Goal: Register for event/course: Sign up to attend an event or enroll in a course

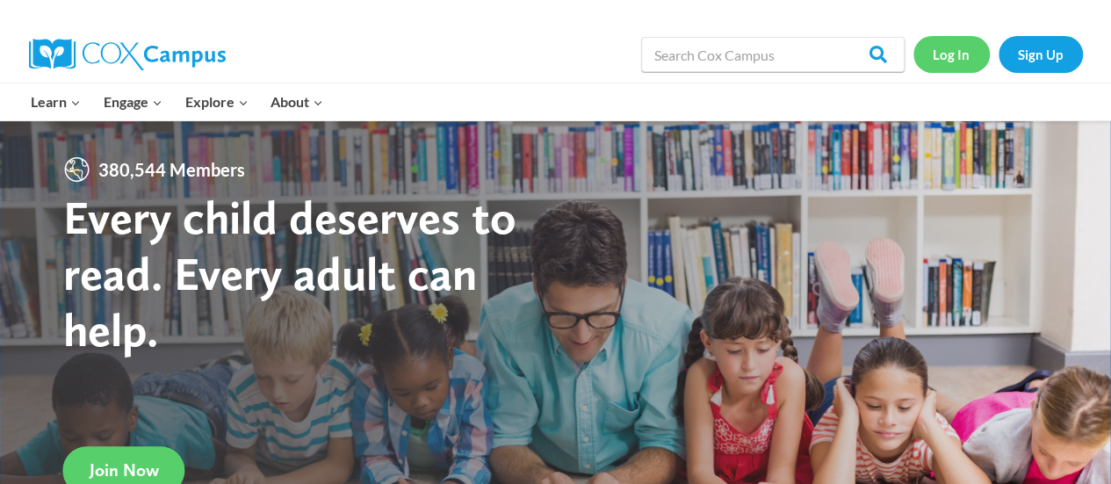
click at [941, 56] on link "Log In" at bounding box center [951, 54] width 76 height 36
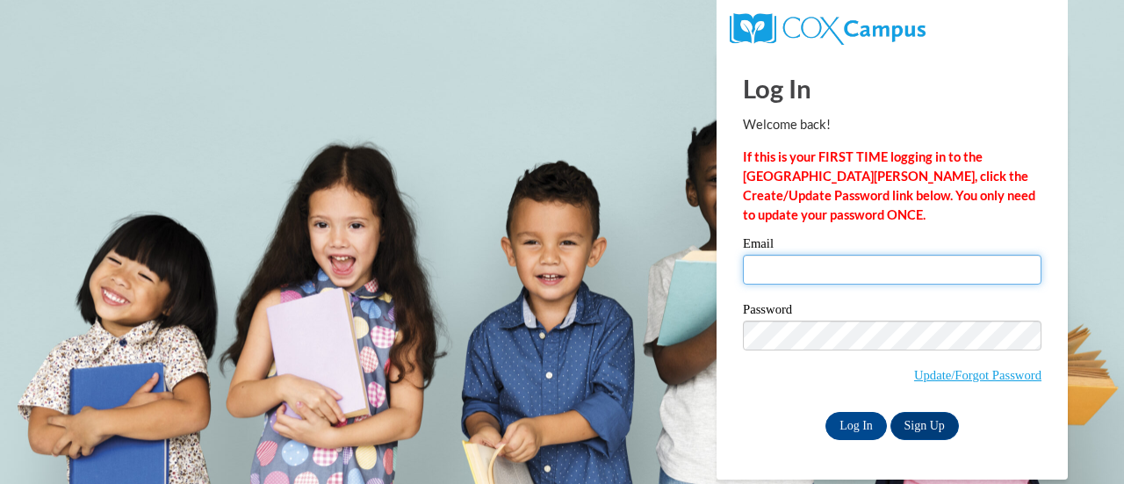
click at [797, 274] on input "Email" at bounding box center [892, 270] width 299 height 30
type input "dawn.pierce@rusd.org"
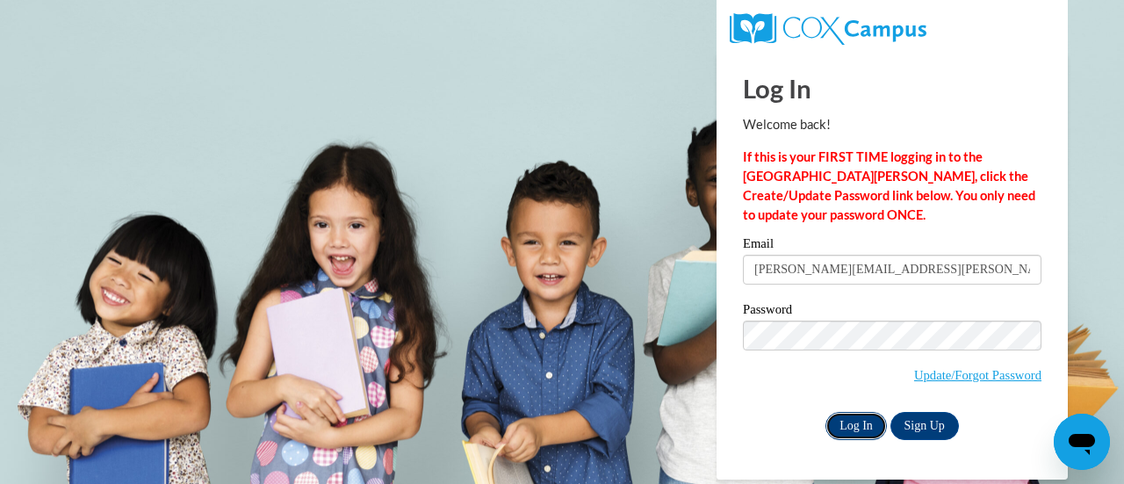
click at [853, 419] on input "Log In" at bounding box center [855, 426] width 61 height 28
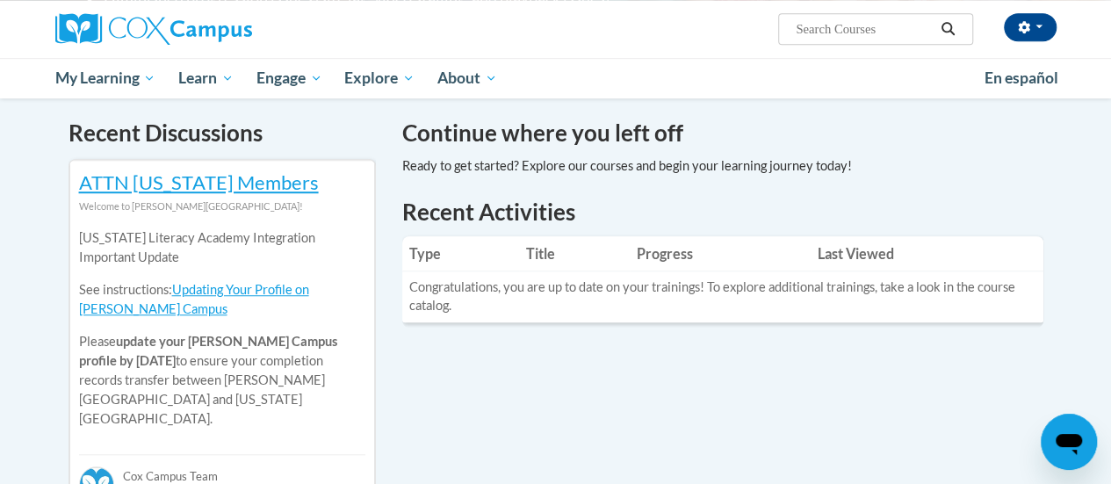
scroll to position [176, 0]
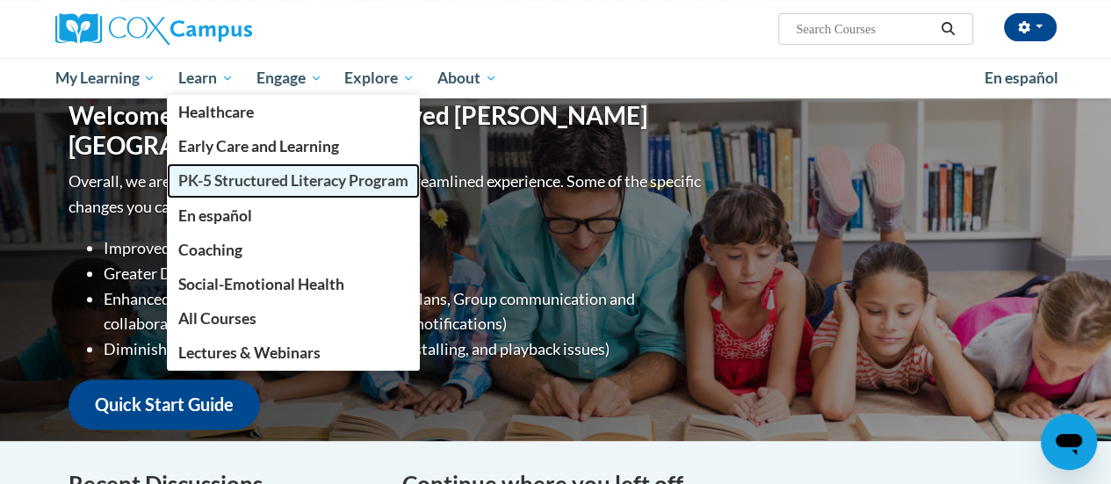
click at [216, 177] on span "PK-5 Structured Literacy Program" at bounding box center [293, 180] width 230 height 18
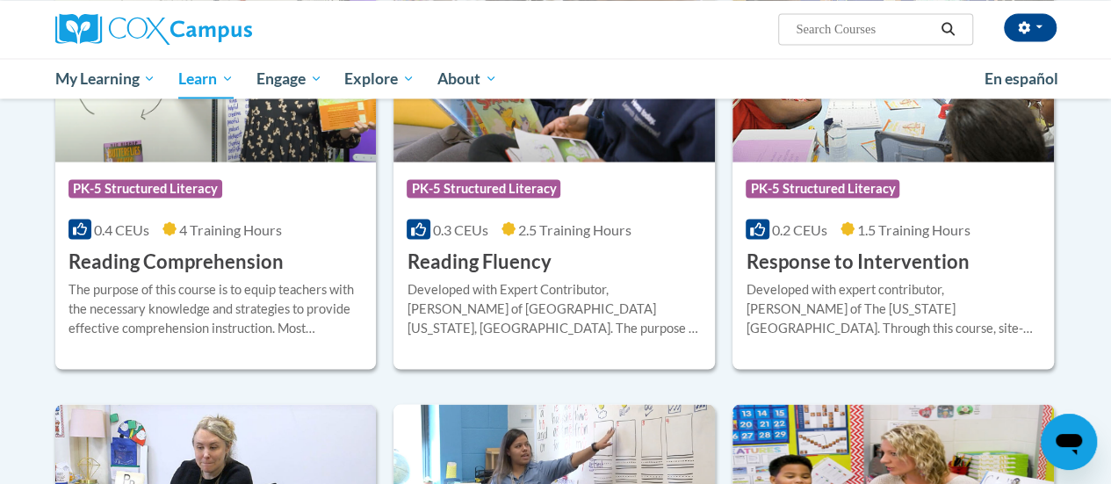
scroll to position [1580, 0]
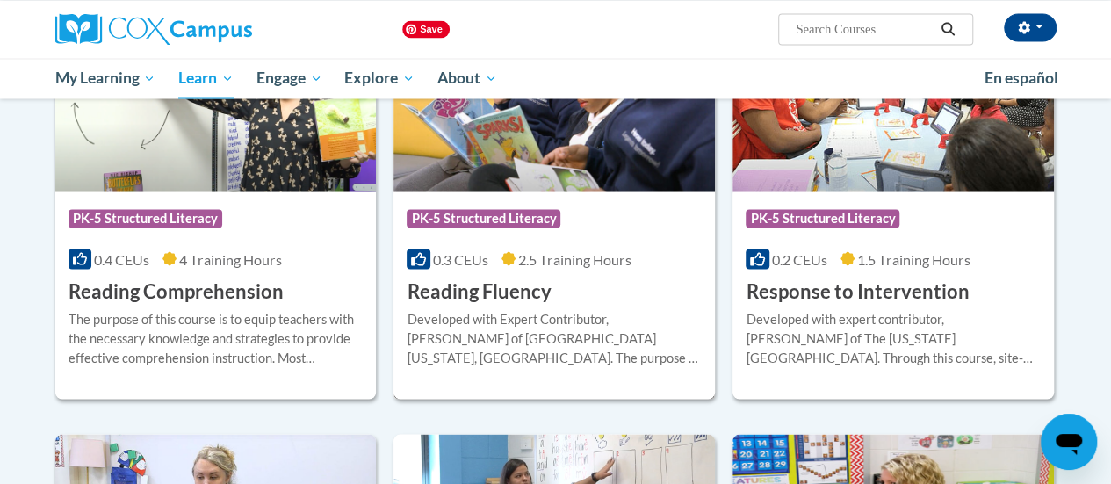
click at [520, 164] on img at bounding box center [553, 101] width 321 height 179
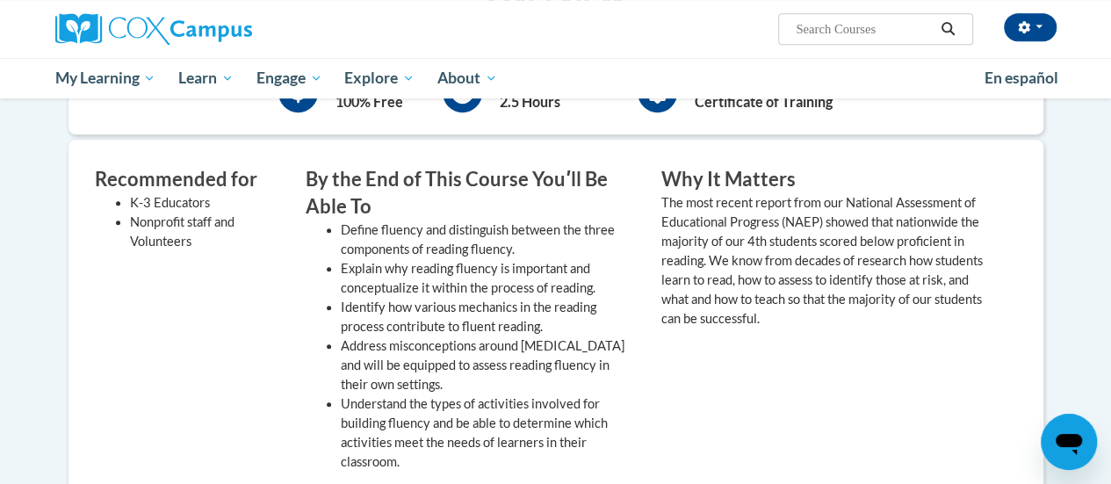
scroll to position [176, 0]
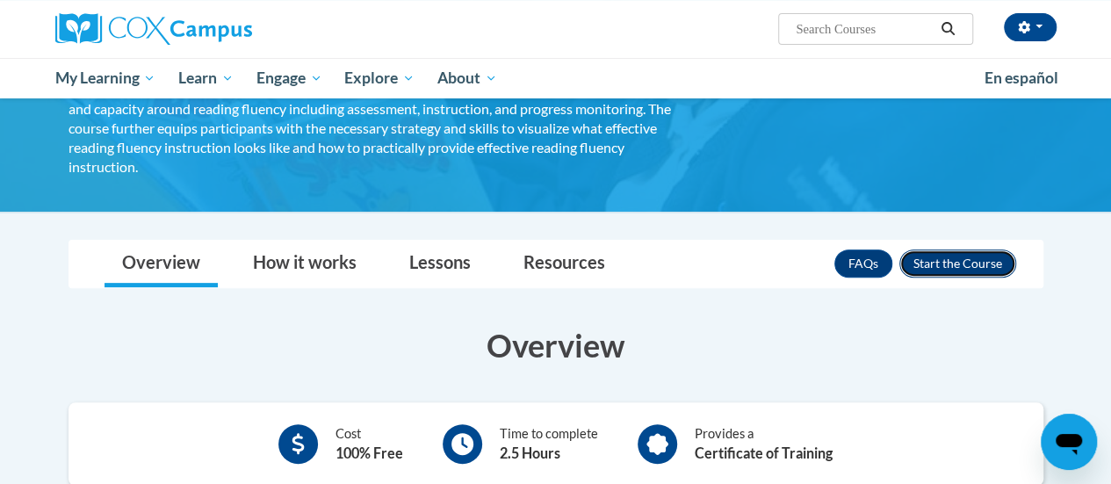
click at [936, 249] on button "Enroll" at bounding box center [957, 263] width 117 height 28
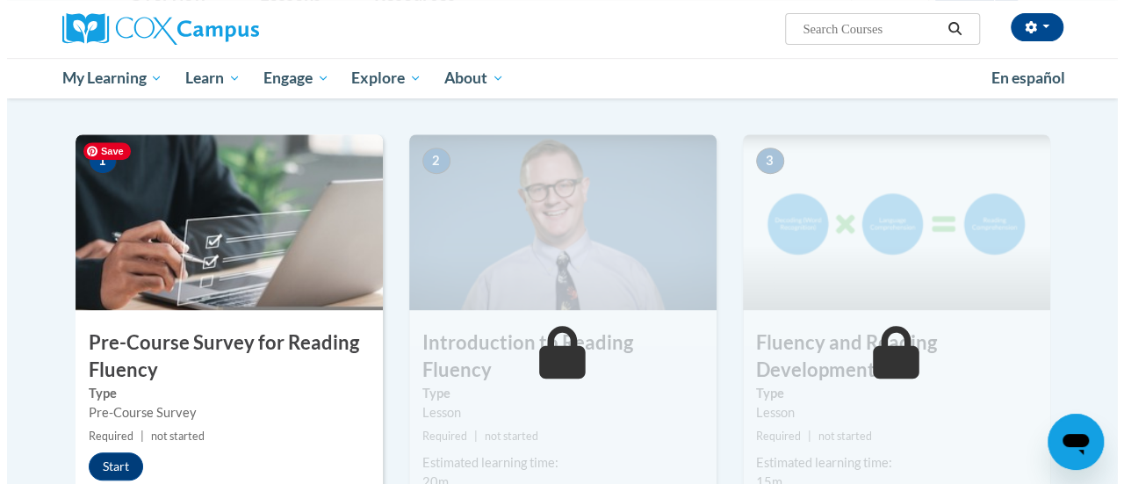
scroll to position [351, 0]
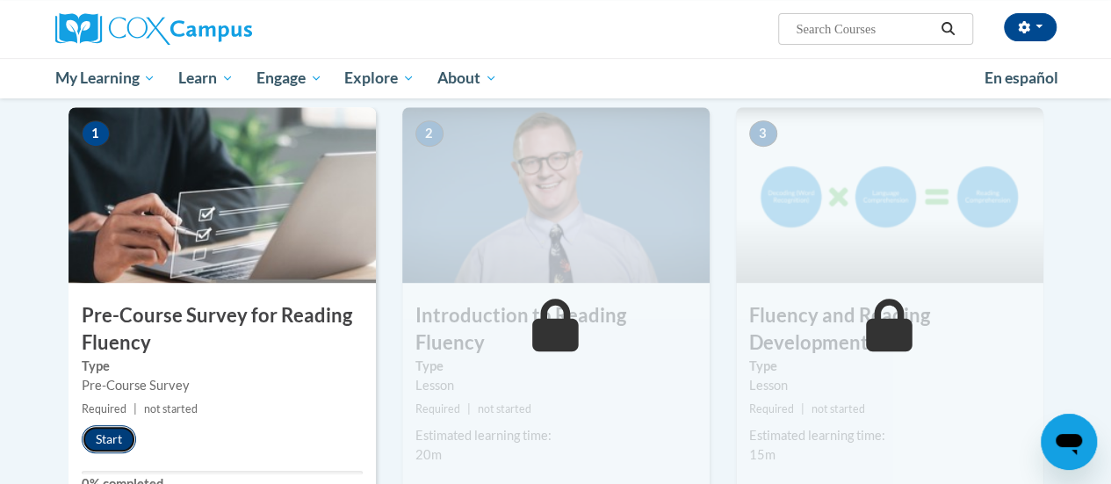
click at [103, 432] on button "Start" at bounding box center [109, 439] width 54 height 28
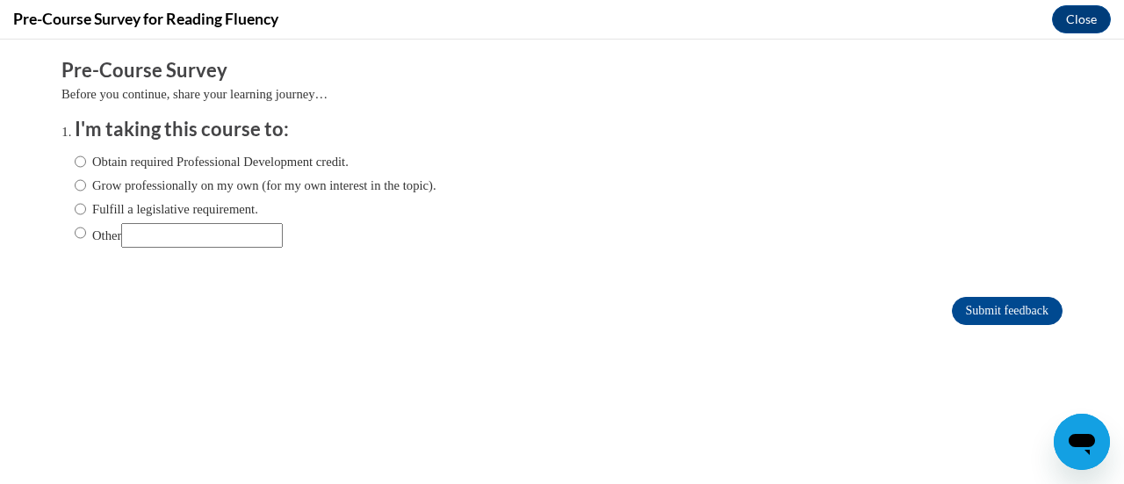
scroll to position [0, 0]
click at [75, 233] on input "Other" at bounding box center [80, 232] width 11 height 19
radio input "true"
click at [182, 232] on input "Other" at bounding box center [202, 235] width 162 height 25
type input "District requirement"
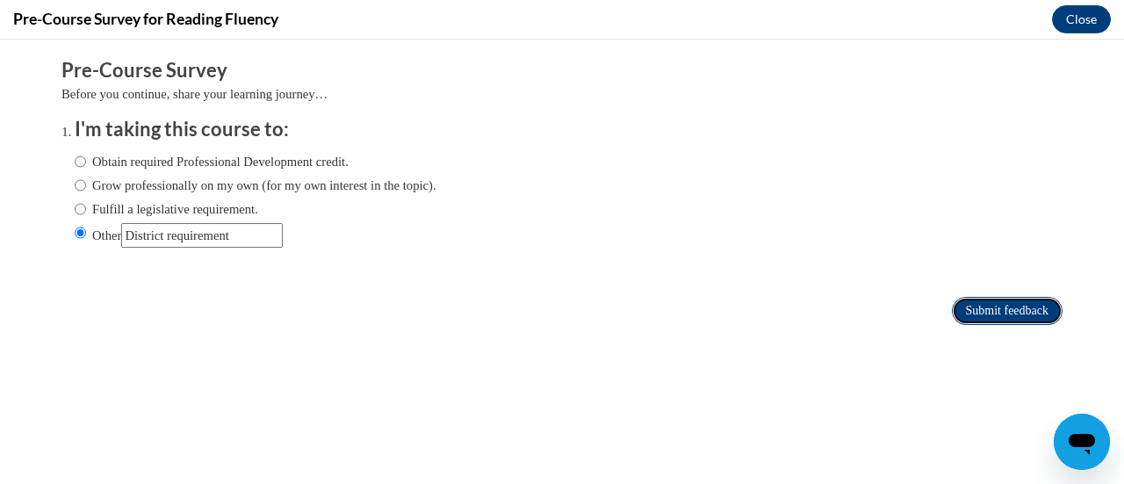
click at [952, 312] on input "Submit feedback" at bounding box center [1007, 311] width 111 height 28
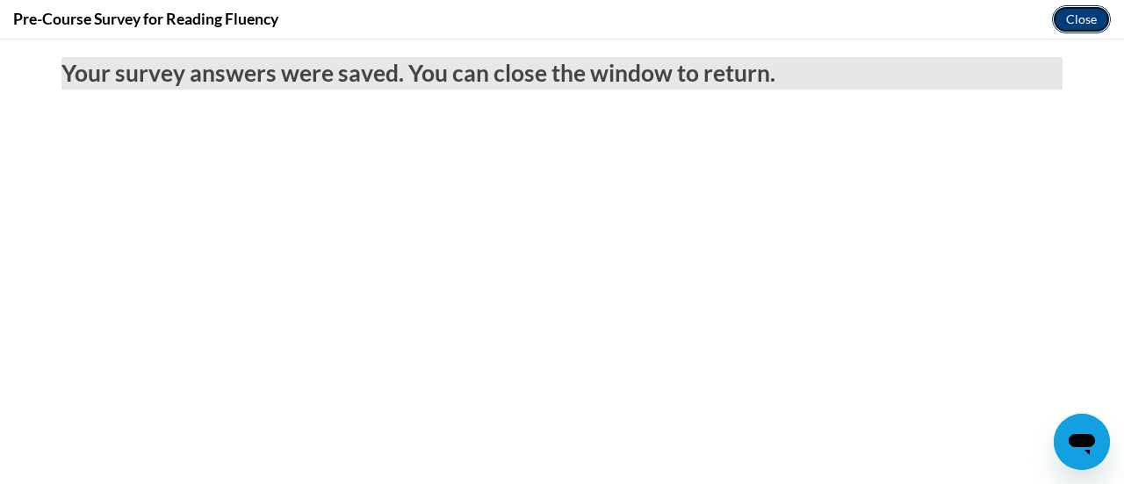
click at [1069, 23] on button "Close" at bounding box center [1081, 19] width 59 height 28
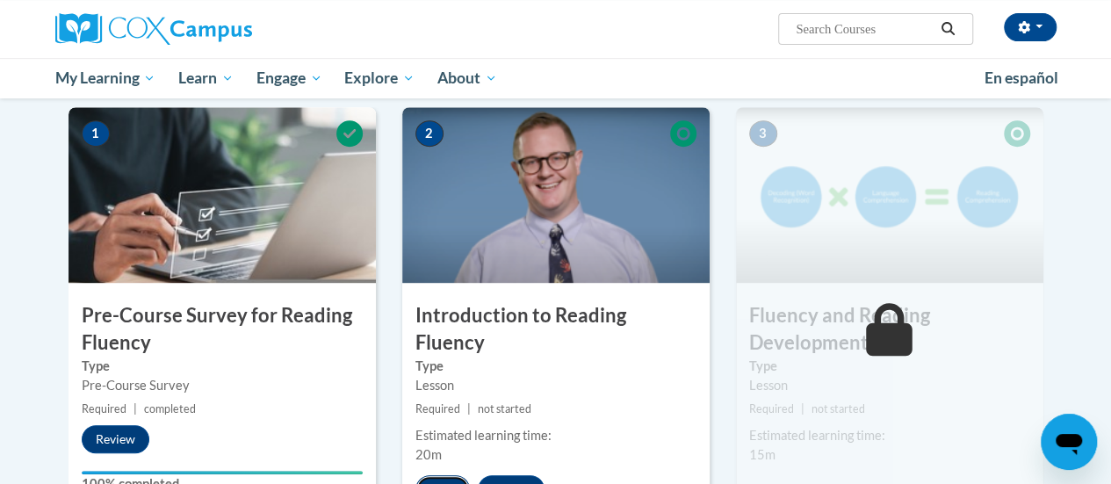
click at [441, 475] on button "Start" at bounding box center [442, 489] width 54 height 28
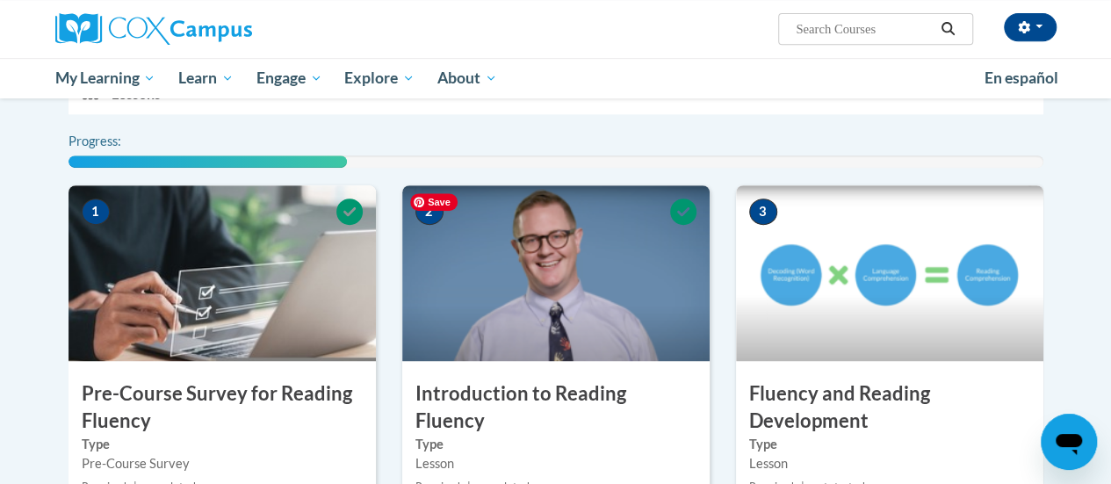
scroll to position [439, 0]
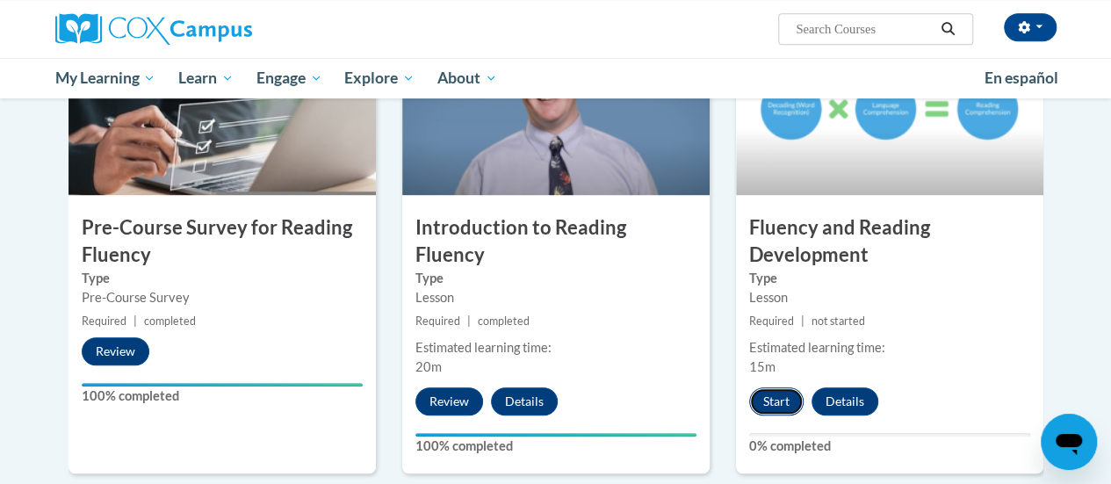
click at [777, 402] on button "Start" at bounding box center [776, 401] width 54 height 28
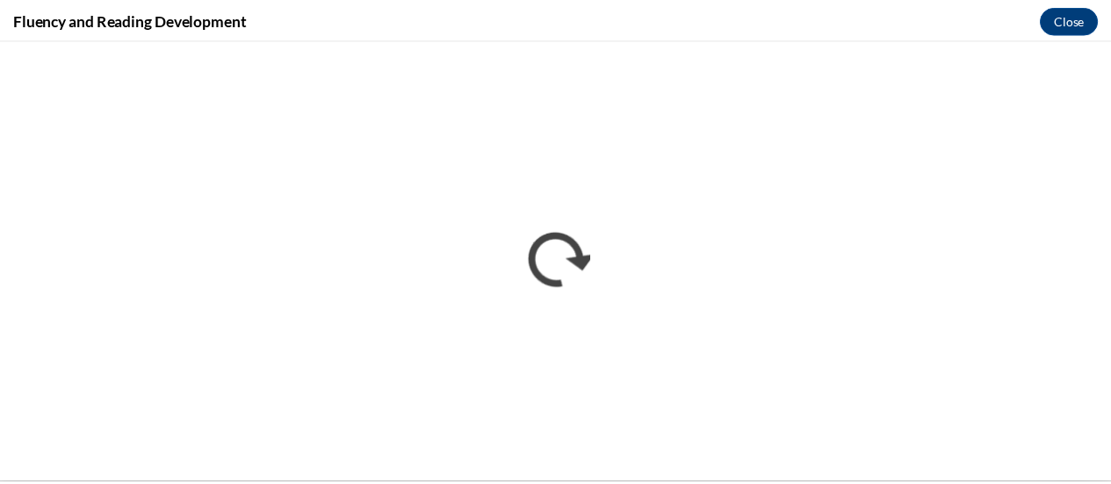
scroll to position [0, 0]
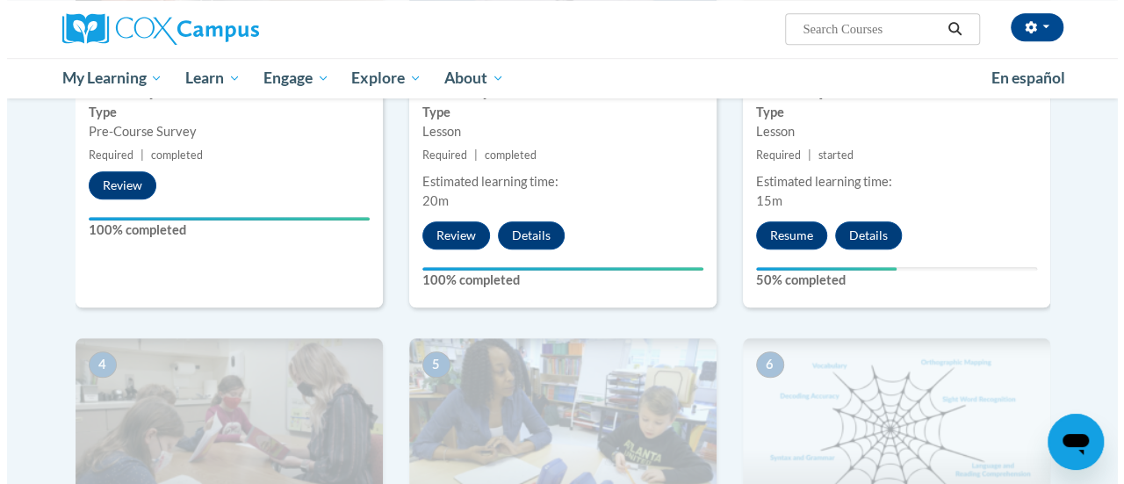
scroll to position [599, 0]
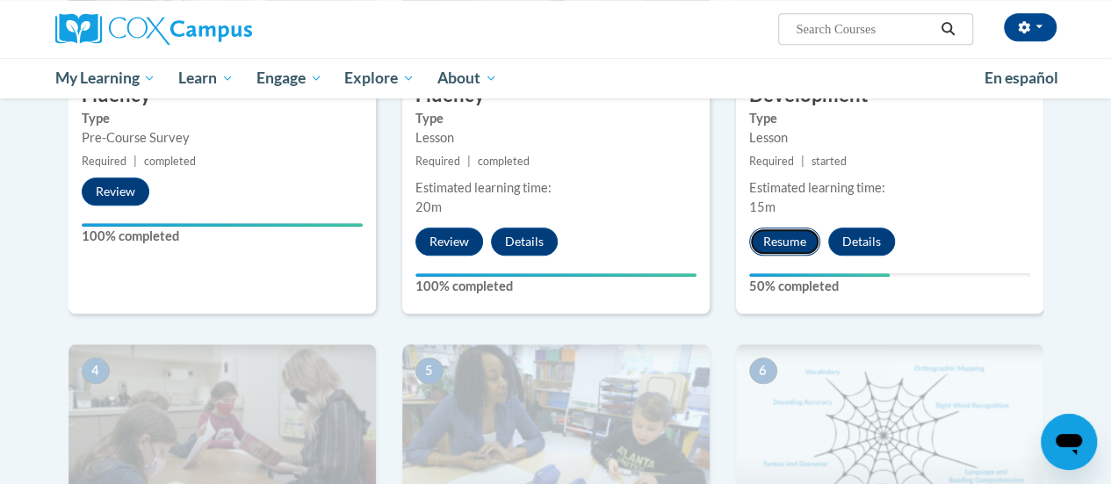
click at [791, 246] on button "Resume" at bounding box center [784, 241] width 71 height 28
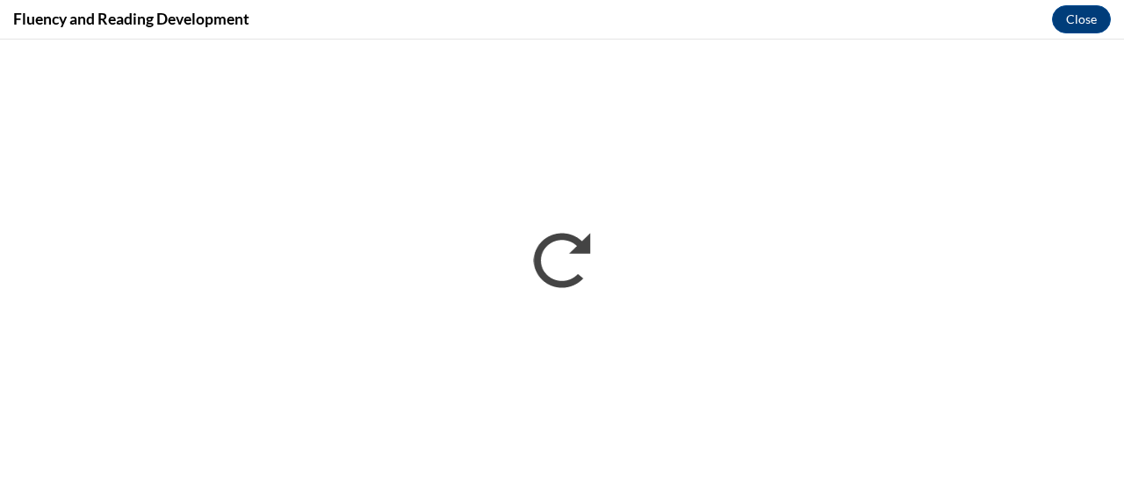
scroll to position [0, 0]
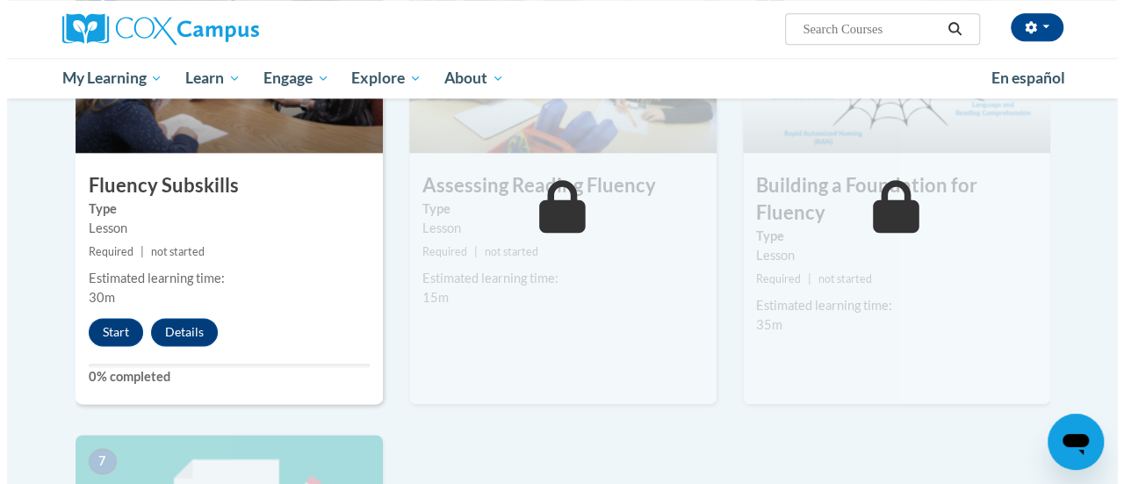
scroll to position [878, 0]
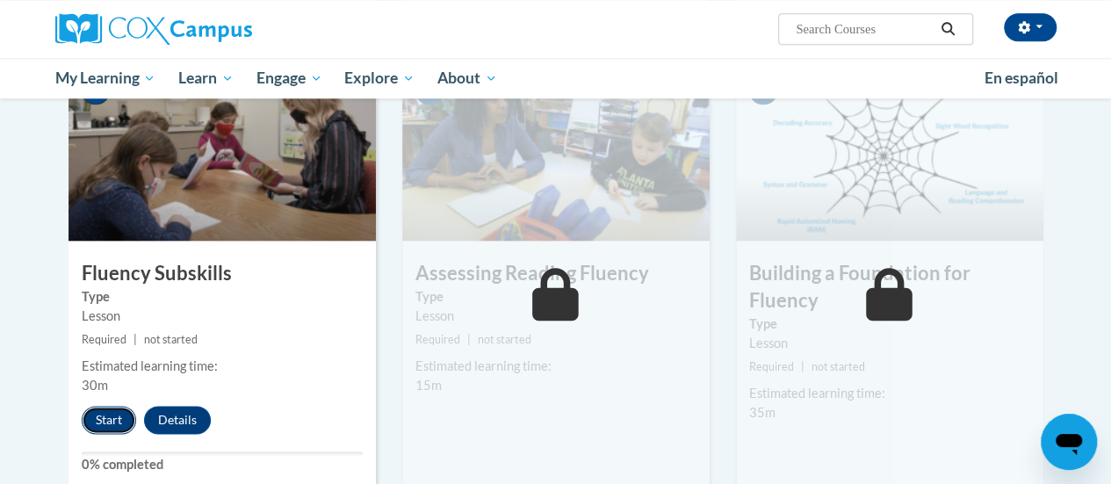
click at [102, 419] on button "Start" at bounding box center [109, 420] width 54 height 28
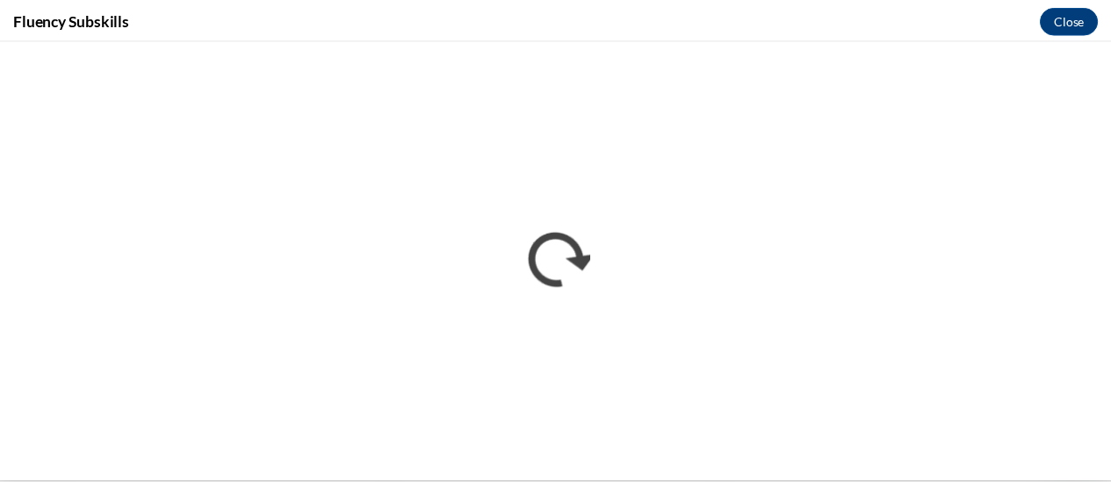
scroll to position [0, 0]
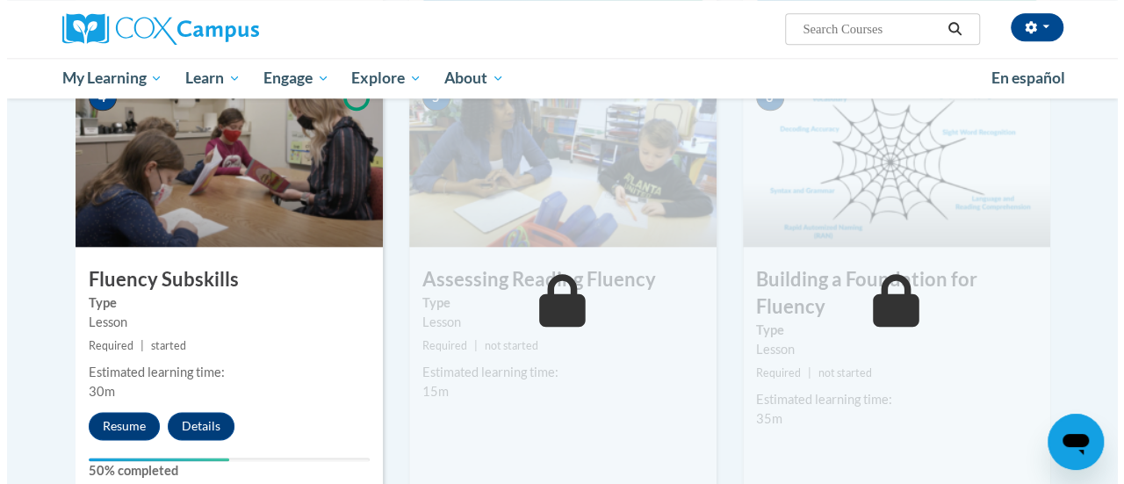
scroll to position [1054, 0]
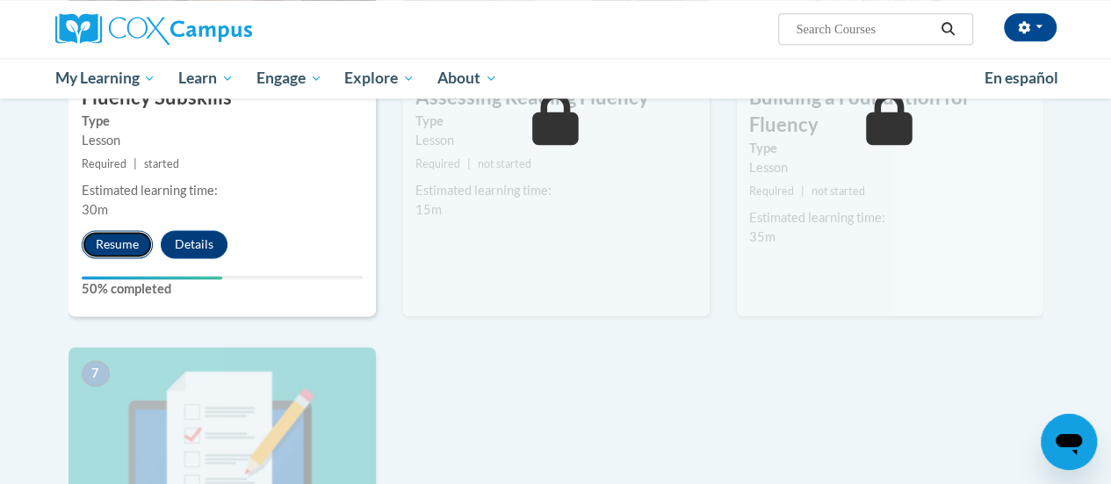
click at [118, 238] on button "Resume" at bounding box center [117, 244] width 71 height 28
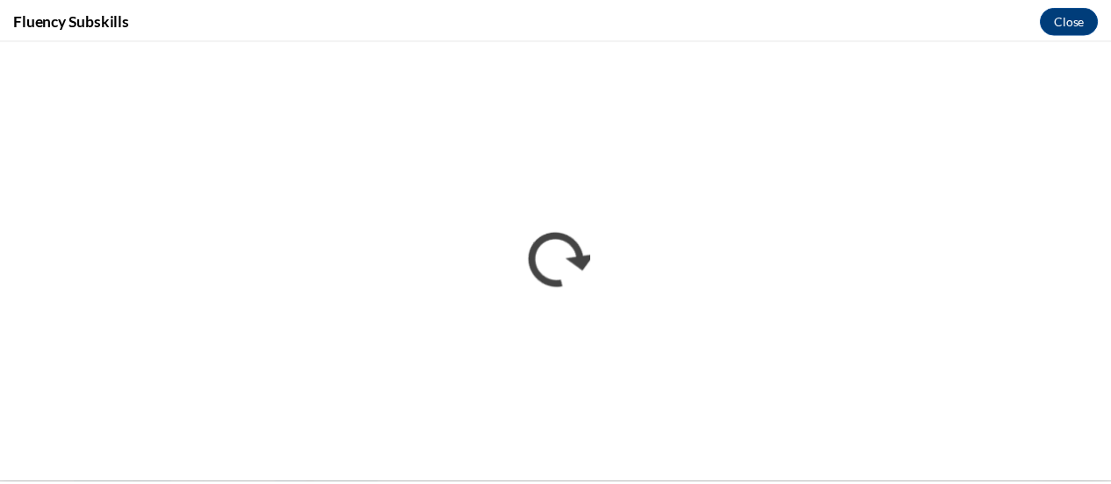
scroll to position [0, 0]
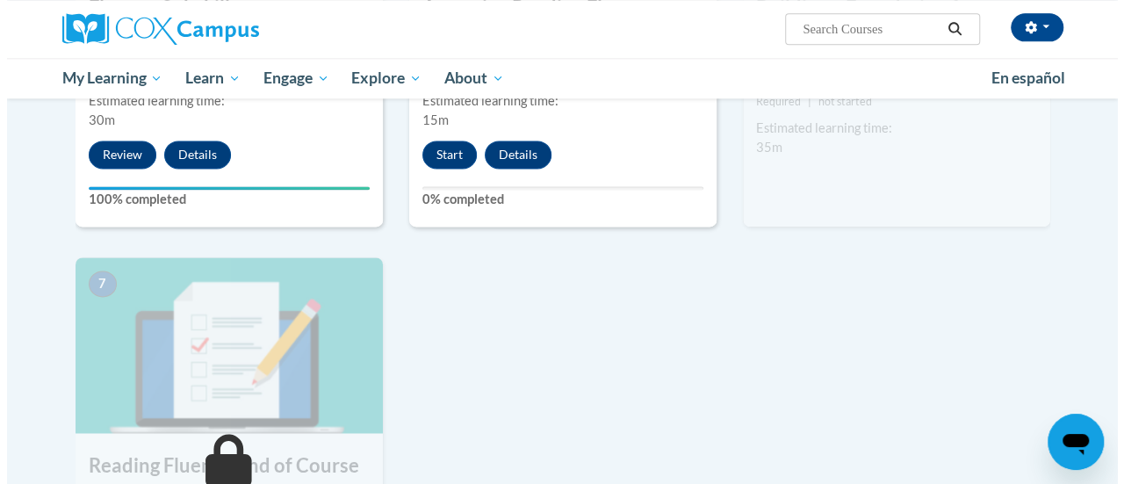
scroll to position [1026, 0]
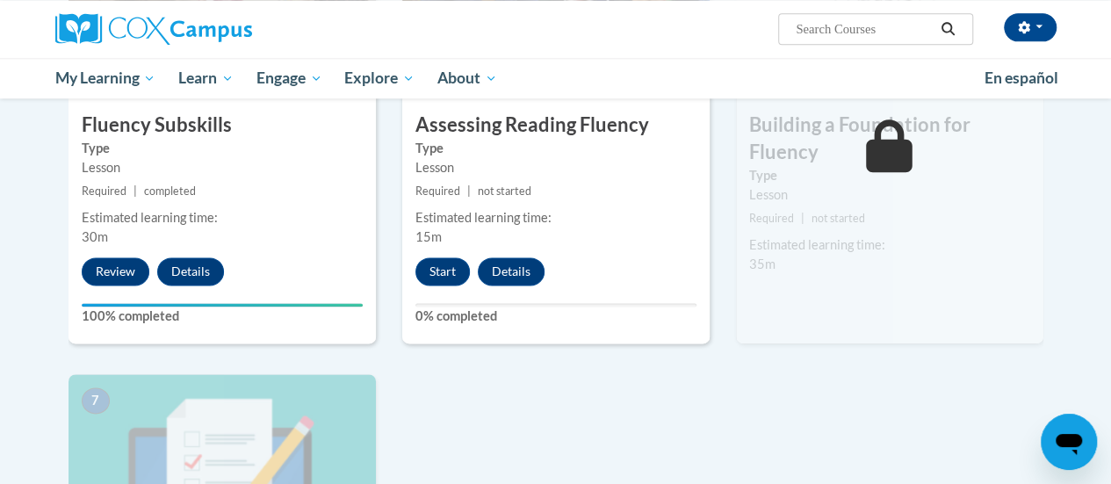
click at [536, 209] on div "Estimated learning time:" at bounding box center [555, 217] width 281 height 19
click at [443, 270] on button "Start" at bounding box center [442, 271] width 54 height 28
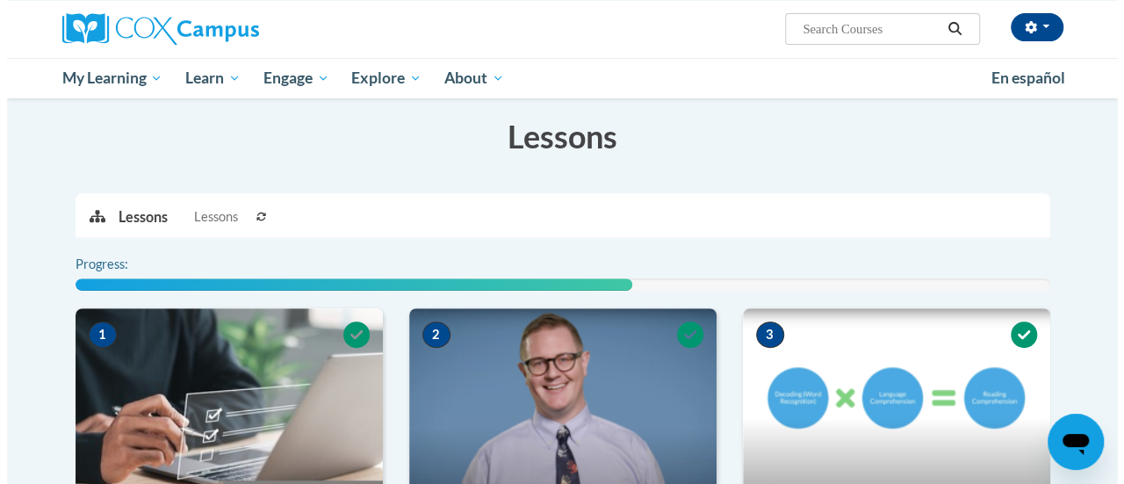
scroll to position [911, 0]
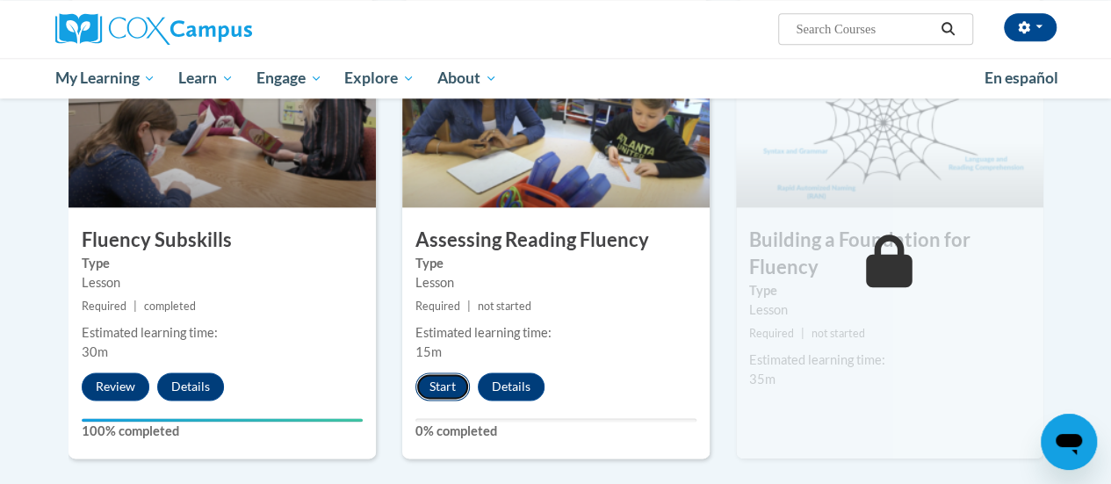
click at [429, 385] on button "Start" at bounding box center [442, 386] width 54 height 28
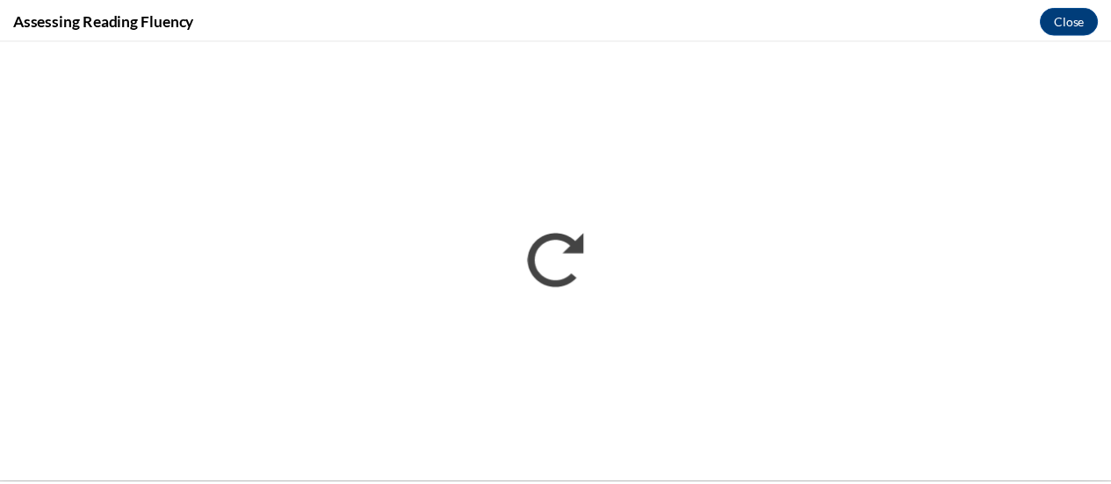
scroll to position [0, 0]
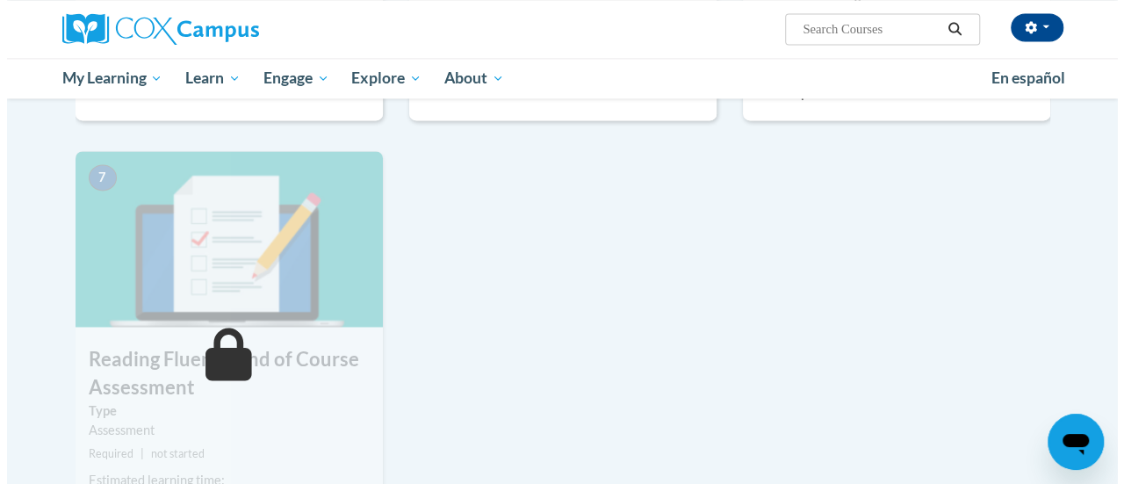
scroll to position [1141, 0]
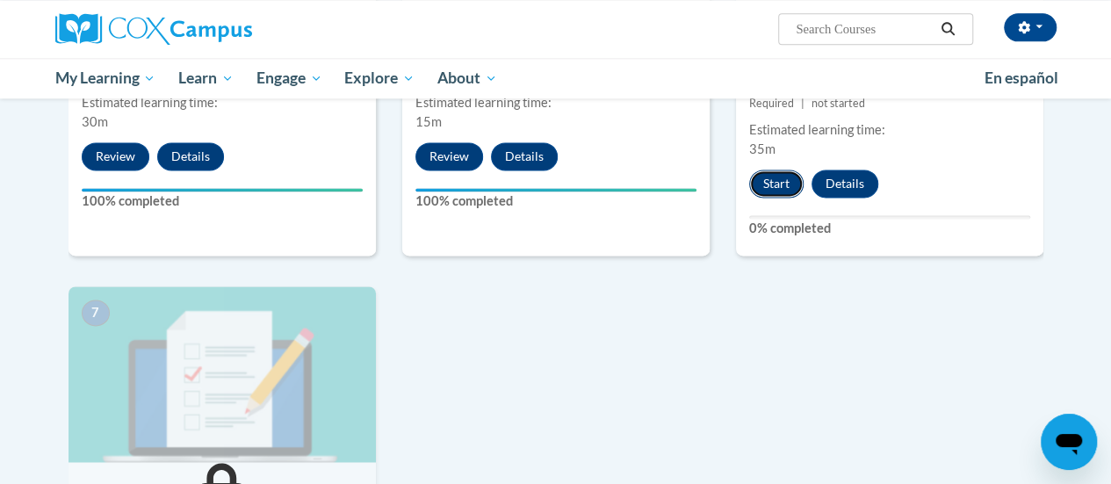
click at [771, 191] on button "Start" at bounding box center [776, 183] width 54 height 28
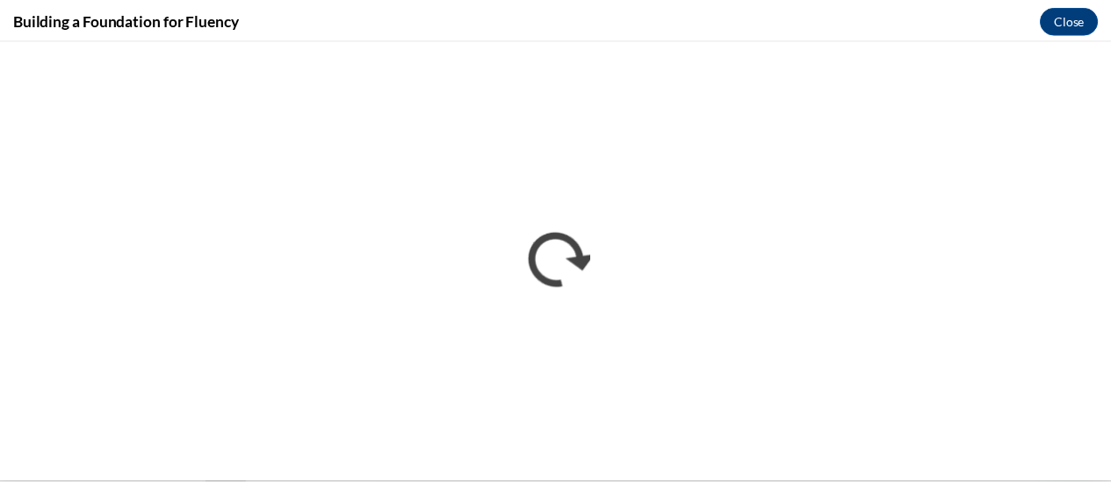
scroll to position [0, 0]
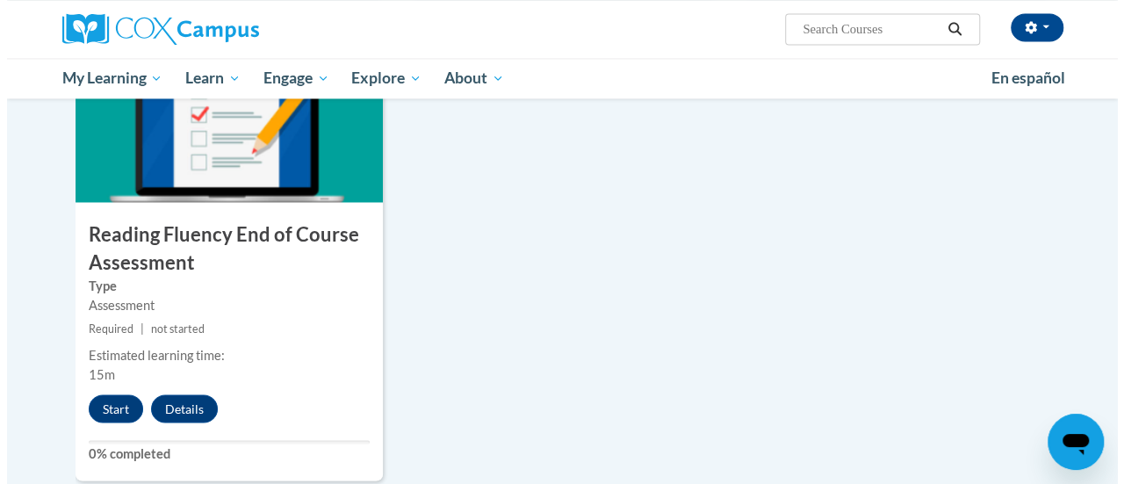
scroll to position [1405, 0]
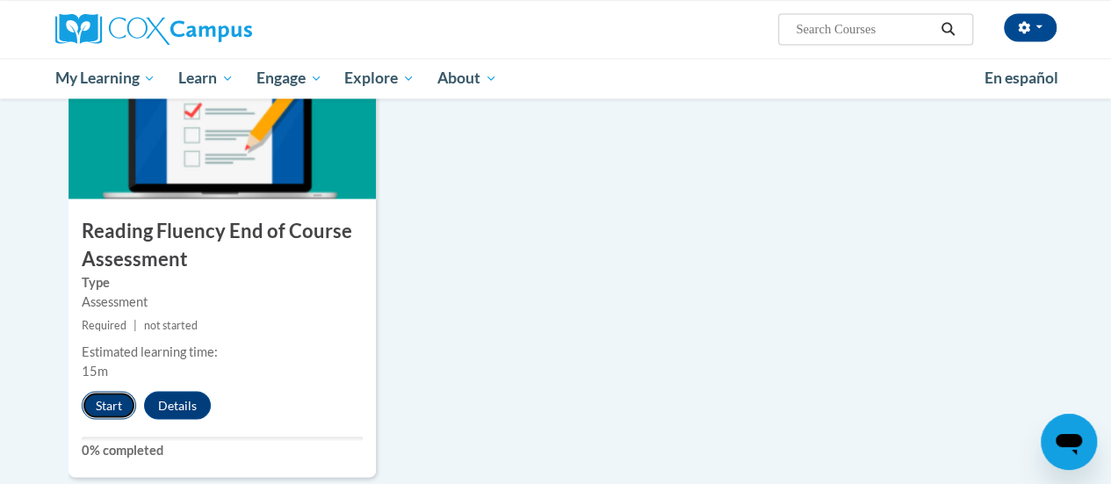
click at [104, 408] on button "Start" at bounding box center [109, 405] width 54 height 28
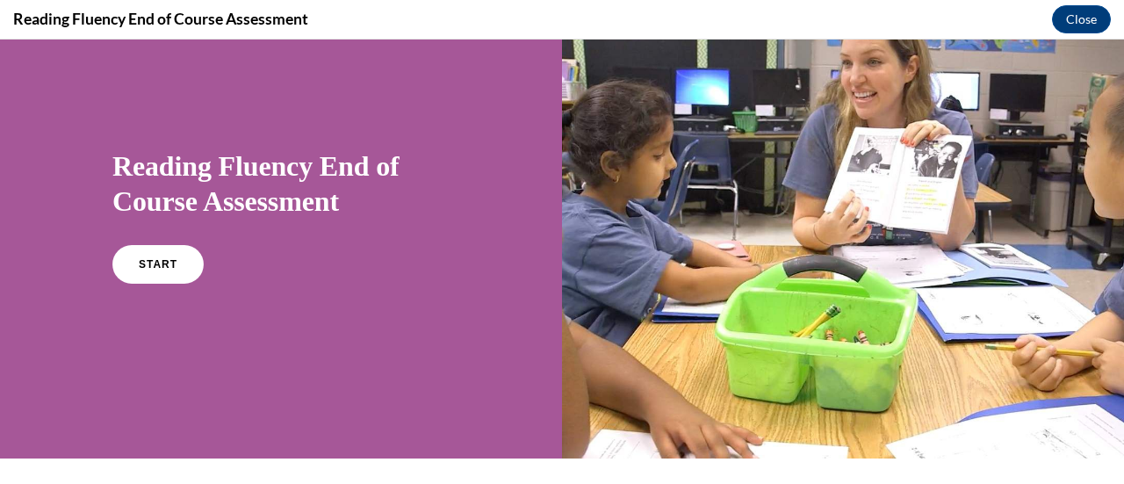
scroll to position [88, 0]
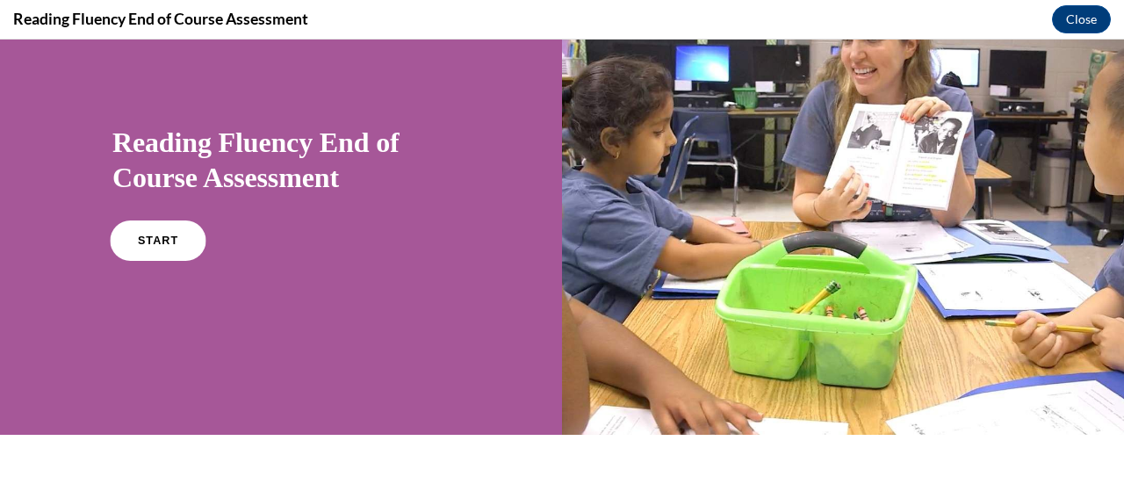
click at [169, 240] on span "START" at bounding box center [158, 240] width 40 height 13
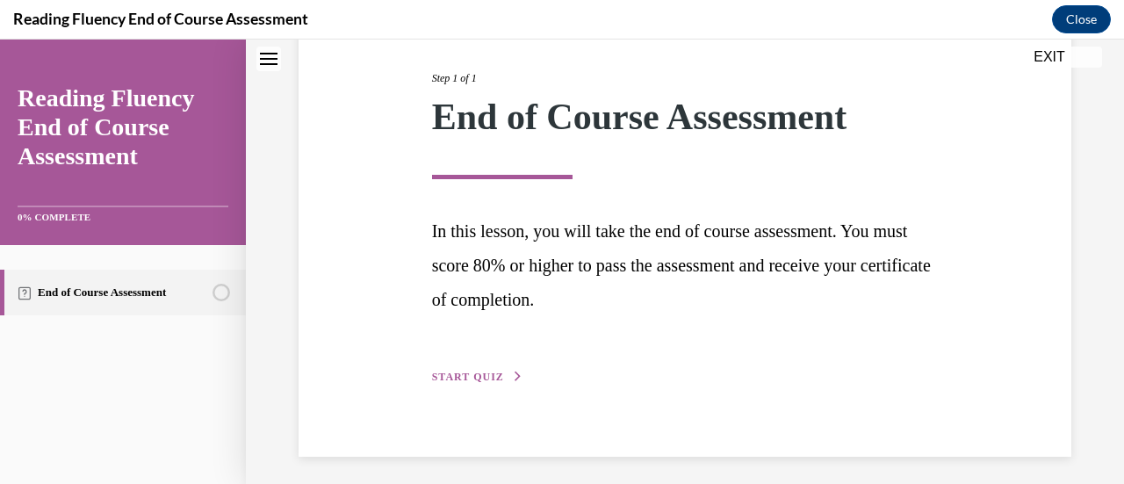
scroll to position [221, 0]
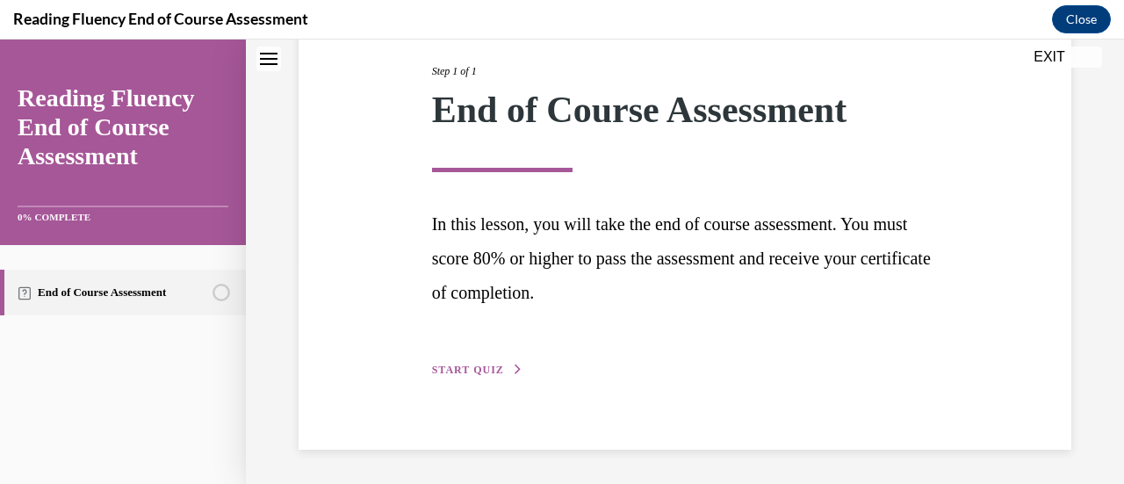
click at [464, 371] on span "START QUIZ" at bounding box center [468, 369] width 72 height 12
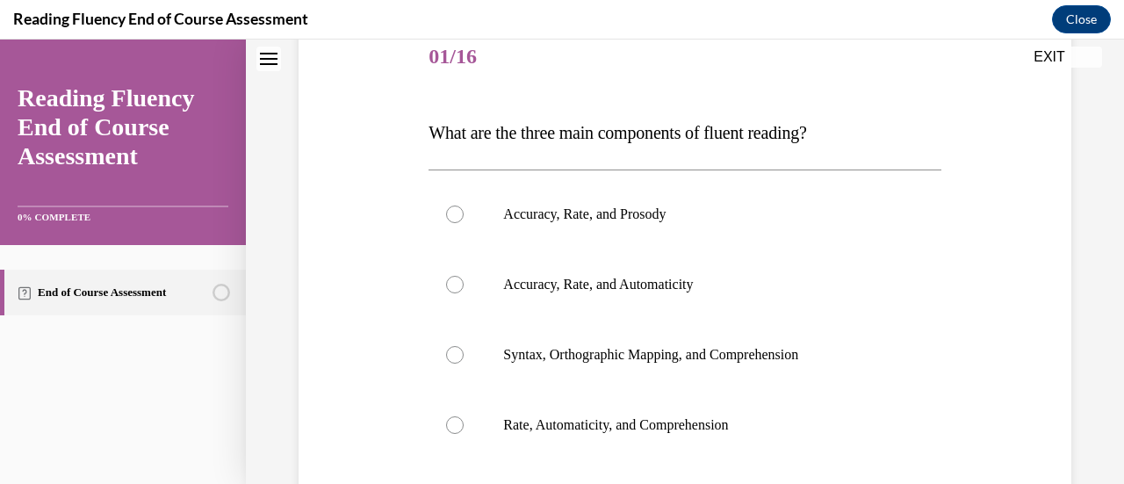
scroll to position [195, 0]
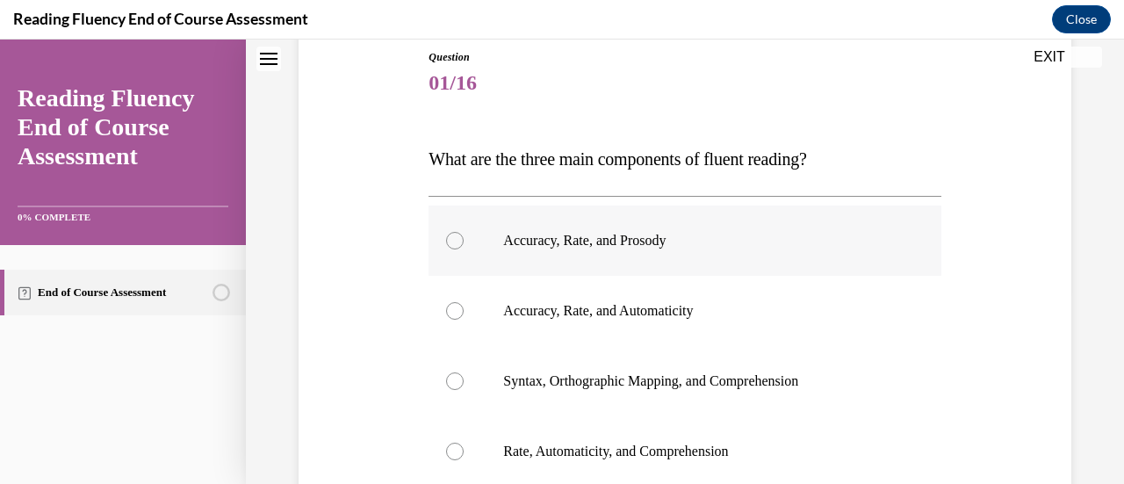
click at [455, 238] on div at bounding box center [455, 241] width 18 height 18
click at [455, 238] on input "Accuracy, Rate, and Prosody" at bounding box center [455, 241] width 18 height 18
radio input "true"
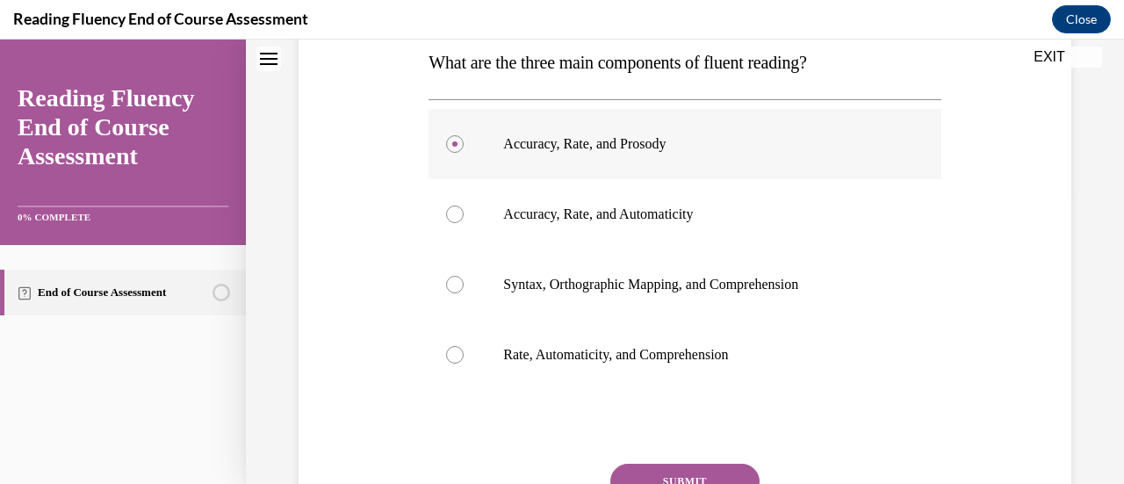
scroll to position [450, 0]
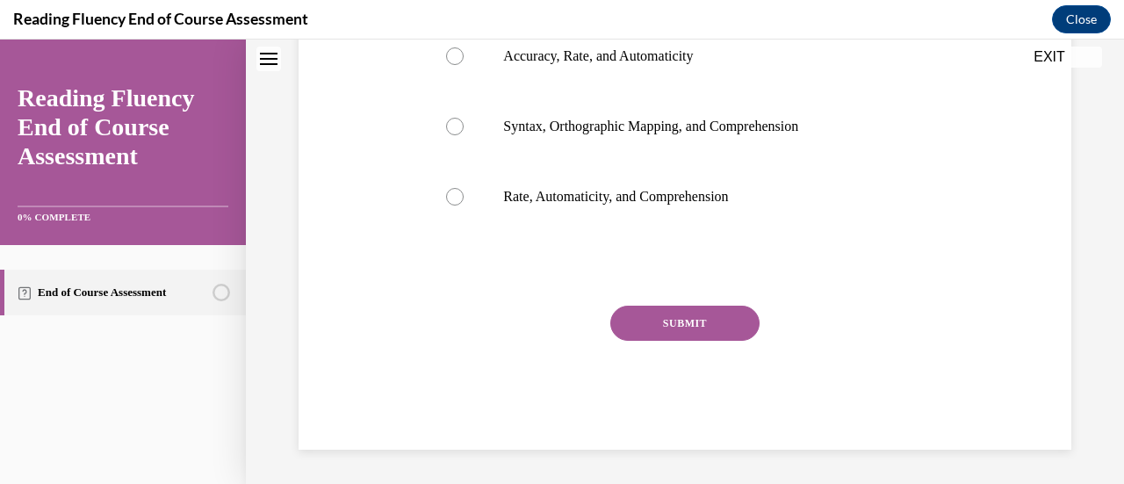
click at [702, 324] on button "SUBMIT" at bounding box center [684, 323] width 149 height 35
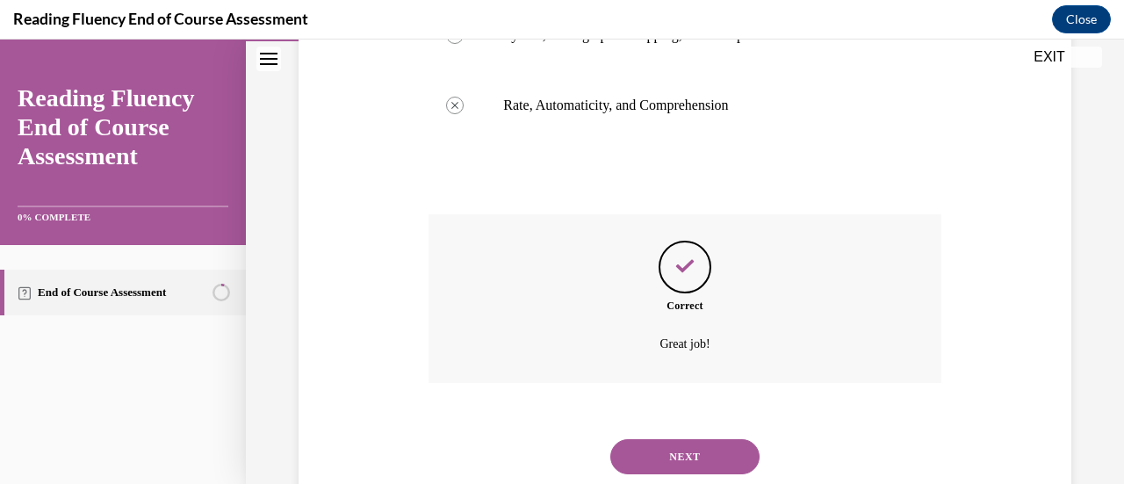
scroll to position [592, 0]
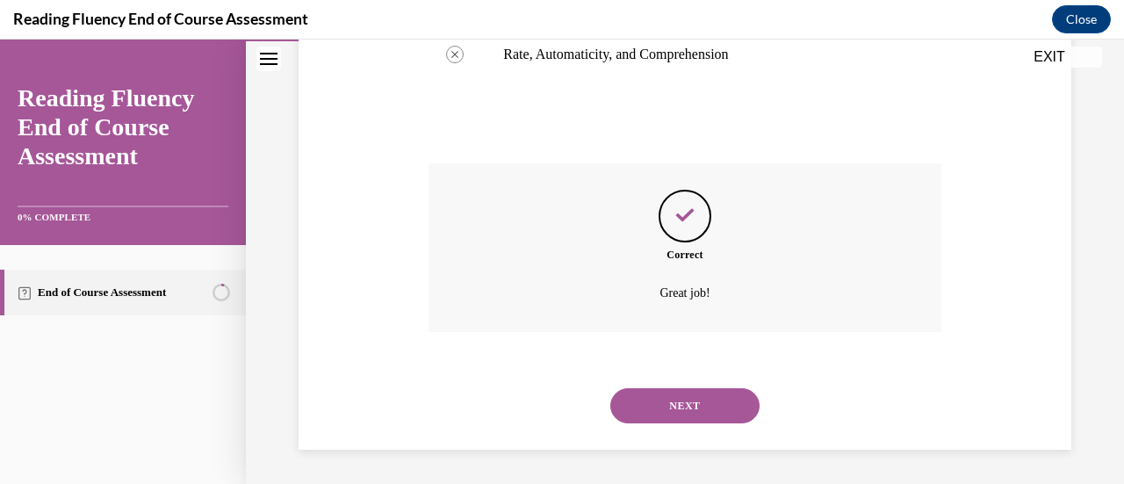
click at [705, 407] on button "NEXT" at bounding box center [684, 405] width 149 height 35
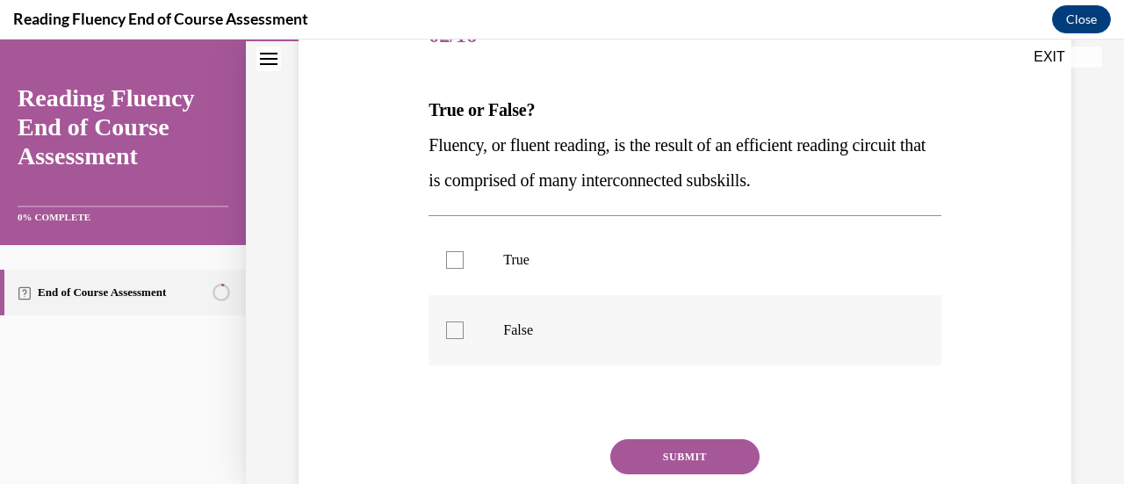
scroll to position [263, 0]
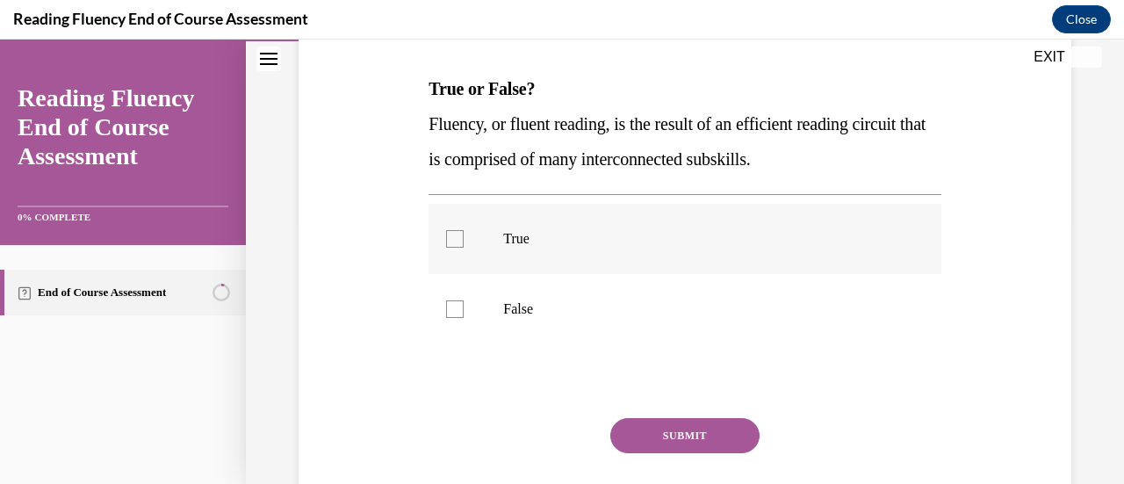
click at [487, 252] on label "True" at bounding box center [684, 239] width 512 height 70
click at [464, 248] on input "True" at bounding box center [455, 239] width 18 height 18
checkbox input "true"
click at [658, 435] on button "SUBMIT" at bounding box center [684, 435] width 149 height 35
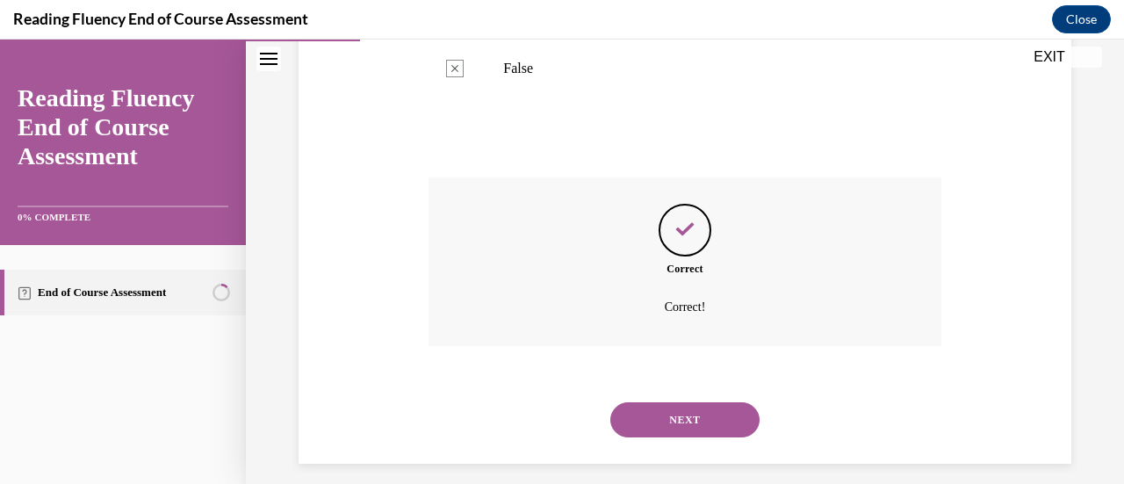
scroll to position [518, 0]
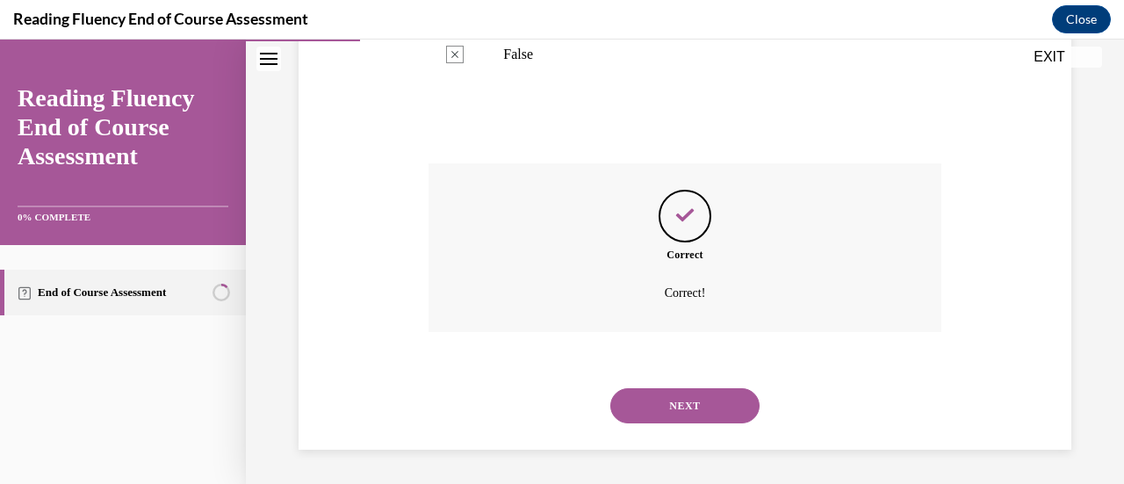
click at [724, 410] on button "NEXT" at bounding box center [684, 405] width 149 height 35
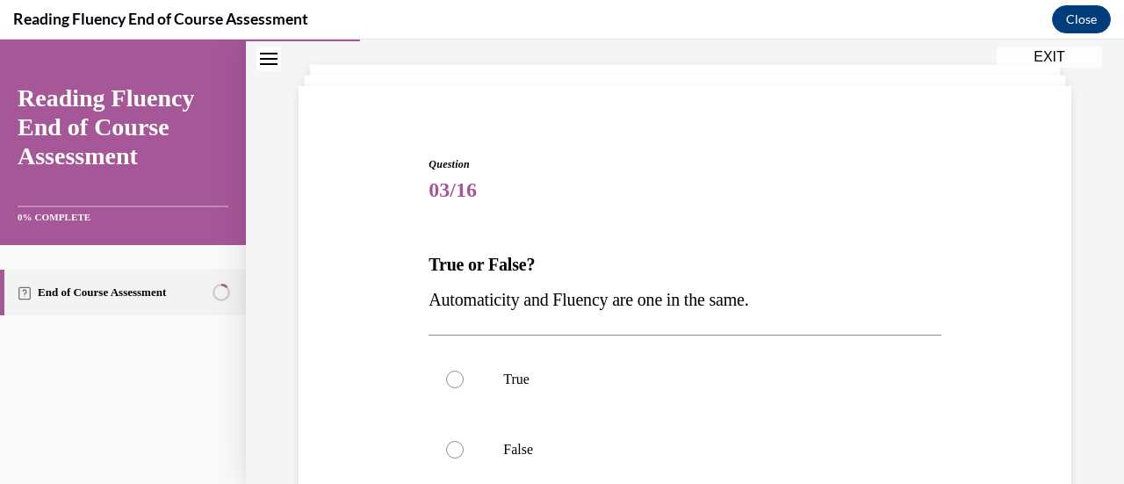
scroll to position [176, 0]
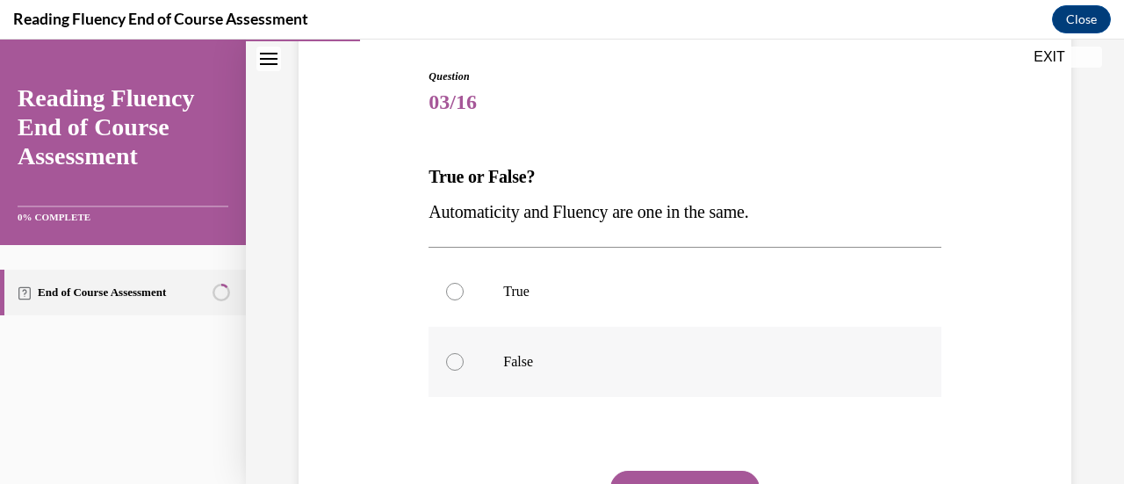
click at [459, 361] on div at bounding box center [455, 362] width 18 height 18
click at [459, 361] on input "False" at bounding box center [455, 362] width 18 height 18
radio input "true"
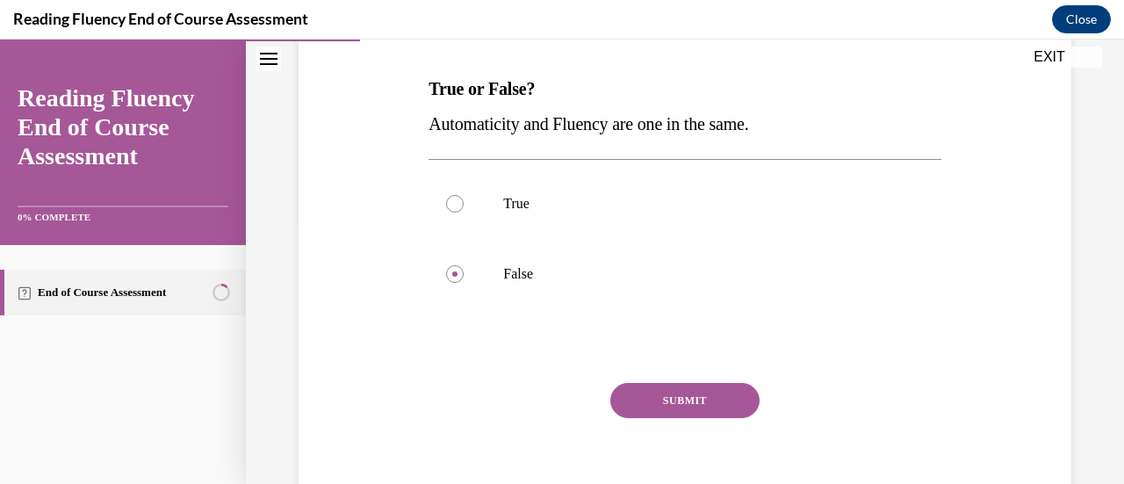
click at [673, 399] on button "SUBMIT" at bounding box center [684, 400] width 149 height 35
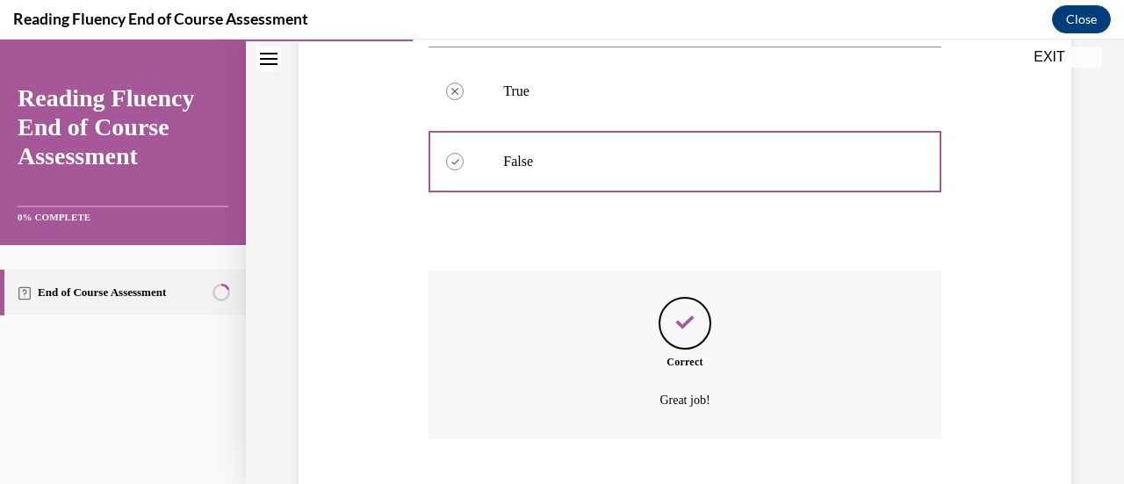
scroll to position [483, 0]
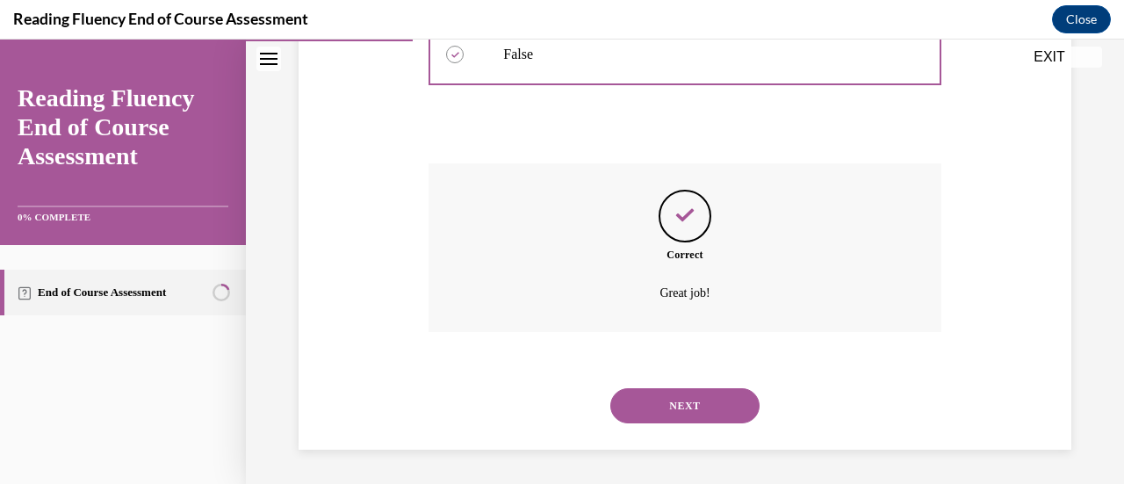
click at [678, 410] on button "NEXT" at bounding box center [684, 405] width 149 height 35
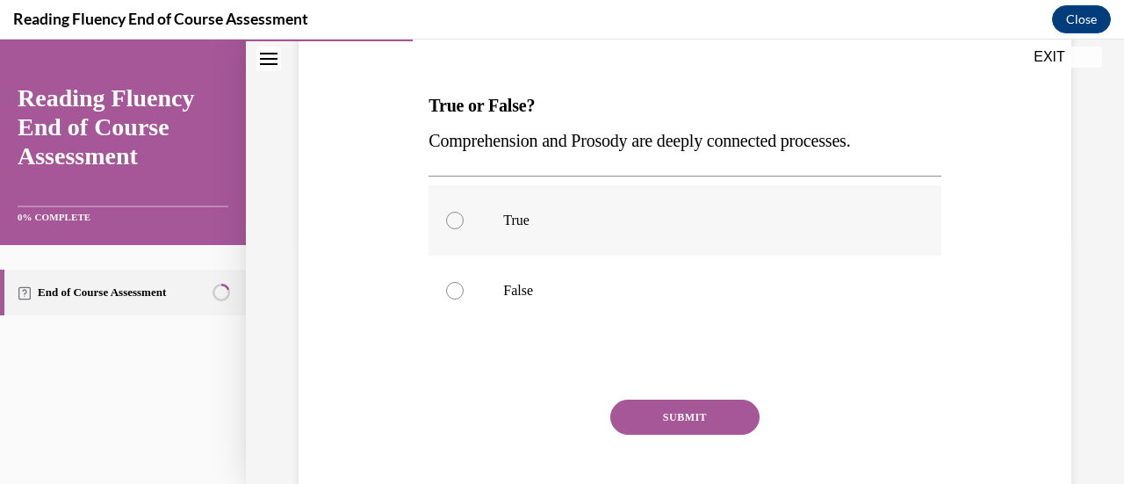
scroll to position [263, 0]
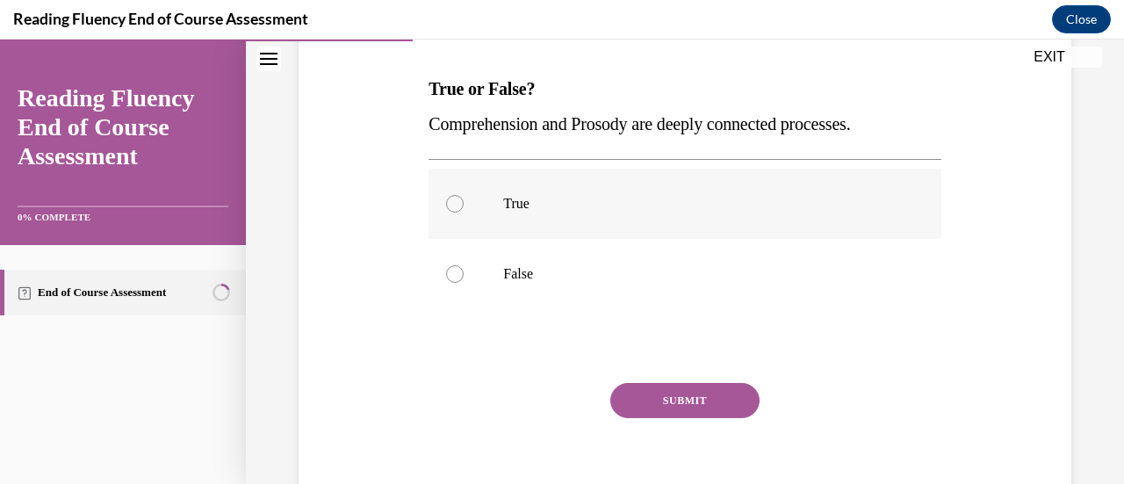
click at [455, 207] on div at bounding box center [455, 204] width 18 height 18
click at [455, 207] on input "True" at bounding box center [455, 204] width 18 height 18
radio input "true"
click at [674, 401] on button "SUBMIT" at bounding box center [684, 400] width 149 height 35
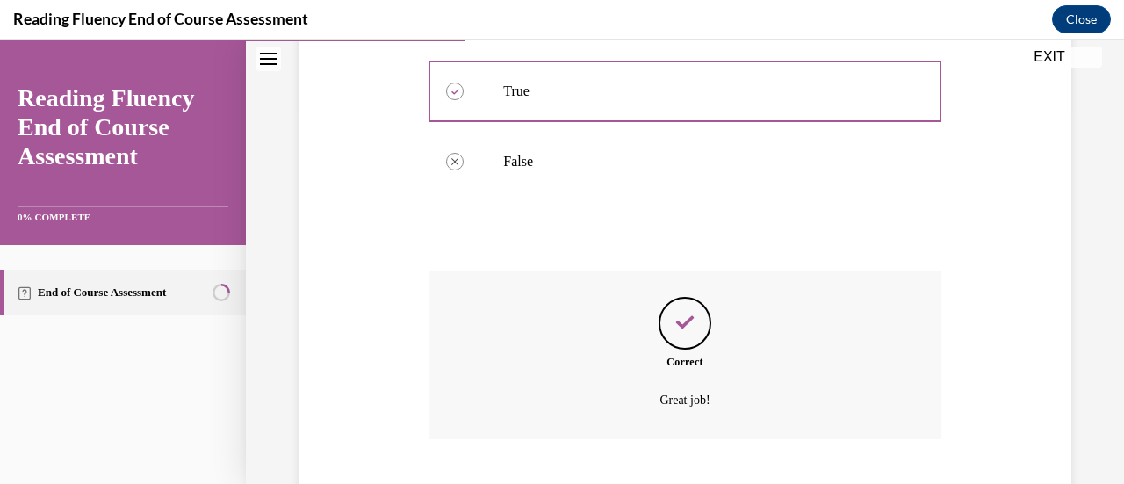
scroll to position [483, 0]
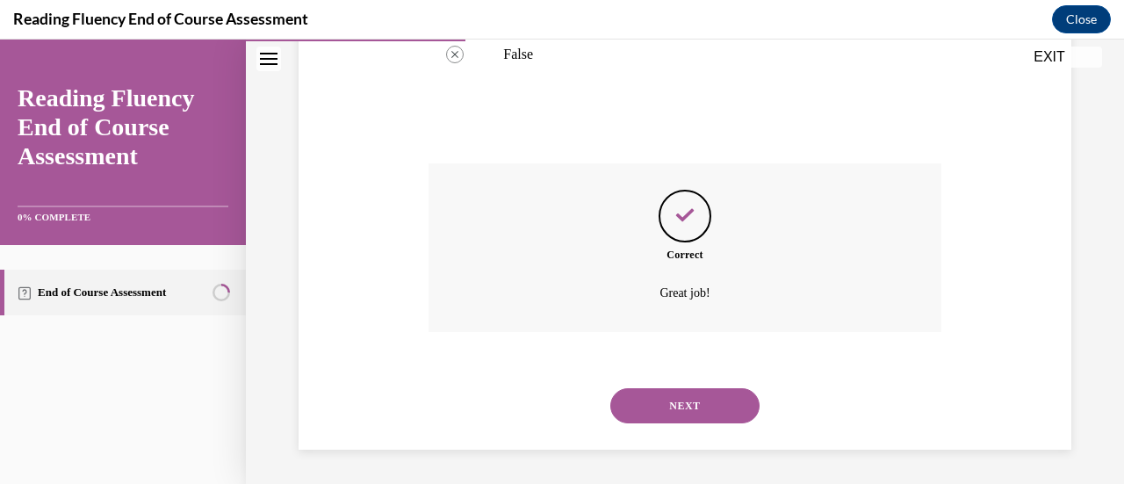
click at [699, 412] on button "NEXT" at bounding box center [684, 405] width 149 height 35
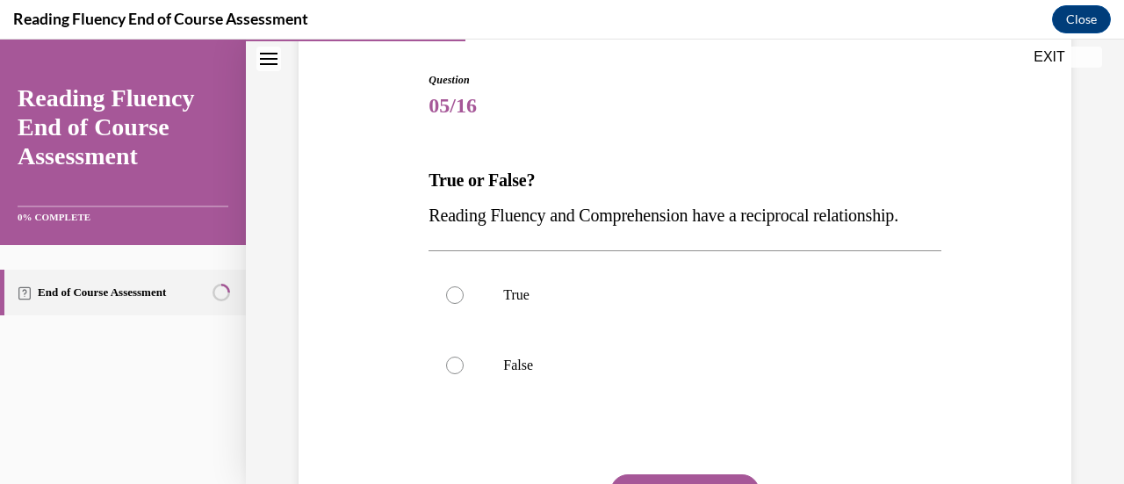
scroll to position [176, 0]
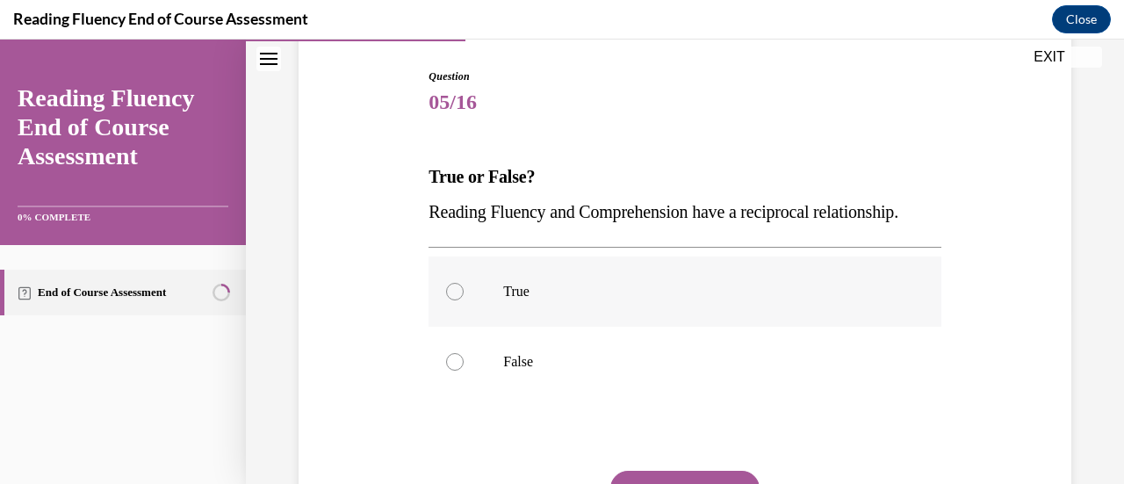
click at [485, 327] on label "True" at bounding box center [684, 291] width 512 height 70
click at [464, 300] on input "True" at bounding box center [455, 292] width 18 height 18
radio input "true"
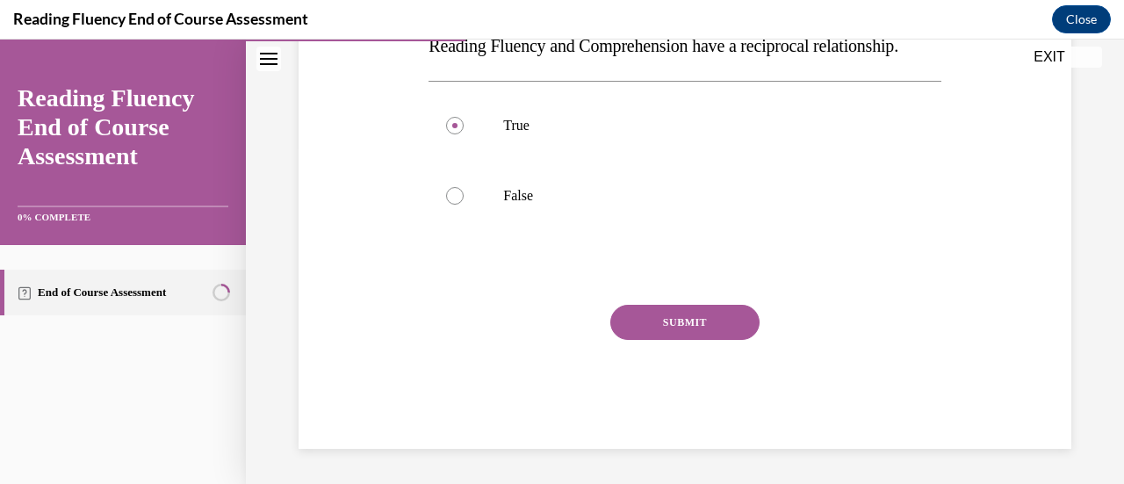
click at [695, 340] on button "SUBMIT" at bounding box center [684, 322] width 149 height 35
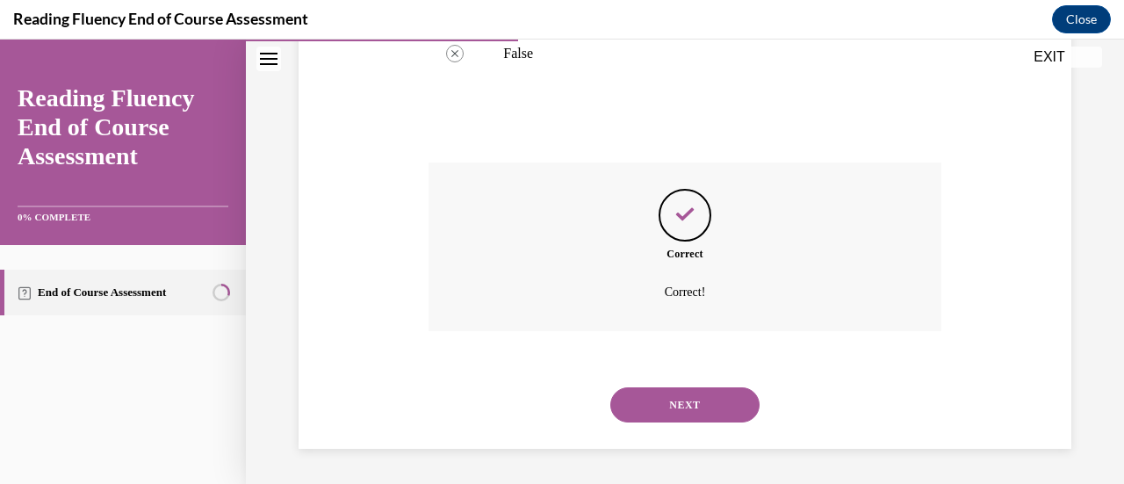
scroll to position [518, 0]
click at [727, 407] on button "NEXT" at bounding box center [684, 404] width 149 height 35
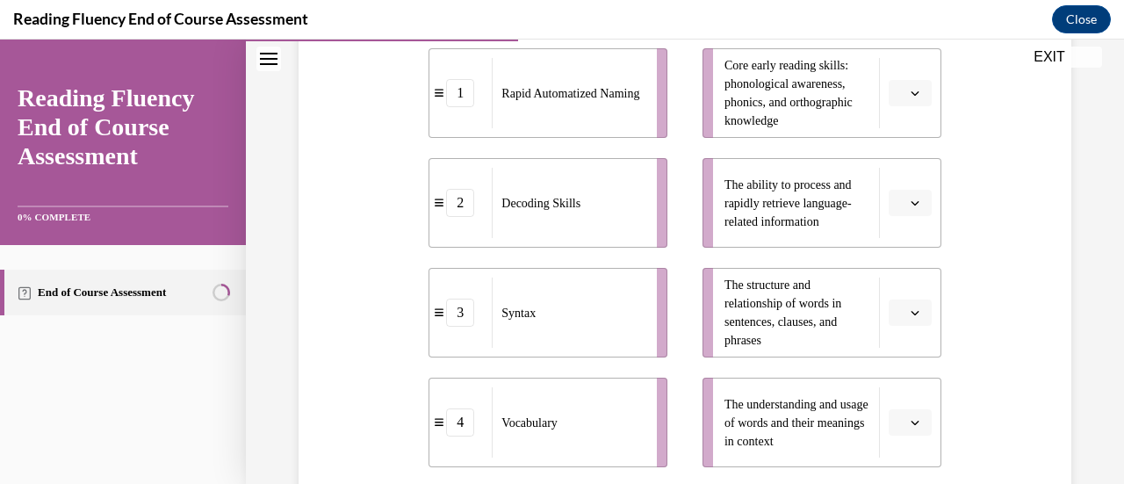
scroll to position [439, 0]
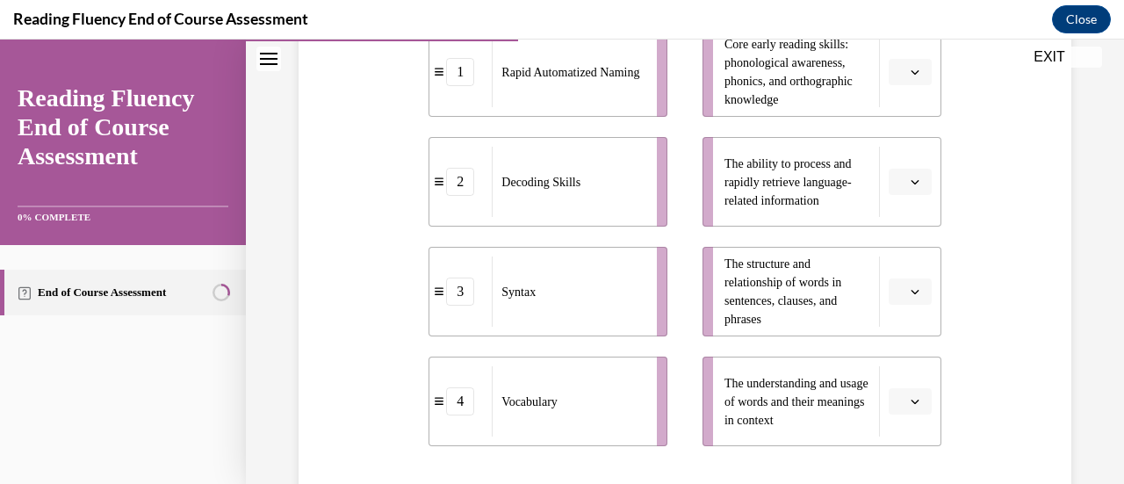
click at [911, 405] on icon "button" at bounding box center [915, 401] width 9 height 9
click at [893, 334] on span "3" at bounding box center [892, 327] width 6 height 14
click at [911, 401] on icon "button" at bounding box center [915, 401] width 8 height 4
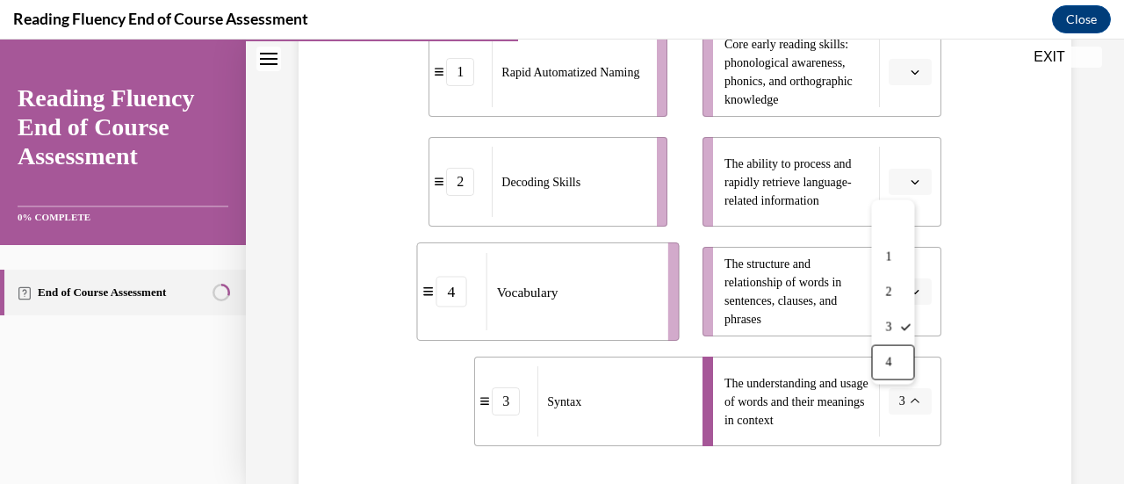
click at [899, 362] on div "4" at bounding box center [892, 362] width 43 height 35
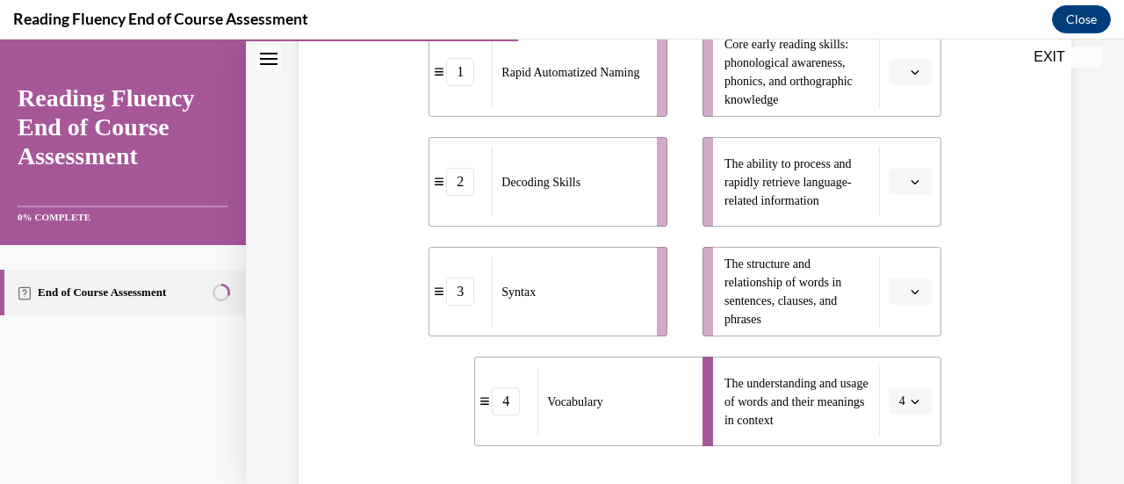
scroll to position [351, 0]
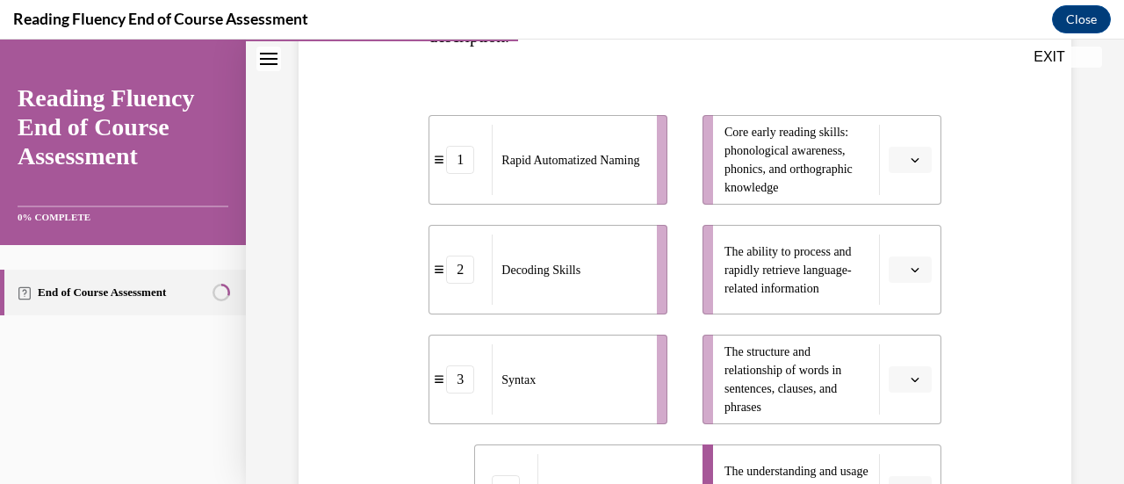
click at [899, 266] on span "Please select an option" at bounding box center [902, 270] width 6 height 18
click at [893, 332] on div "1" at bounding box center [896, 343] width 43 height 35
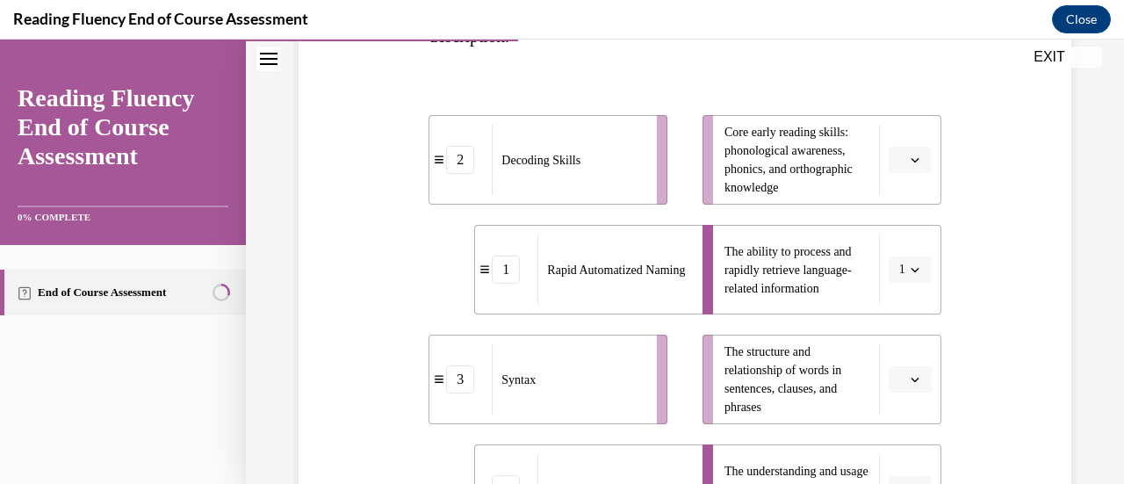
click at [909, 164] on span "button" at bounding box center [915, 160] width 12 height 12
click at [899, 263] on div "2" at bounding box center [896, 268] width 43 height 35
click at [911, 382] on icon "button" at bounding box center [915, 379] width 9 height 9
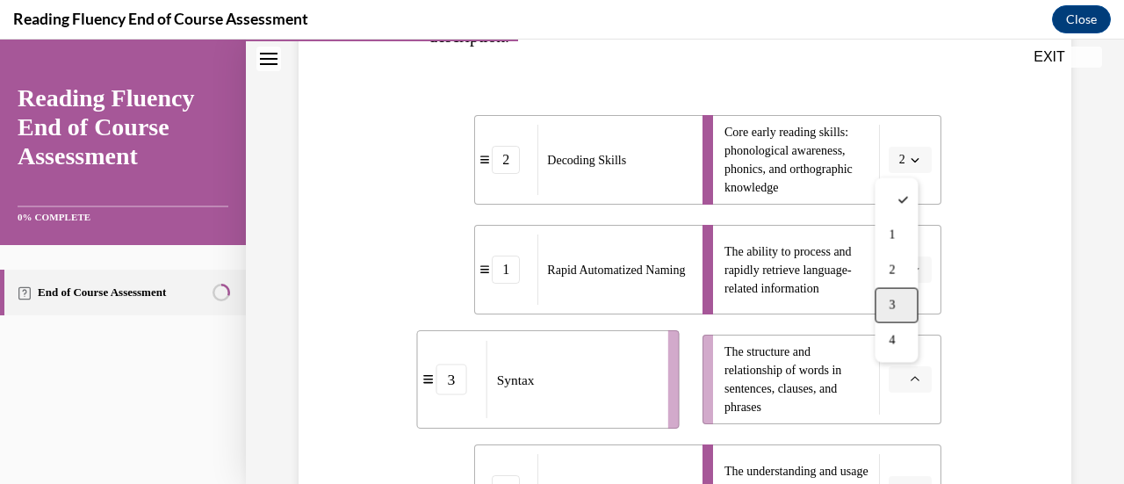
click at [901, 288] on div "3" at bounding box center [896, 305] width 43 height 35
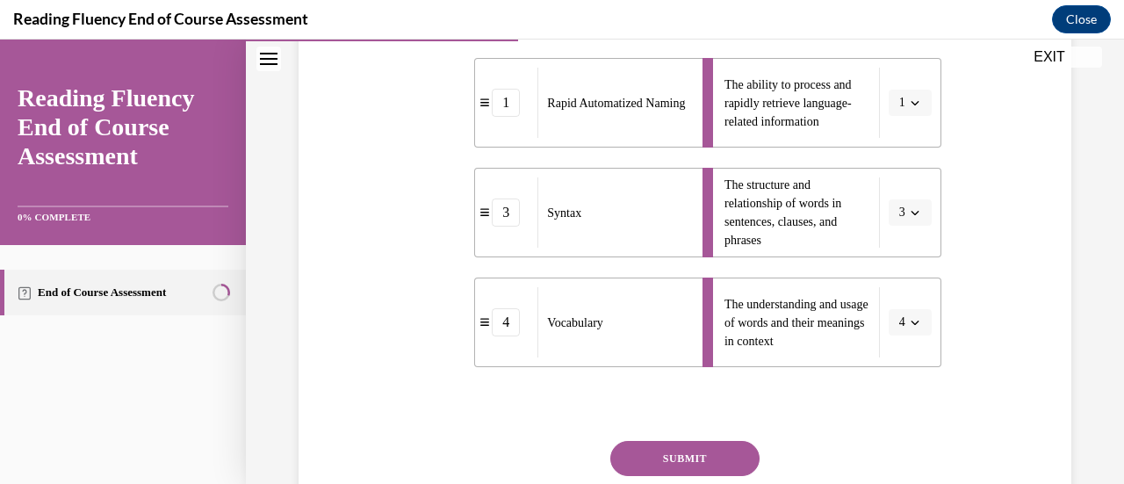
scroll to position [527, 0]
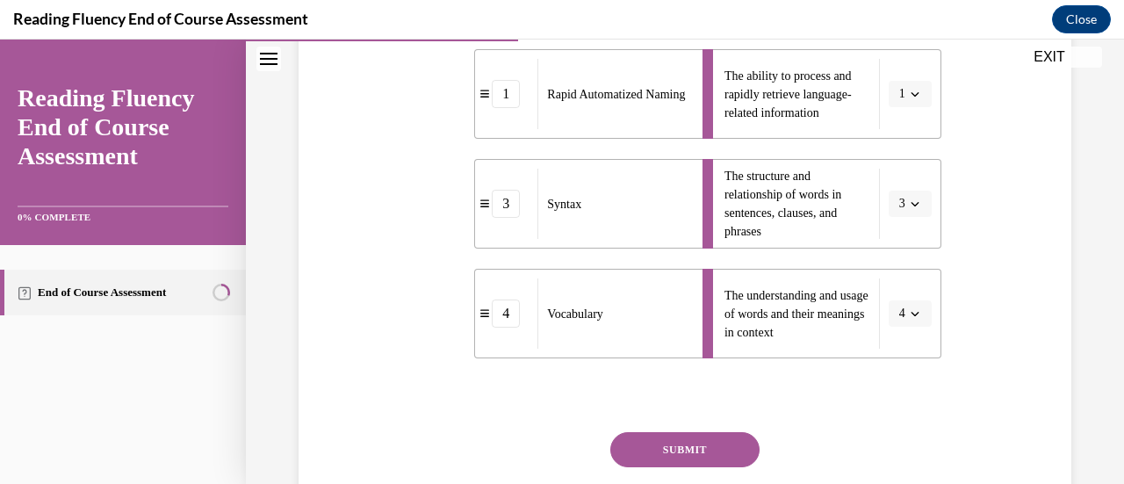
click at [707, 452] on button "SUBMIT" at bounding box center [684, 449] width 149 height 35
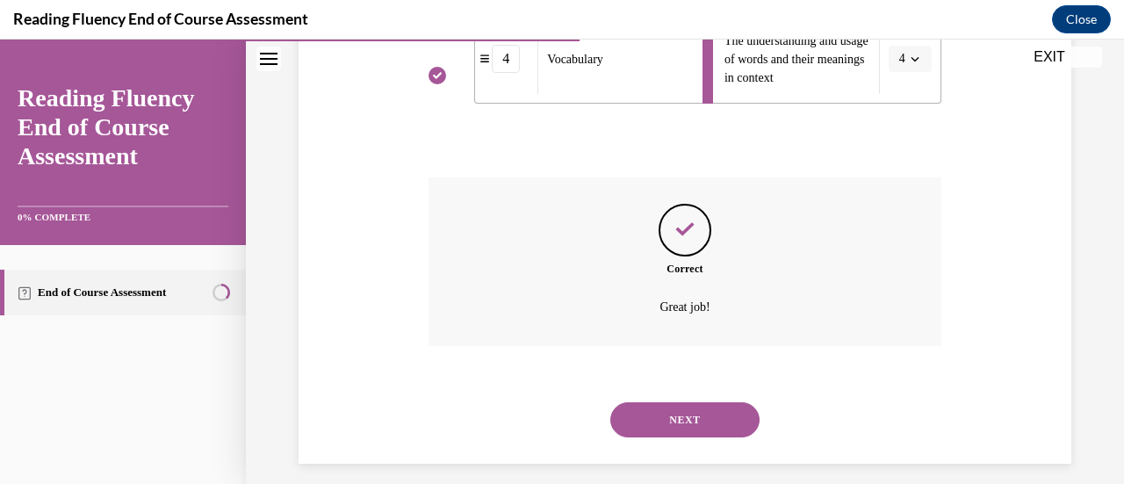
scroll to position [795, 0]
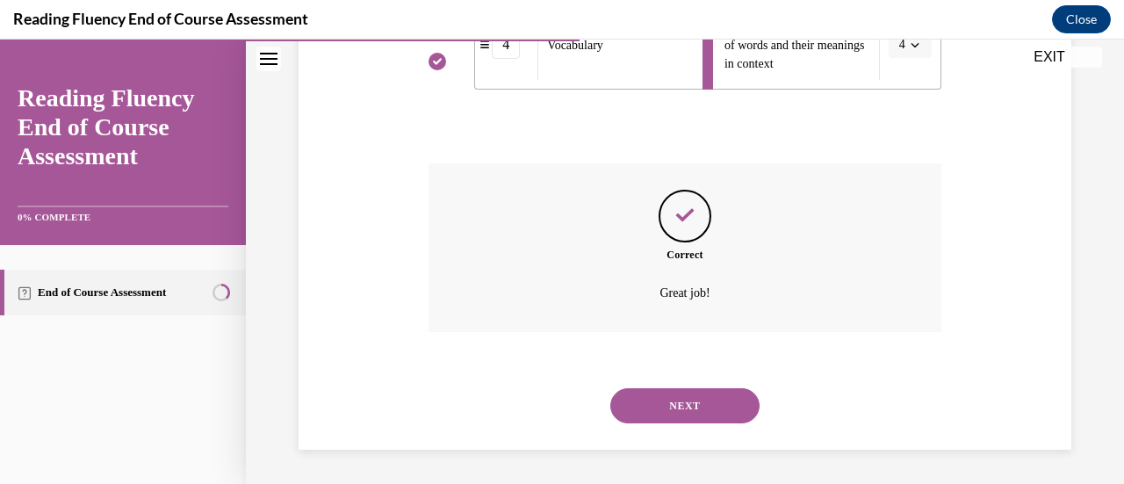
click at [706, 408] on button "NEXT" at bounding box center [684, 405] width 149 height 35
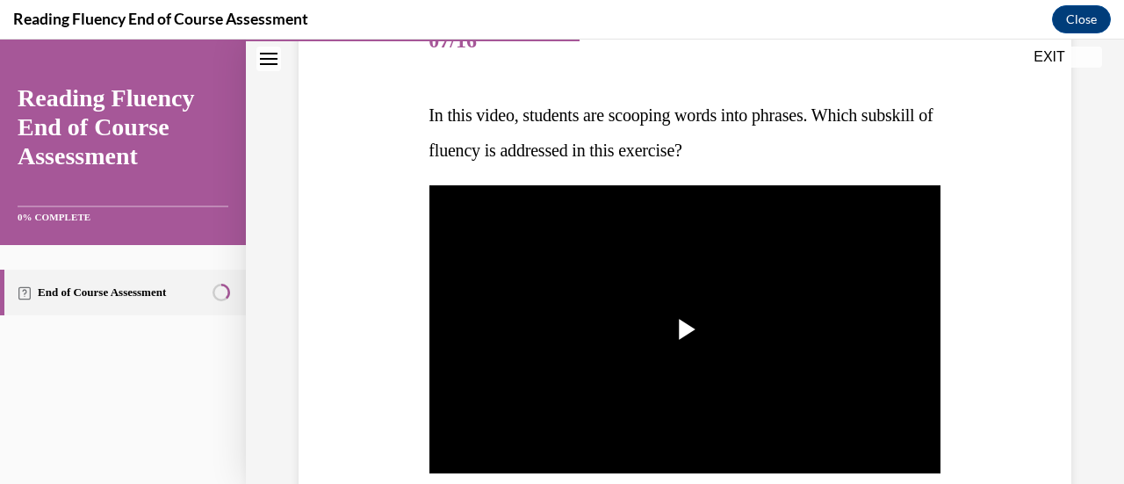
scroll to position [263, 0]
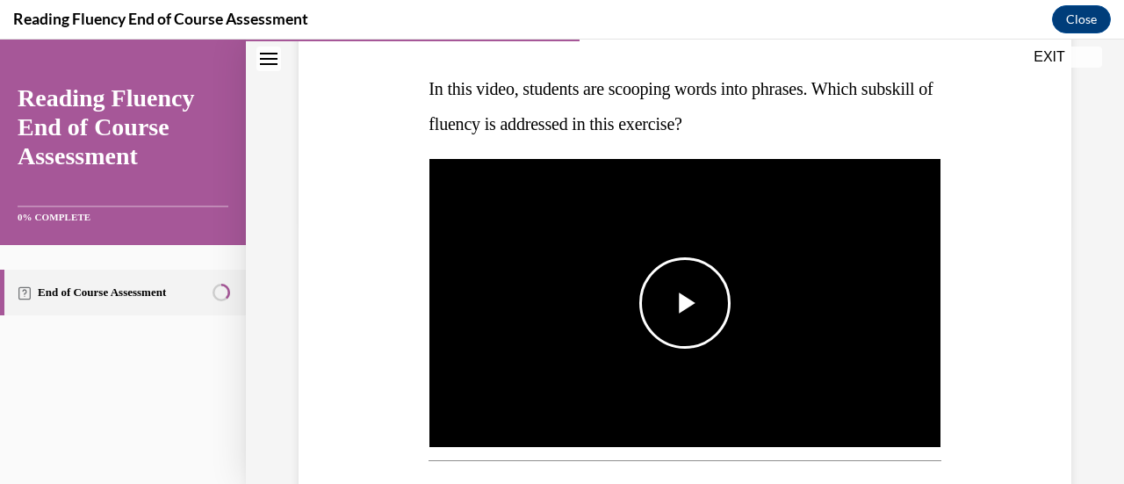
click at [685, 303] on span "Video player" at bounding box center [685, 303] width 0 height 0
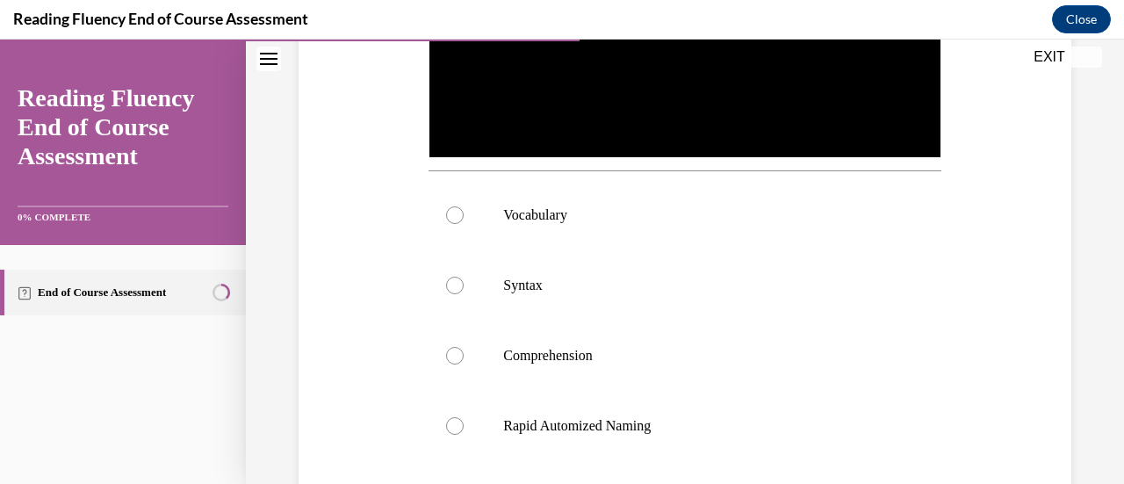
scroll to position [527, 0]
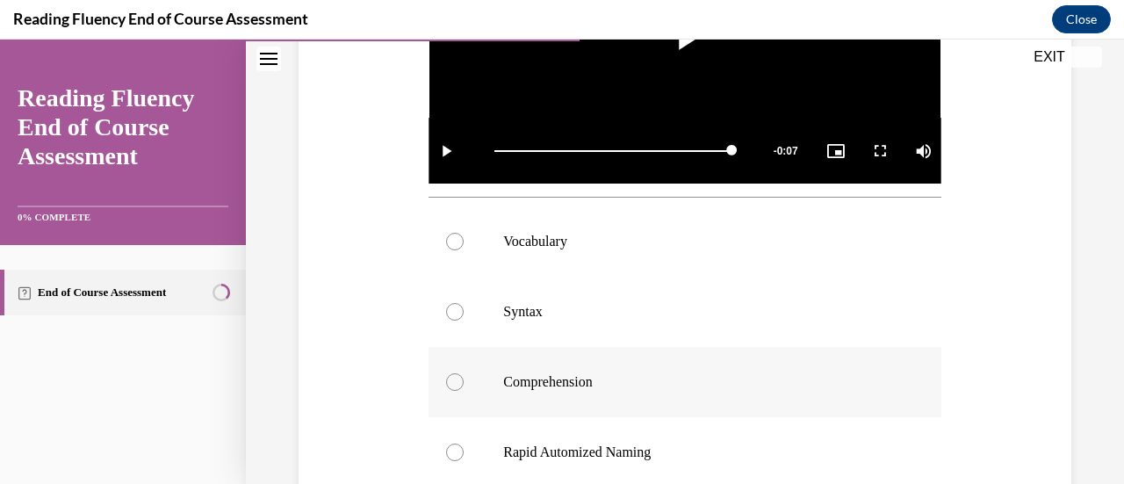
click at [530, 392] on label "Comprehension" at bounding box center [684, 382] width 512 height 70
click at [464, 391] on input "Comprehension" at bounding box center [455, 382] width 18 height 18
radio input "true"
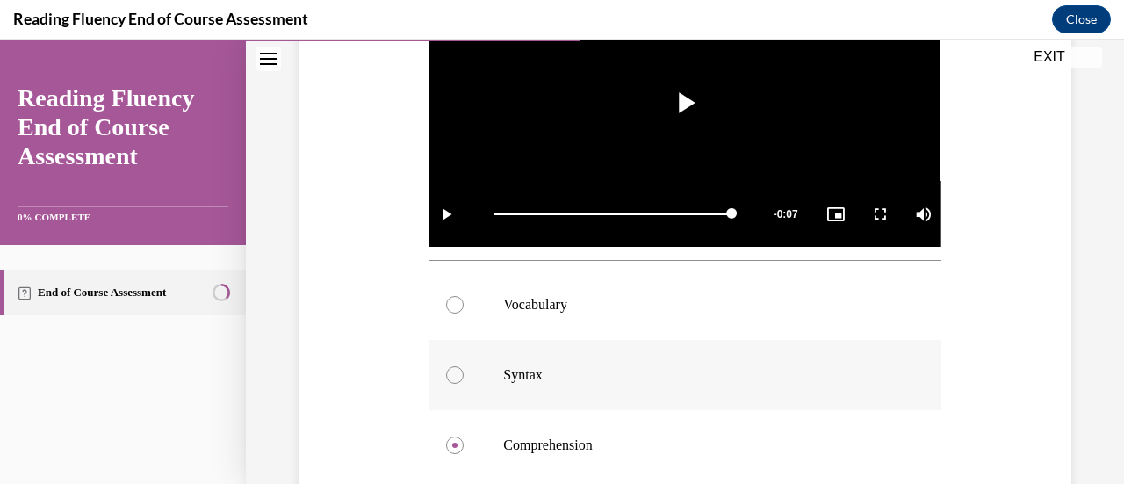
scroll to position [439, 0]
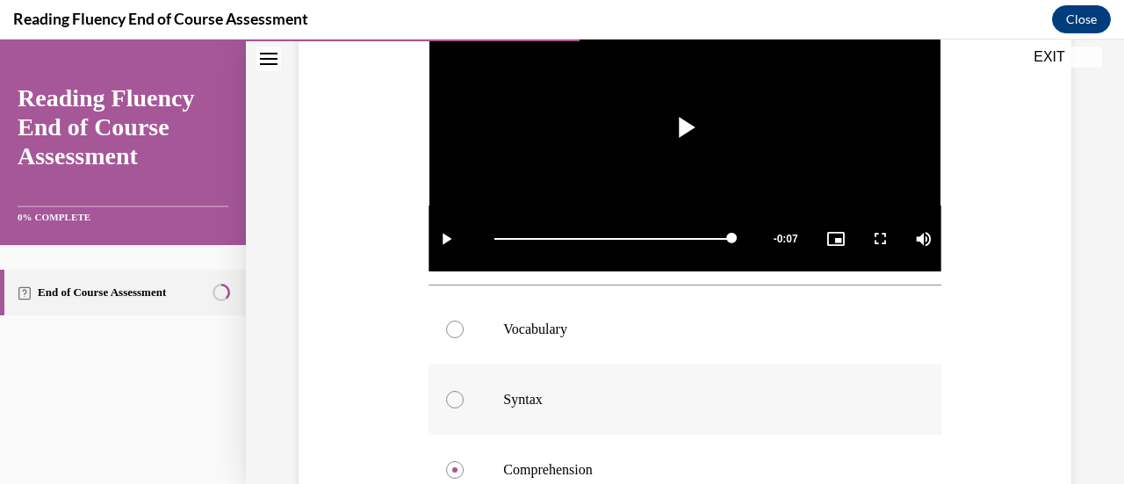
click at [594, 384] on label "Syntax" at bounding box center [684, 399] width 512 height 70
click at [464, 391] on input "Syntax" at bounding box center [455, 400] width 18 height 18
radio input "true"
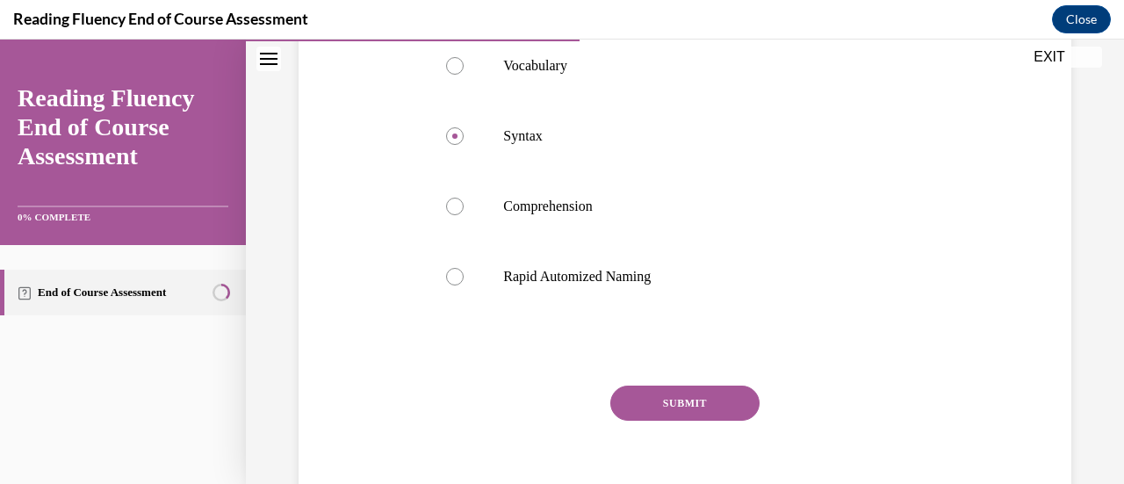
click at [732, 396] on button "SUBMIT" at bounding box center [684, 402] width 149 height 35
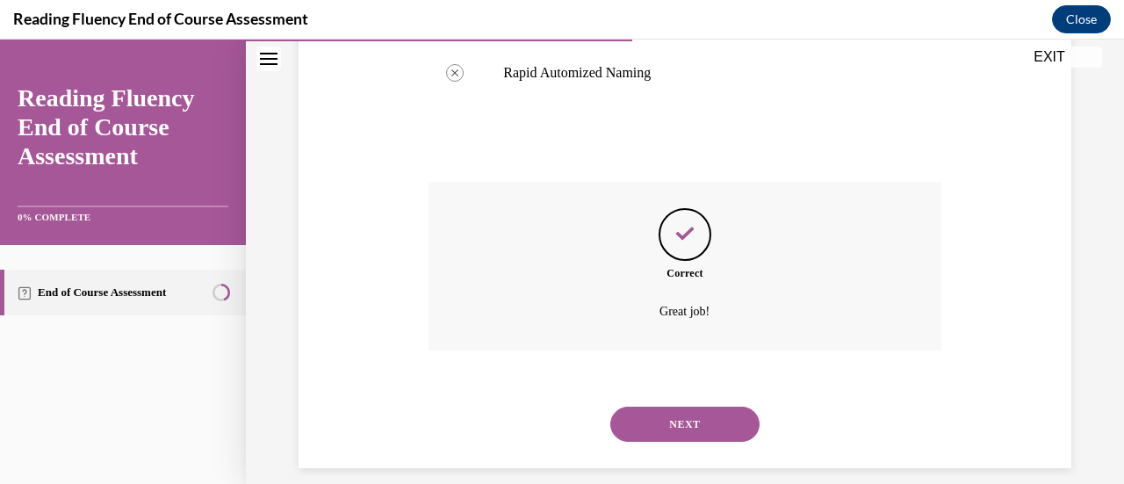
scroll to position [919, 0]
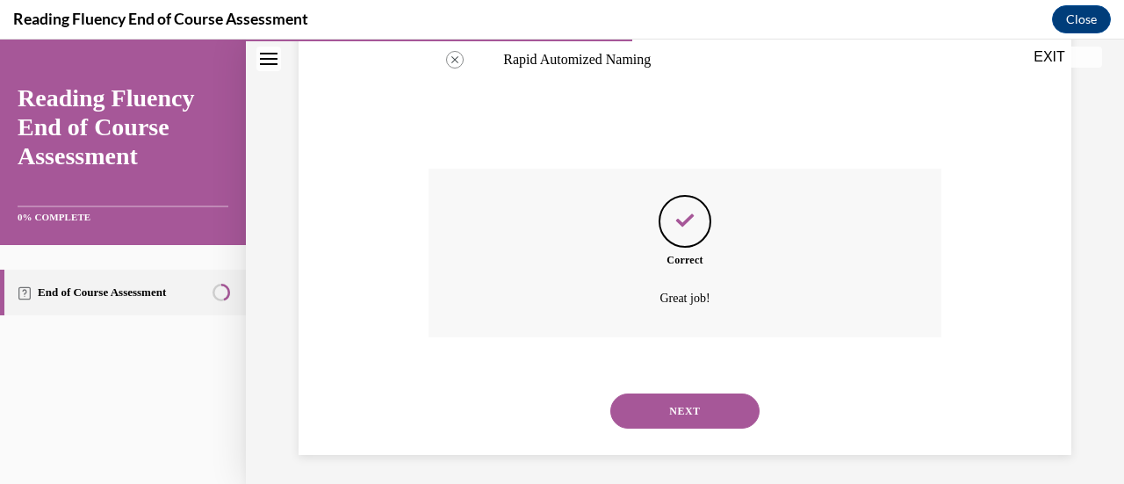
click at [675, 398] on button "NEXT" at bounding box center [684, 410] width 149 height 35
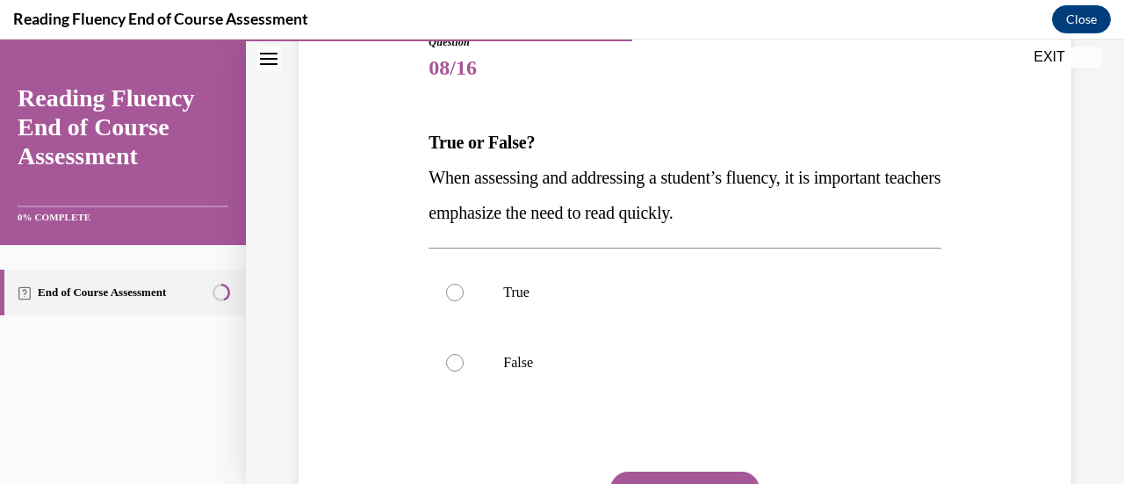
scroll to position [263, 0]
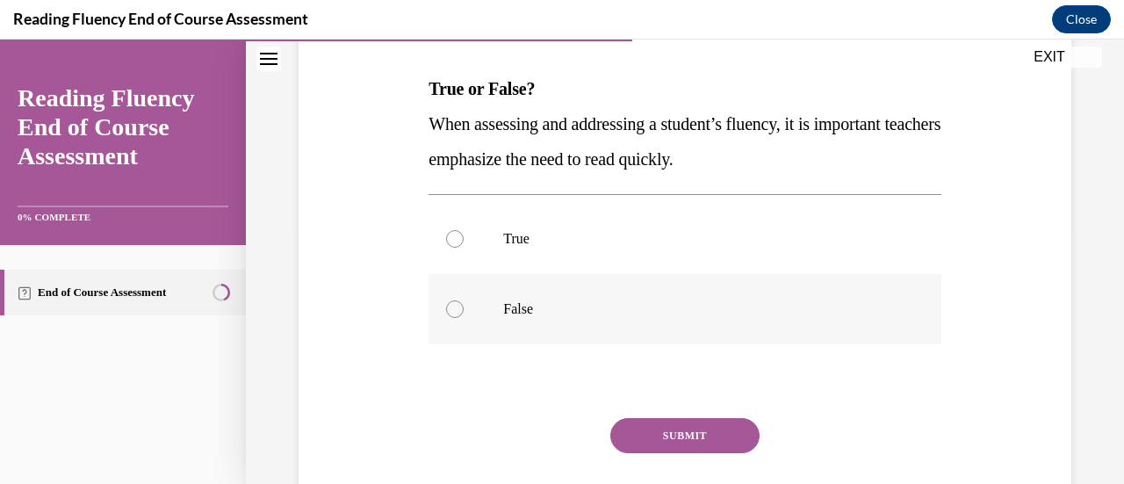
click at [572, 315] on p "False" at bounding box center [699, 309] width 393 height 18
click at [464, 315] on input "False" at bounding box center [455, 309] width 18 height 18
radio input "true"
click at [674, 424] on button "SUBMIT" at bounding box center [684, 435] width 149 height 35
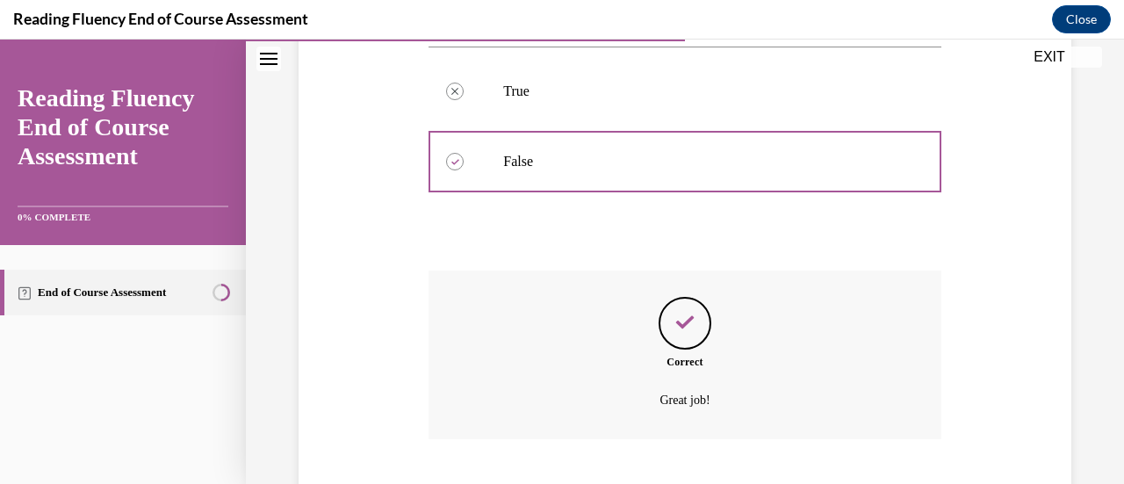
scroll to position [518, 0]
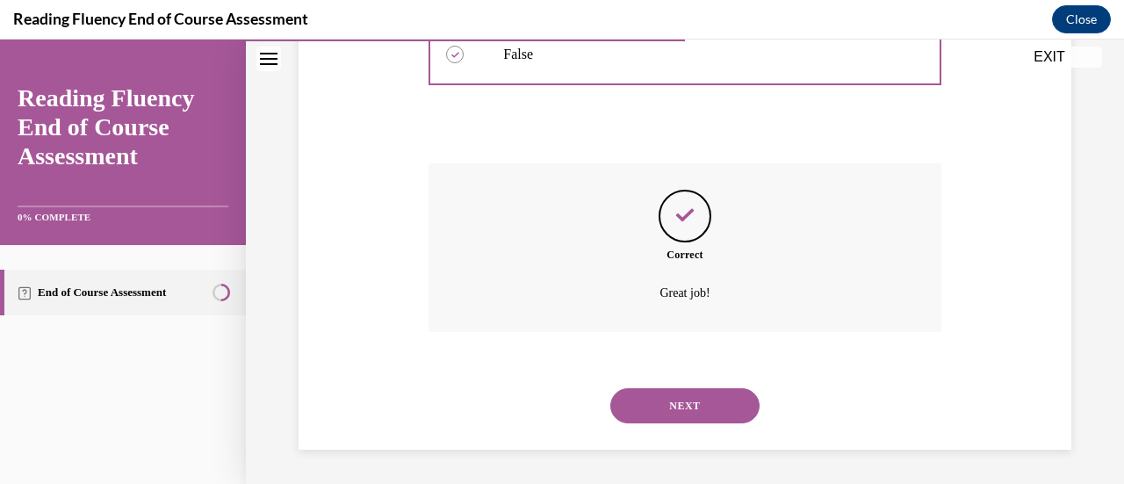
click at [688, 413] on button "NEXT" at bounding box center [684, 405] width 149 height 35
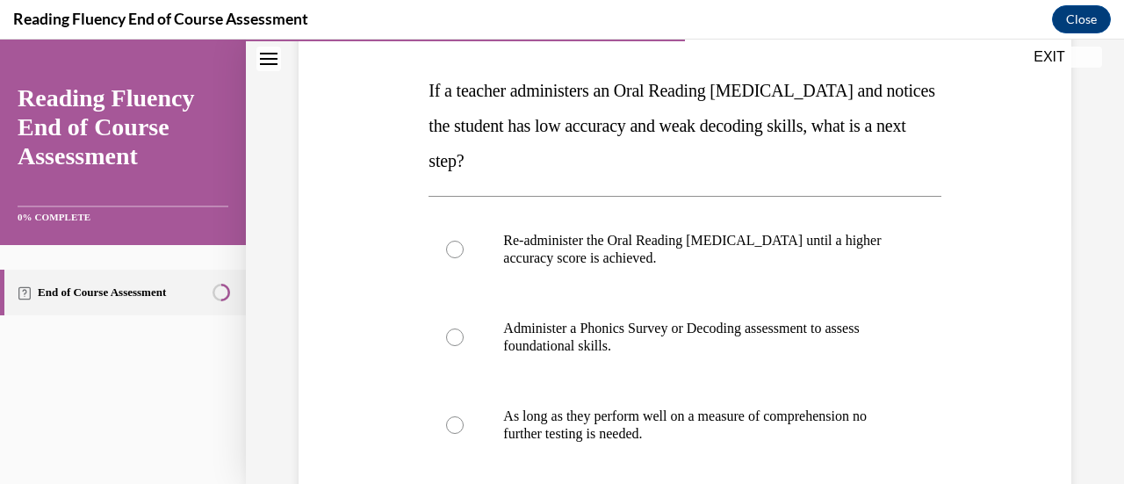
scroll to position [263, 0]
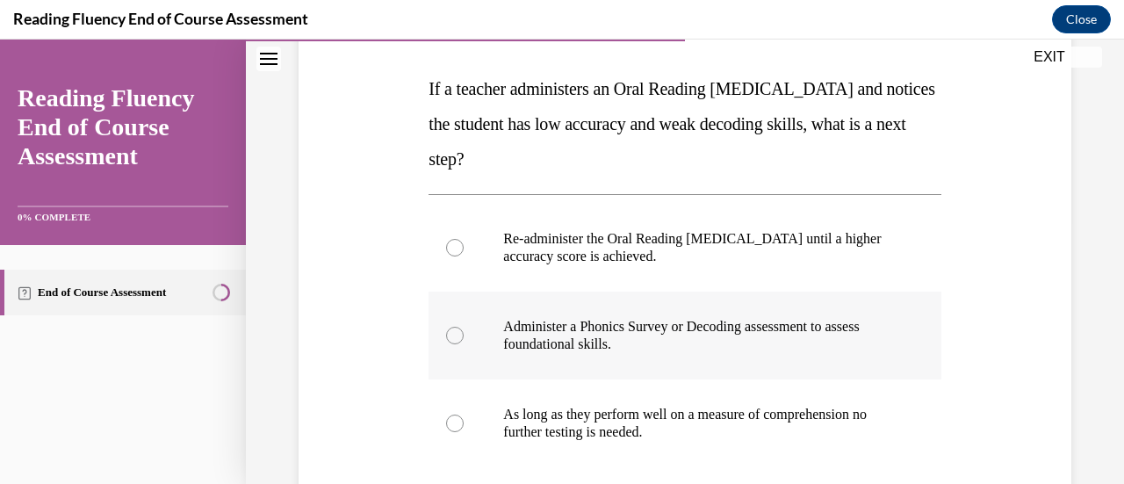
click at [439, 334] on label "Administer a Phonics Survey or Decoding assessment to assess foundational skill…" at bounding box center [684, 336] width 512 height 88
click at [446, 334] on input "Administer a Phonics Survey or Decoding assessment to assess foundational skill…" at bounding box center [455, 336] width 18 height 18
radio input "true"
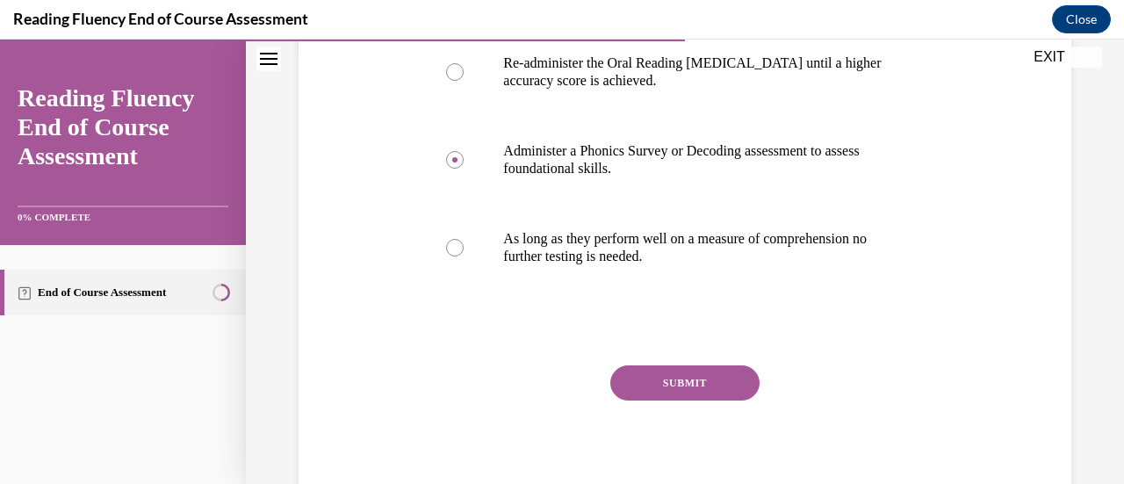
click at [709, 382] on button "SUBMIT" at bounding box center [684, 382] width 149 height 35
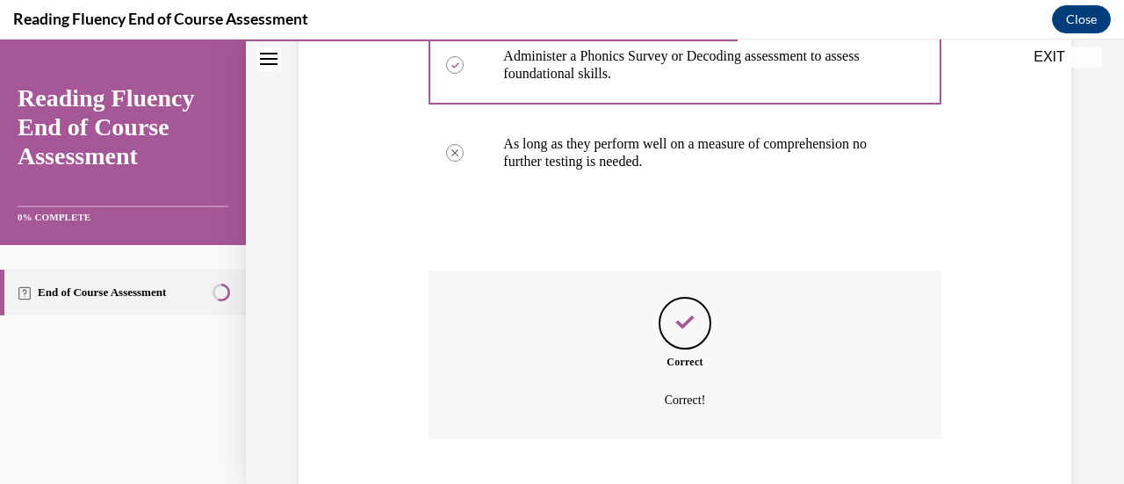
scroll to position [641, 0]
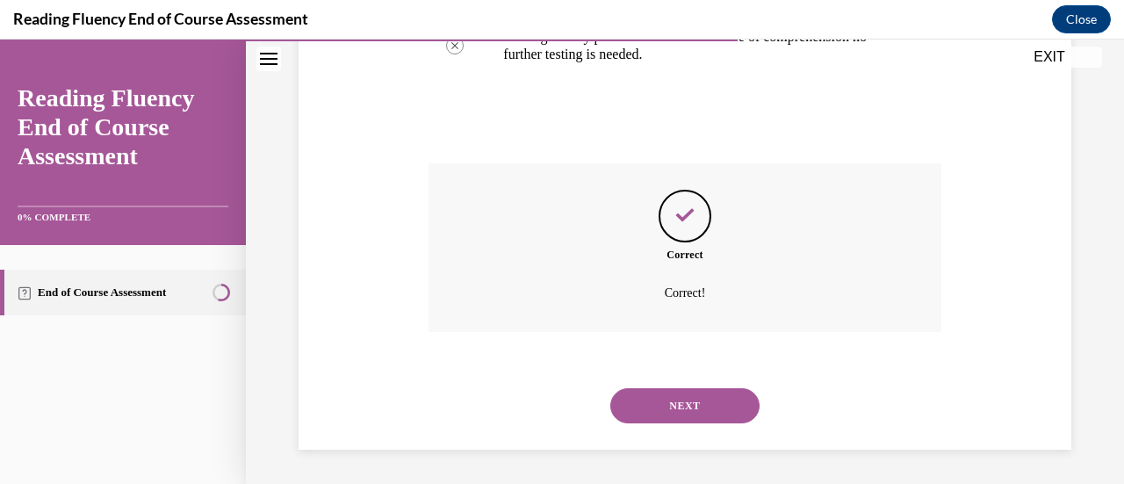
click at [713, 405] on button "NEXT" at bounding box center [684, 405] width 149 height 35
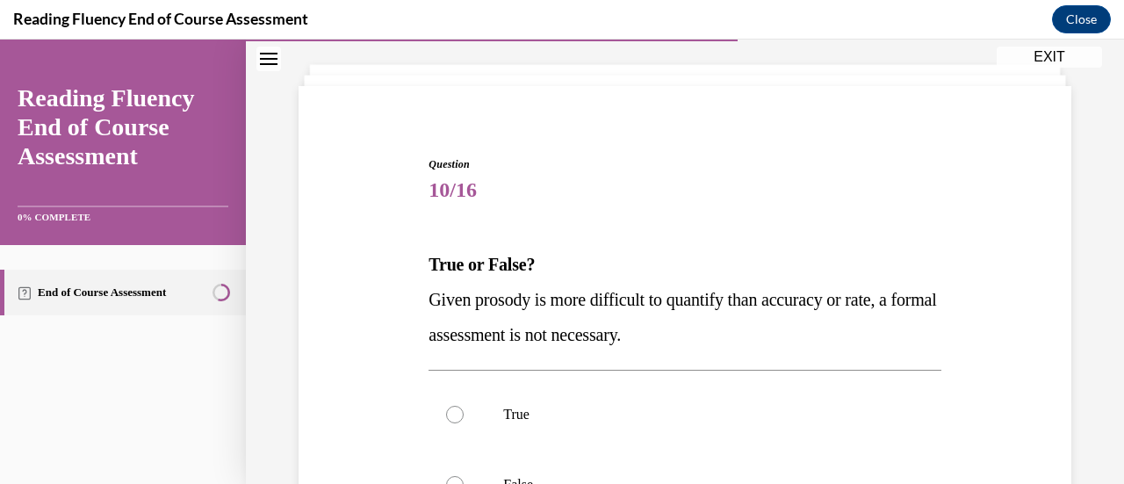
scroll to position [263, 0]
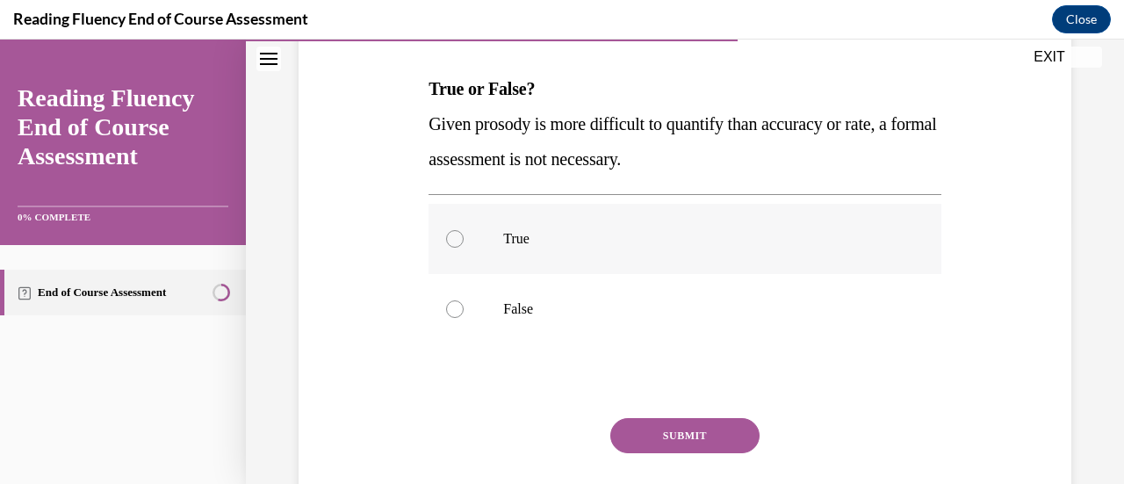
click at [769, 249] on label "True" at bounding box center [684, 239] width 512 height 70
click at [464, 248] on input "True" at bounding box center [455, 239] width 18 height 18
radio input "true"
click at [687, 437] on button "SUBMIT" at bounding box center [684, 435] width 149 height 35
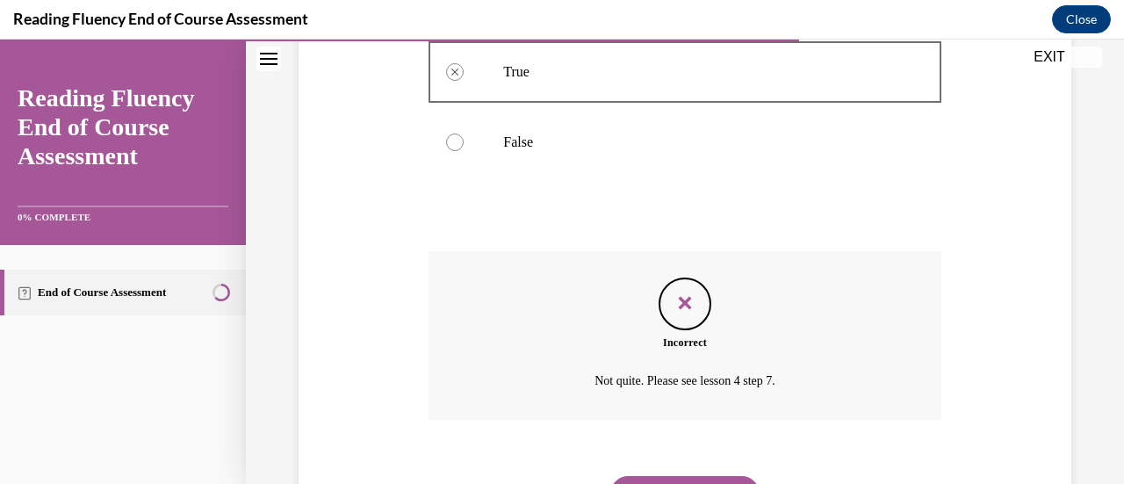
scroll to position [518, 0]
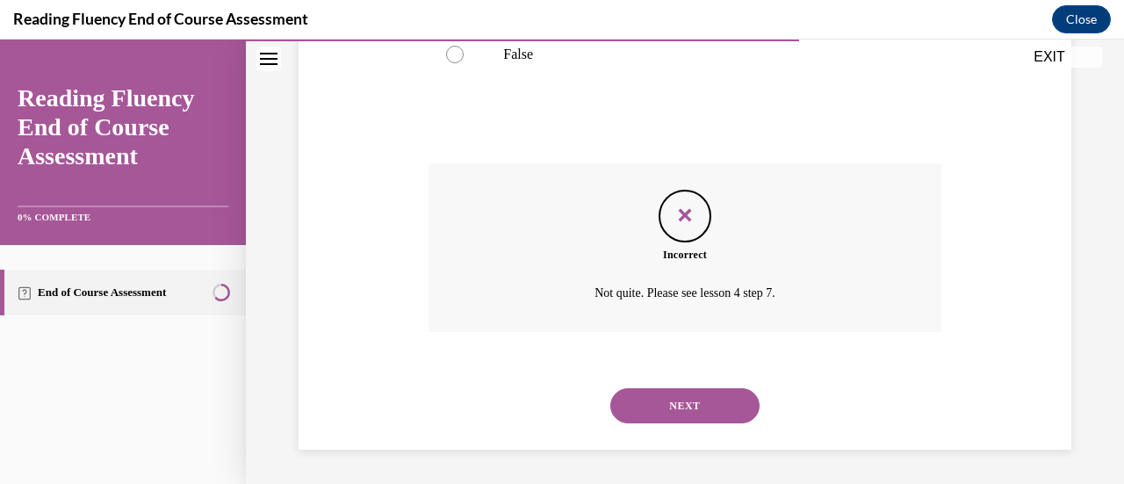
click at [687, 409] on button "NEXT" at bounding box center [684, 405] width 149 height 35
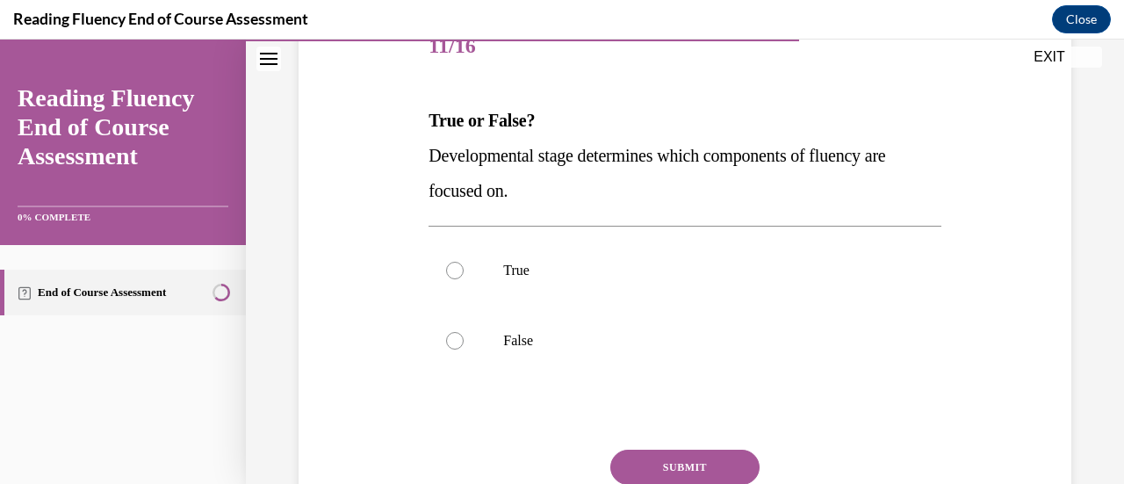
scroll to position [263, 0]
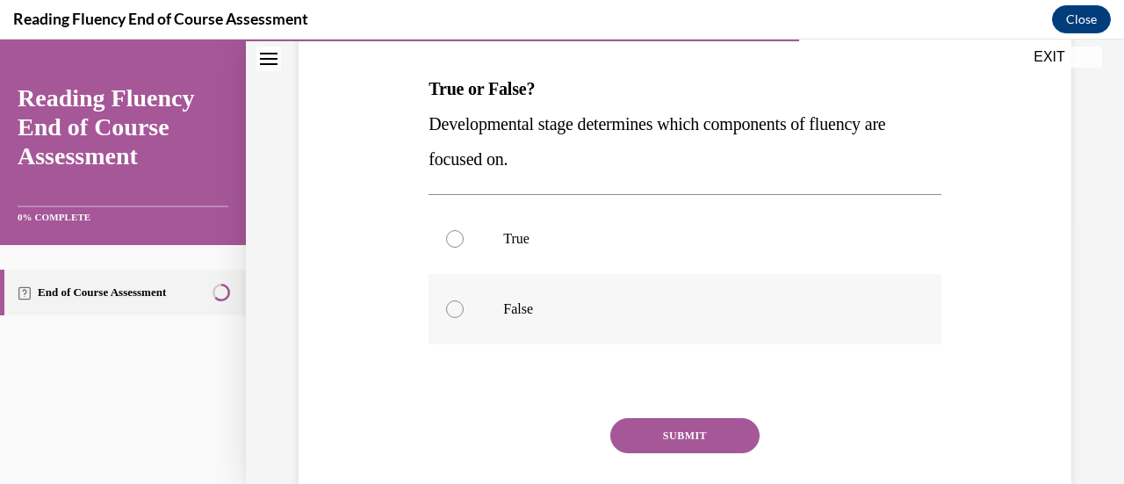
click at [814, 288] on label "False" at bounding box center [684, 309] width 512 height 70
click at [464, 300] on input "False" at bounding box center [455, 309] width 18 height 18
radio input "true"
click at [703, 238] on p "True" at bounding box center [699, 239] width 393 height 18
click at [464, 238] on input "True" at bounding box center [455, 239] width 18 height 18
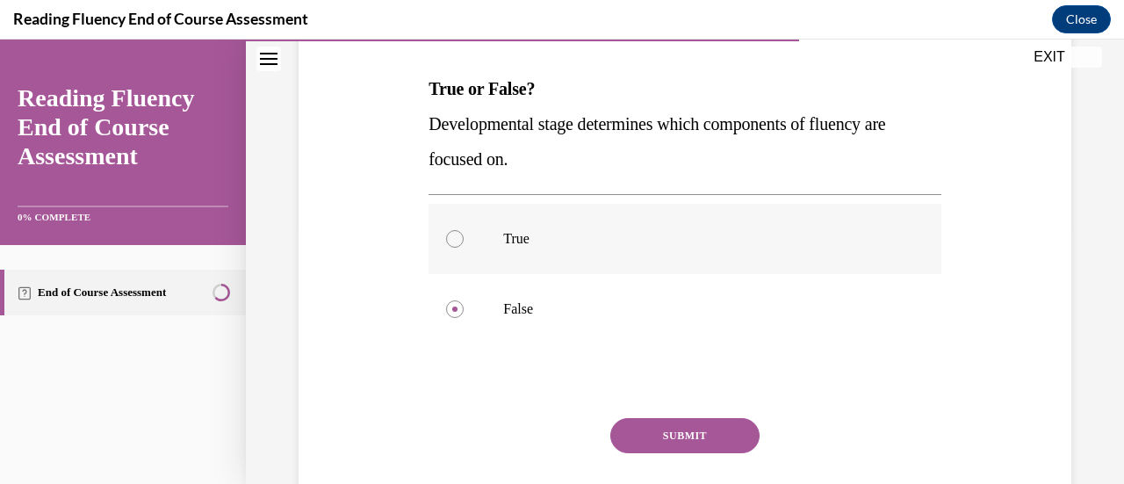
radio input "true"
click at [687, 441] on button "SUBMIT" at bounding box center [684, 435] width 149 height 35
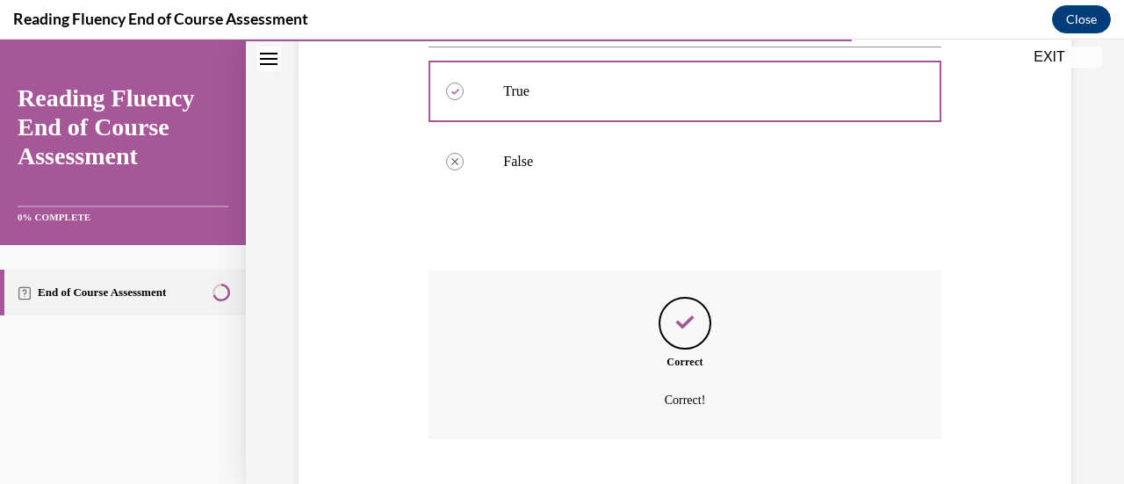
scroll to position [518, 0]
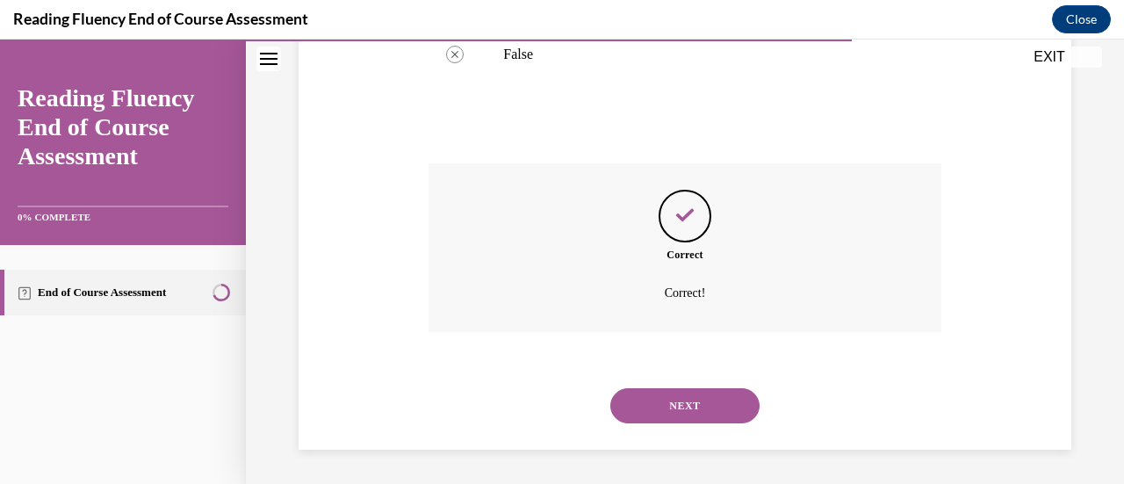
click at [689, 409] on button "NEXT" at bounding box center [684, 405] width 149 height 35
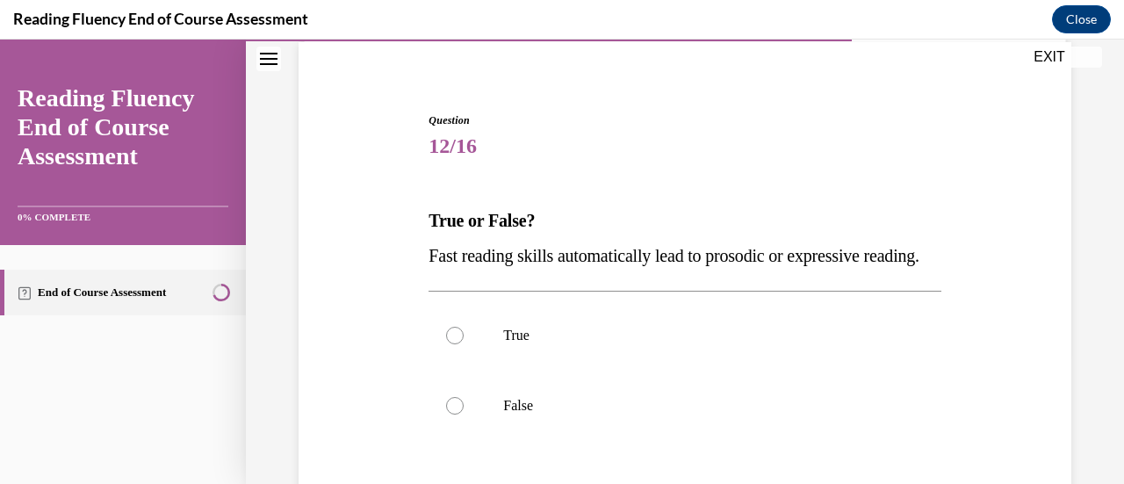
scroll to position [176, 0]
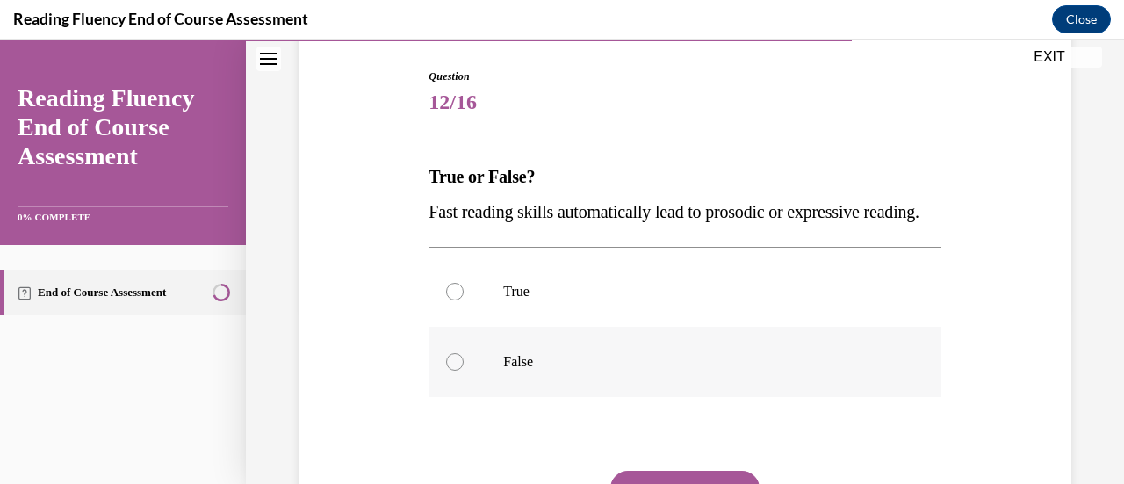
click at [699, 371] on p "False" at bounding box center [699, 362] width 393 height 18
click at [464, 371] on input "False" at bounding box center [455, 362] width 18 height 18
radio input "true"
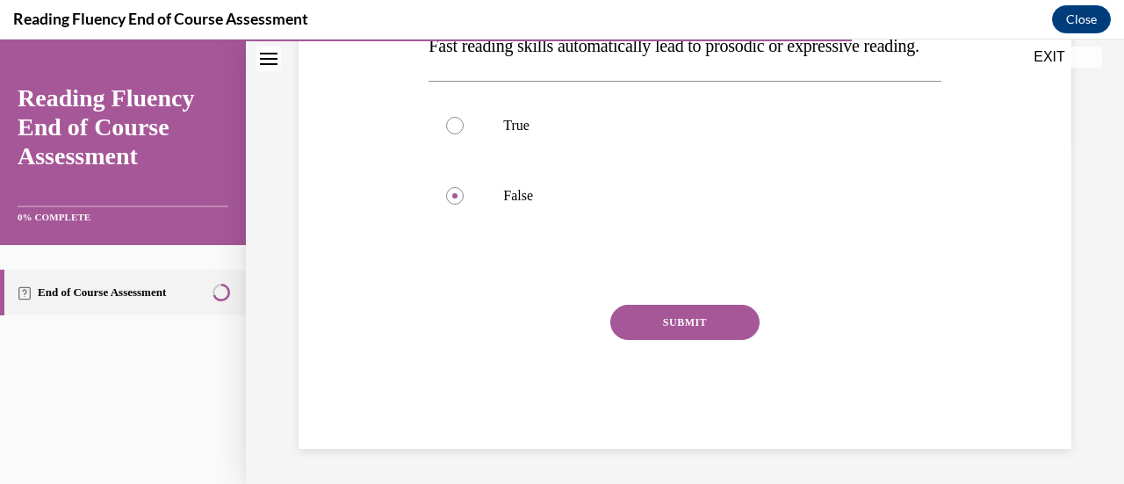
click at [684, 340] on button "SUBMIT" at bounding box center [684, 322] width 149 height 35
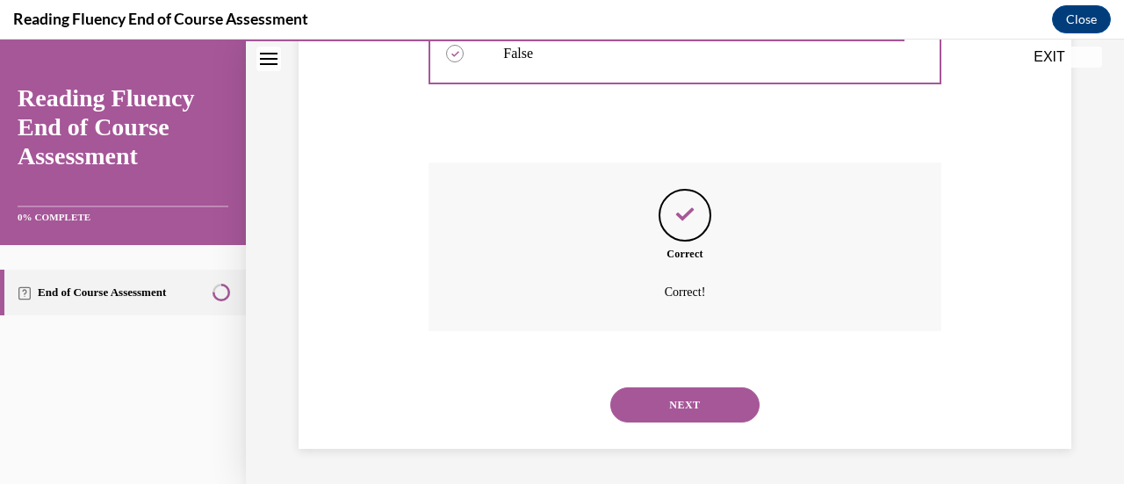
scroll to position [518, 0]
click at [660, 410] on button "NEXT" at bounding box center [684, 404] width 149 height 35
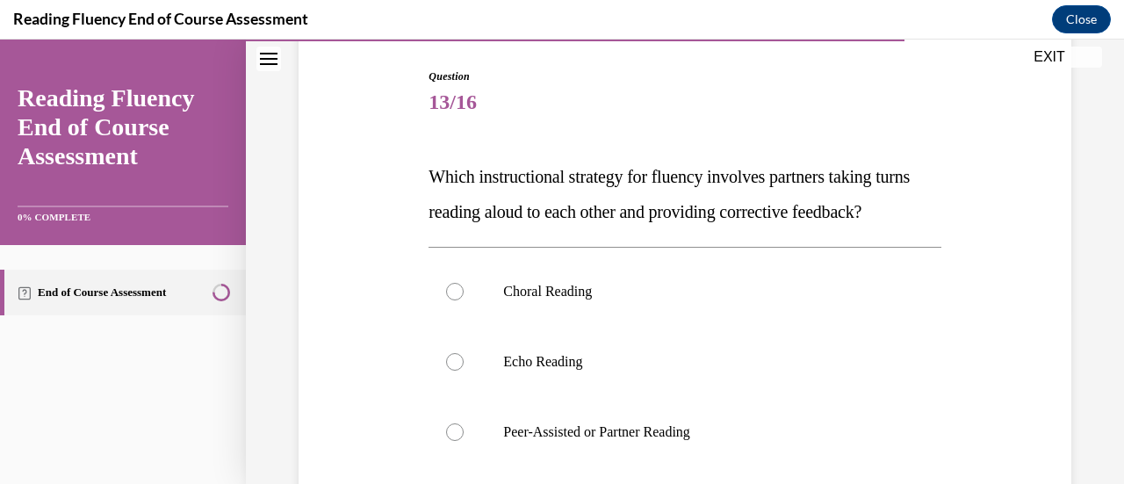
scroll to position [263, 0]
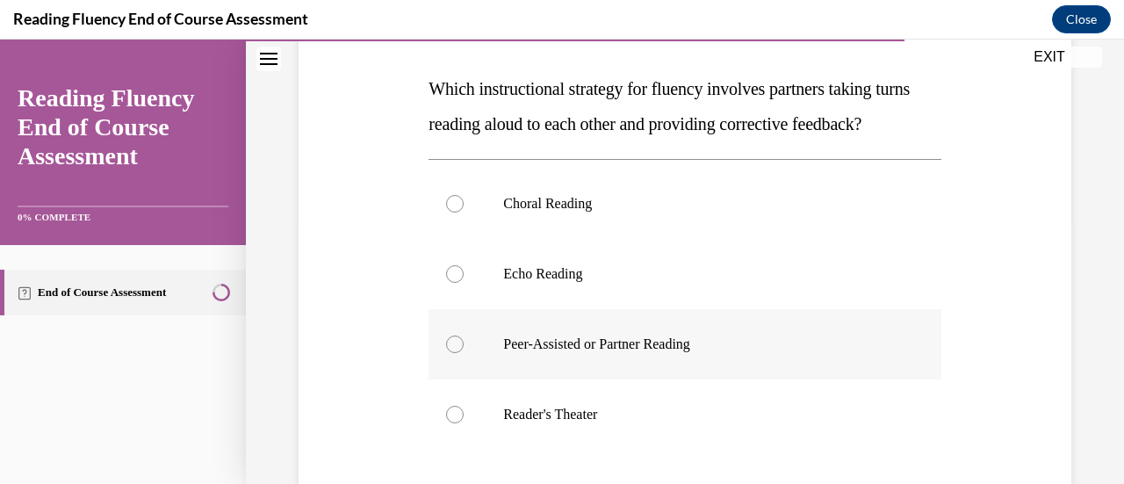
click at [582, 366] on label "Peer-Assisted or Partner Reading" at bounding box center [684, 344] width 512 height 70
click at [464, 353] on input "Peer-Assisted or Partner Reading" at bounding box center [455, 344] width 18 height 18
radio input "true"
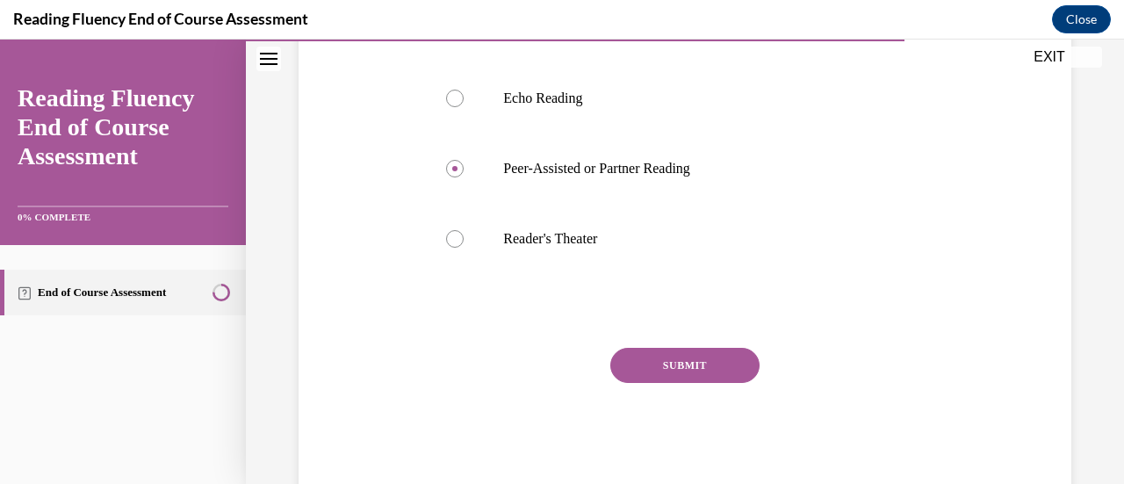
click at [668, 383] on button "SUBMIT" at bounding box center [684, 365] width 149 height 35
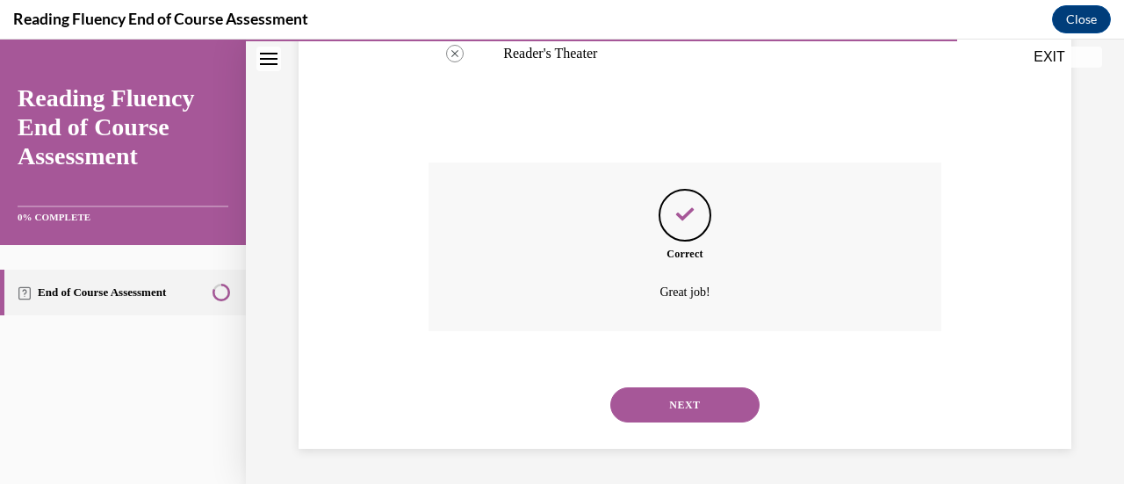
scroll to position [659, 0]
click at [701, 405] on button "NEXT" at bounding box center [684, 404] width 149 height 35
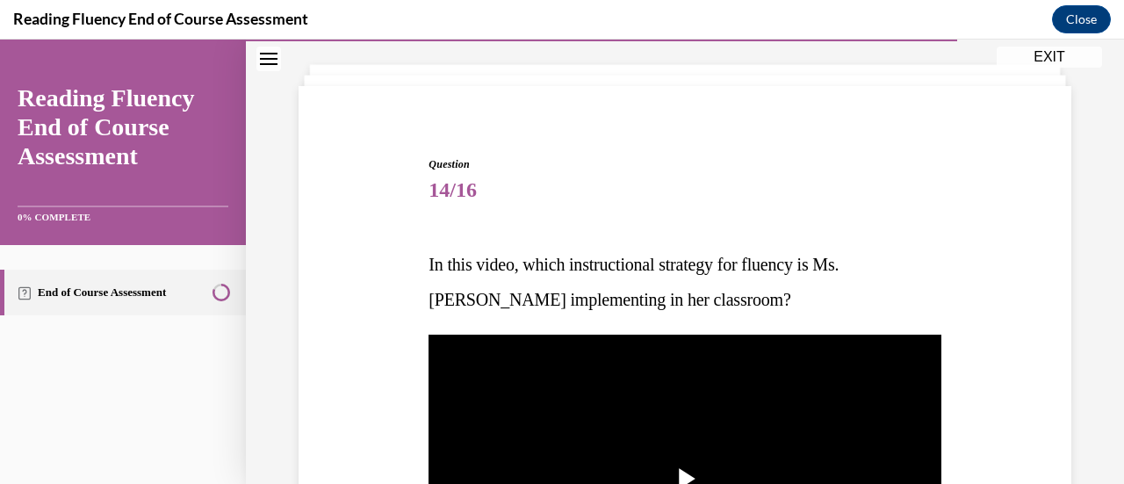
scroll to position [263, 0]
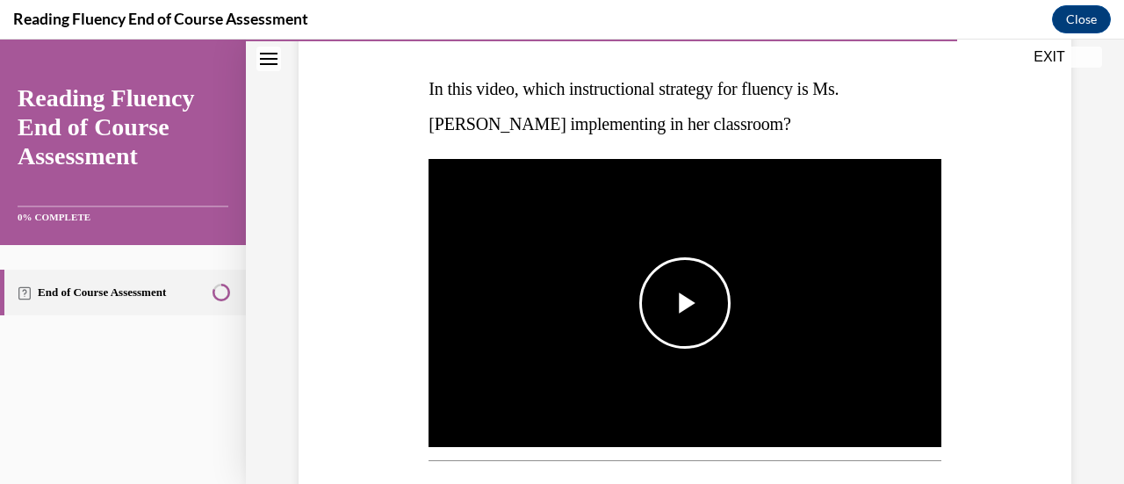
click at [685, 303] on span "Video player" at bounding box center [685, 303] width 0 height 0
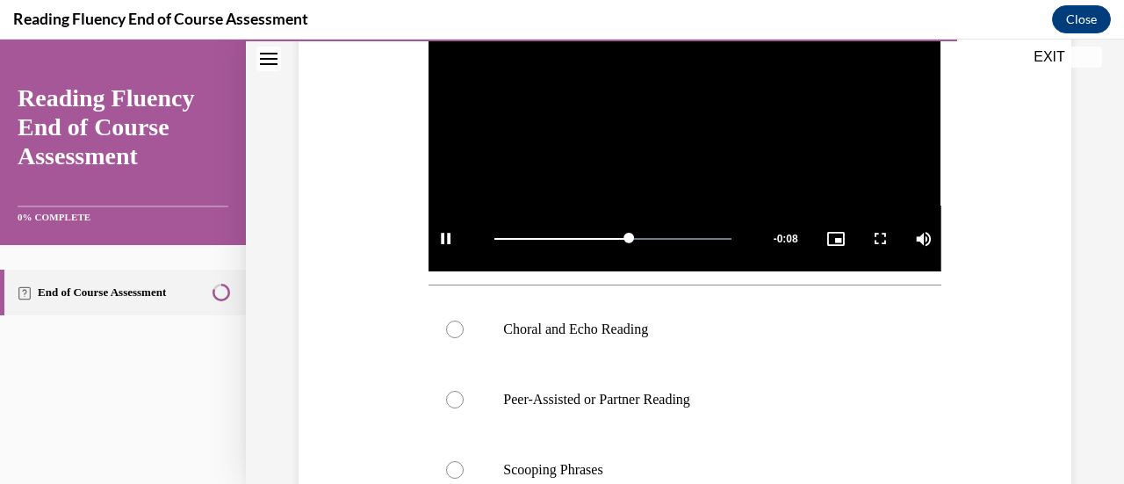
scroll to position [527, 0]
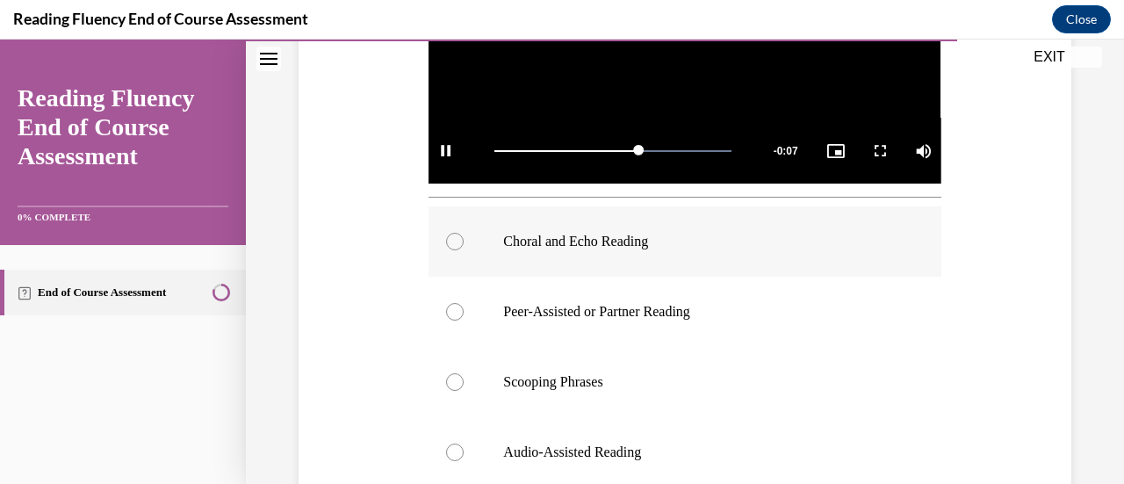
click at [782, 254] on label "Choral and Echo Reading" at bounding box center [684, 241] width 512 height 70
click at [464, 250] on input "Choral and Echo Reading" at bounding box center [455, 242] width 18 height 18
radio input "true"
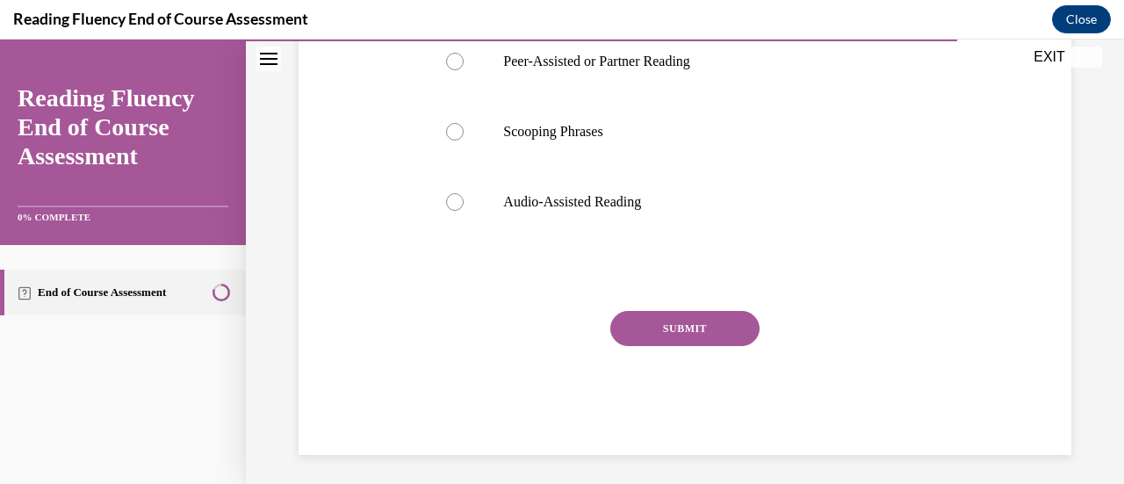
click at [725, 334] on button "SUBMIT" at bounding box center [684, 328] width 149 height 35
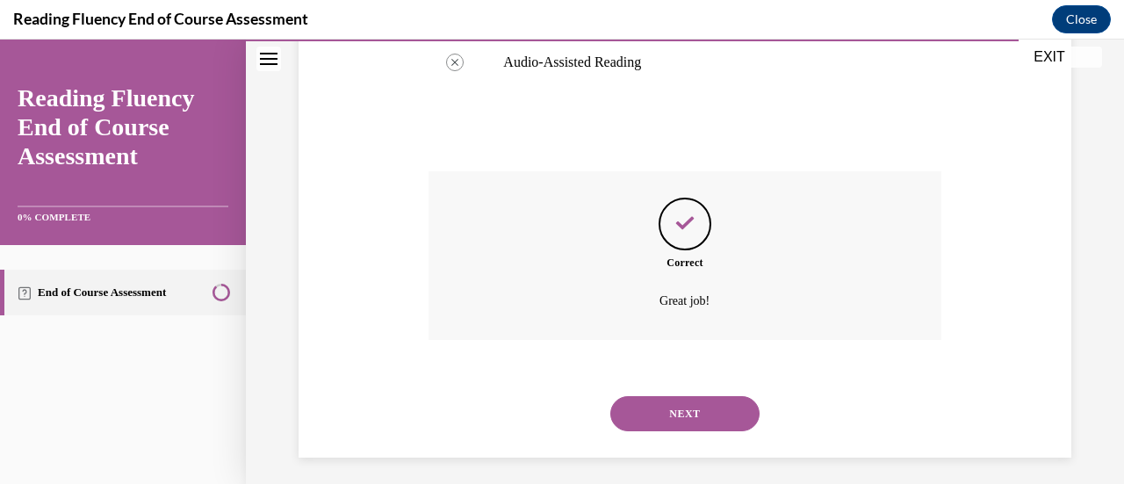
scroll to position [919, 0]
click at [708, 400] on button "NEXT" at bounding box center [684, 410] width 149 height 35
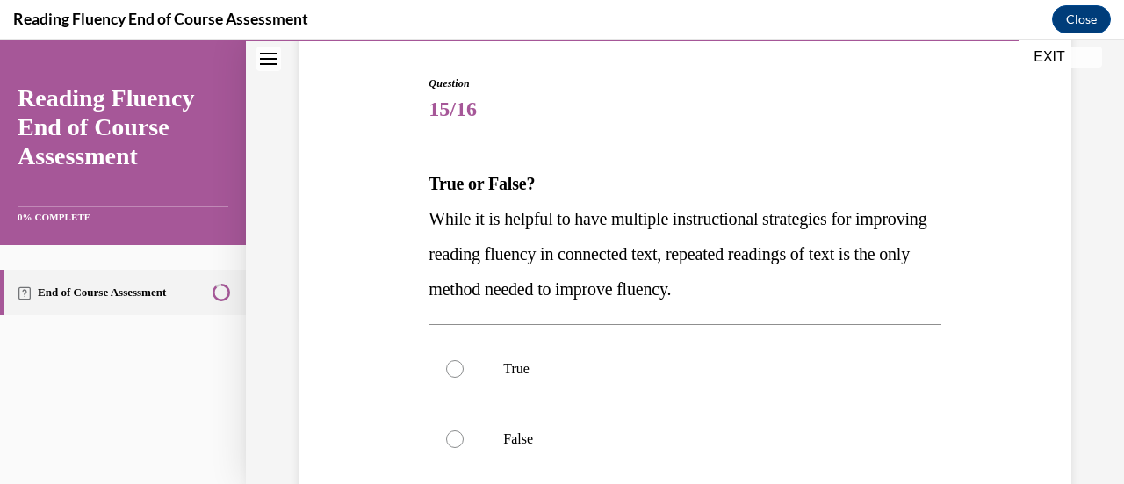
scroll to position [176, 0]
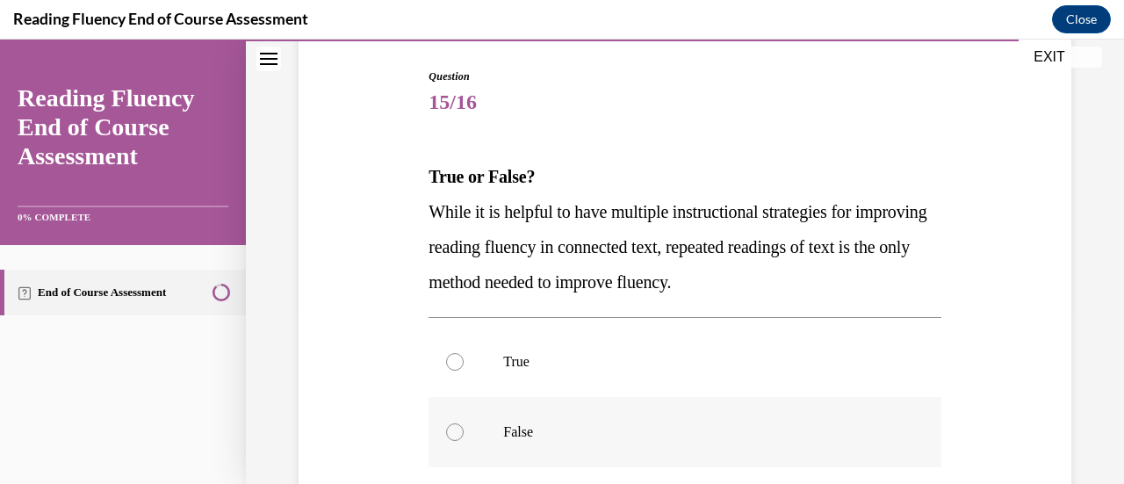
click at [630, 419] on label "False" at bounding box center [684, 432] width 512 height 70
click at [464, 423] on input "False" at bounding box center [455, 432] width 18 height 18
radio input "true"
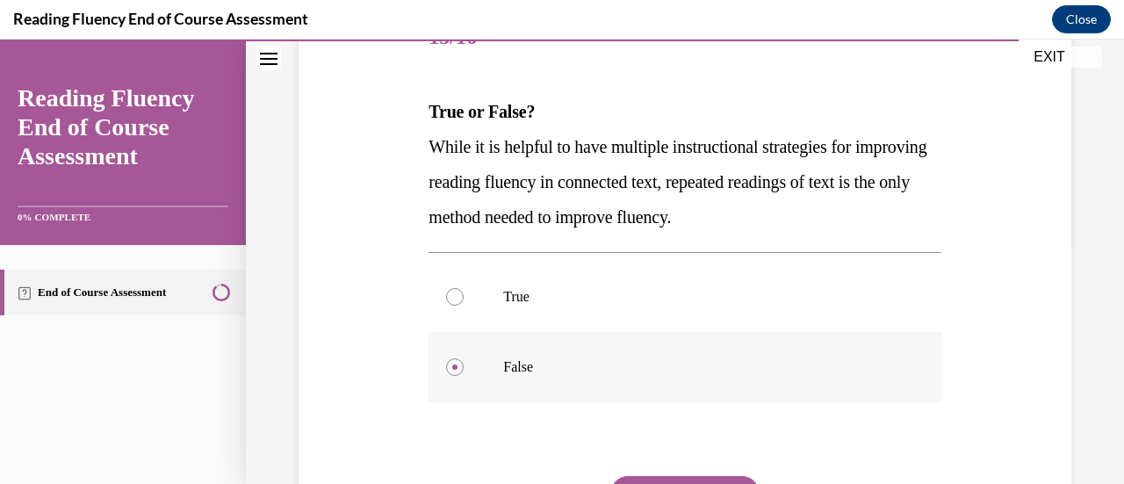
scroll to position [263, 0]
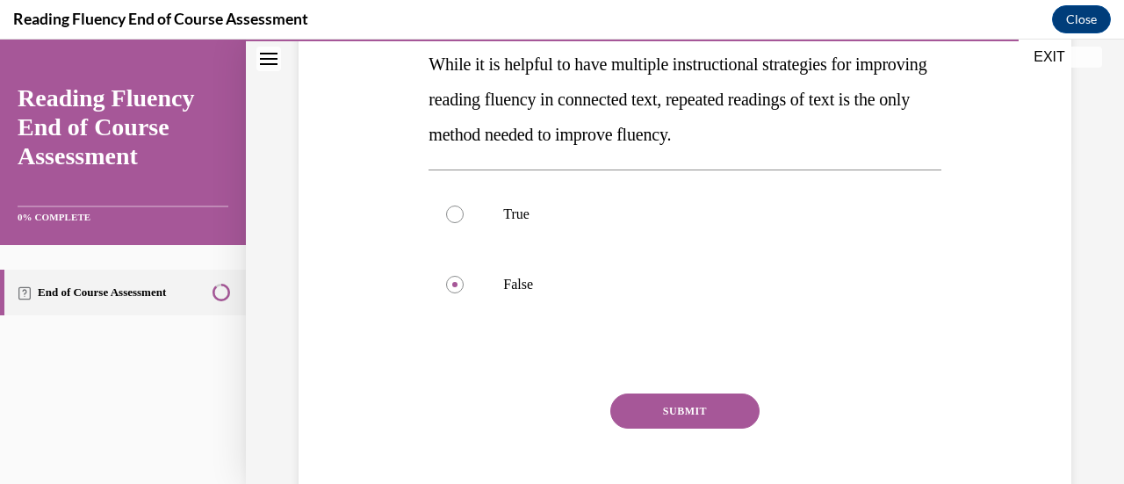
click at [696, 414] on button "SUBMIT" at bounding box center [684, 410] width 149 height 35
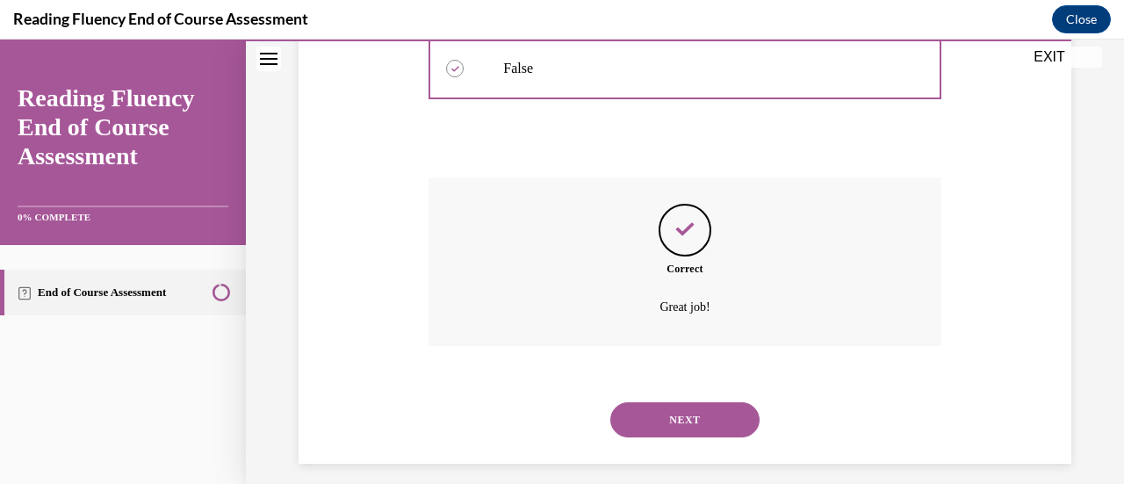
scroll to position [553, 0]
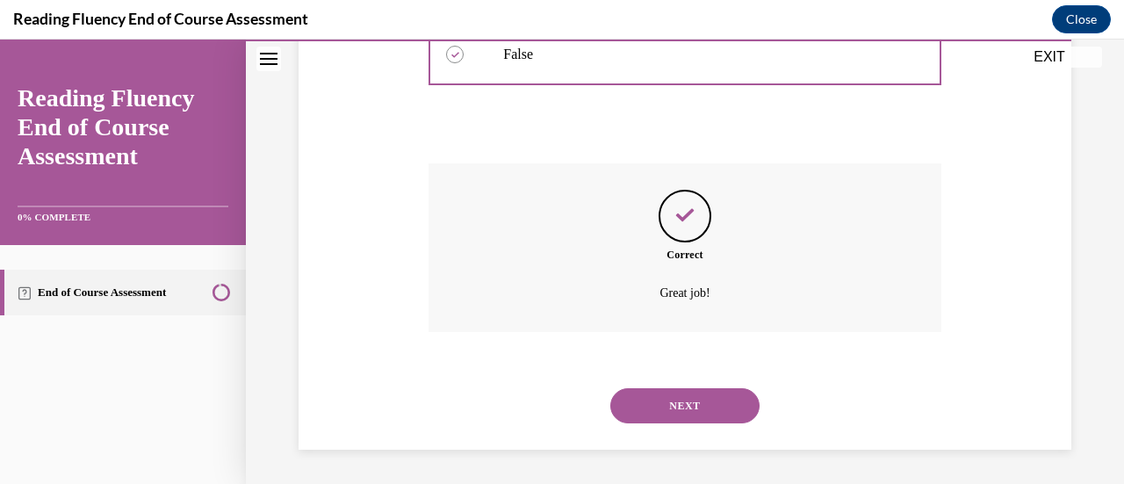
click at [692, 408] on button "NEXT" at bounding box center [684, 405] width 149 height 35
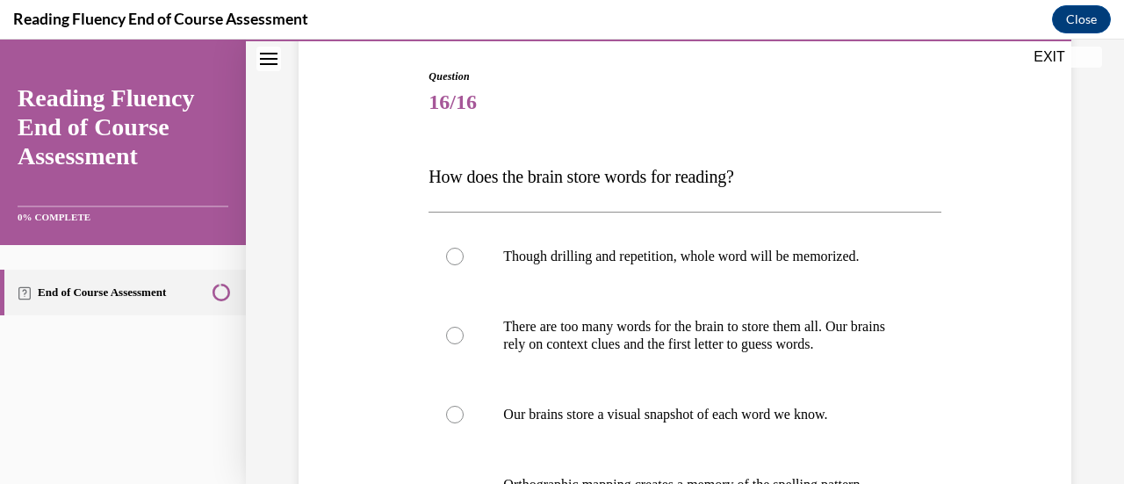
scroll to position [263, 0]
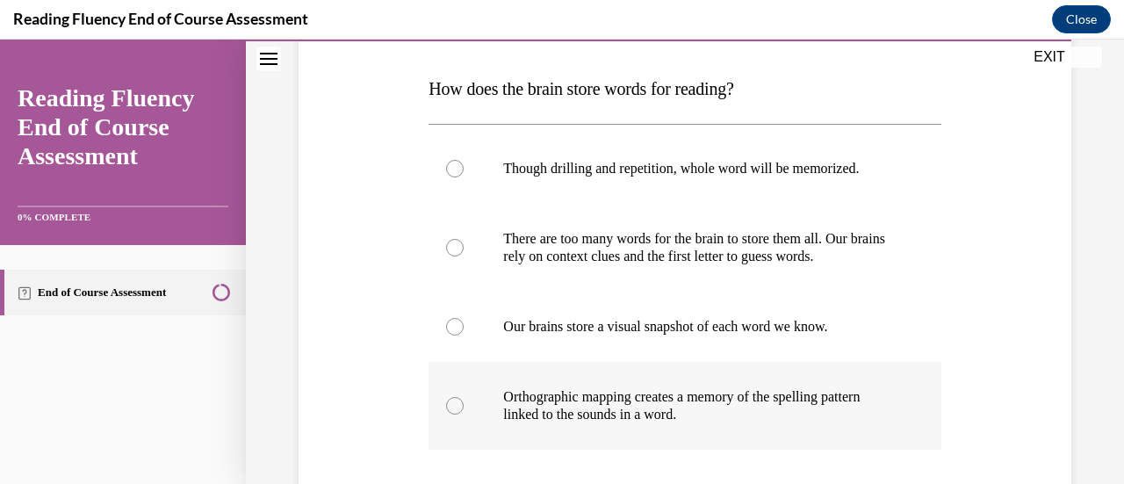
click at [652, 406] on p "Orthographic mapping creates a memory of the spelling pattern linked to the sou…" at bounding box center [699, 405] width 393 height 35
click at [464, 406] on input "Orthographic mapping creates a memory of the spelling pattern linked to the sou…" at bounding box center [455, 406] width 18 height 18
radio input "true"
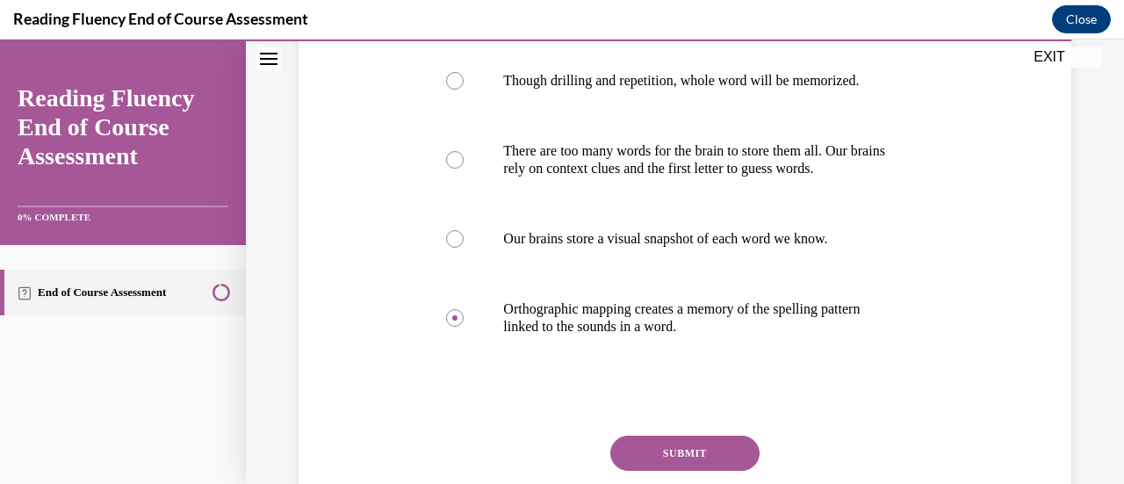
click at [693, 447] on button "SUBMIT" at bounding box center [684, 452] width 149 height 35
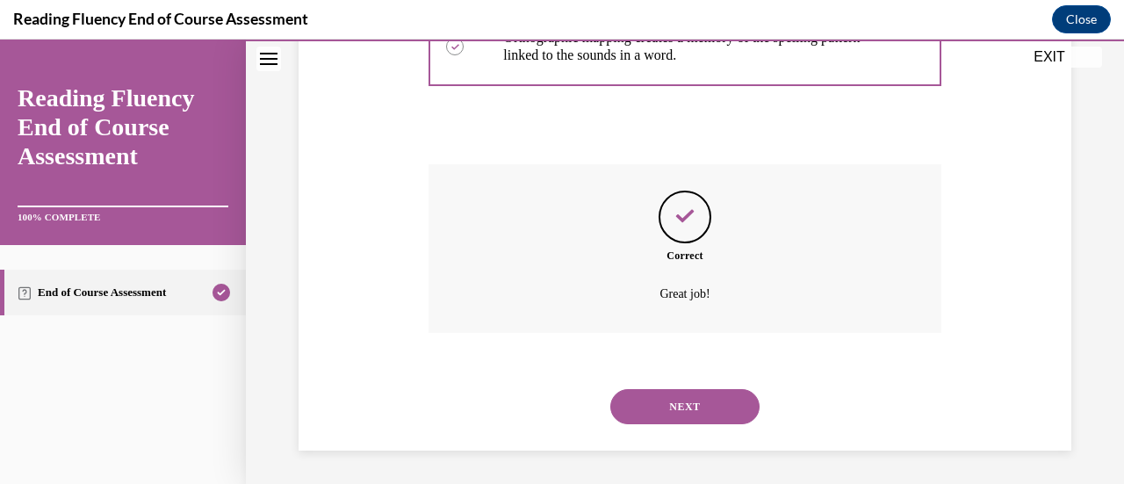
scroll to position [623, 0]
click at [660, 409] on button "NEXT" at bounding box center [684, 405] width 149 height 35
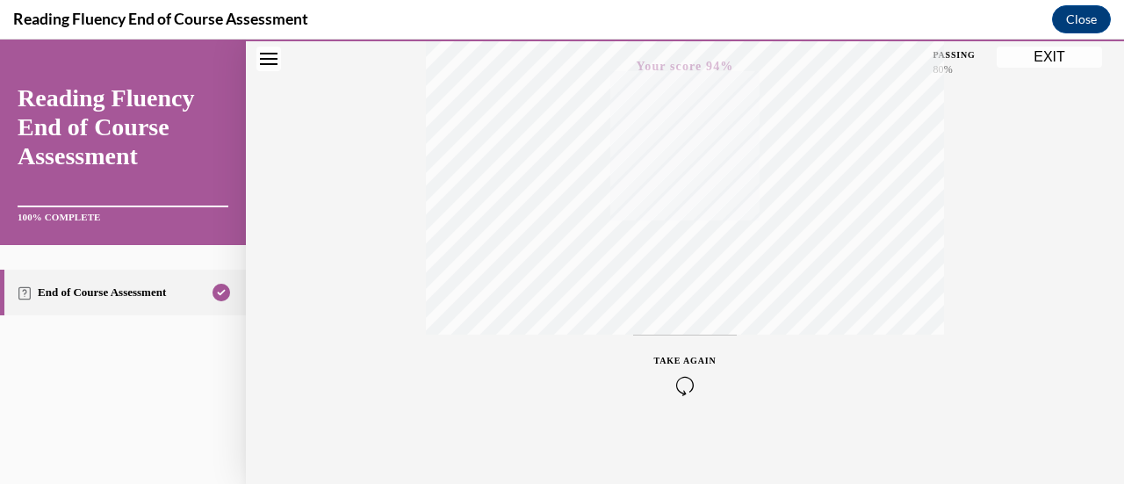
scroll to position [455, 0]
click at [1028, 53] on button "EXIT" at bounding box center [1049, 57] width 105 height 21
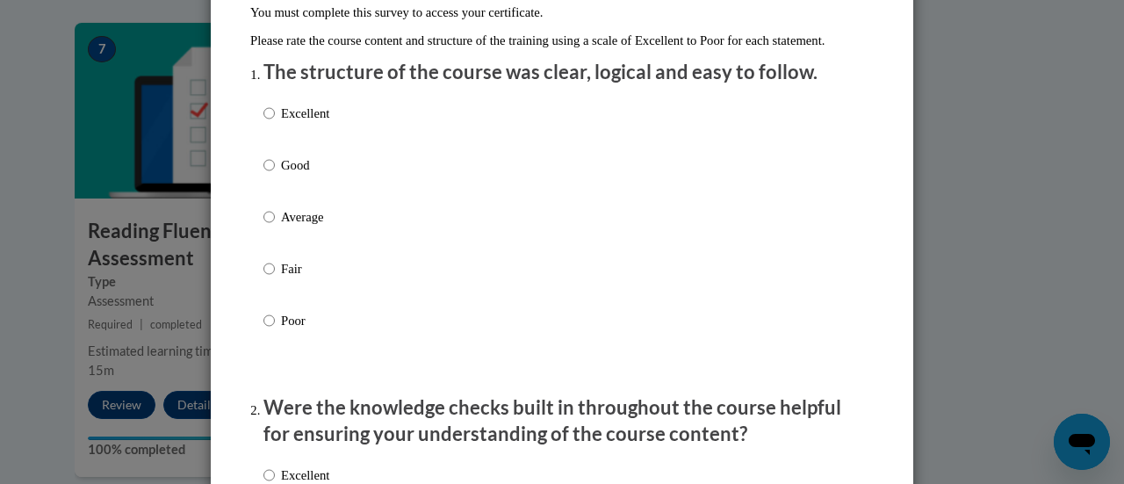
scroll to position [88, 0]
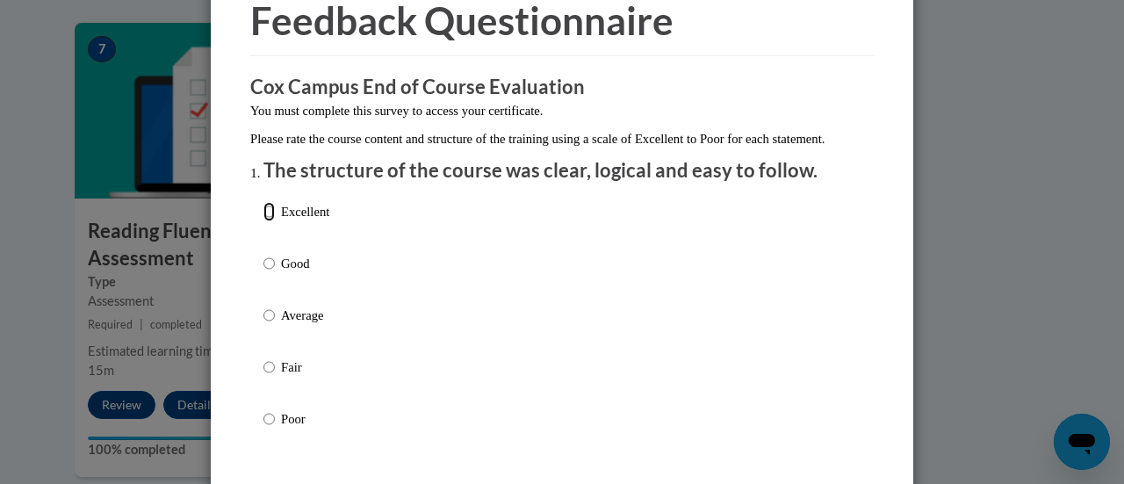
click at [263, 221] on input "Excellent" at bounding box center [268, 211] width 11 height 19
radio input "true"
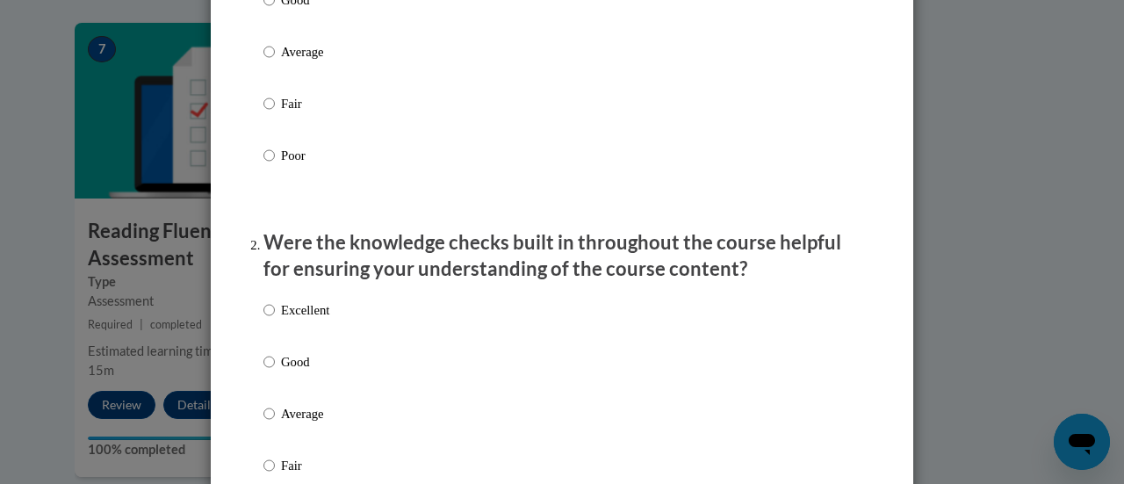
scroll to position [439, 0]
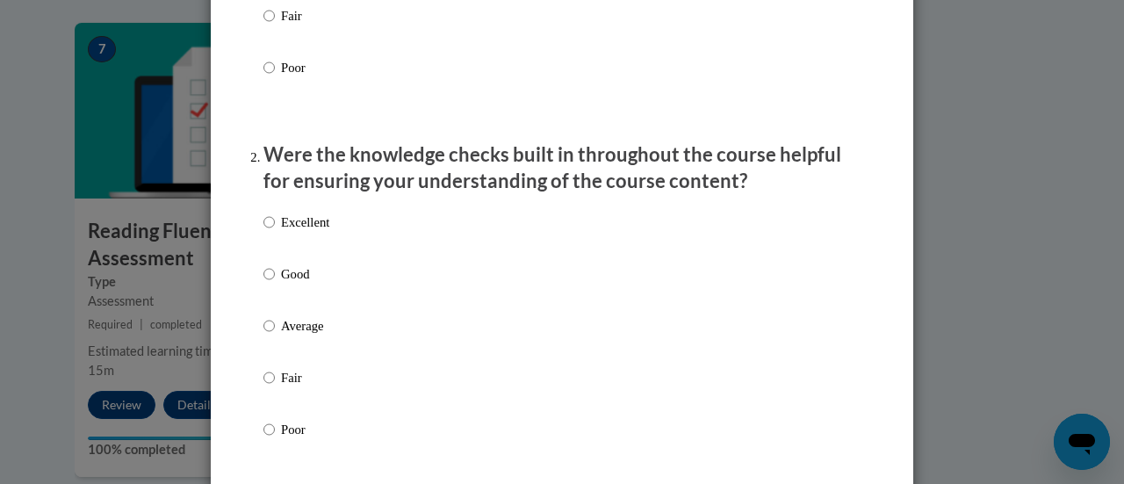
click at [292, 284] on p "Good" at bounding box center [305, 273] width 48 height 19
click at [275, 284] on input "Good" at bounding box center [268, 273] width 11 height 19
radio input "true"
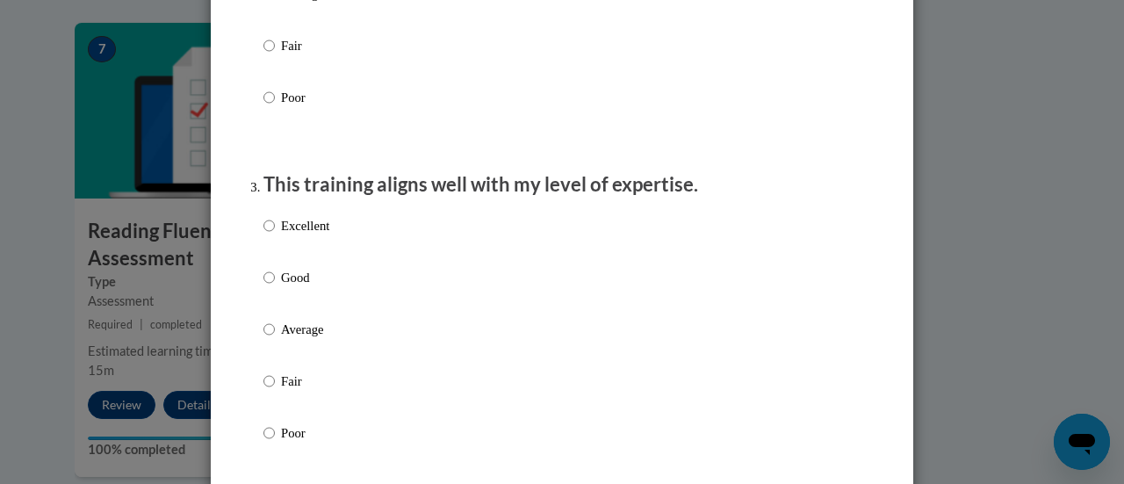
scroll to position [790, 0]
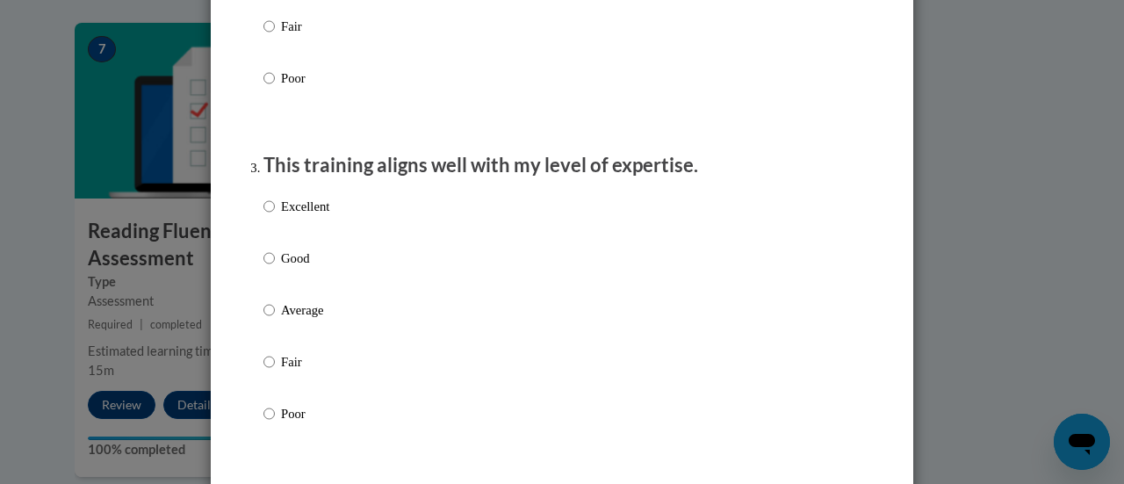
click at [337, 232] on div "Excellent Good Average Fair Poor" at bounding box center [561, 331] width 597 height 286
click at [325, 220] on div "Excellent Good Average Fair Poor" at bounding box center [561, 331] width 597 height 286
click at [305, 216] on p "Excellent" at bounding box center [305, 206] width 48 height 19
click at [275, 216] on input "Excellent" at bounding box center [268, 206] width 11 height 19
radio input "true"
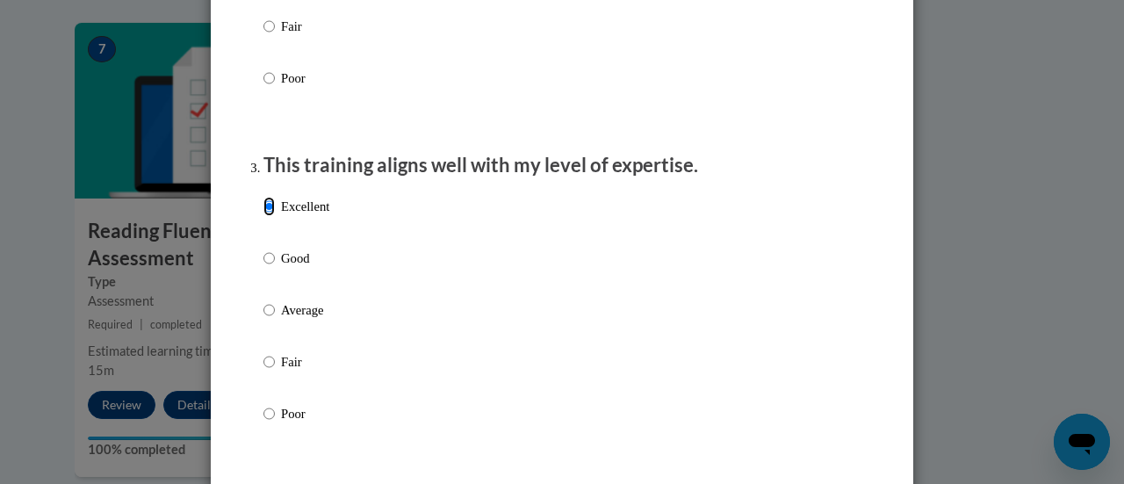
scroll to position [1141, 0]
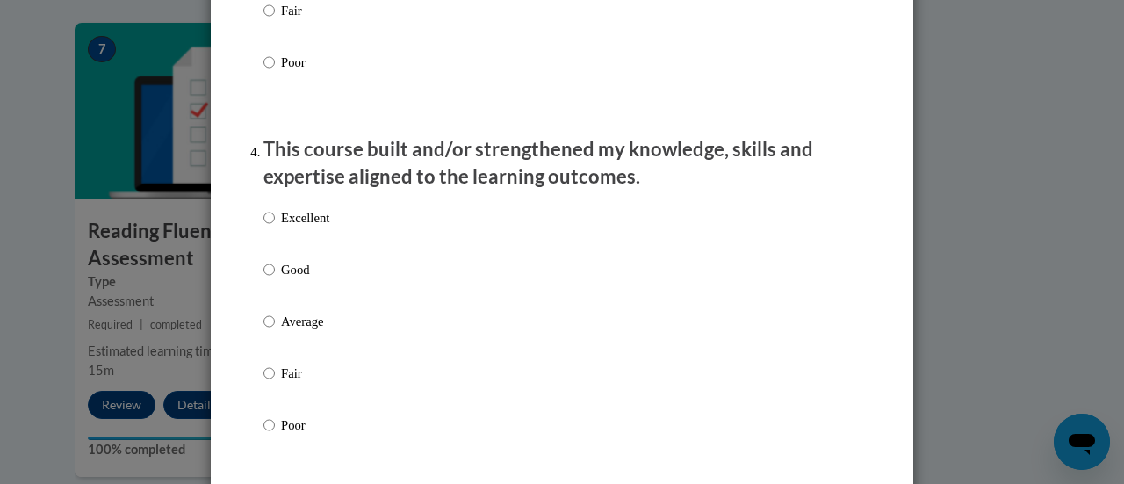
click at [304, 279] on p "Good" at bounding box center [305, 269] width 48 height 19
click at [275, 279] on input "Good" at bounding box center [268, 269] width 11 height 19
radio input "true"
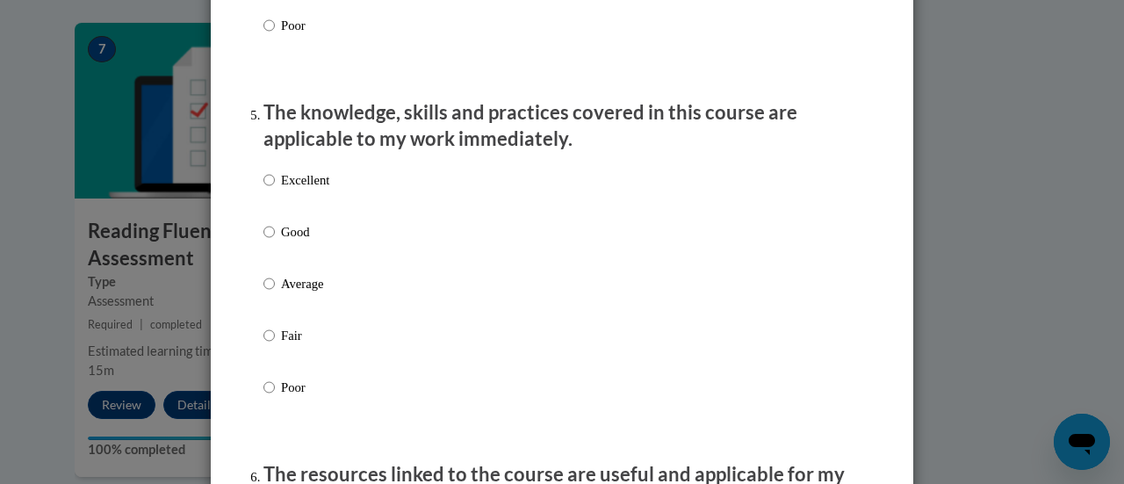
scroll to position [1580, 0]
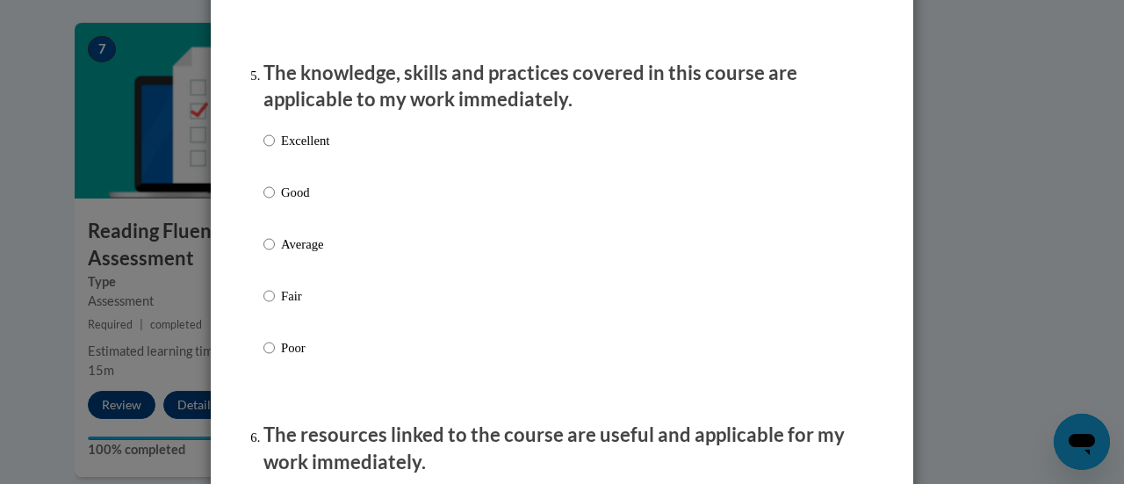
click at [313, 150] on p "Excellent" at bounding box center [305, 140] width 48 height 19
click at [275, 150] on input "Excellent" at bounding box center [268, 140] width 11 height 19
radio input "true"
click at [272, 207] on label "Good" at bounding box center [296, 206] width 66 height 47
click at [272, 202] on input "Good" at bounding box center [268, 192] width 11 height 19
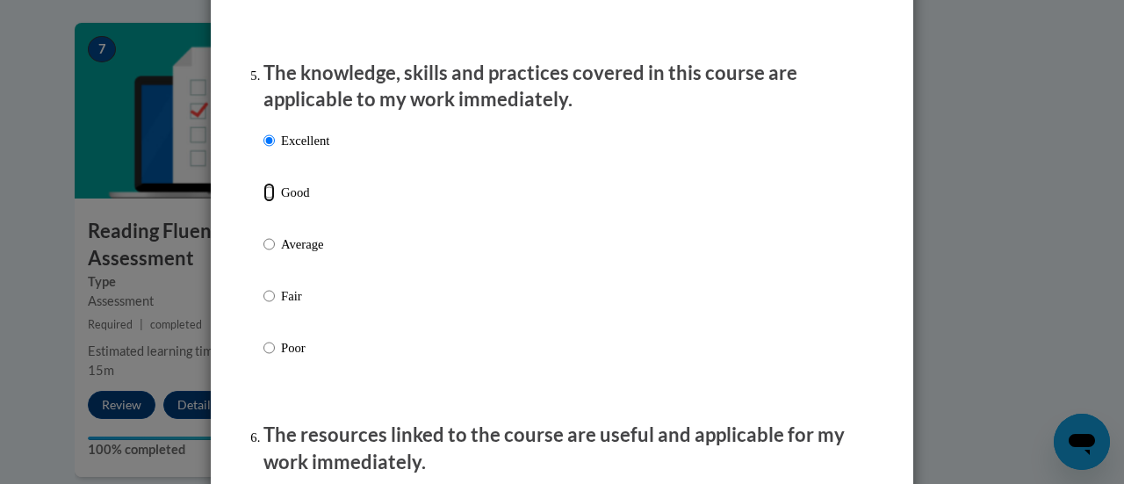
radio input "true"
click at [277, 142] on div "Excellent Good Average Fair Poor" at bounding box center [296, 258] width 66 height 272
click at [281, 150] on p "Excellent" at bounding box center [305, 140] width 48 height 19
click at [275, 150] on input "Excellent" at bounding box center [268, 140] width 11 height 19
radio input "true"
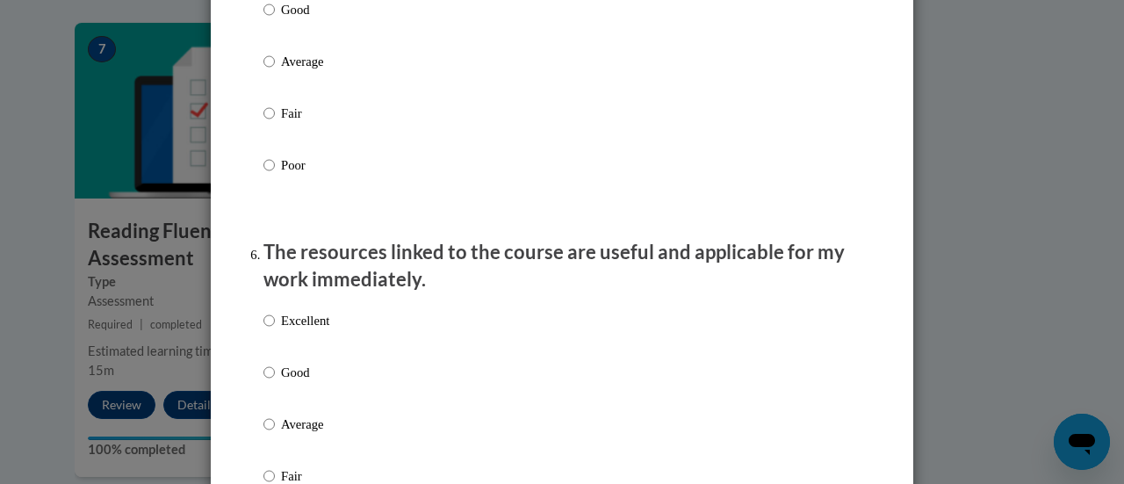
scroll to position [1932, 0]
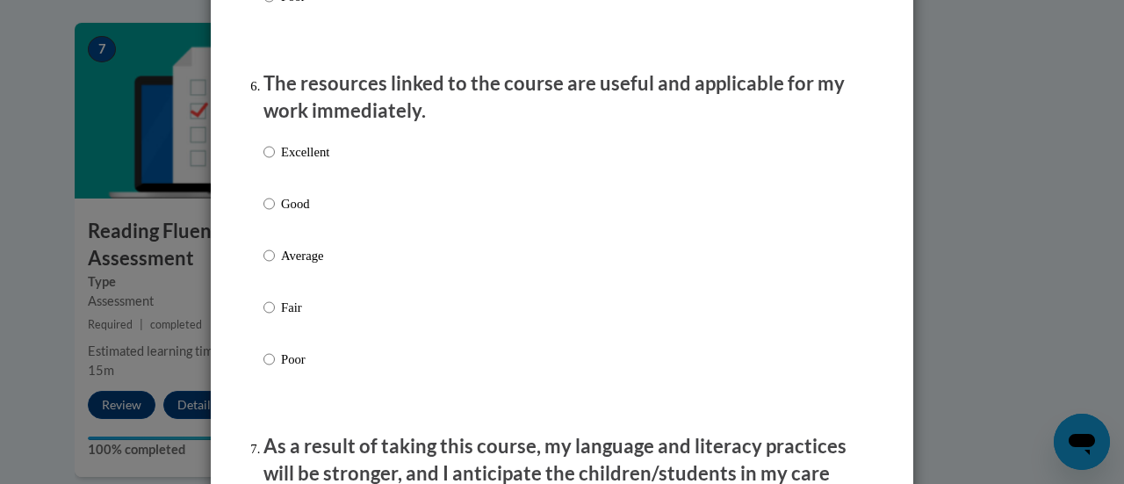
click at [299, 213] on p "Good" at bounding box center [305, 203] width 48 height 19
click at [275, 213] on input "Good" at bounding box center [268, 203] width 11 height 19
radio input "true"
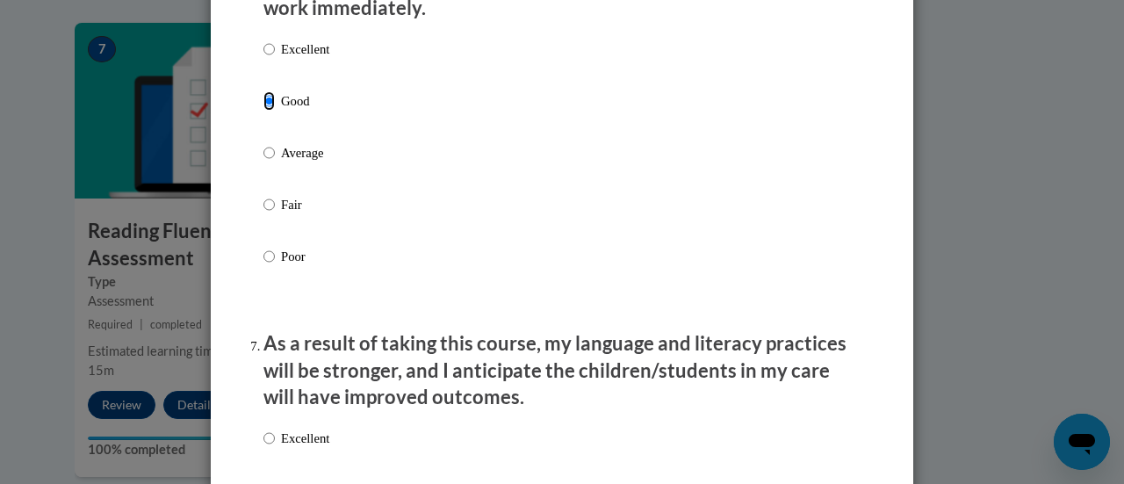
scroll to position [2283, 0]
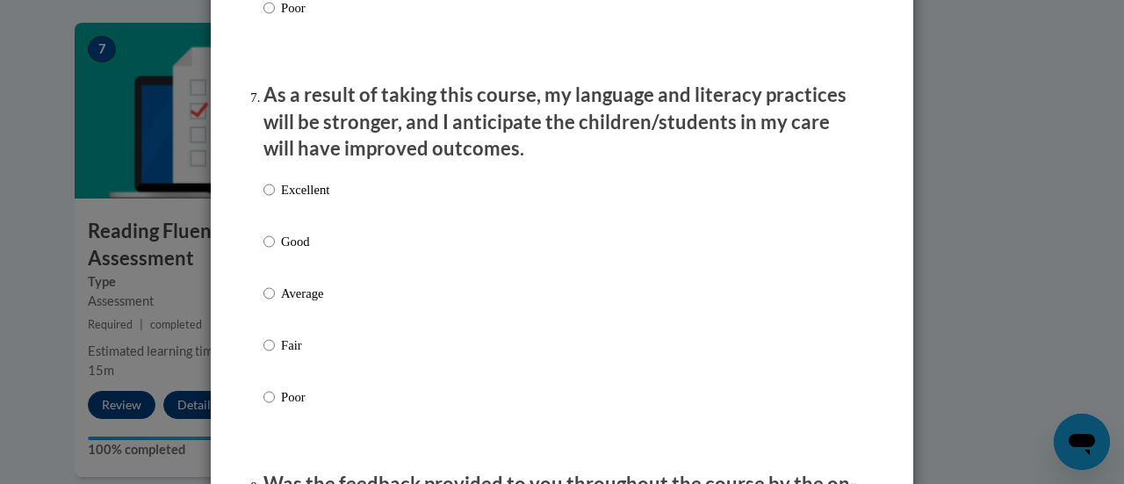
click at [337, 233] on div "Excellent Good Average Fair Poor" at bounding box center [561, 314] width 597 height 286
click at [313, 199] on p "Excellent" at bounding box center [305, 189] width 48 height 19
click at [275, 199] on input "Excellent" at bounding box center [268, 189] width 11 height 19
radio input "true"
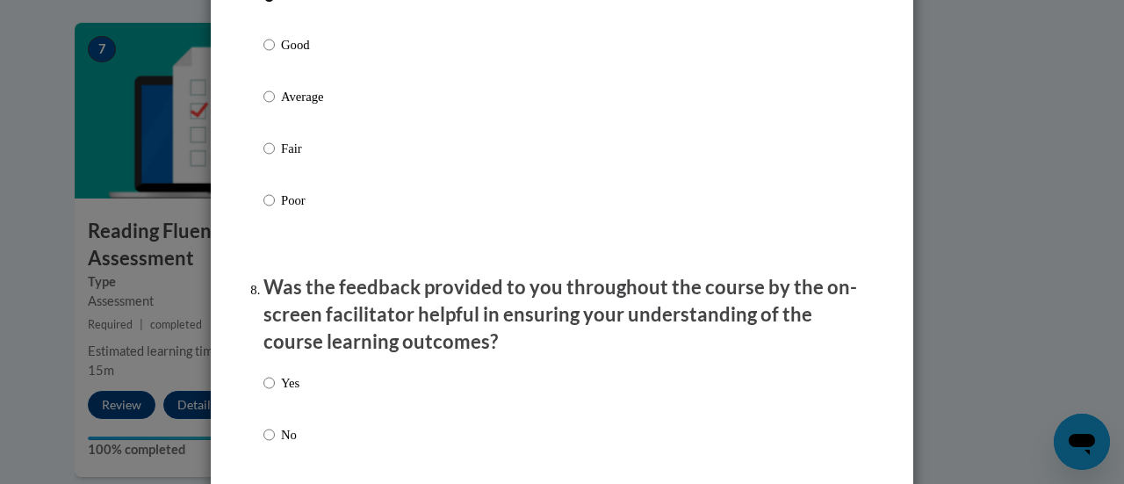
scroll to position [2634, 0]
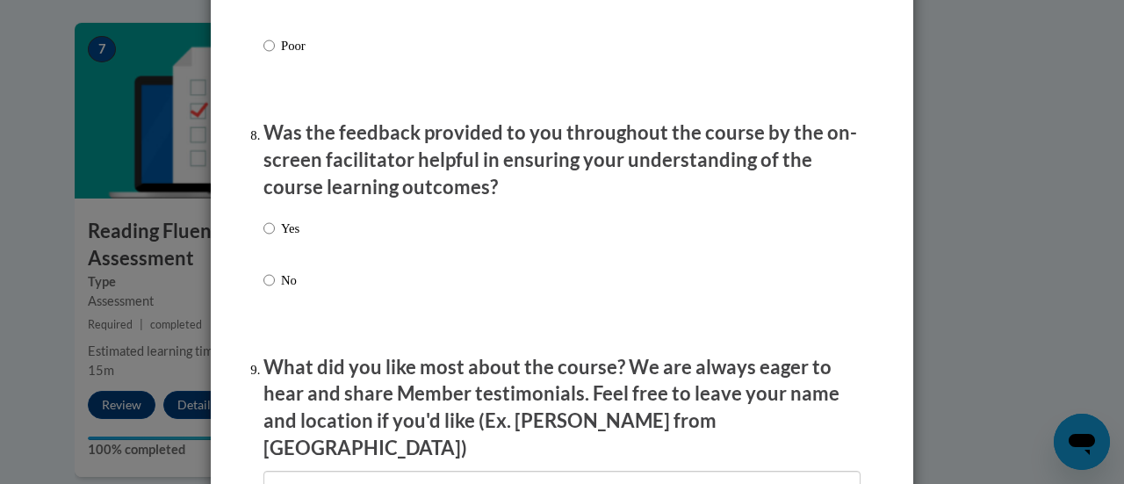
click at [281, 238] on p "Yes" at bounding box center [290, 228] width 18 height 19
click at [275, 238] on input "Yes" at bounding box center [268, 228] width 11 height 19
radio input "true"
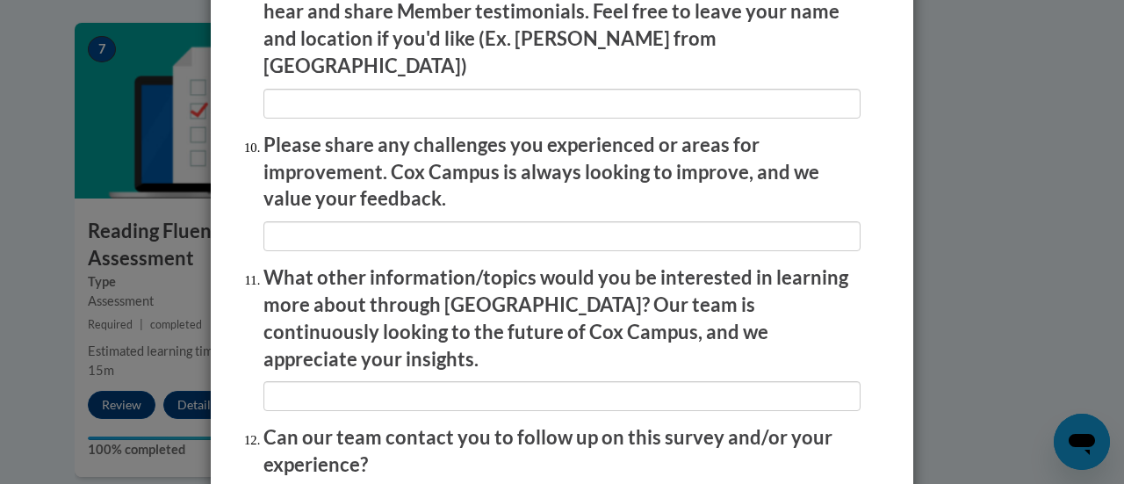
scroll to position [3161, 0]
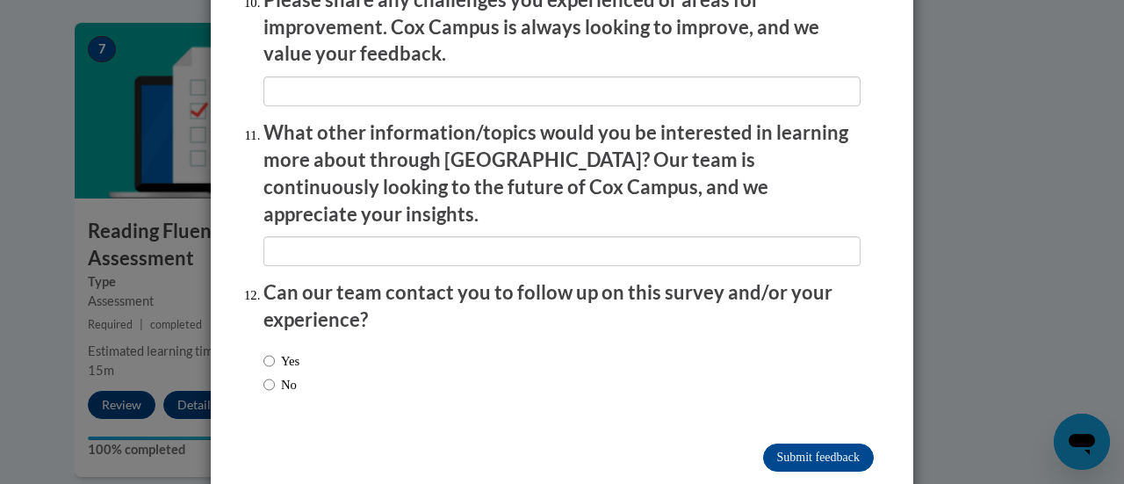
click at [299, 375] on span "No" at bounding box center [281, 384] width 36 height 19
click at [270, 375] on label "No" at bounding box center [279, 384] width 33 height 19
click at [270, 375] on input "No" at bounding box center [268, 384] width 11 height 19
radio input "true"
click at [805, 443] on input "Submit feedback" at bounding box center [818, 457] width 111 height 28
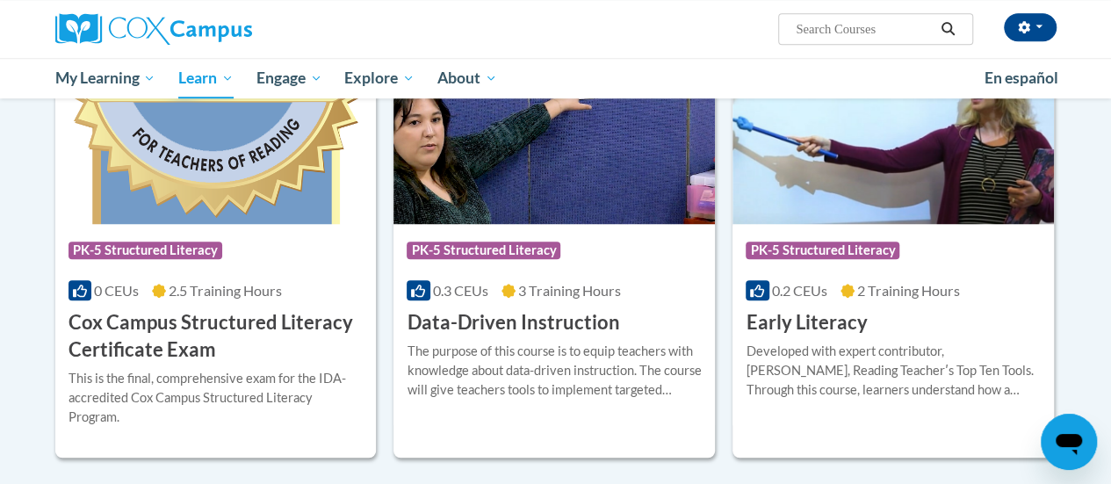
scroll to position [615, 0]
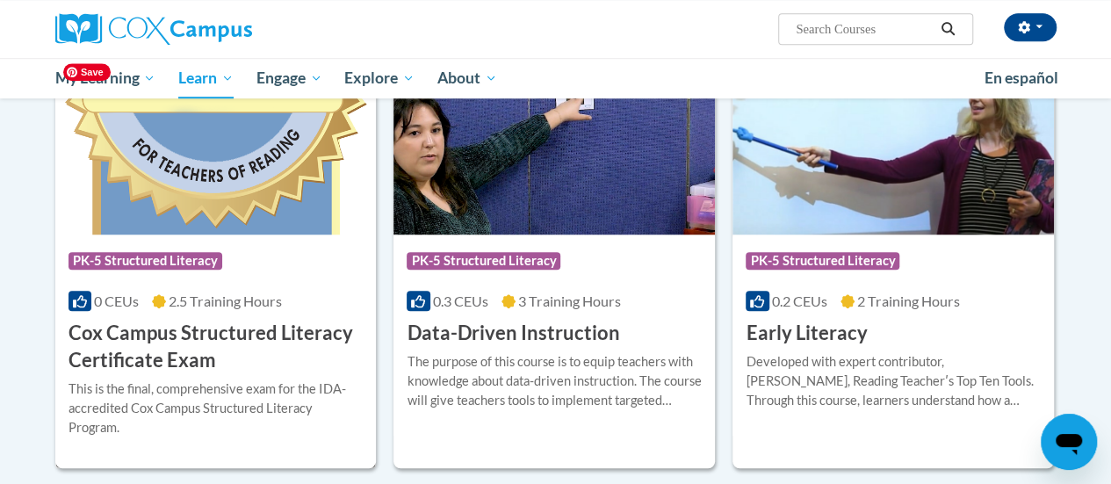
click at [223, 180] on img at bounding box center [215, 144] width 321 height 179
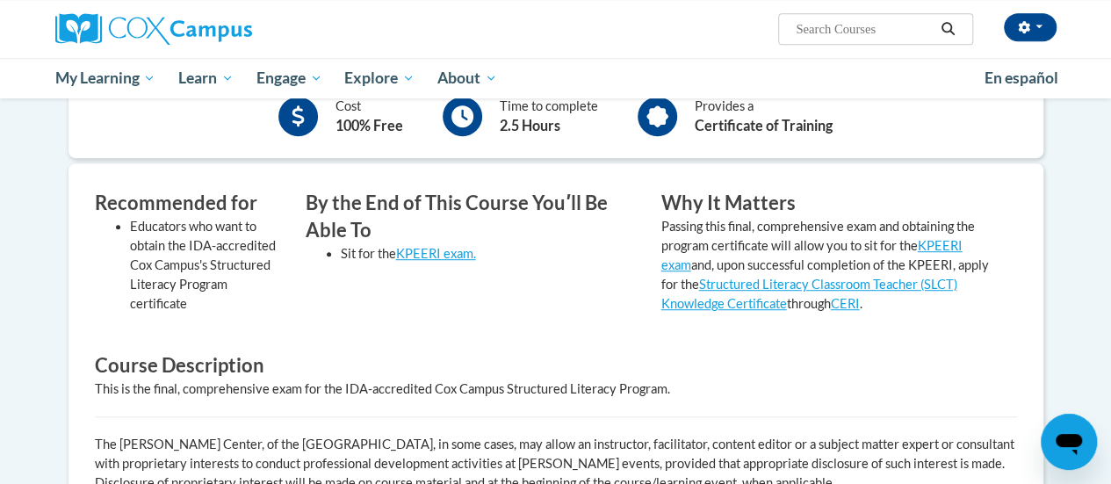
scroll to position [102, 0]
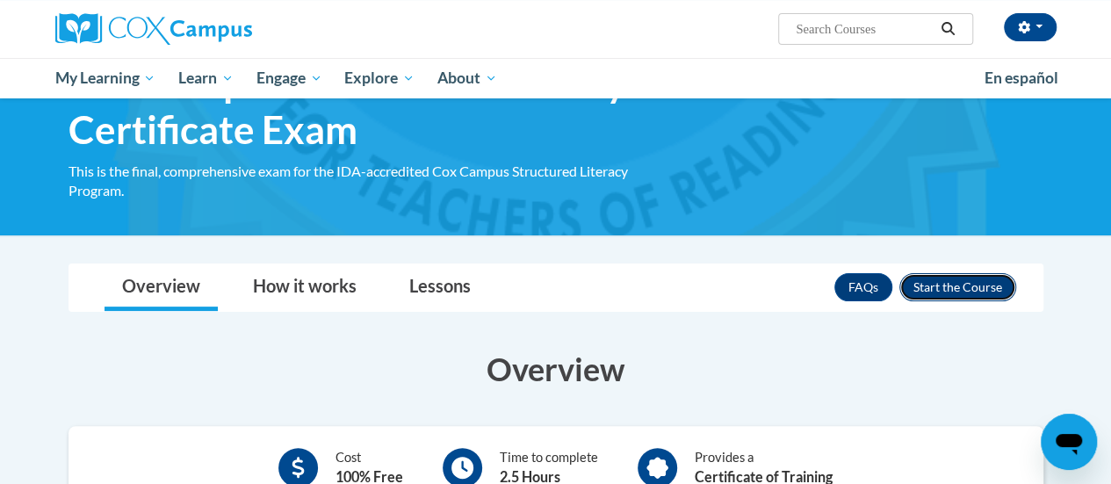
click at [953, 287] on button "Enroll" at bounding box center [957, 287] width 117 height 28
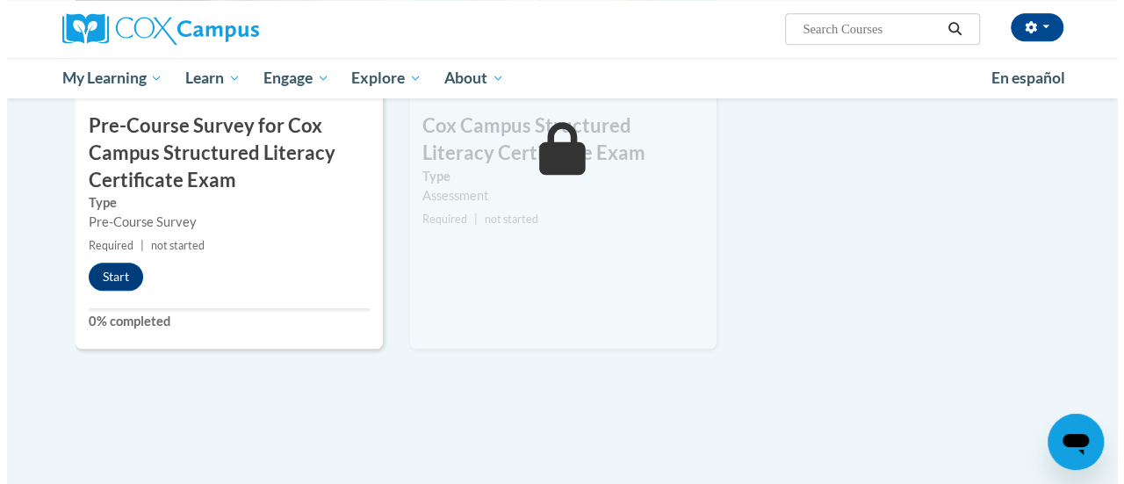
scroll to position [527, 0]
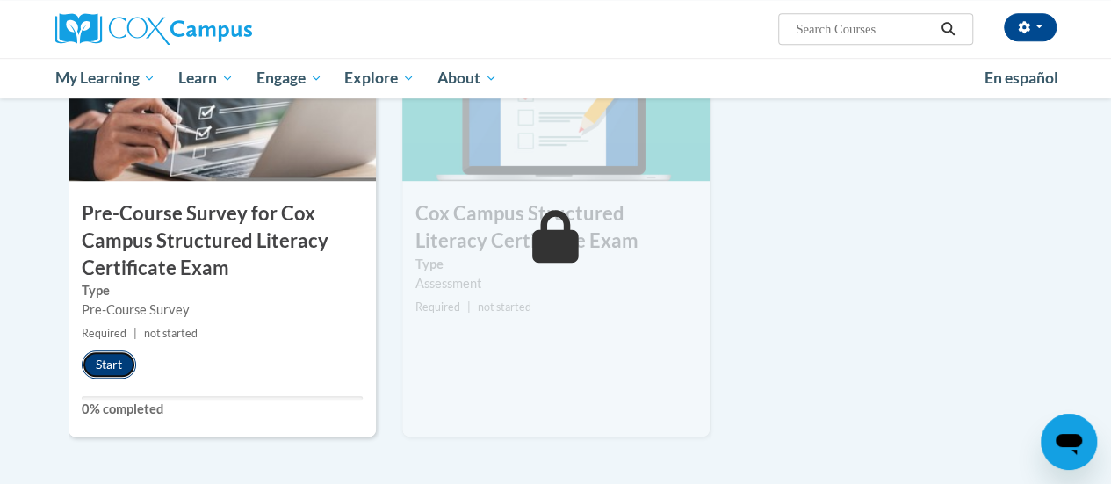
click at [103, 357] on button "Start" at bounding box center [109, 364] width 54 height 28
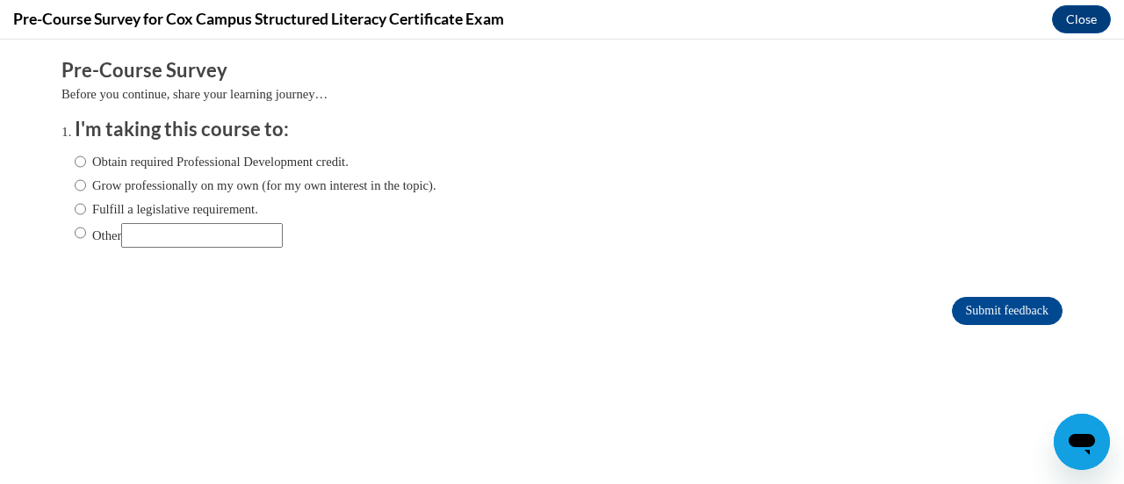
scroll to position [0, 0]
click at [75, 186] on input "Grow professionally on my own (for my own interest in the topic)." at bounding box center [80, 185] width 11 height 19
radio input "true"
click at [966, 315] on input "Submit feedback" at bounding box center [1007, 311] width 111 height 28
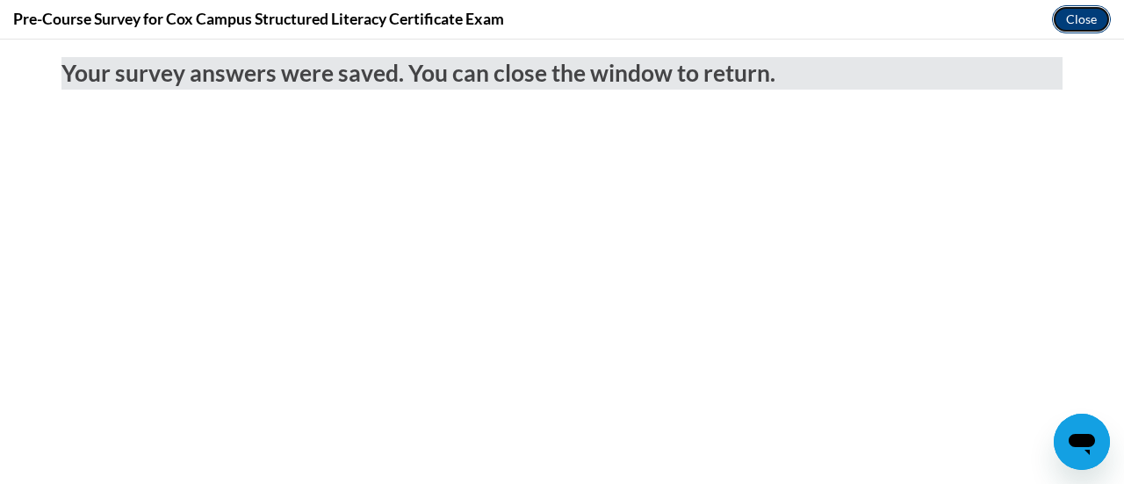
click at [1074, 18] on button "Close" at bounding box center [1081, 19] width 59 height 28
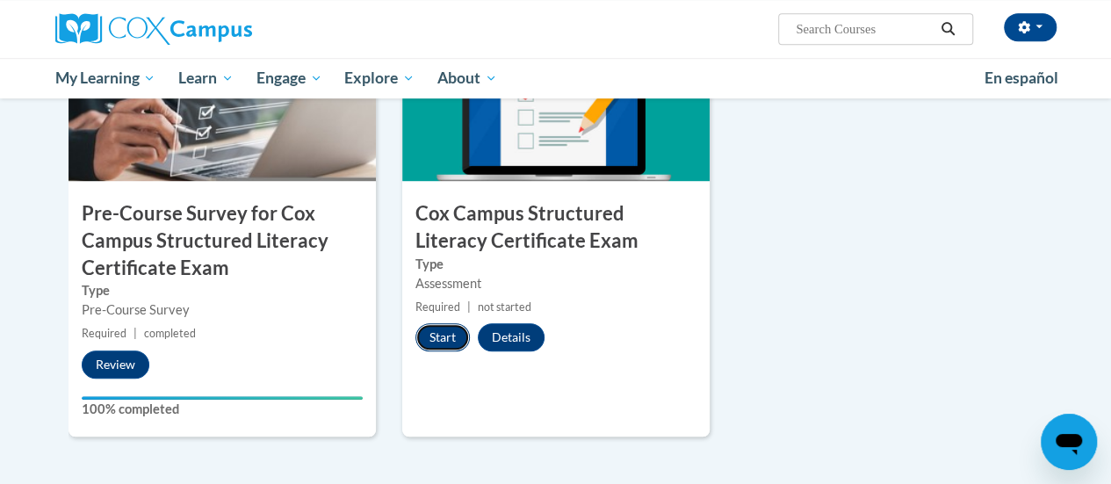
click at [445, 339] on button "Start" at bounding box center [442, 337] width 54 height 28
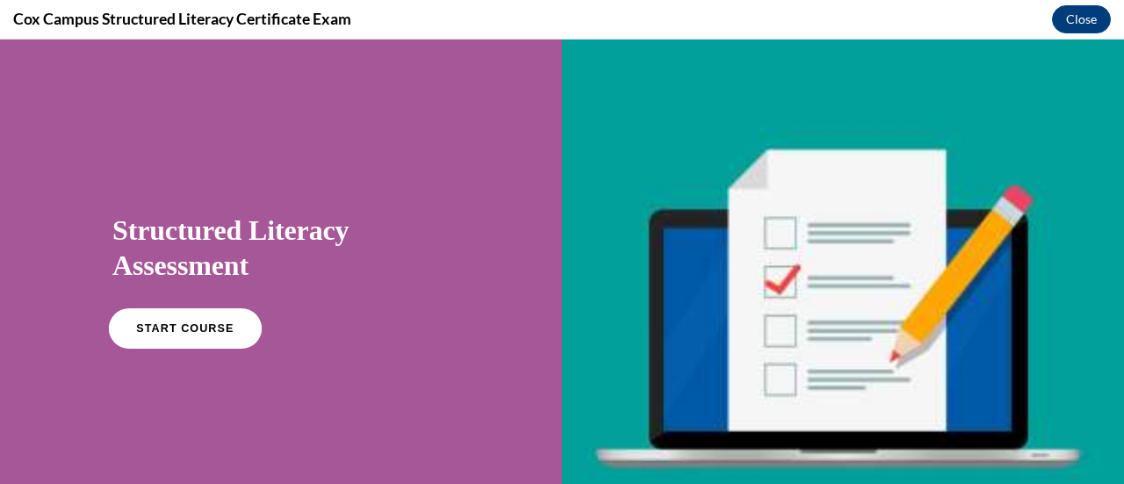
click at [185, 328] on span "START COURSE" at bounding box center [184, 328] width 97 height 13
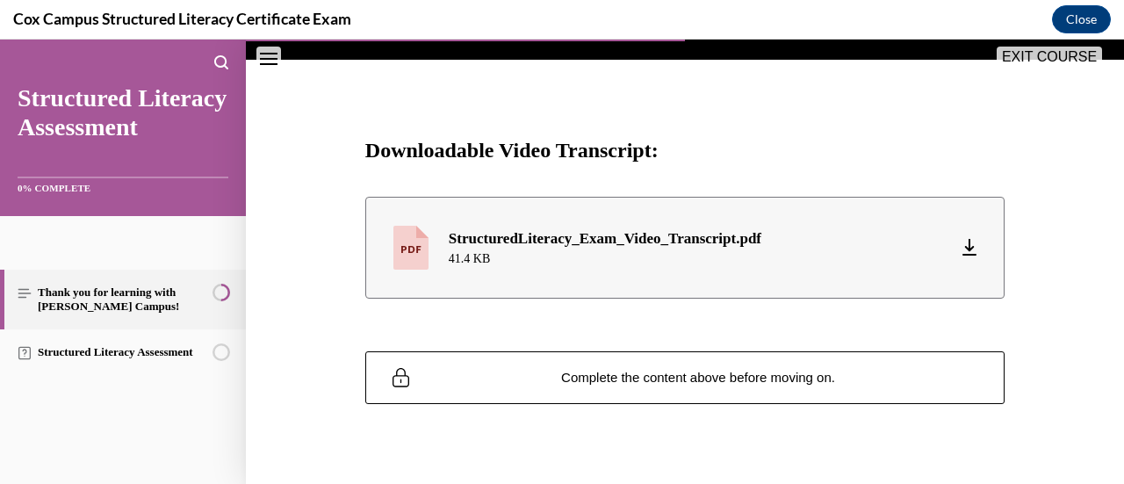
scroll to position [834, 0]
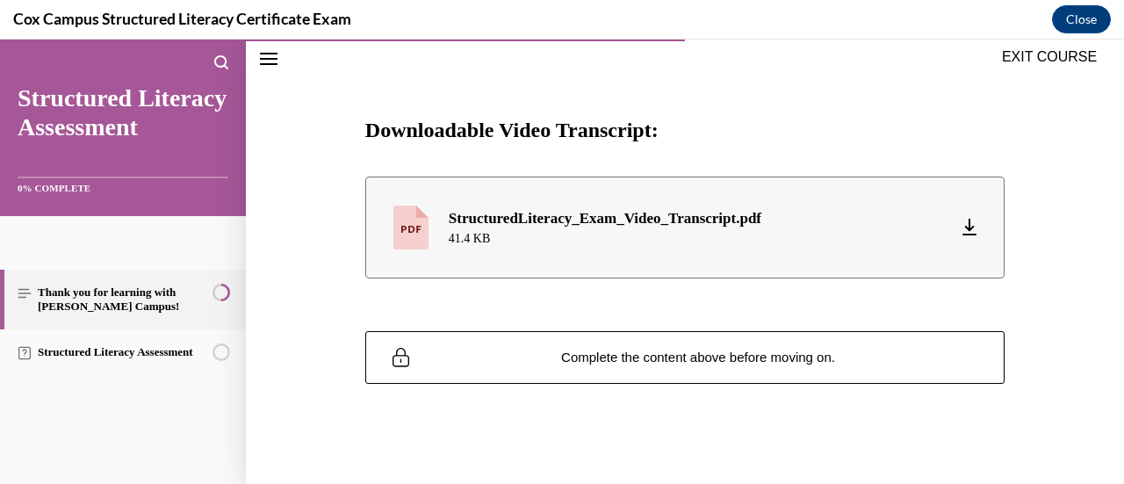
click at [965, 223] on icon at bounding box center [970, 227] width 10 height 8
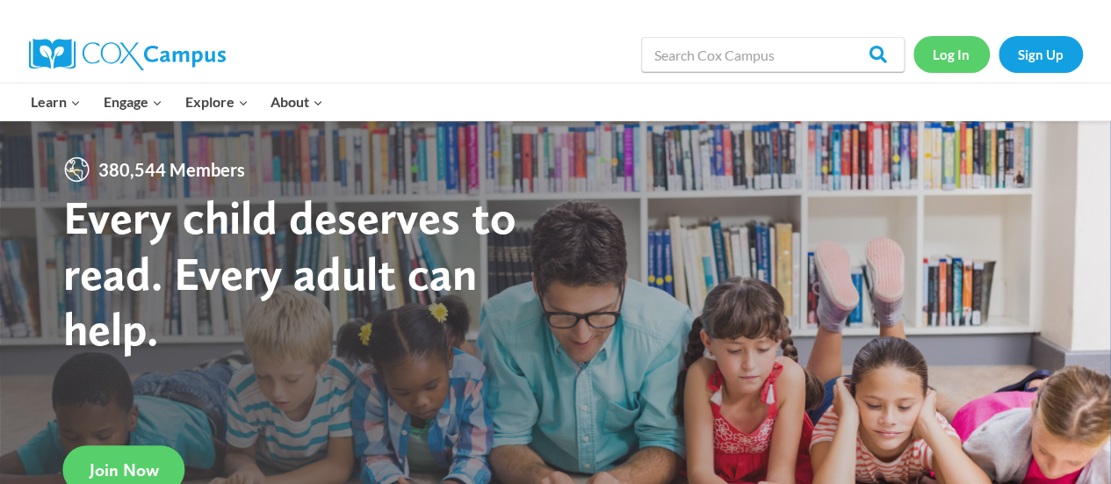
click at [935, 61] on link "Log In" at bounding box center [951, 54] width 76 height 36
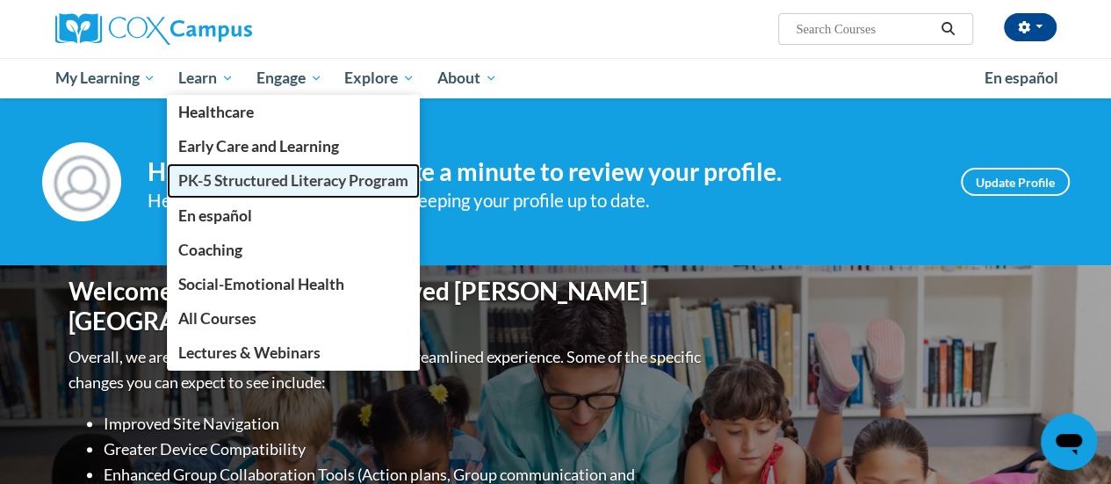
click at [221, 183] on span "PK-5 Structured Literacy Program" at bounding box center [293, 180] width 230 height 18
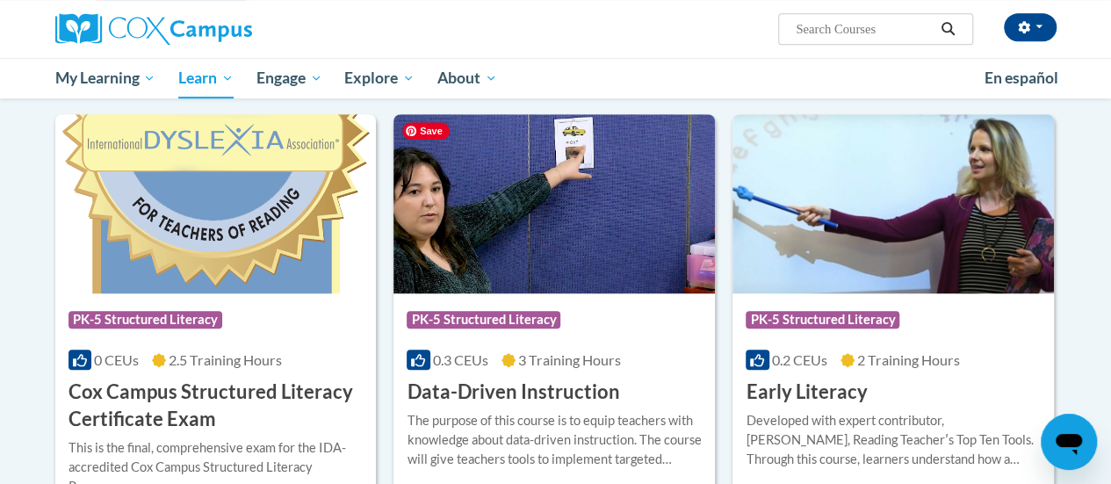
scroll to position [615, 0]
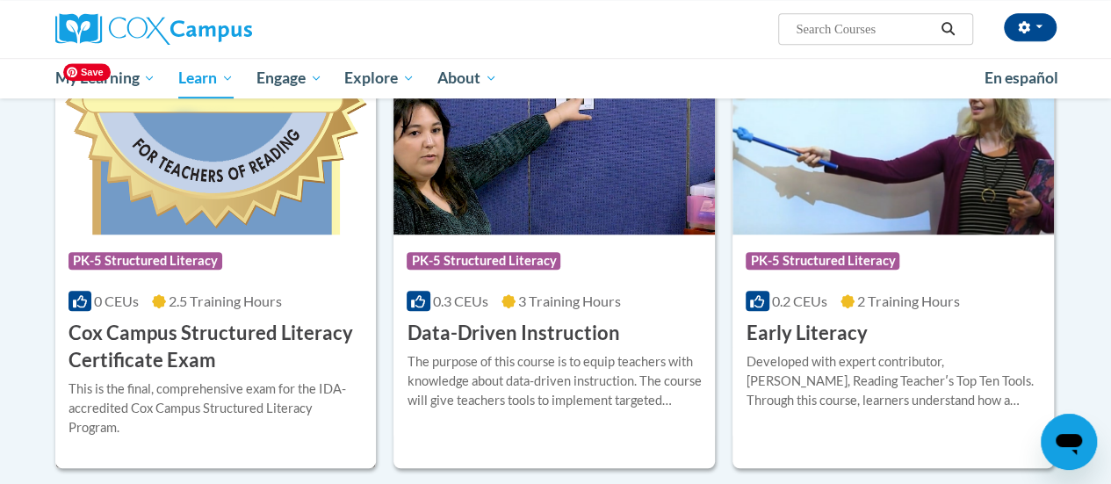
click at [224, 203] on img at bounding box center [215, 144] width 321 height 179
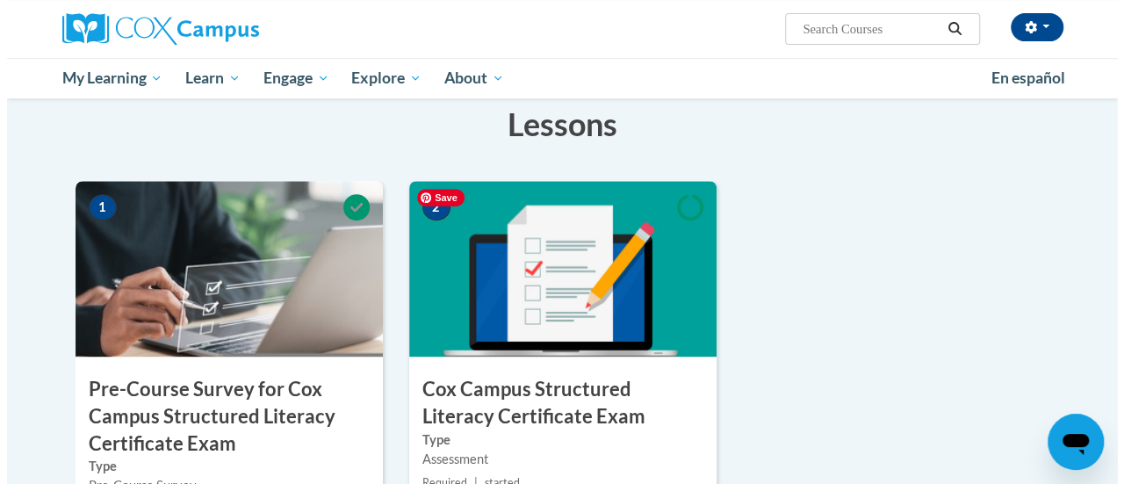
scroll to position [527, 0]
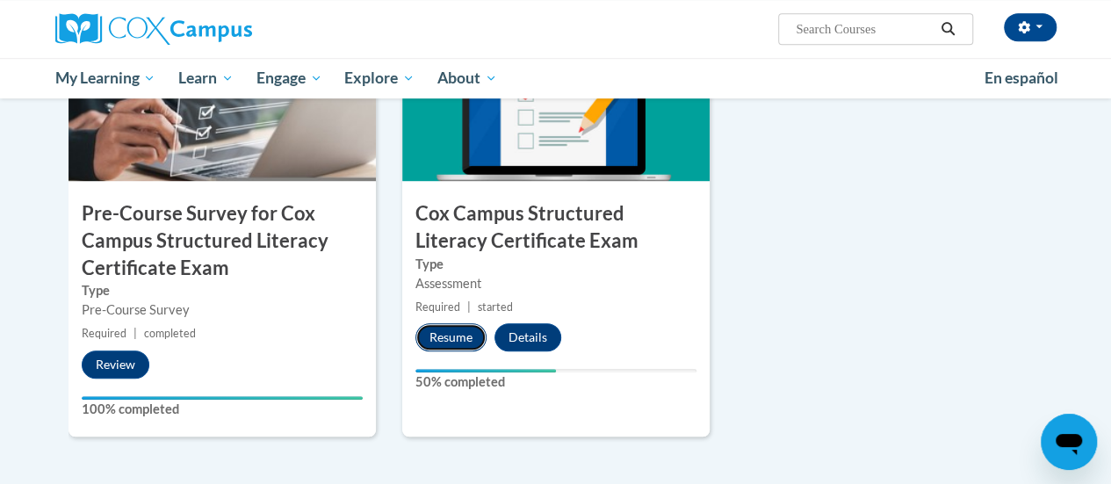
click at [453, 345] on button "Resume" at bounding box center [450, 337] width 71 height 28
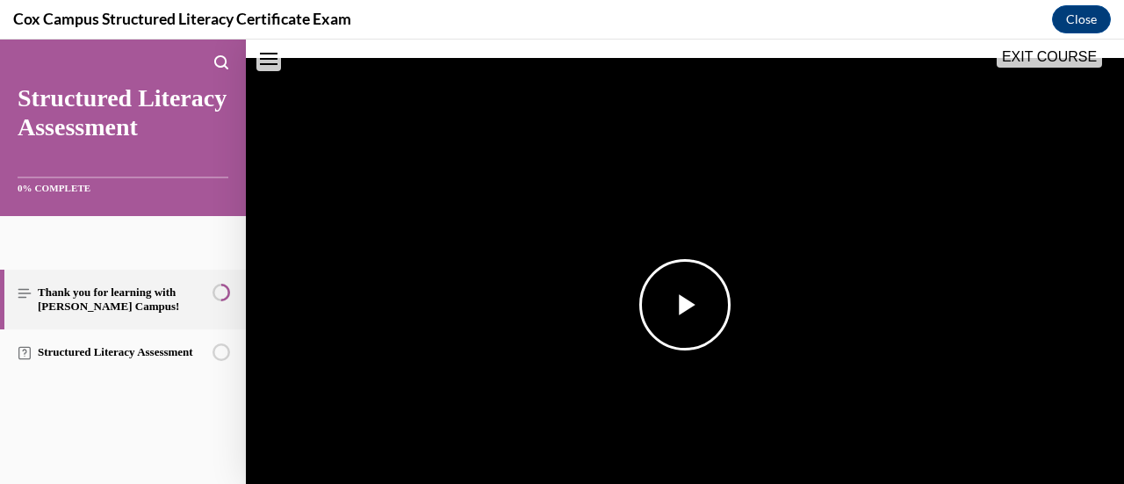
scroll to position [406, 0]
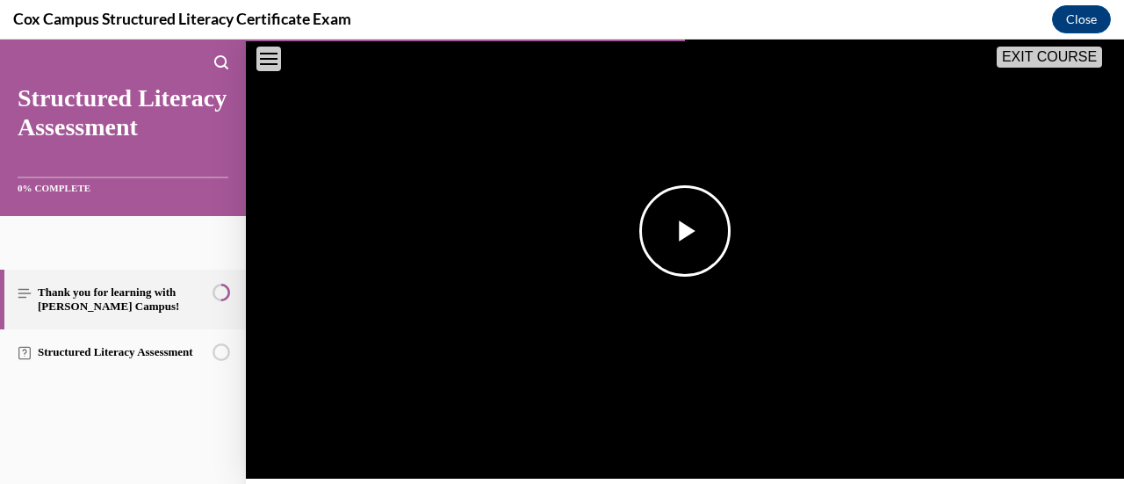
click at [685, 231] on span "Video player" at bounding box center [685, 231] width 0 height 0
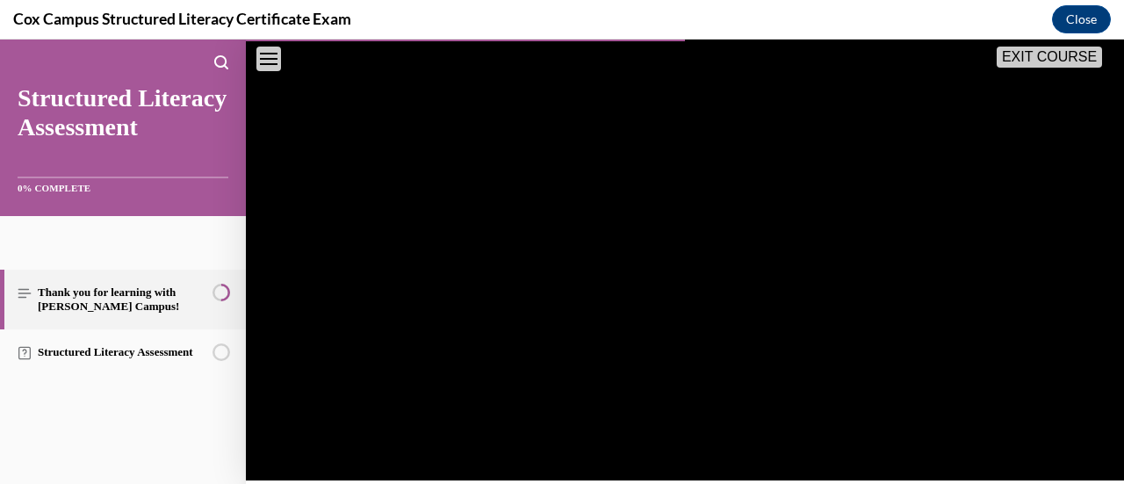
scroll to position [469, 0]
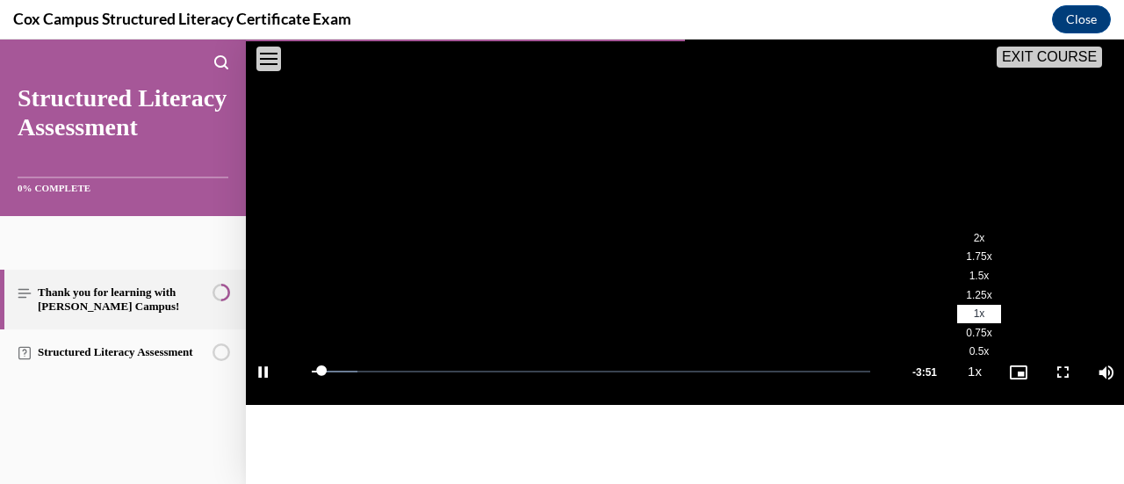
click at [966, 289] on span "1.25x" at bounding box center [978, 295] width 25 height 12
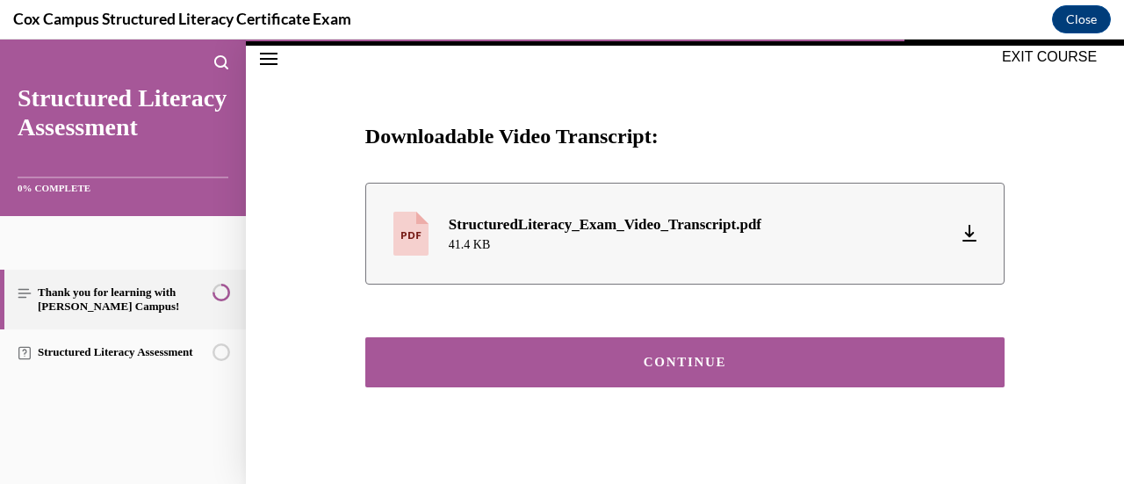
scroll to position [831, 0]
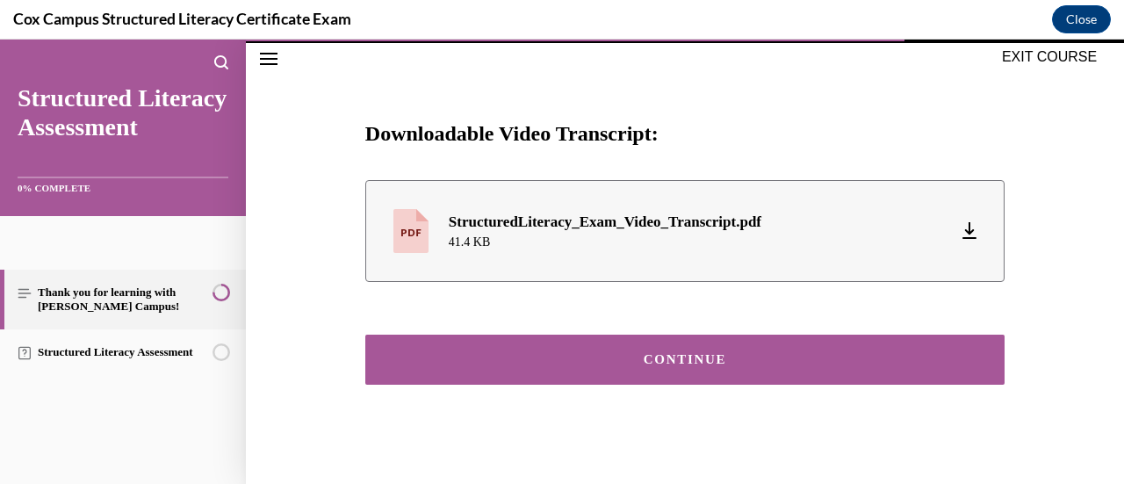
click at [752, 354] on div "CONTINUE" at bounding box center [684, 359] width 585 height 13
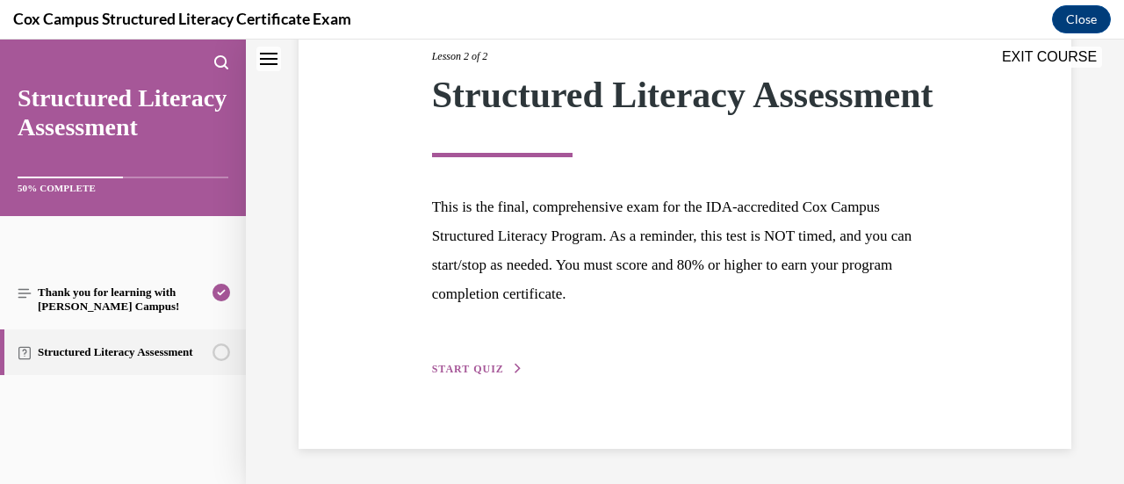
scroll to position [272, 0]
click at [462, 370] on span "START QUIZ" at bounding box center [468, 369] width 72 height 12
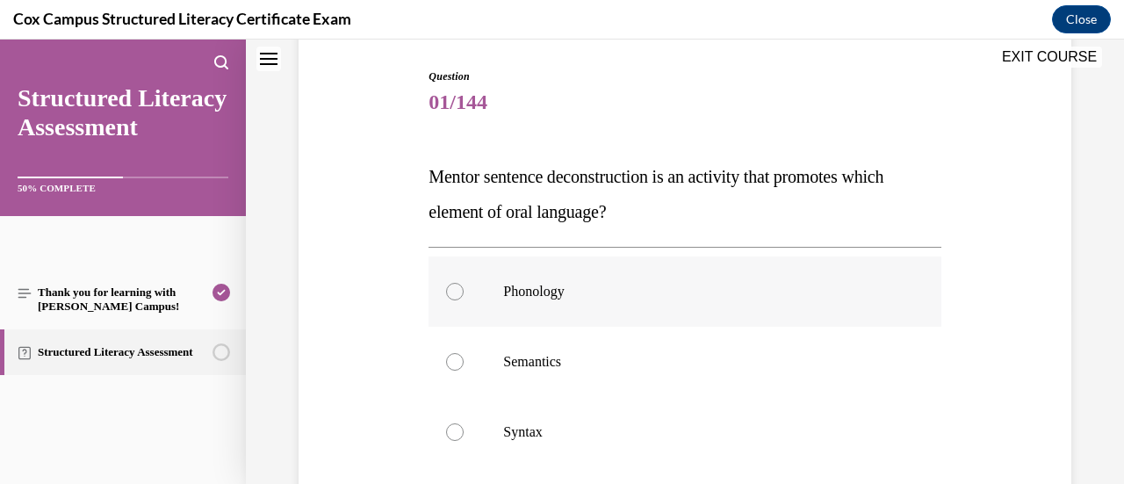
scroll to position [263, 0]
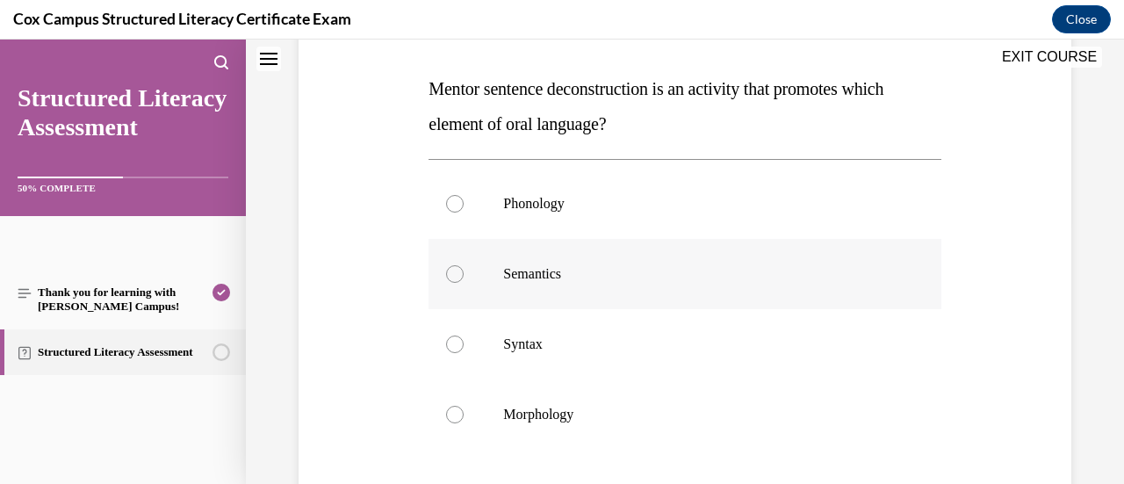
click at [581, 269] on p "Semantics" at bounding box center [699, 274] width 393 height 18
click at [464, 269] on input "Semantics" at bounding box center [455, 274] width 18 height 18
radio input "true"
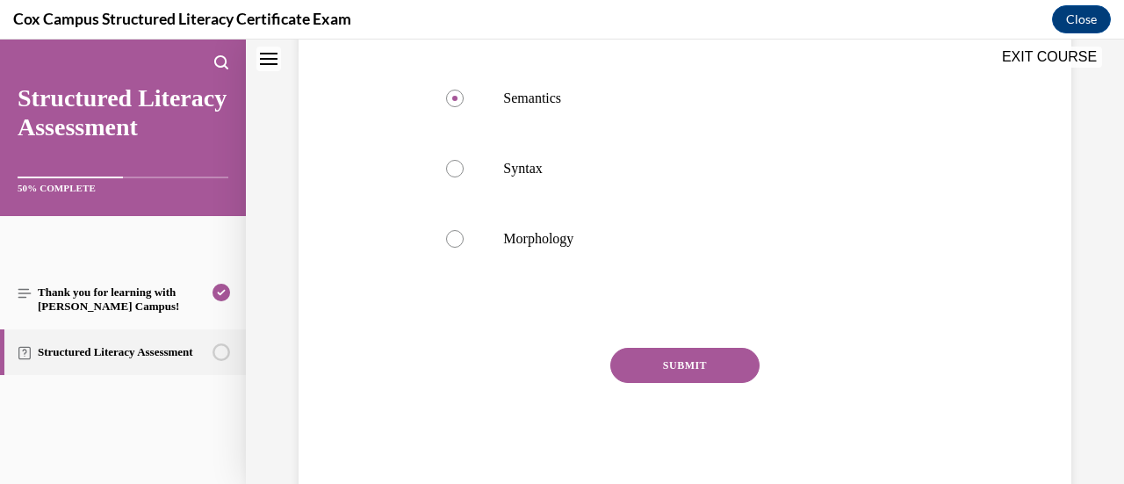
click at [713, 373] on button "SUBMIT" at bounding box center [684, 365] width 149 height 35
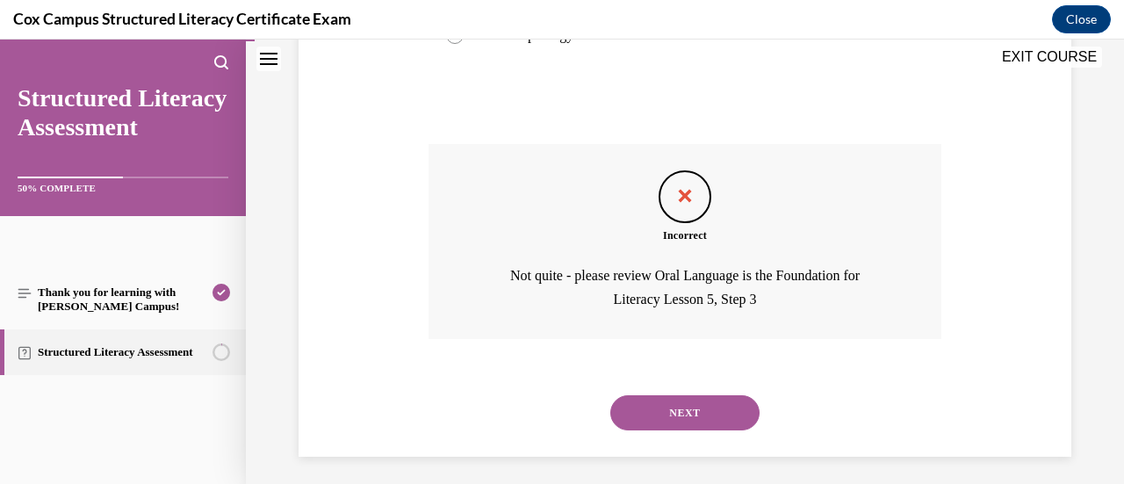
scroll to position [650, 0]
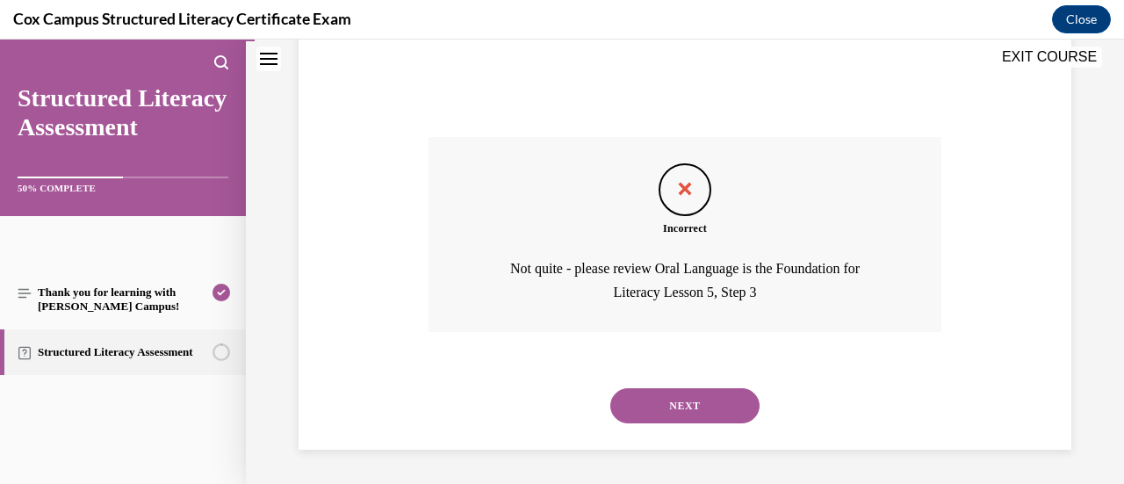
click at [711, 406] on button "NEXT" at bounding box center [684, 405] width 149 height 35
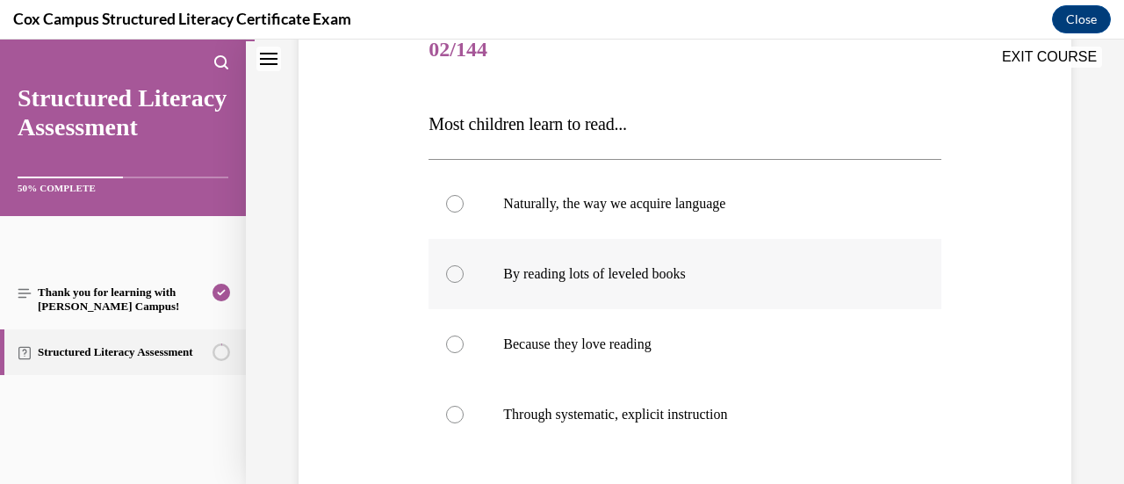
scroll to position [263, 0]
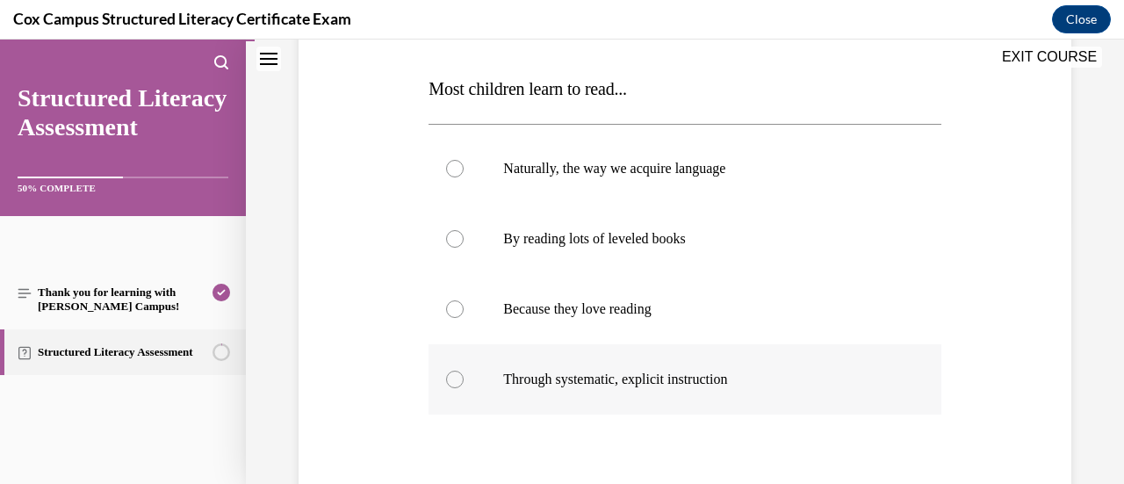
click at [701, 378] on span "Through systematic, explicit instruction" at bounding box center [615, 378] width 224 height 15
click at [464, 378] on input "Through systematic, explicit instruction" at bounding box center [455, 380] width 18 height 18
radio input "true"
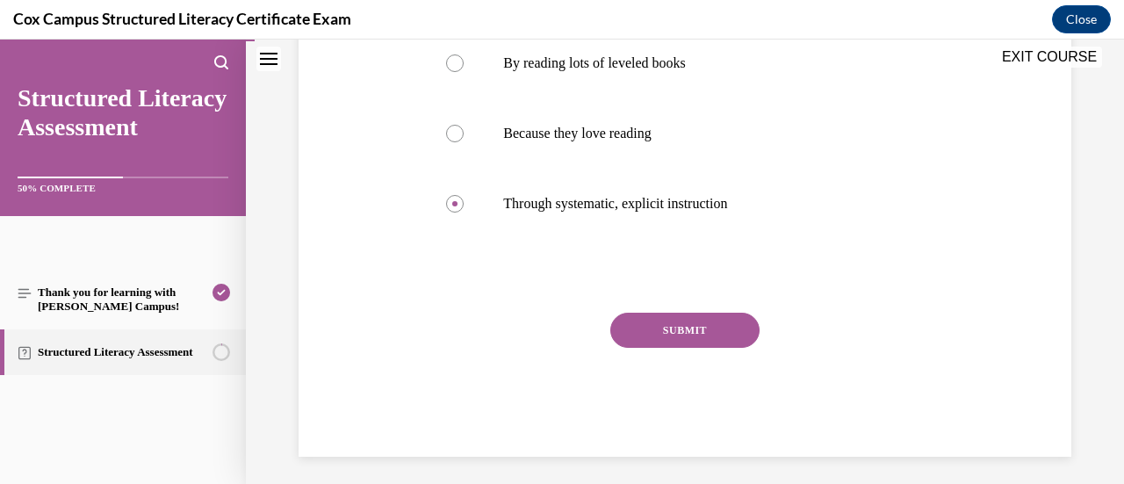
click at [727, 343] on button "SUBMIT" at bounding box center [684, 330] width 149 height 35
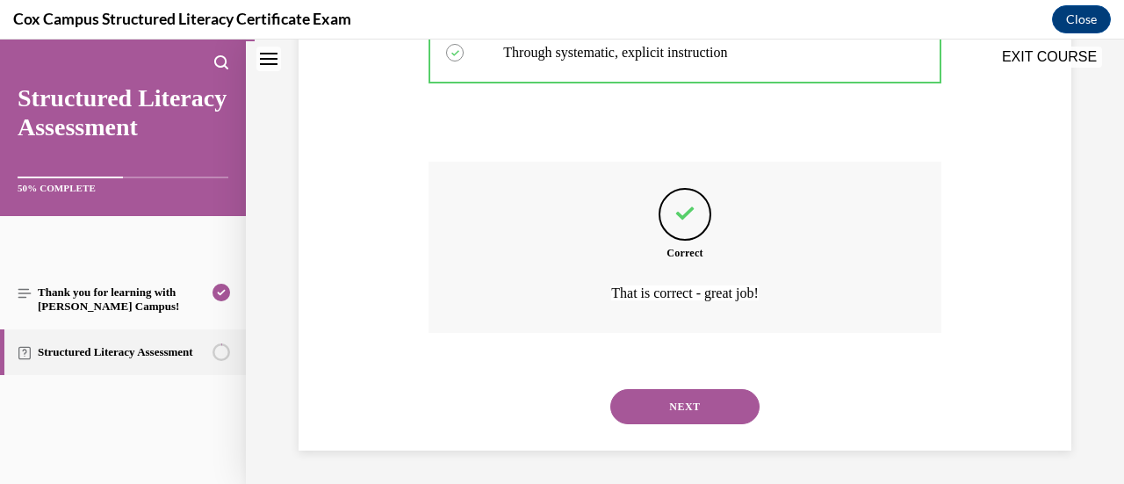
scroll to position [591, 0]
click at [685, 416] on button "NEXT" at bounding box center [684, 405] width 149 height 35
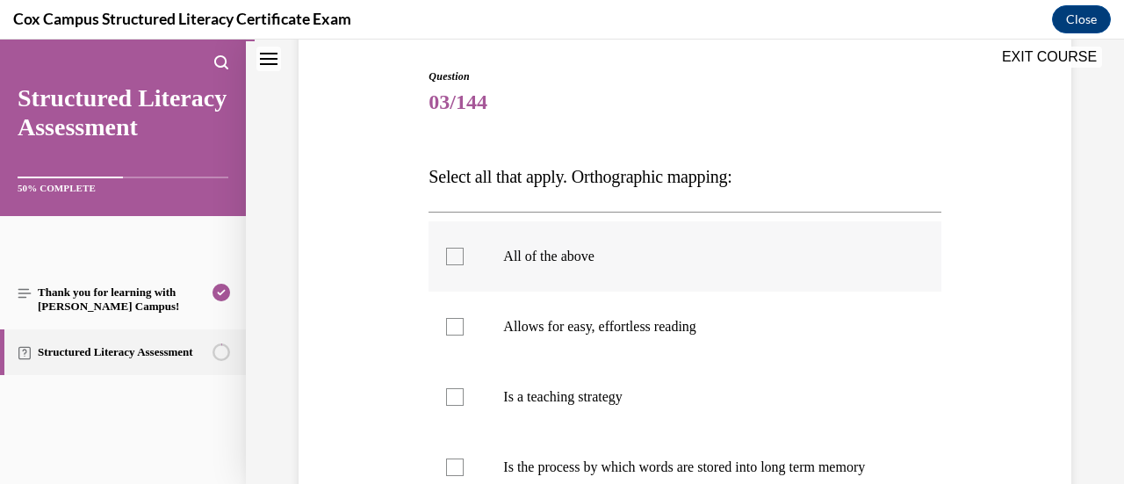
scroll to position [263, 0]
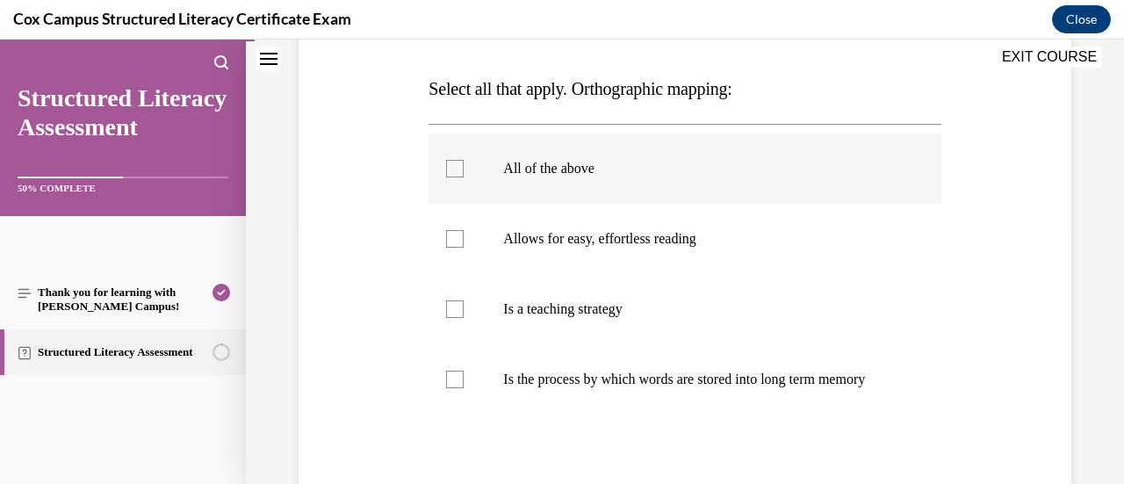
click at [572, 168] on p "All of the above" at bounding box center [699, 169] width 393 height 18
click at [464, 168] on input "All of the above" at bounding box center [455, 169] width 18 height 18
checkbox input "true"
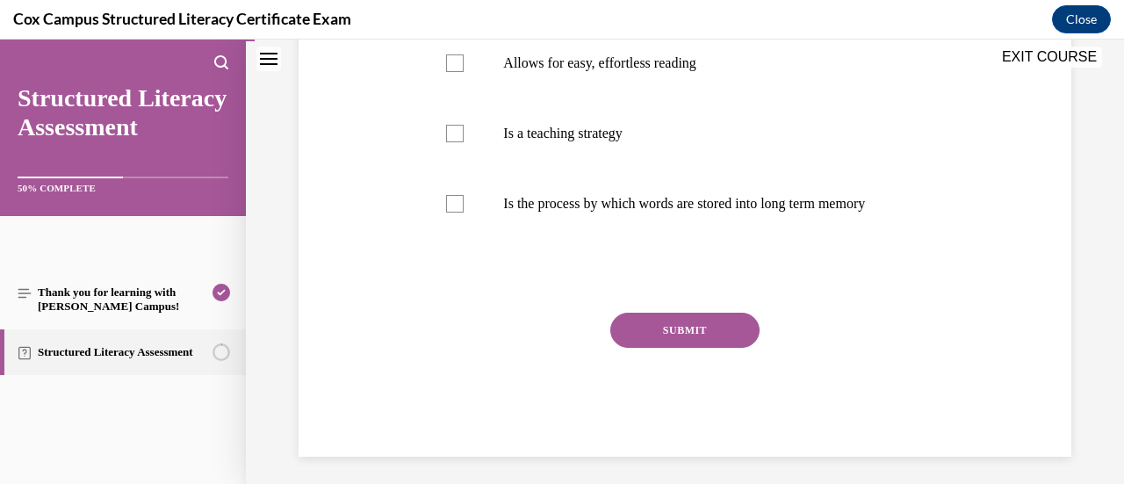
click at [669, 348] on button "SUBMIT" at bounding box center [684, 330] width 149 height 35
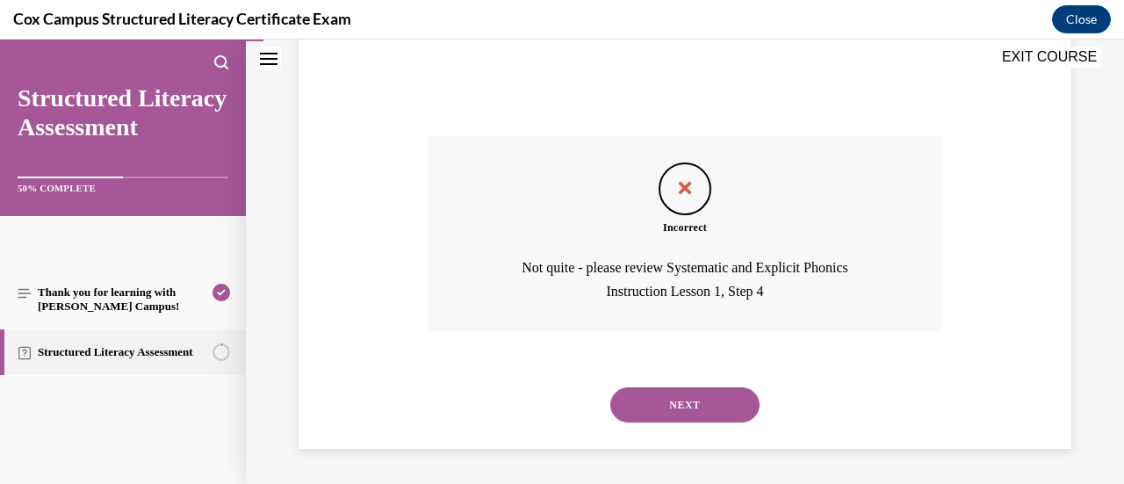
scroll to position [632, 0]
click at [675, 405] on button "NEXT" at bounding box center [684, 404] width 149 height 35
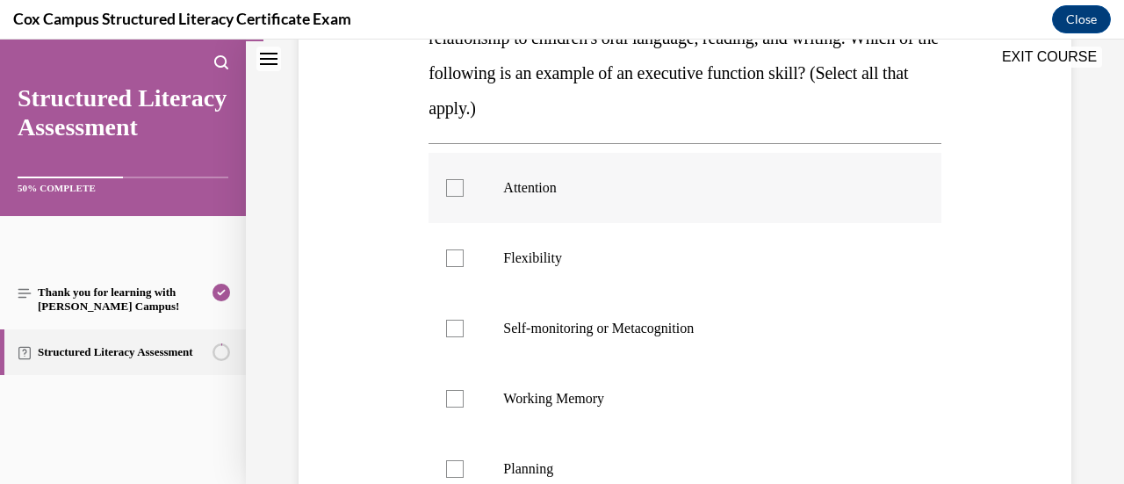
scroll to position [263, 0]
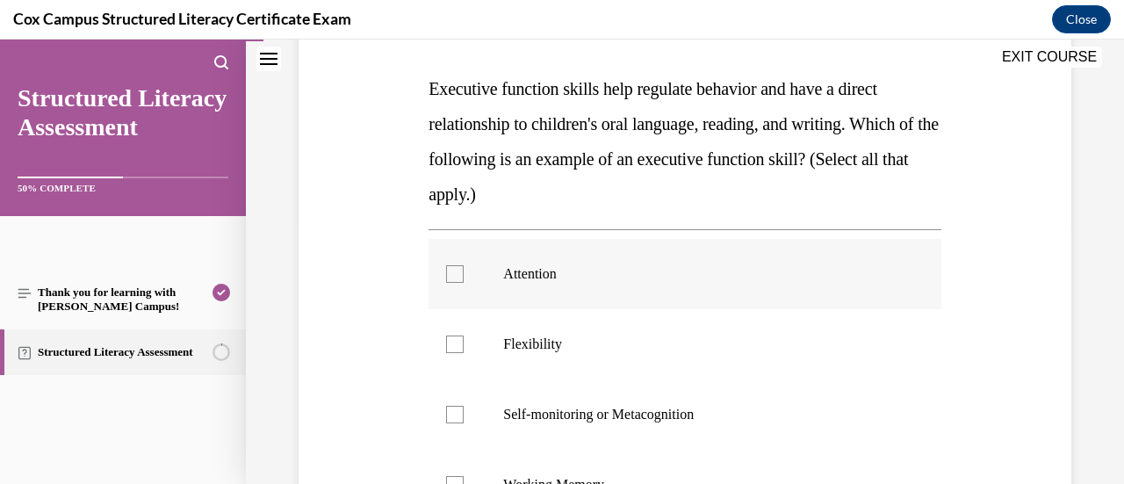
click at [730, 287] on label "Attention" at bounding box center [684, 274] width 512 height 70
click at [464, 283] on input "Attention" at bounding box center [455, 274] width 18 height 18
checkbox input "true"
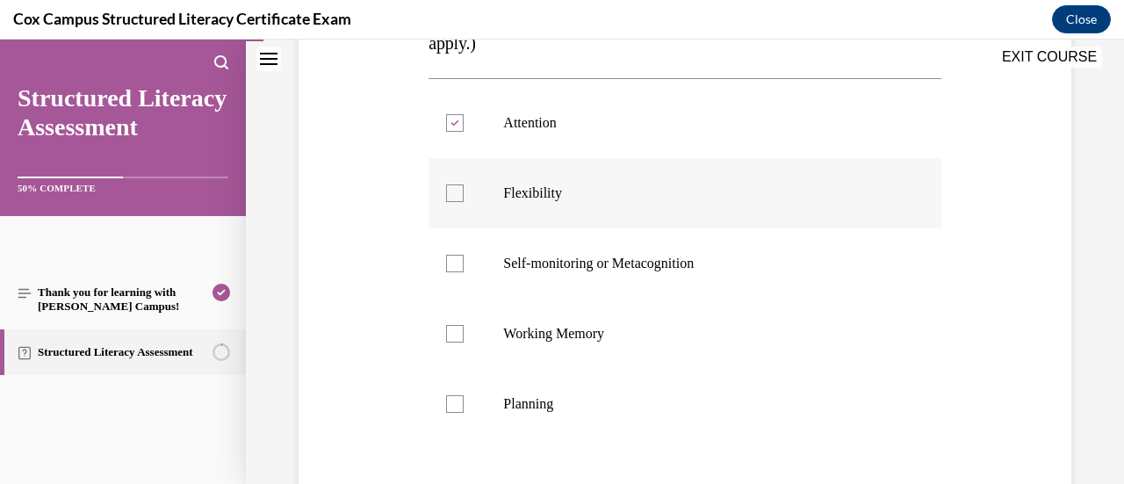
scroll to position [439, 0]
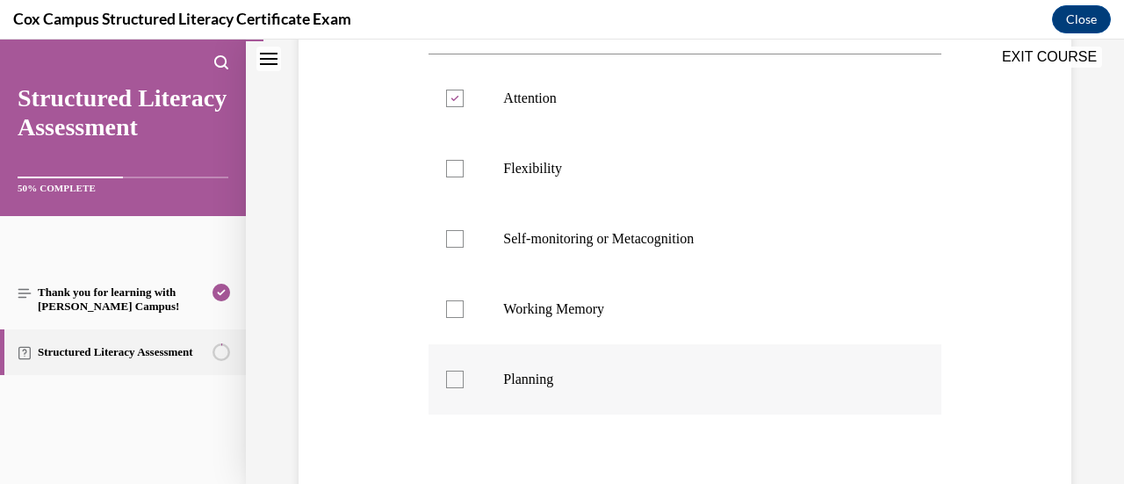
click at [755, 367] on label "Planning" at bounding box center [684, 379] width 512 height 70
click at [464, 371] on input "Planning" at bounding box center [455, 380] width 18 height 18
checkbox input "true"
click at [698, 169] on p "Flexibility" at bounding box center [699, 169] width 393 height 18
click at [464, 169] on input "Flexibility" at bounding box center [455, 169] width 18 height 18
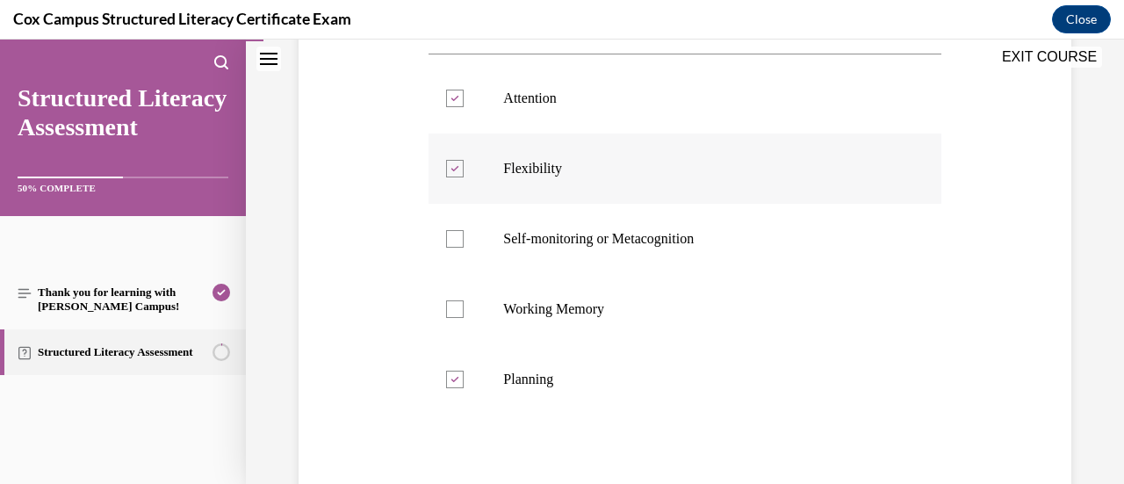
click at [459, 168] on div at bounding box center [455, 169] width 18 height 18
click at [459, 168] on input "Flexibility" at bounding box center [455, 169] width 18 height 18
checkbox input "false"
click at [452, 245] on div at bounding box center [455, 239] width 18 height 18
click at [452, 245] on input "Self-monitoring or Metacognition" at bounding box center [455, 239] width 18 height 18
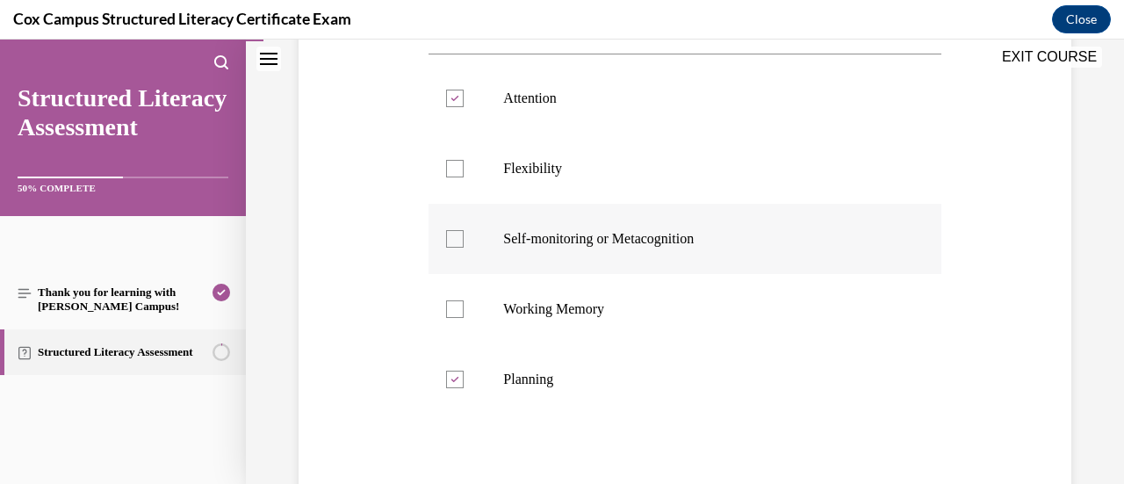
checkbox input "true"
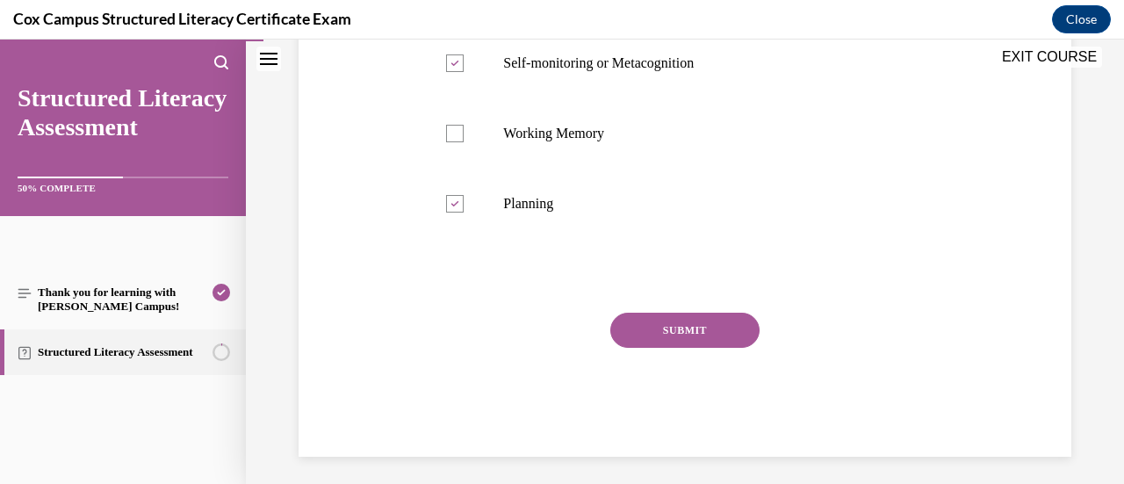
click at [730, 331] on button "SUBMIT" at bounding box center [684, 330] width 149 height 35
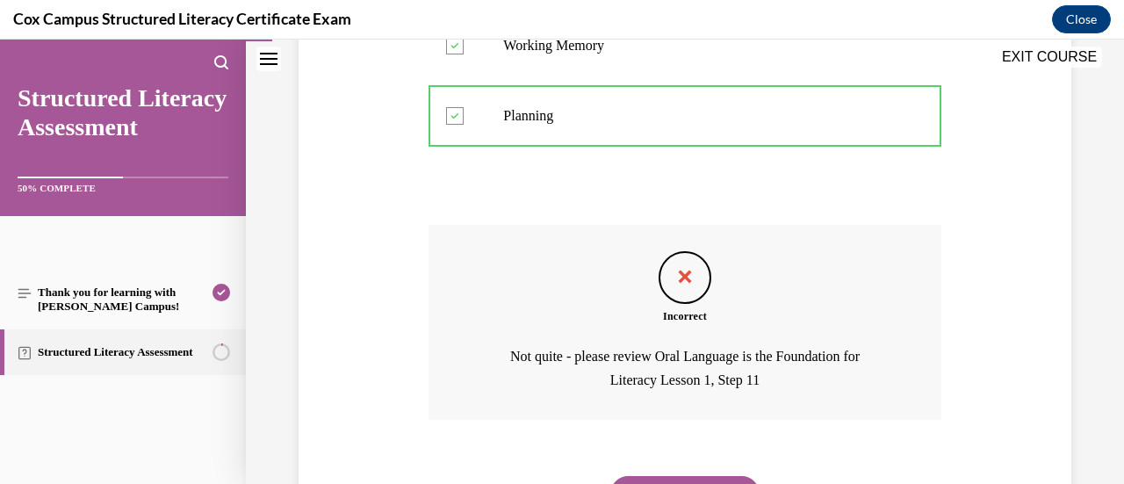
scroll to position [790, 0]
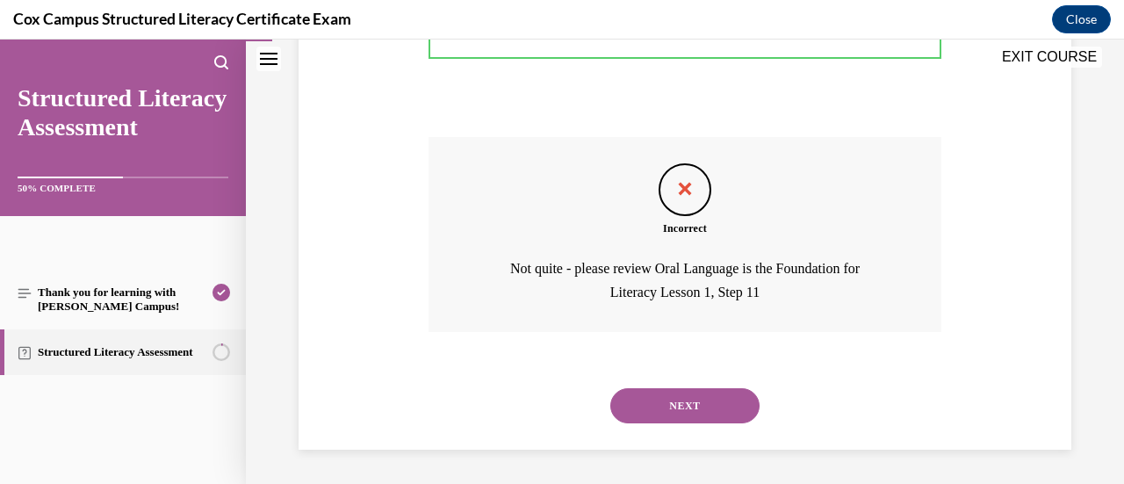
click at [719, 407] on button "NEXT" at bounding box center [684, 405] width 149 height 35
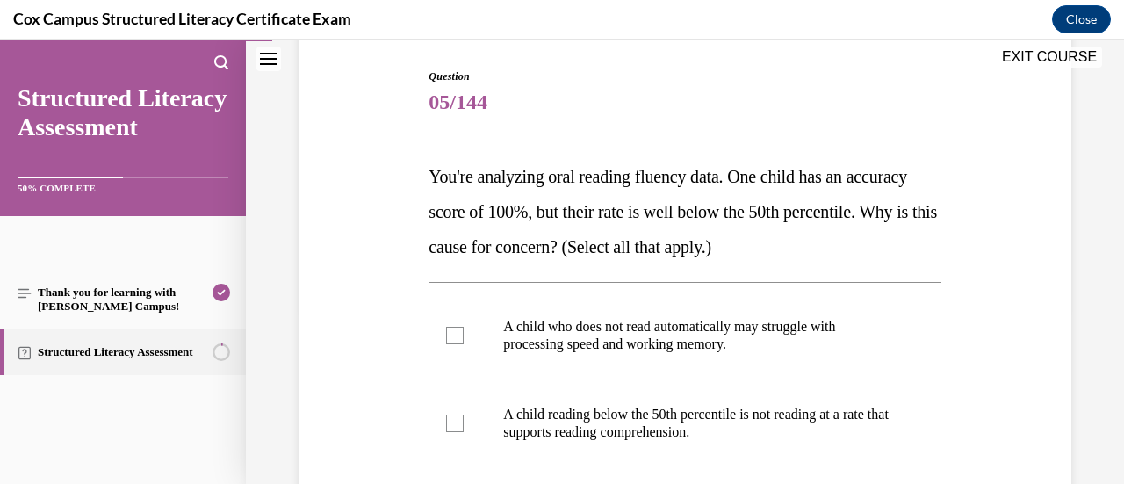
scroll to position [263, 0]
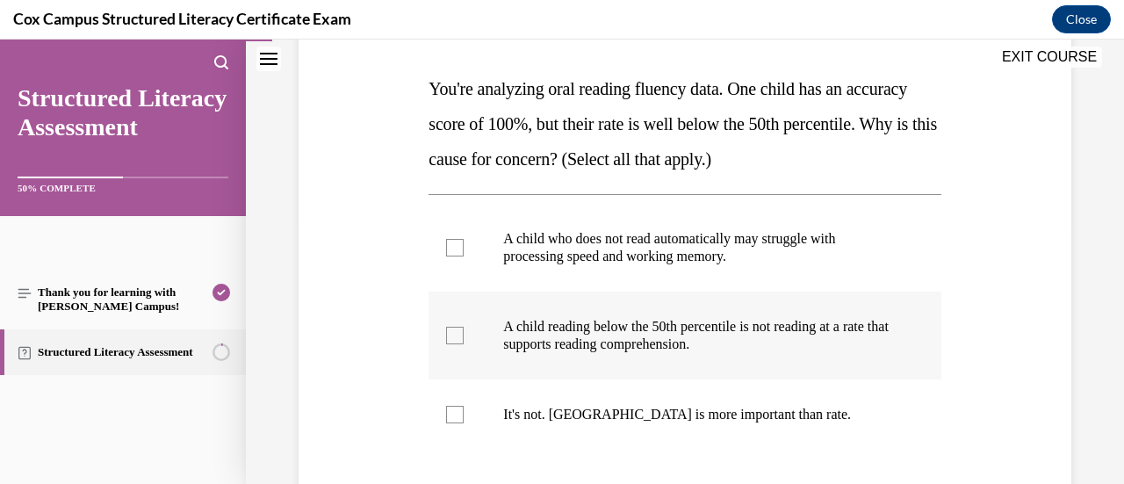
click at [449, 336] on div at bounding box center [455, 336] width 18 height 18
click at [449, 336] on input "A child reading below the 50th percentile is not reading at a rate that support…" at bounding box center [455, 336] width 18 height 18
checkbox input "true"
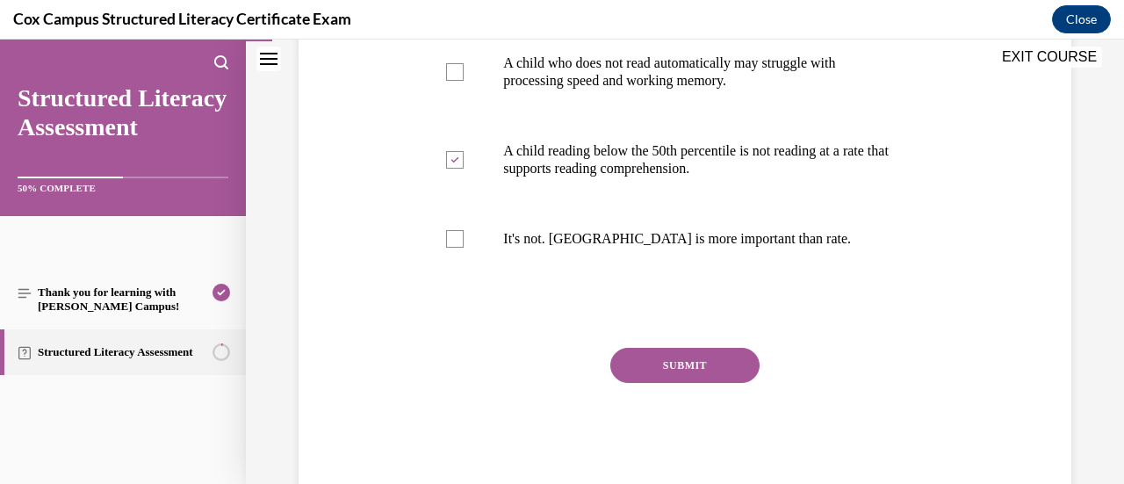
click at [707, 371] on button "SUBMIT" at bounding box center [684, 365] width 149 height 35
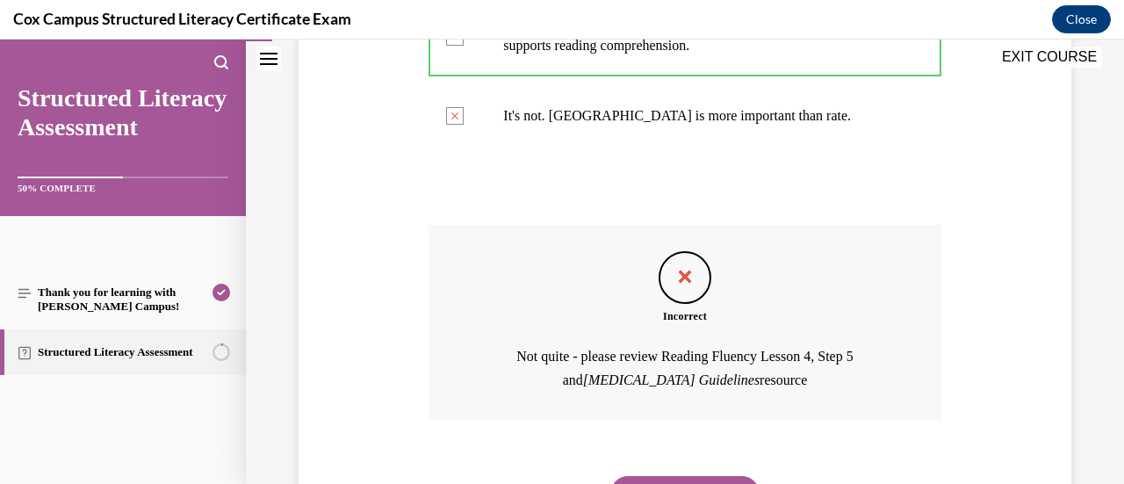
scroll to position [650, 0]
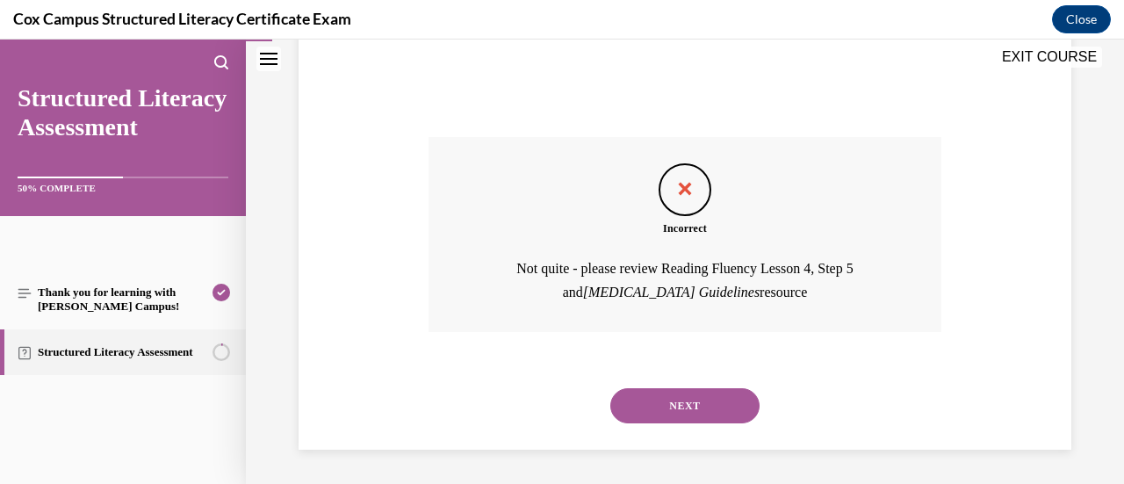
click at [685, 409] on button "NEXT" at bounding box center [684, 405] width 149 height 35
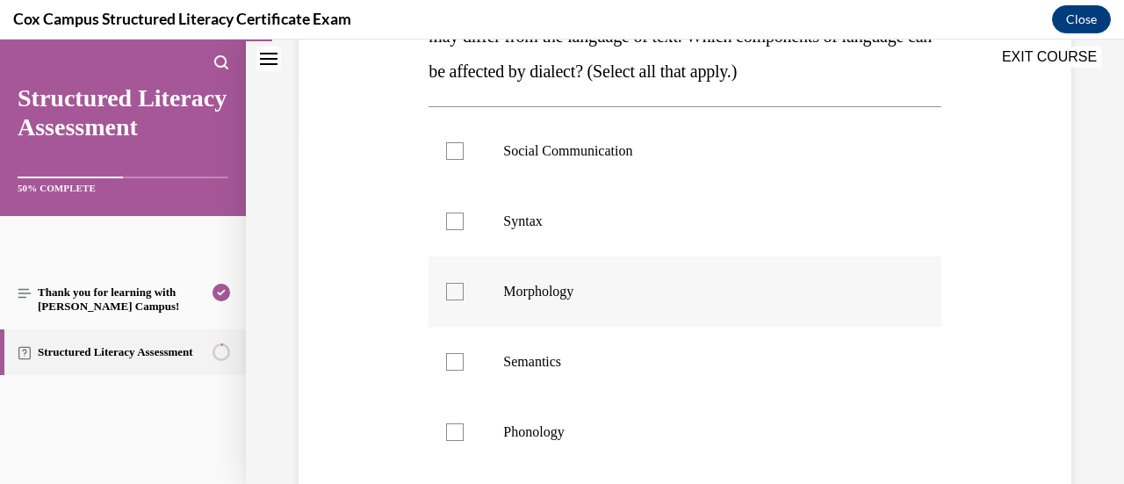
scroll to position [176, 0]
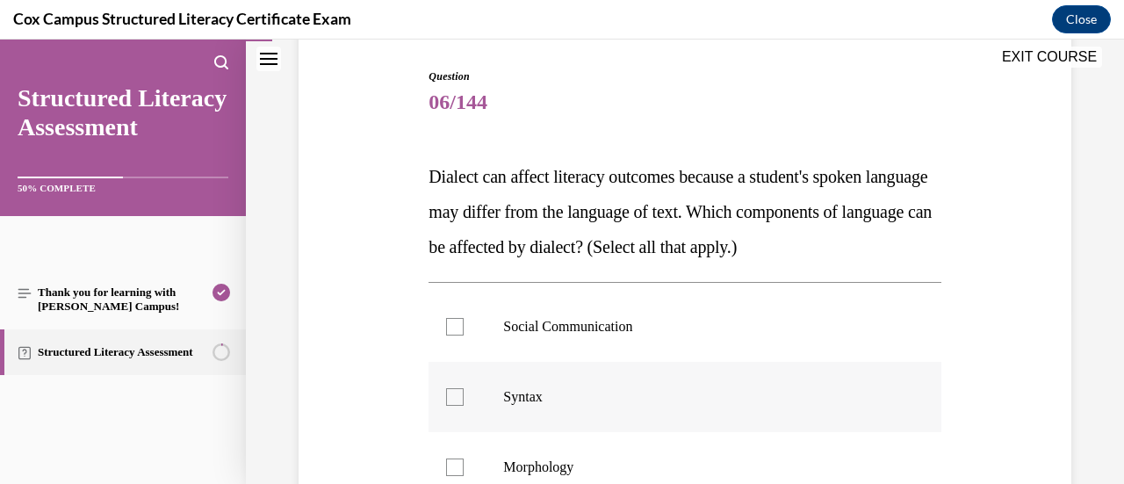
click at [660, 399] on p "Syntax" at bounding box center [699, 397] width 393 height 18
click at [464, 399] on input "Syntax" at bounding box center [455, 397] width 18 height 18
checkbox input "true"
click at [625, 331] on p "Social Communication" at bounding box center [699, 327] width 393 height 18
click at [464, 331] on input "Social Communication" at bounding box center [455, 327] width 18 height 18
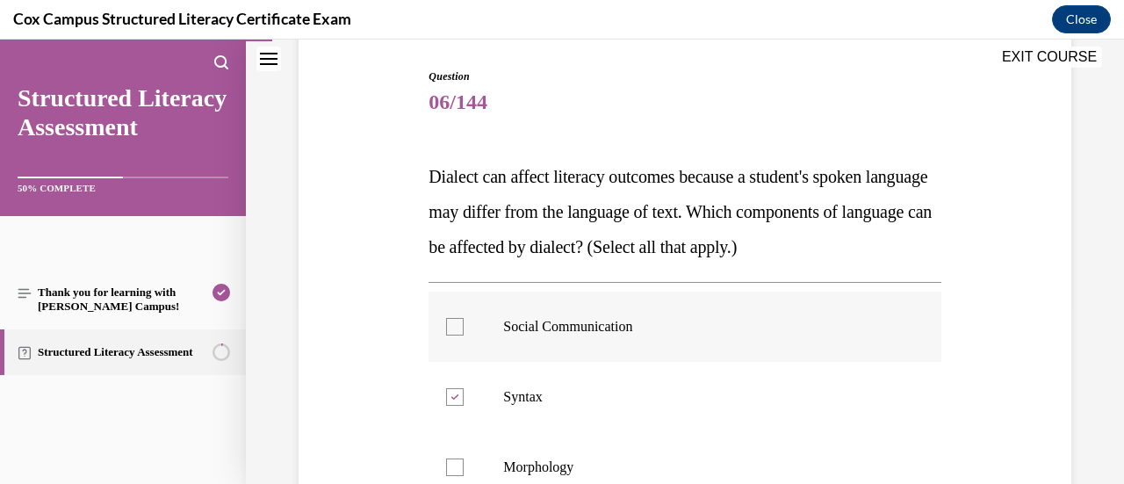
checkbox input "true"
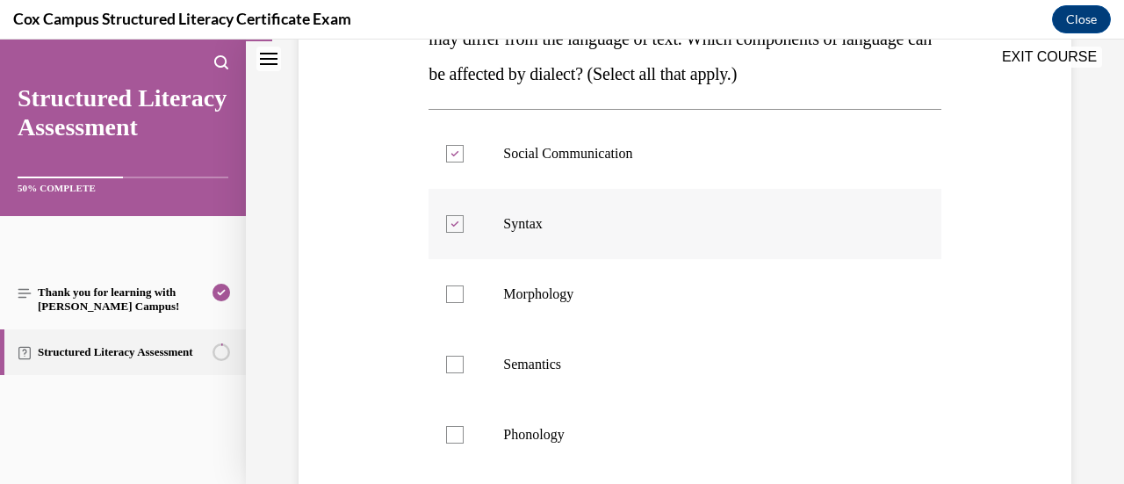
scroll to position [351, 0]
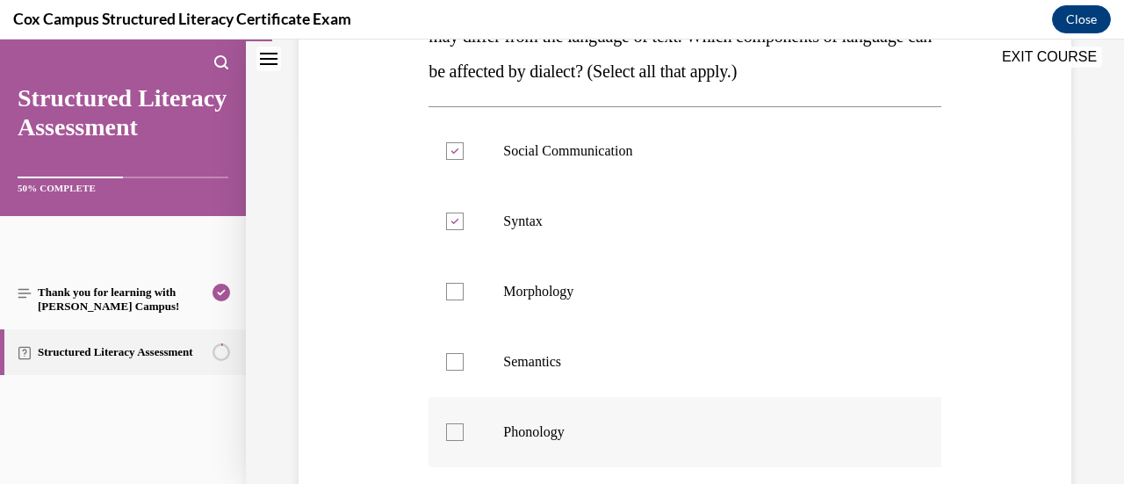
click at [646, 426] on p "Phonology" at bounding box center [699, 432] width 393 height 18
click at [464, 426] on input "Phonology" at bounding box center [455, 432] width 18 height 18
checkbox input "true"
click at [626, 381] on label "Semantics" at bounding box center [684, 362] width 512 height 70
click at [464, 371] on input "Semantics" at bounding box center [455, 362] width 18 height 18
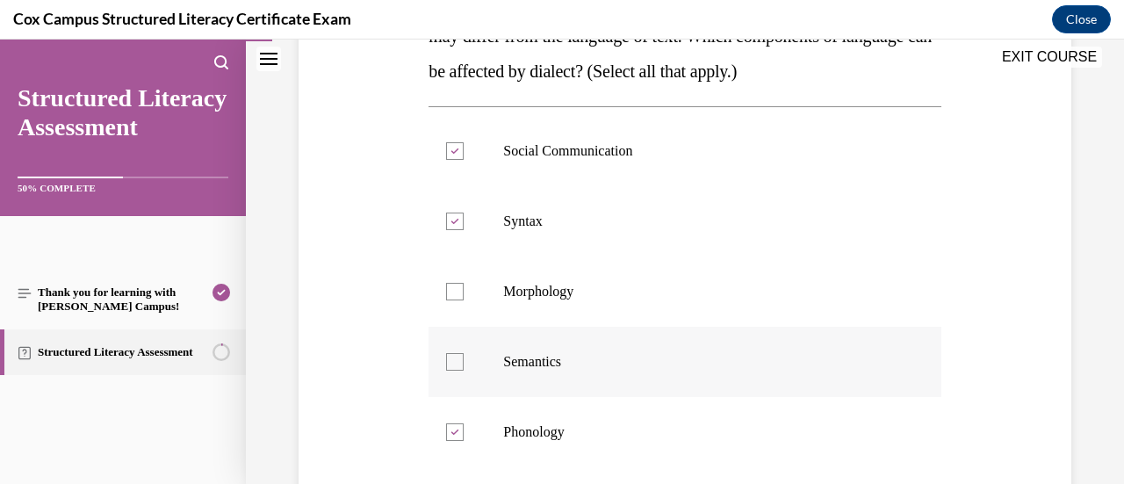
checkbox input "true"
click at [623, 306] on label "Morphology" at bounding box center [684, 291] width 512 height 70
click at [464, 300] on input "Morphology" at bounding box center [455, 292] width 18 height 18
checkbox input "true"
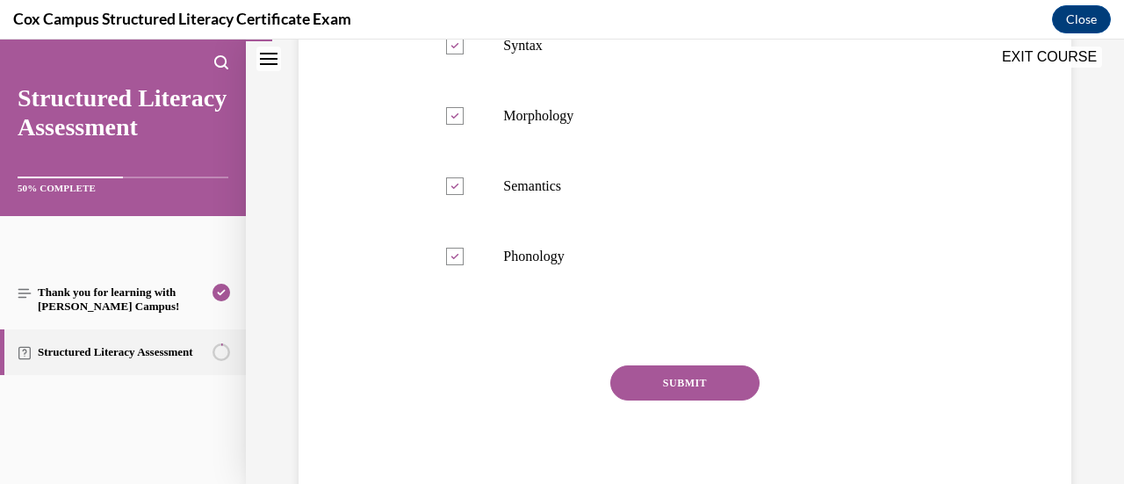
click at [639, 368] on button "SUBMIT" at bounding box center [684, 382] width 149 height 35
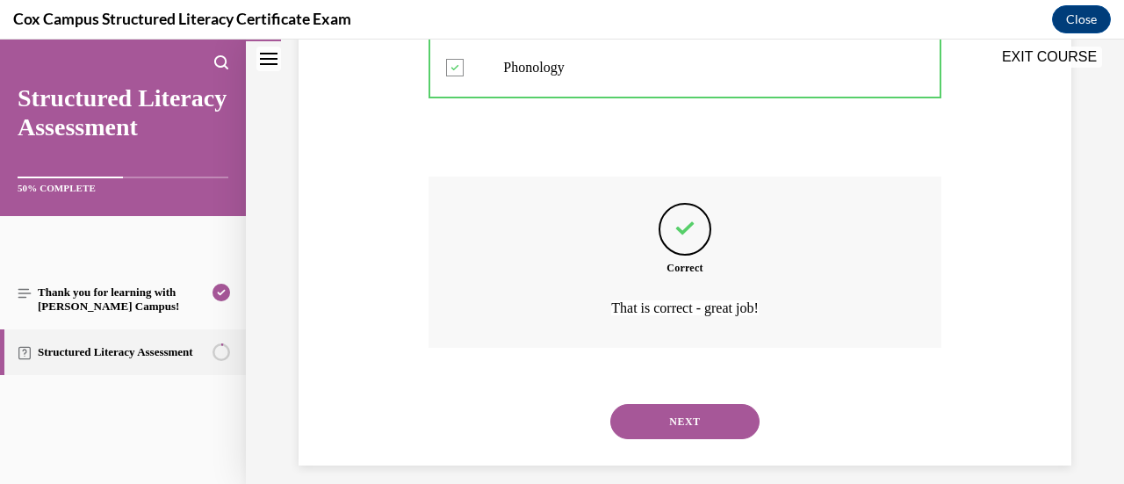
scroll to position [731, 0]
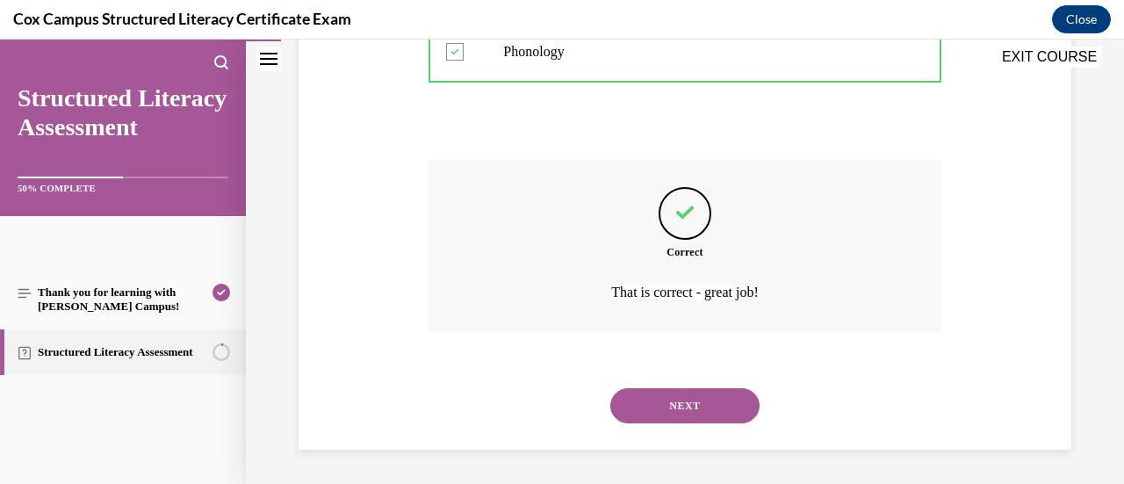
click at [636, 410] on button "NEXT" at bounding box center [684, 405] width 149 height 35
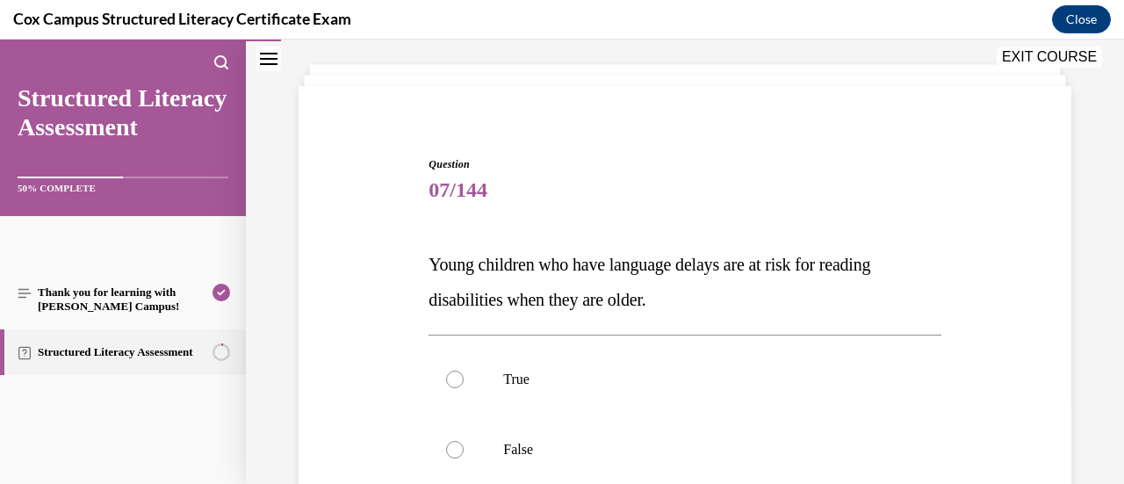
scroll to position [176, 0]
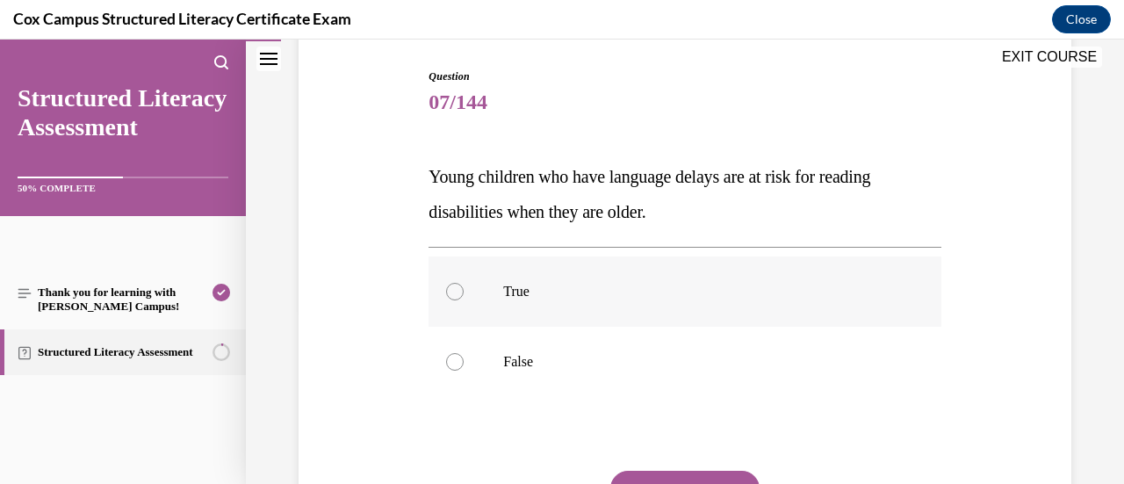
click at [633, 290] on p "True" at bounding box center [699, 292] width 393 height 18
click at [464, 290] on input "True" at bounding box center [455, 292] width 18 height 18
radio input "true"
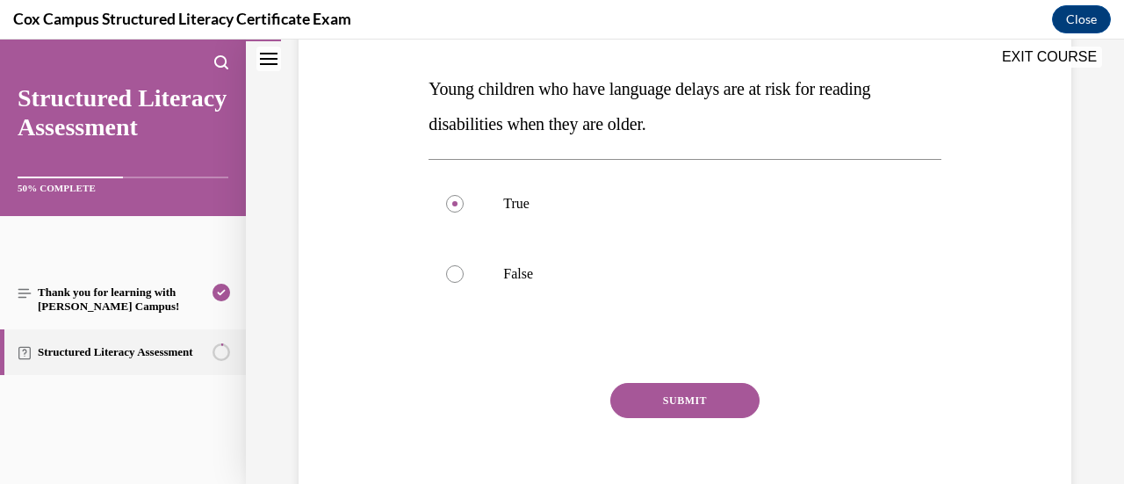
click at [687, 407] on button "SUBMIT" at bounding box center [684, 400] width 149 height 35
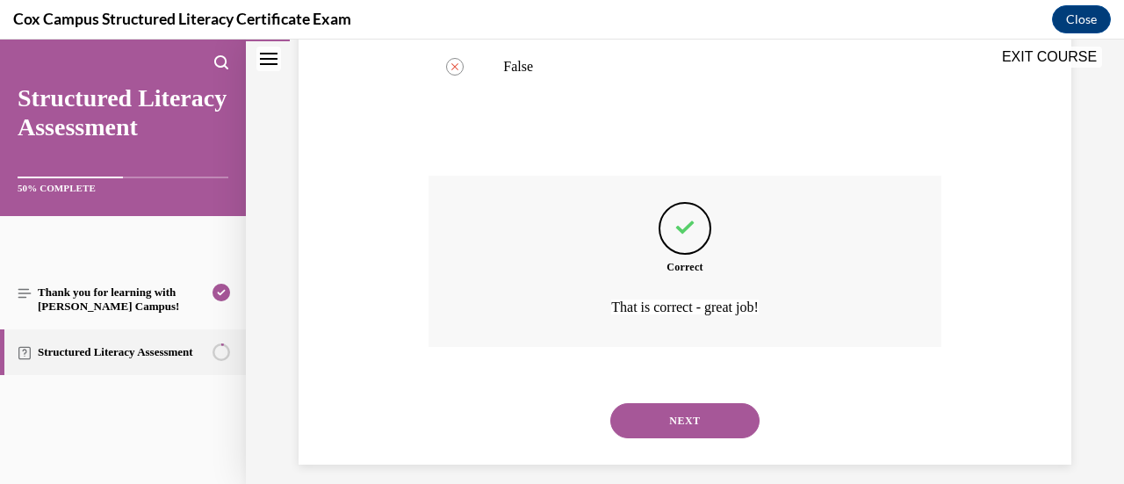
scroll to position [486, 0]
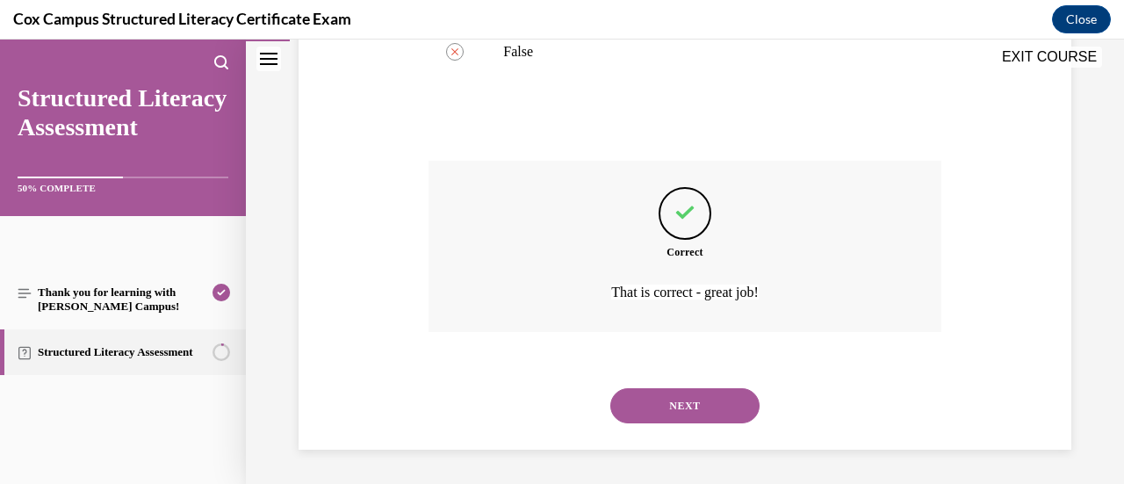
click at [683, 410] on button "NEXT" at bounding box center [684, 405] width 149 height 35
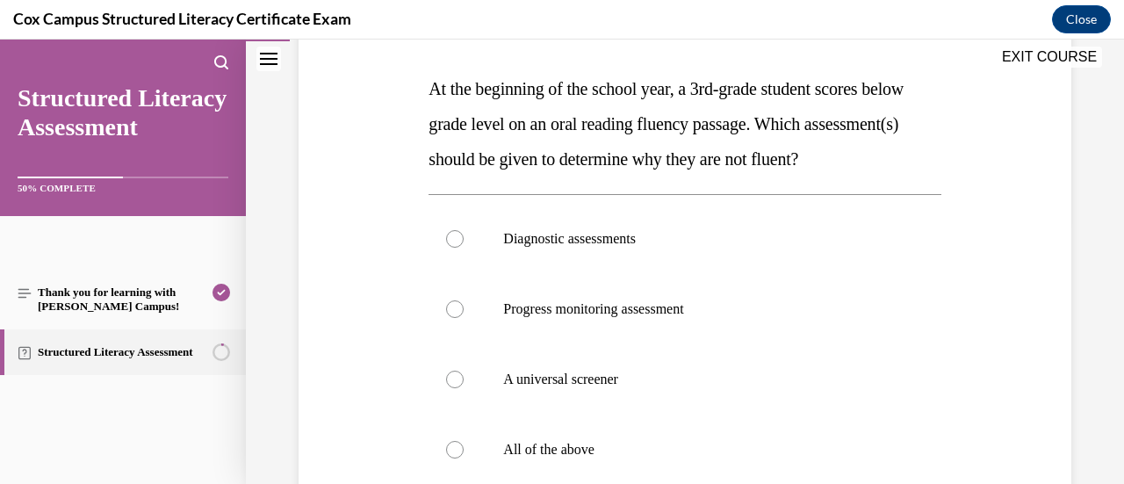
scroll to position [351, 0]
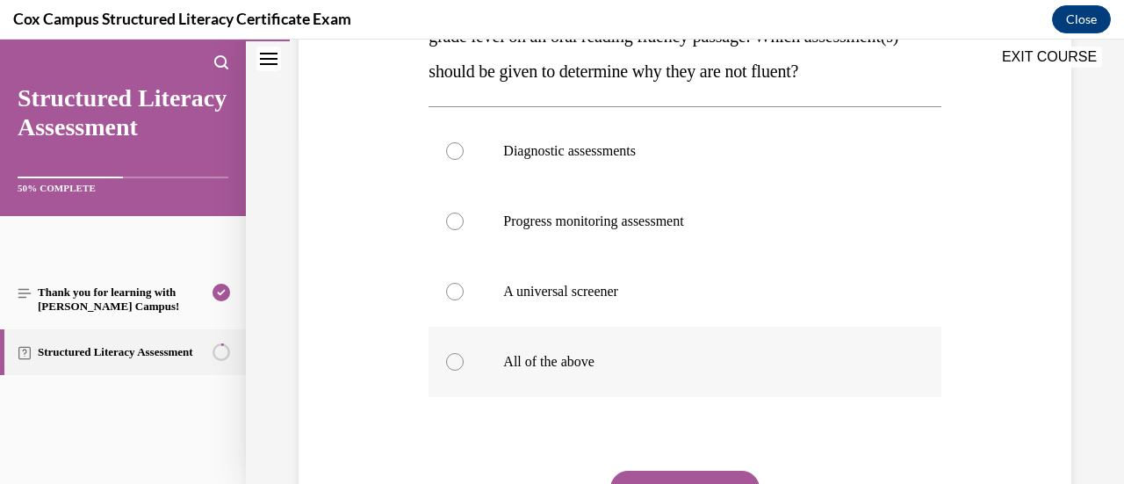
click at [457, 371] on div at bounding box center [455, 362] width 18 height 18
click at [457, 371] on input "All of the above" at bounding box center [455, 362] width 18 height 18
radio input "true"
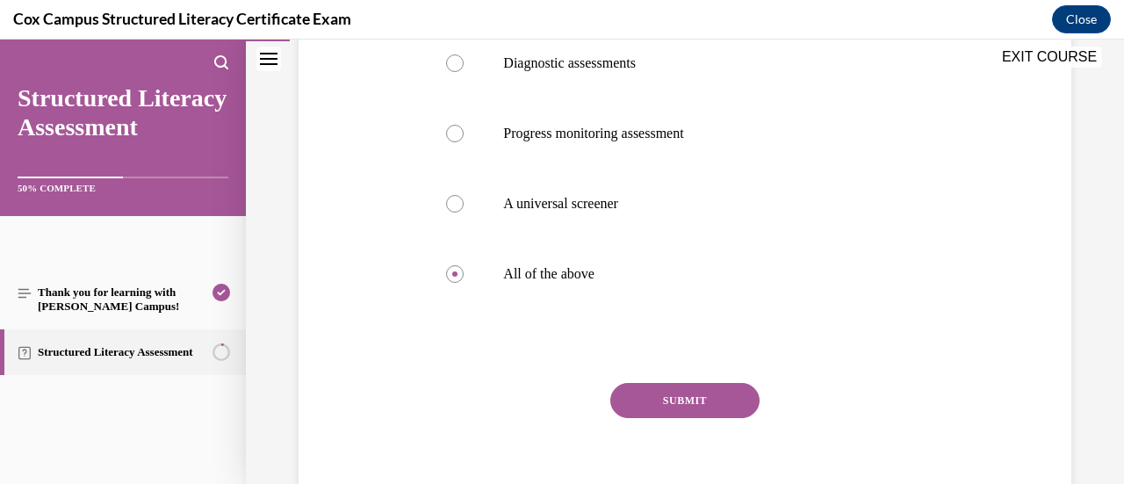
click at [678, 418] on button "SUBMIT" at bounding box center [684, 400] width 149 height 35
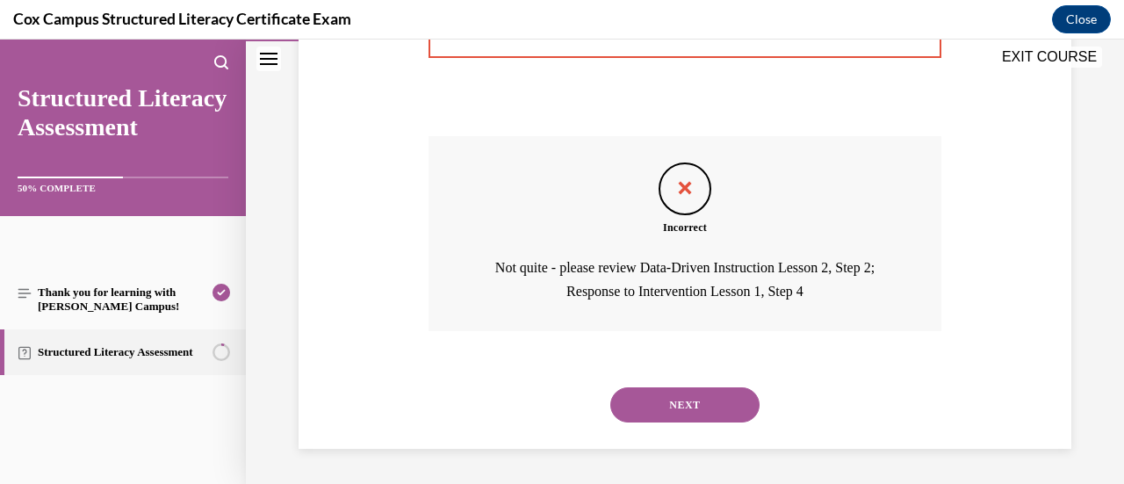
scroll to position [720, 0]
click at [707, 407] on button "NEXT" at bounding box center [684, 404] width 149 height 35
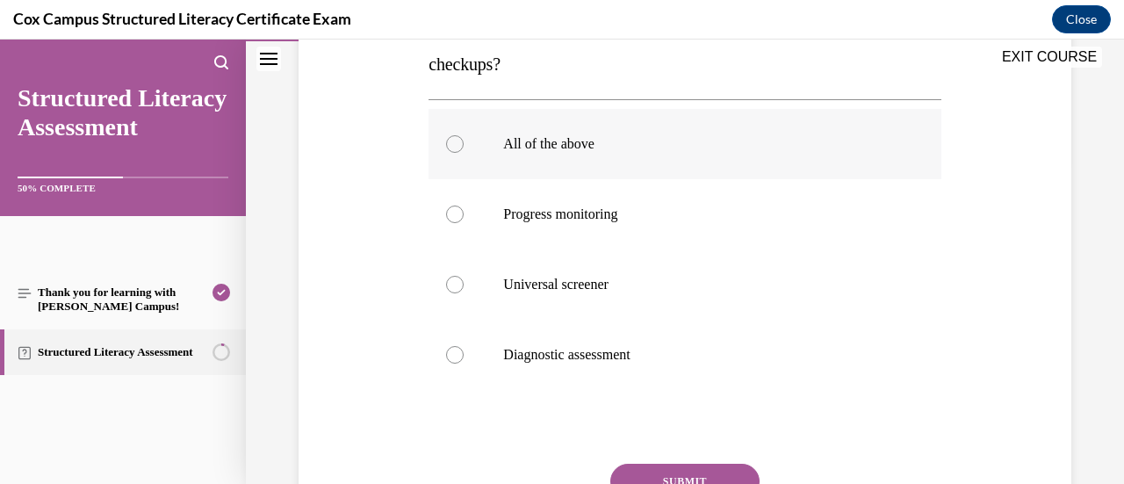
scroll to position [351, 0]
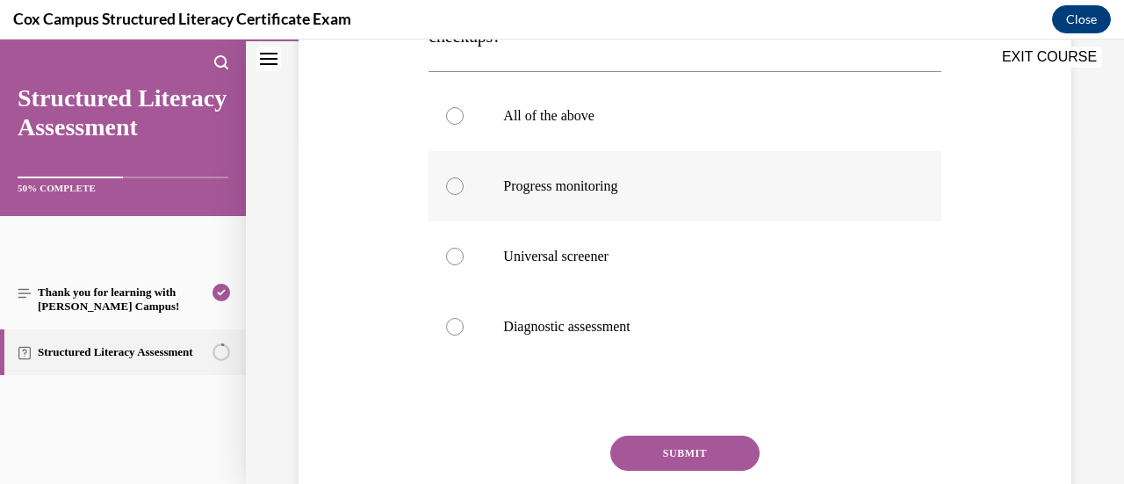
click at [819, 188] on p "Progress monitoring" at bounding box center [699, 186] width 393 height 18
click at [464, 188] on input "Progress monitoring" at bounding box center [455, 186] width 18 height 18
radio input "true"
click at [813, 252] on p "Universal screener" at bounding box center [699, 257] width 393 height 18
click at [464, 252] on input "Universal screener" at bounding box center [455, 257] width 18 height 18
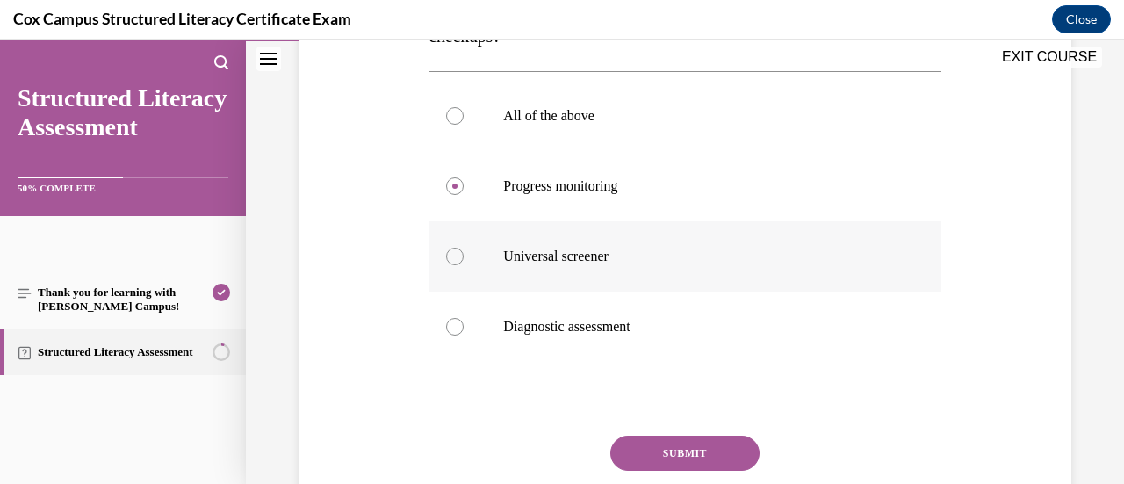
radio input "true"
click at [695, 208] on label "Progress monitoring" at bounding box center [684, 186] width 512 height 70
click at [464, 195] on input "Progress monitoring" at bounding box center [455, 186] width 18 height 18
radio input "true"
click at [667, 453] on button "SUBMIT" at bounding box center [684, 452] width 149 height 35
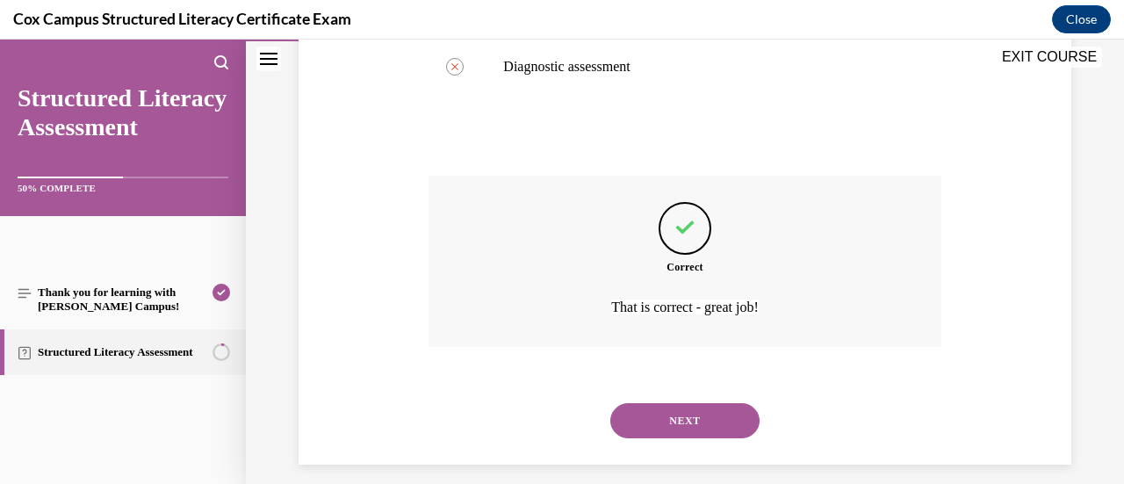
scroll to position [626, 0]
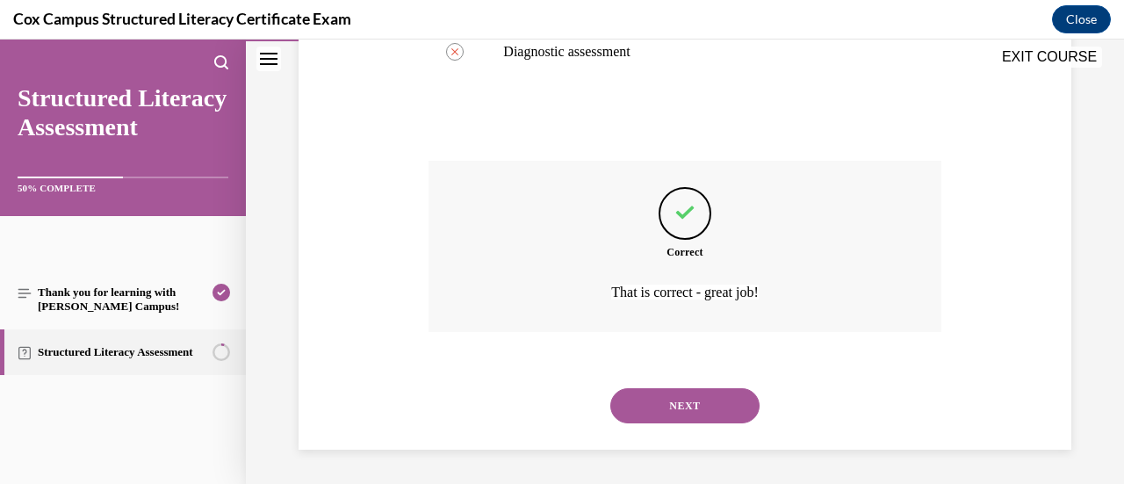
click at [695, 403] on button "NEXT" at bounding box center [684, 405] width 149 height 35
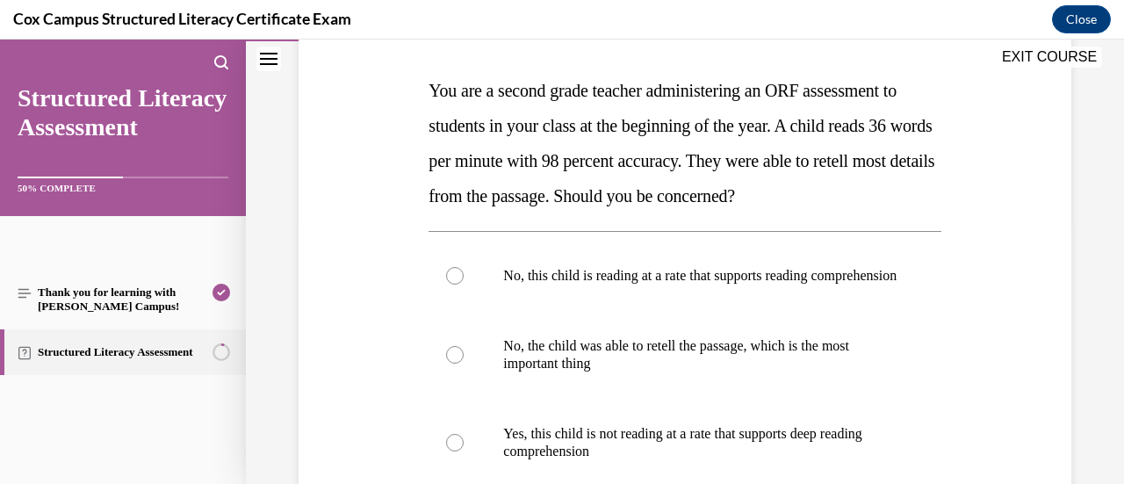
scroll to position [263, 0]
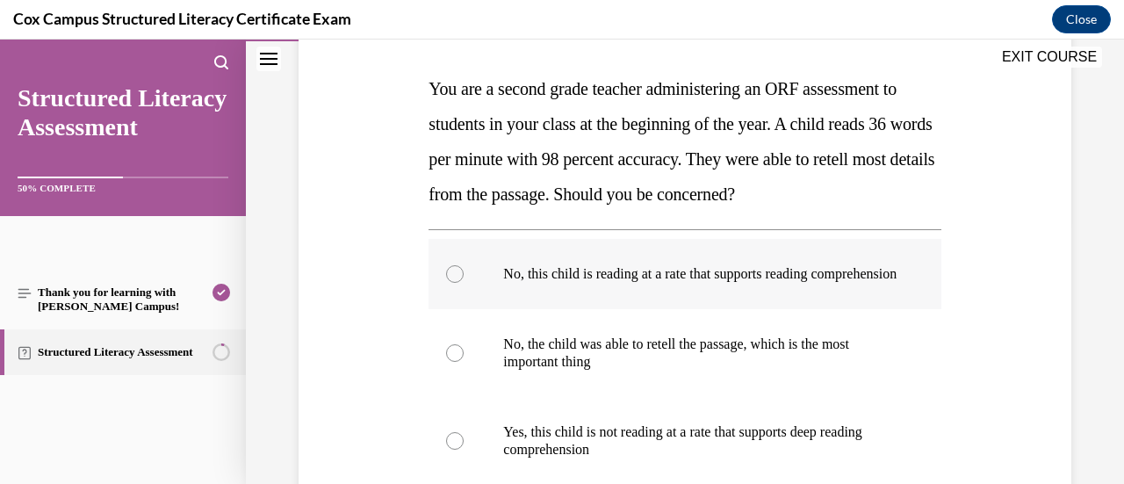
click at [462, 282] on label "No, this child is reading at a rate that supports reading comprehension" at bounding box center [684, 274] width 512 height 70
click at [462, 282] on input "No, this child is reading at a rate that supports reading comprehension" at bounding box center [455, 274] width 18 height 18
radio input "true"
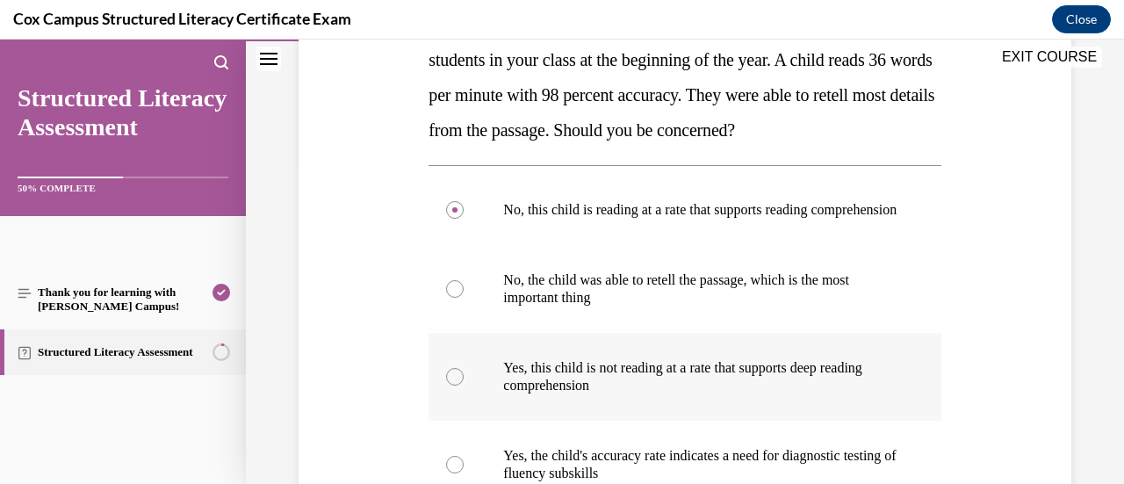
scroll to position [351, 0]
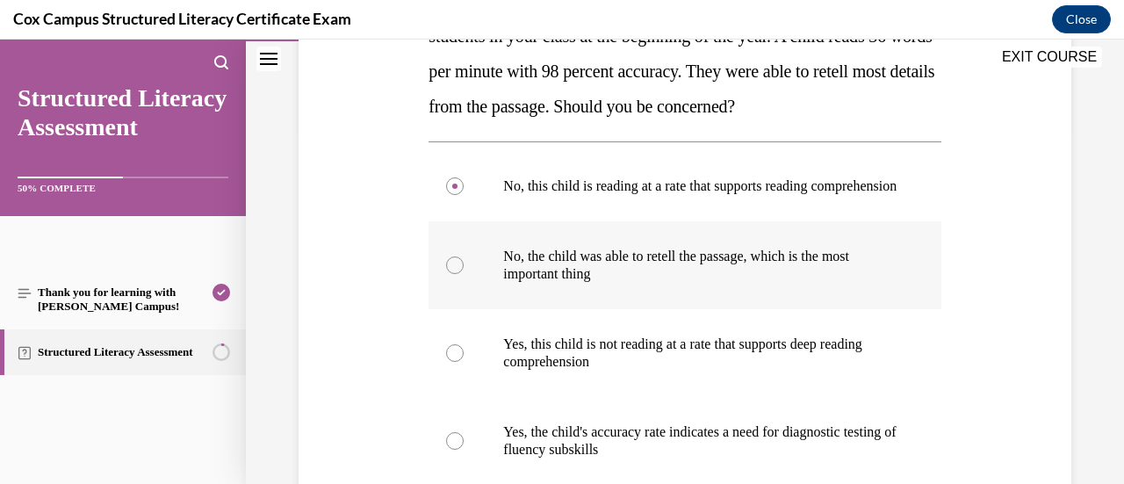
click at [578, 279] on span "No, the child was able to retell the passage, which is the most important thing" at bounding box center [676, 264] width 346 height 32
click at [464, 274] on input "No, the child was able to retell the passage, which is the most important thing" at bounding box center [455, 265] width 18 height 18
radio input "true"
click at [583, 193] on span "No, this child is reading at a rate that supports reading comprehension" at bounding box center [699, 185] width 393 height 15
click at [464, 195] on input "No, this child is reading at a rate that supports reading comprehension" at bounding box center [455, 186] width 18 height 18
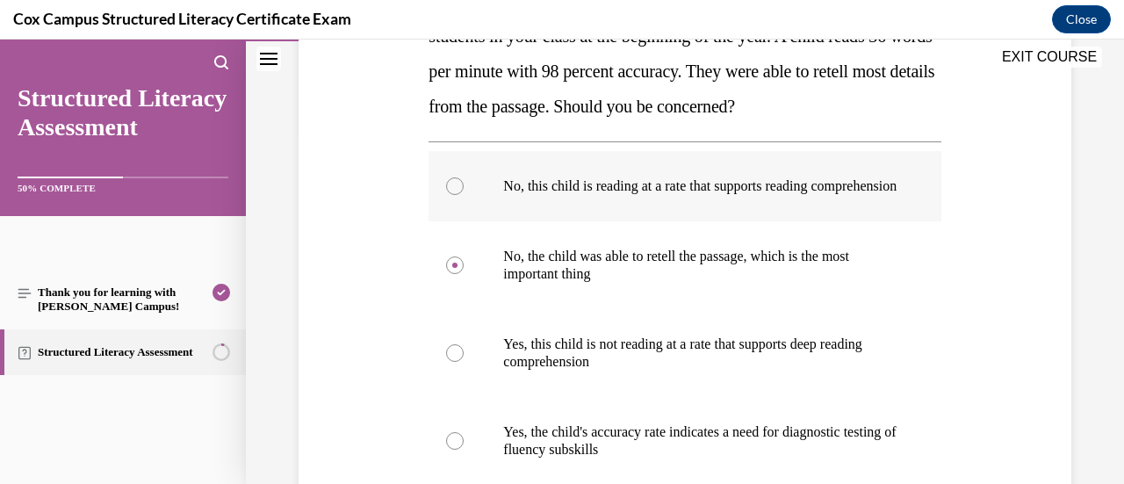
radio input "true"
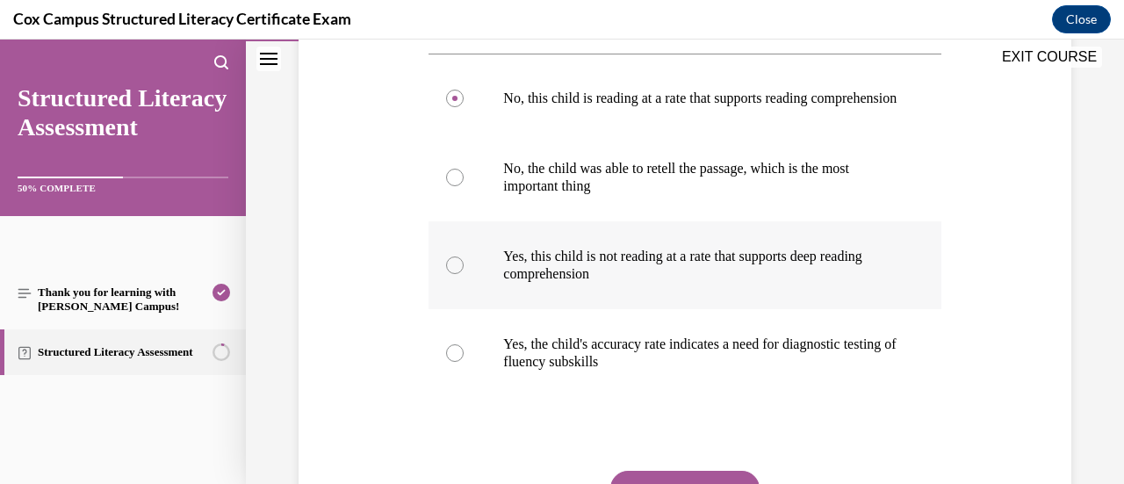
scroll to position [622, 0]
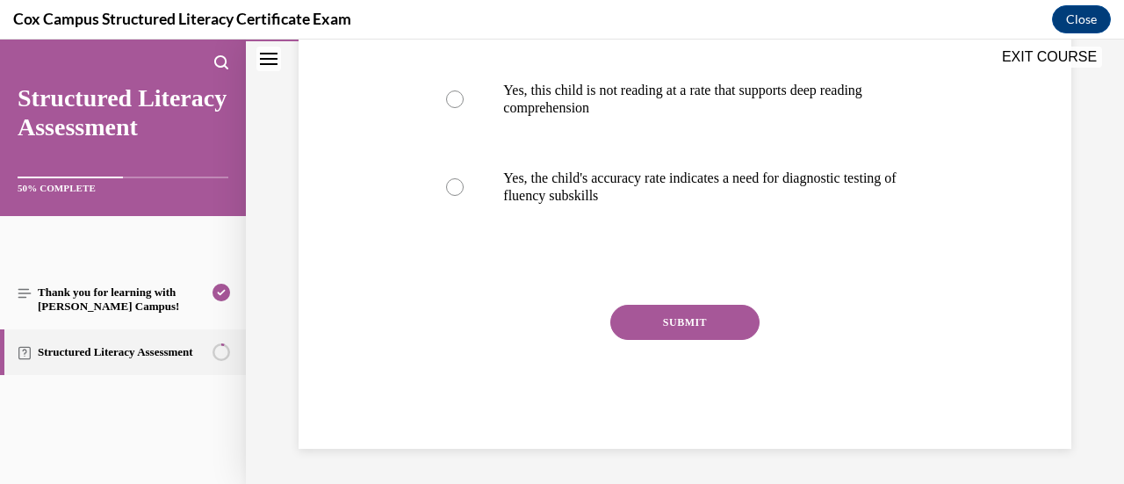
click at [730, 322] on button "SUBMIT" at bounding box center [684, 322] width 149 height 35
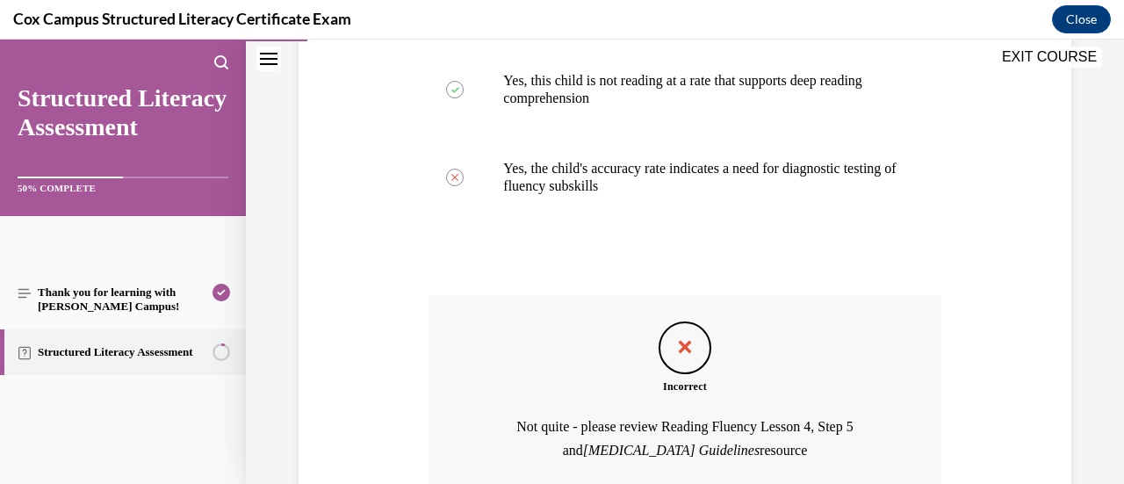
scroll to position [790, 0]
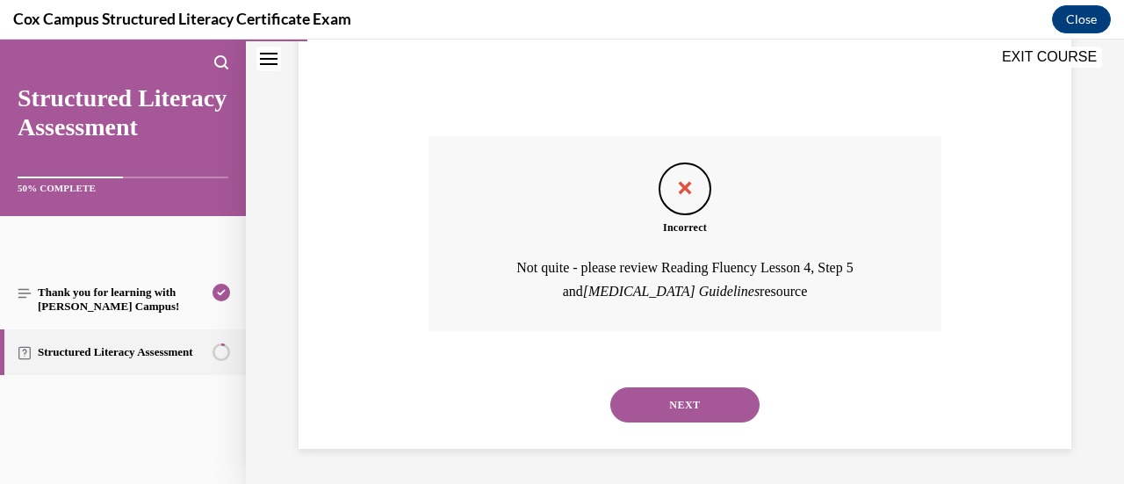
click at [716, 414] on button "NEXT" at bounding box center [684, 404] width 149 height 35
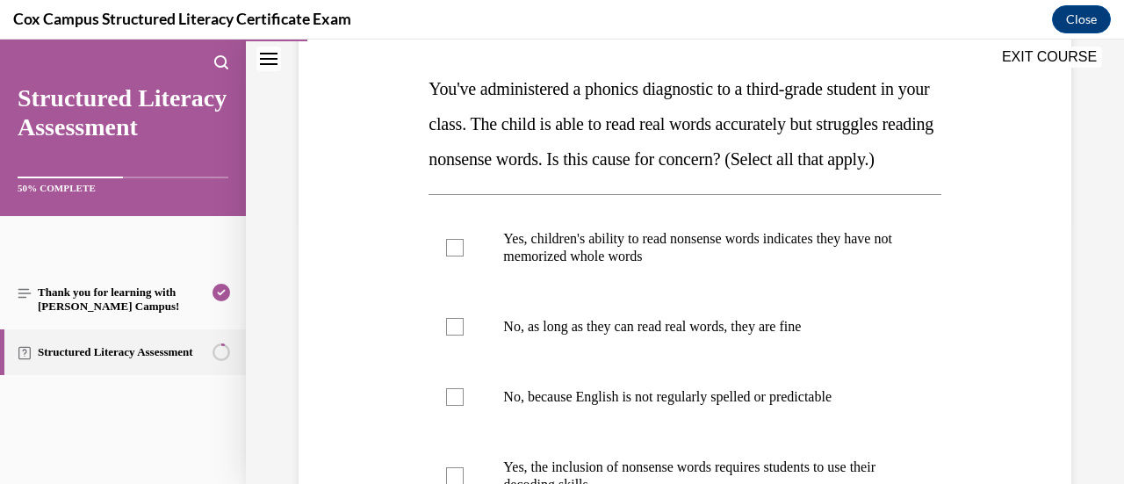
scroll to position [351, 0]
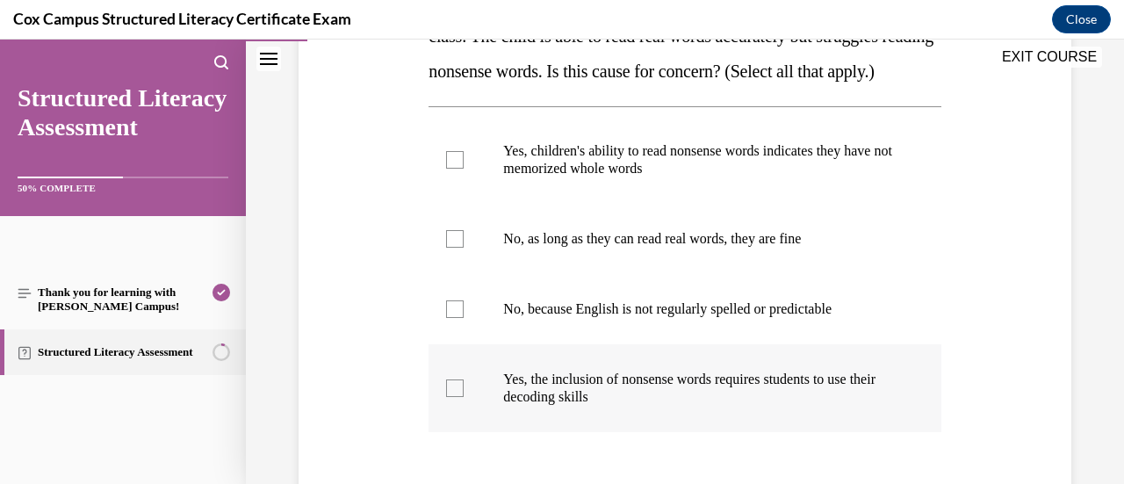
click at [455, 397] on div at bounding box center [455, 388] width 18 height 18
click at [455, 397] on input "Yes, the inclusion of nonsense words requires students to use their decoding sk…" at bounding box center [455, 388] width 18 height 18
checkbox input "true"
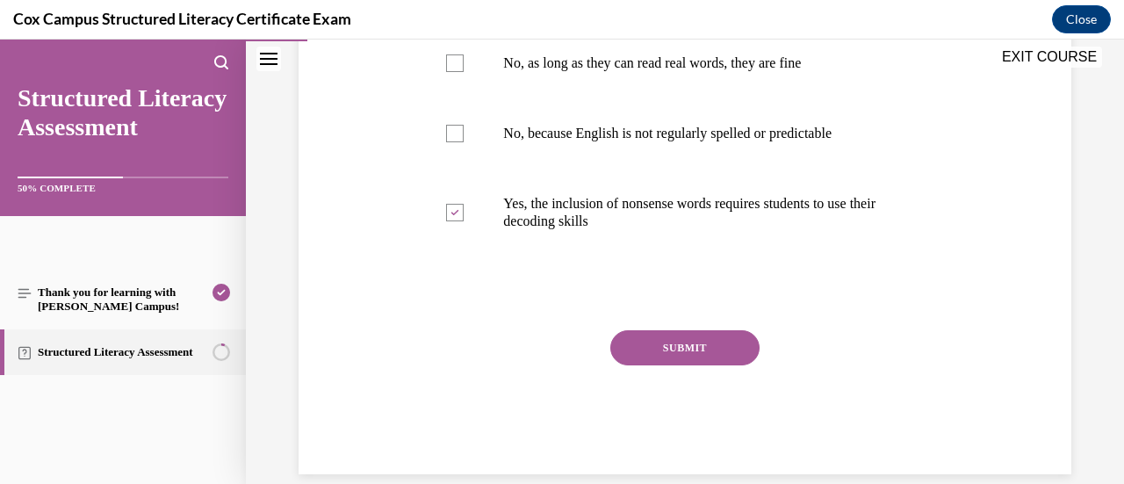
click at [738, 365] on button "SUBMIT" at bounding box center [684, 347] width 149 height 35
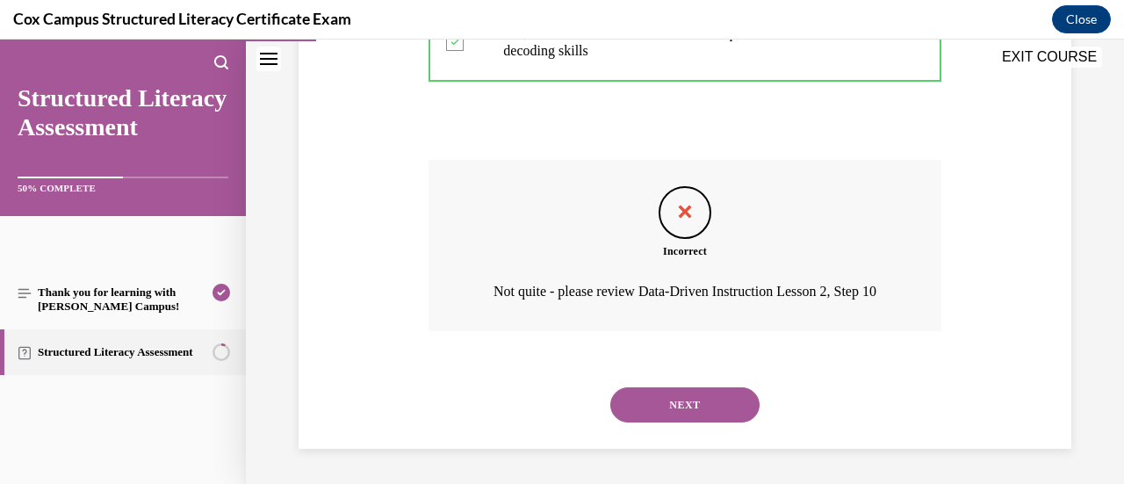
scroll to position [755, 0]
click at [687, 419] on button "NEXT" at bounding box center [684, 404] width 149 height 35
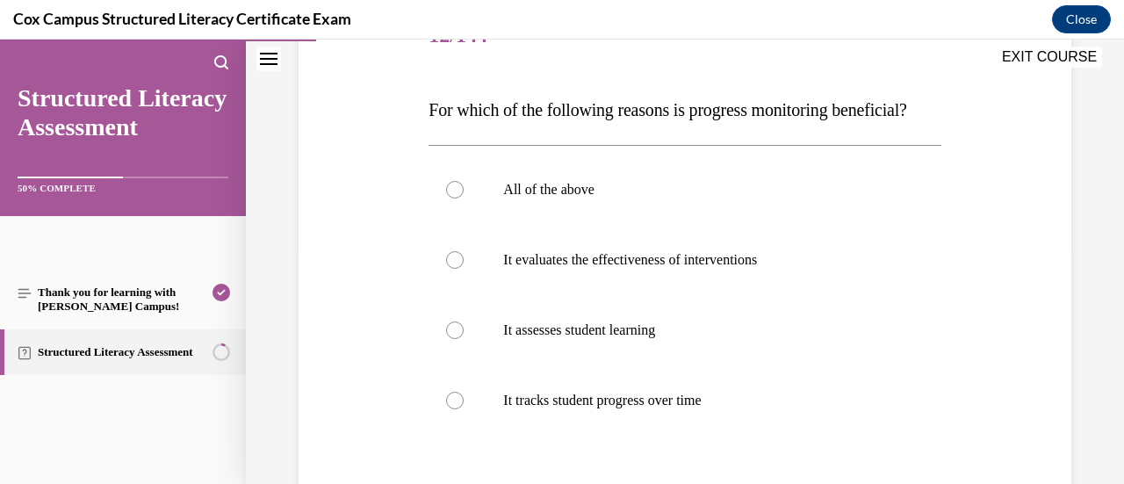
scroll to position [263, 0]
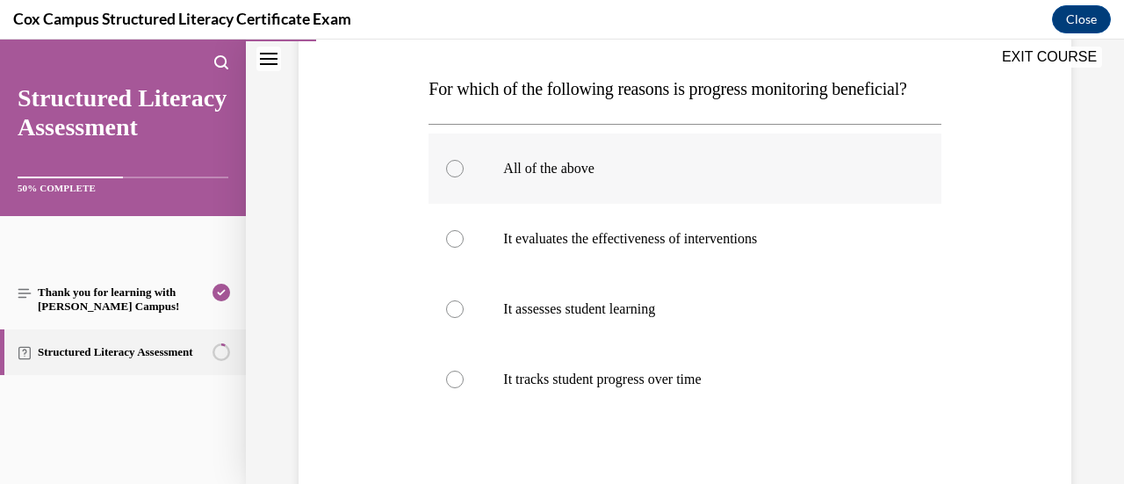
click at [504, 177] on p "All of the above" at bounding box center [699, 169] width 393 height 18
click at [464, 177] on input "All of the above" at bounding box center [455, 169] width 18 height 18
radio input "true"
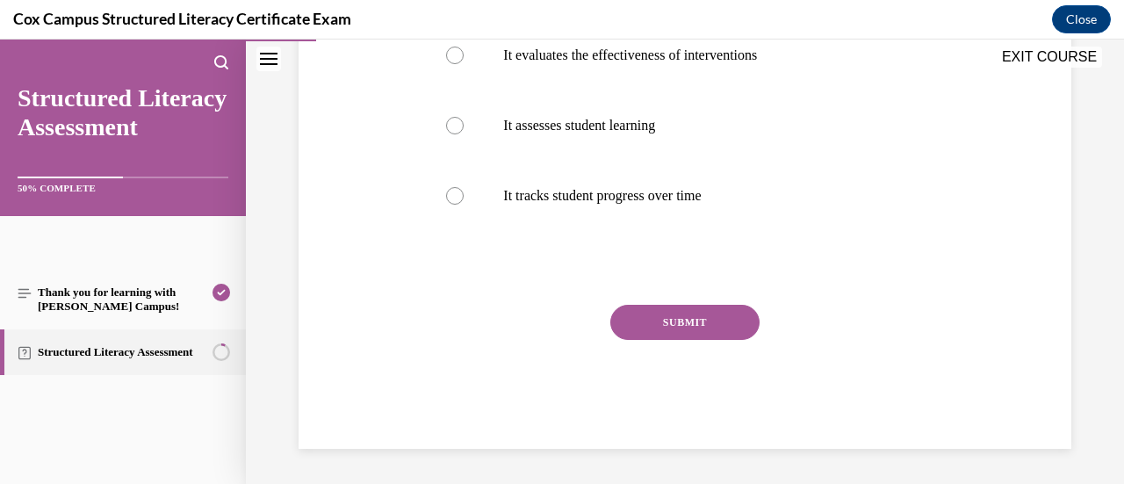
click at [709, 329] on button "SUBMIT" at bounding box center [684, 322] width 149 height 35
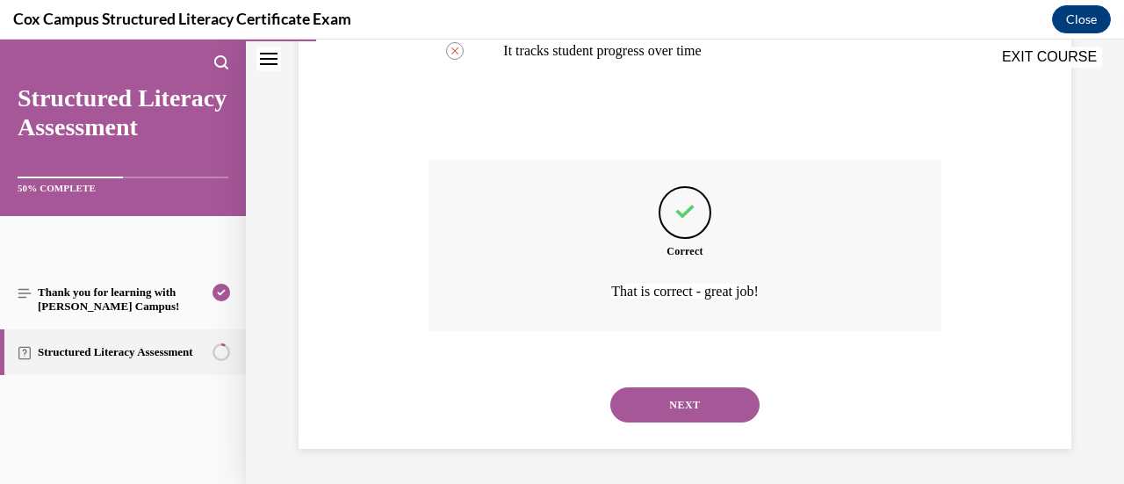
scroll to position [626, 0]
click at [680, 407] on button "NEXT" at bounding box center [684, 404] width 149 height 35
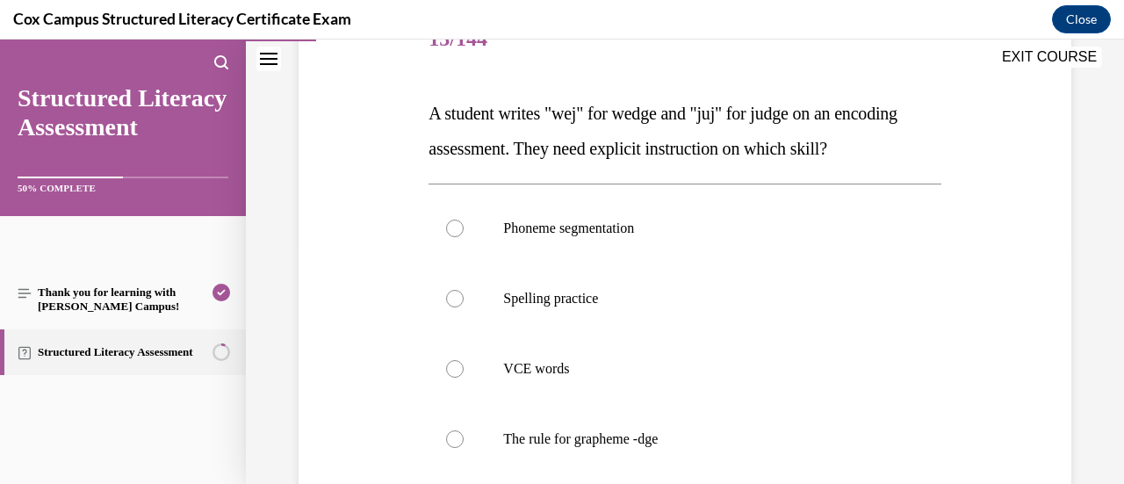
scroll to position [263, 0]
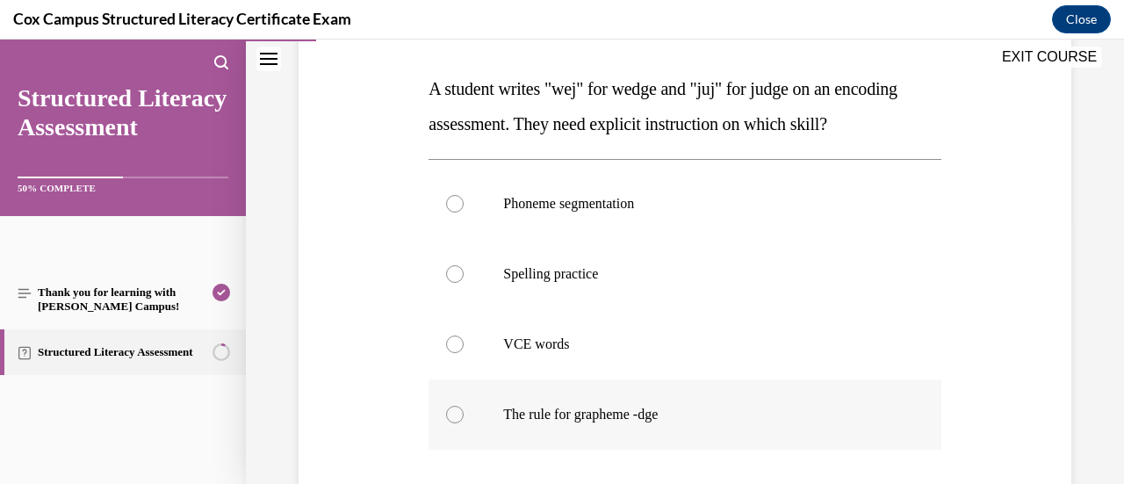
click at [620, 414] on span "The rule for grapheme -dge" at bounding box center [580, 414] width 155 height 15
click at [464, 414] on input "The rule for grapheme -dge" at bounding box center [455, 415] width 18 height 18
radio input "true"
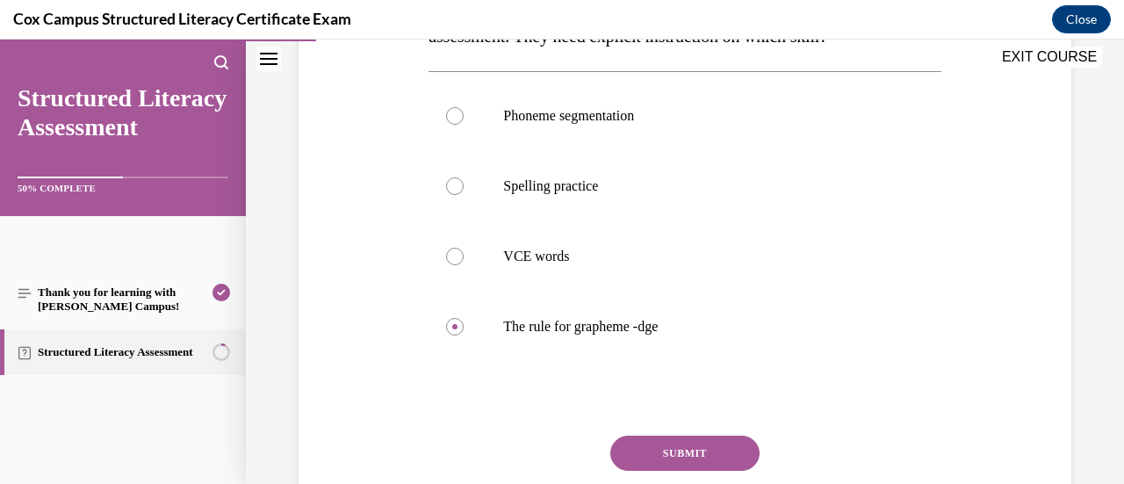
click at [687, 449] on button "SUBMIT" at bounding box center [684, 452] width 149 height 35
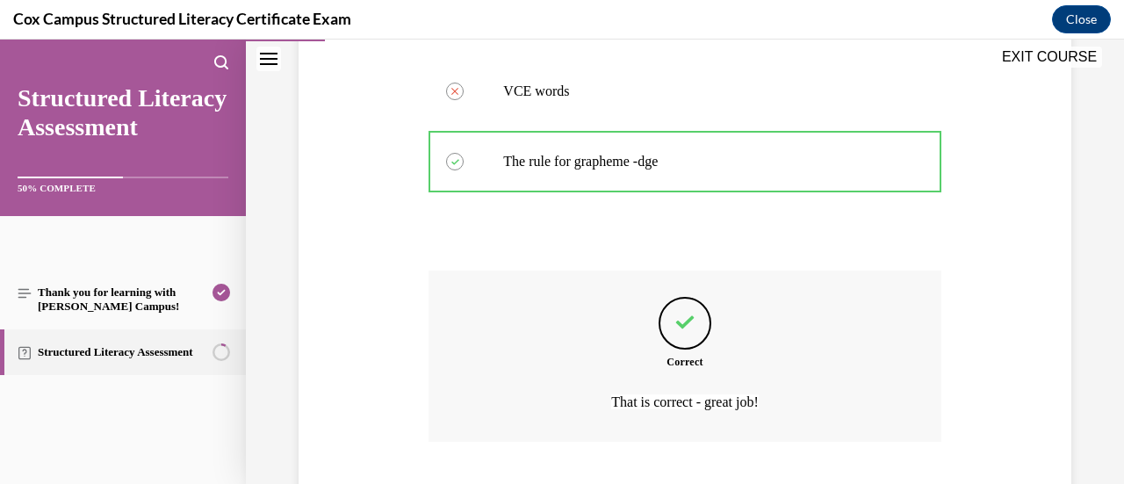
scroll to position [626, 0]
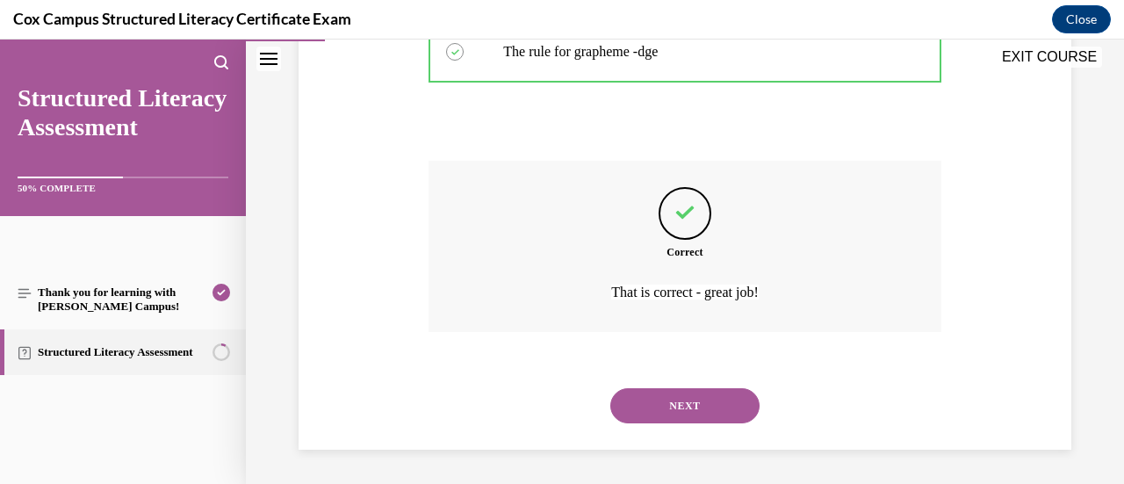
click at [695, 403] on button "NEXT" at bounding box center [684, 405] width 149 height 35
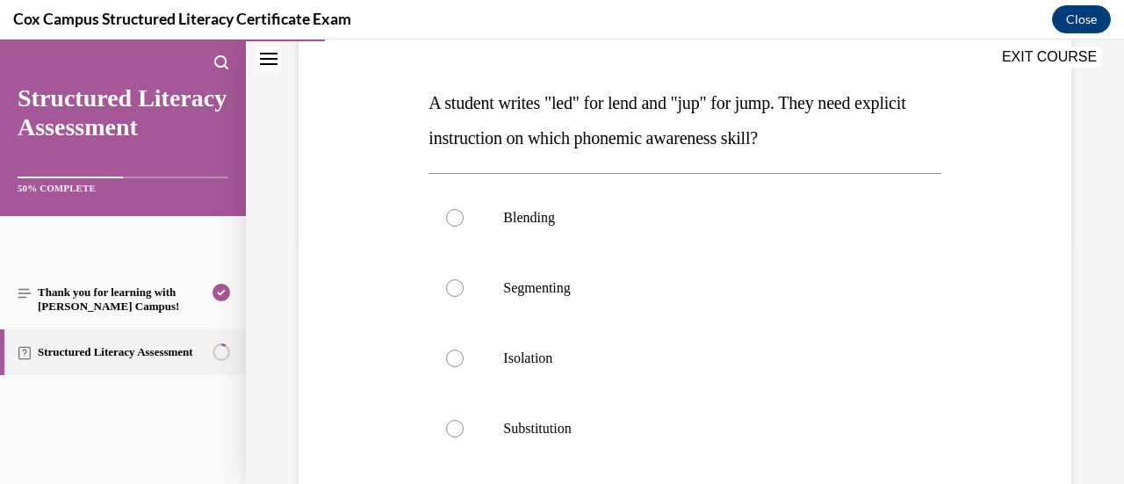
scroll to position [263, 0]
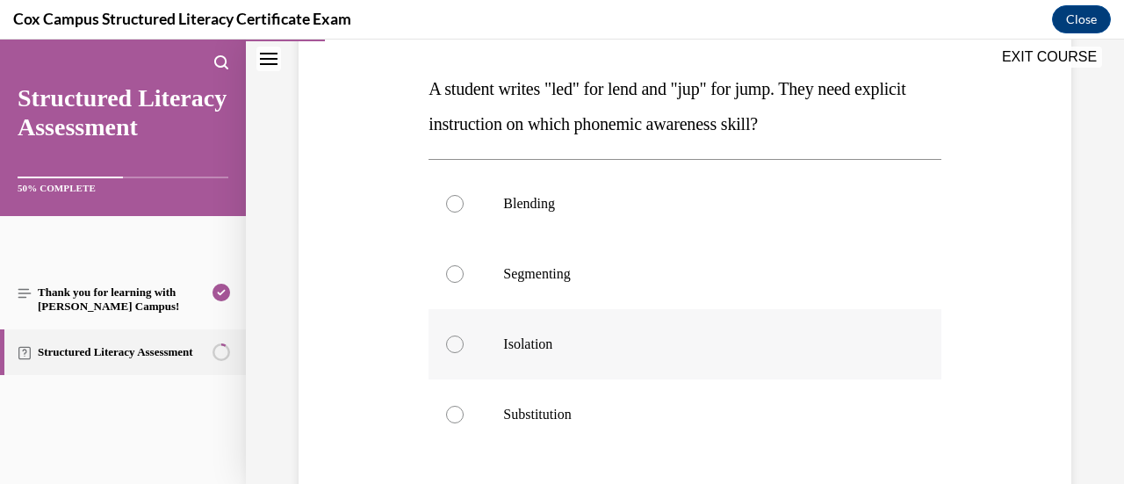
click at [656, 336] on p "Isolation" at bounding box center [699, 344] width 393 height 18
click at [464, 336] on input "Isolation" at bounding box center [455, 344] width 18 height 18
radio input "true"
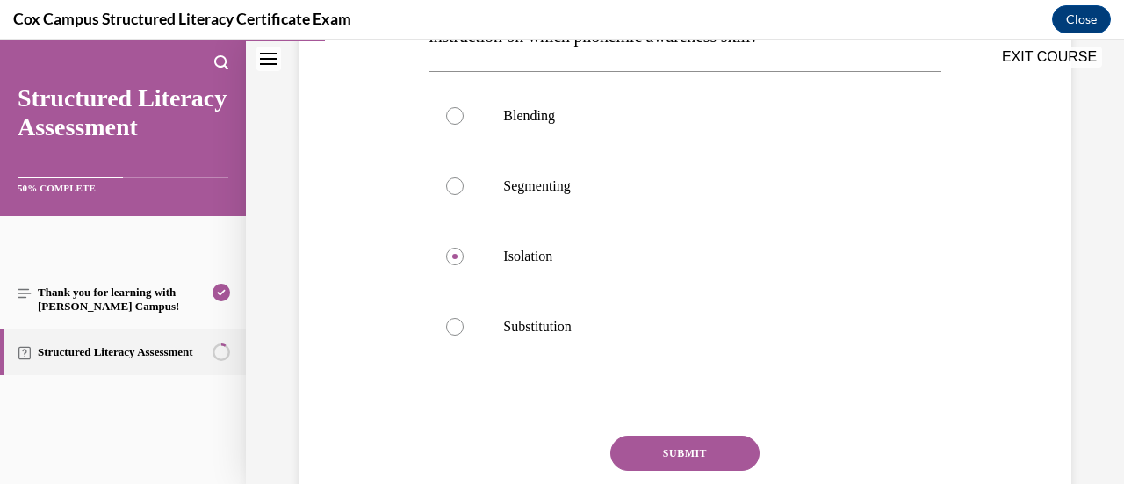
click at [718, 447] on button "SUBMIT" at bounding box center [684, 452] width 149 height 35
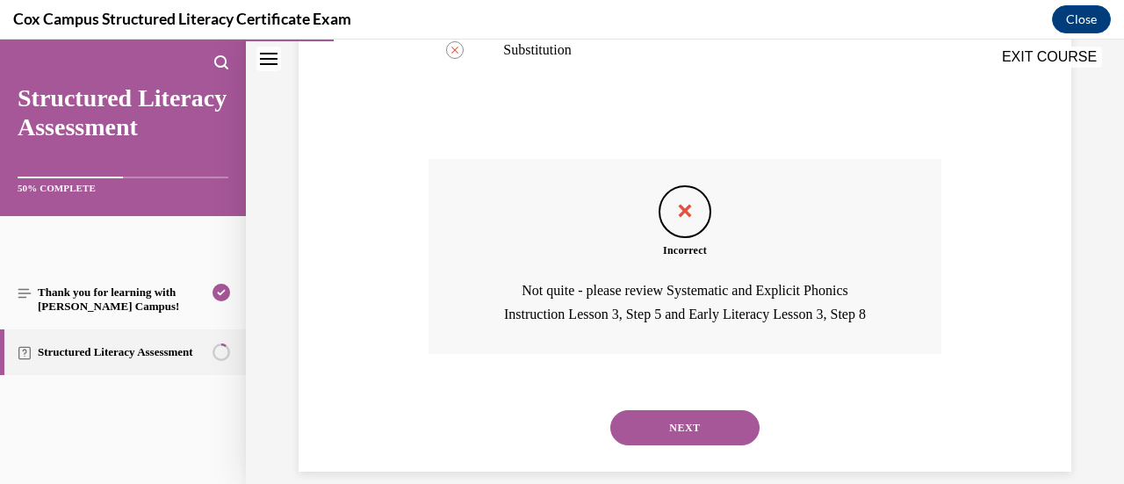
scroll to position [650, 0]
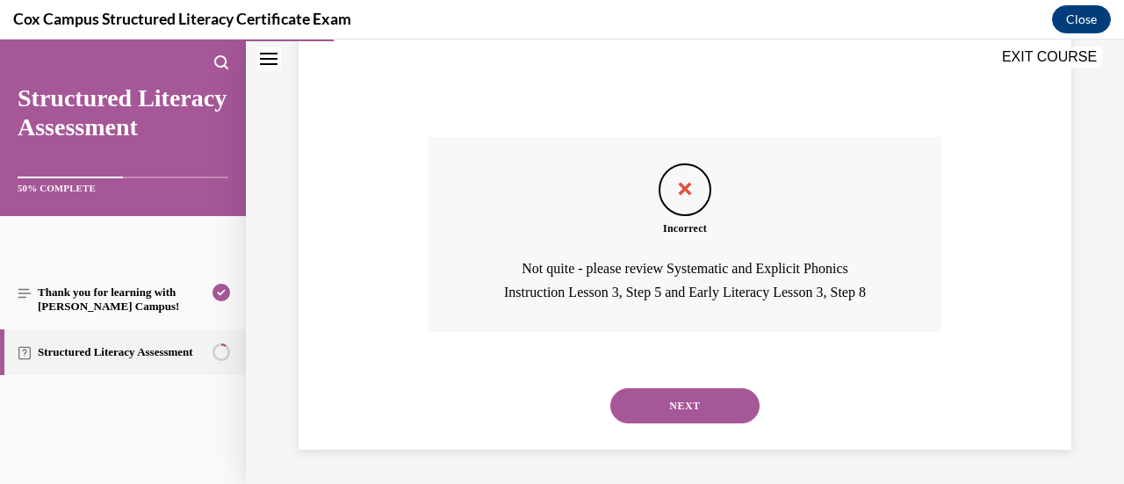
click at [683, 407] on button "NEXT" at bounding box center [684, 405] width 149 height 35
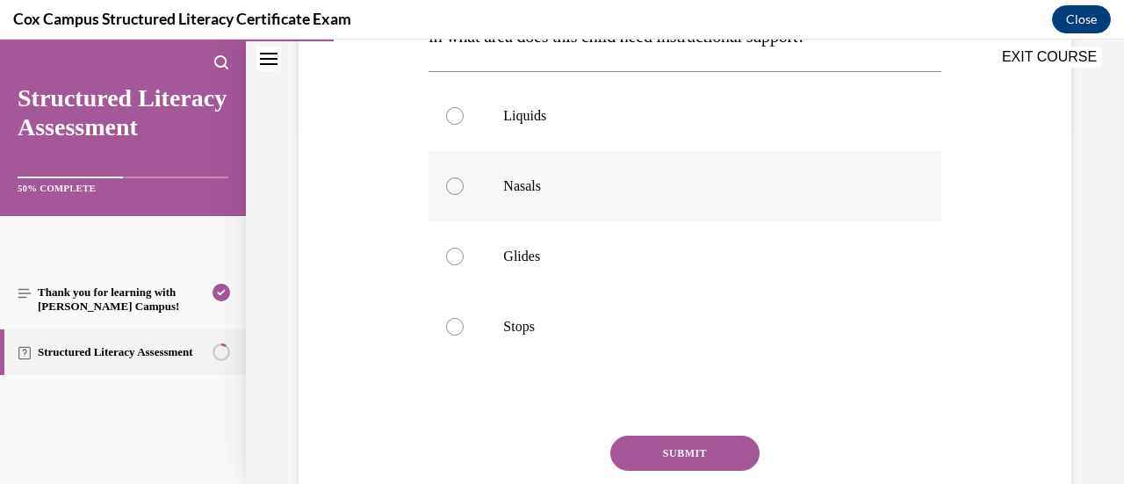
scroll to position [263, 0]
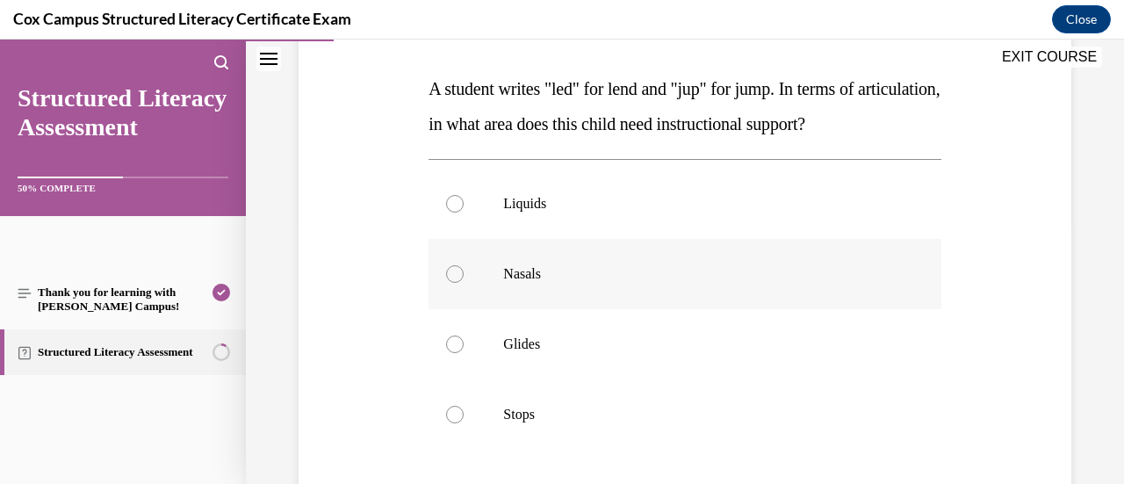
click at [617, 298] on label "Nasals" at bounding box center [684, 274] width 512 height 70
click at [464, 283] on input "Nasals" at bounding box center [455, 274] width 18 height 18
radio input "true"
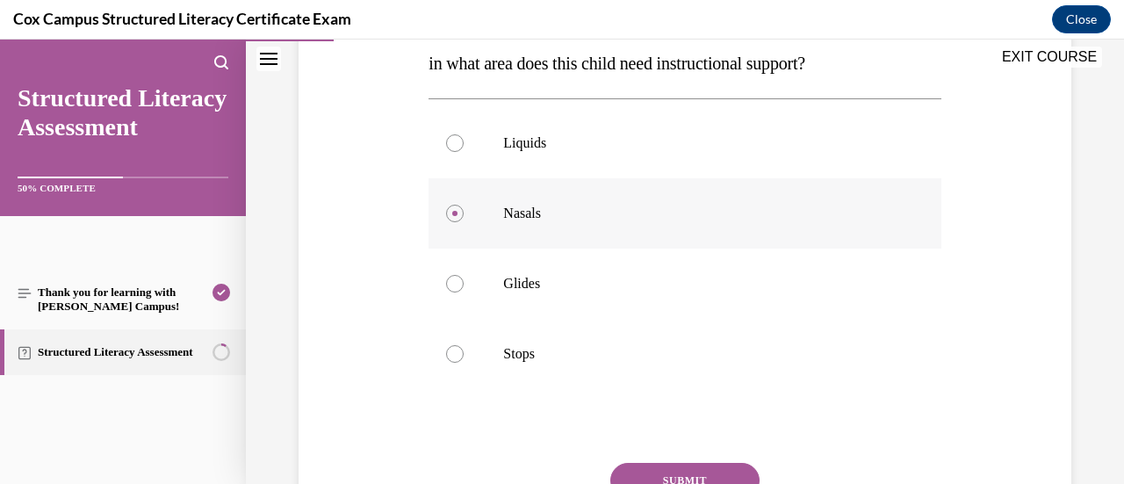
scroll to position [351, 0]
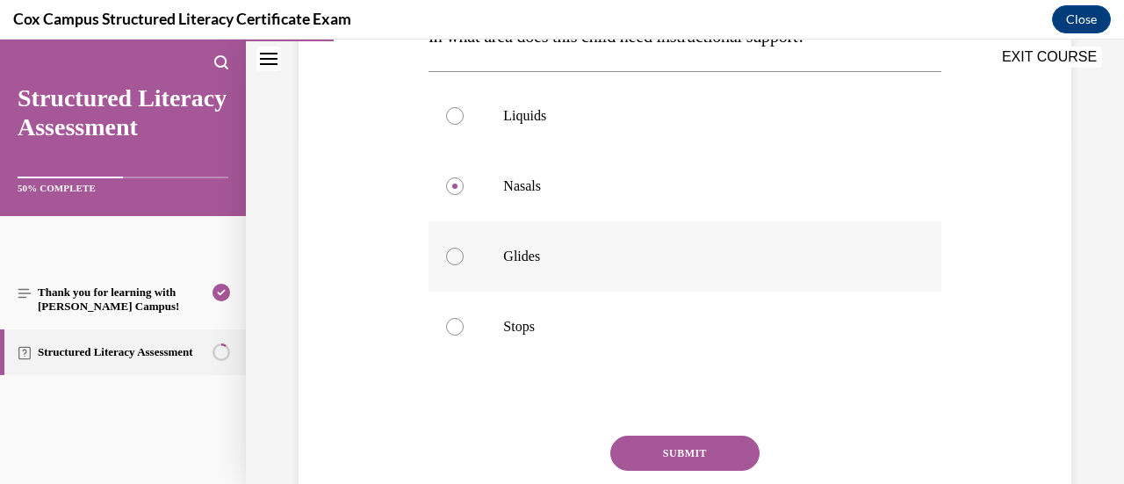
click at [503, 265] on p "Glides" at bounding box center [699, 257] width 393 height 18
click at [464, 265] on input "Glides" at bounding box center [455, 257] width 18 height 18
radio input "true"
click at [457, 195] on div at bounding box center [455, 186] width 18 height 18
click at [457, 195] on input "Nasals" at bounding box center [455, 186] width 18 height 18
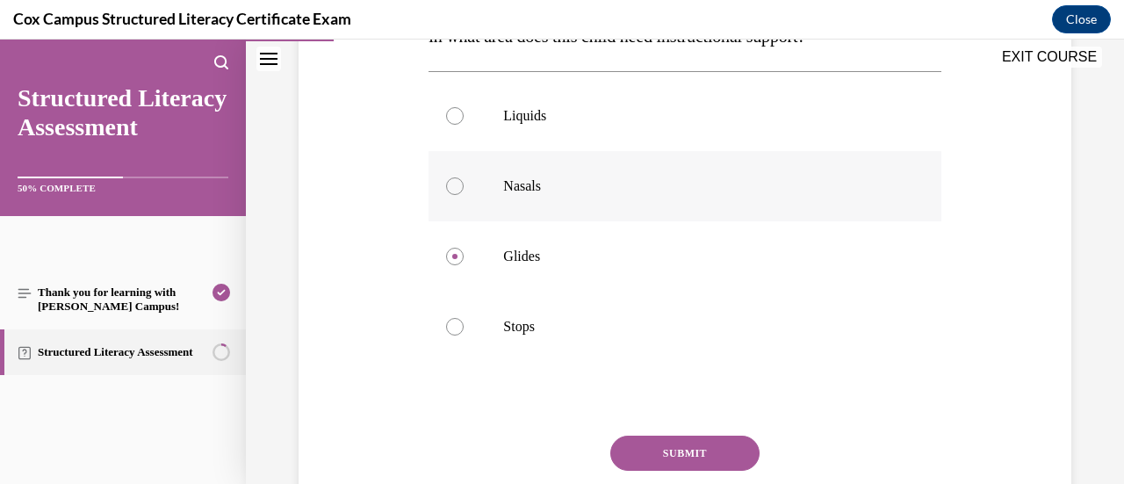
radio input "true"
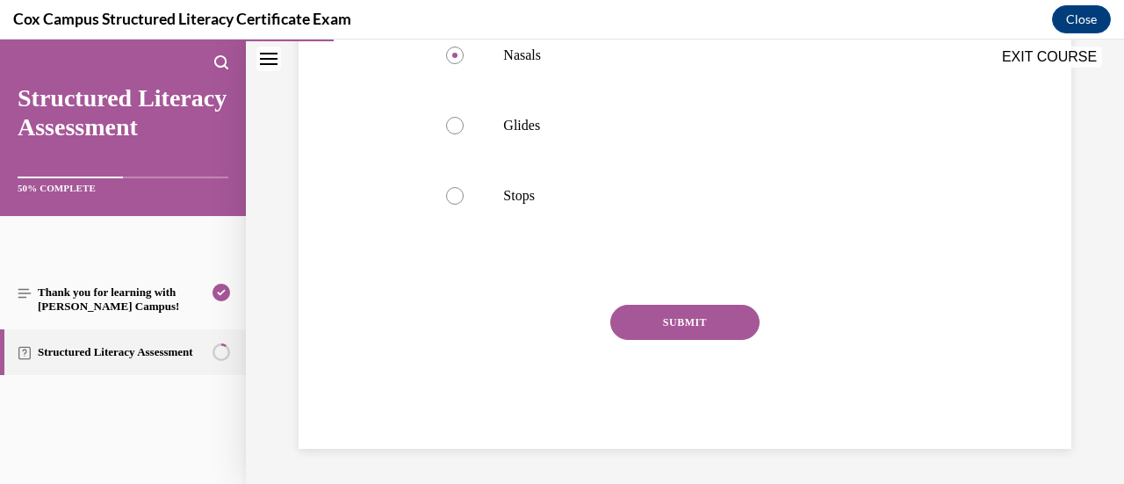
click at [707, 324] on button "SUBMIT" at bounding box center [684, 322] width 149 height 35
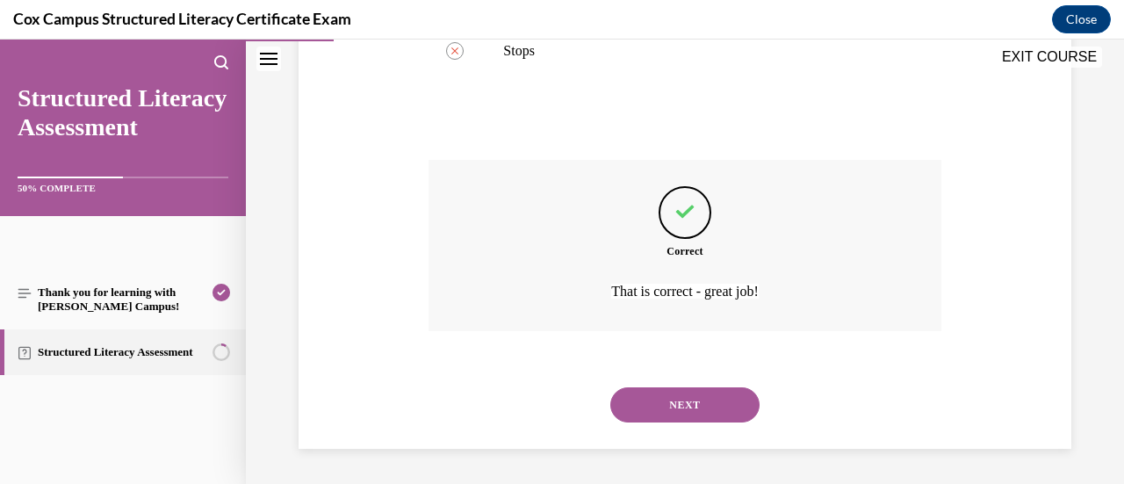
scroll to position [661, 0]
click at [697, 407] on button "NEXT" at bounding box center [684, 404] width 149 height 35
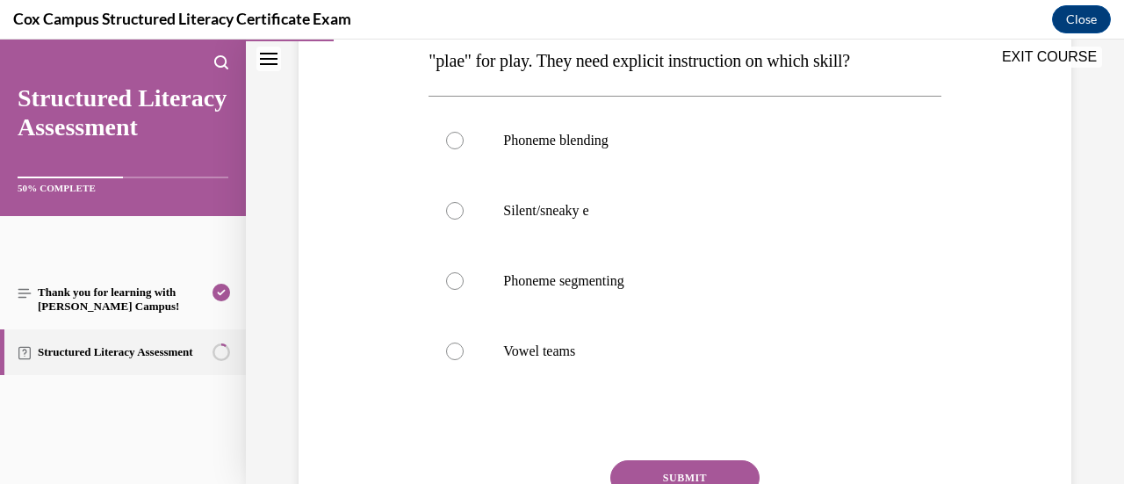
scroll to position [351, 0]
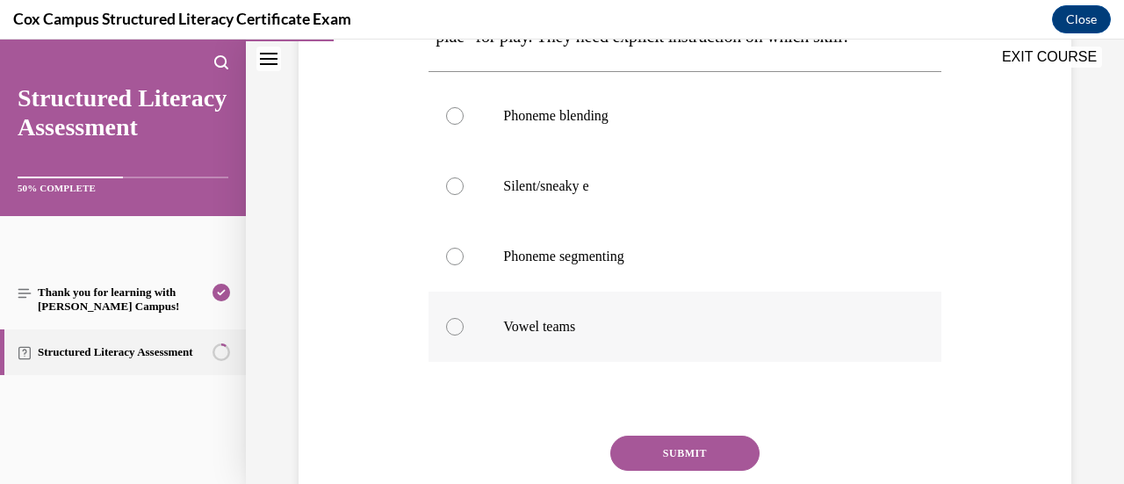
click at [578, 332] on p "Vowel teams" at bounding box center [699, 327] width 393 height 18
click at [464, 332] on input "Vowel teams" at bounding box center [455, 327] width 18 height 18
radio input "true"
click at [663, 450] on button "SUBMIT" at bounding box center [684, 452] width 149 height 35
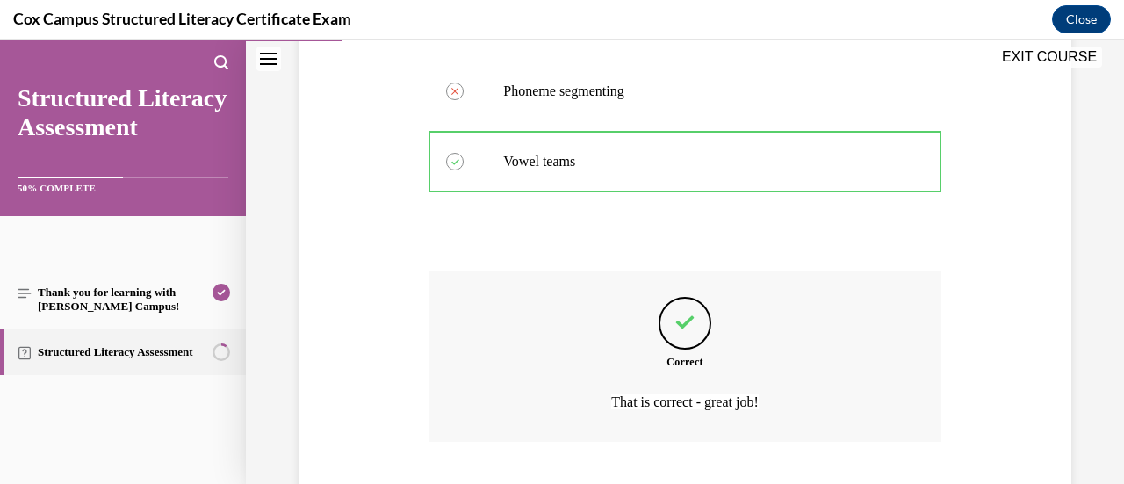
scroll to position [626, 0]
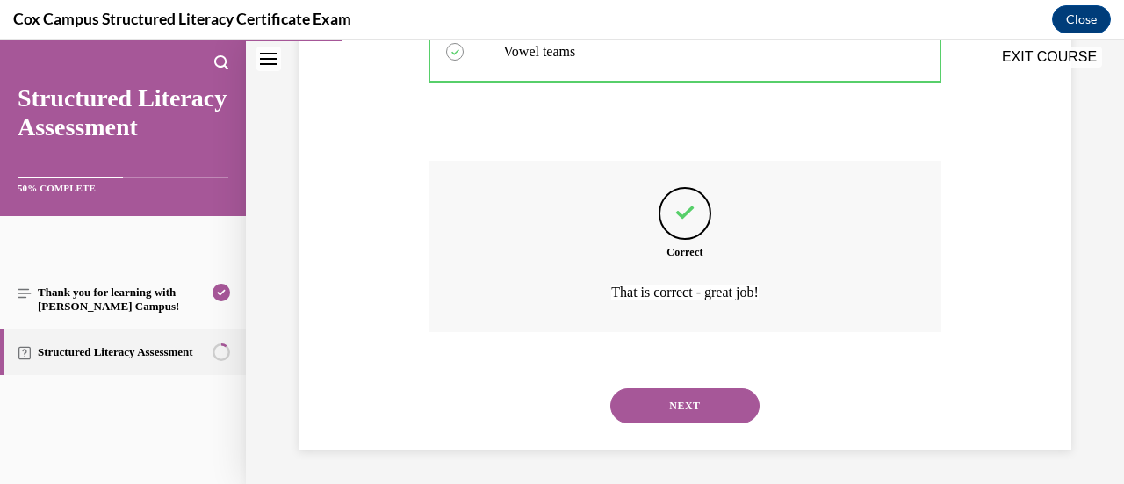
click at [668, 410] on button "NEXT" at bounding box center [684, 405] width 149 height 35
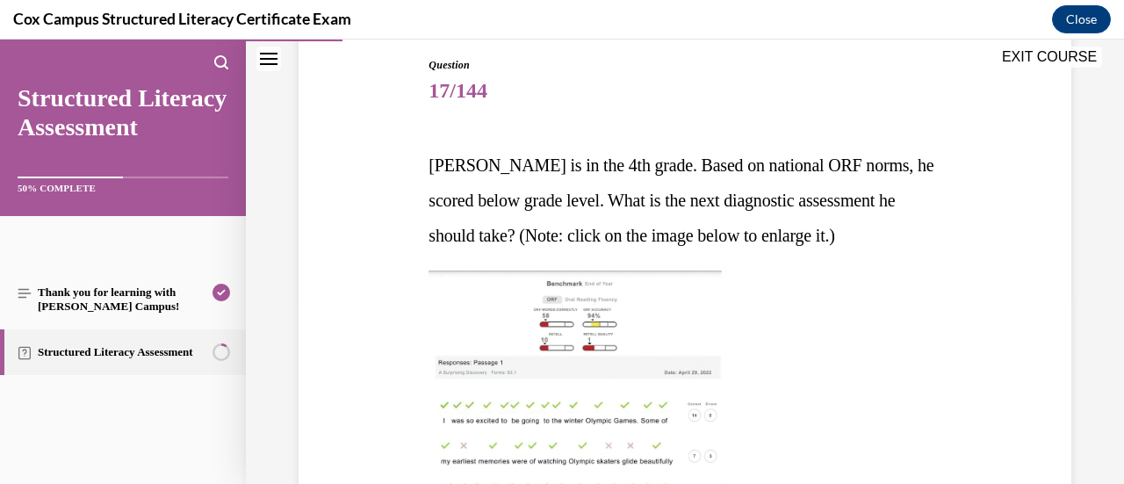
scroll to position [176, 0]
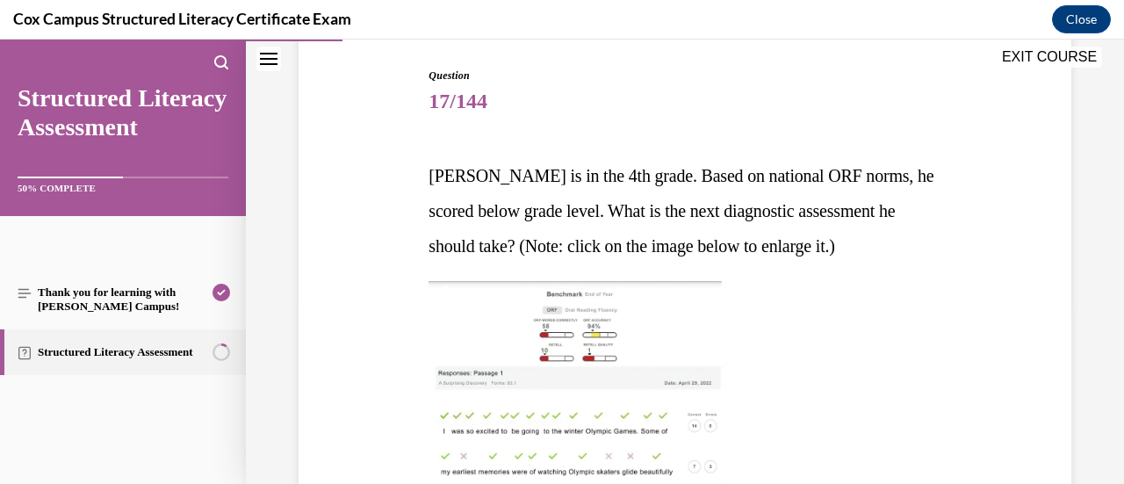
click at [560, 326] on img at bounding box center [577, 448] width 298 height 334
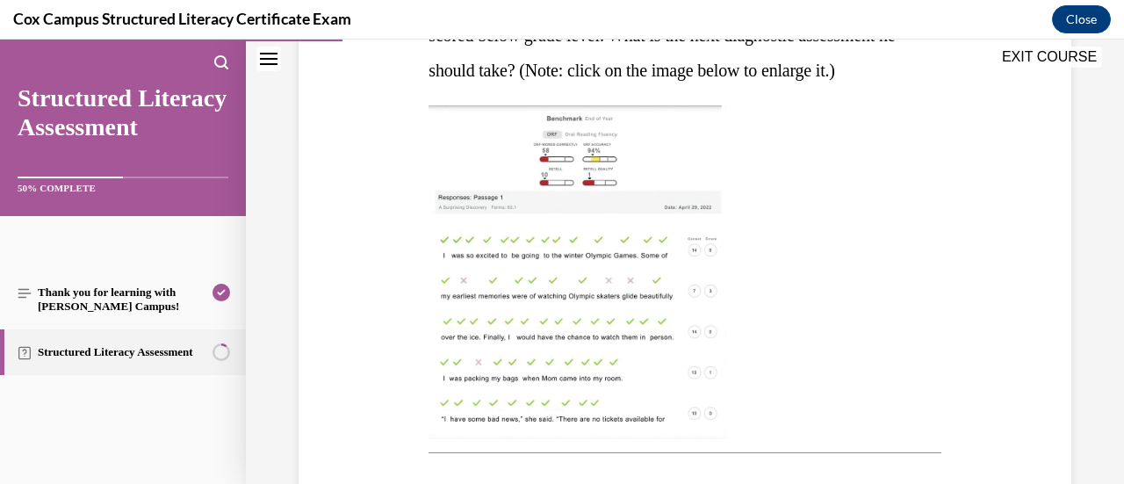
scroll to position [615, 0]
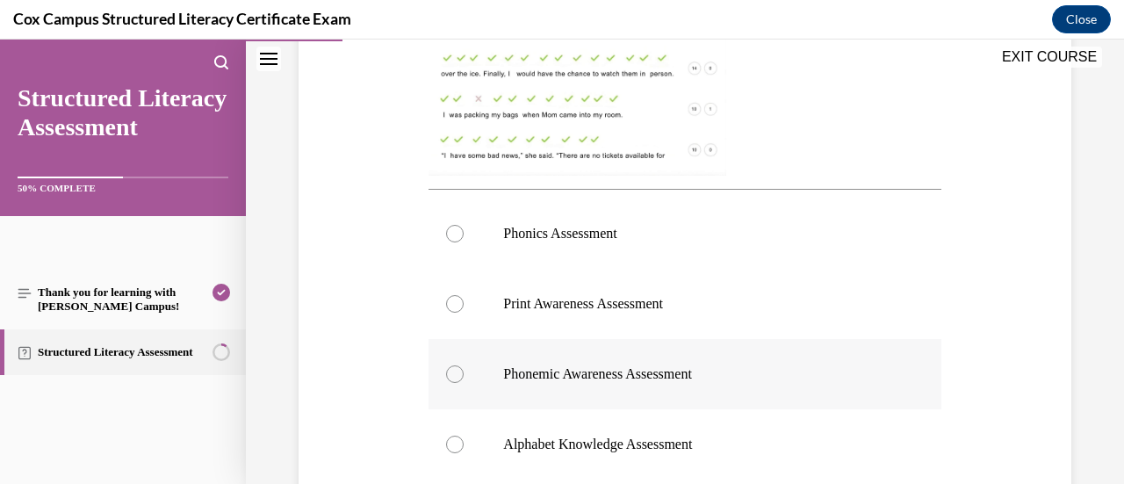
click at [832, 371] on p "Phonemic Awareness Assessment" at bounding box center [699, 374] width 393 height 18
click at [464, 371] on input "Phonemic Awareness Assessment" at bounding box center [455, 374] width 18 height 18
radio input "true"
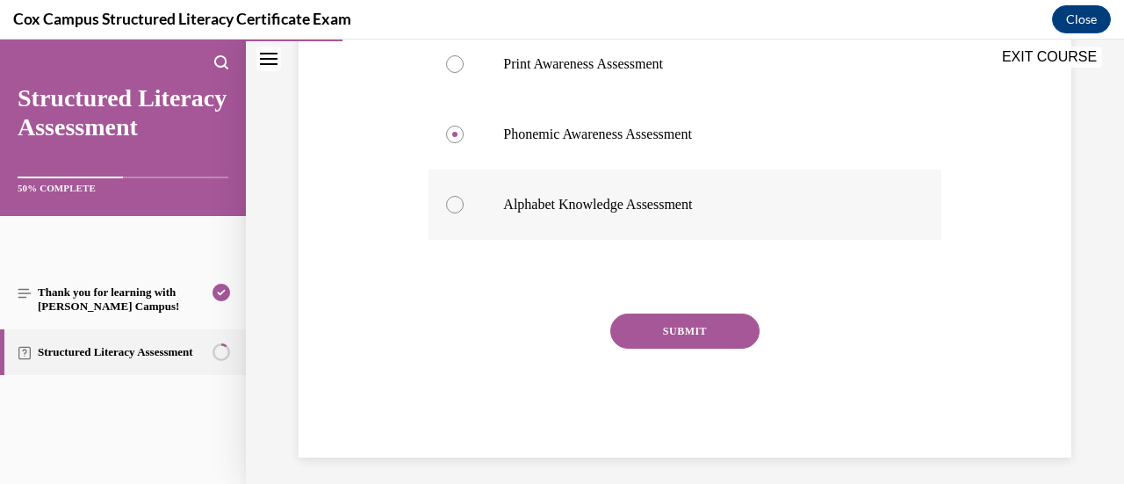
scroll to position [863, 0]
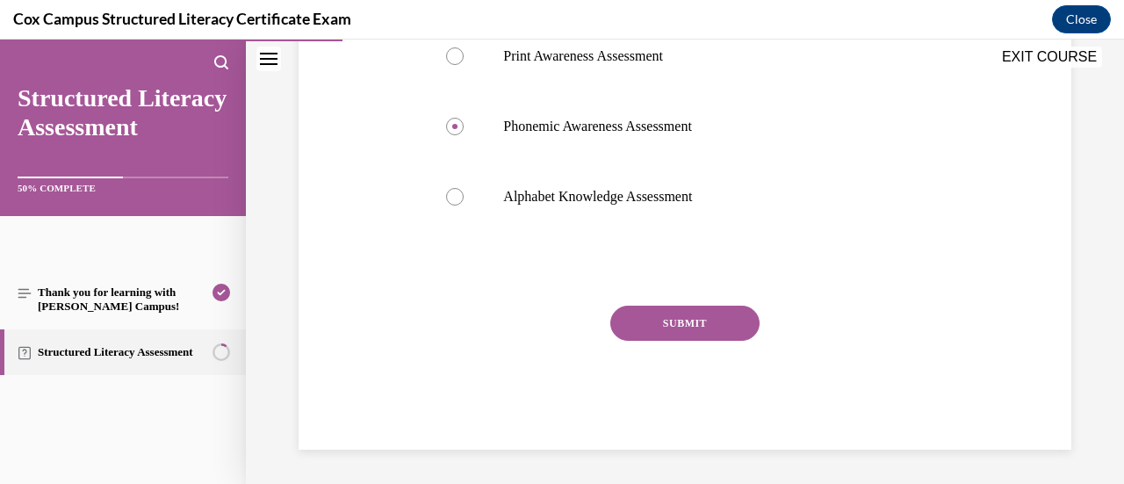
click at [722, 327] on button "SUBMIT" at bounding box center [684, 323] width 149 height 35
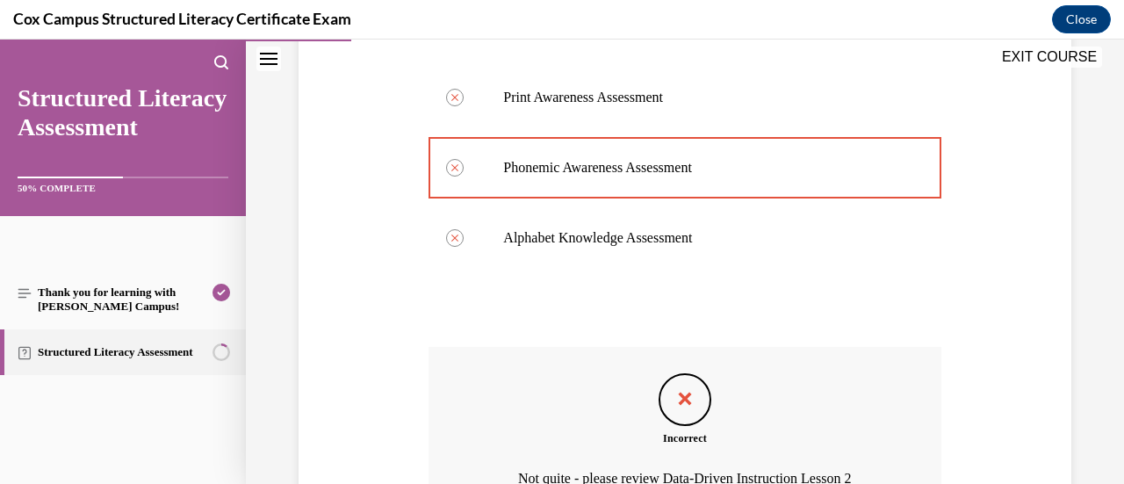
scroll to position [745, 0]
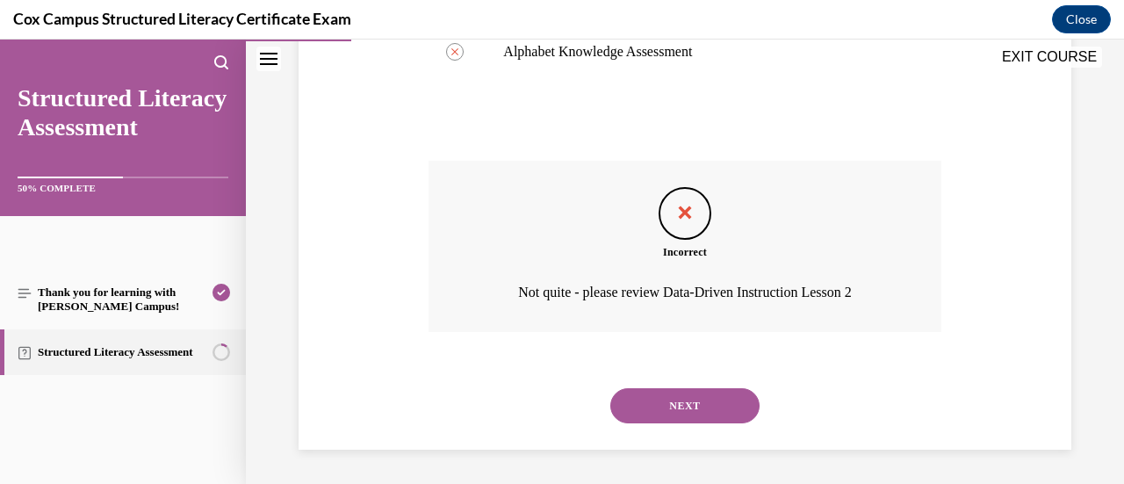
click at [702, 408] on button "NEXT" at bounding box center [684, 405] width 149 height 35
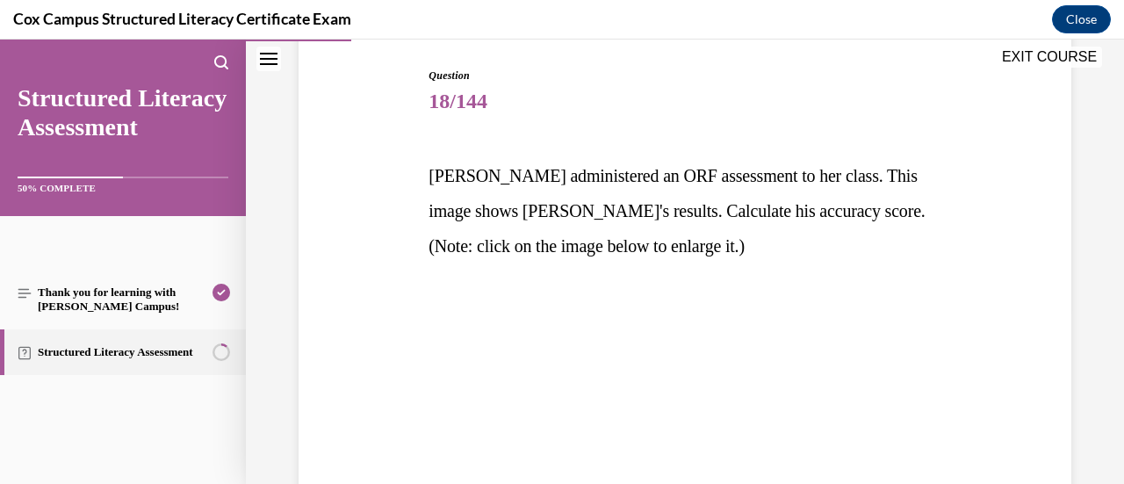
scroll to position [264, 0]
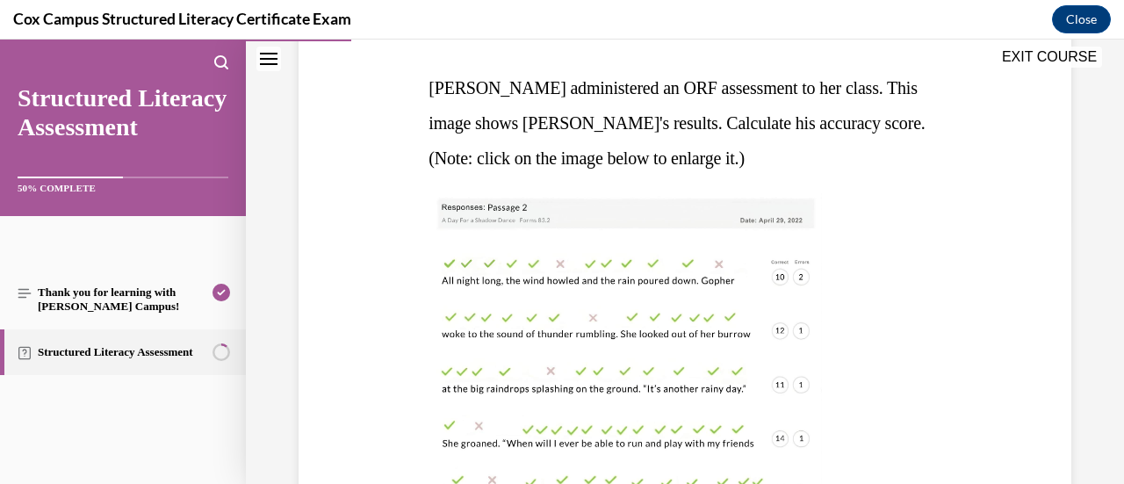
click at [588, 334] on img at bounding box center [624, 360] width 393 height 334
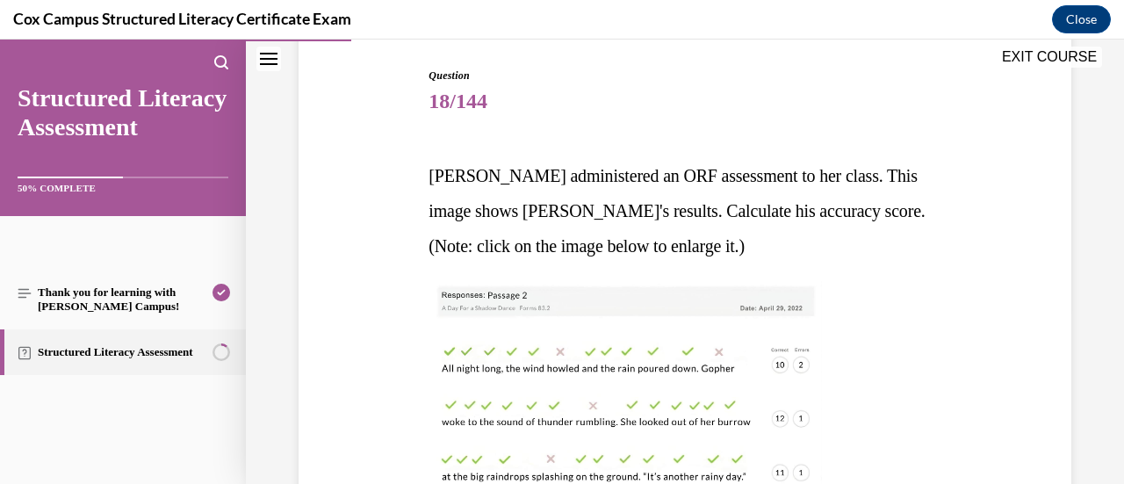
click at [674, 356] on img at bounding box center [624, 448] width 393 height 334
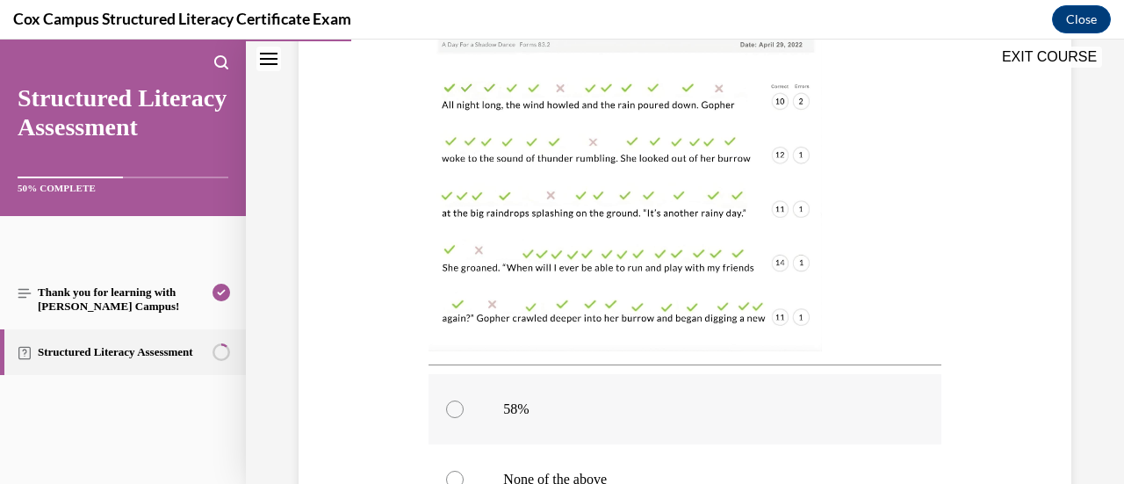
scroll to position [615, 0]
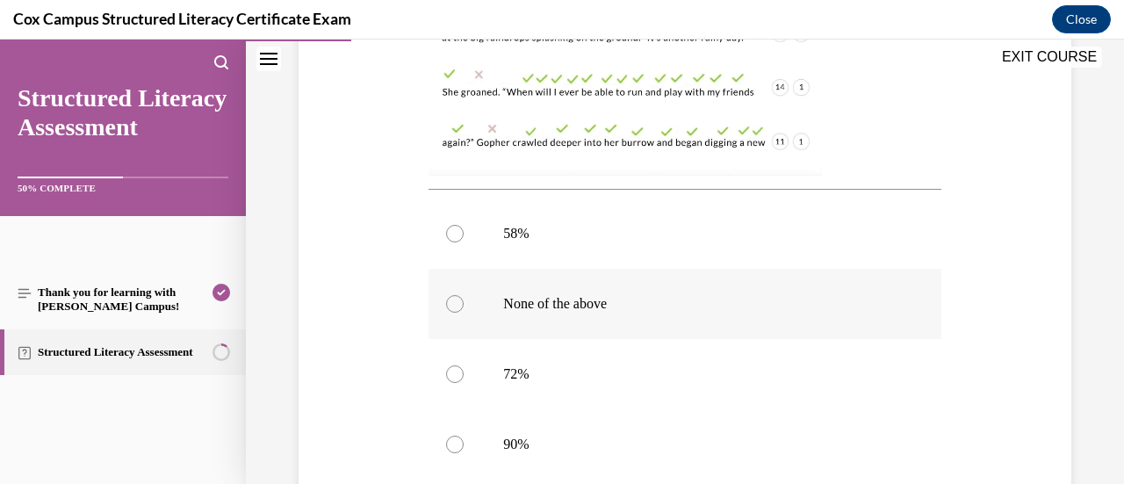
click at [548, 311] on p "None of the above" at bounding box center [699, 304] width 393 height 18
click at [464, 311] on input "None of the above" at bounding box center [455, 304] width 18 height 18
radio input "true"
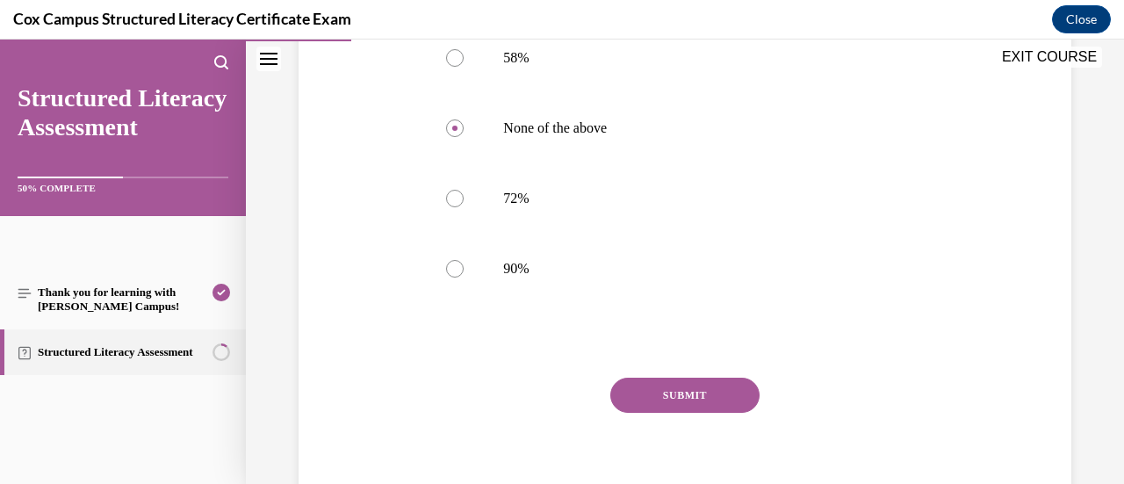
click at [689, 398] on button "SUBMIT" at bounding box center [684, 395] width 149 height 35
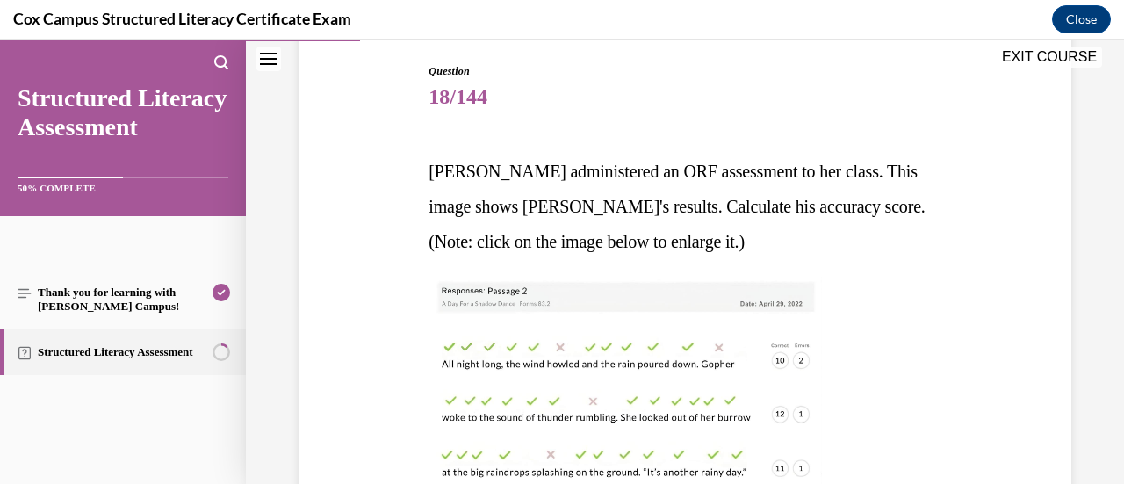
scroll to position [154, 0]
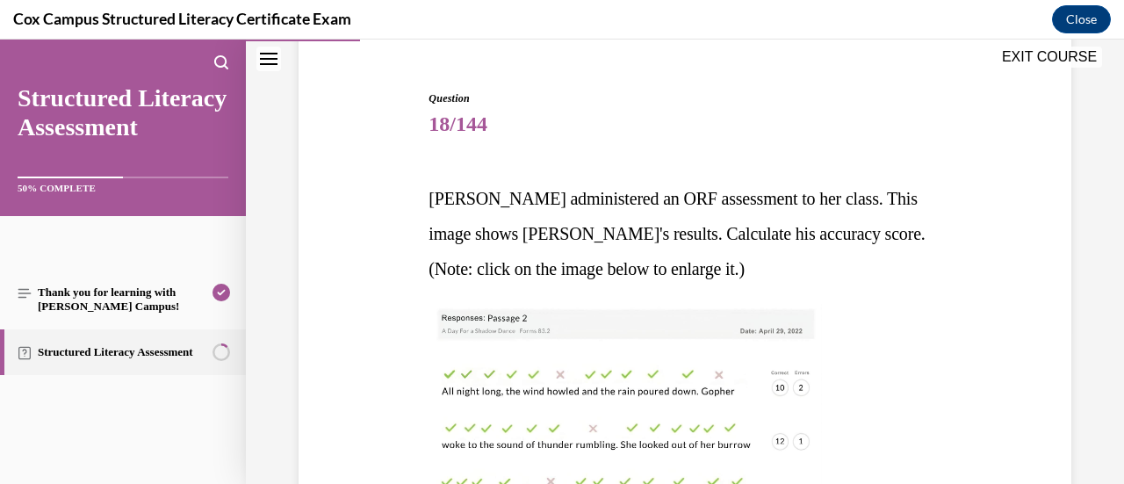
click at [583, 326] on img at bounding box center [624, 471] width 393 height 334
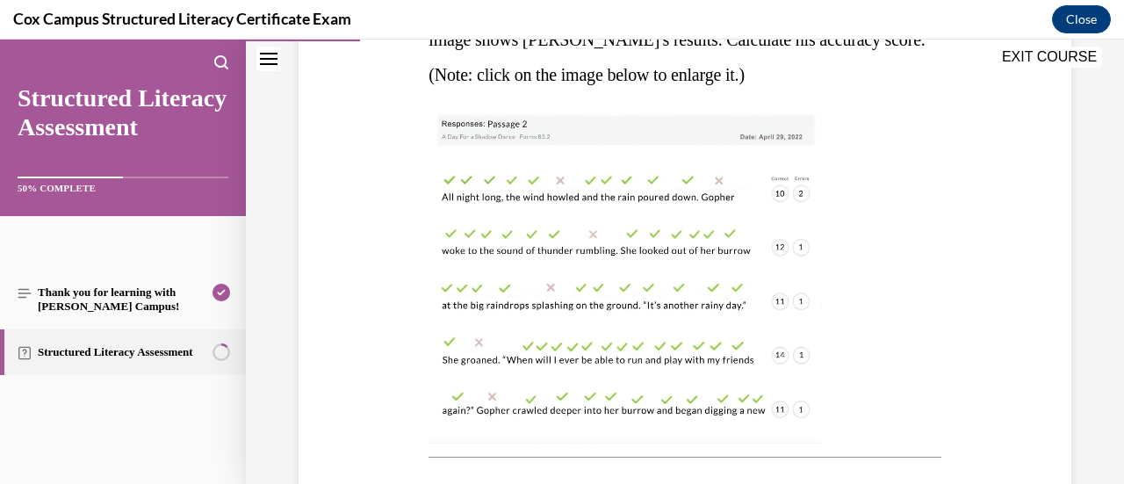
scroll to position [351, 0]
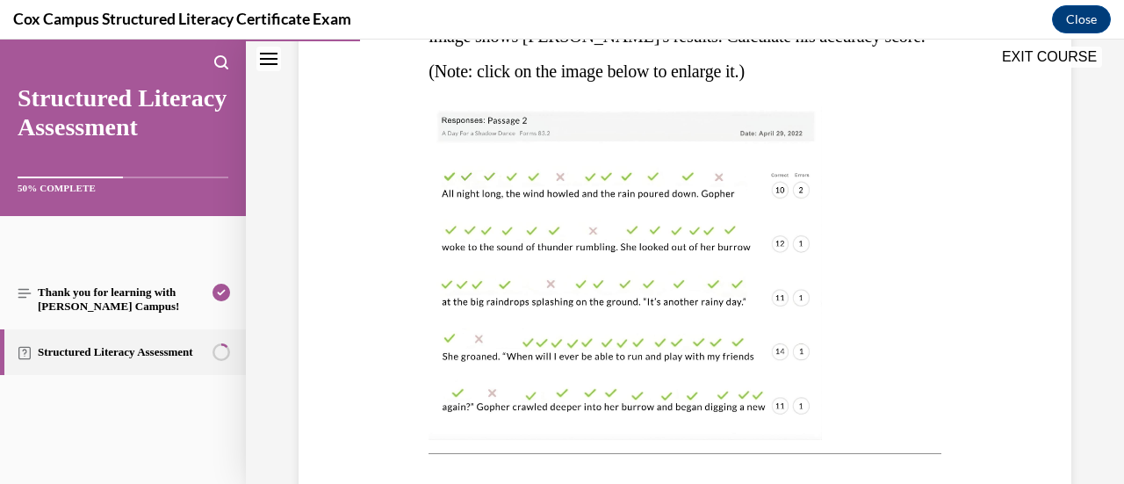
click at [627, 370] on img at bounding box center [624, 273] width 393 height 334
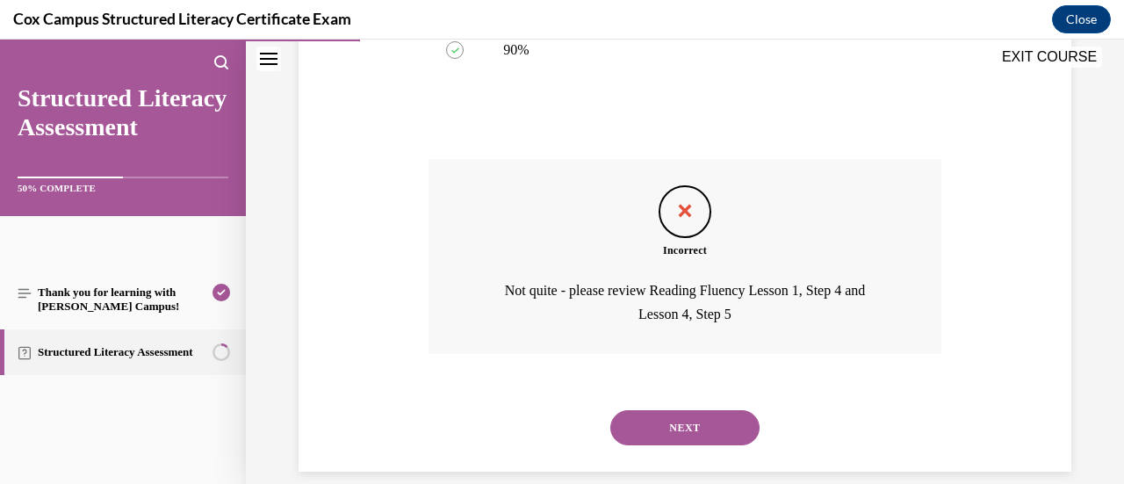
scroll to position [1032, 0]
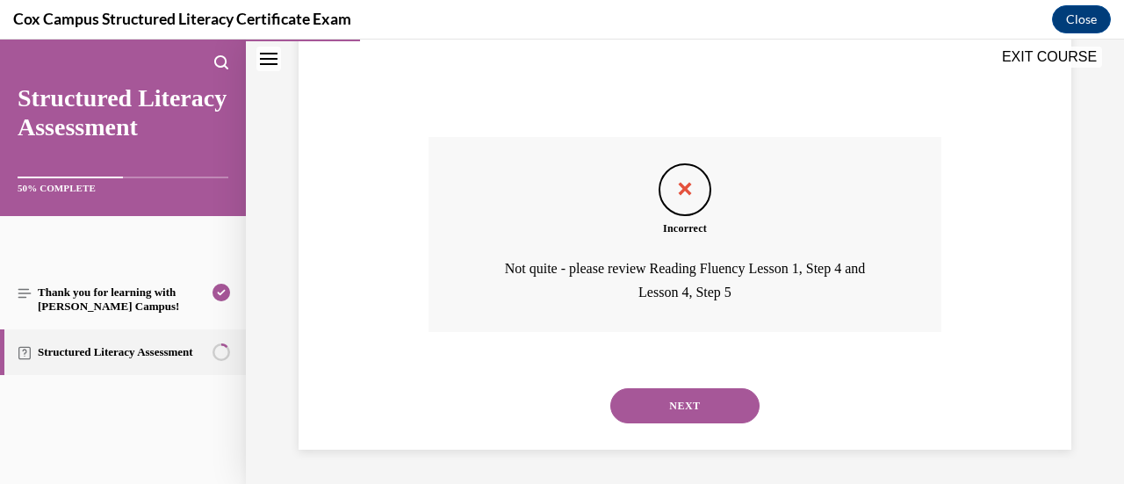
click at [670, 421] on button "NEXT" at bounding box center [684, 405] width 149 height 35
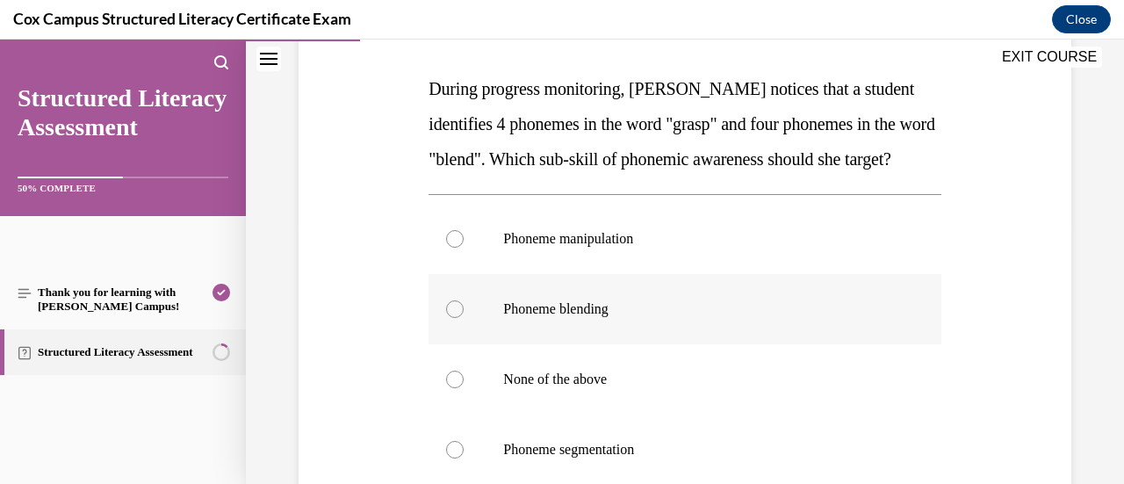
scroll to position [351, 0]
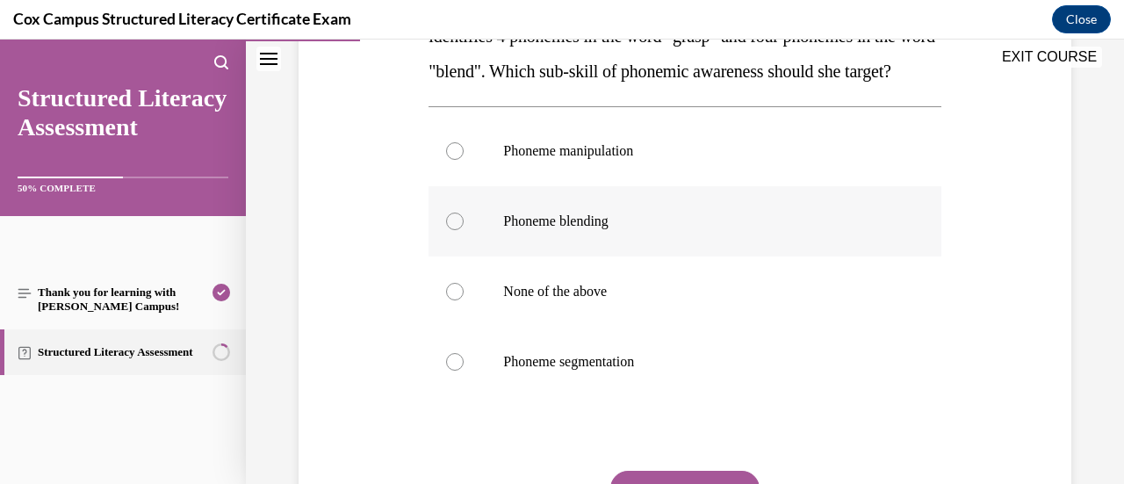
click at [846, 256] on label "Phoneme blending" at bounding box center [684, 221] width 512 height 70
click at [464, 230] on input "Phoneme blending" at bounding box center [455, 221] width 18 height 18
radio input "true"
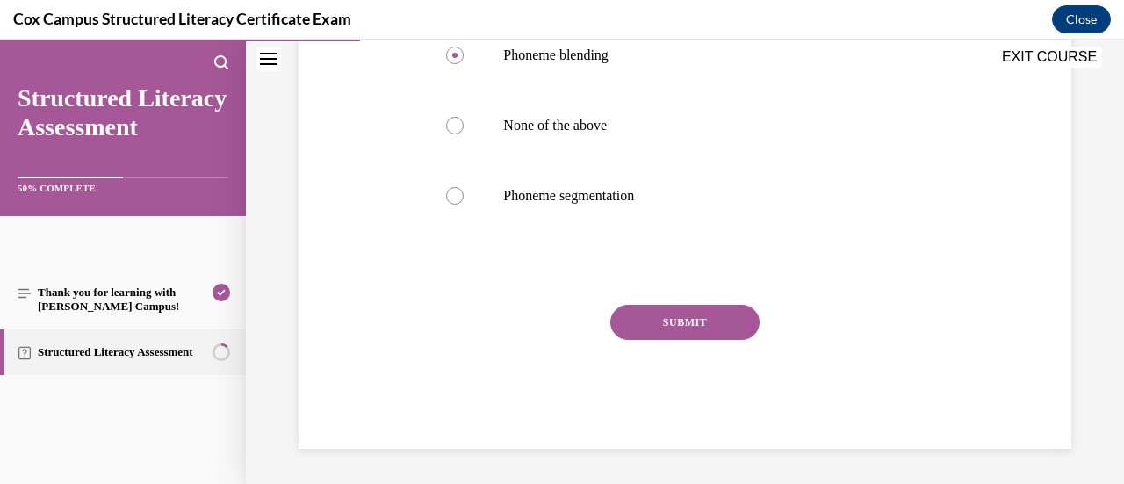
click at [708, 340] on button "SUBMIT" at bounding box center [684, 322] width 149 height 35
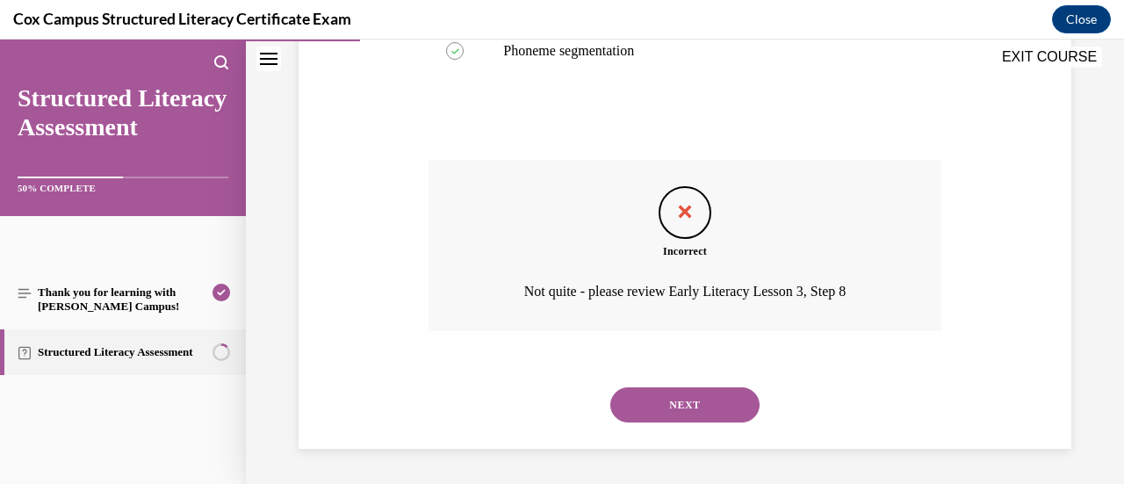
scroll to position [696, 0]
click at [662, 403] on button "NEXT" at bounding box center [684, 404] width 149 height 35
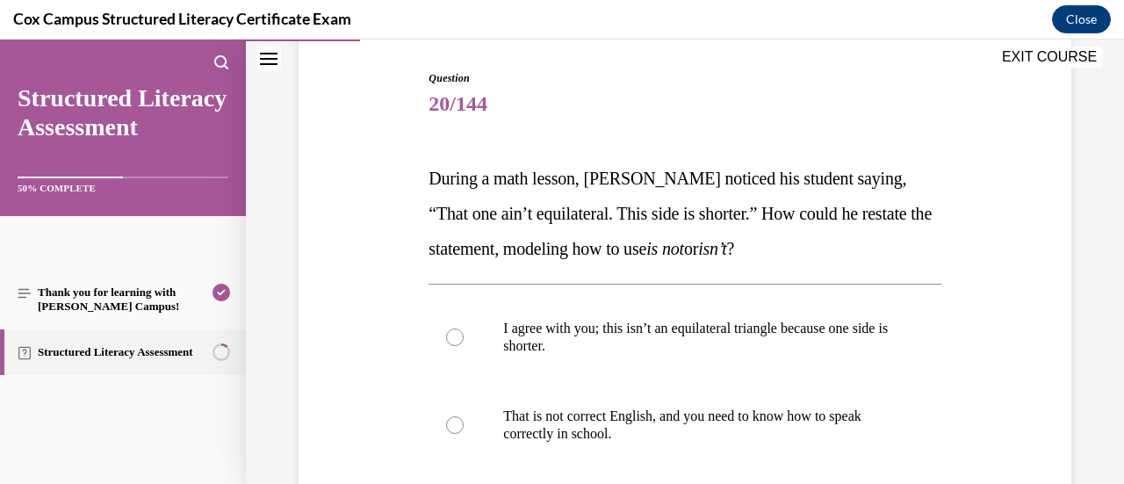
scroll to position [176, 0]
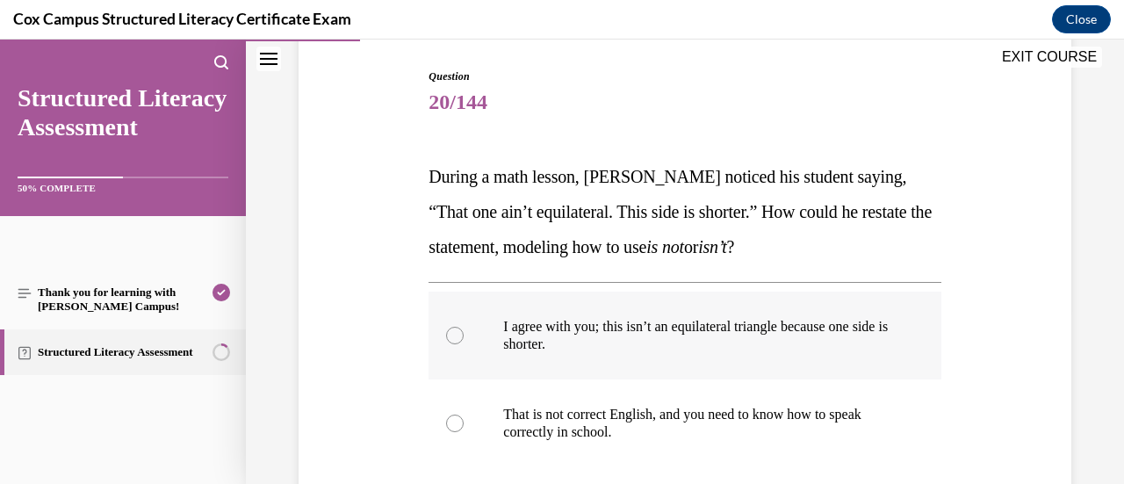
click at [666, 340] on p "I agree with you; this isn’t an equilateral triangle because one side is shorte…" at bounding box center [699, 335] width 393 height 35
click at [464, 340] on input "I agree with you; this isn’t an equilateral triangle because one side is shorte…" at bounding box center [455, 336] width 18 height 18
radio input "true"
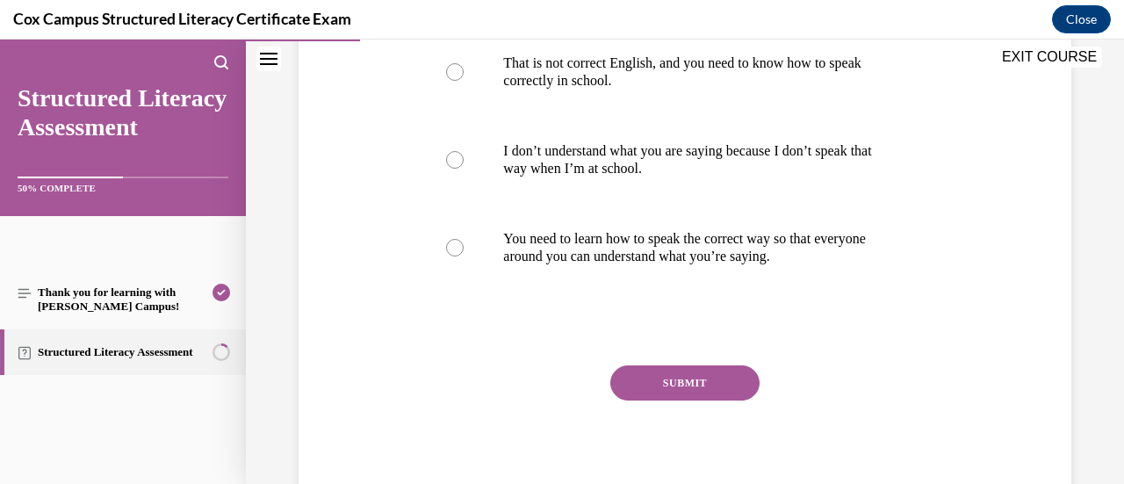
click at [647, 391] on button "SUBMIT" at bounding box center [684, 382] width 149 height 35
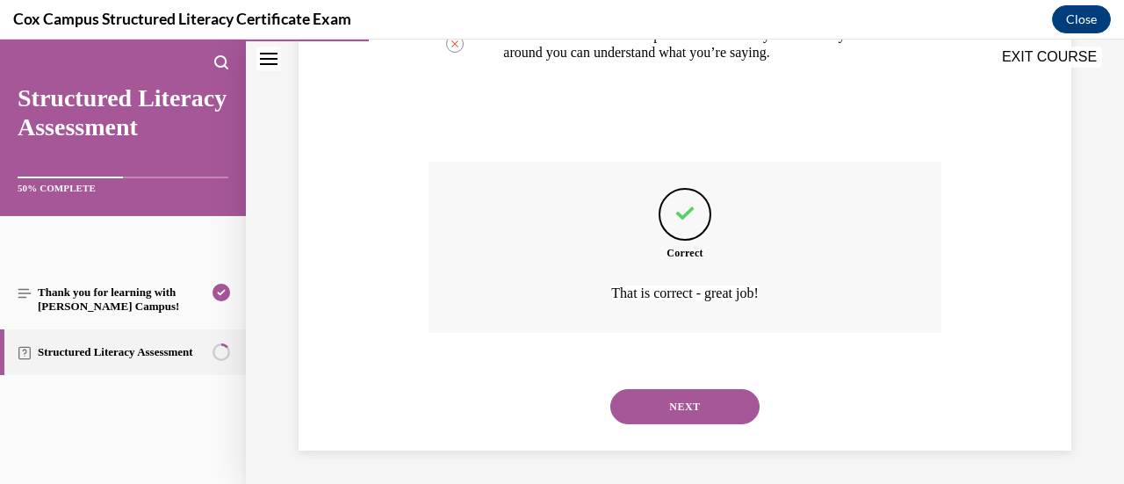
scroll to position [731, 0]
click at [687, 403] on button "NEXT" at bounding box center [684, 405] width 149 height 35
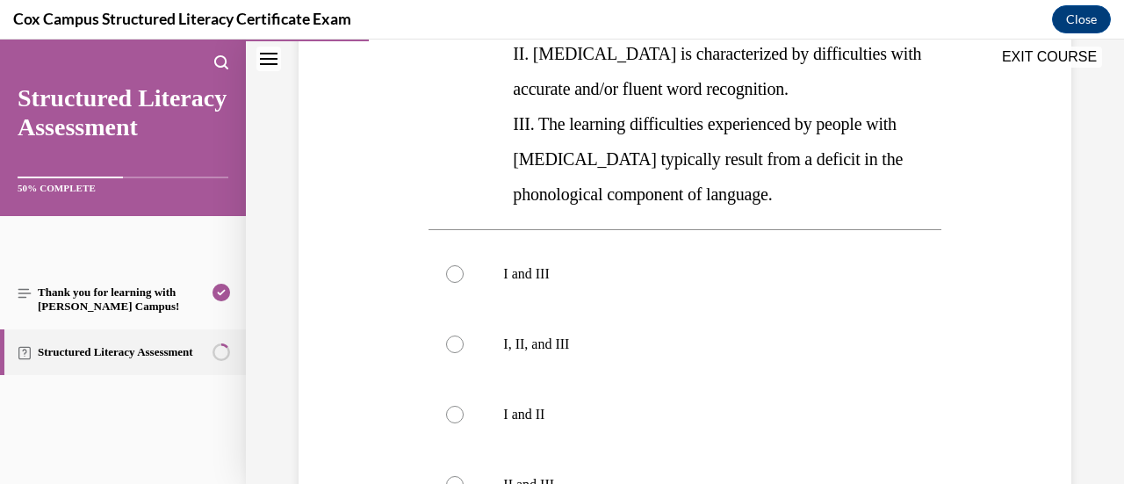
scroll to position [527, 0]
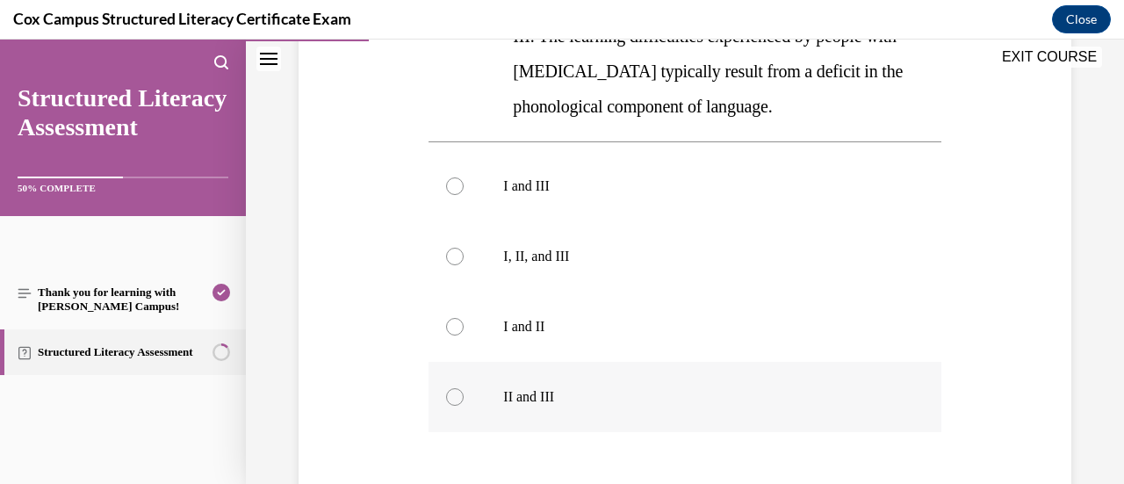
click at [656, 384] on label "II and III" at bounding box center [684, 397] width 512 height 70
click at [464, 388] on input "II and III" at bounding box center [455, 397] width 18 height 18
radio input "true"
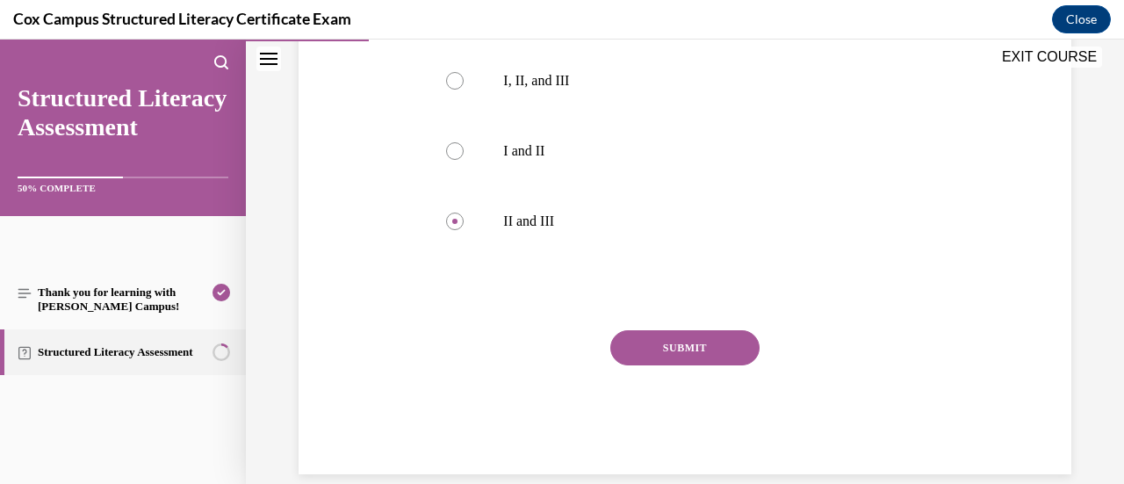
click at [725, 352] on button "SUBMIT" at bounding box center [684, 347] width 149 height 35
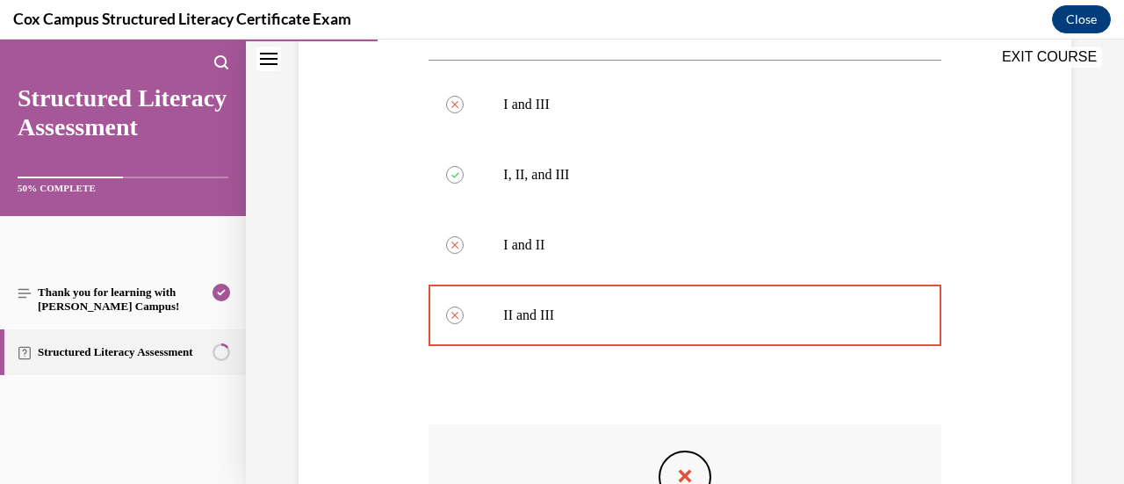
scroll to position [872, 0]
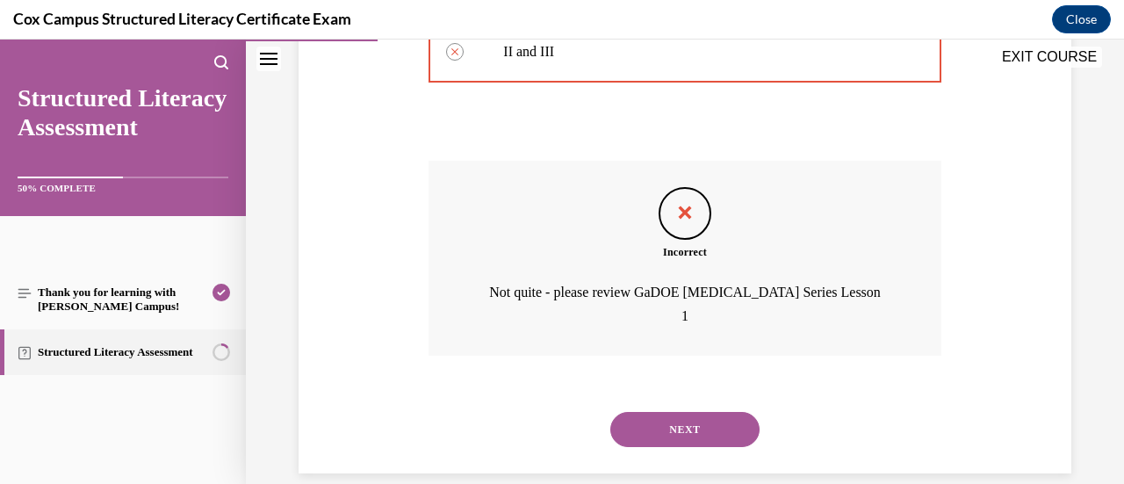
click at [699, 412] on button "NEXT" at bounding box center [684, 429] width 149 height 35
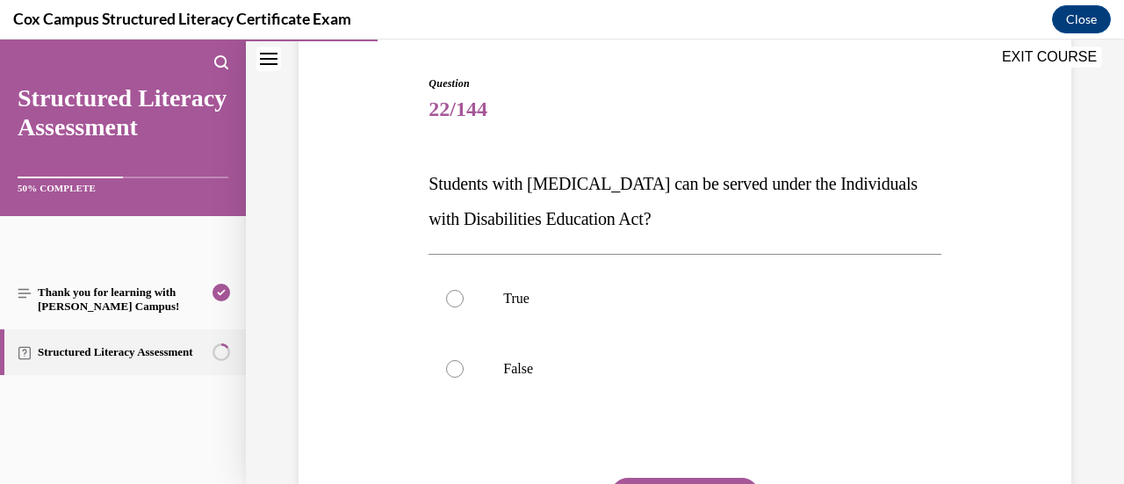
scroll to position [176, 0]
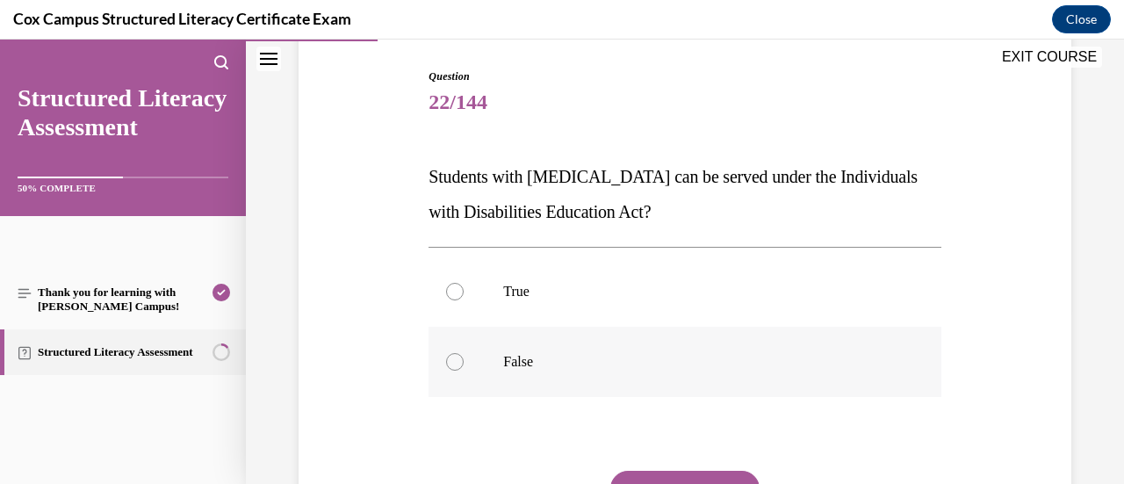
click at [673, 342] on label "False" at bounding box center [684, 362] width 512 height 70
click at [464, 353] on input "False" at bounding box center [455, 362] width 18 height 18
radio input "true"
click at [661, 297] on p "True" at bounding box center [699, 292] width 393 height 18
click at [464, 297] on input "True" at bounding box center [455, 292] width 18 height 18
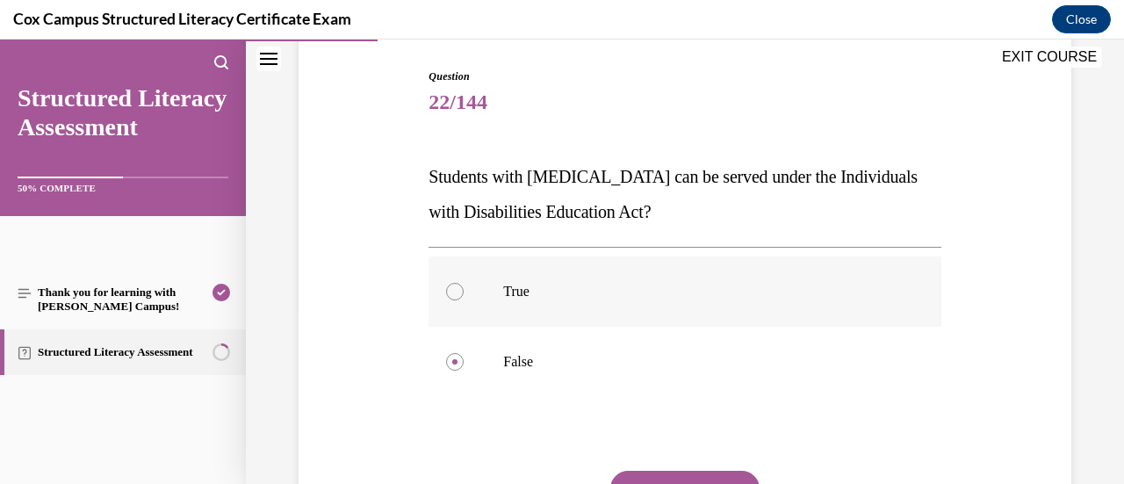
radio input "true"
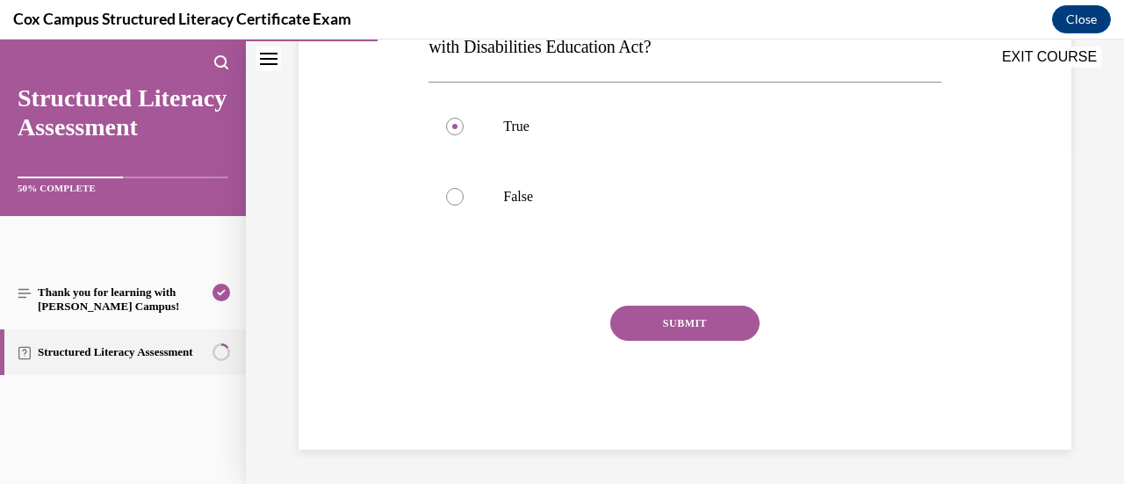
click at [651, 327] on button "SUBMIT" at bounding box center [684, 323] width 149 height 35
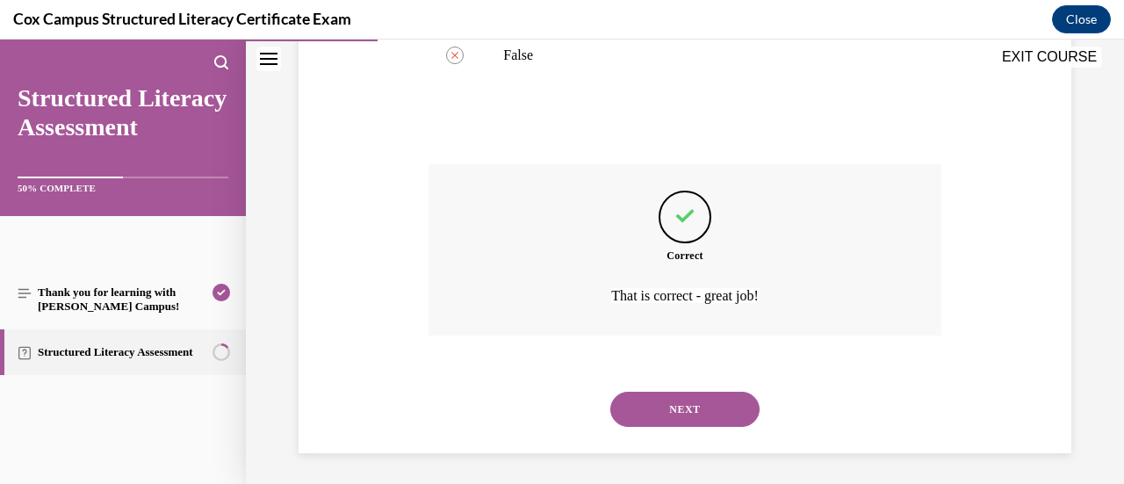
scroll to position [486, 0]
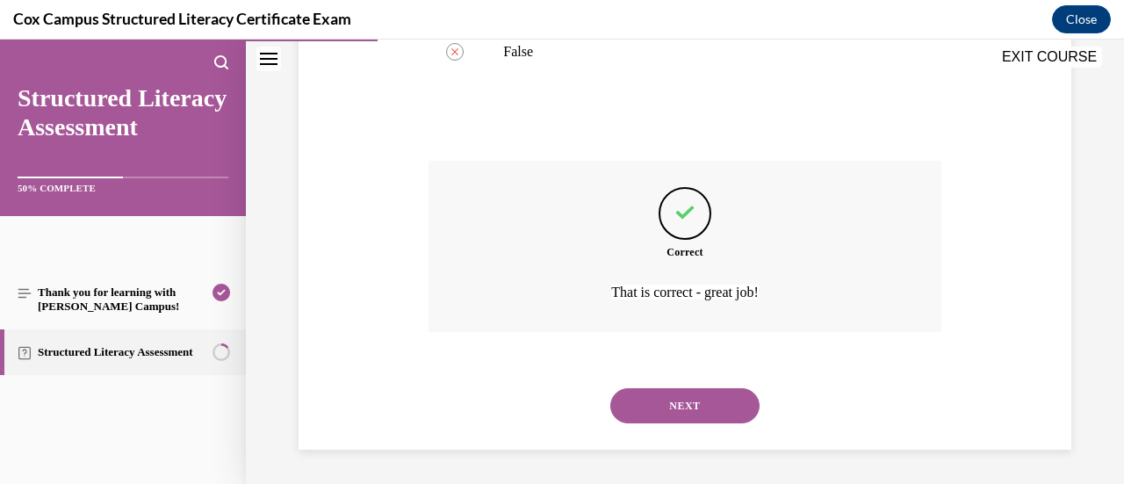
click at [669, 402] on button "NEXT" at bounding box center [684, 405] width 149 height 35
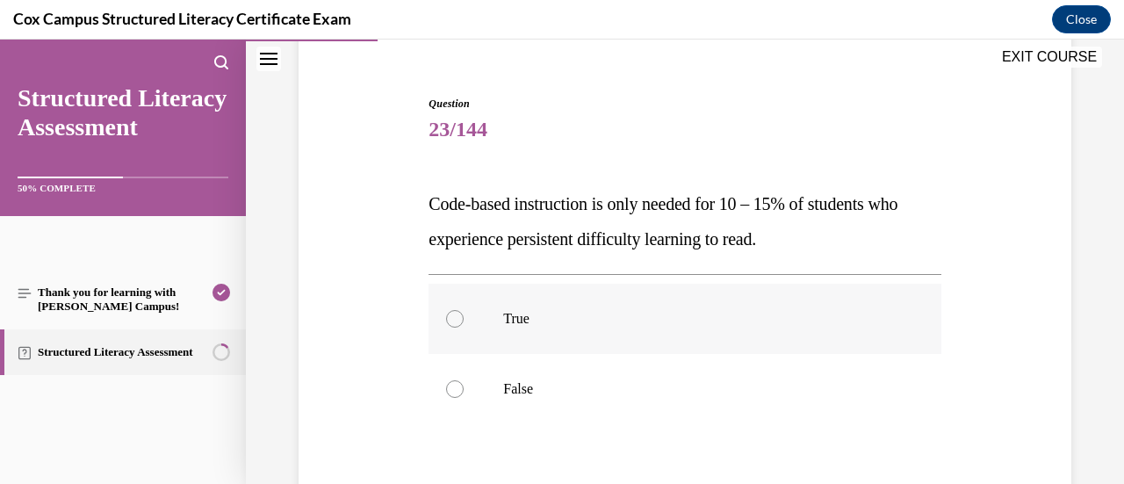
scroll to position [176, 0]
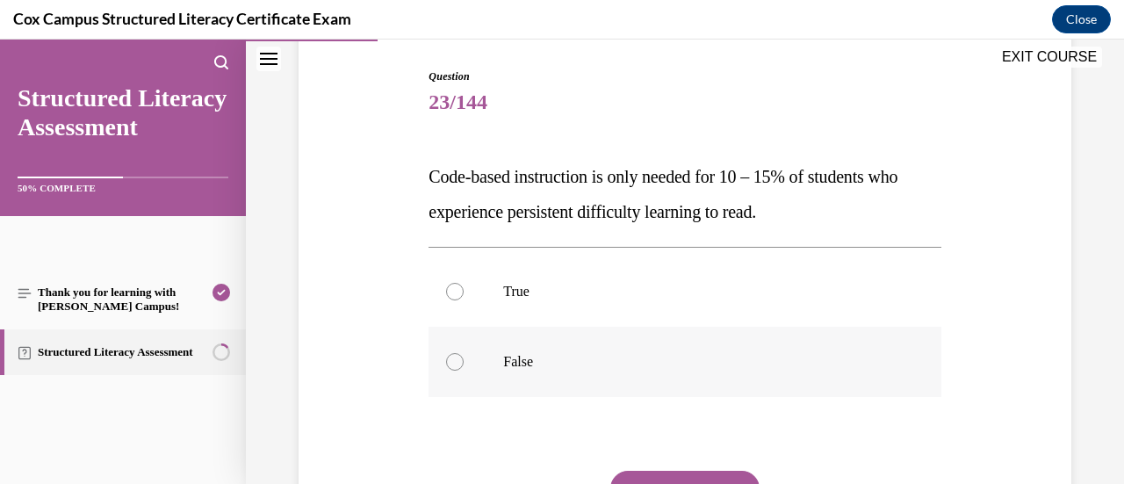
click at [704, 378] on label "False" at bounding box center [684, 362] width 512 height 70
click at [464, 371] on input "False" at bounding box center [455, 362] width 18 height 18
radio input "true"
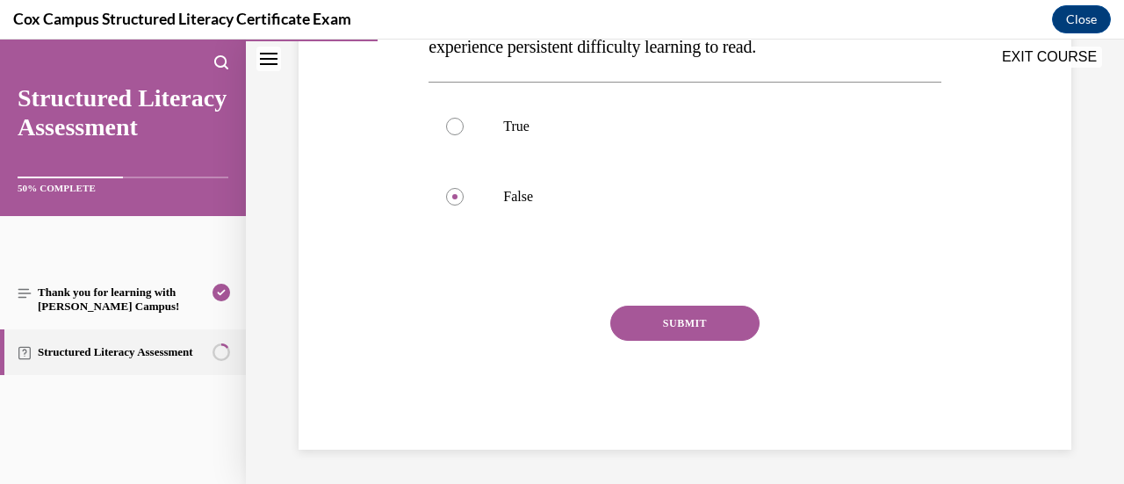
click at [702, 329] on button "SUBMIT" at bounding box center [684, 323] width 149 height 35
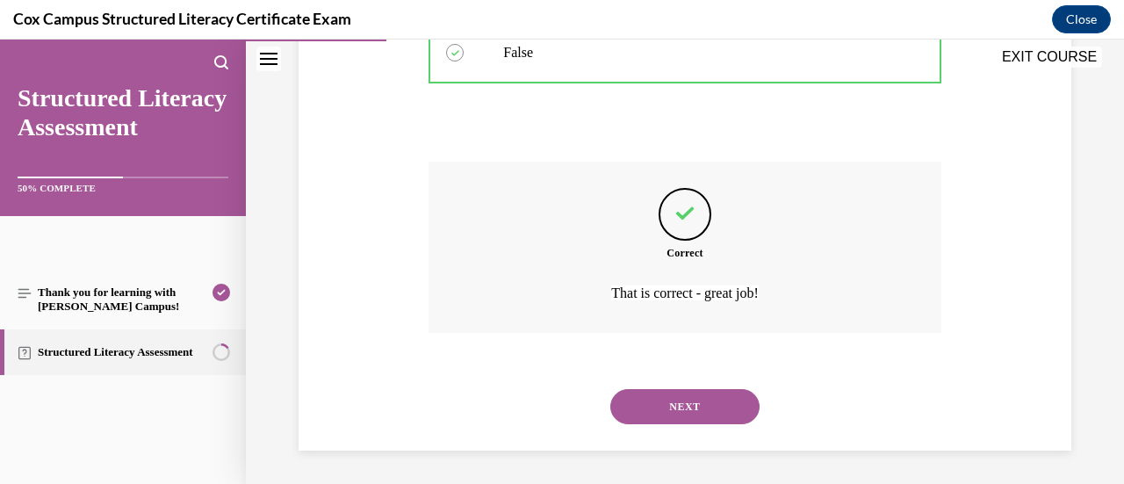
scroll to position [486, 0]
click at [688, 405] on button "NEXT" at bounding box center [684, 405] width 149 height 35
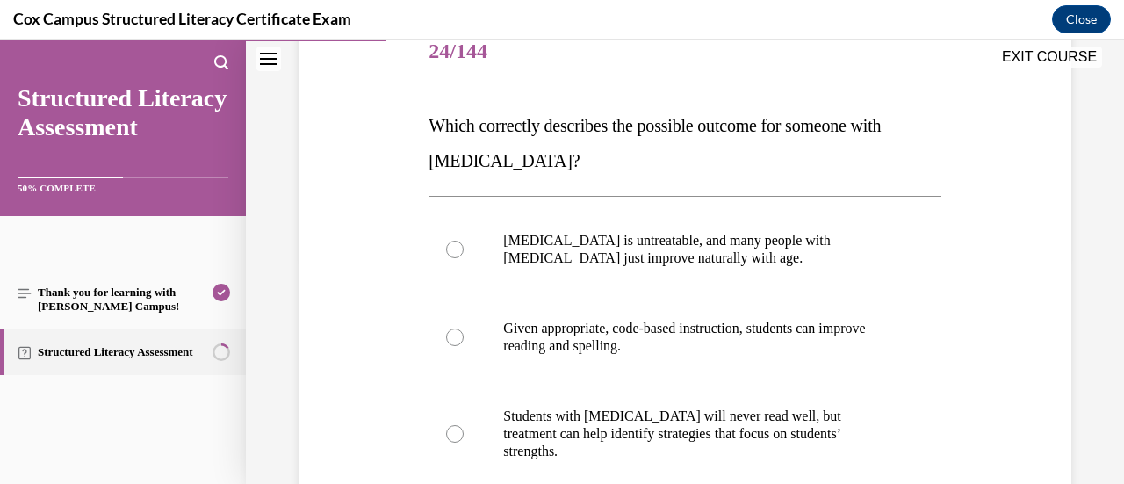
scroll to position [263, 0]
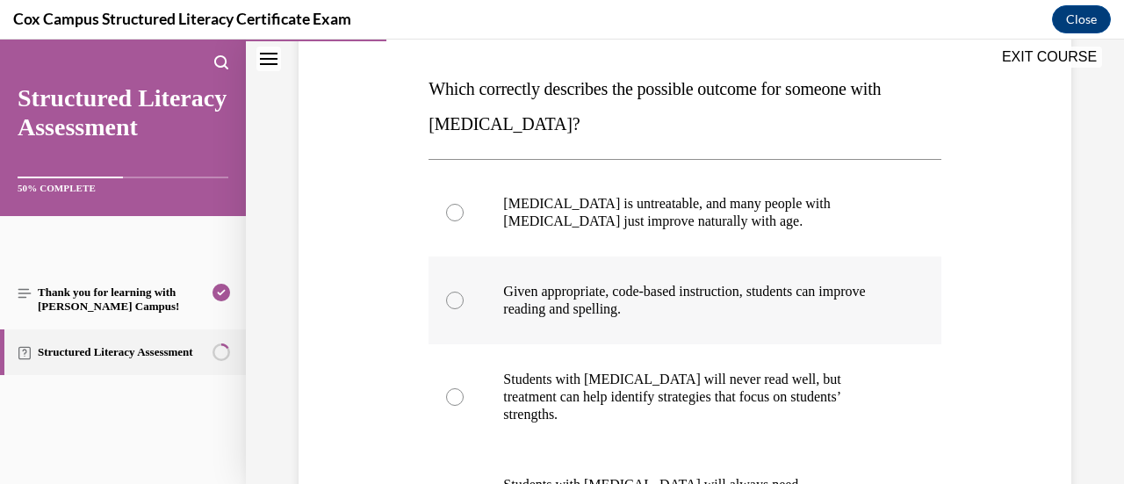
click at [813, 298] on span "Given appropriate, code-based instruction, students can improve reading and spe…" at bounding box center [684, 300] width 362 height 32
click at [464, 298] on input "Given appropriate, code-based instruction, students can improve reading and spe…" at bounding box center [455, 301] width 18 height 18
radio input "true"
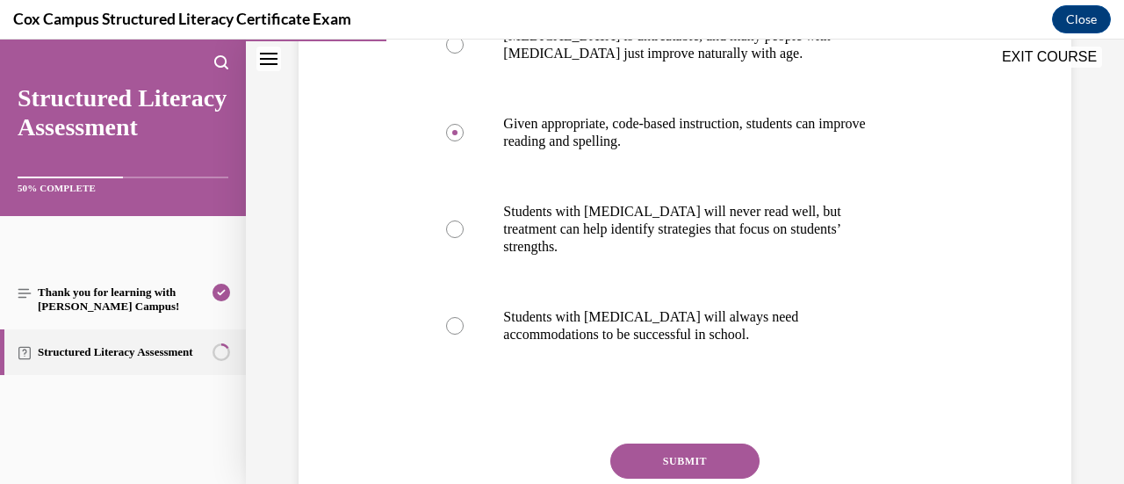
scroll to position [439, 0]
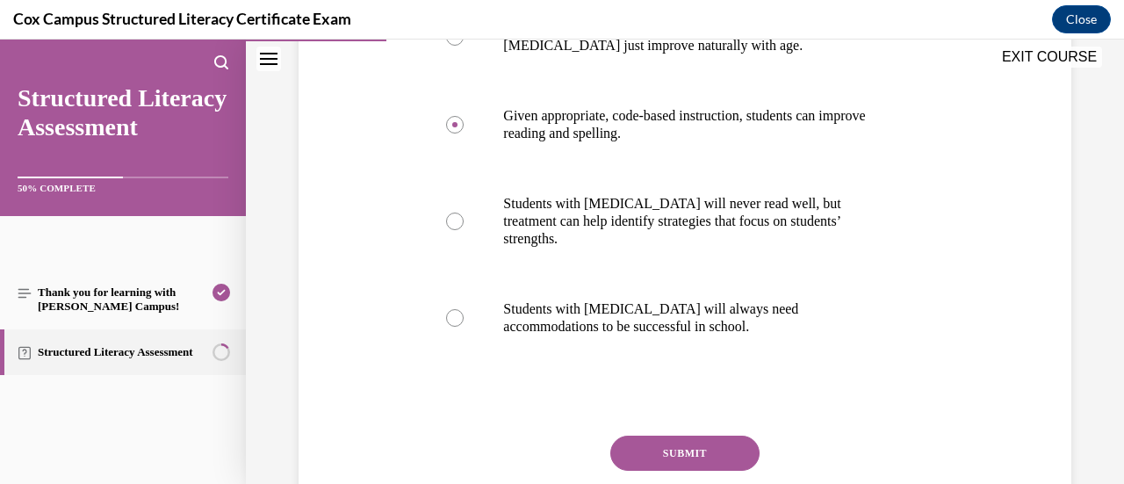
click at [692, 436] on button "SUBMIT" at bounding box center [684, 452] width 149 height 35
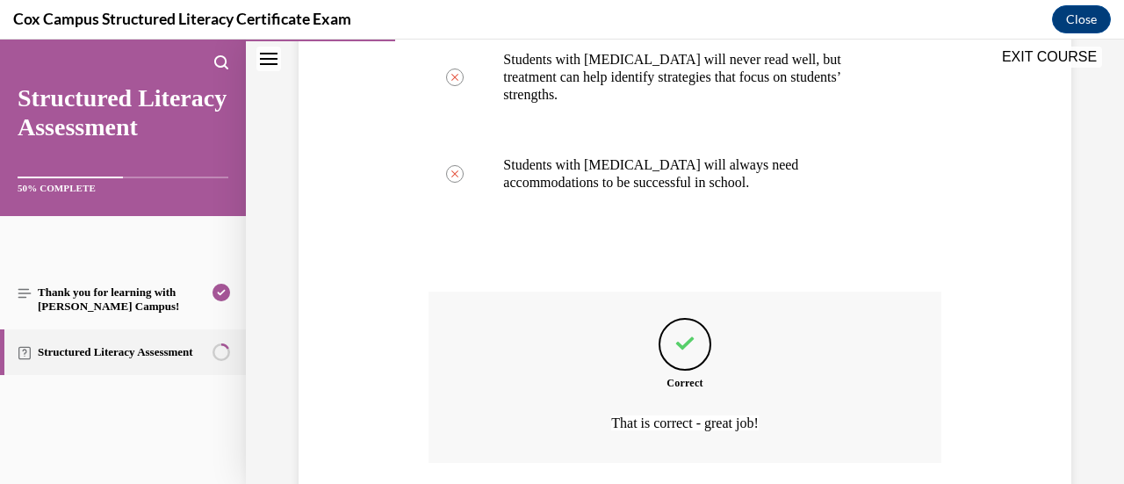
scroll to position [696, 0]
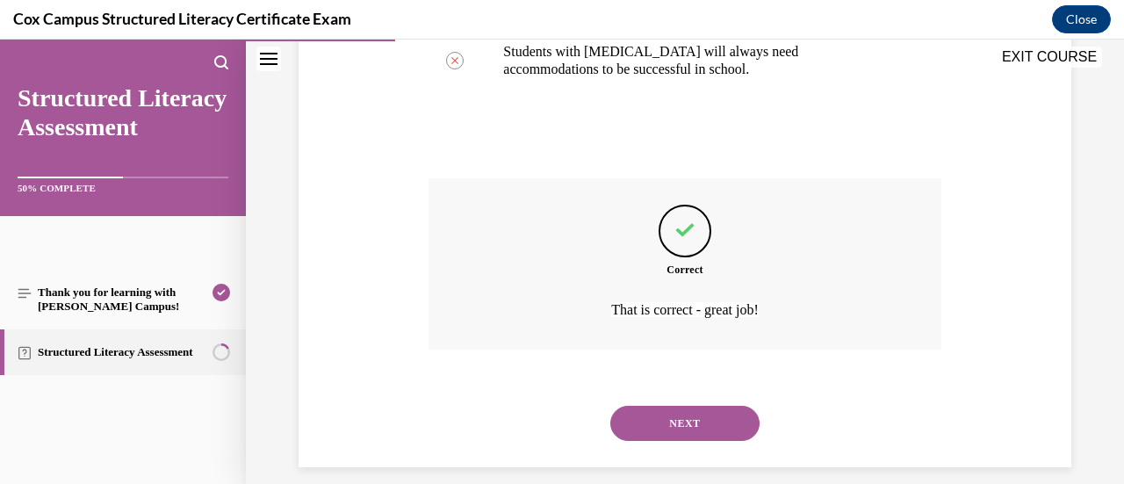
click at [704, 407] on button "NEXT" at bounding box center [684, 423] width 149 height 35
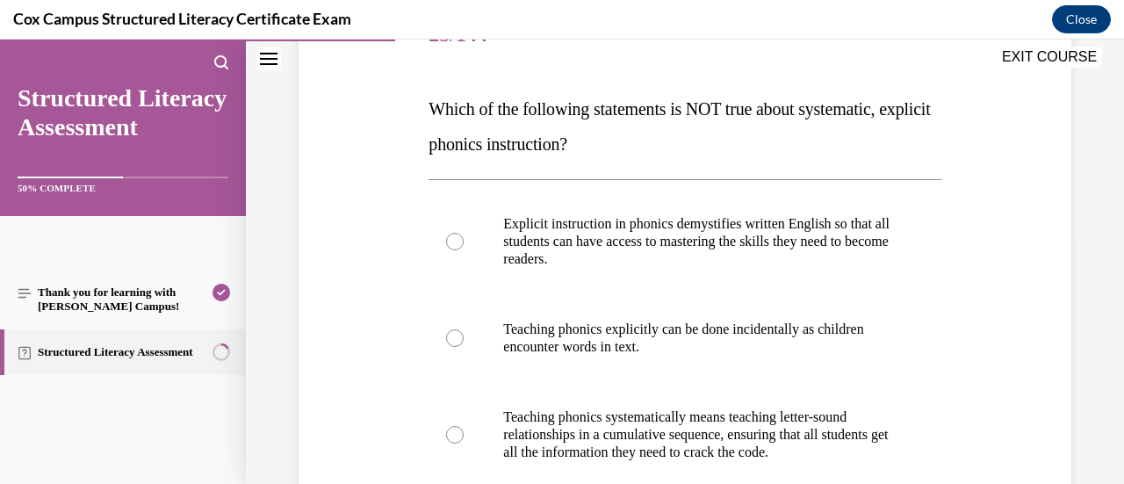
scroll to position [263, 0]
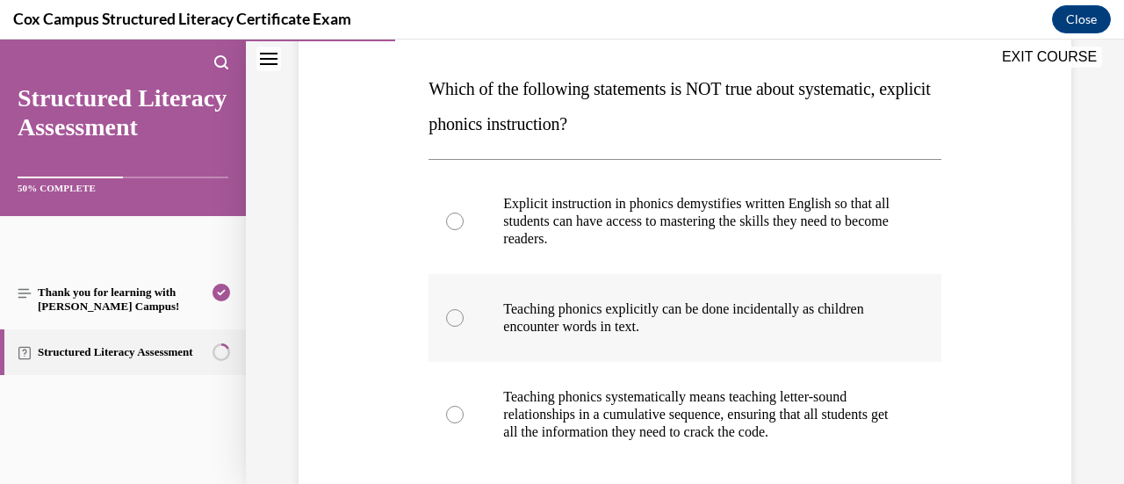
click at [450, 316] on div at bounding box center [455, 318] width 18 height 18
click at [450, 316] on input "Teaching phonics explicitly can be done incidentally as children encounter word…" at bounding box center [455, 318] width 18 height 18
radio input "true"
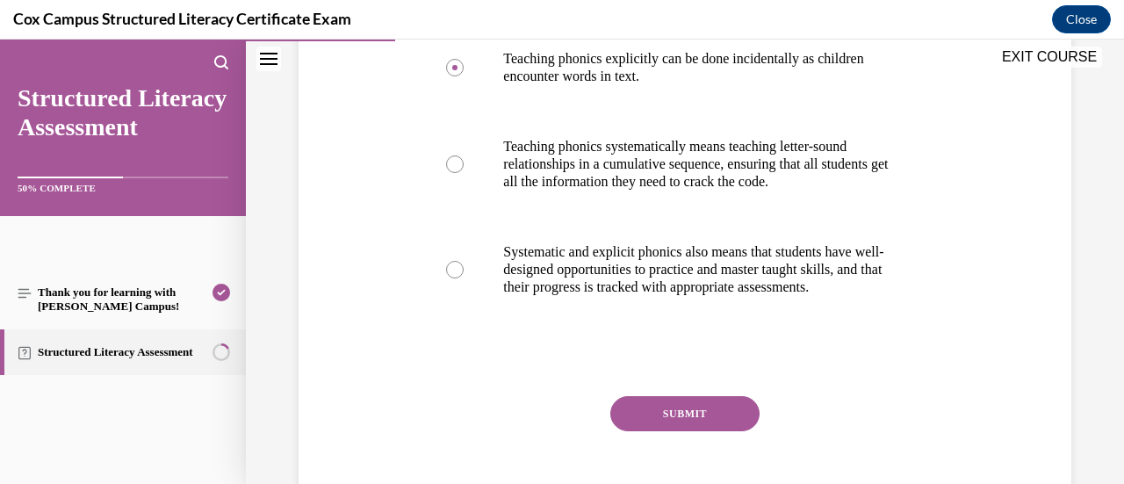
scroll to position [527, 0]
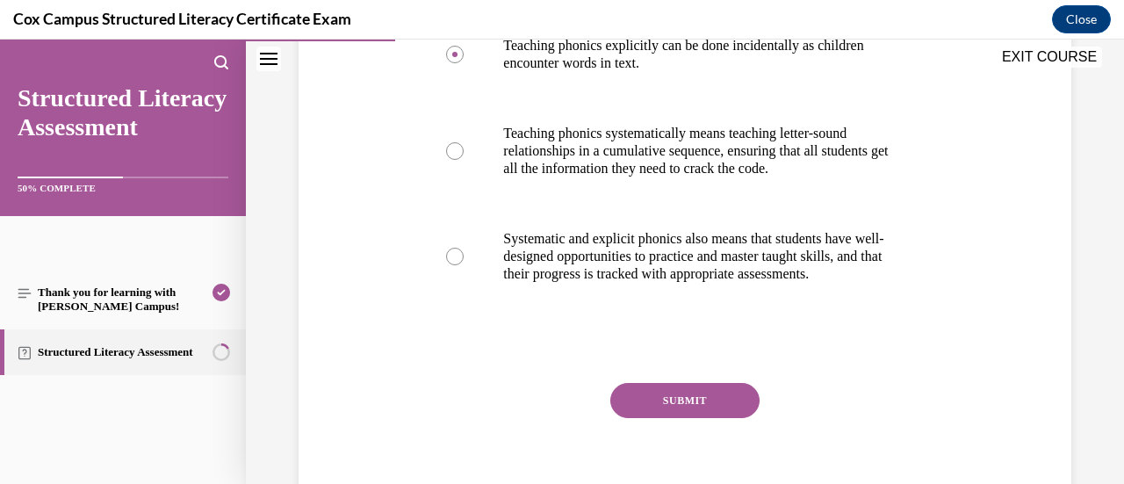
click at [702, 417] on button "SUBMIT" at bounding box center [684, 400] width 149 height 35
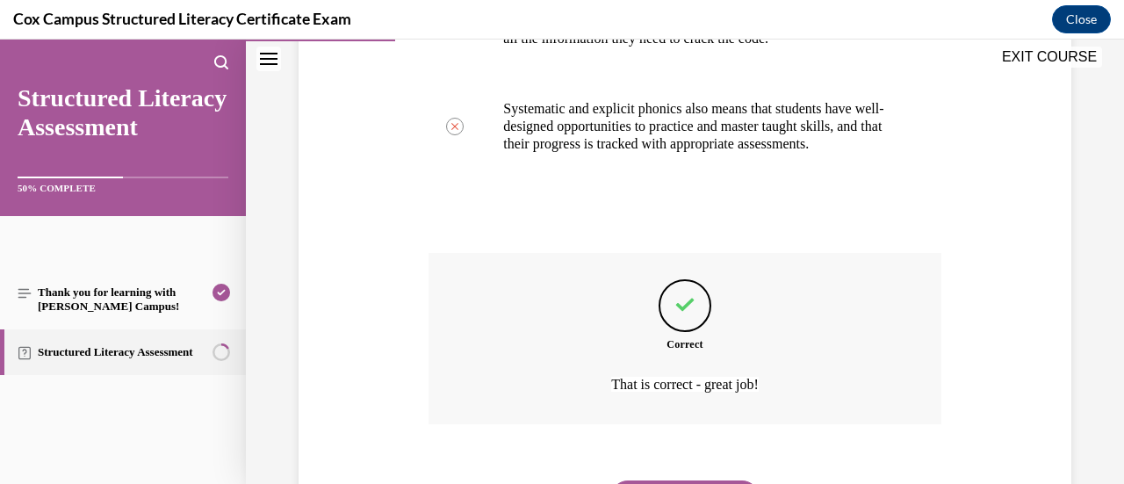
scroll to position [767, 0]
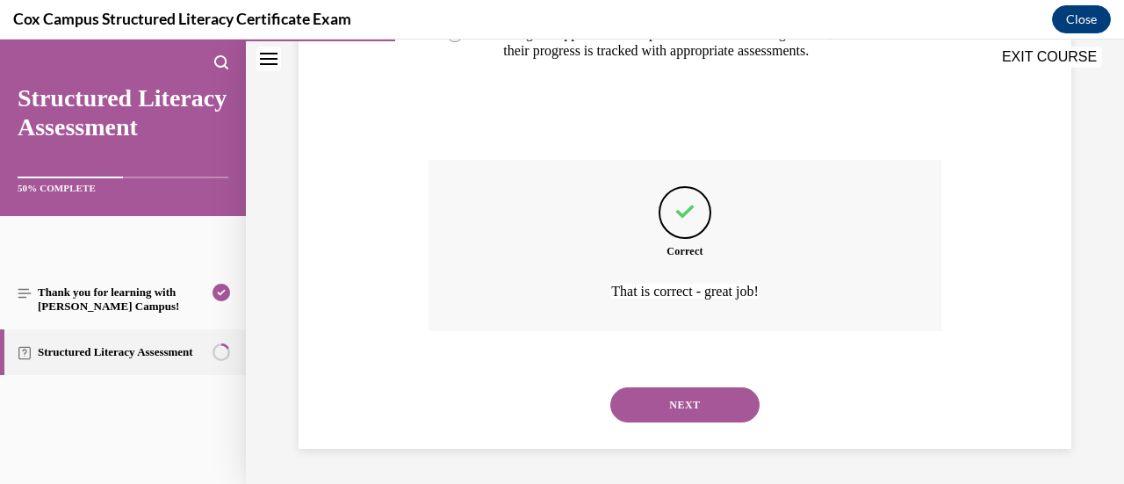
click at [662, 407] on button "NEXT" at bounding box center [684, 404] width 149 height 35
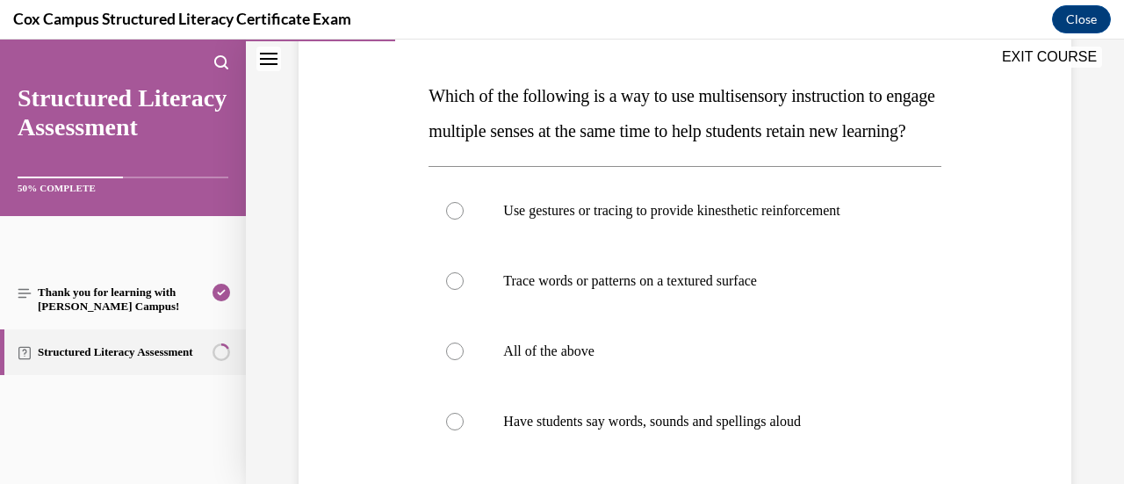
scroll to position [263, 0]
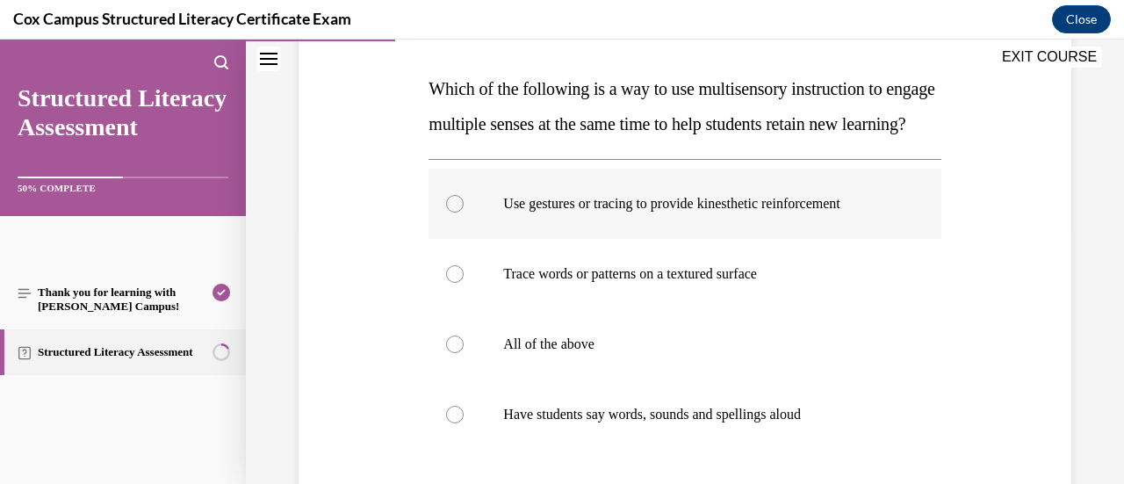
click at [846, 239] on label "Use gestures or tracing to provide kinesthetic reinforcement" at bounding box center [684, 204] width 512 height 70
click at [464, 212] on input "Use gestures or tracing to provide kinesthetic reinforcement" at bounding box center [455, 204] width 18 height 18
radio input "true"
click at [810, 283] on p "Trace words or patterns on a textured surface" at bounding box center [699, 274] width 393 height 18
click at [464, 283] on input "Trace words or patterns on a textured surface" at bounding box center [455, 274] width 18 height 18
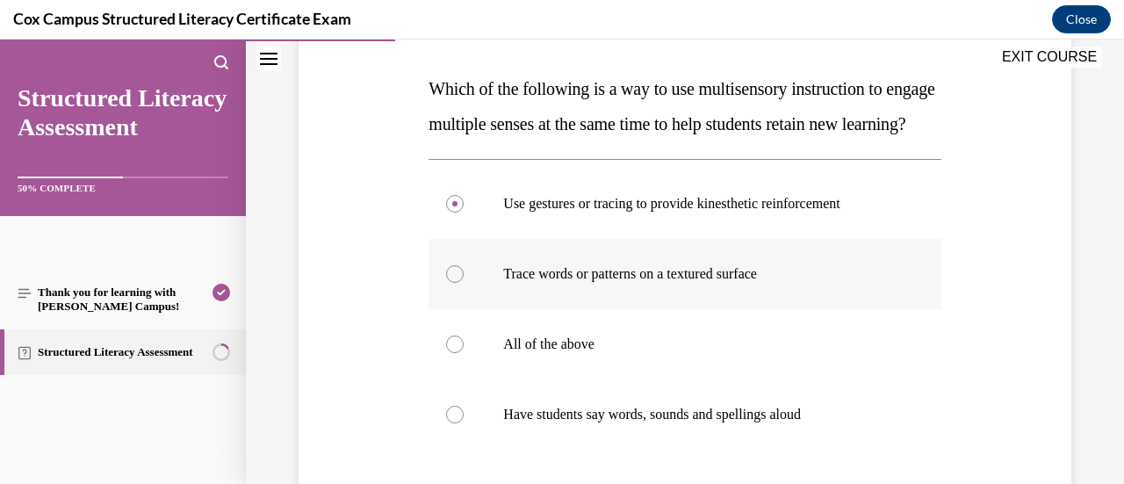
radio input "true"
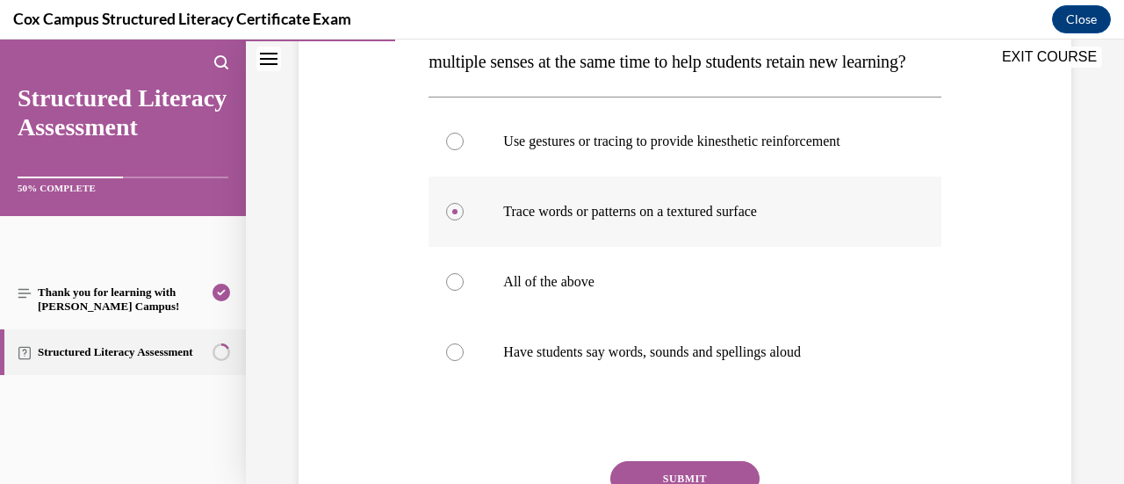
scroll to position [351, 0]
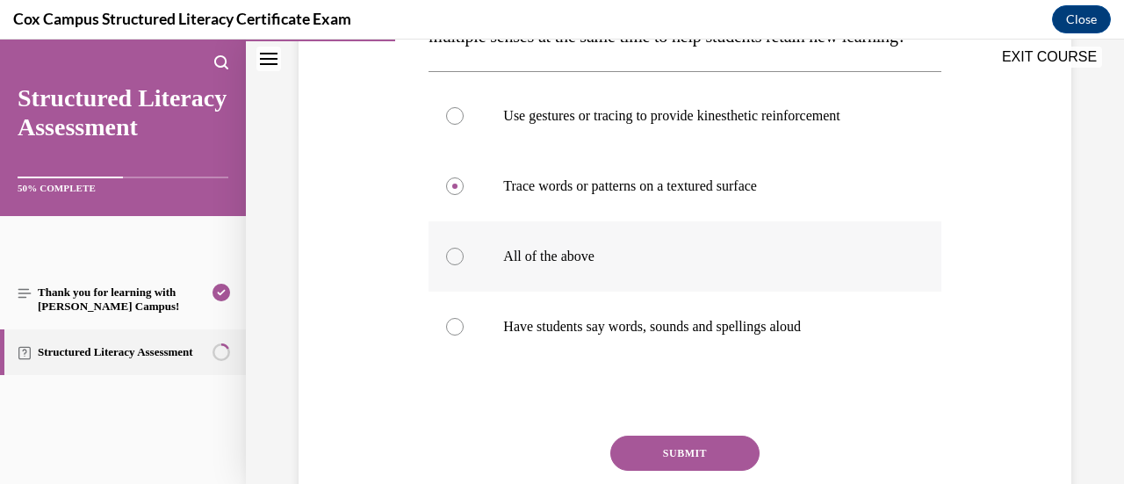
click at [760, 265] on p "All of the above" at bounding box center [699, 257] width 393 height 18
click at [464, 265] on input "All of the above" at bounding box center [455, 257] width 18 height 18
radio input "true"
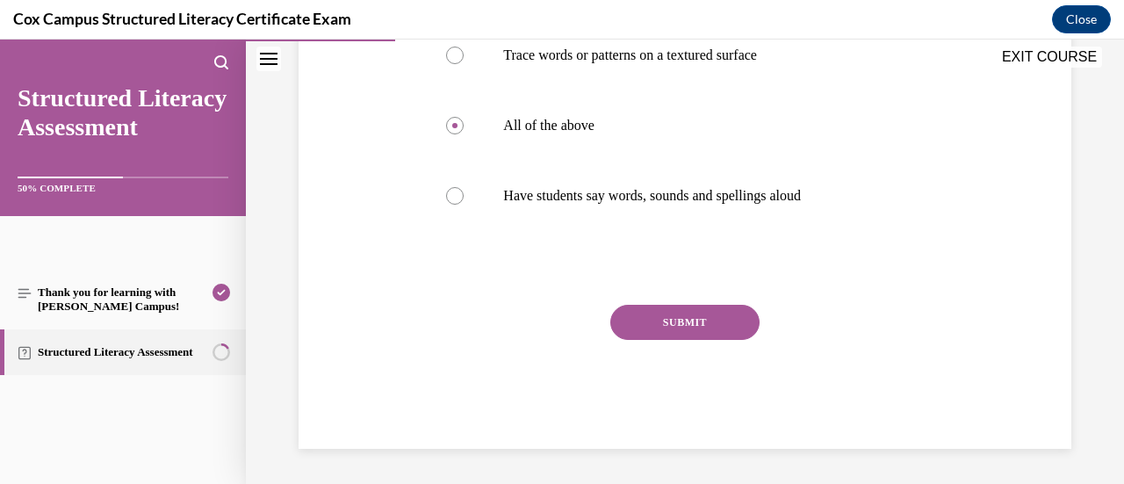
scroll to position [516, 0]
click at [725, 325] on button "SUBMIT" at bounding box center [684, 322] width 149 height 35
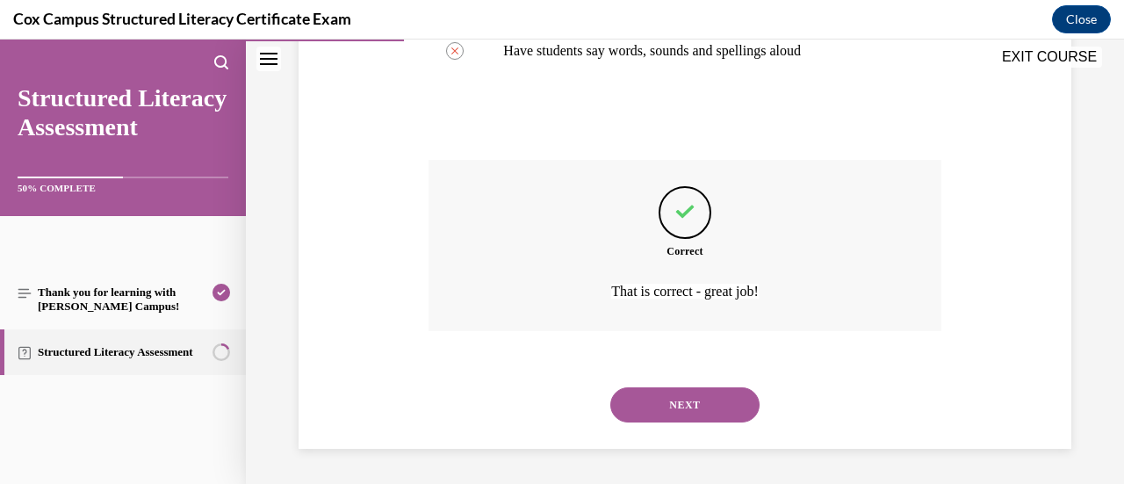
scroll to position [661, 0]
click at [709, 410] on button "NEXT" at bounding box center [684, 404] width 149 height 35
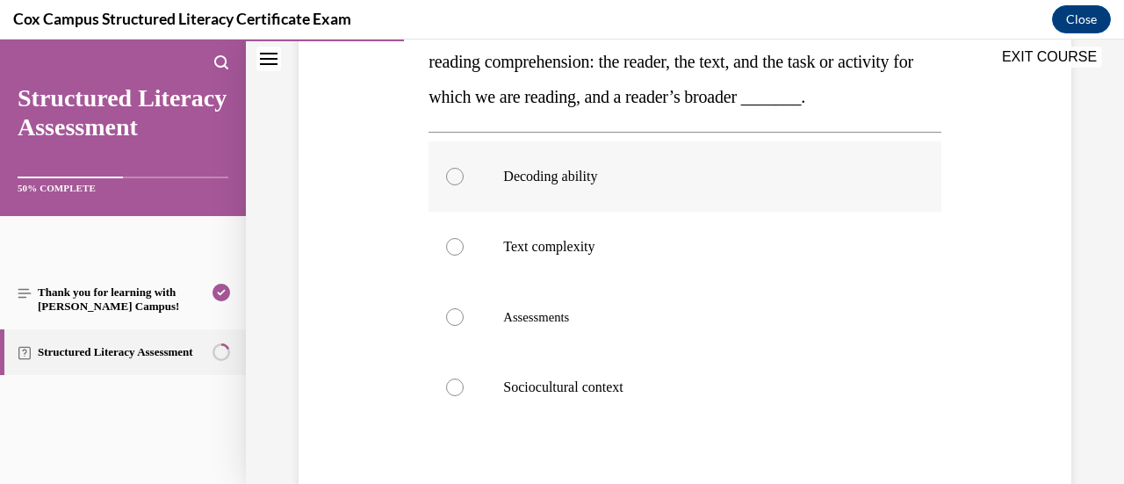
scroll to position [351, 0]
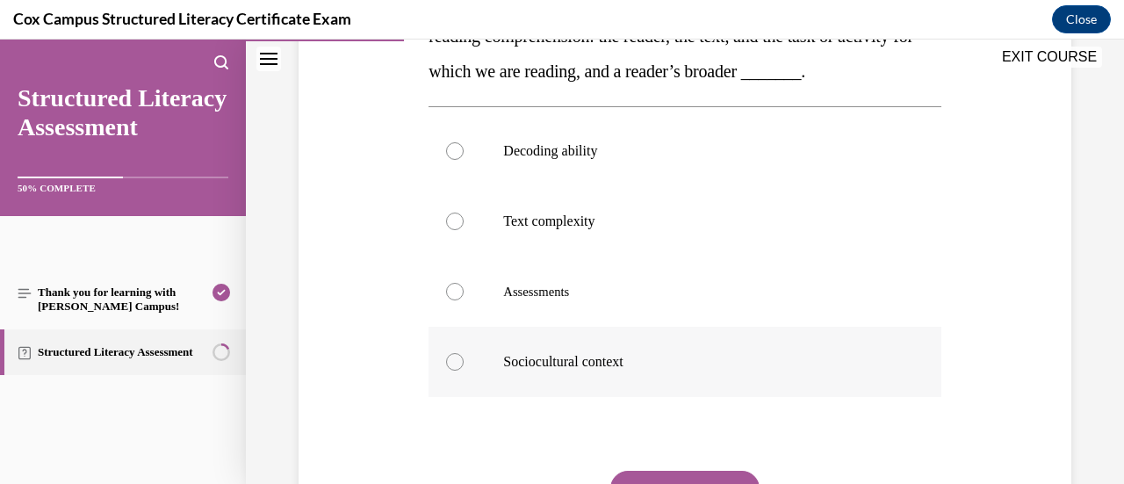
click at [755, 371] on p "Sociocultural context" at bounding box center [699, 362] width 393 height 18
click at [464, 371] on input "Sociocultural context" at bounding box center [455, 362] width 18 height 18
radio input "true"
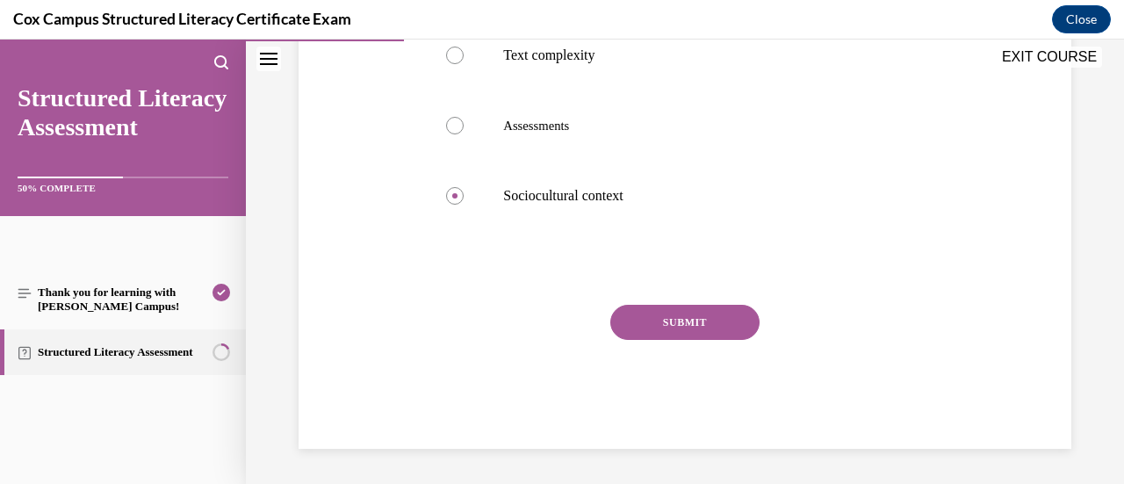
click at [736, 340] on button "SUBMIT" at bounding box center [684, 322] width 149 height 35
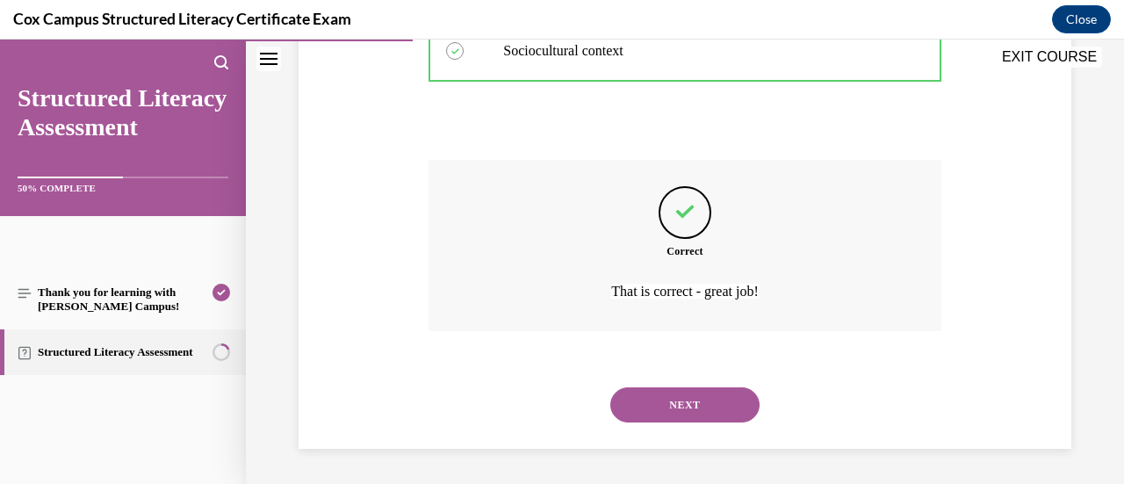
scroll to position [696, 0]
click at [680, 420] on button "NEXT" at bounding box center [684, 404] width 149 height 35
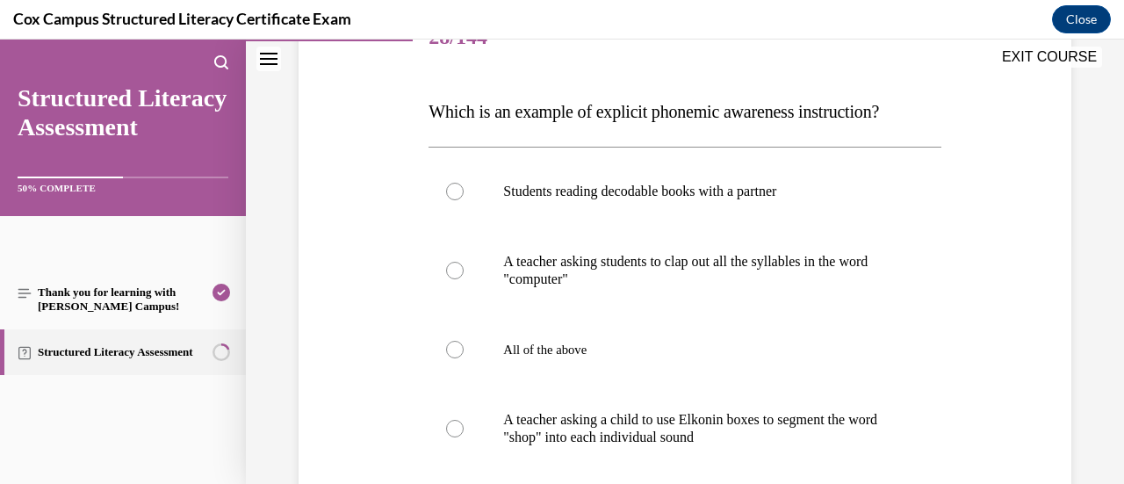
scroll to position [263, 0]
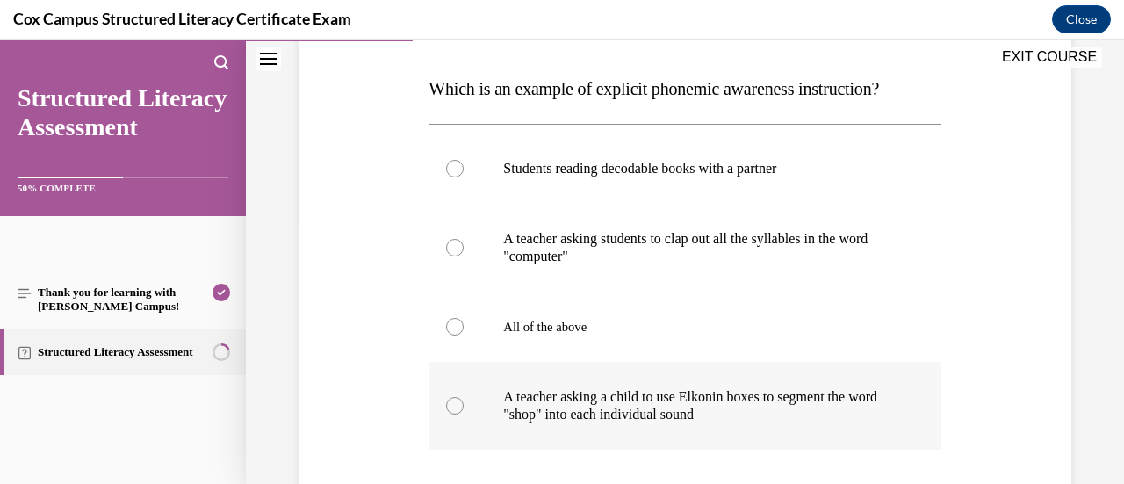
click at [635, 417] on p "A teacher asking a child to use Elkonin boxes to segment the word "shop" into e…" at bounding box center [699, 405] width 393 height 35
click at [464, 414] on input "A teacher asking a child to use Elkonin boxes to segment the word "shop" into e…" at bounding box center [455, 406] width 18 height 18
radio input "true"
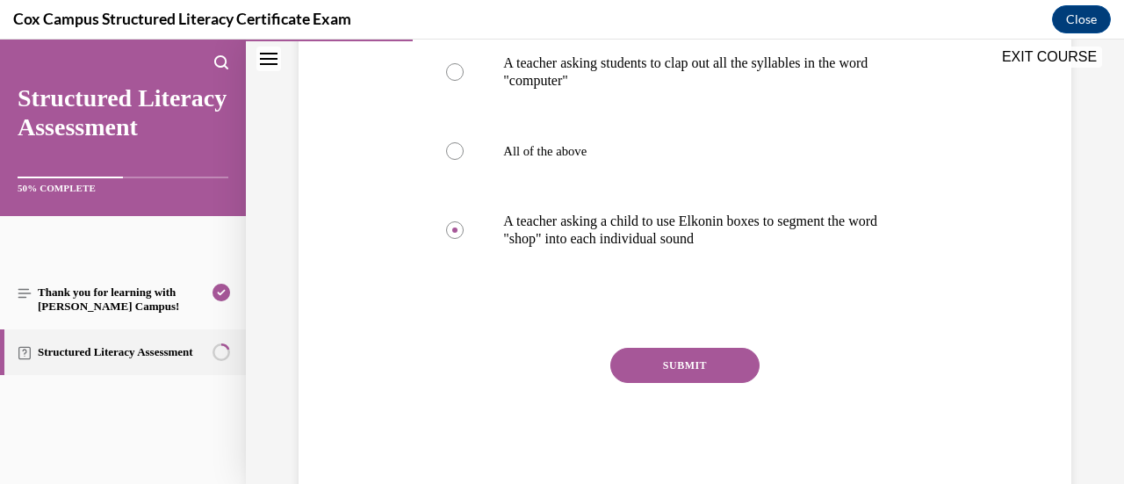
click at [709, 371] on button "SUBMIT" at bounding box center [684, 365] width 149 height 35
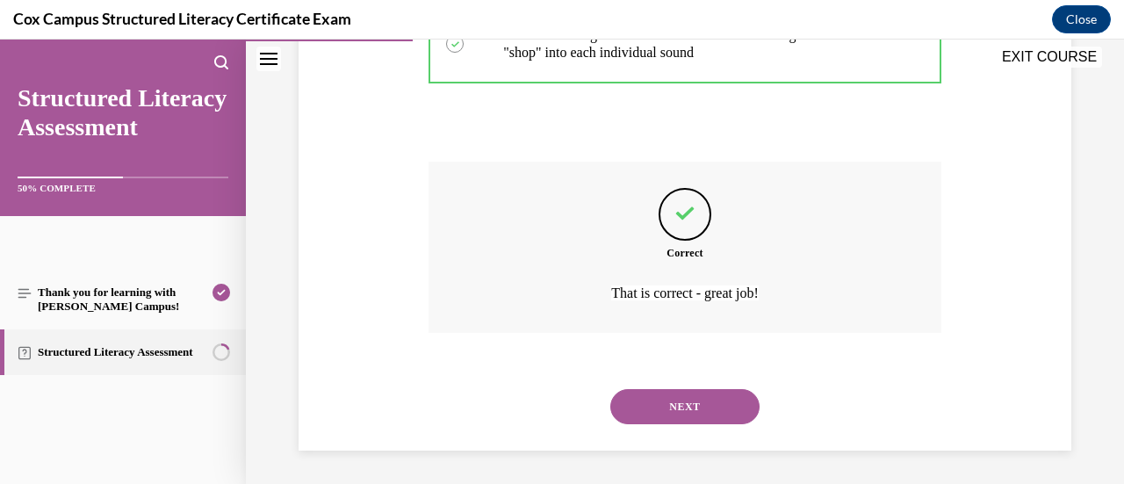
scroll to position [626, 0]
click at [711, 407] on button "NEXT" at bounding box center [684, 405] width 149 height 35
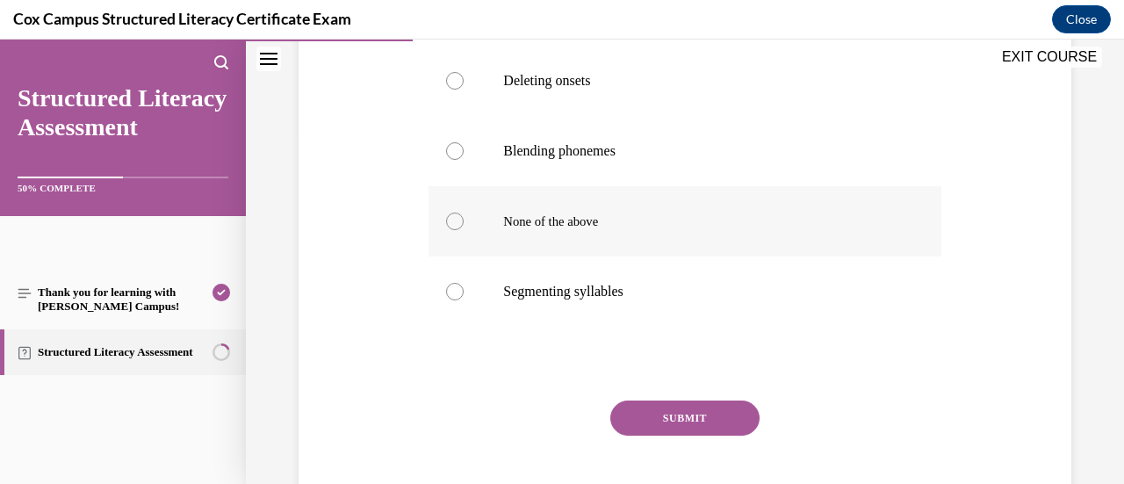
scroll to position [263, 0]
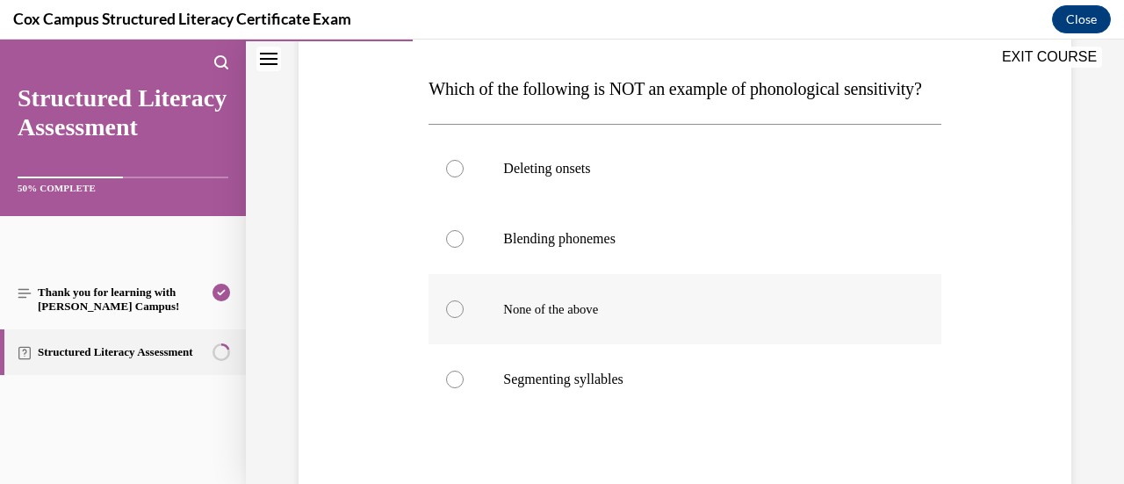
click at [818, 344] on label "None of the above" at bounding box center [684, 309] width 512 height 70
click at [464, 318] on input "None of the above" at bounding box center [455, 309] width 18 height 18
radio input "true"
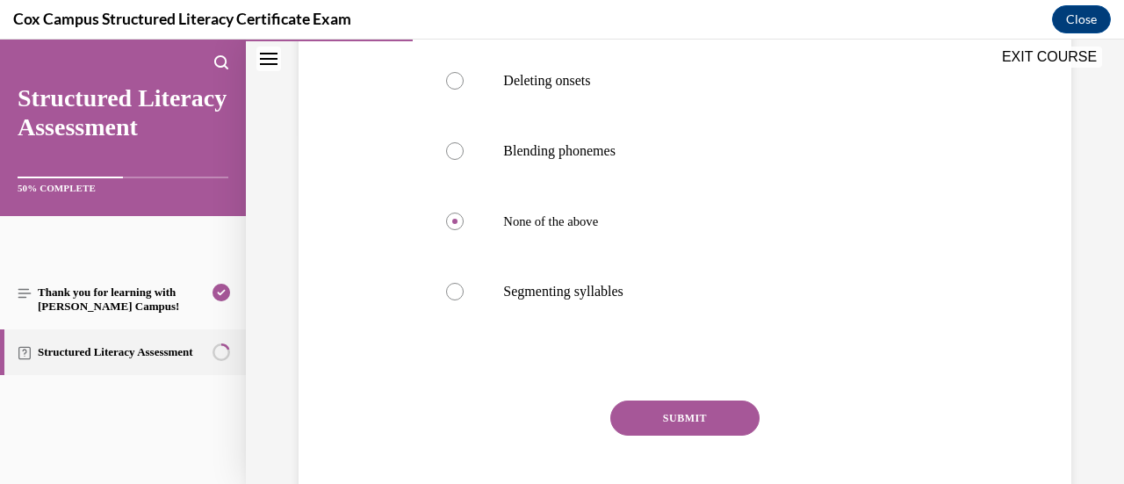
click at [710, 435] on button "SUBMIT" at bounding box center [684, 417] width 149 height 35
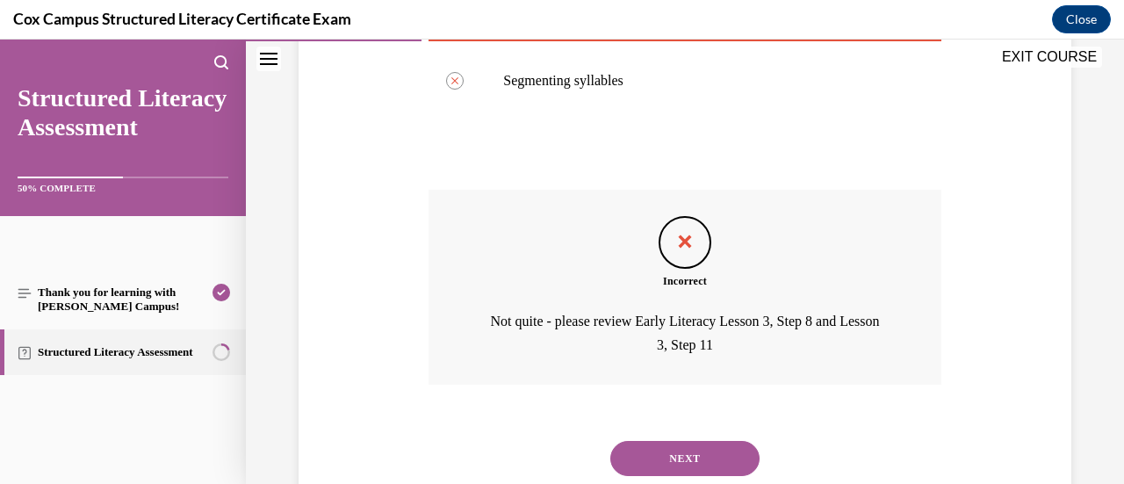
scroll to position [650, 0]
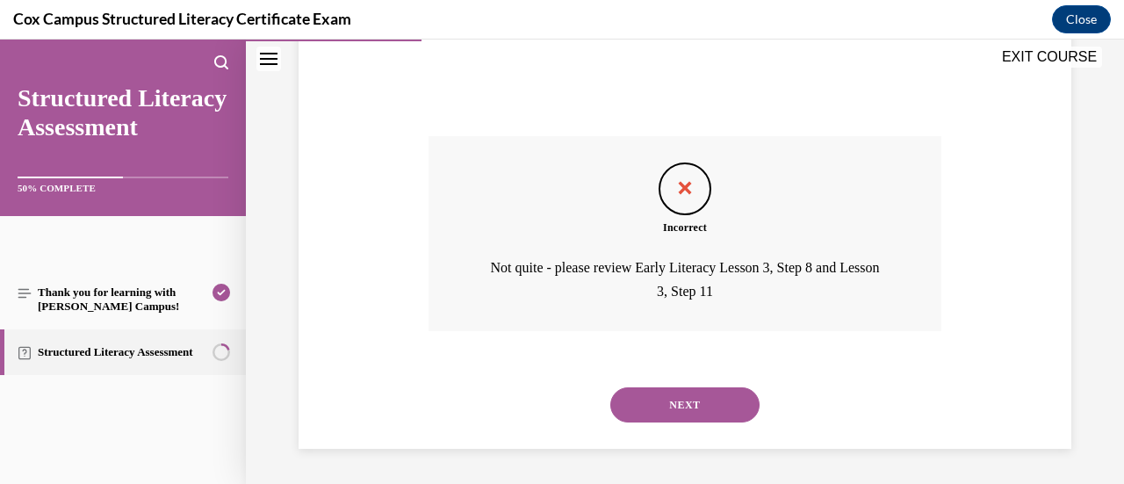
click at [675, 412] on button "NEXT" at bounding box center [684, 404] width 149 height 35
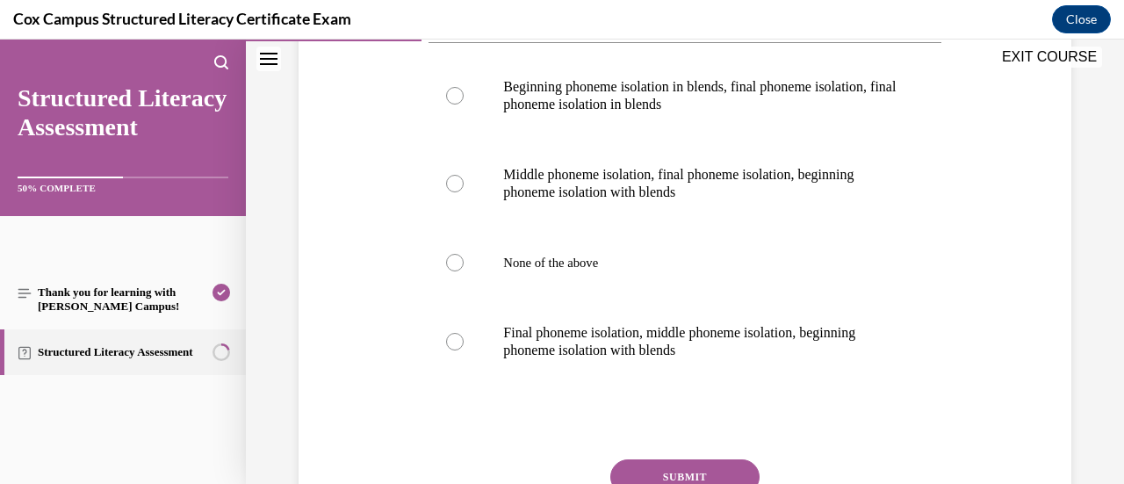
scroll to position [439, 0]
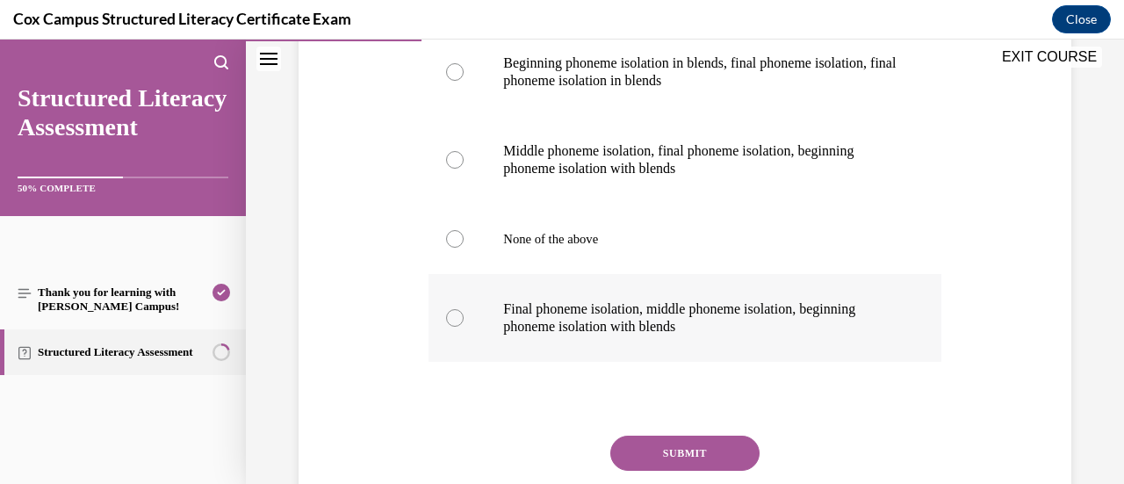
click at [794, 326] on p "Final phoneme isolation, middle phoneme isolation, beginning phoneme isolation …" at bounding box center [699, 317] width 393 height 35
click at [464, 326] on input "Final phoneme isolation, middle phoneme isolation, beginning phoneme isolation …" at bounding box center [455, 318] width 18 height 18
radio input "true"
click at [699, 443] on button "SUBMIT" at bounding box center [684, 452] width 149 height 35
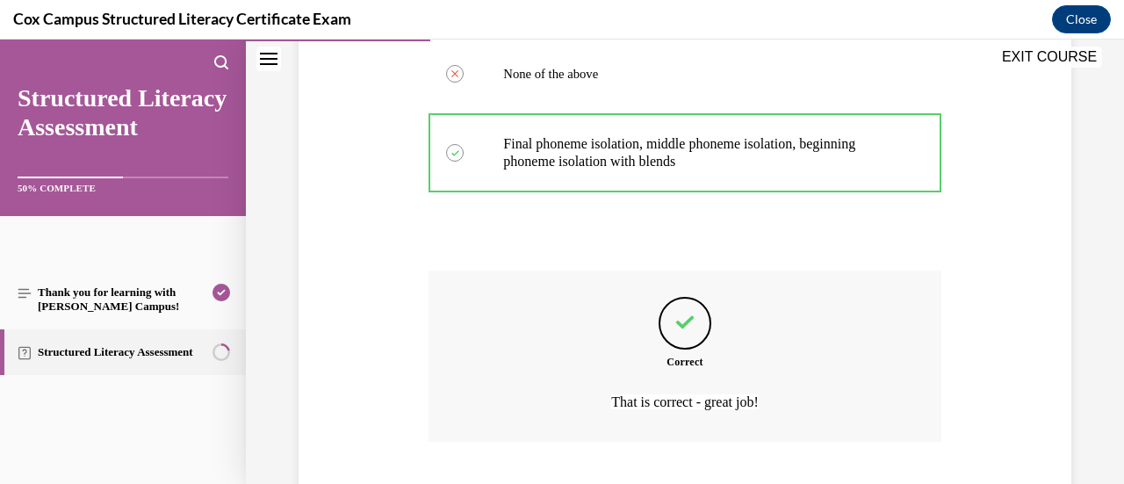
scroll to position [714, 0]
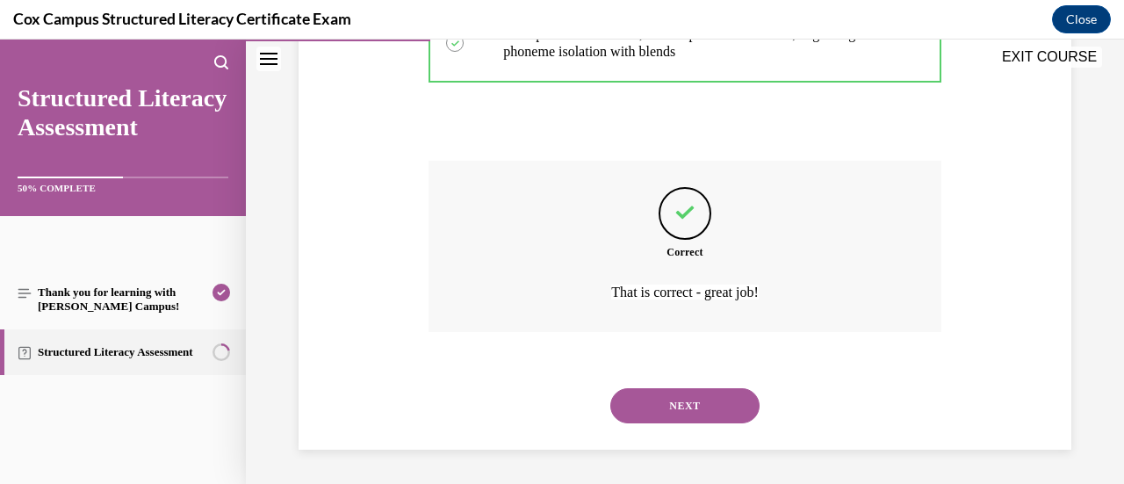
click at [692, 415] on button "NEXT" at bounding box center [684, 405] width 149 height 35
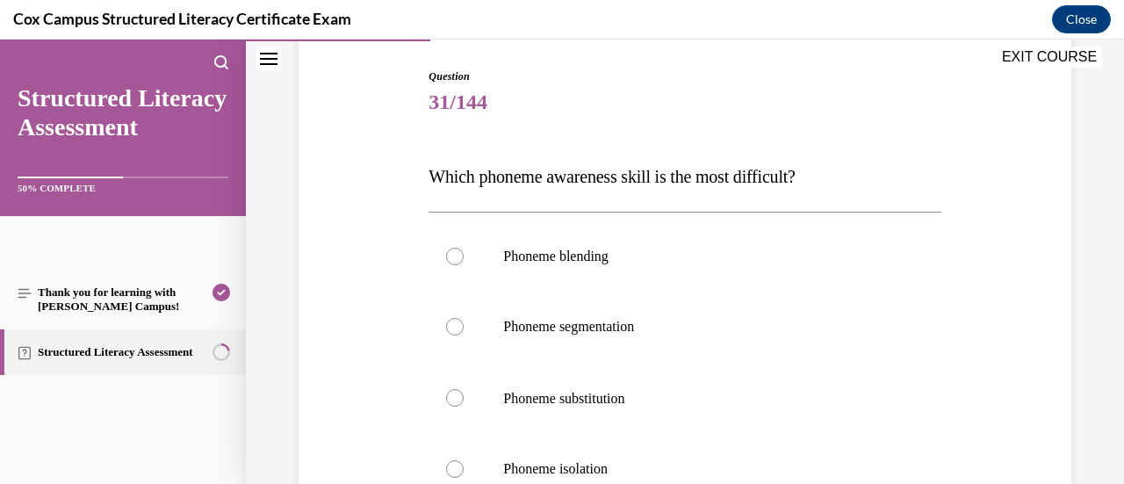
scroll to position [263, 0]
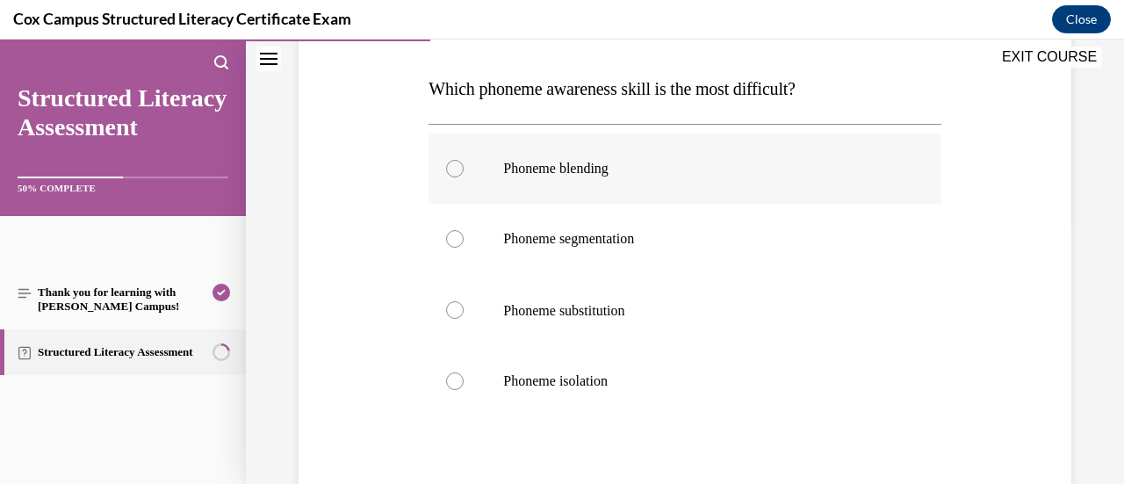
click at [742, 162] on p "Phoneme blending" at bounding box center [699, 169] width 393 height 18
click at [464, 162] on input "Phoneme blending" at bounding box center [455, 169] width 18 height 18
radio input "true"
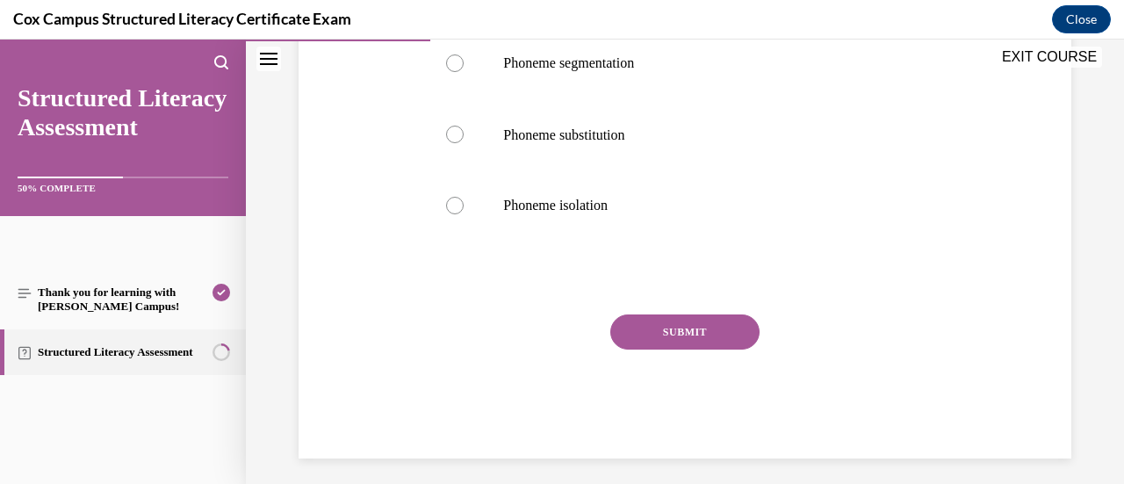
click at [736, 329] on button "SUBMIT" at bounding box center [684, 331] width 149 height 35
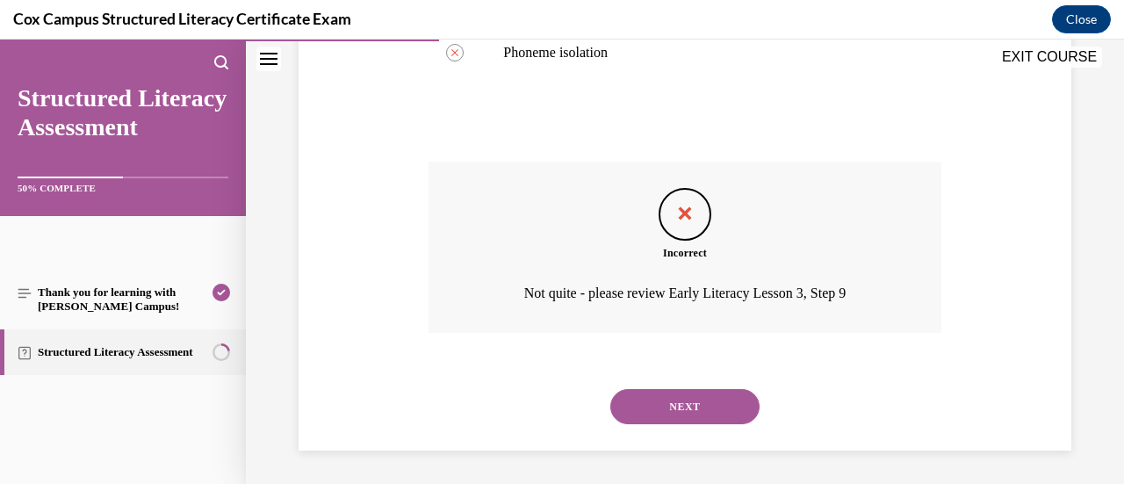
scroll to position [592, 0]
click at [685, 405] on button "NEXT" at bounding box center [684, 406] width 149 height 35
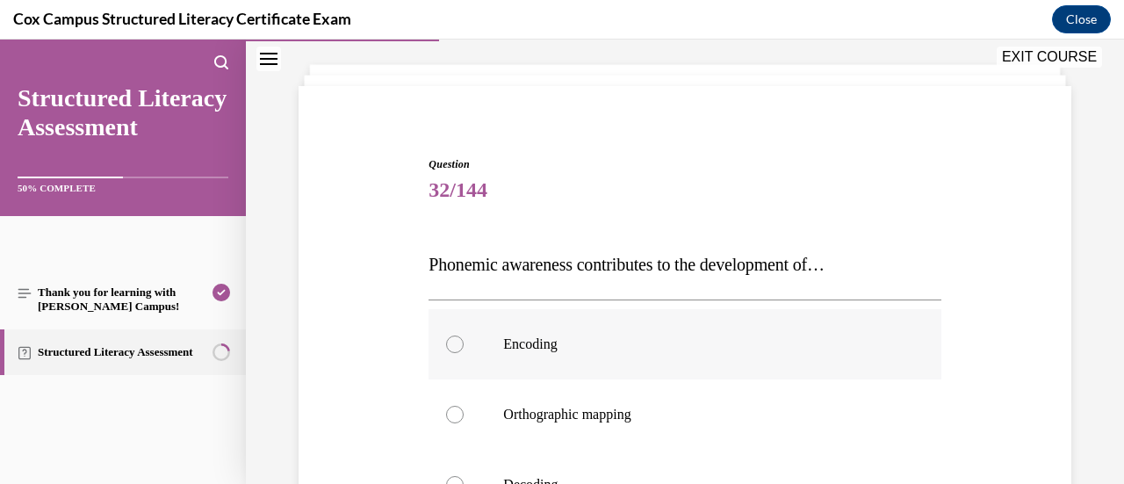
scroll to position [263, 0]
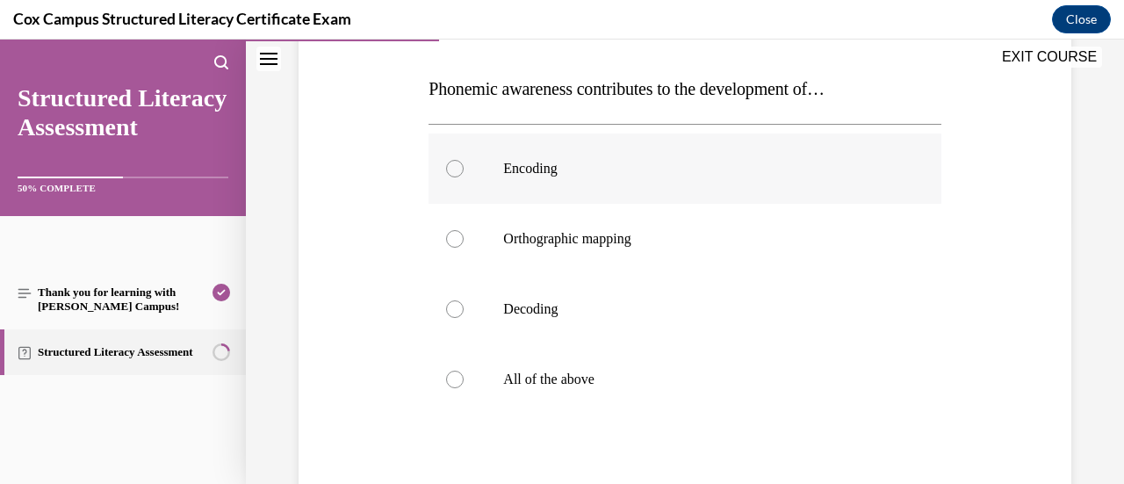
click at [718, 192] on label "Encoding" at bounding box center [684, 168] width 512 height 70
click at [464, 177] on input "Encoding" at bounding box center [455, 169] width 18 height 18
radio input "true"
click at [673, 300] on p "Decoding" at bounding box center [699, 309] width 393 height 18
click at [464, 300] on input "Decoding" at bounding box center [455, 309] width 18 height 18
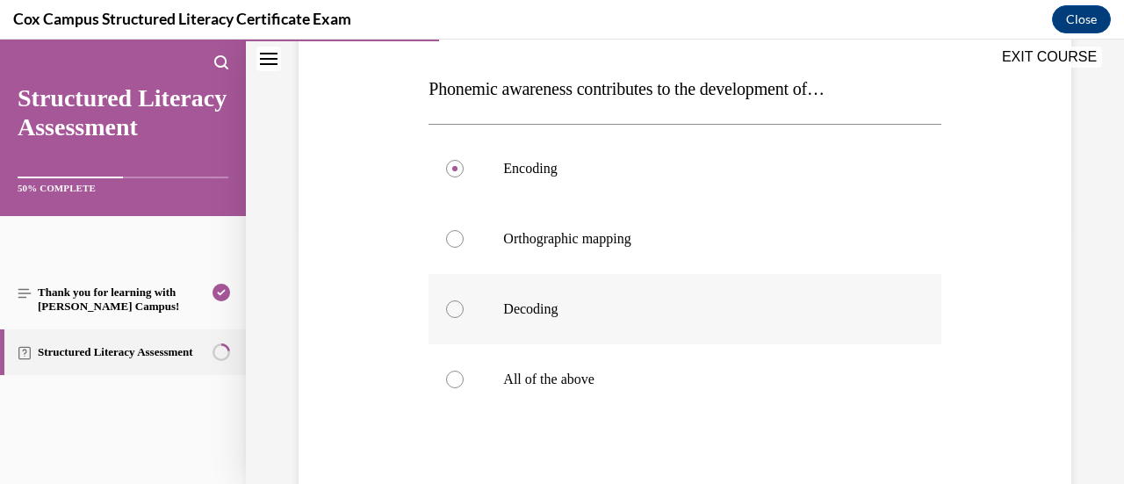
radio input "true"
click at [644, 383] on p "All of the above" at bounding box center [699, 380] width 393 height 18
click at [464, 383] on input "All of the above" at bounding box center [455, 380] width 18 height 18
radio input "true"
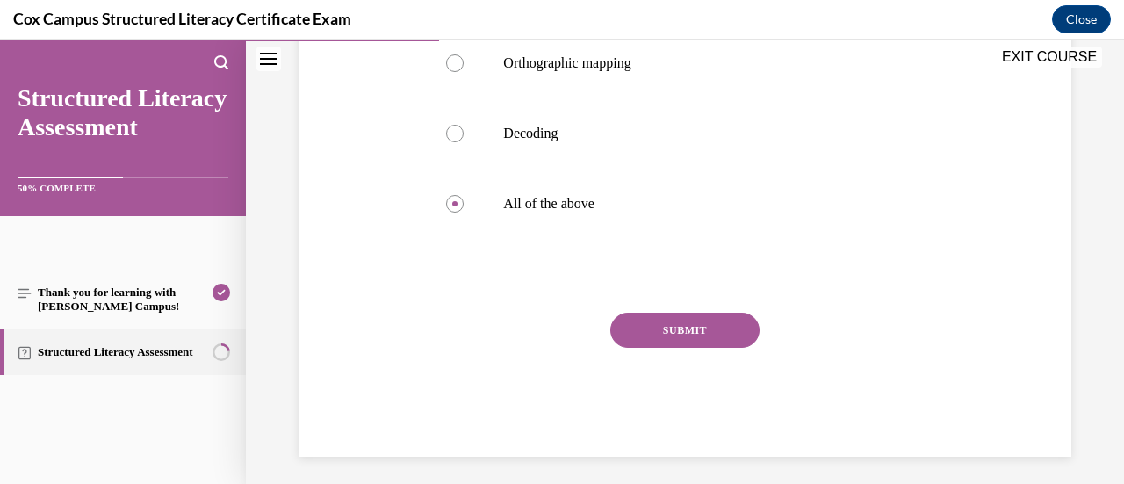
click at [732, 341] on button "SUBMIT" at bounding box center [684, 330] width 149 height 35
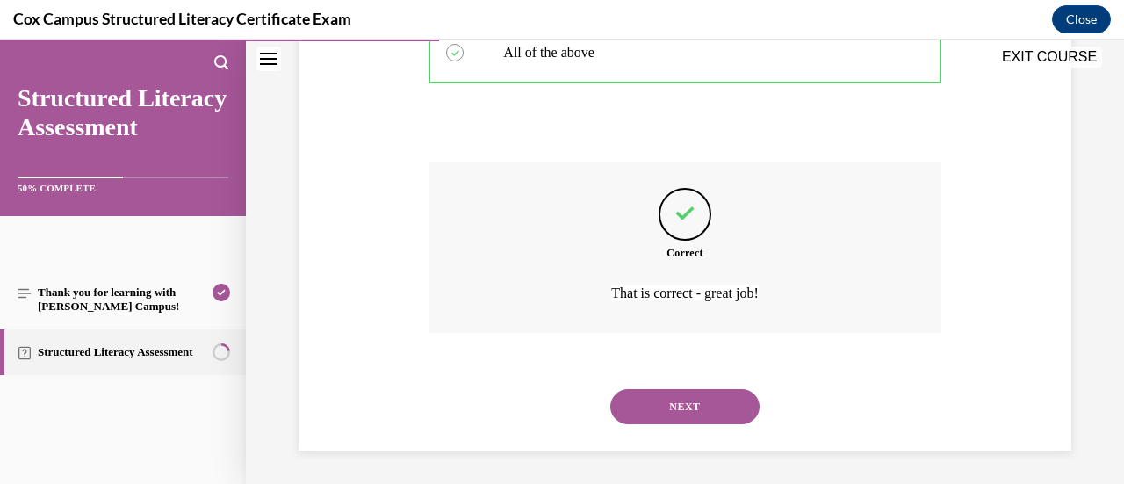
scroll to position [591, 0]
click at [716, 407] on button "NEXT" at bounding box center [684, 405] width 149 height 35
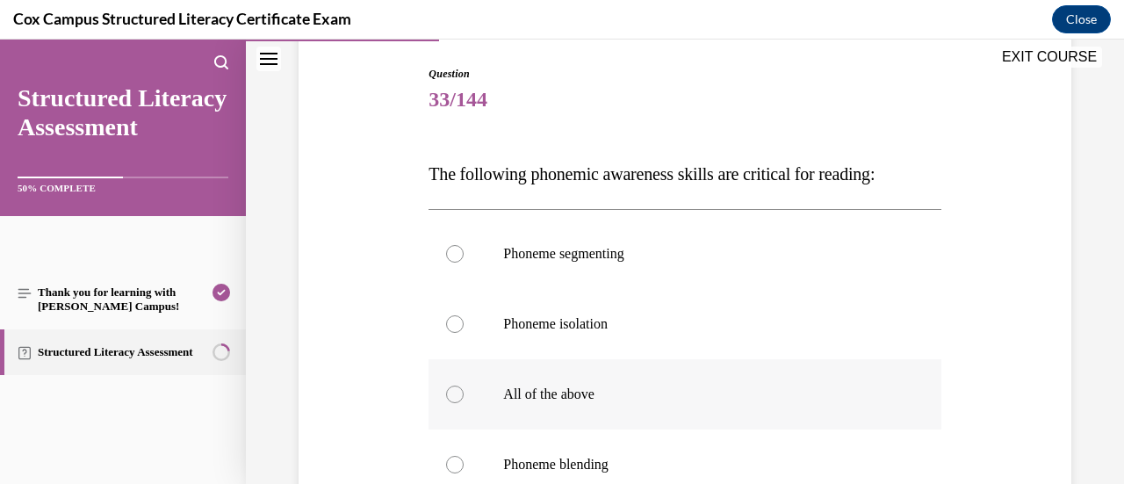
scroll to position [176, 0]
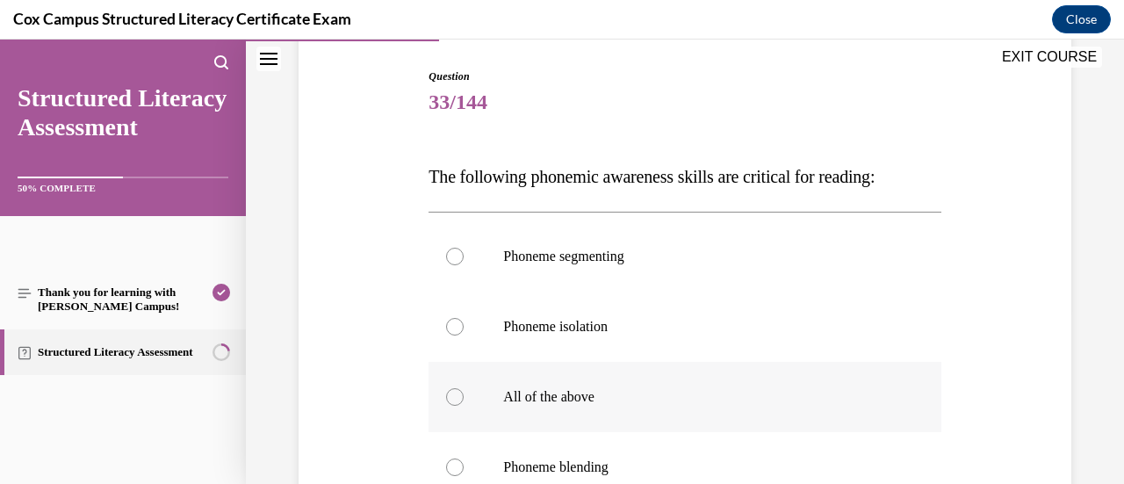
click at [693, 397] on p "All of the above" at bounding box center [699, 397] width 393 height 18
click at [464, 397] on input "All of the above" at bounding box center [455, 397] width 18 height 18
radio input "true"
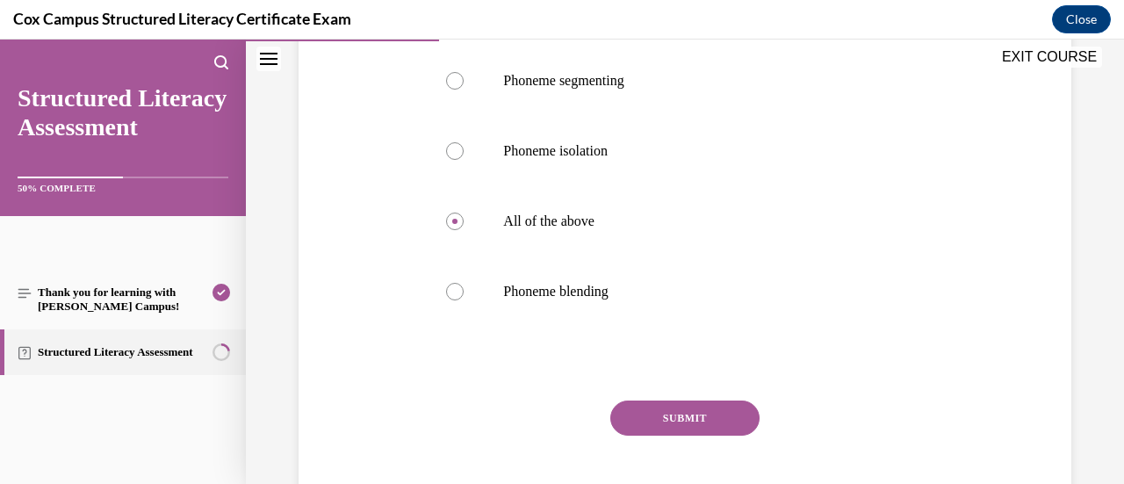
click at [685, 419] on button "SUBMIT" at bounding box center [684, 417] width 149 height 35
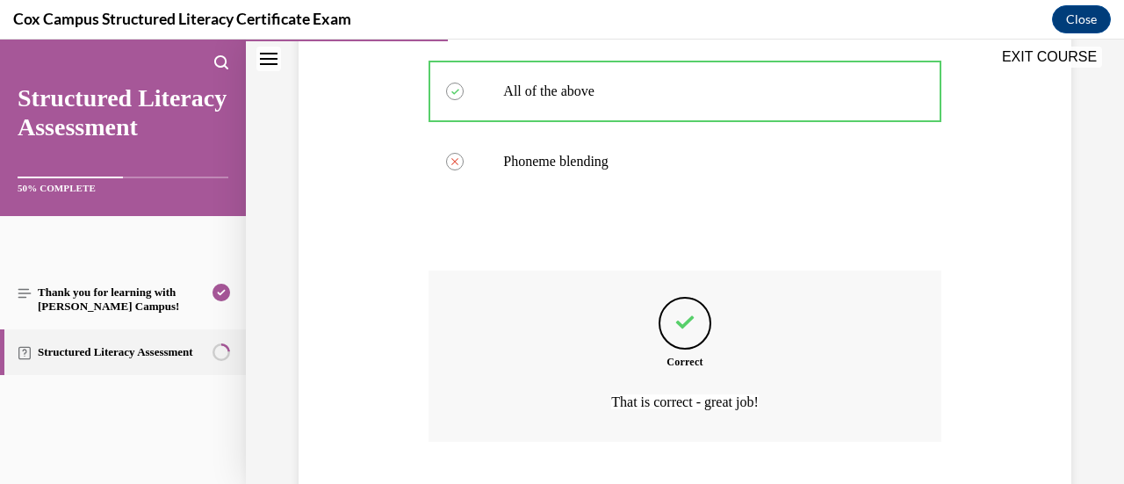
scroll to position [591, 0]
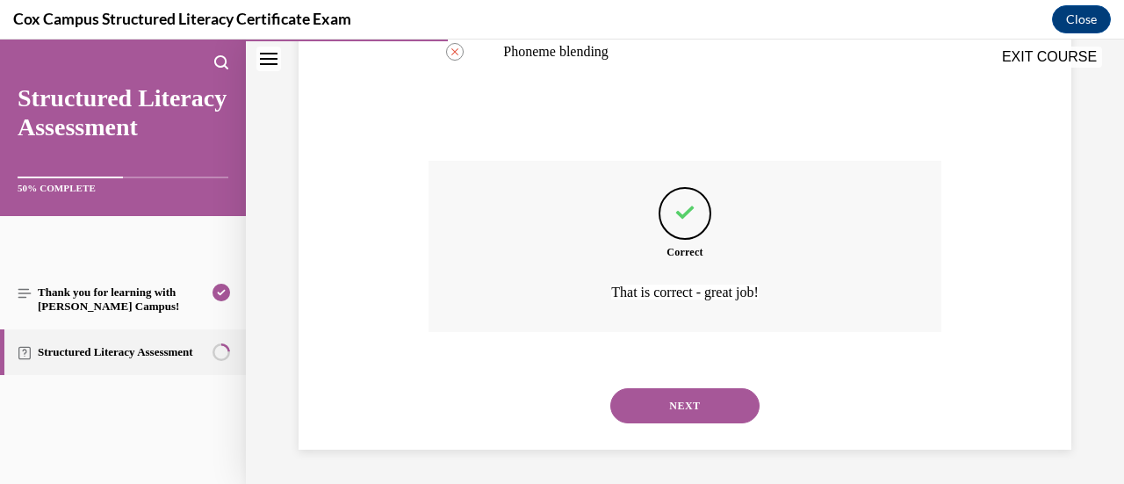
click at [687, 411] on button "NEXT" at bounding box center [684, 405] width 149 height 35
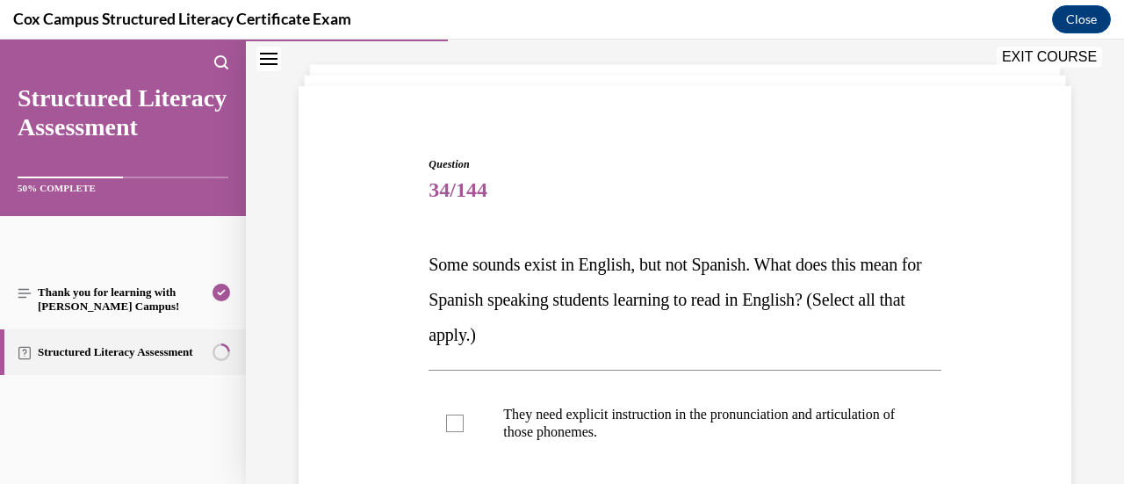
scroll to position [176, 0]
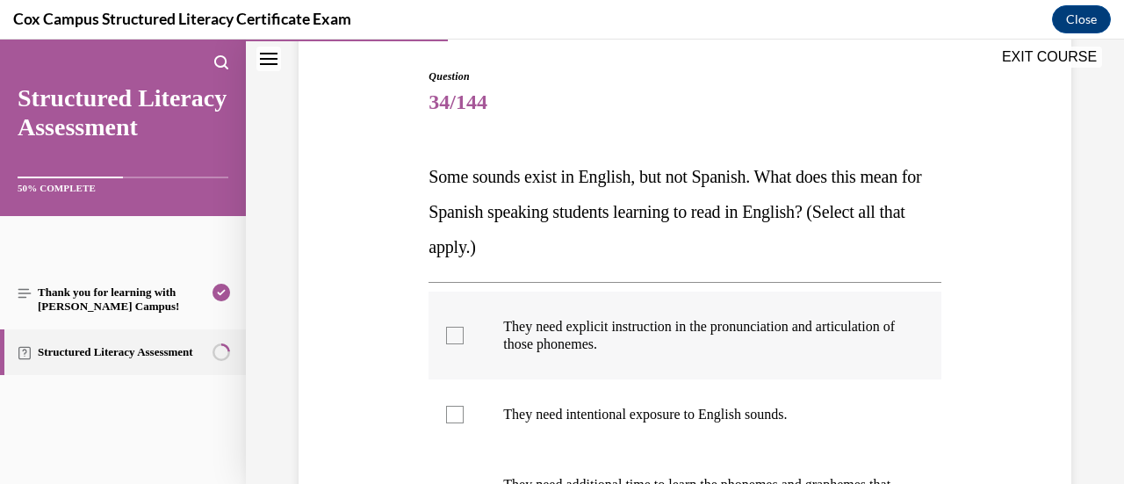
click at [457, 342] on div at bounding box center [455, 336] width 18 height 18
click at [457, 342] on input "They need explicit instruction in the pronunciation and articulation of those p…" at bounding box center [455, 336] width 18 height 18
checkbox input "true"
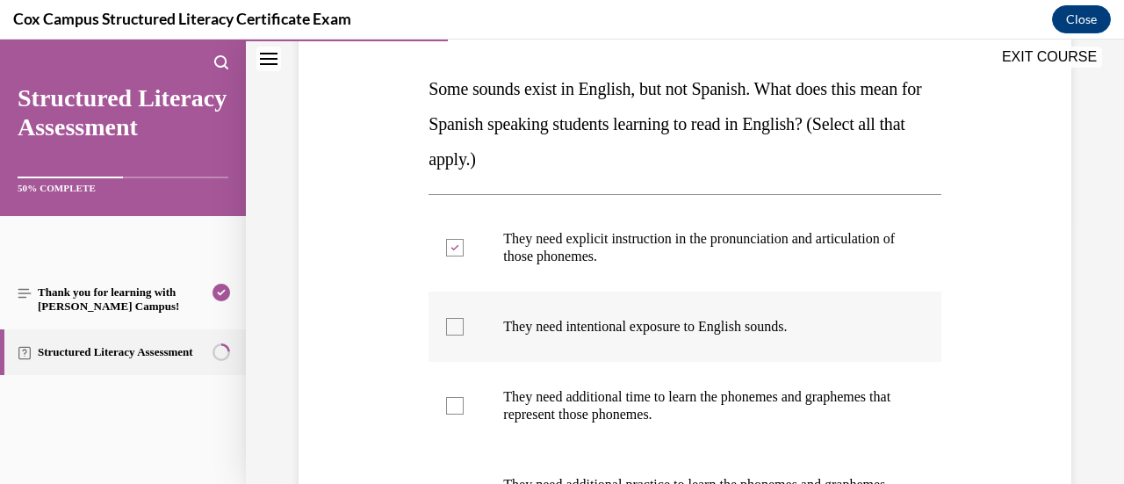
click at [791, 320] on p "They need intentional exposure to English sounds." at bounding box center [699, 327] width 393 height 18
click at [464, 320] on input "They need intentional exposure to English sounds." at bounding box center [455, 327] width 18 height 18
checkbox input "true"
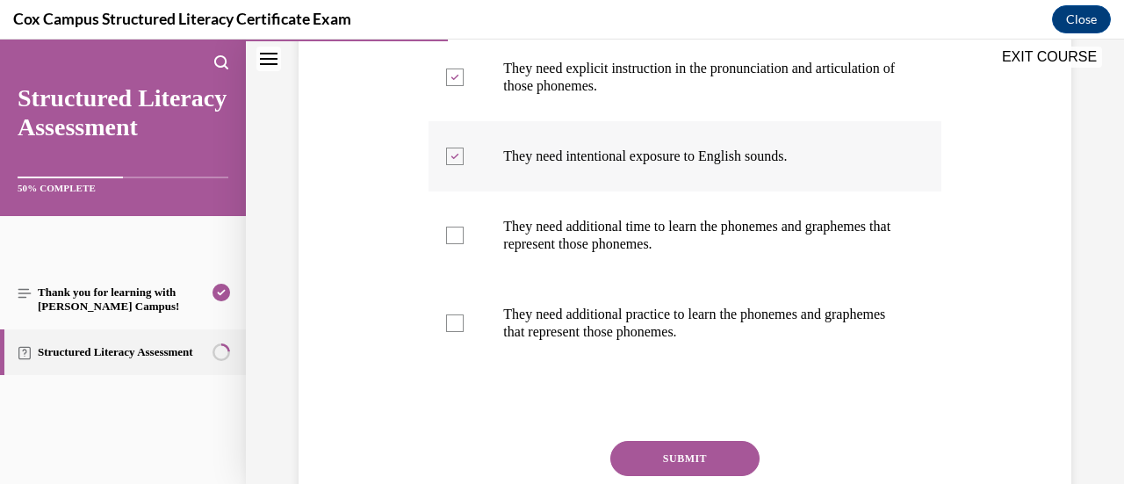
scroll to position [439, 0]
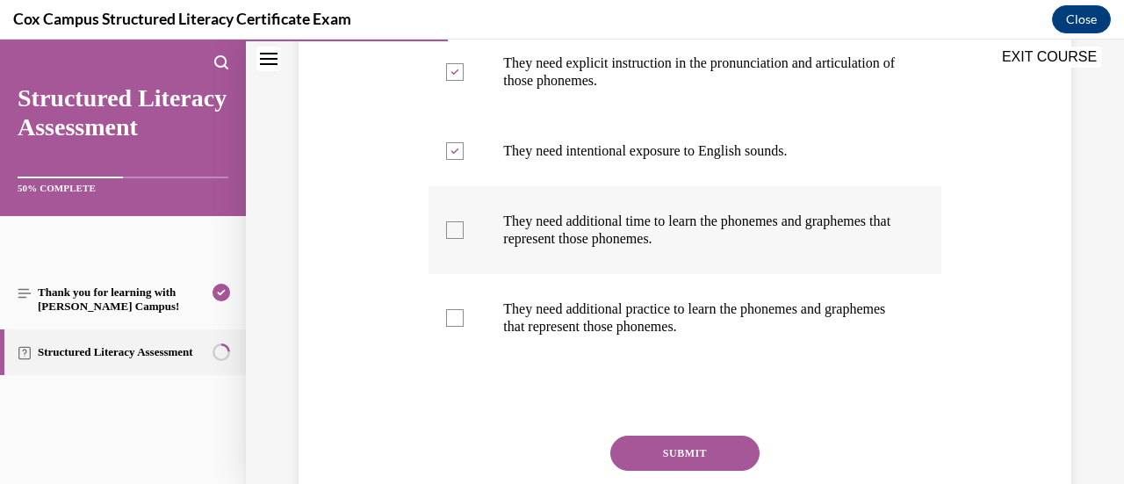
click at [813, 238] on p "They need additional time to learn the phonemes and graphemes that represent th…" at bounding box center [699, 229] width 393 height 35
click at [464, 238] on input "They need additional time to learn the phonemes and graphemes that represent th…" at bounding box center [455, 230] width 18 height 18
checkbox input "true"
click at [862, 306] on p "They need additional practice to learn the phonemes and graphemes that represen…" at bounding box center [699, 317] width 393 height 35
click at [464, 309] on input "They need additional practice to learn the phonemes and graphemes that represen…" at bounding box center [455, 318] width 18 height 18
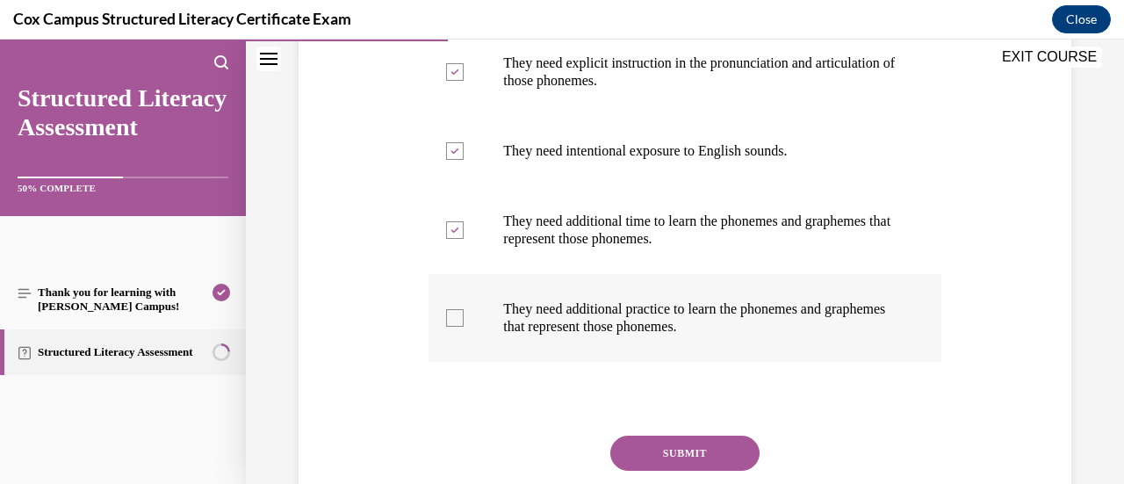
checkbox input "true"
click at [713, 450] on button "SUBMIT" at bounding box center [684, 452] width 149 height 35
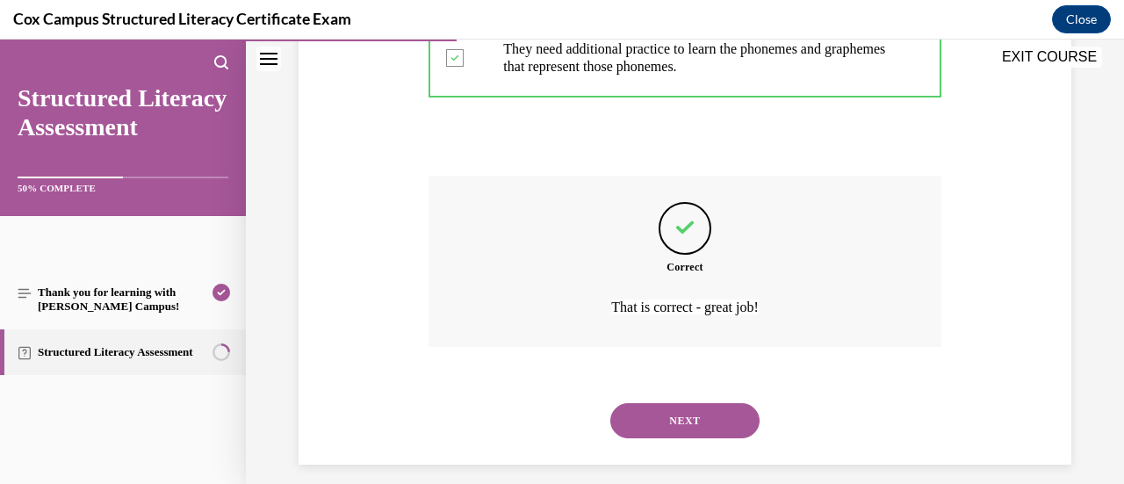
scroll to position [714, 0]
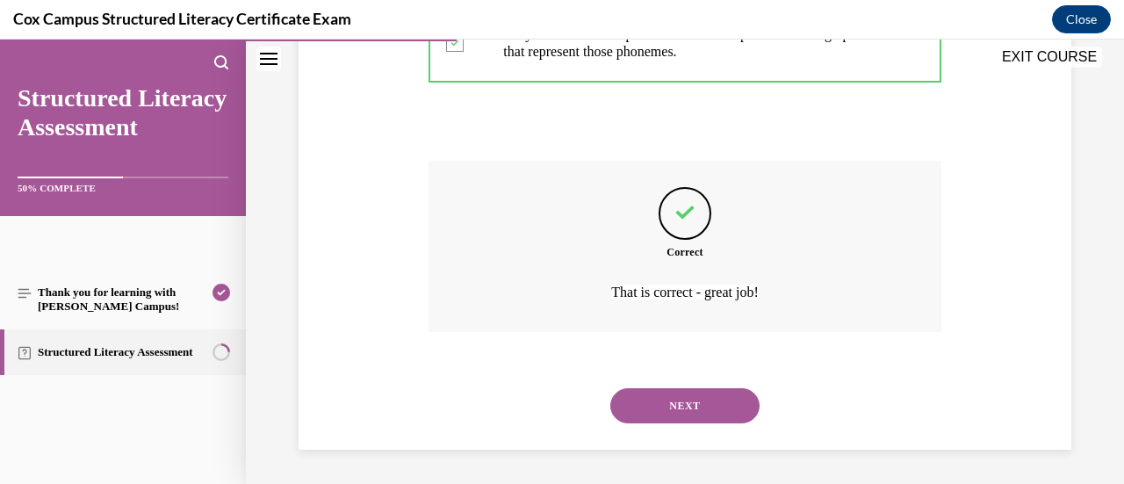
click at [726, 414] on button "NEXT" at bounding box center [684, 405] width 149 height 35
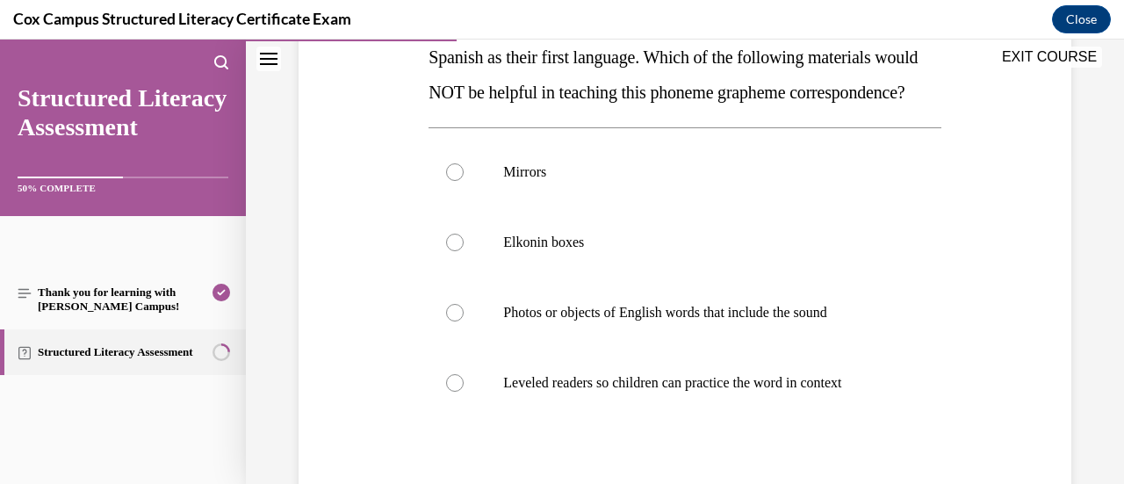
scroll to position [351, 0]
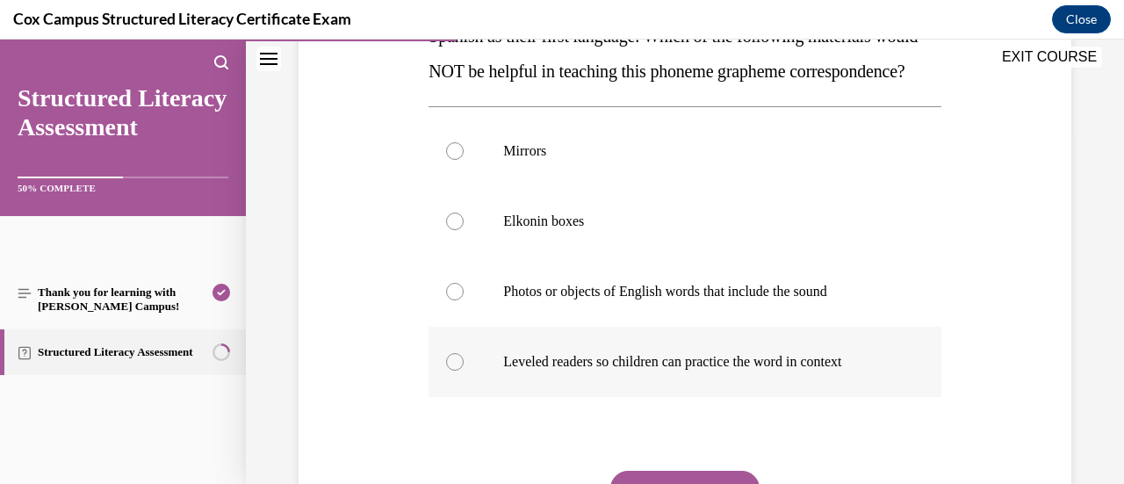
click at [875, 371] on p "Leveled readers so children can practice the word in context" at bounding box center [699, 362] width 393 height 18
click at [464, 371] on input "Leveled readers so children can practice the word in context" at bounding box center [455, 362] width 18 height 18
radio input "true"
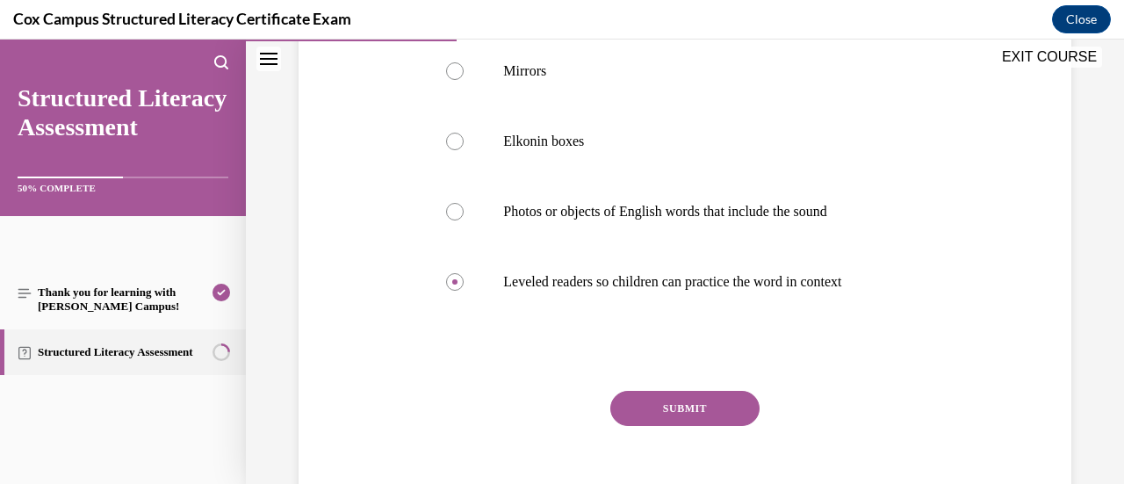
scroll to position [439, 0]
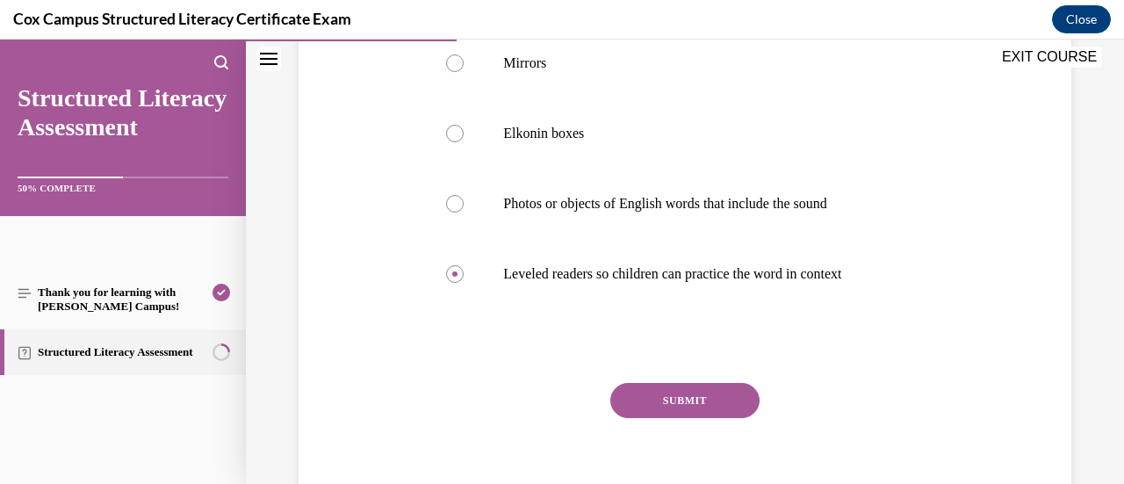
click at [712, 418] on button "SUBMIT" at bounding box center [684, 400] width 149 height 35
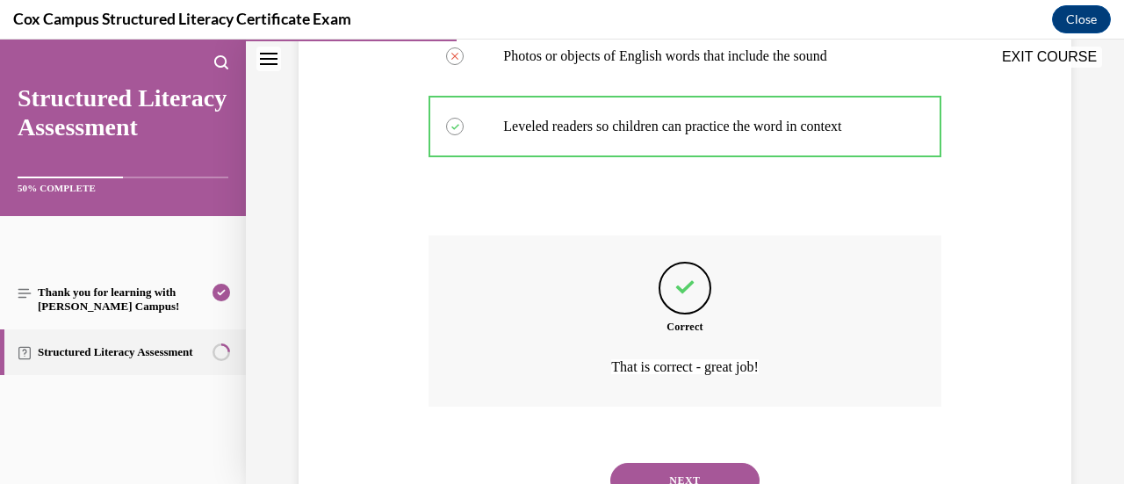
scroll to position [696, 0]
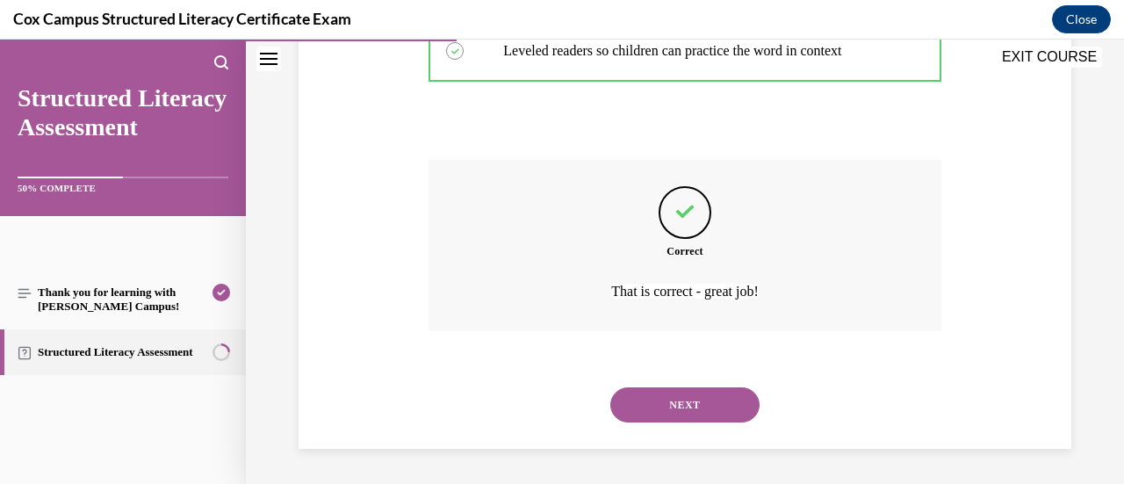
click at [671, 415] on button "NEXT" at bounding box center [684, 404] width 149 height 35
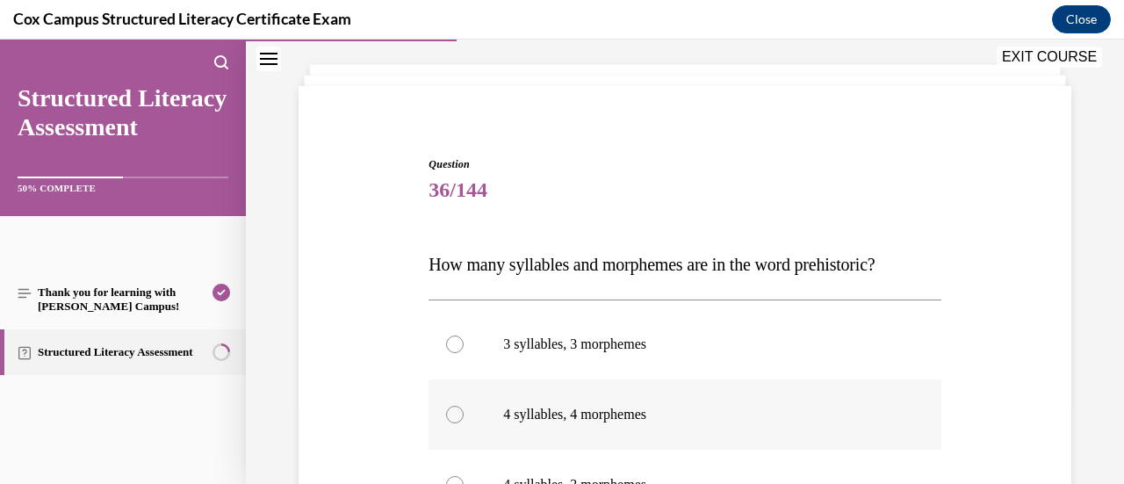
scroll to position [176, 0]
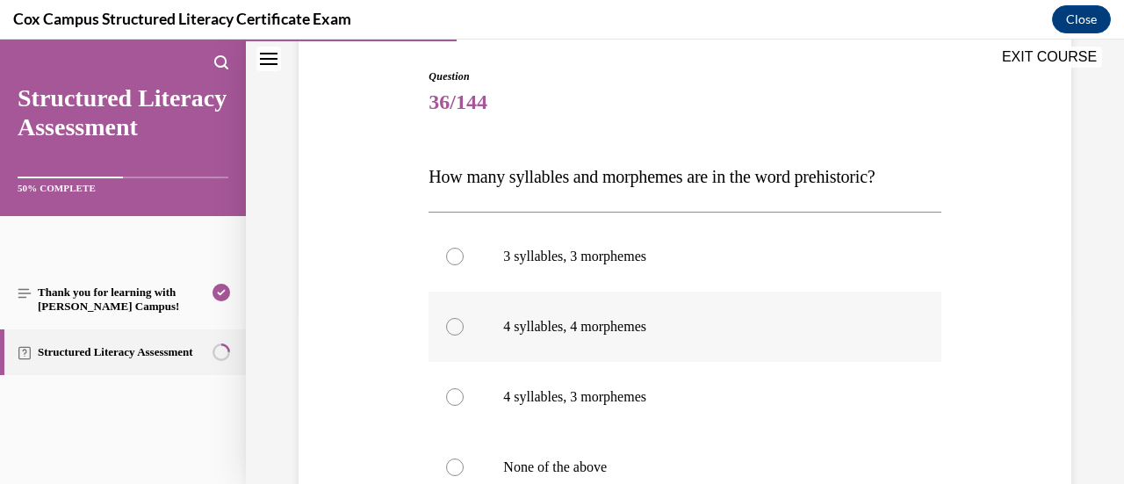
click at [769, 331] on p "4 syllables, 4 morphemes" at bounding box center [699, 327] width 393 height 18
click at [464, 331] on input "4 syllables, 4 morphemes" at bounding box center [455, 327] width 18 height 18
radio input "true"
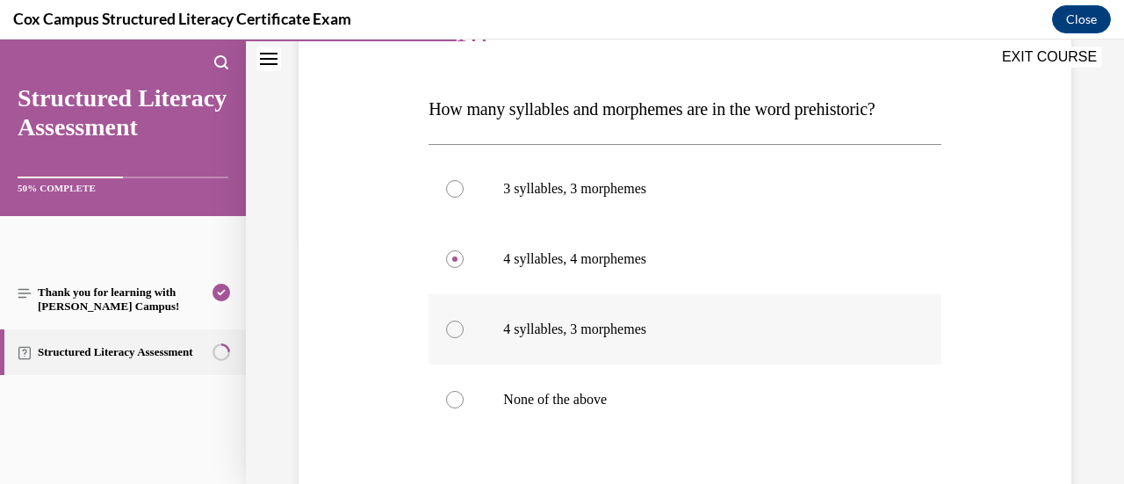
scroll to position [263, 0]
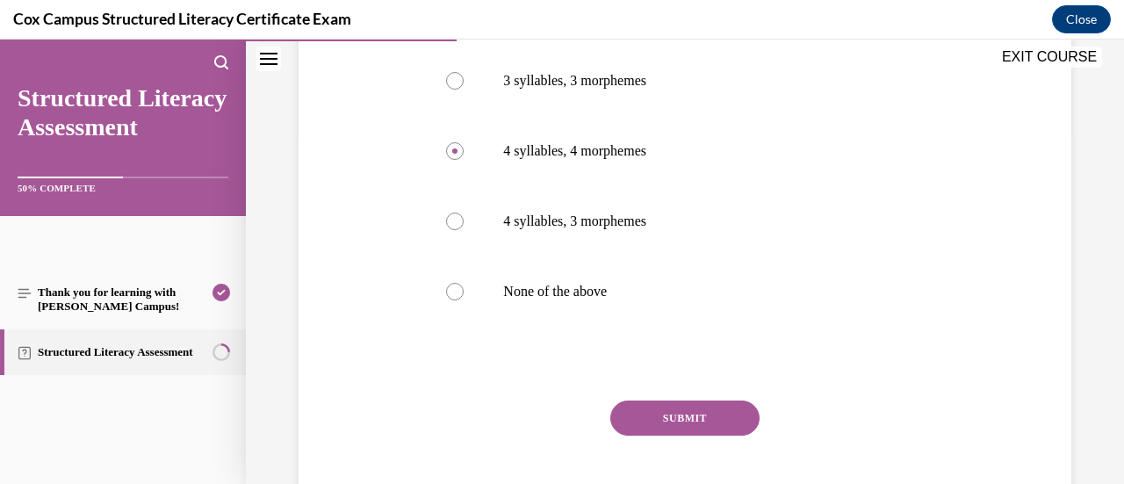
click at [735, 417] on button "SUBMIT" at bounding box center [684, 417] width 149 height 35
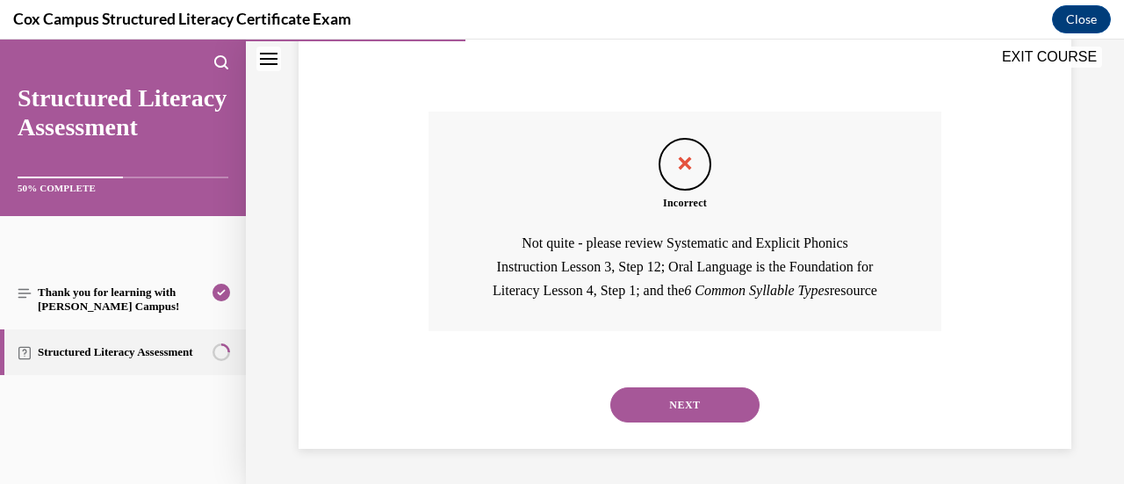
scroll to position [662, 0]
click at [715, 400] on button "NEXT" at bounding box center [684, 404] width 149 height 35
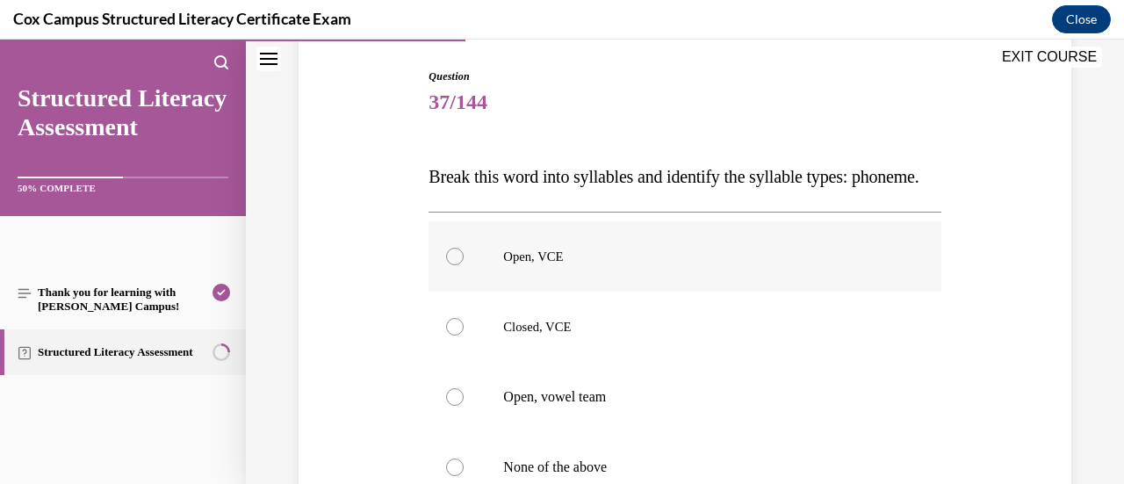
scroll to position [263, 0]
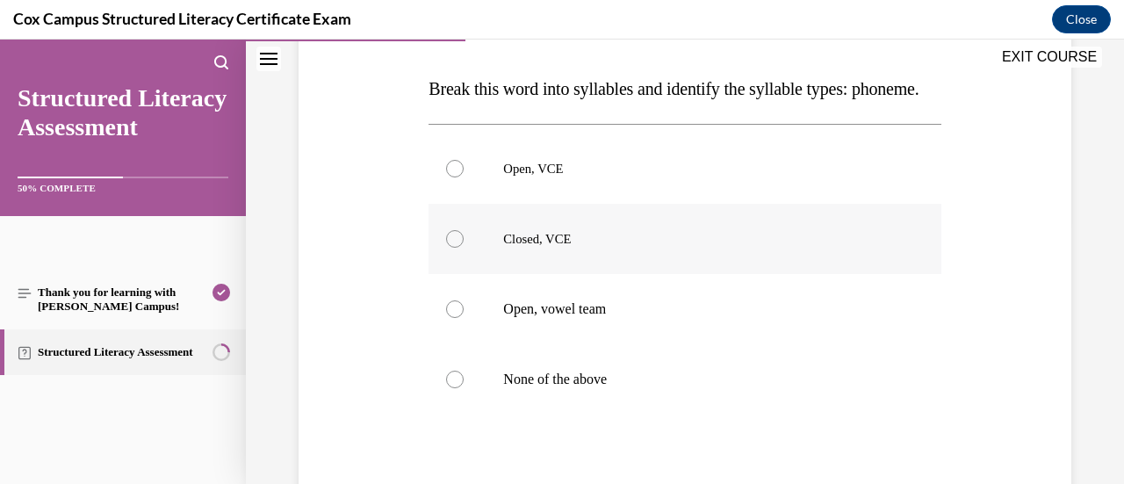
click at [876, 274] on label "Closed, VCE" at bounding box center [684, 239] width 512 height 70
click at [464, 248] on input "Closed, VCE" at bounding box center [455, 239] width 18 height 18
radio input "true"
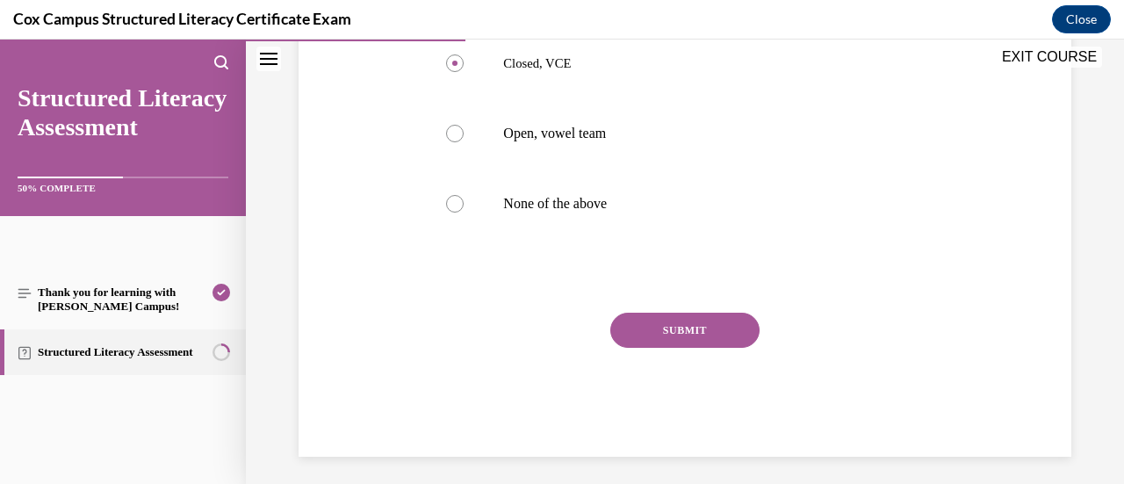
click at [728, 348] on button "SUBMIT" at bounding box center [684, 330] width 149 height 35
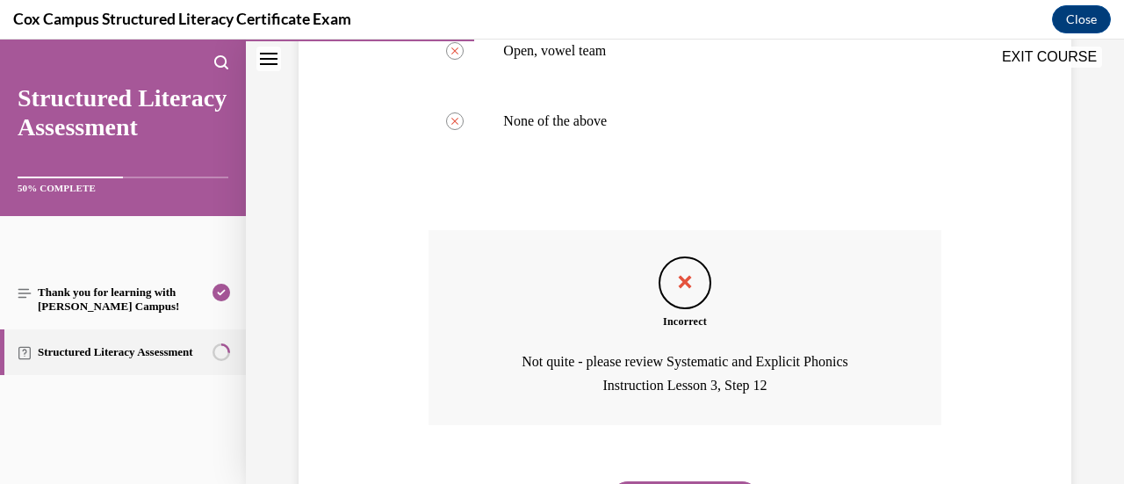
scroll to position [650, 0]
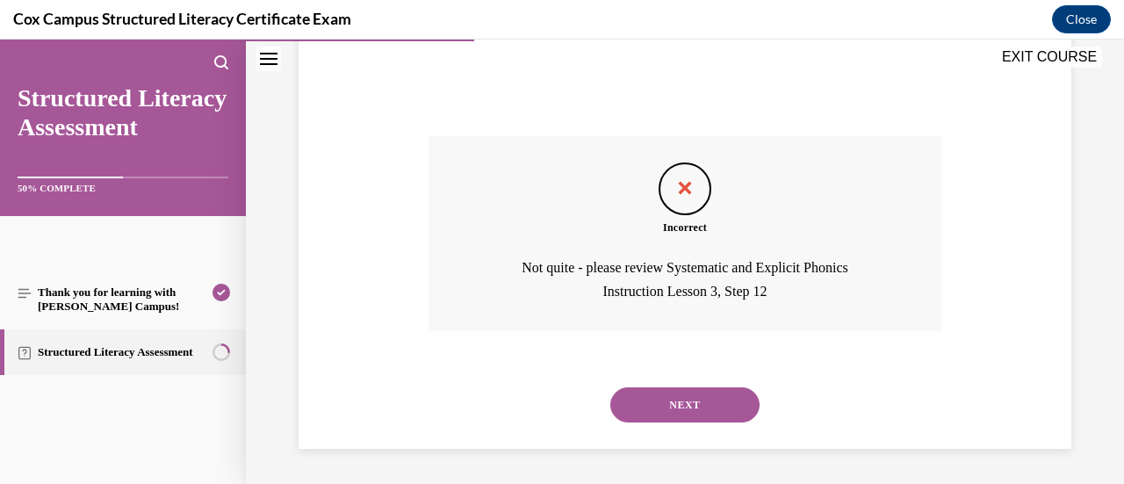
click at [686, 403] on button "NEXT" at bounding box center [684, 404] width 149 height 35
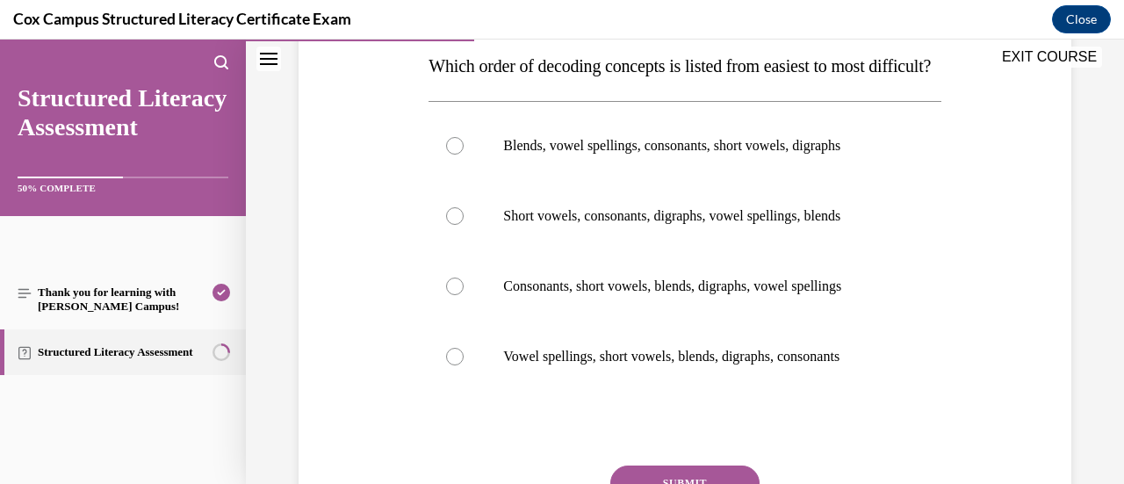
scroll to position [263, 0]
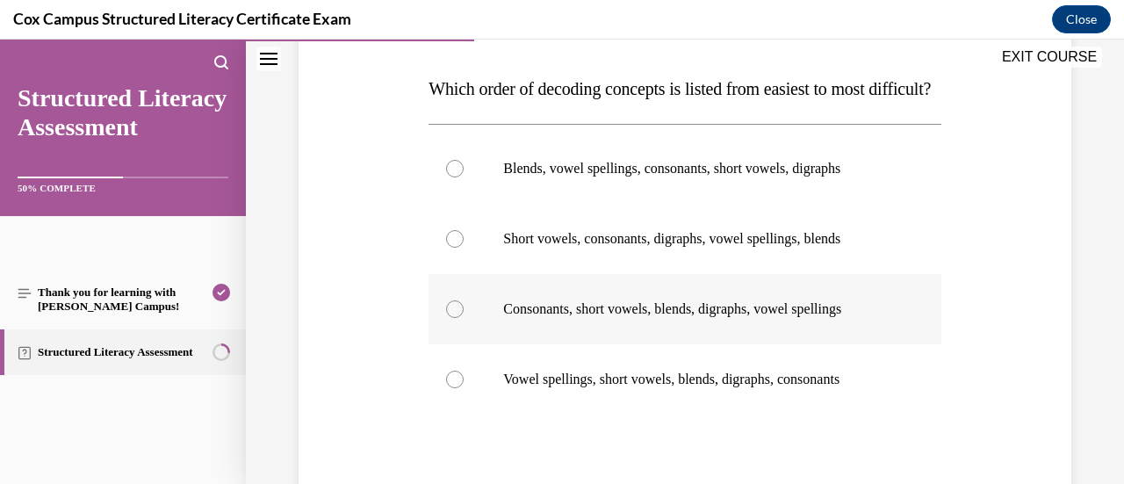
click at [457, 318] on div at bounding box center [455, 309] width 18 height 18
click at [457, 318] on input "Consonants, short vowels, blends, digraphs, vowel spellings" at bounding box center [455, 309] width 18 height 18
radio input "true"
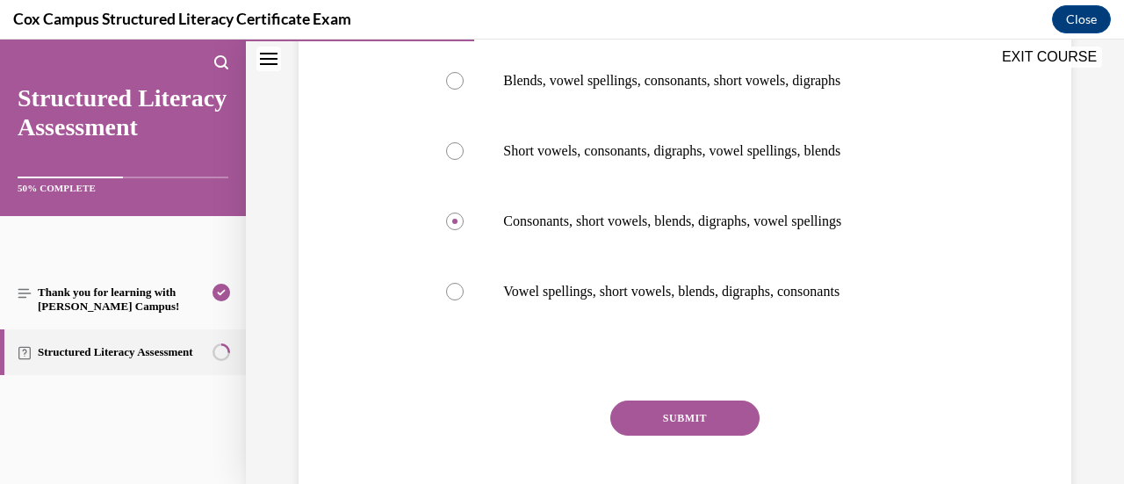
click at [648, 435] on button "SUBMIT" at bounding box center [684, 417] width 149 height 35
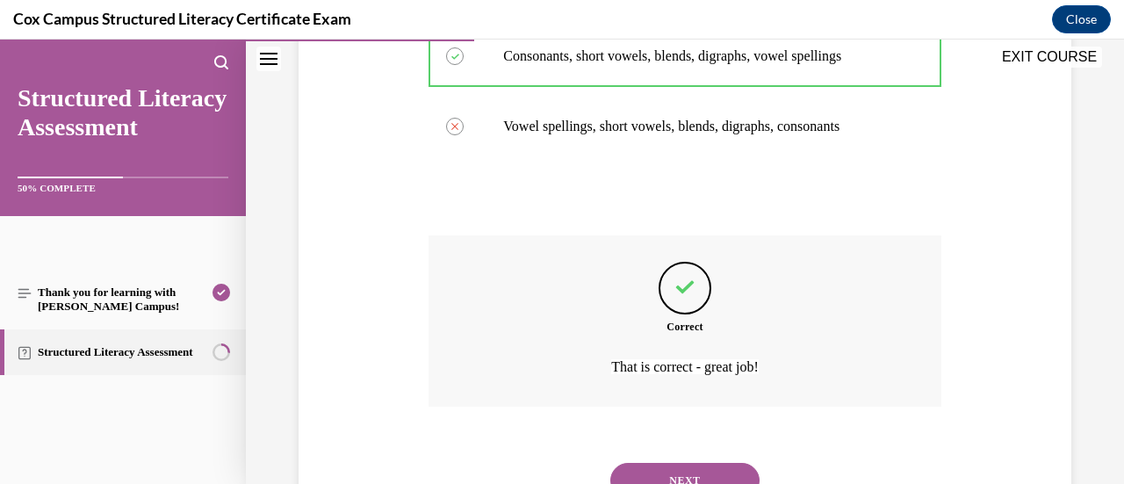
scroll to position [626, 0]
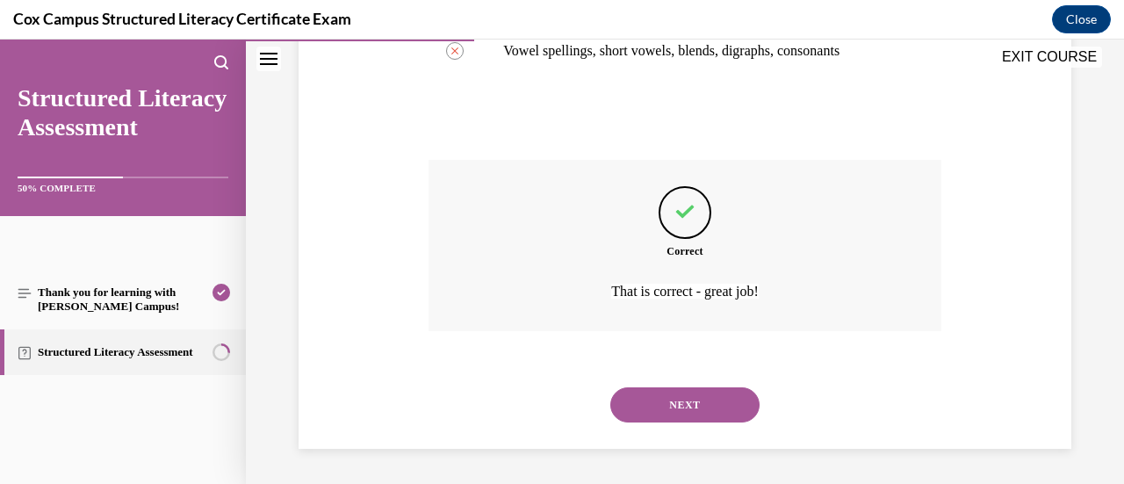
click at [717, 407] on button "NEXT" at bounding box center [684, 404] width 149 height 35
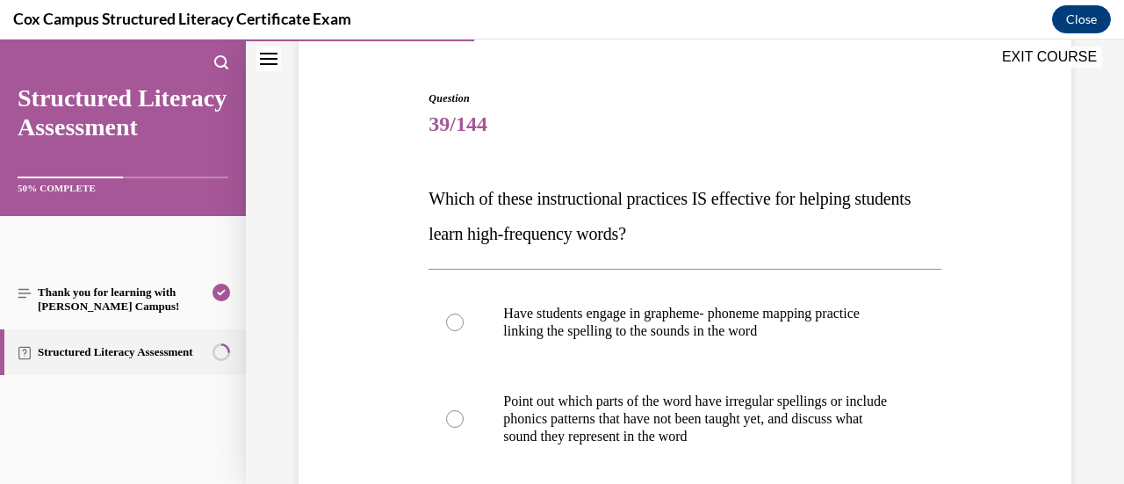
scroll to position [176, 0]
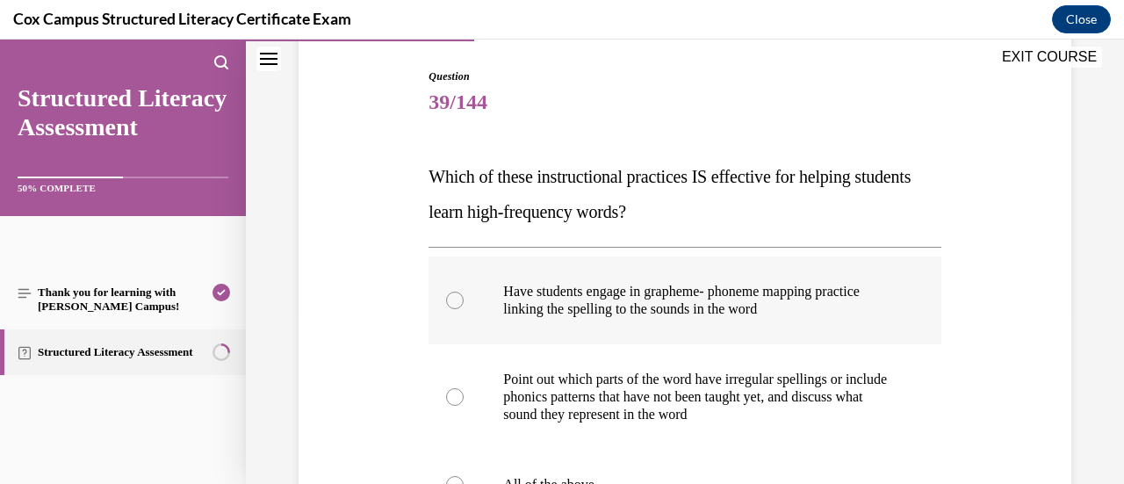
click at [459, 301] on div at bounding box center [455, 301] width 18 height 18
click at [459, 301] on input "Have students engage in grapheme- phoneme mapping practice linking the spelling…" at bounding box center [455, 301] width 18 height 18
radio input "true"
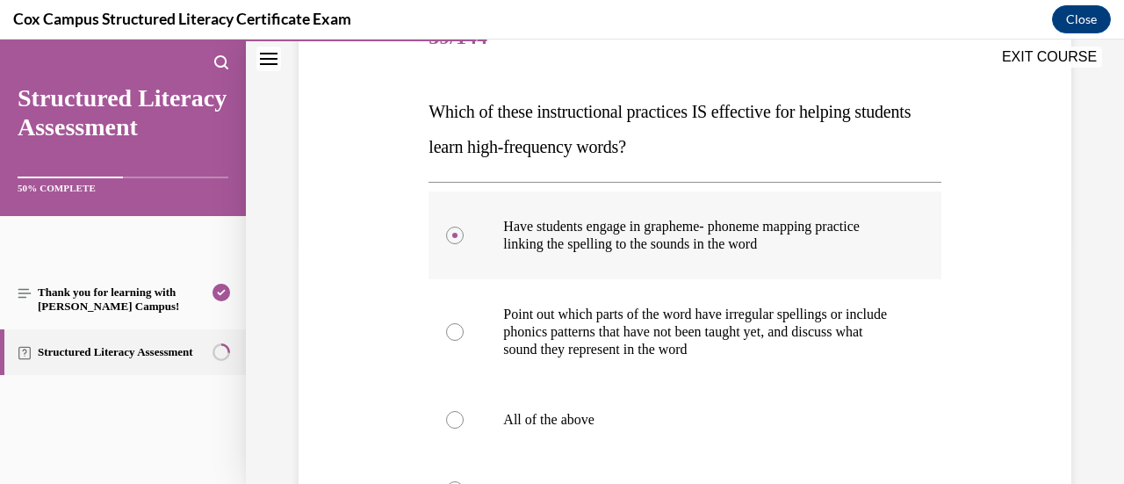
scroll to position [263, 0]
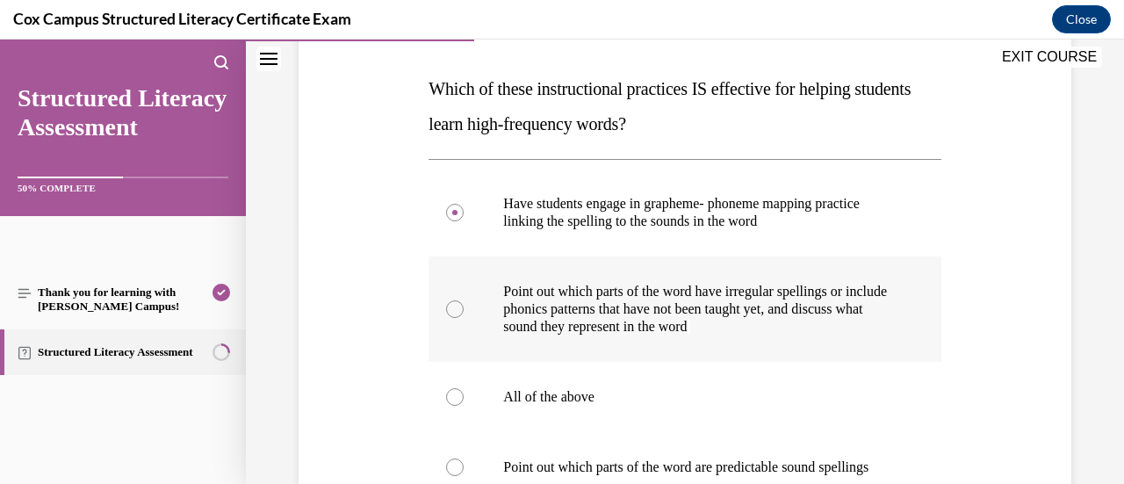
click at [446, 306] on div at bounding box center [455, 309] width 18 height 18
click at [446, 306] on input "Point out which parts of the word have irregular spellings or include phonics p…" at bounding box center [455, 309] width 18 height 18
radio input "true"
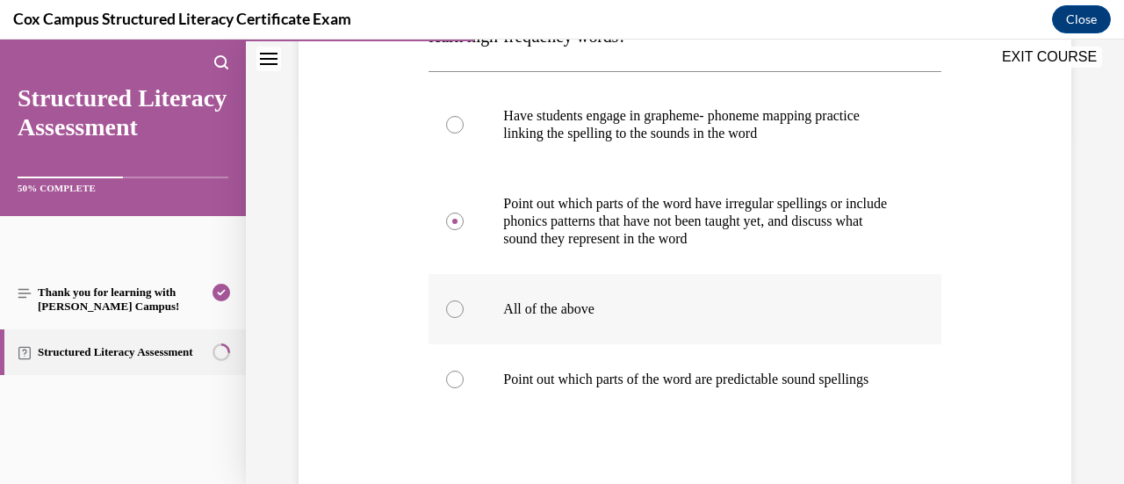
click at [825, 317] on p "All of the above" at bounding box center [699, 309] width 393 height 18
click at [464, 317] on input "All of the above" at bounding box center [455, 309] width 18 height 18
radio input "true"
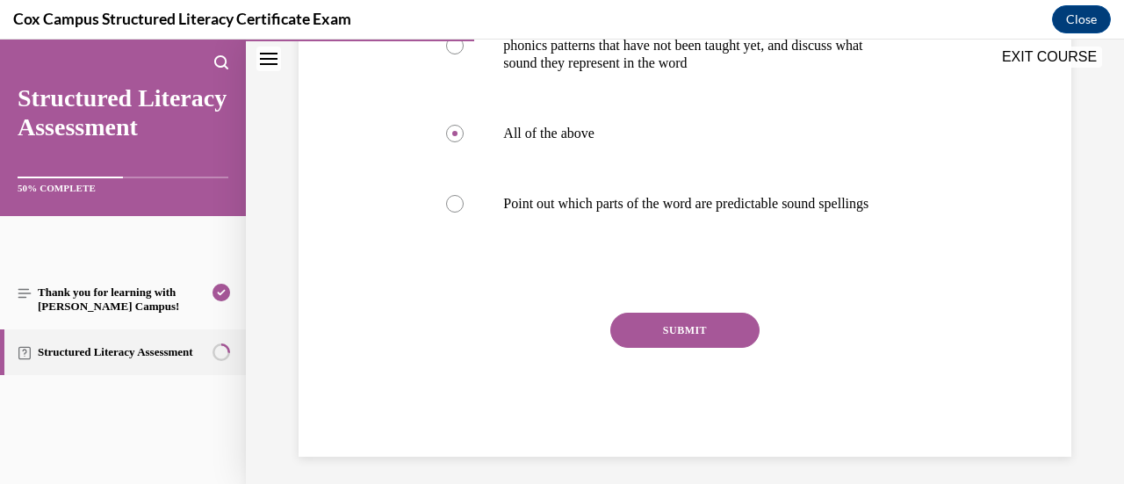
click at [712, 348] on button "SUBMIT" at bounding box center [684, 330] width 149 height 35
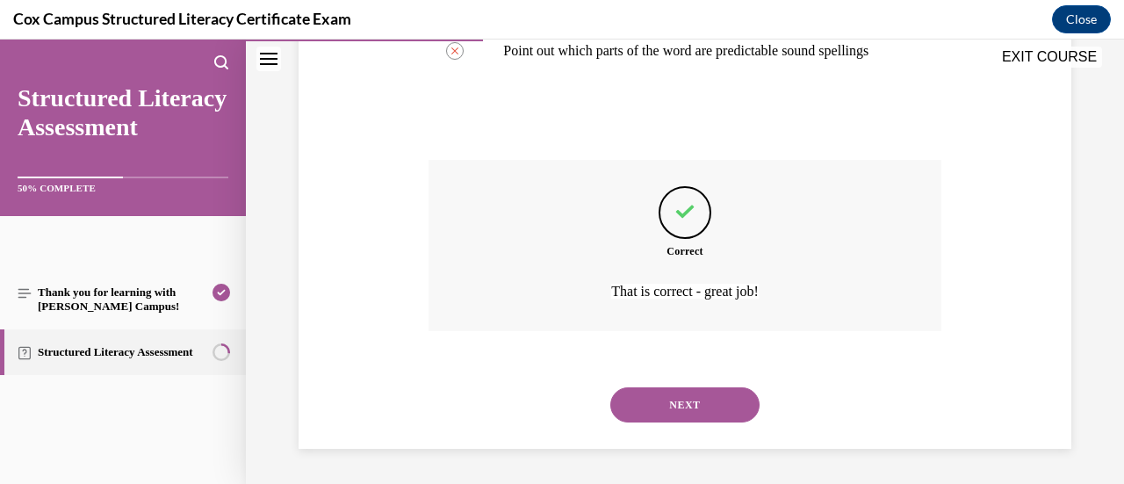
scroll to position [696, 0]
click at [690, 412] on button "NEXT" at bounding box center [684, 404] width 149 height 35
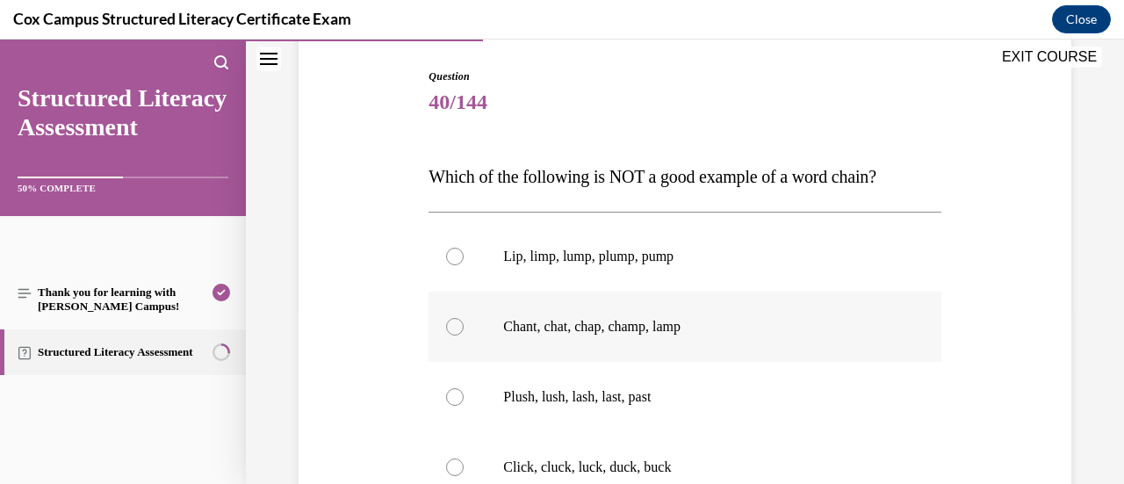
scroll to position [263, 0]
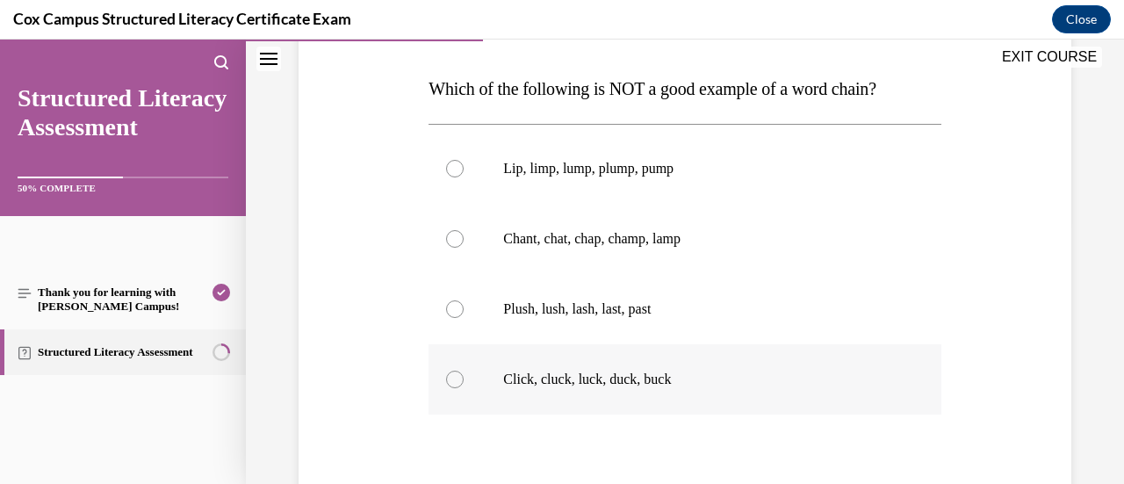
click at [448, 384] on div at bounding box center [455, 380] width 18 height 18
click at [448, 384] on input "Click, cluck, luck, duck, buck" at bounding box center [455, 380] width 18 height 18
radio input "true"
click at [708, 160] on p "Lip, limp, lump, plump, pump" at bounding box center [699, 169] width 393 height 18
click at [464, 160] on input "Lip, limp, lump, plump, pump" at bounding box center [455, 169] width 18 height 18
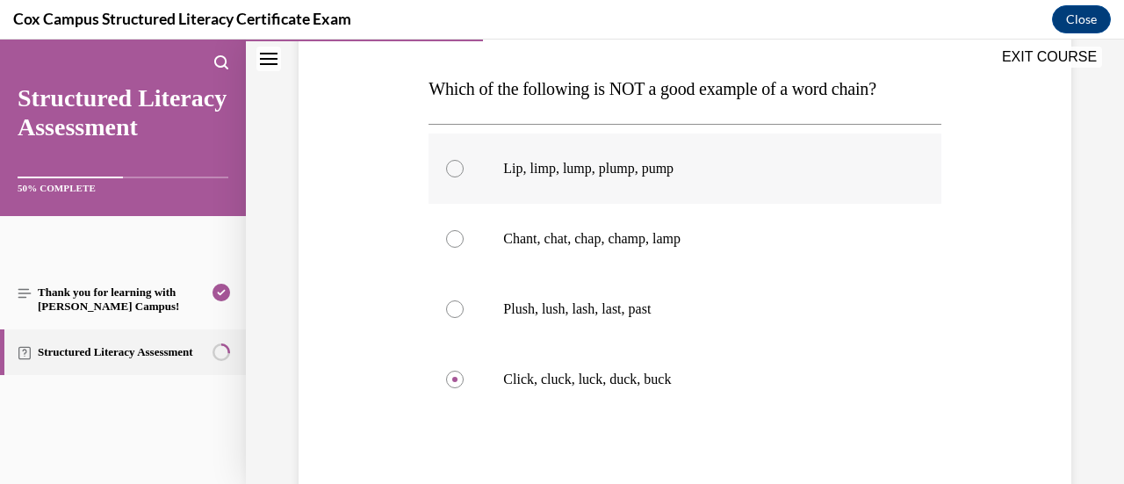
radio input "true"
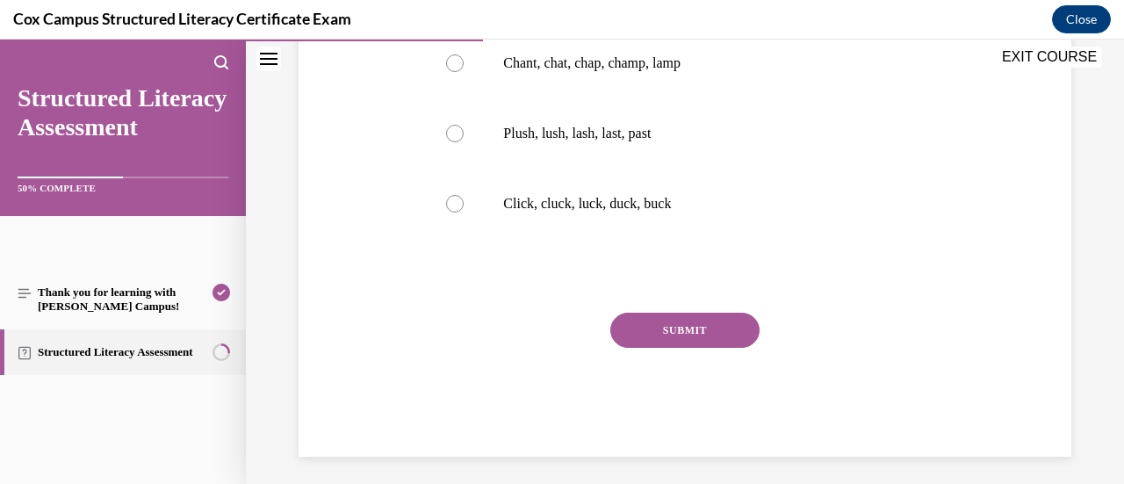
click at [677, 336] on button "SUBMIT" at bounding box center [684, 330] width 149 height 35
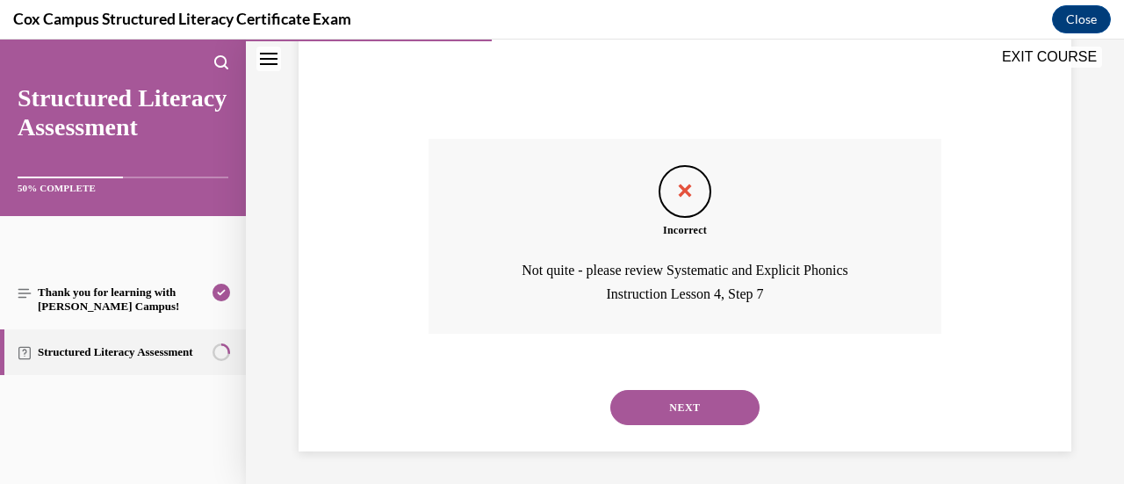
scroll to position [615, 0]
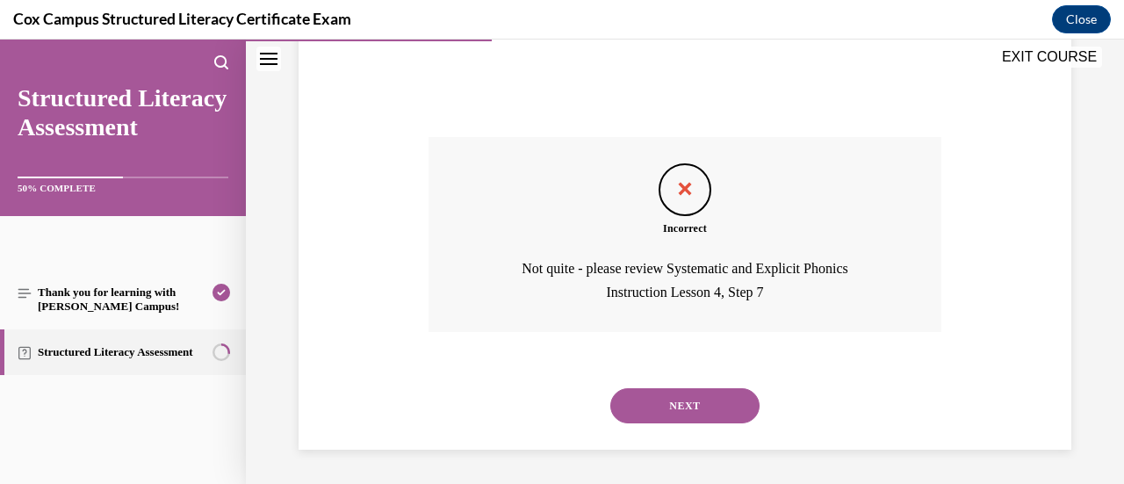
click at [720, 415] on button "NEXT" at bounding box center [684, 405] width 149 height 35
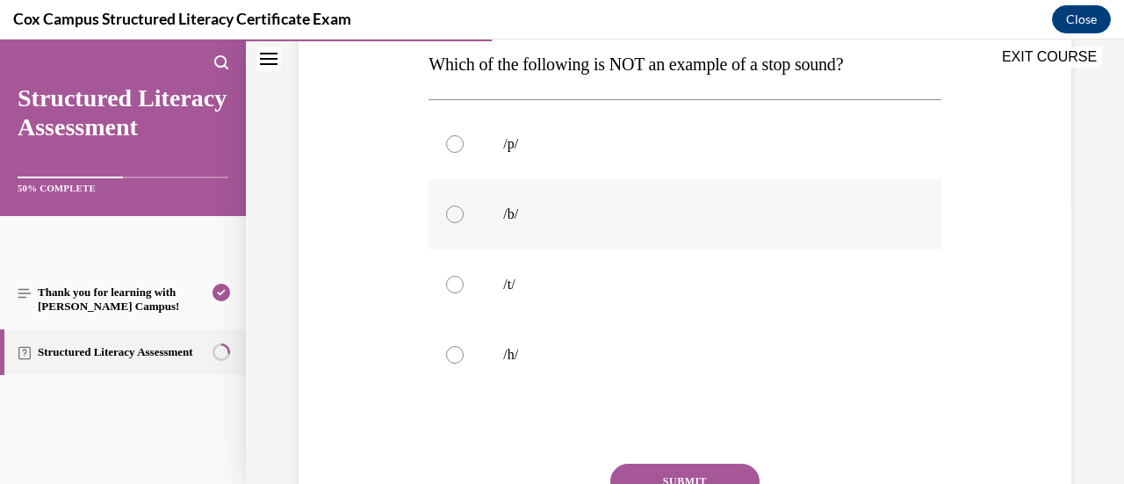
scroll to position [263, 0]
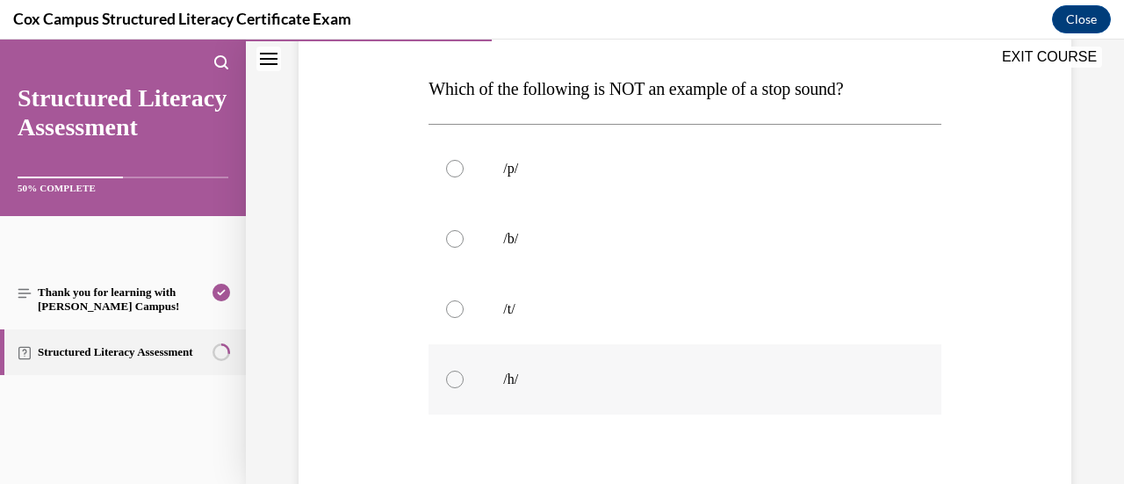
click at [576, 383] on p "/h/" at bounding box center [699, 380] width 393 height 18
click at [464, 383] on input "/h/" at bounding box center [455, 380] width 18 height 18
radio input "true"
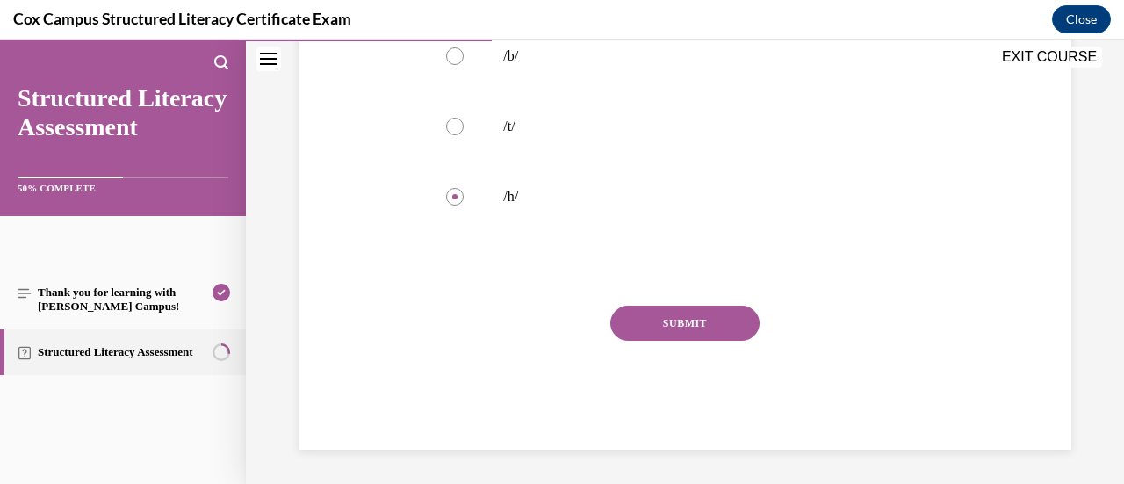
click at [650, 333] on button "SUBMIT" at bounding box center [684, 323] width 149 height 35
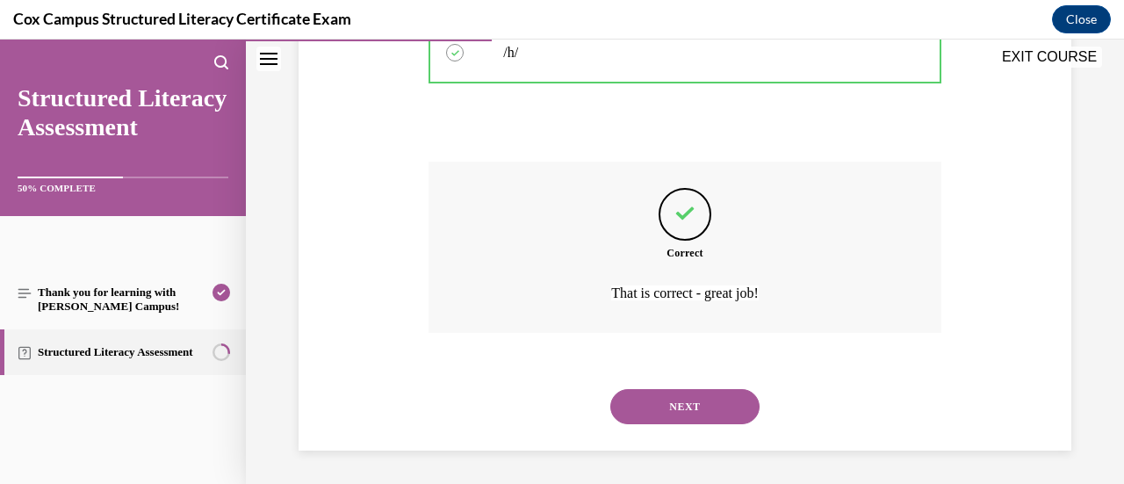
scroll to position [591, 0]
click at [688, 412] on button "NEXT" at bounding box center [684, 405] width 149 height 35
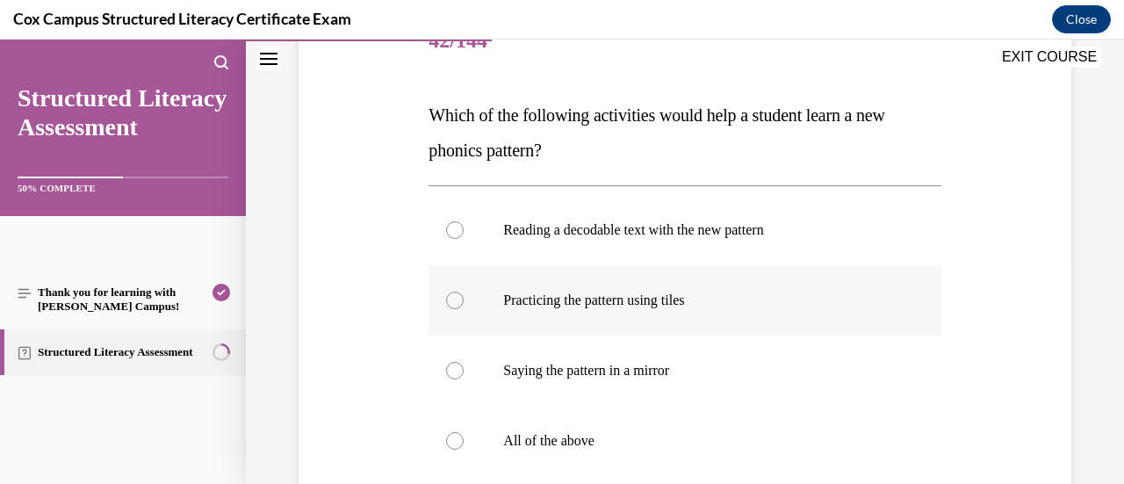
scroll to position [263, 0]
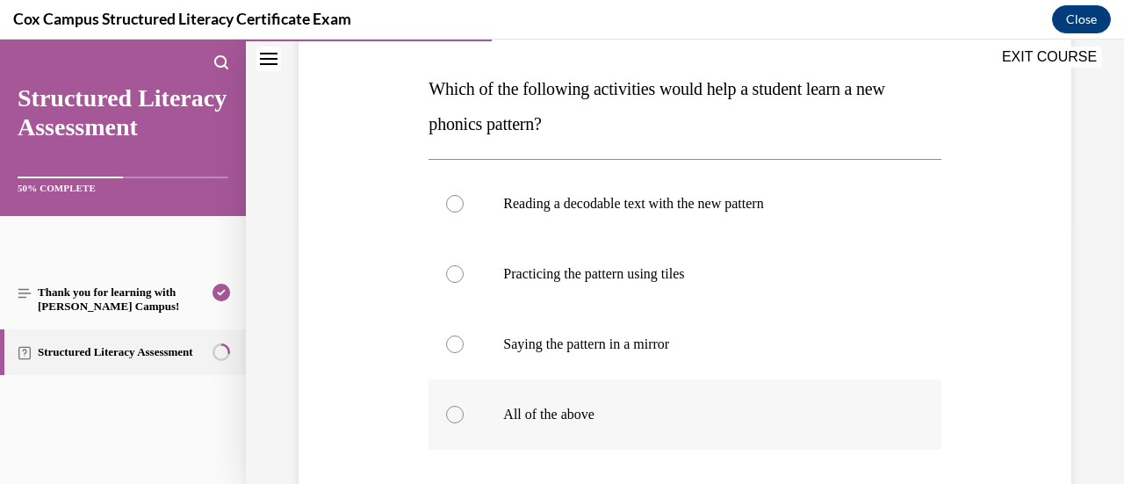
click at [659, 399] on label "All of the above" at bounding box center [684, 414] width 512 height 70
click at [464, 406] on input "All of the above" at bounding box center [455, 415] width 18 height 18
radio input "true"
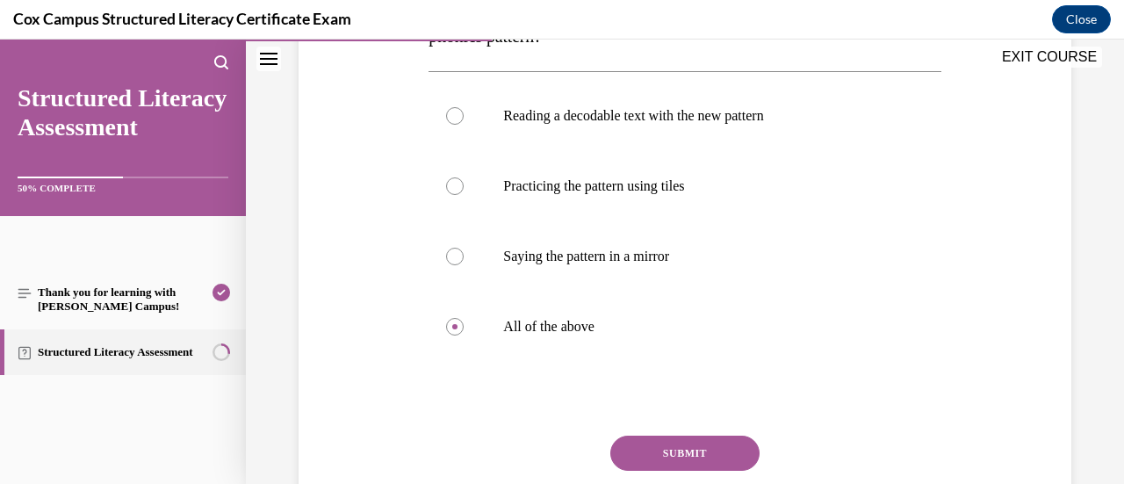
click at [661, 446] on button "SUBMIT" at bounding box center [684, 452] width 149 height 35
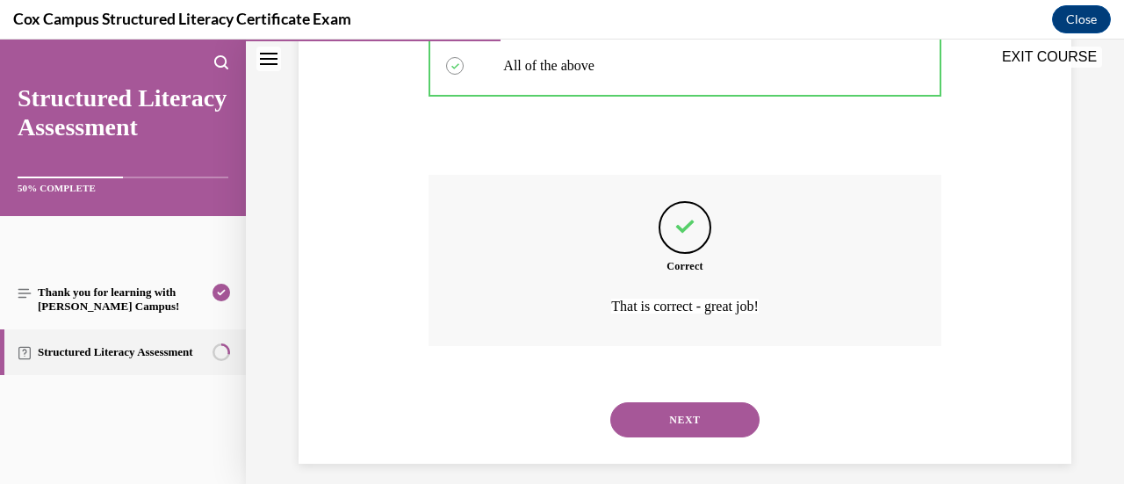
scroll to position [626, 0]
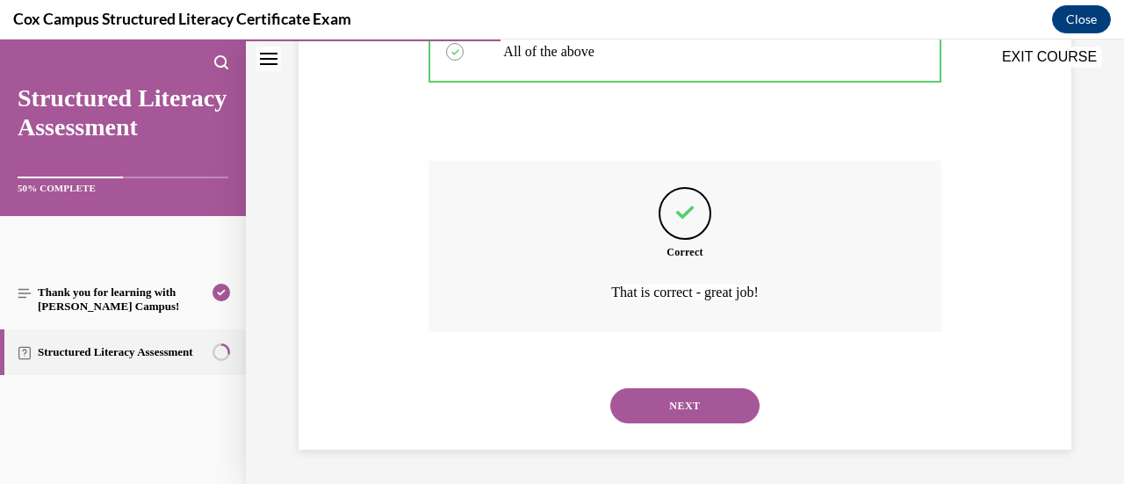
click at [733, 405] on button "NEXT" at bounding box center [684, 405] width 149 height 35
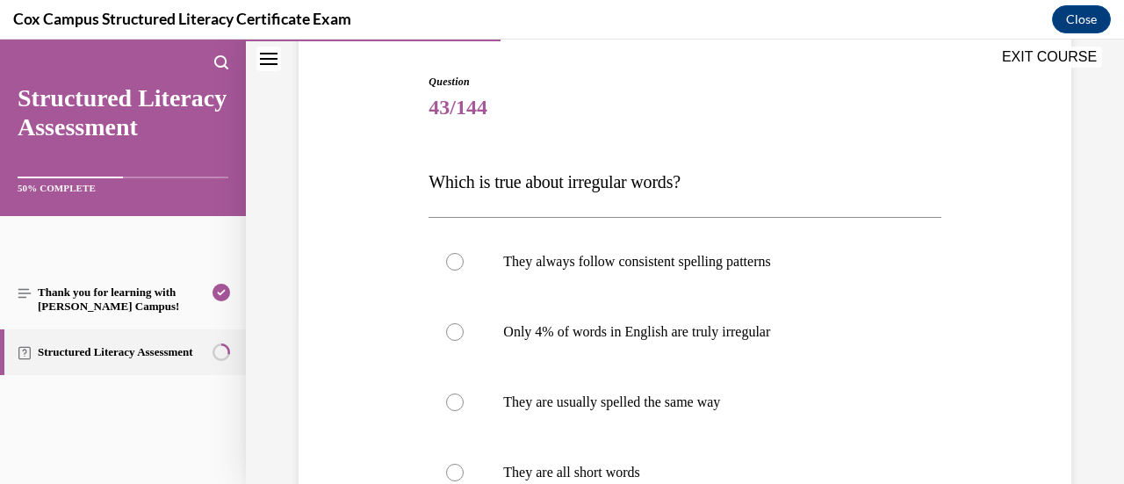
scroll to position [176, 0]
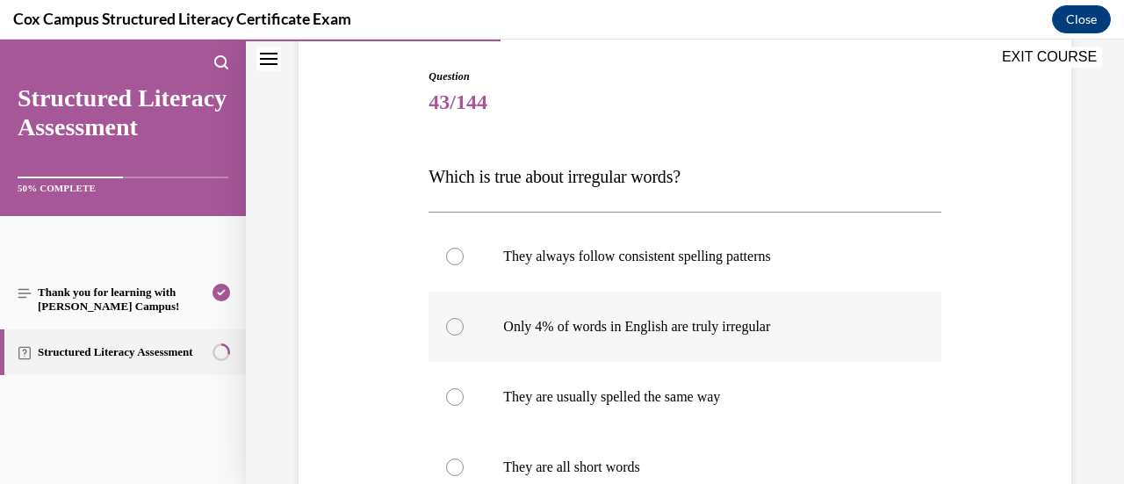
click at [829, 316] on label "Only 4% of words in English are truly irregular" at bounding box center [684, 327] width 512 height 70
click at [464, 318] on input "Only 4% of words in English are truly irregular" at bounding box center [455, 327] width 18 height 18
radio input "true"
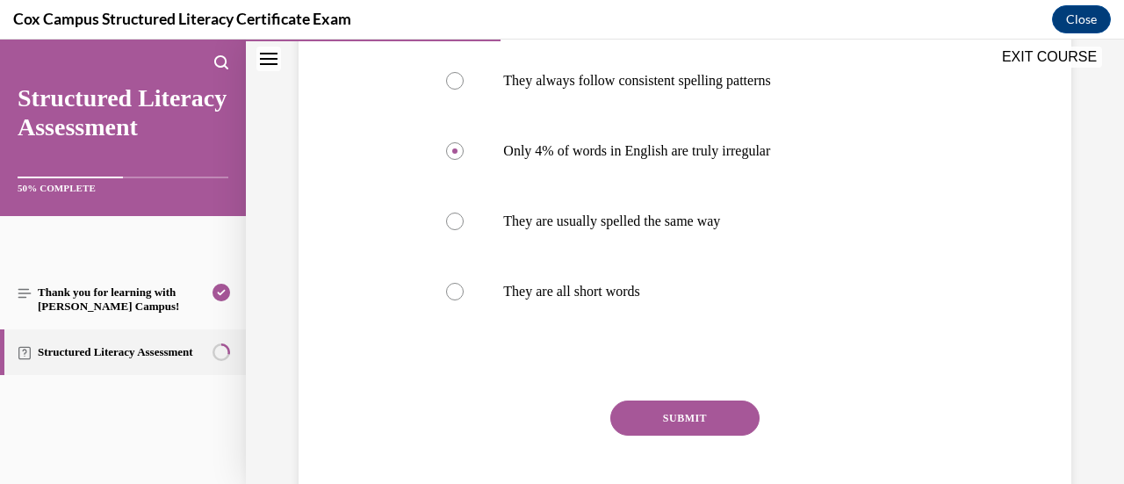
click at [702, 412] on button "SUBMIT" at bounding box center [684, 417] width 149 height 35
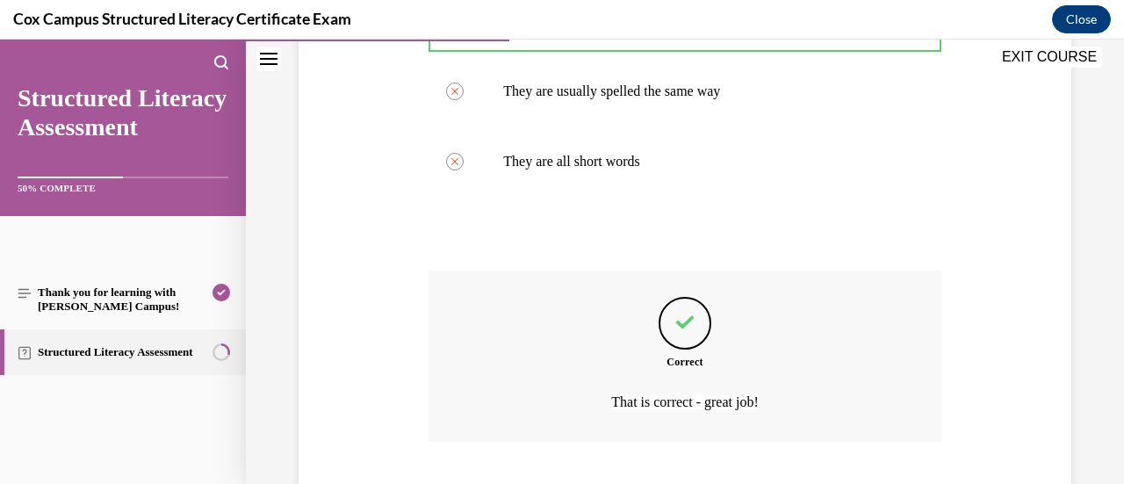
scroll to position [591, 0]
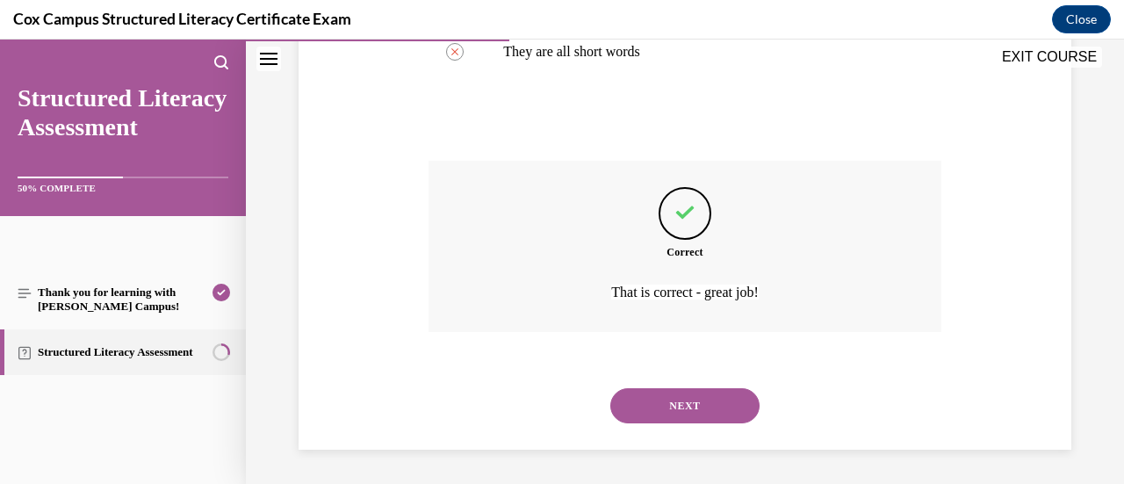
click at [739, 407] on button "NEXT" at bounding box center [684, 405] width 149 height 35
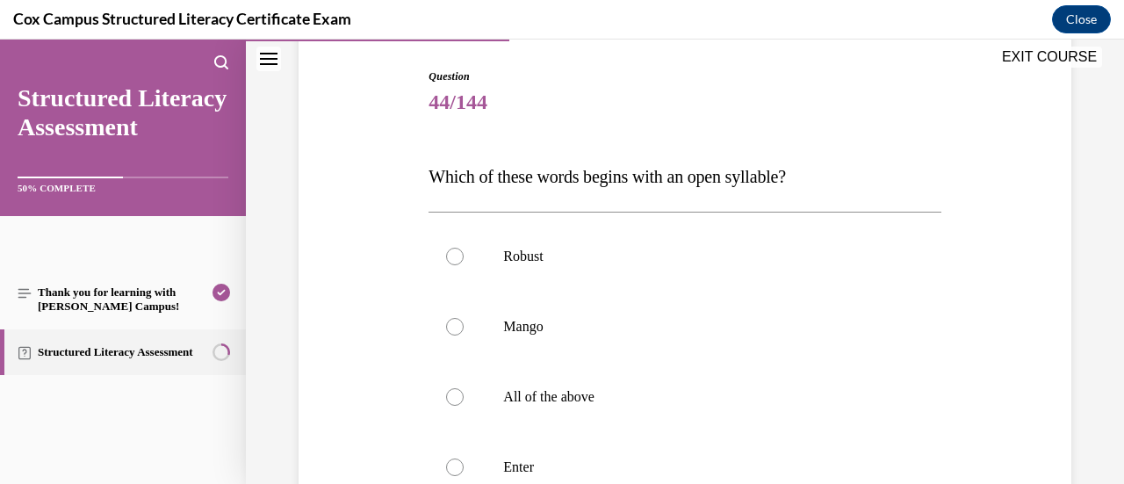
scroll to position [263, 0]
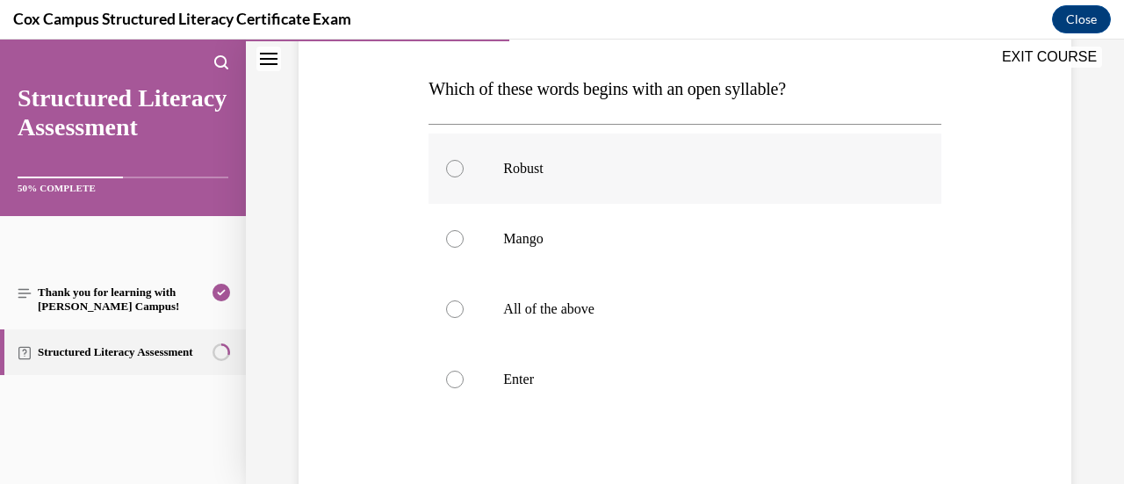
click at [537, 180] on label "Robust" at bounding box center [684, 168] width 512 height 70
click at [464, 177] on input "Robust" at bounding box center [455, 169] width 18 height 18
radio input "true"
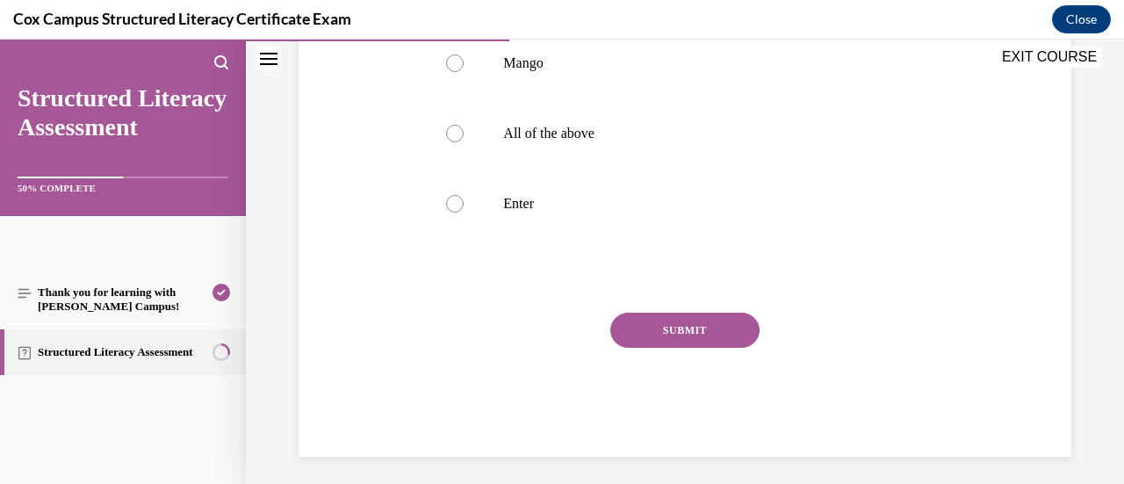
click at [660, 338] on button "SUBMIT" at bounding box center [684, 330] width 149 height 35
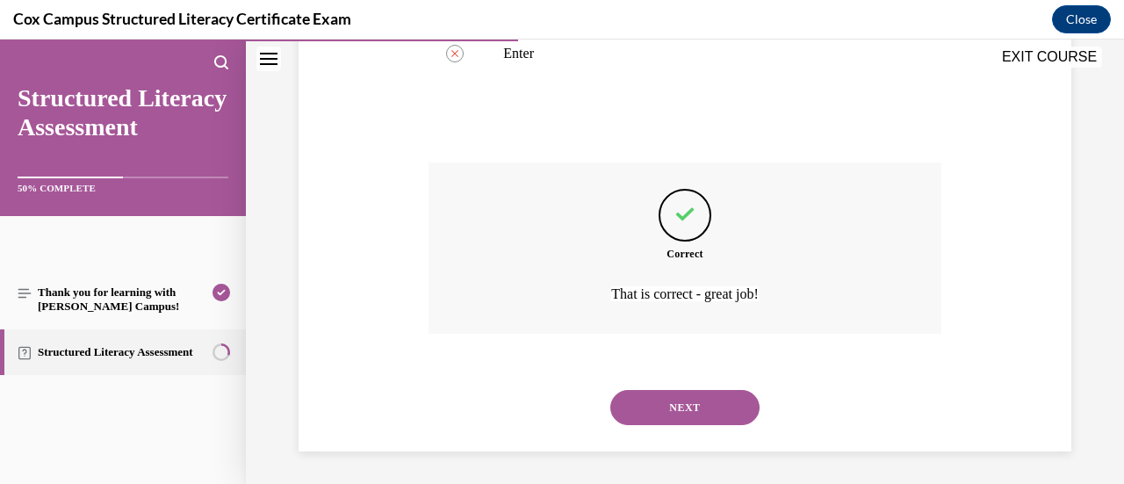
scroll to position [591, 0]
click at [725, 406] on button "NEXT" at bounding box center [684, 405] width 149 height 35
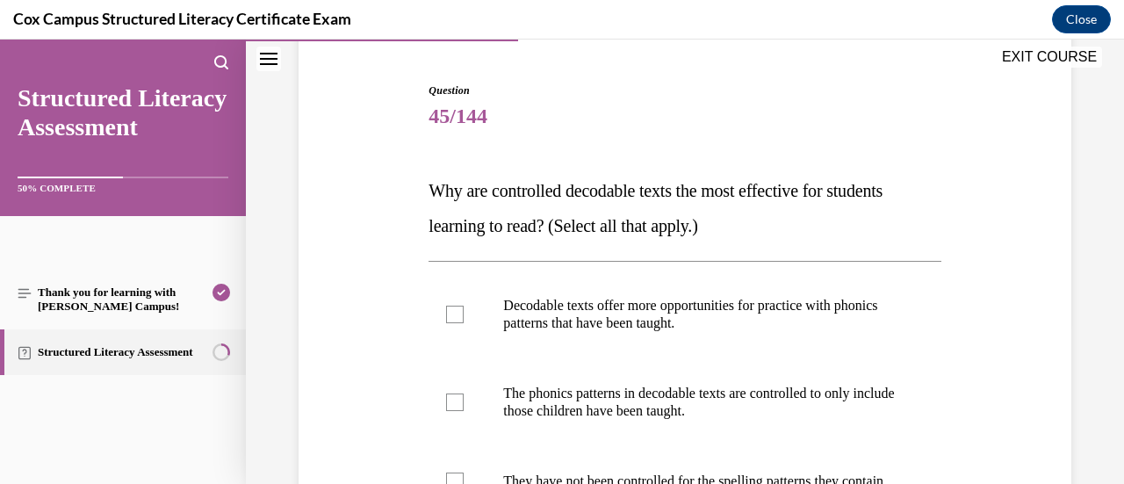
scroll to position [263, 0]
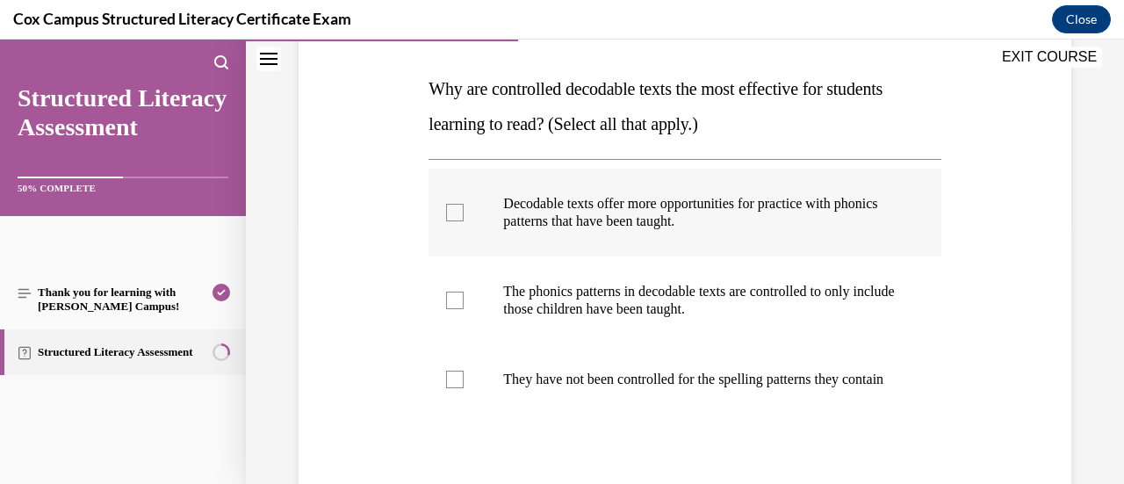
click at [748, 205] on p "Decodable texts offer more opportunities for practice with phonics patterns tha…" at bounding box center [699, 212] width 393 height 35
click at [464, 205] on input "Decodable texts offer more opportunities for practice with phonics patterns tha…" at bounding box center [455, 213] width 18 height 18
checkbox input "true"
click at [743, 289] on p "The phonics patterns in decodable texts are controlled to only include those ch…" at bounding box center [699, 300] width 393 height 35
click at [464, 292] on input "The phonics patterns in decodable texts are controlled to only include those ch…" at bounding box center [455, 301] width 18 height 18
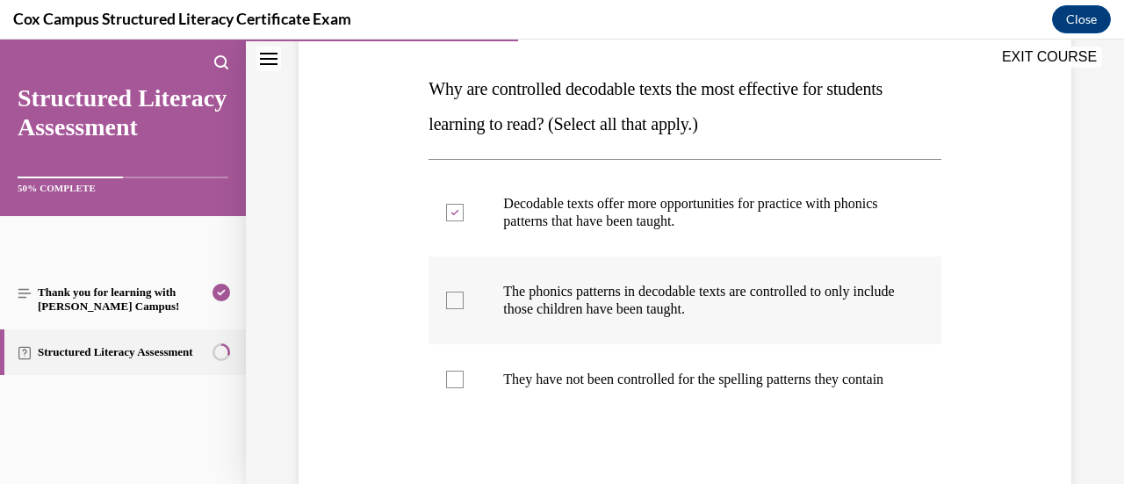
checkbox input "true"
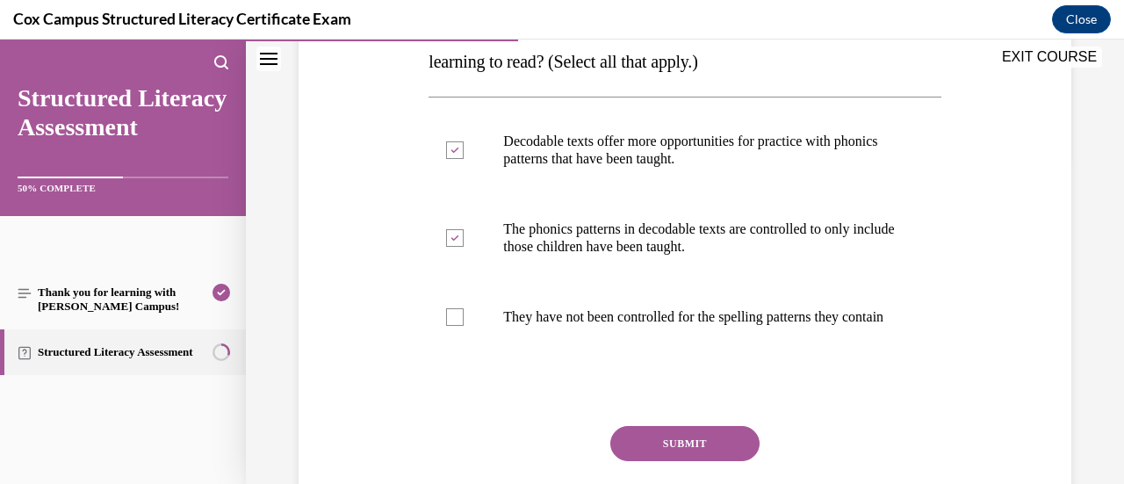
scroll to position [351, 0]
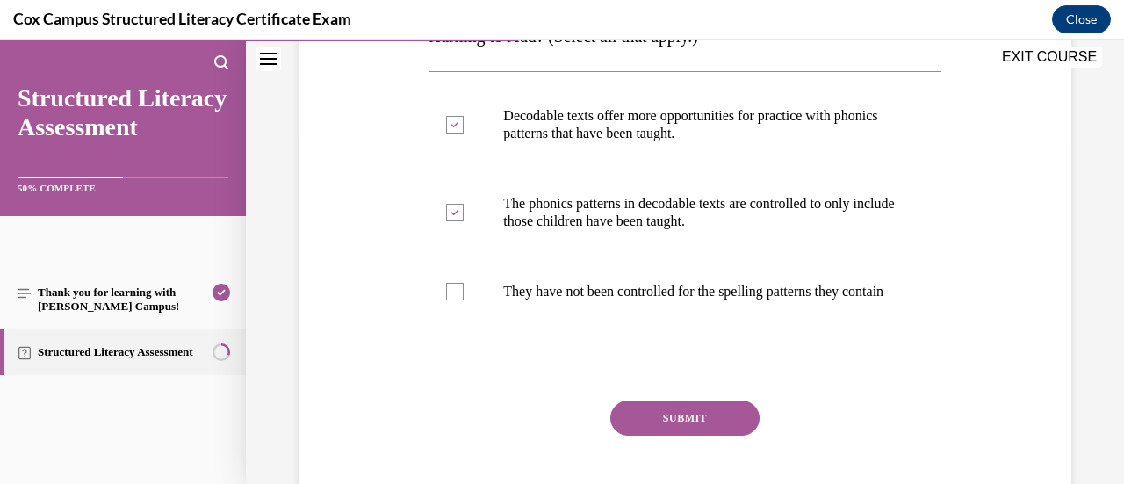
click at [690, 435] on button "SUBMIT" at bounding box center [684, 417] width 149 height 35
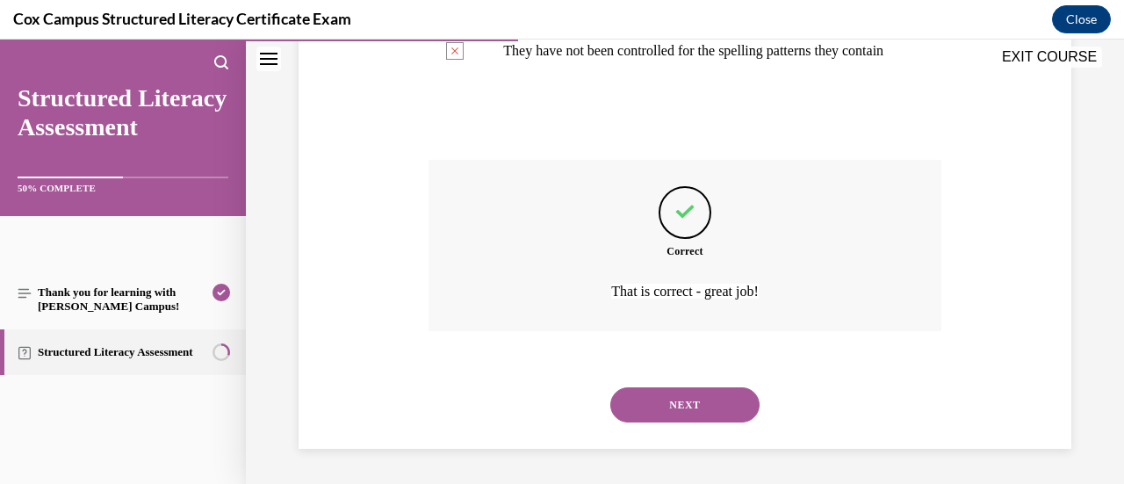
scroll to position [608, 0]
click at [691, 414] on button "NEXT" at bounding box center [684, 404] width 149 height 35
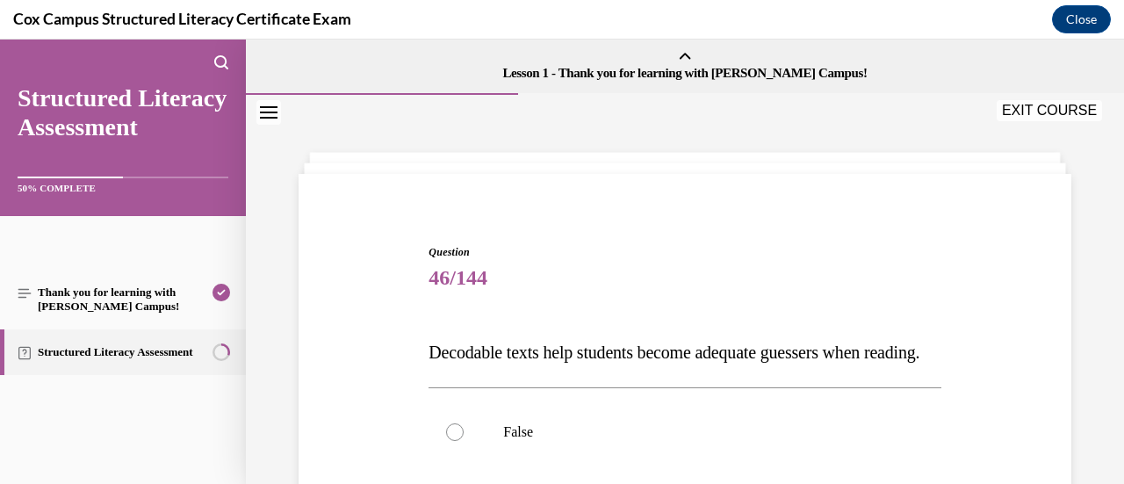
scroll to position [176, 0]
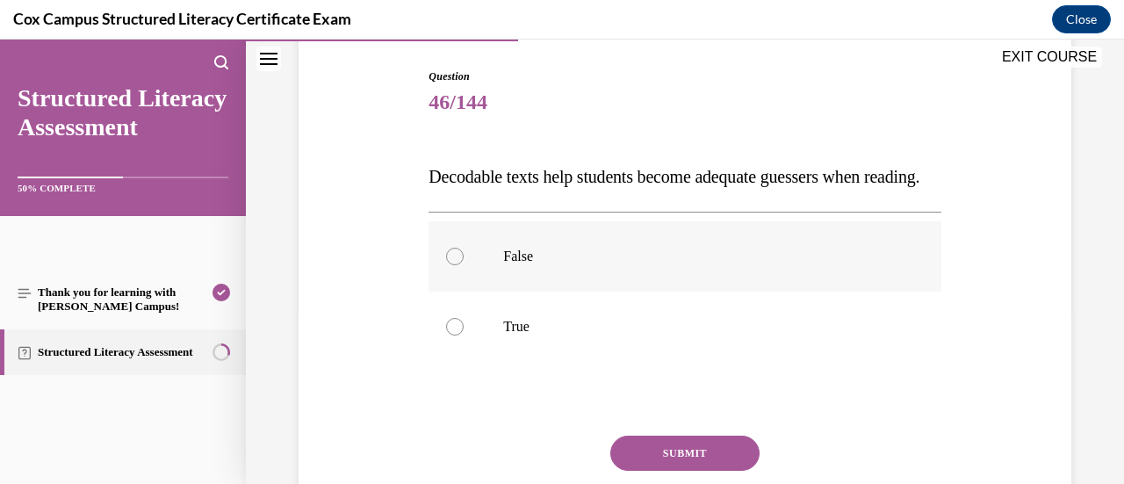
click at [778, 265] on p "False" at bounding box center [699, 257] width 393 height 18
click at [464, 265] on input "False" at bounding box center [455, 257] width 18 height 18
radio input "true"
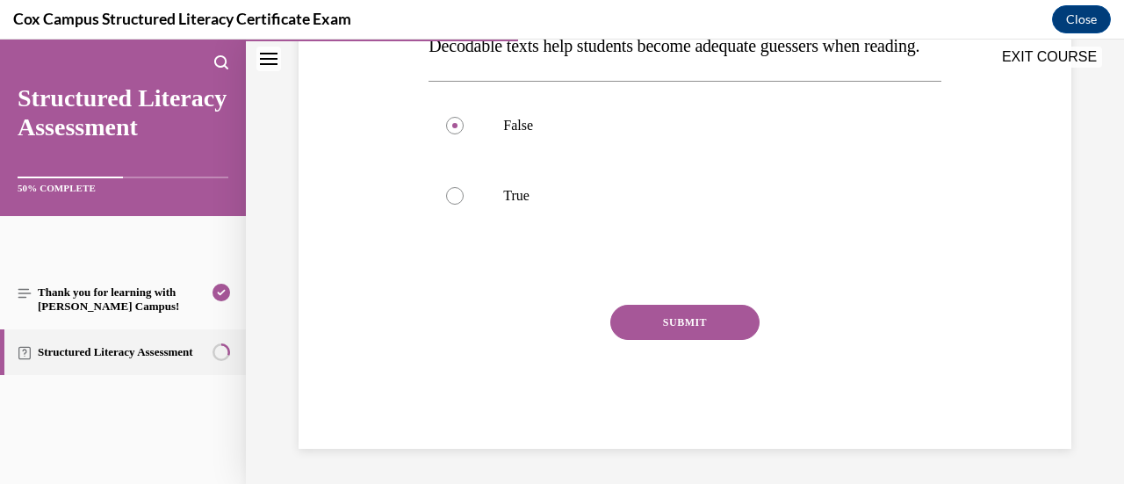
click at [727, 312] on button "SUBMIT" at bounding box center [684, 322] width 149 height 35
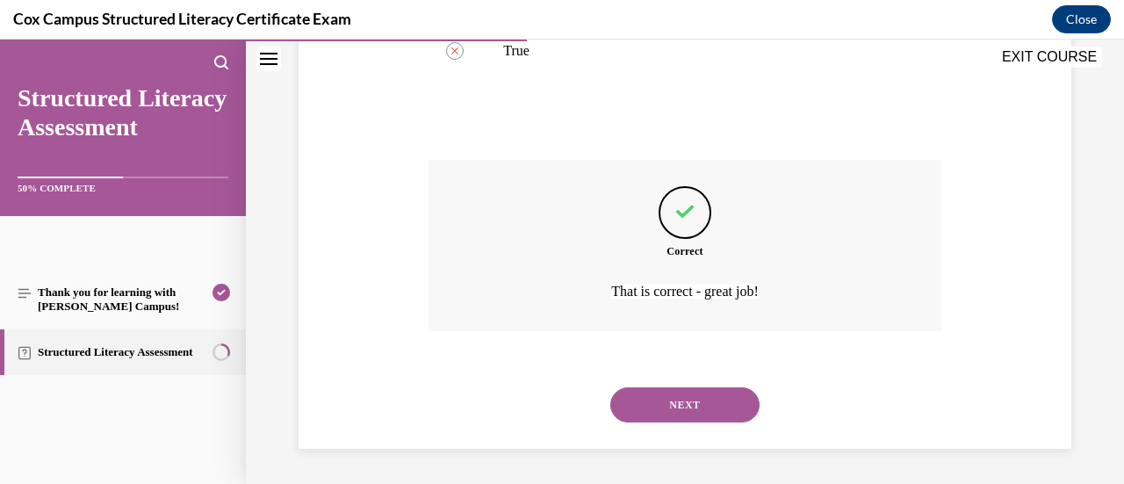
scroll to position [486, 0]
click at [725, 403] on button "NEXT" at bounding box center [684, 404] width 149 height 35
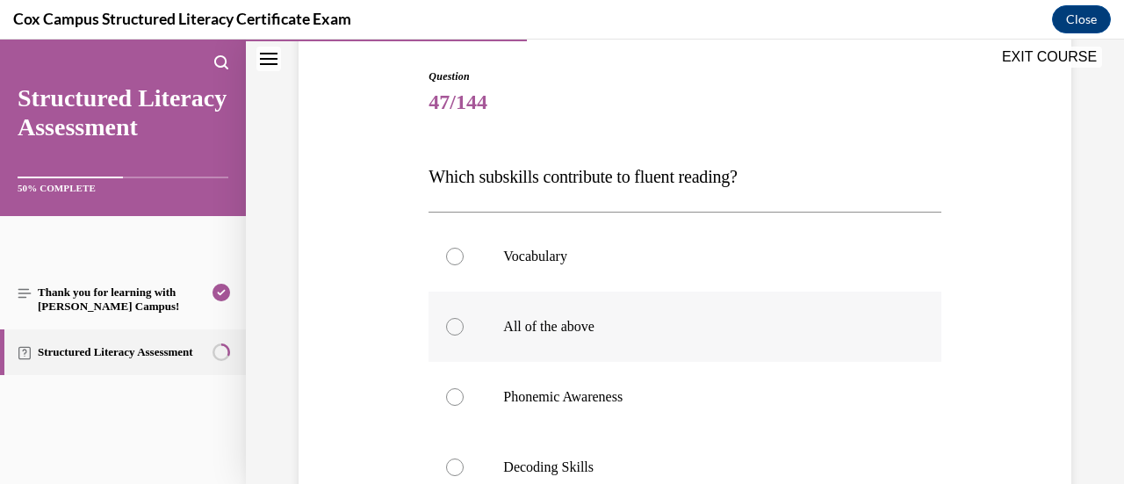
scroll to position [263, 0]
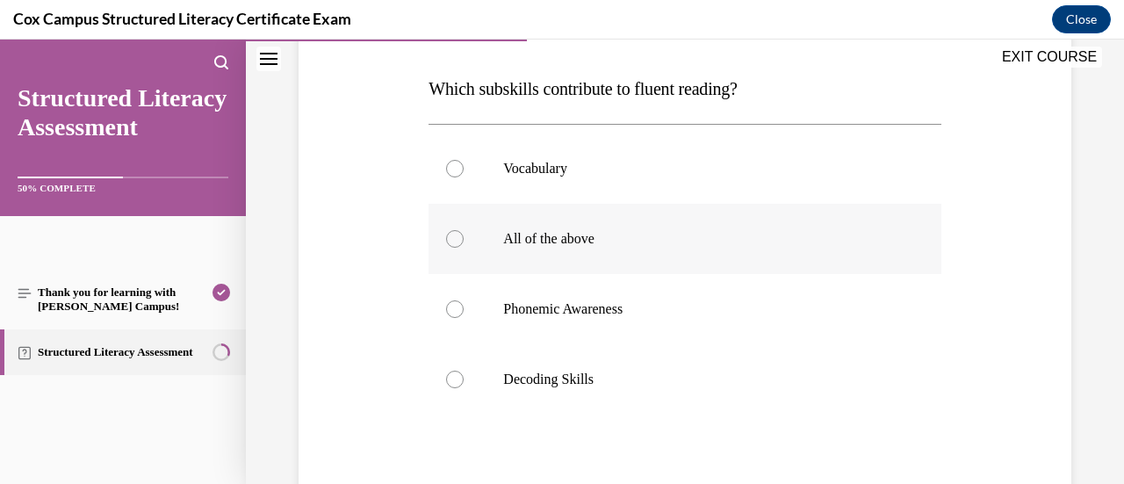
click at [692, 237] on p "All of the above" at bounding box center [699, 239] width 393 height 18
click at [464, 237] on input "All of the above" at bounding box center [455, 239] width 18 height 18
radio input "true"
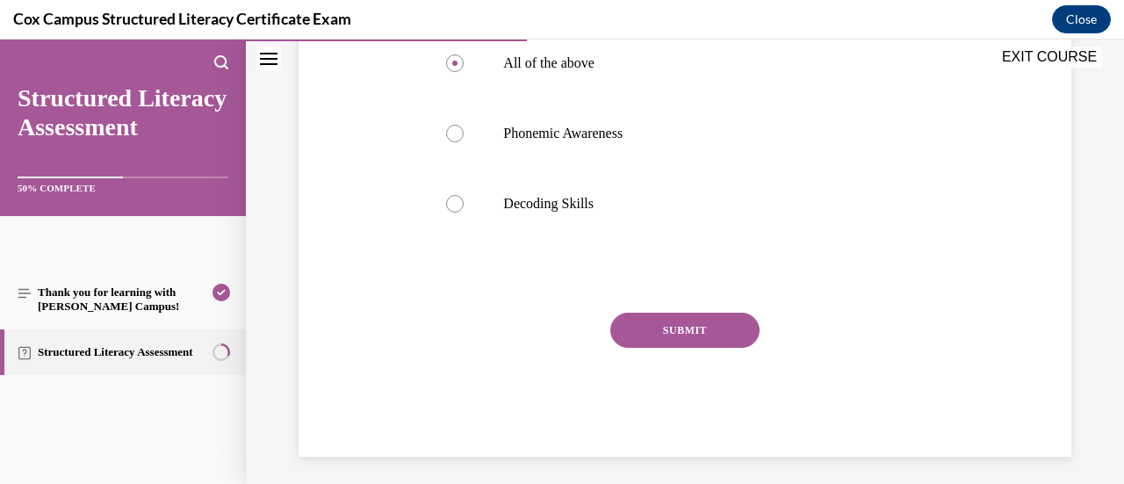
click at [701, 327] on button "SUBMIT" at bounding box center [684, 330] width 149 height 35
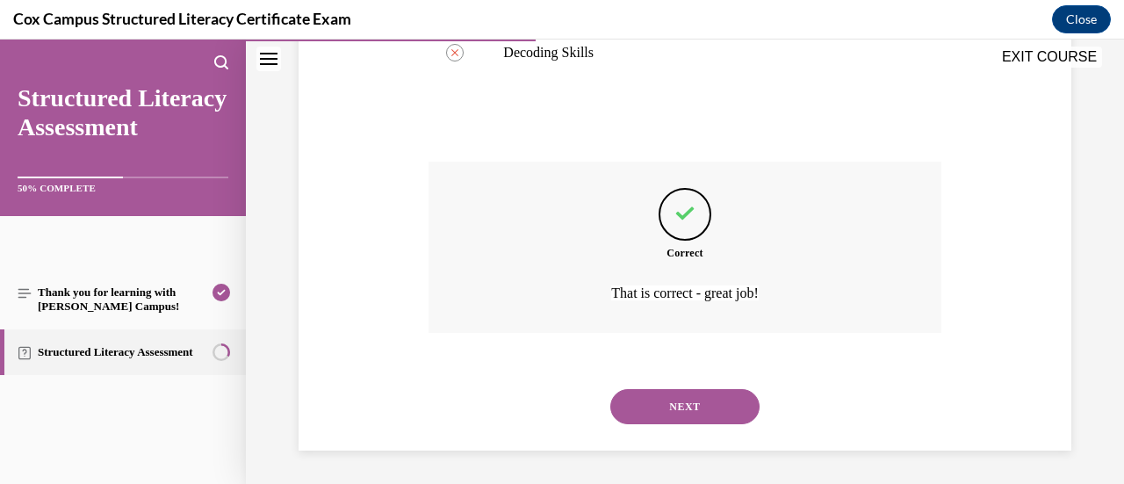
scroll to position [591, 0]
click at [673, 405] on button "NEXT" at bounding box center [684, 405] width 149 height 35
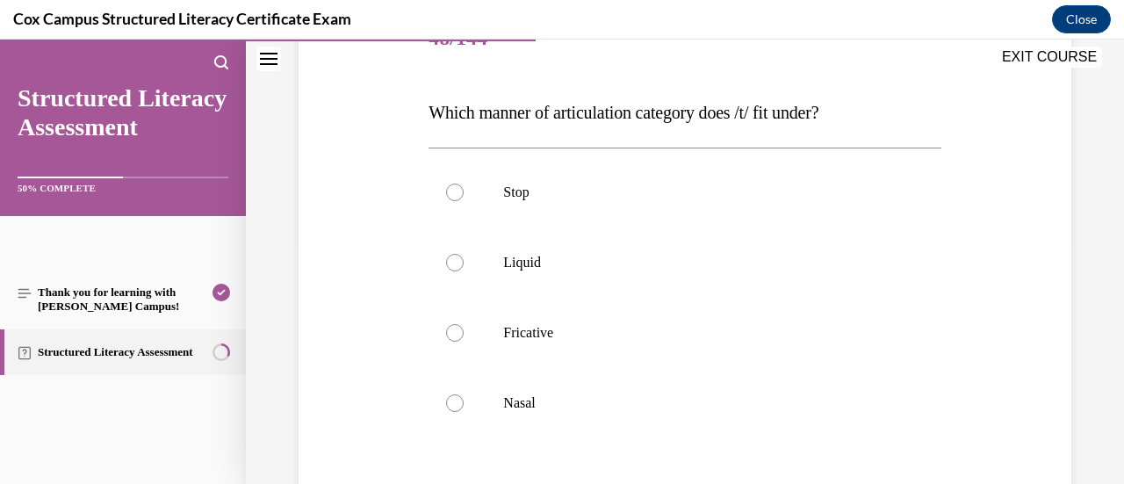
scroll to position [263, 0]
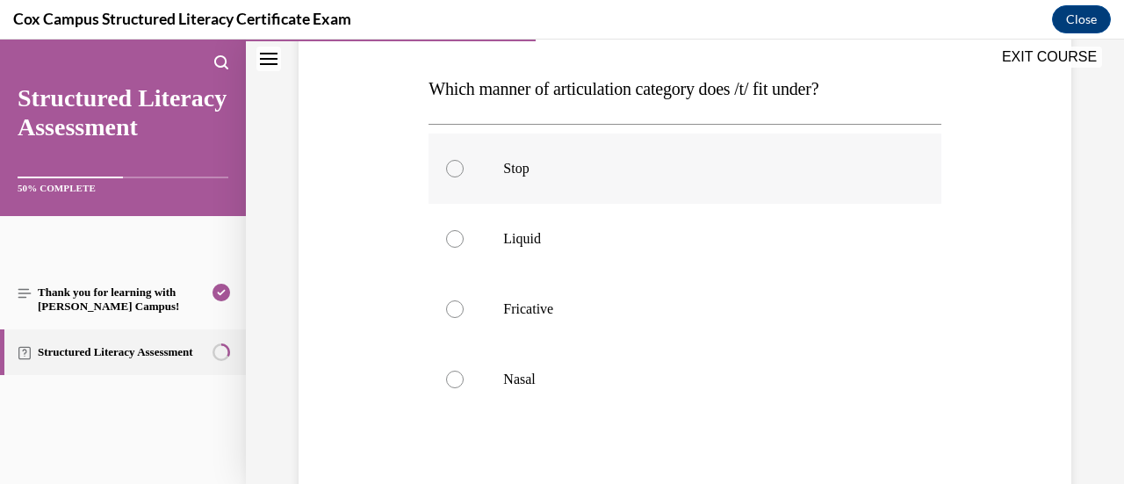
click at [687, 182] on label "Stop" at bounding box center [684, 168] width 512 height 70
click at [464, 177] on input "Stop" at bounding box center [455, 169] width 18 height 18
radio input "true"
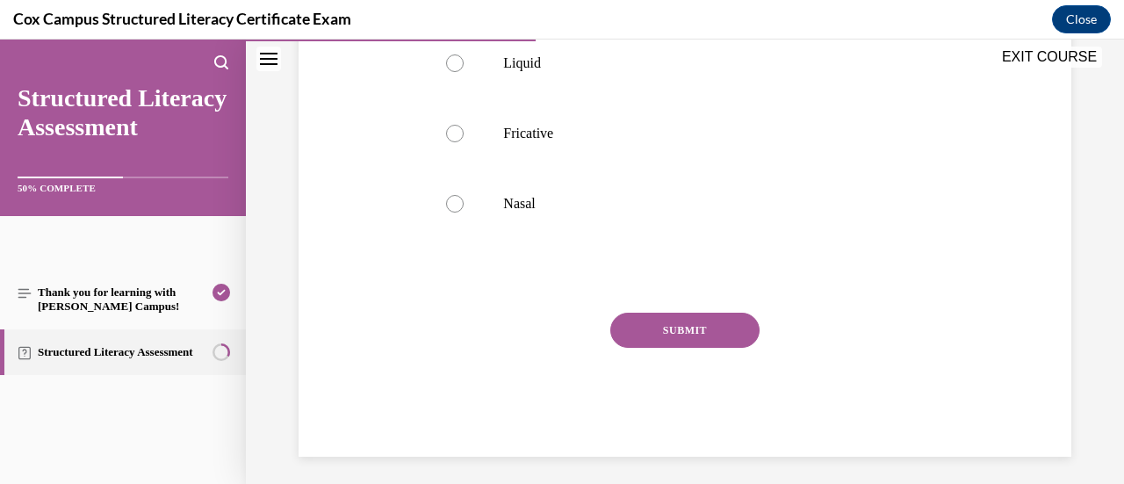
click at [700, 335] on button "SUBMIT" at bounding box center [684, 330] width 149 height 35
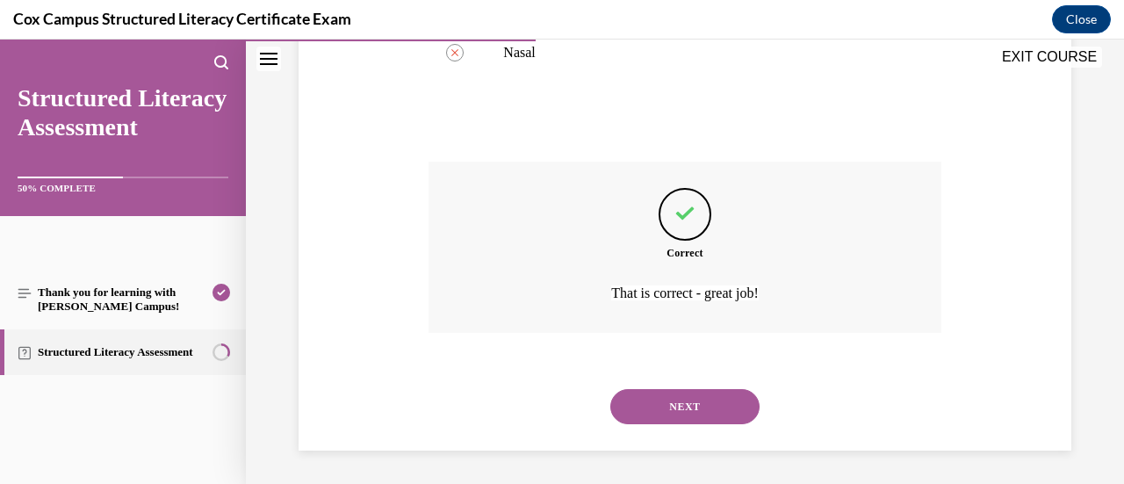
scroll to position [591, 0]
click at [708, 417] on button "NEXT" at bounding box center [684, 405] width 149 height 35
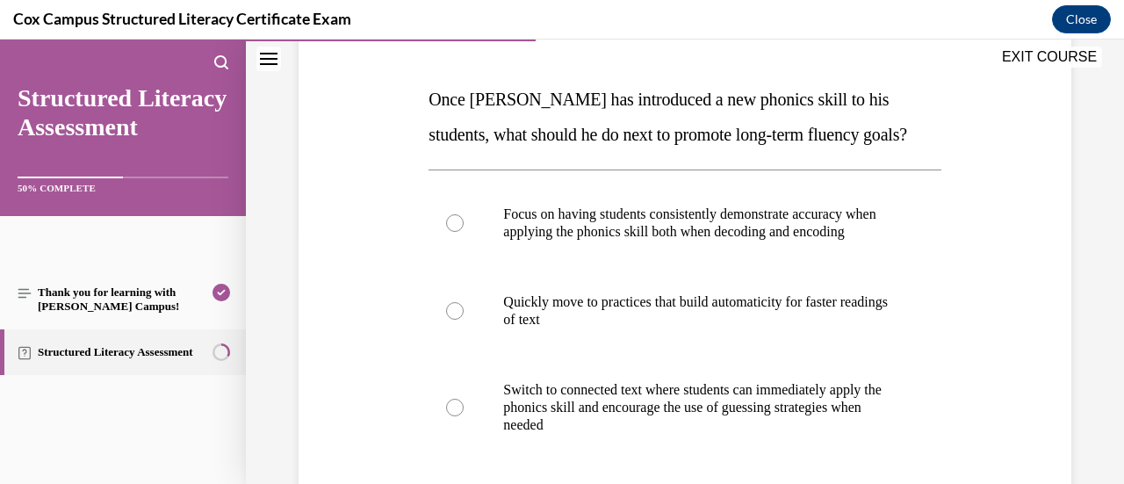
scroll to position [263, 0]
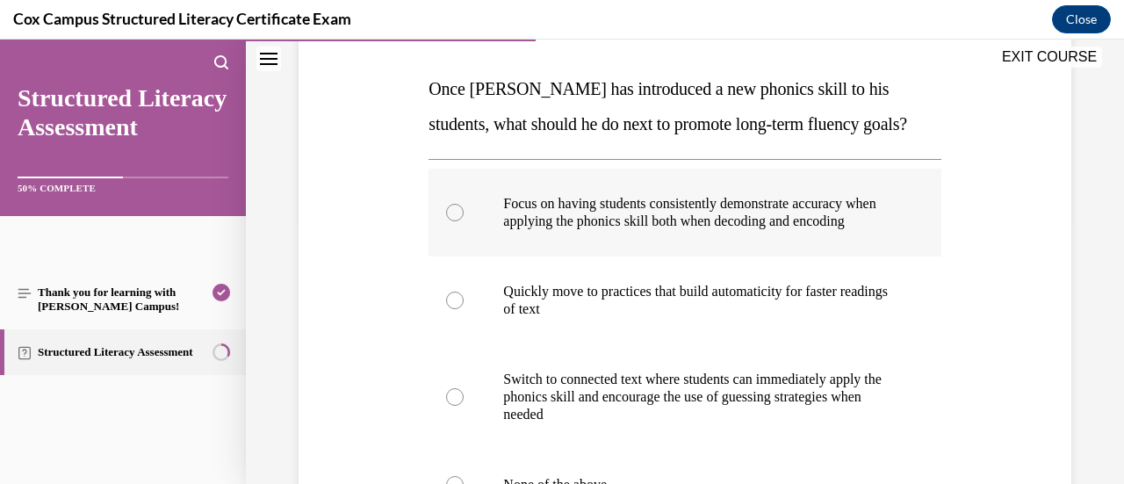
click at [790, 230] on p "Focus on having students consistently demonstrate accuracy when applying the ph…" at bounding box center [699, 212] width 393 height 35
click at [464, 221] on input "Focus on having students consistently demonstrate accuracy when applying the ph…" at bounding box center [455, 213] width 18 height 18
radio input "true"
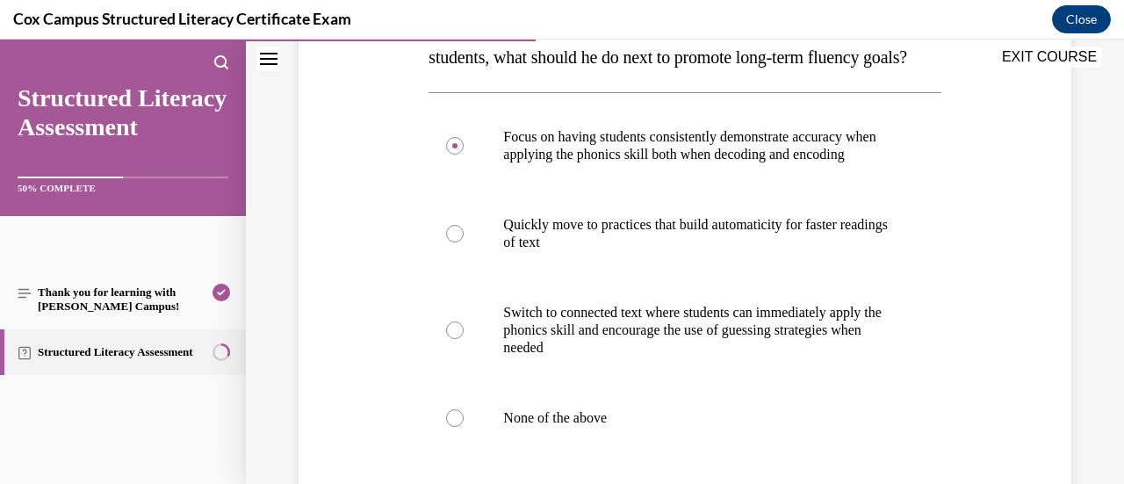
scroll to position [351, 0]
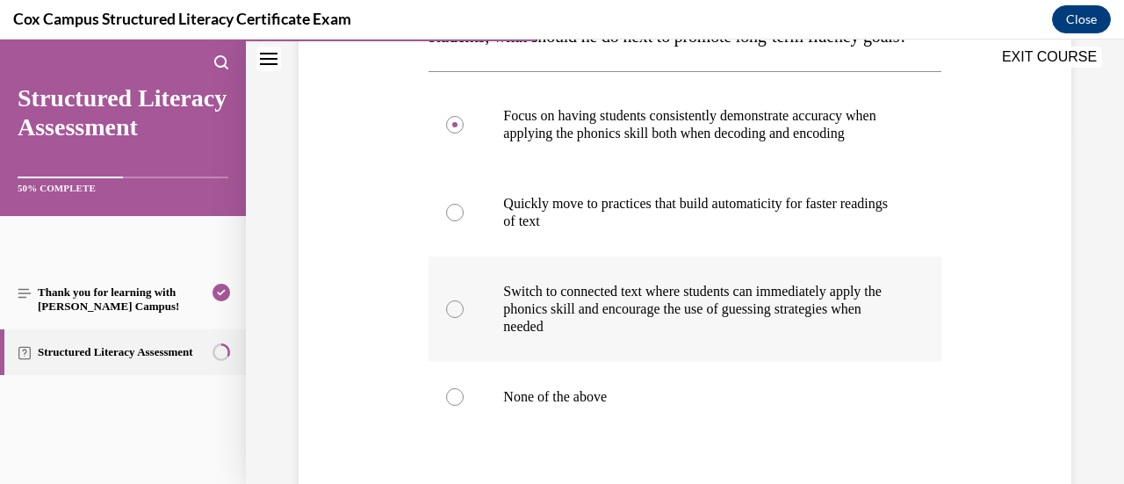
click at [769, 332] on p "Switch to connected text where students can immediately apply the phonics skill…" at bounding box center [699, 309] width 393 height 53
click at [464, 318] on input "Switch to connected text where students can immediately apply the phonics skill…" at bounding box center [455, 309] width 18 height 18
radio input "true"
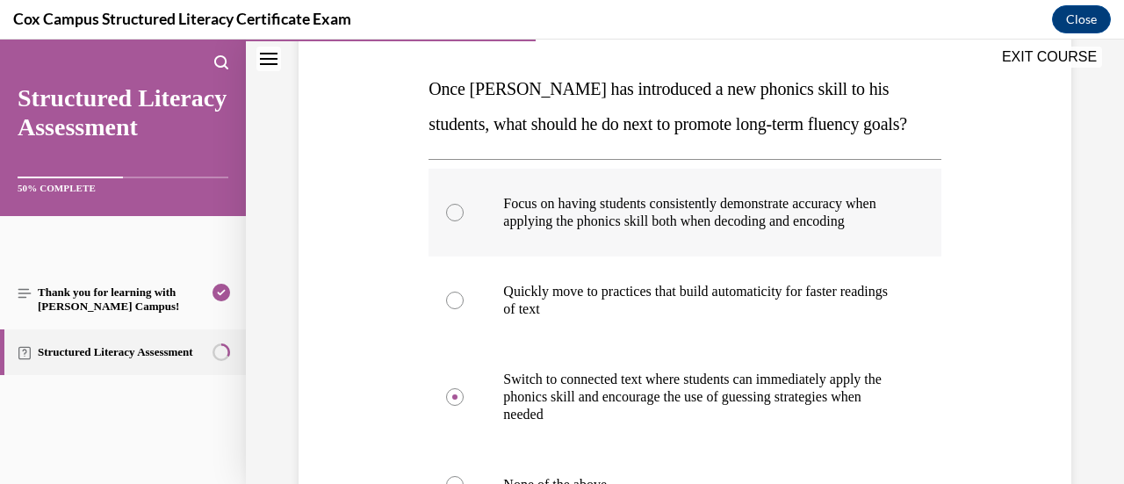
click at [855, 224] on p "Focus on having students consistently demonstrate accuracy when applying the ph…" at bounding box center [699, 212] width 393 height 35
click at [464, 221] on input "Focus on having students consistently demonstrate accuracy when applying the ph…" at bounding box center [455, 213] width 18 height 18
radio input "true"
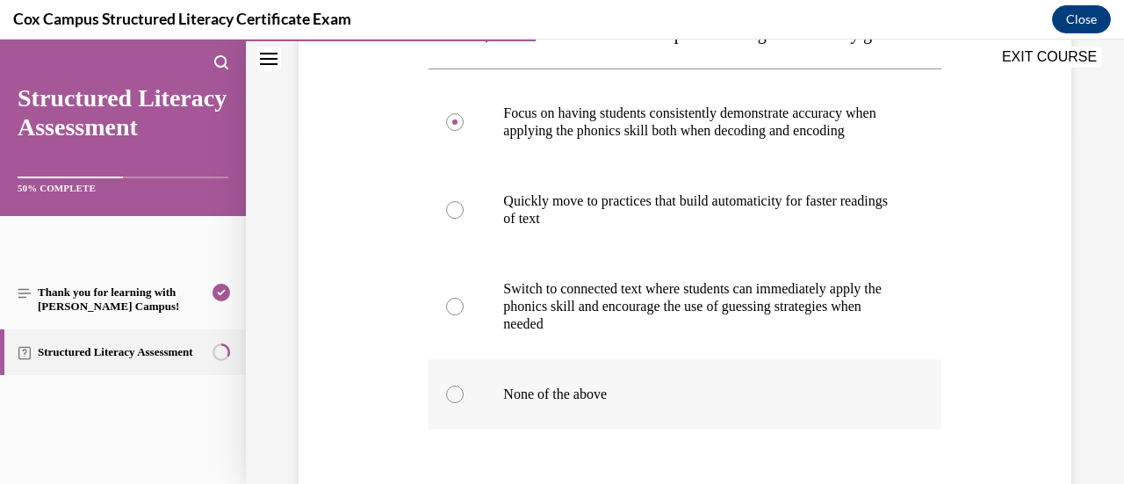
scroll to position [527, 0]
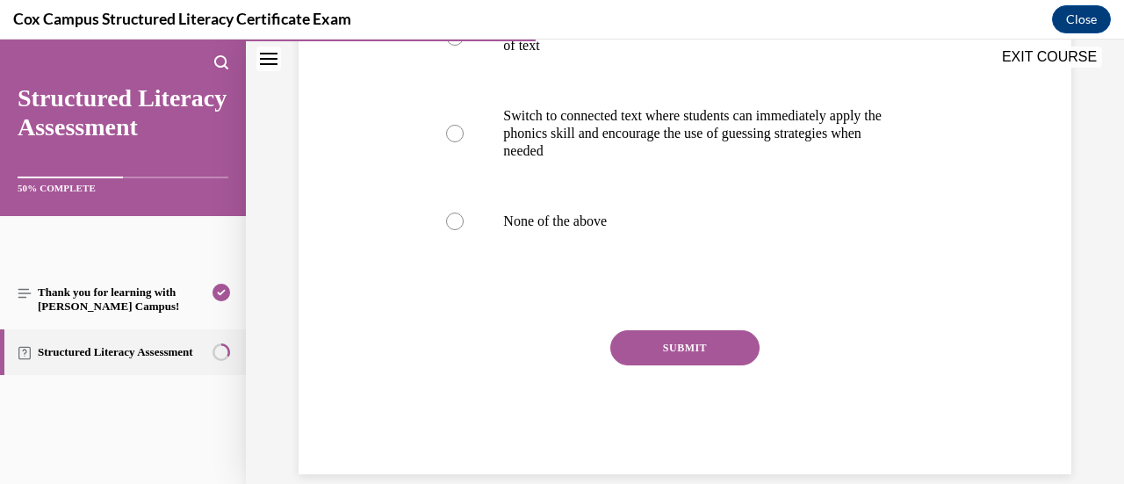
click at [688, 365] on button "SUBMIT" at bounding box center [684, 347] width 149 height 35
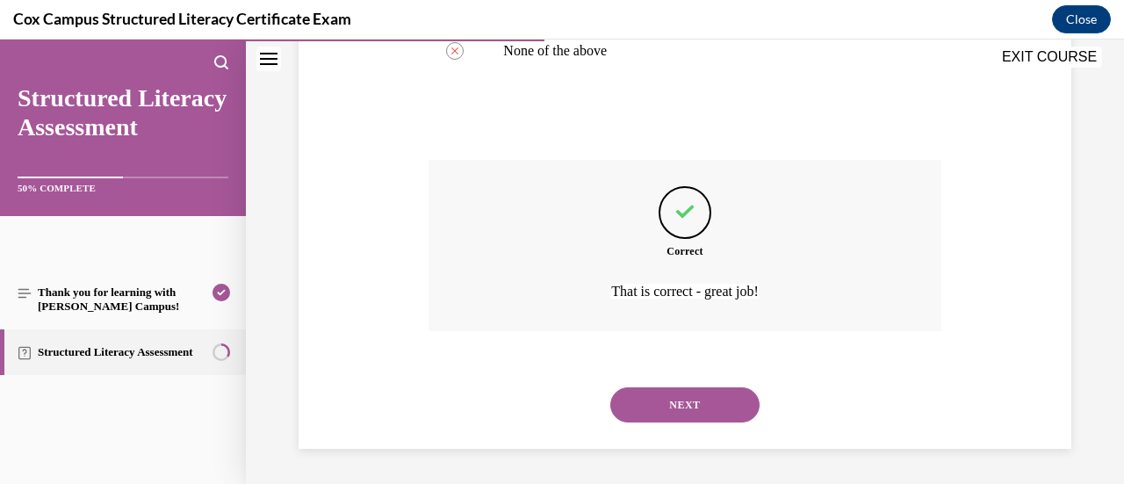
scroll to position [714, 0]
click at [678, 405] on button "NEXT" at bounding box center [684, 404] width 149 height 35
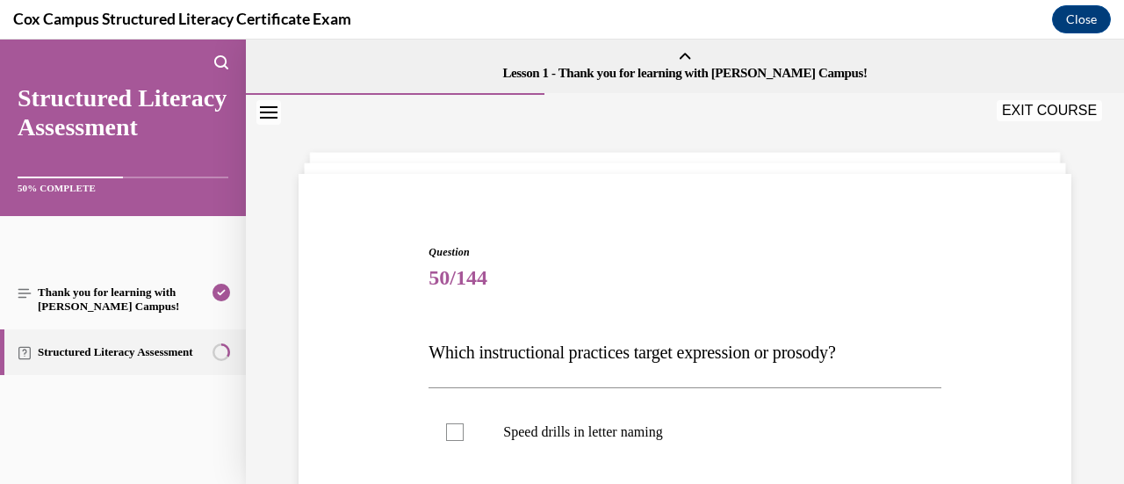
scroll to position [176, 0]
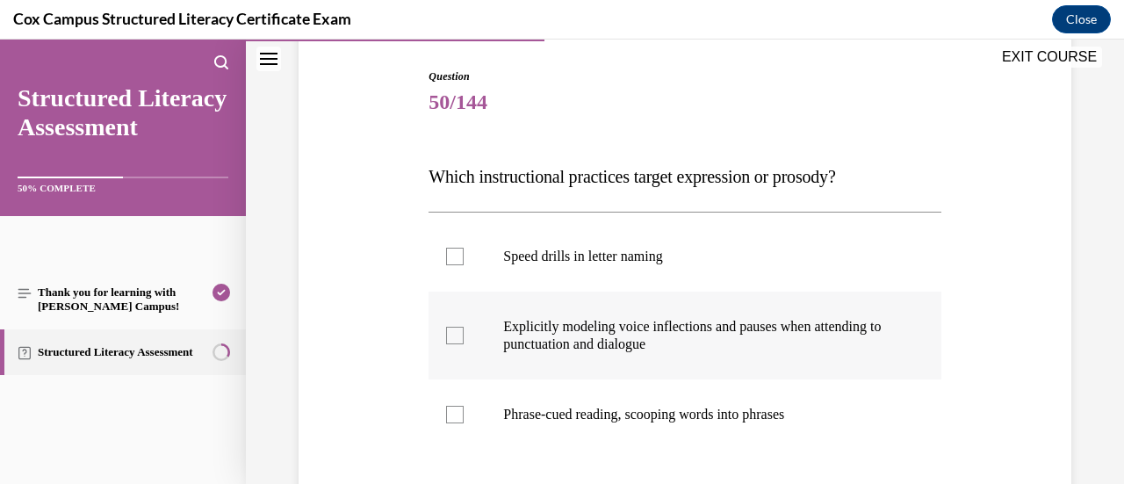
click at [437, 332] on label "Explicitly modeling voice inflections and pauses when attending to punctuation …" at bounding box center [684, 336] width 512 height 88
click at [446, 332] on input "Explicitly modeling voice inflections and pauses when attending to punctuation …" at bounding box center [455, 336] width 18 height 18
checkbox input "true"
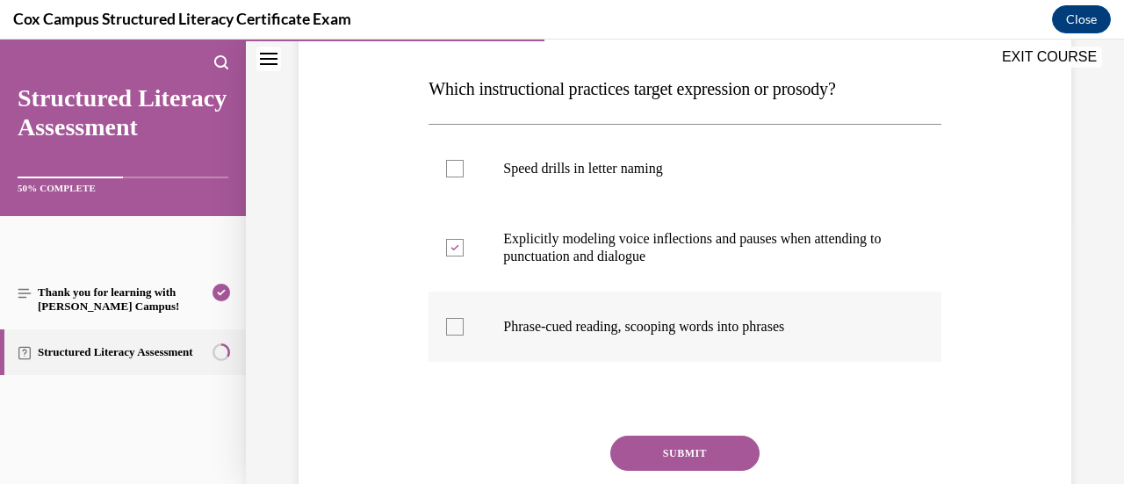
click at [650, 340] on label "Phrase-cued reading, scooping words into phrases" at bounding box center [684, 327] width 512 height 70
click at [464, 335] on input "Phrase-cued reading, scooping words into phrases" at bounding box center [455, 327] width 18 height 18
checkbox input "true"
click at [694, 453] on button "SUBMIT" at bounding box center [684, 452] width 149 height 35
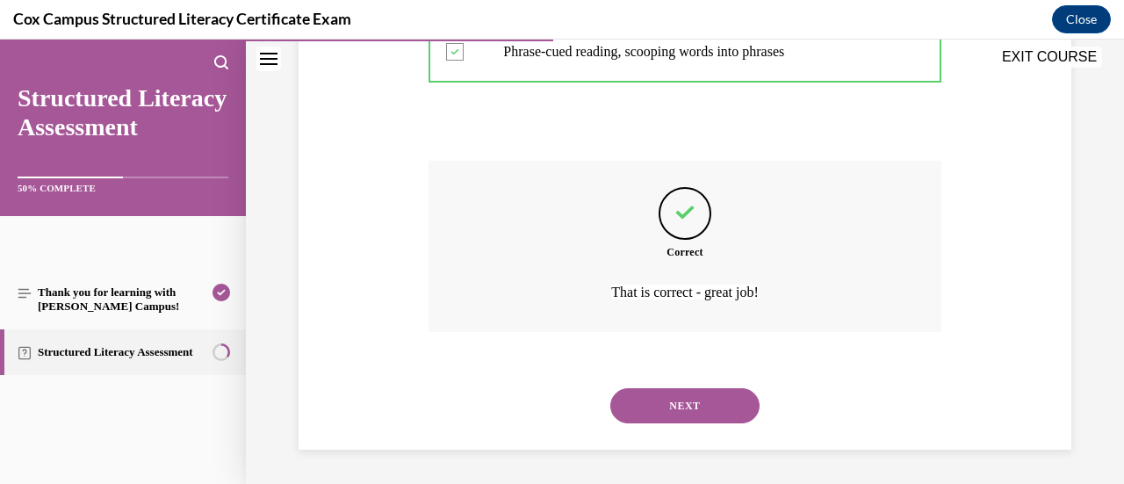
scroll to position [538, 0]
click at [678, 406] on button "NEXT" at bounding box center [684, 405] width 149 height 35
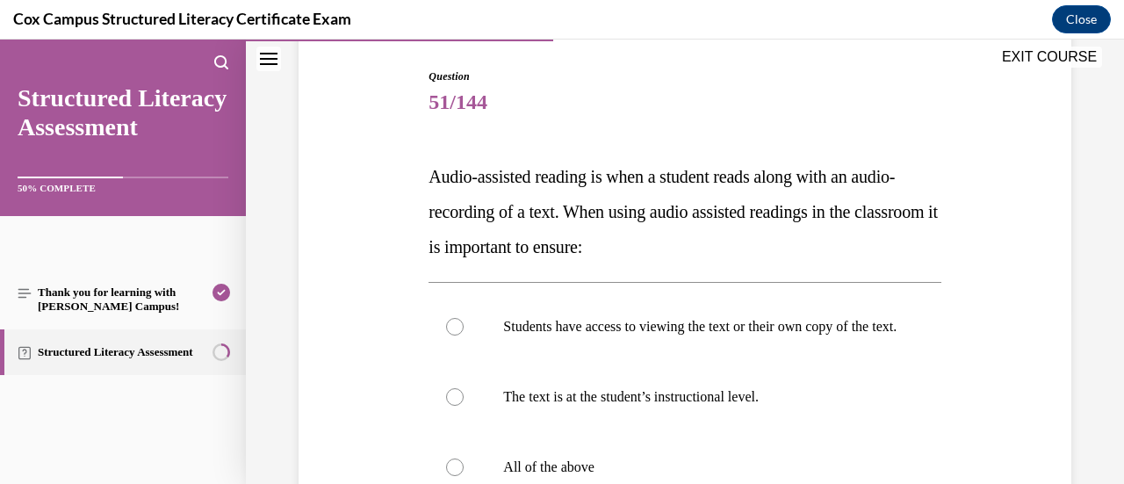
scroll to position [263, 0]
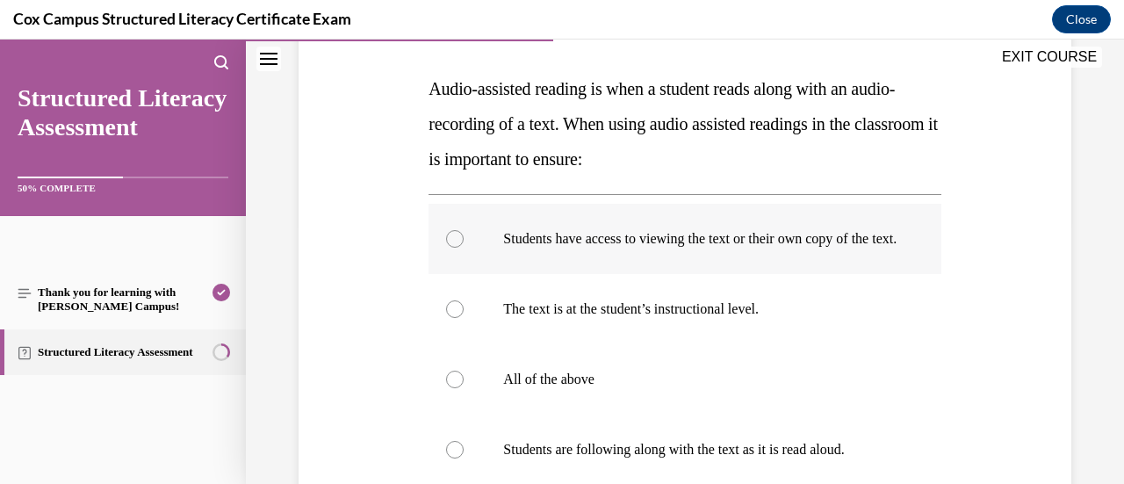
click at [451, 248] on div at bounding box center [455, 239] width 18 height 18
click at [451, 248] on input "Students have access to viewing the text or their own copy of the text." at bounding box center [455, 239] width 18 height 18
radio input "true"
click at [451, 318] on div at bounding box center [455, 309] width 18 height 18
click at [451, 318] on input "The text is at the student’s instructional level." at bounding box center [455, 309] width 18 height 18
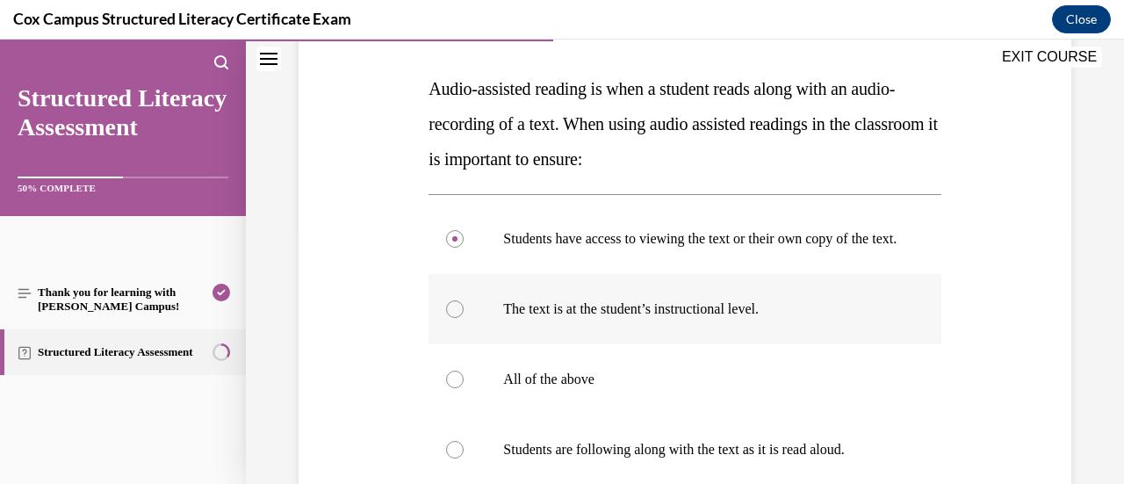
radio input "true"
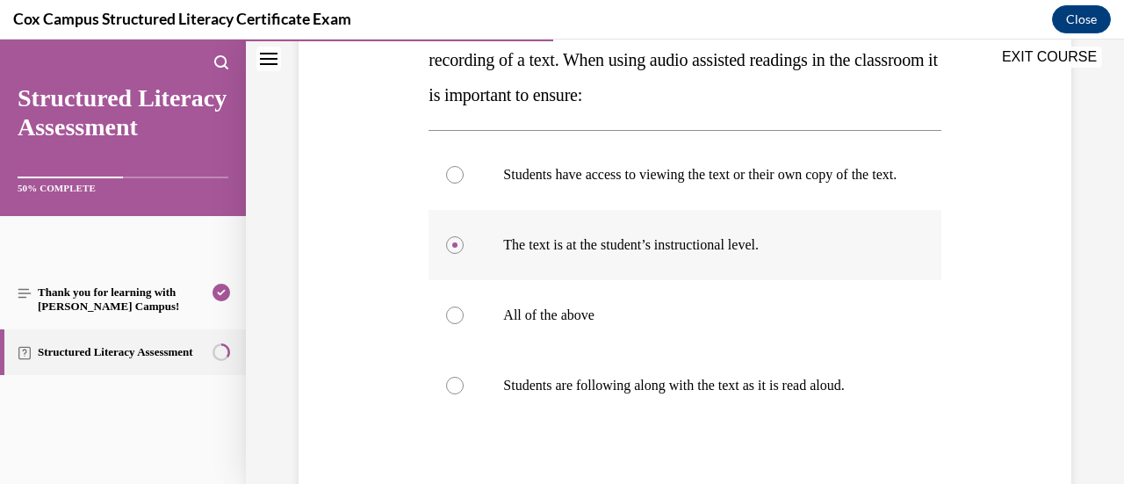
scroll to position [351, 0]
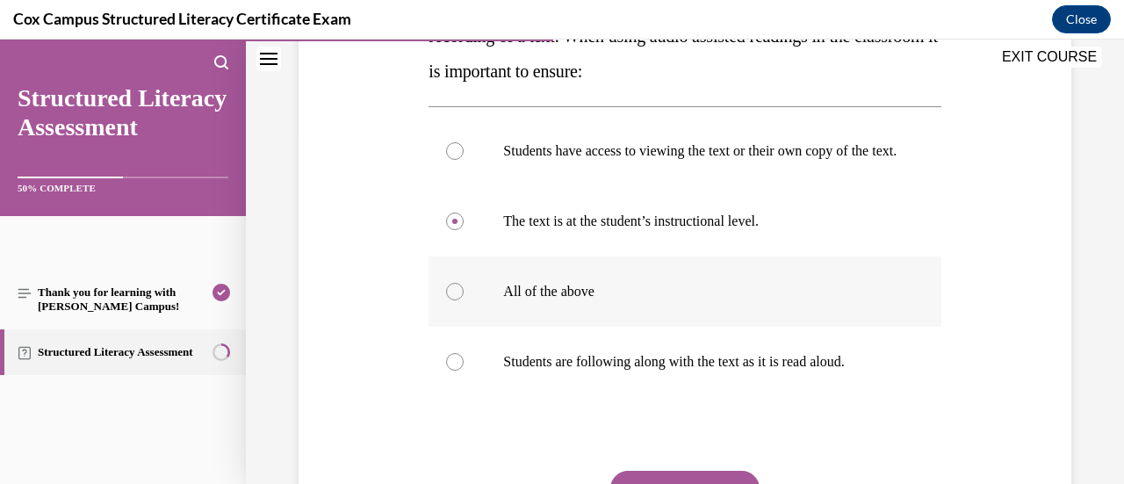
click at [546, 300] on p "All of the above" at bounding box center [699, 292] width 393 height 18
click at [464, 300] on input "All of the above" at bounding box center [455, 292] width 18 height 18
radio input "true"
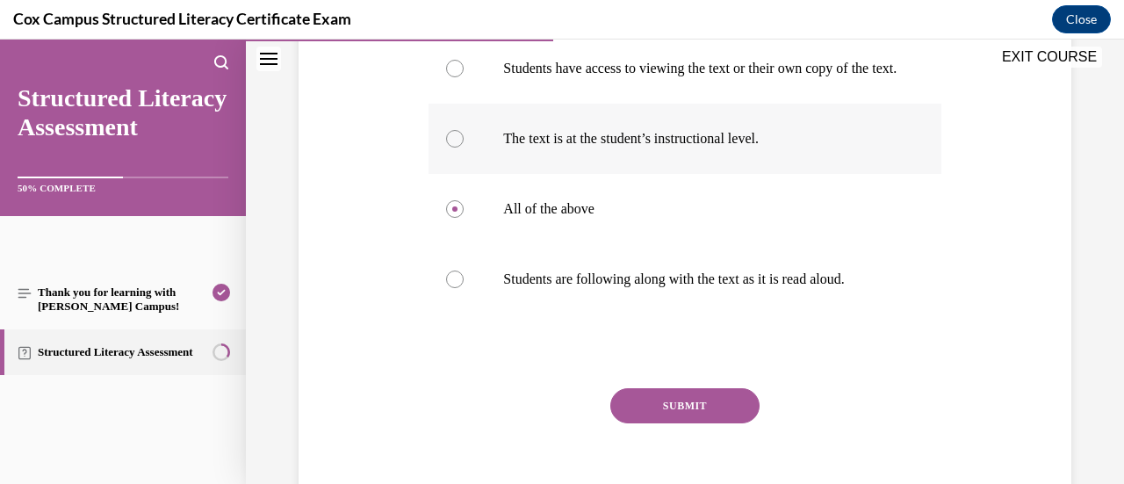
scroll to position [439, 0]
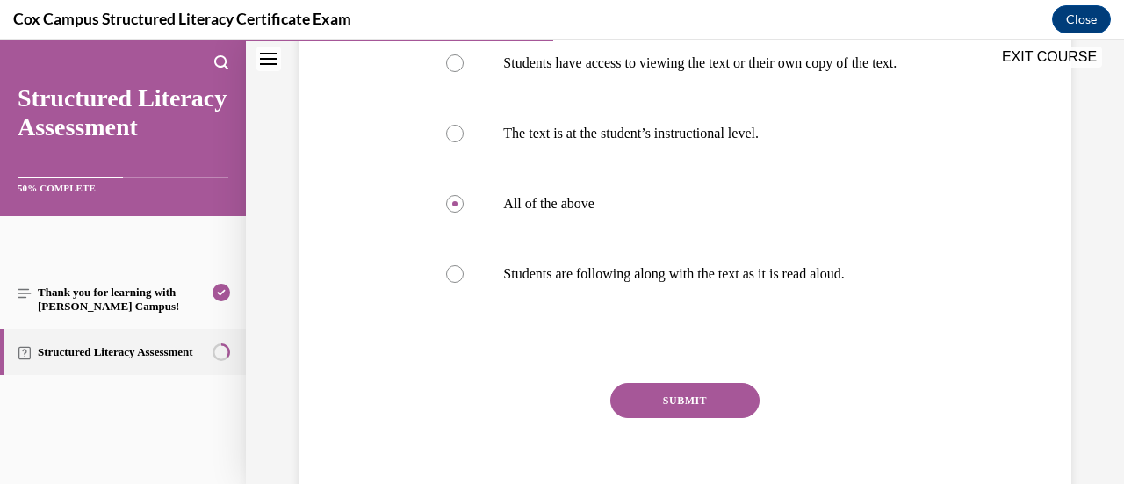
click at [727, 418] on button "SUBMIT" at bounding box center [684, 400] width 149 height 35
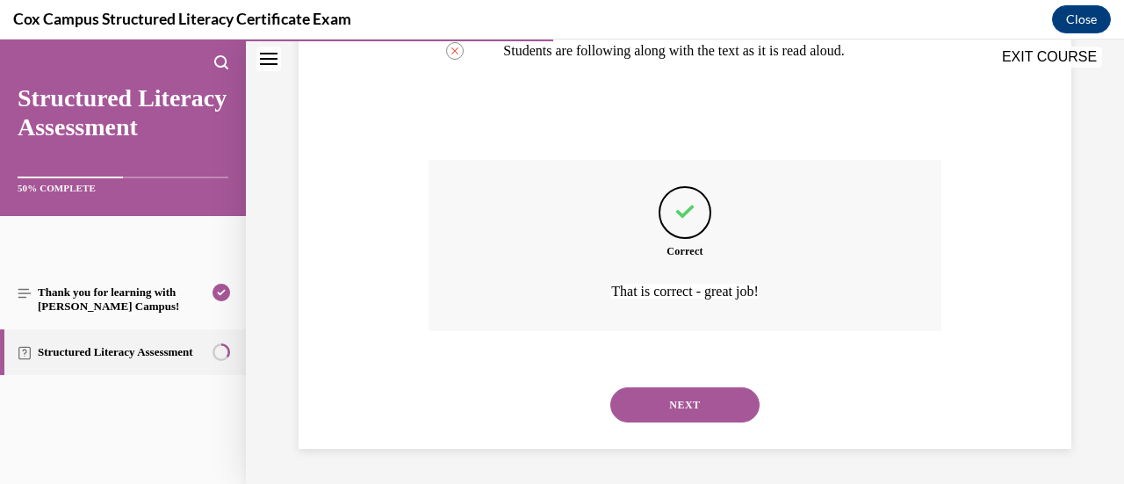
scroll to position [679, 0]
click at [702, 417] on button "NEXT" at bounding box center [684, 404] width 149 height 35
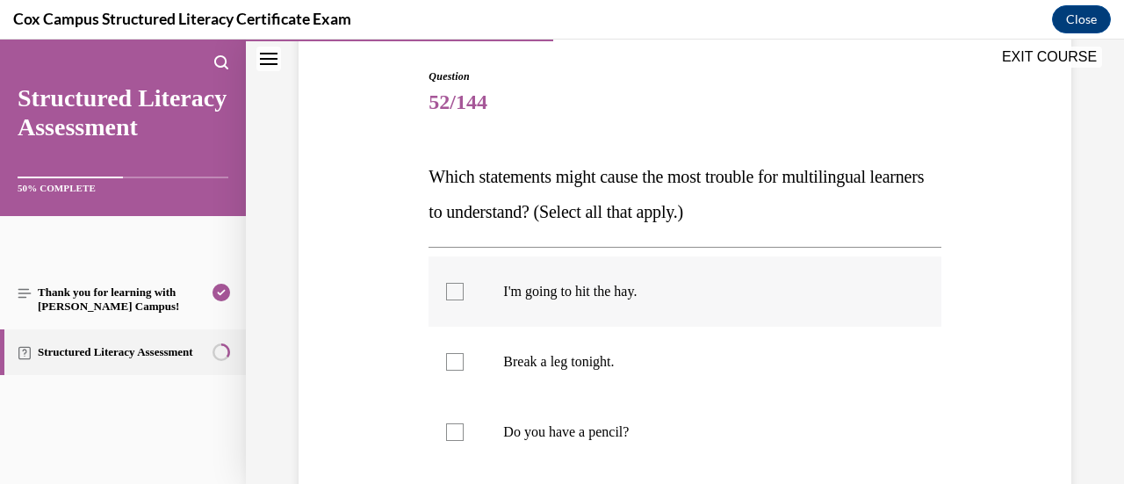
scroll to position [263, 0]
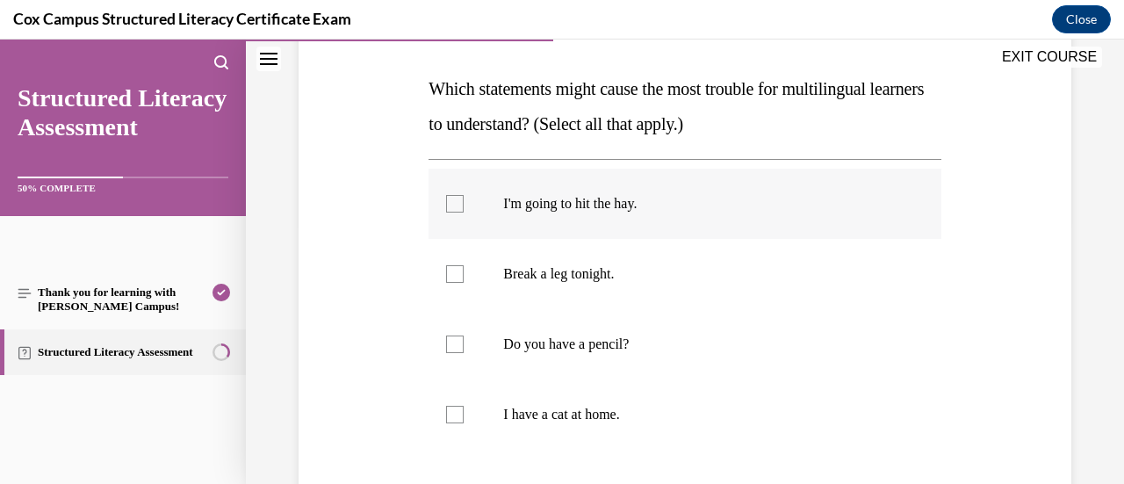
click at [634, 213] on label "I'm going to hit the hay." at bounding box center [684, 204] width 512 height 70
click at [464, 212] on input "I'm going to hit the hay." at bounding box center [455, 204] width 18 height 18
checkbox input "true"
click at [618, 271] on p "Break a leg tonight." at bounding box center [699, 274] width 393 height 18
click at [464, 271] on input "Break a leg tonight." at bounding box center [455, 274] width 18 height 18
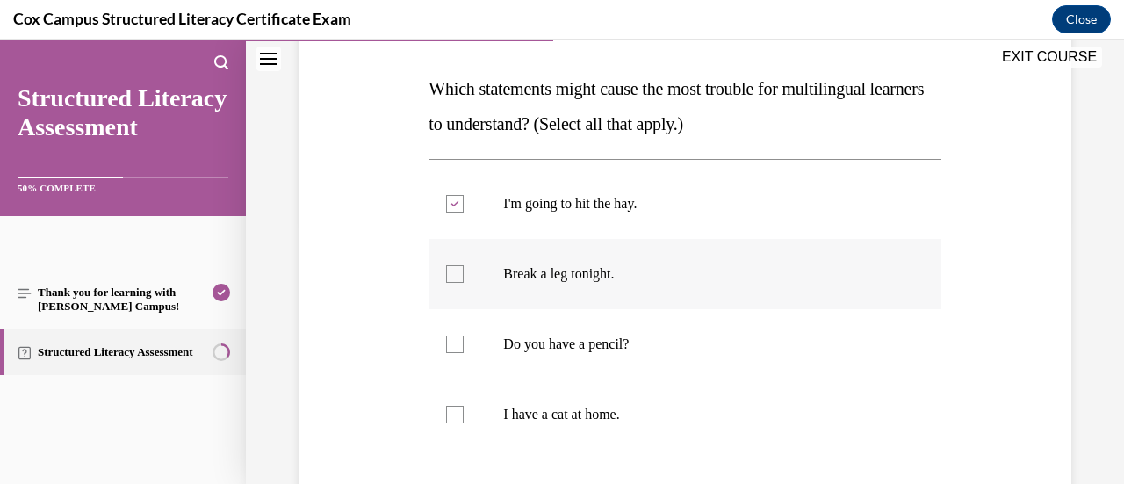
checkbox input "true"
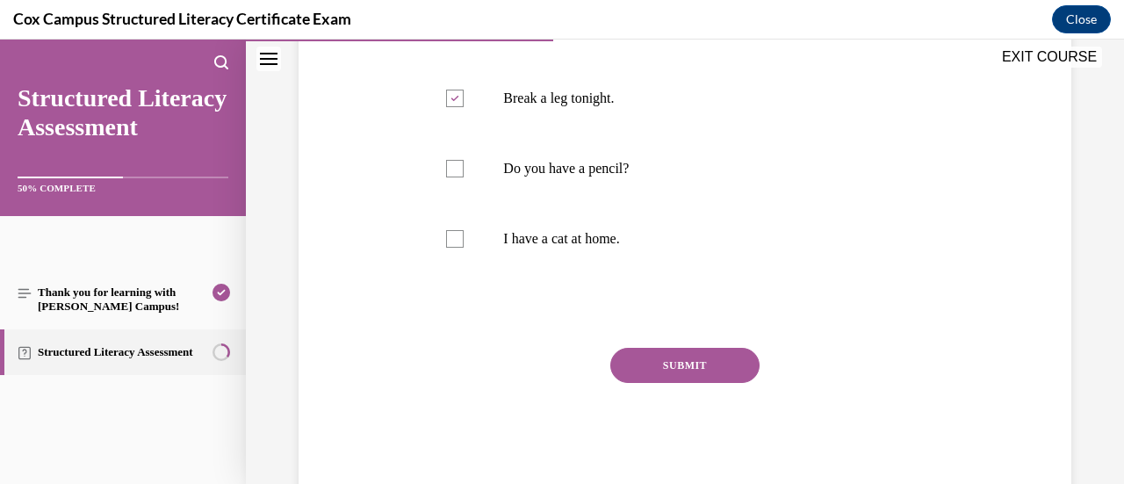
click at [678, 363] on button "SUBMIT" at bounding box center [684, 365] width 149 height 35
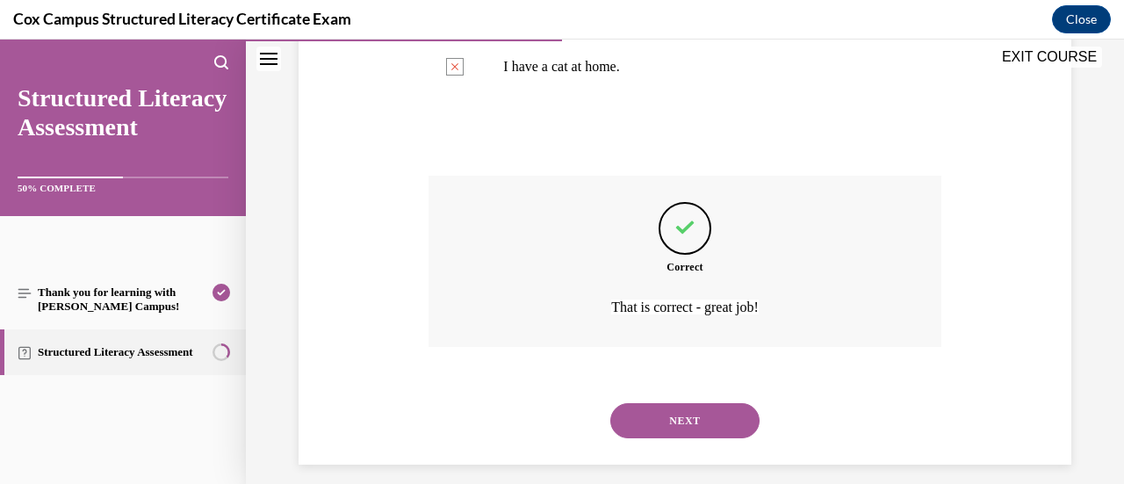
scroll to position [626, 0]
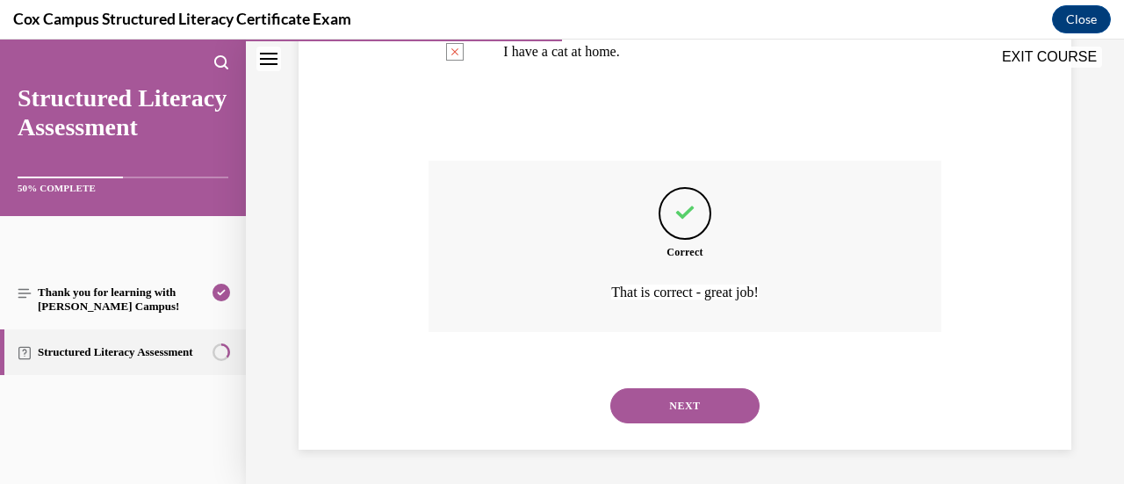
click at [683, 419] on button "NEXT" at bounding box center [684, 405] width 149 height 35
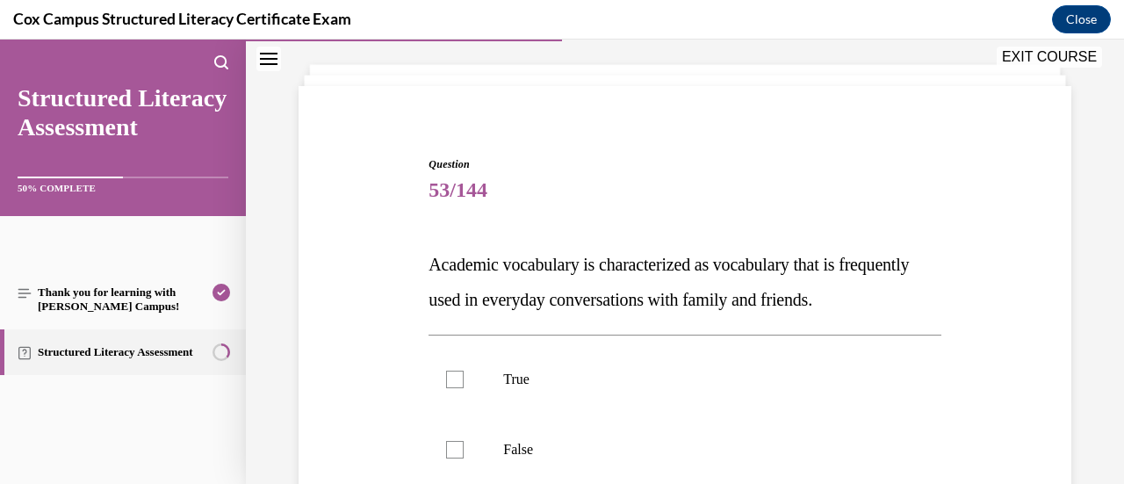
scroll to position [176, 0]
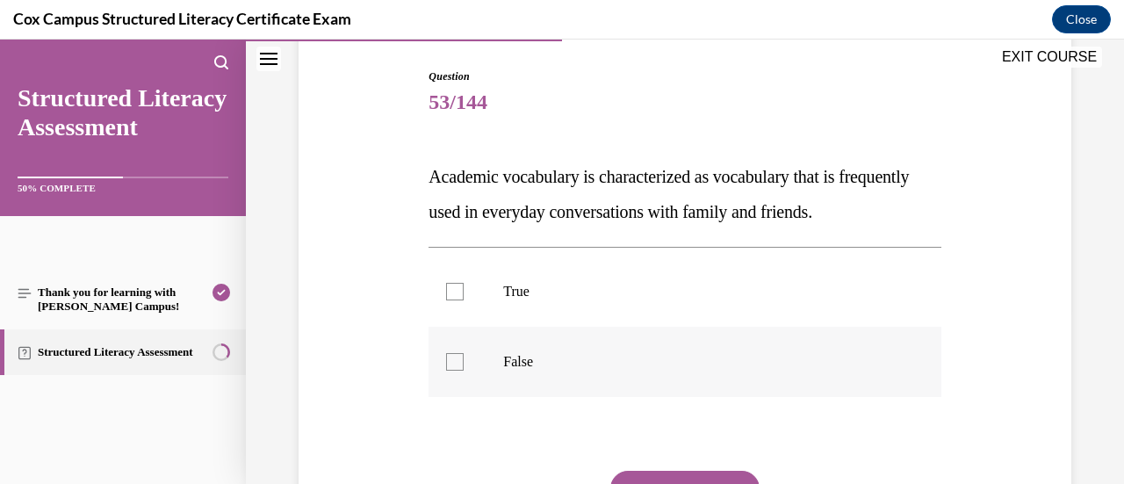
click at [577, 379] on label "False" at bounding box center [684, 362] width 512 height 70
click at [464, 371] on input "False" at bounding box center [455, 362] width 18 height 18
checkbox input "true"
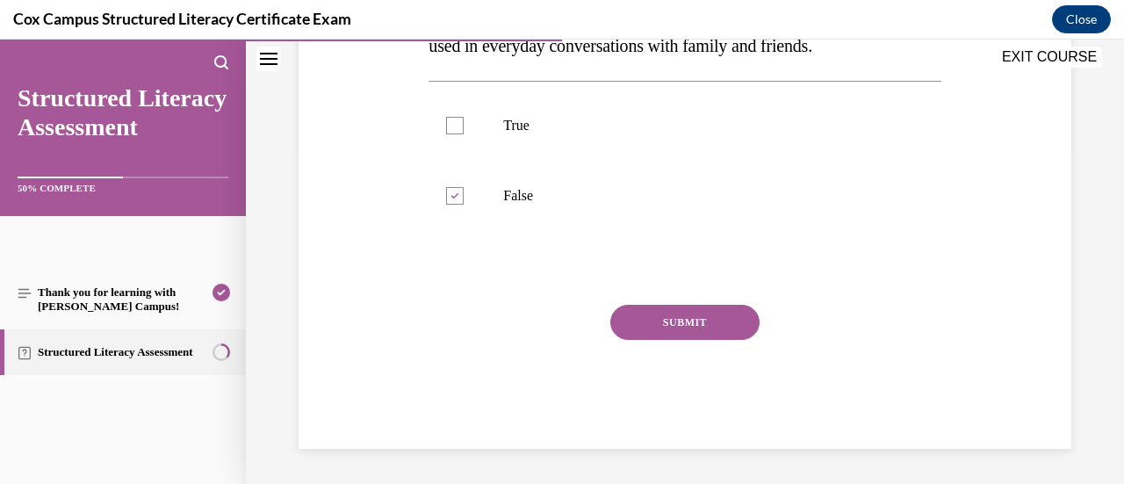
click at [684, 340] on button "SUBMIT" at bounding box center [684, 322] width 149 height 35
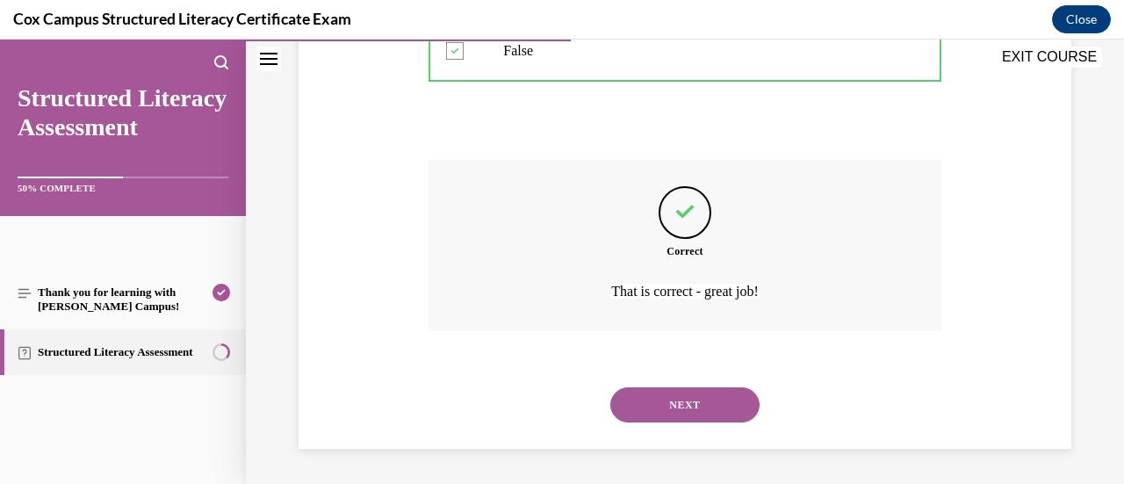
scroll to position [521, 0]
click at [731, 405] on button "NEXT" at bounding box center [684, 404] width 149 height 35
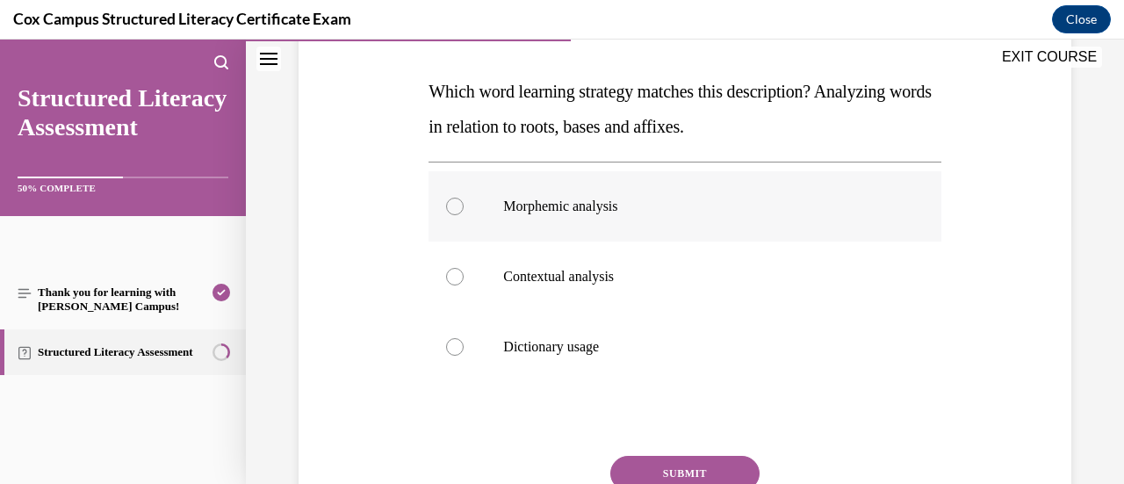
scroll to position [263, 0]
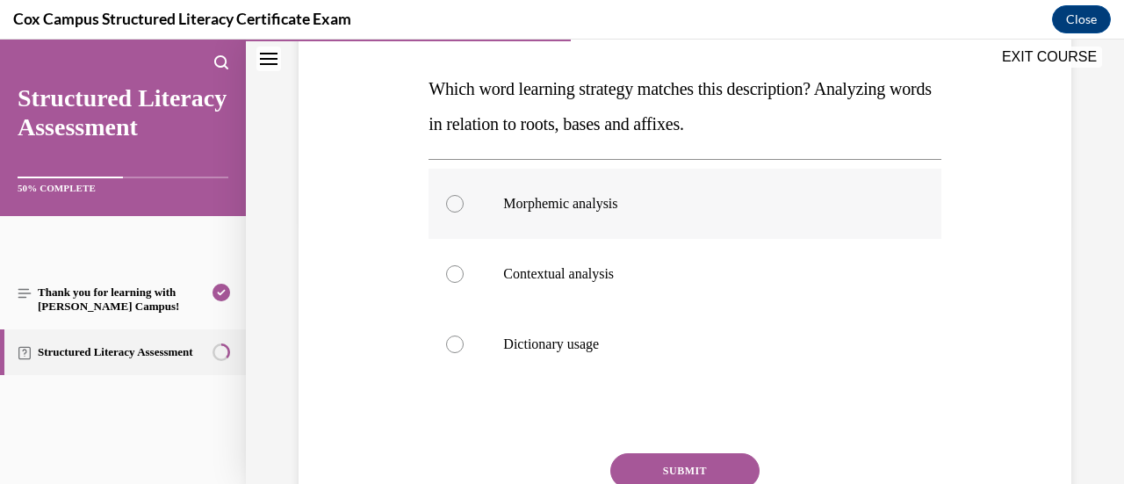
click at [603, 212] on p "Morphemic analysis" at bounding box center [699, 204] width 393 height 18
click at [464, 212] on input "Morphemic analysis" at bounding box center [455, 204] width 18 height 18
radio input "true"
click at [655, 467] on button "SUBMIT" at bounding box center [684, 470] width 149 height 35
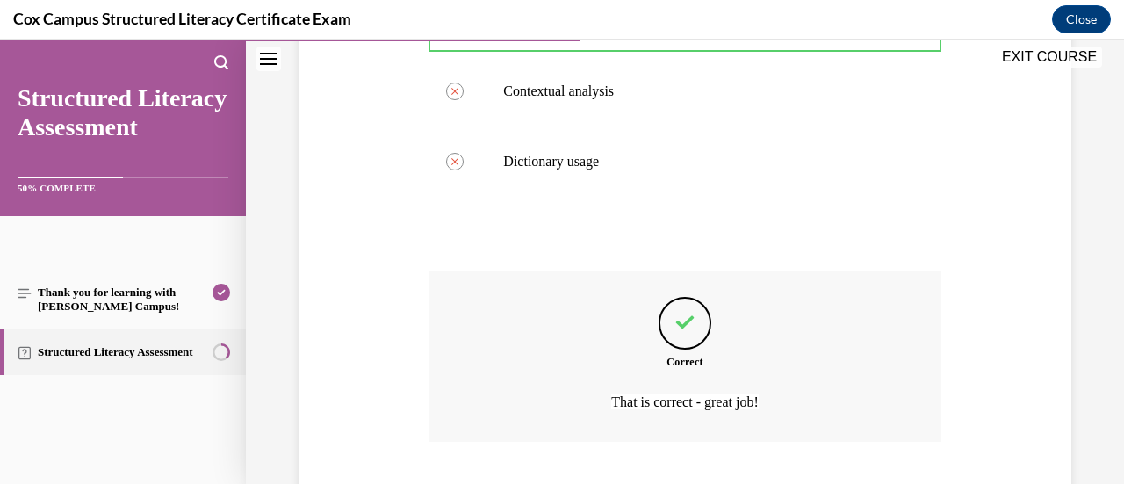
scroll to position [556, 0]
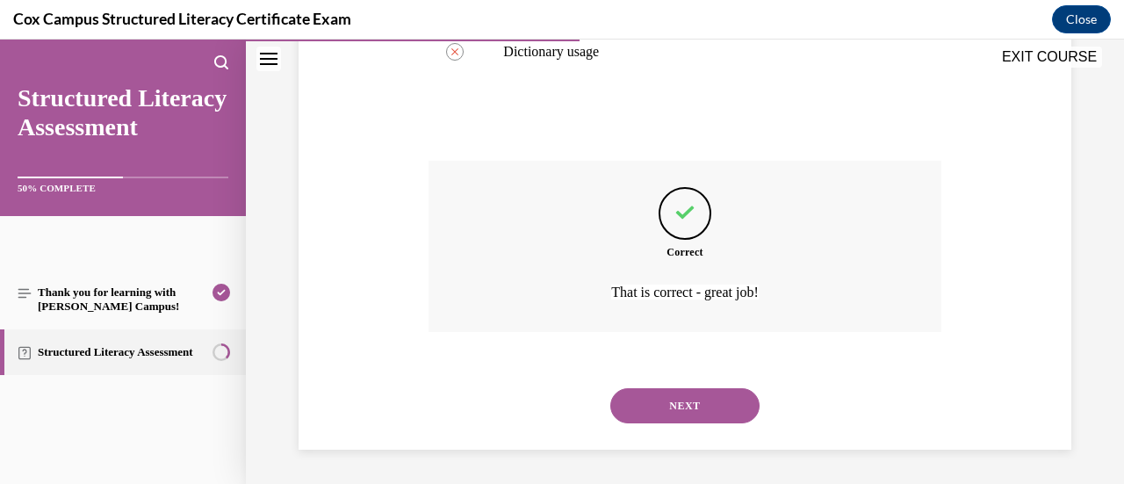
click at [708, 403] on button "NEXT" at bounding box center [684, 405] width 149 height 35
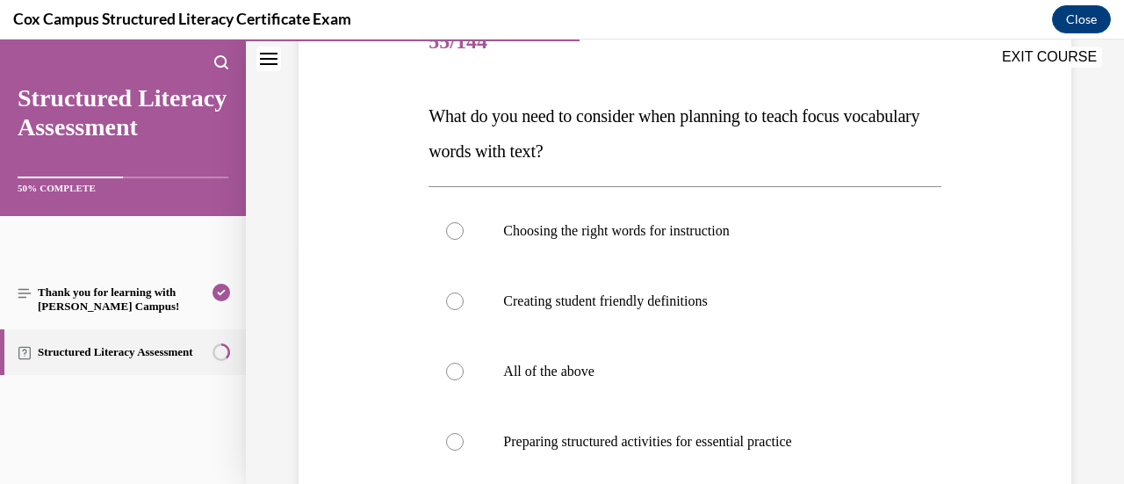
scroll to position [263, 0]
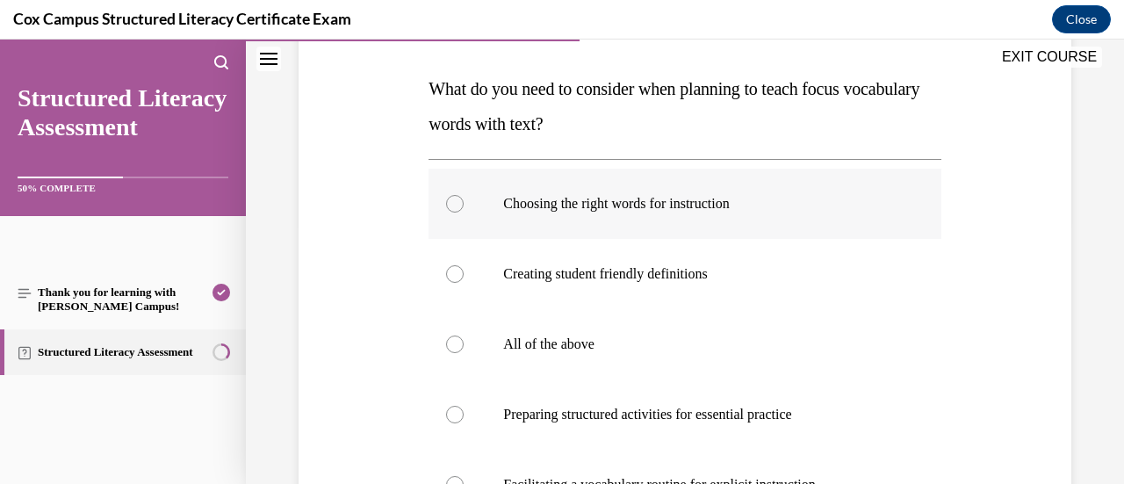
click at [784, 208] on p "Choosing the right words for instruction" at bounding box center [699, 204] width 393 height 18
click at [464, 208] on input "Choosing the right words for instruction" at bounding box center [455, 204] width 18 height 18
radio input "true"
click at [780, 264] on label "Creating student friendly definitions" at bounding box center [684, 274] width 512 height 70
click at [464, 265] on input "Creating student friendly definitions" at bounding box center [455, 274] width 18 height 18
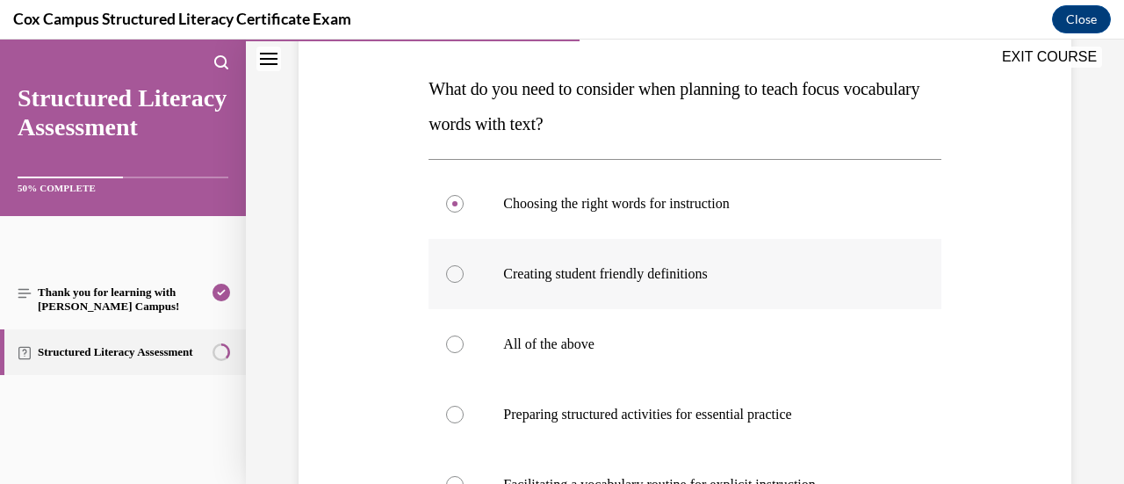
radio input "true"
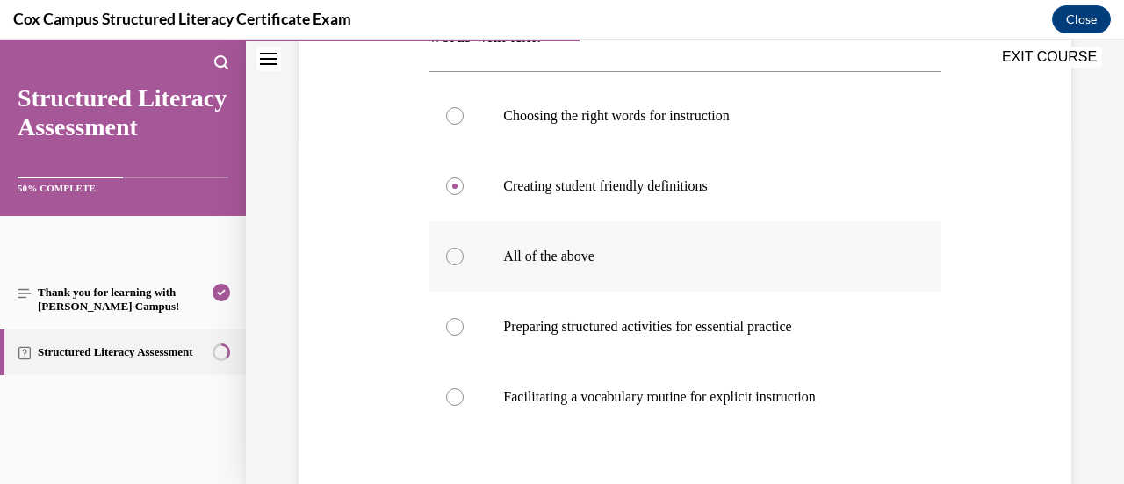
click at [756, 261] on p "All of the above" at bounding box center [699, 257] width 393 height 18
click at [464, 261] on input "All of the above" at bounding box center [455, 257] width 18 height 18
radio input "true"
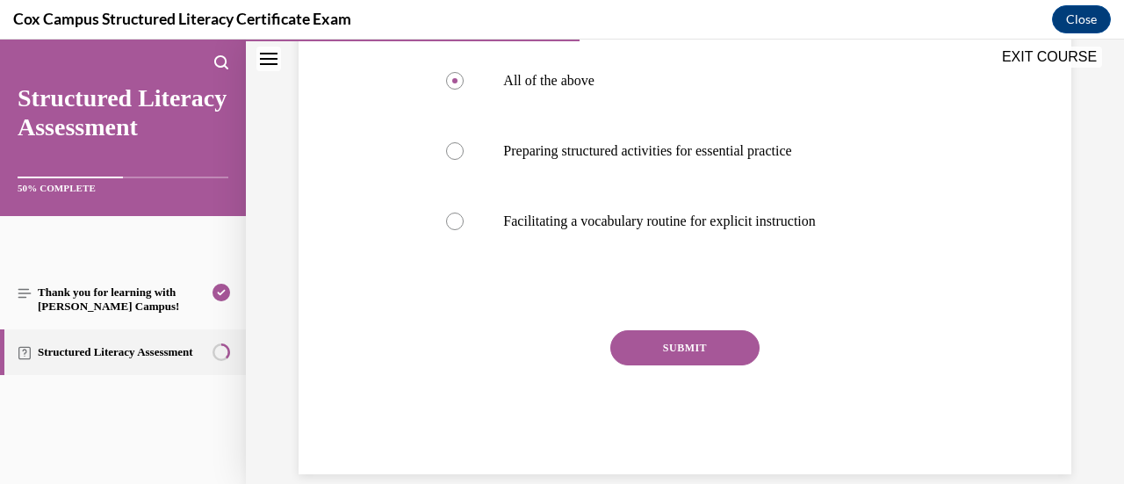
click at [716, 342] on button "SUBMIT" at bounding box center [684, 347] width 149 height 35
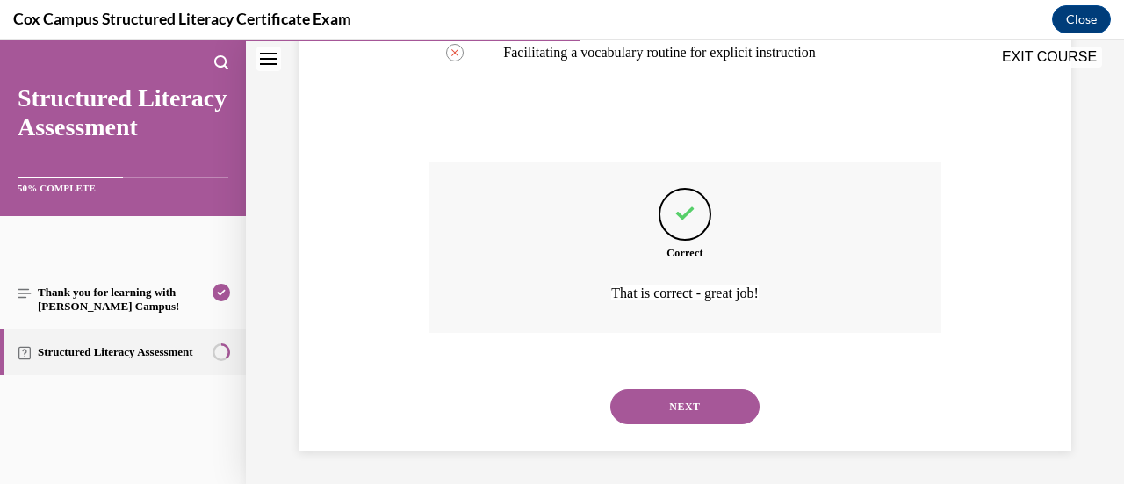
scroll to position [696, 0]
click at [718, 410] on button "NEXT" at bounding box center [684, 405] width 149 height 35
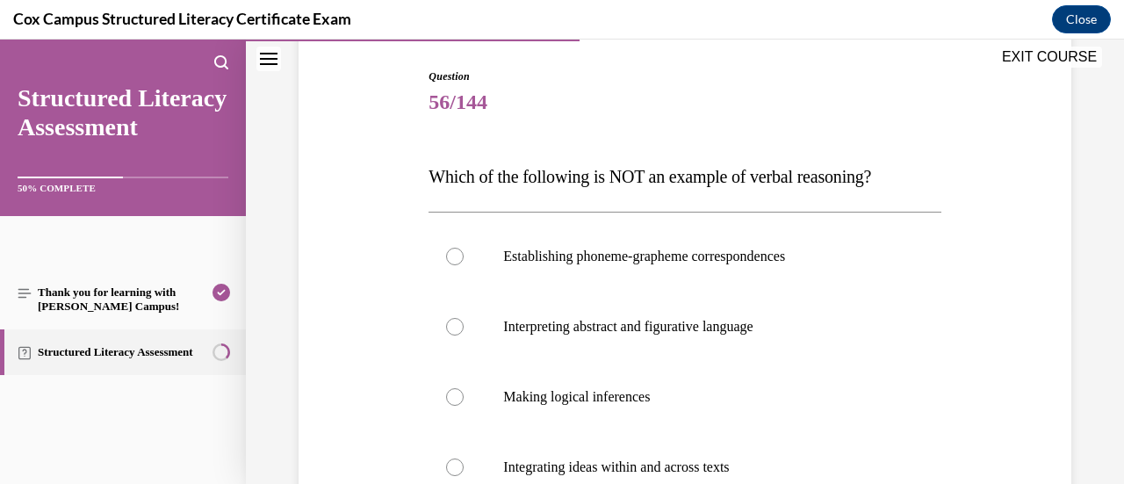
scroll to position [263, 0]
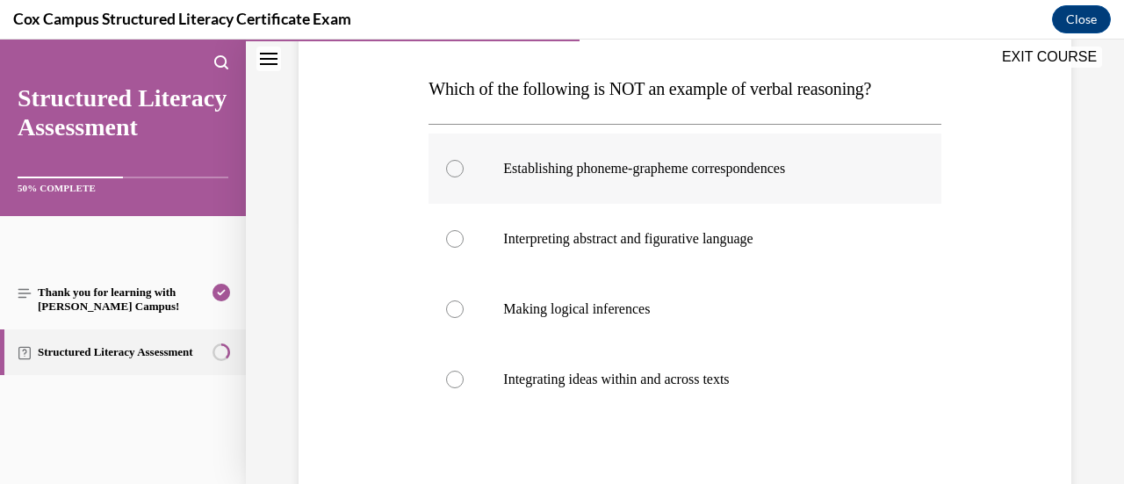
click at [849, 171] on p "Establishing phoneme-grapheme correspondences" at bounding box center [699, 169] width 393 height 18
click at [464, 171] on input "Establishing phoneme-grapheme correspondences" at bounding box center [455, 169] width 18 height 18
radio input "true"
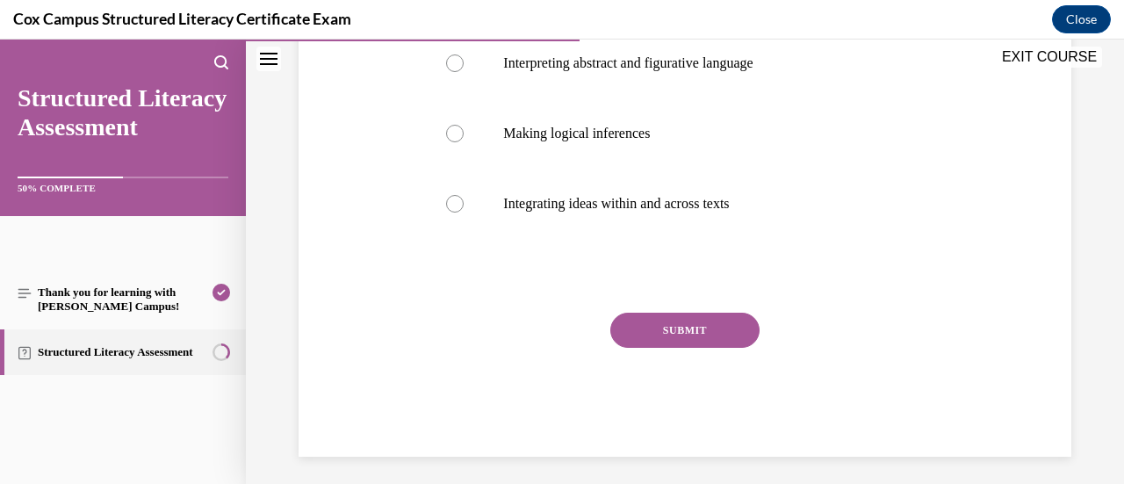
click at [733, 339] on button "SUBMIT" at bounding box center [684, 330] width 149 height 35
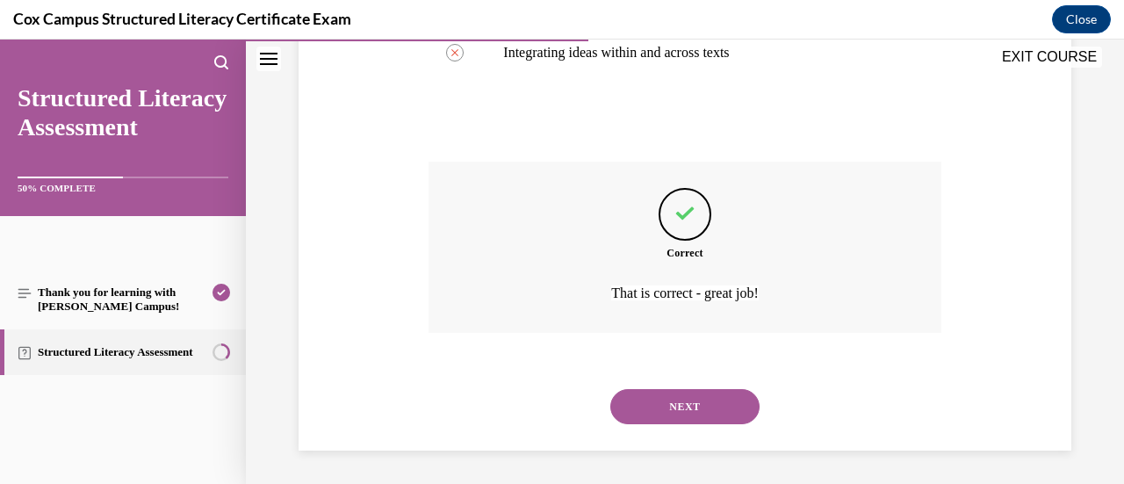
scroll to position [591, 0]
click at [693, 412] on button "NEXT" at bounding box center [684, 405] width 149 height 35
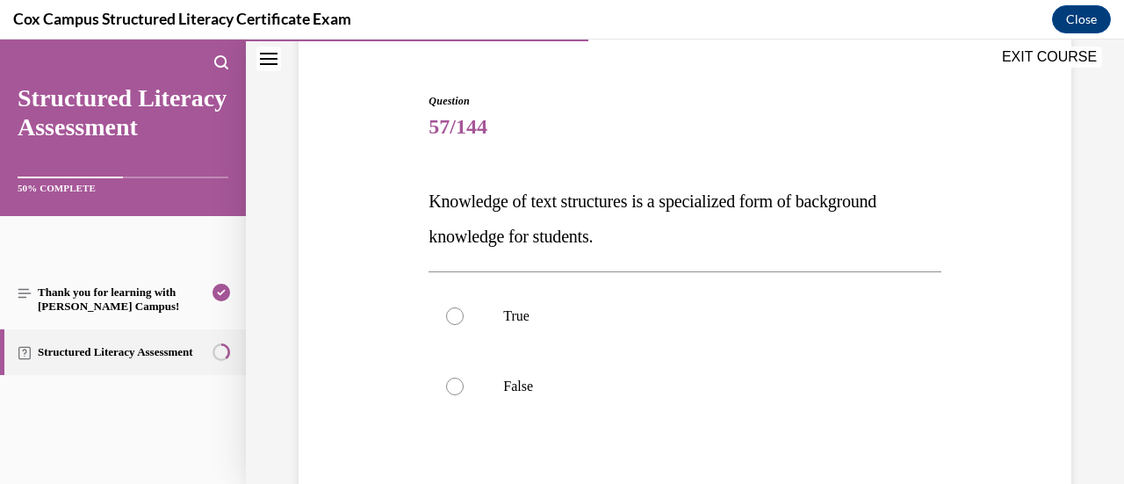
scroll to position [176, 0]
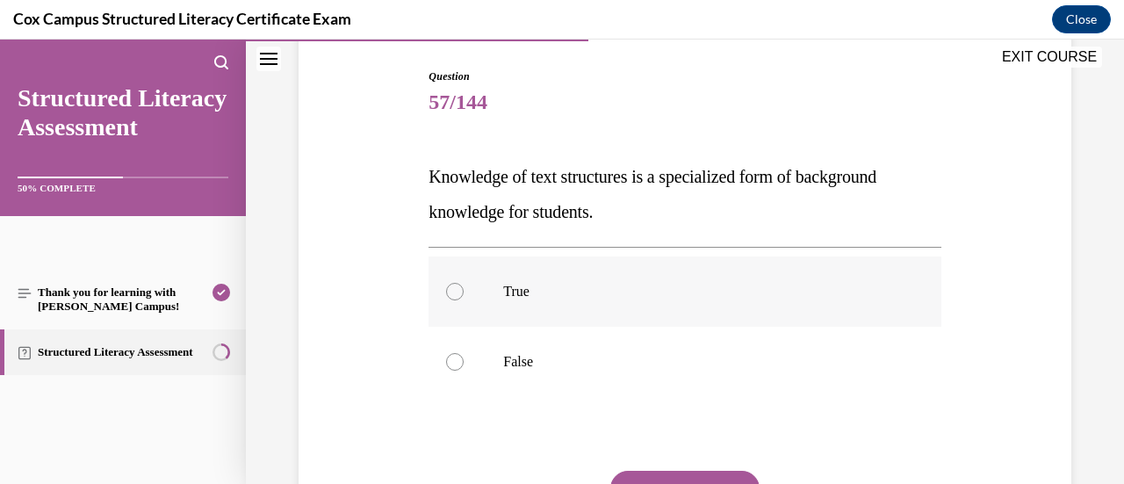
click at [827, 295] on p "True" at bounding box center [699, 292] width 393 height 18
click at [464, 295] on input "True" at bounding box center [455, 292] width 18 height 18
radio input "true"
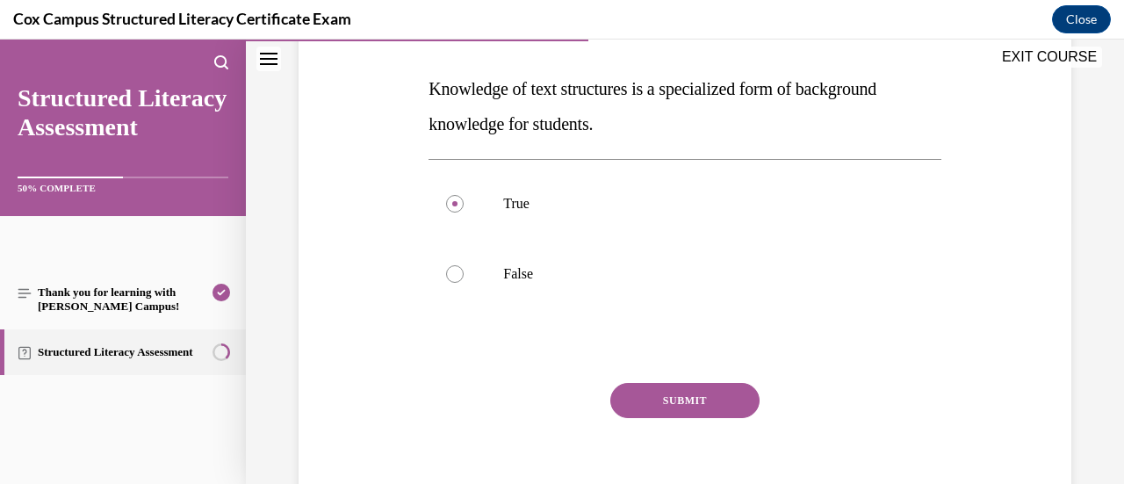
click at [734, 401] on button "SUBMIT" at bounding box center [684, 400] width 149 height 35
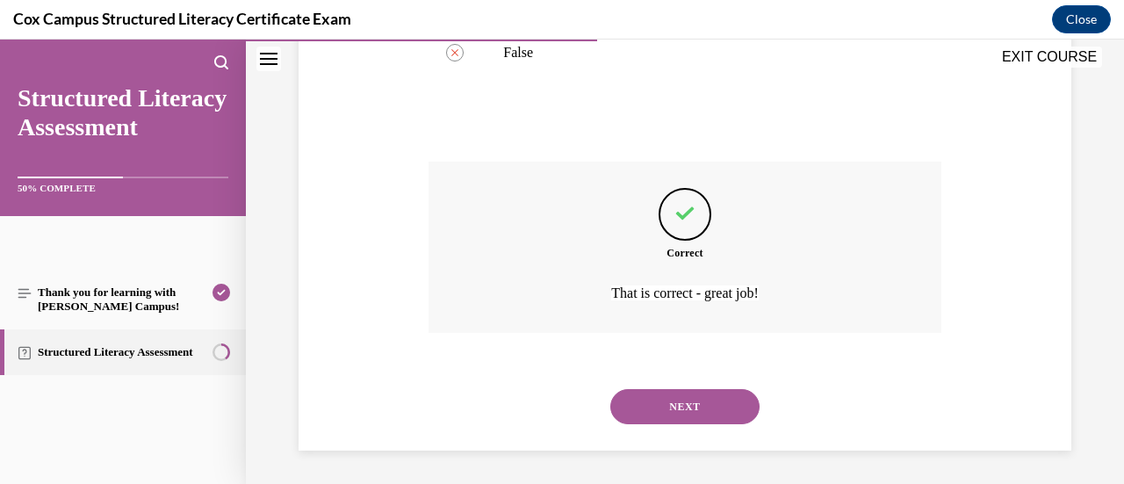
scroll to position [486, 0]
click at [718, 407] on button "NEXT" at bounding box center [684, 405] width 149 height 35
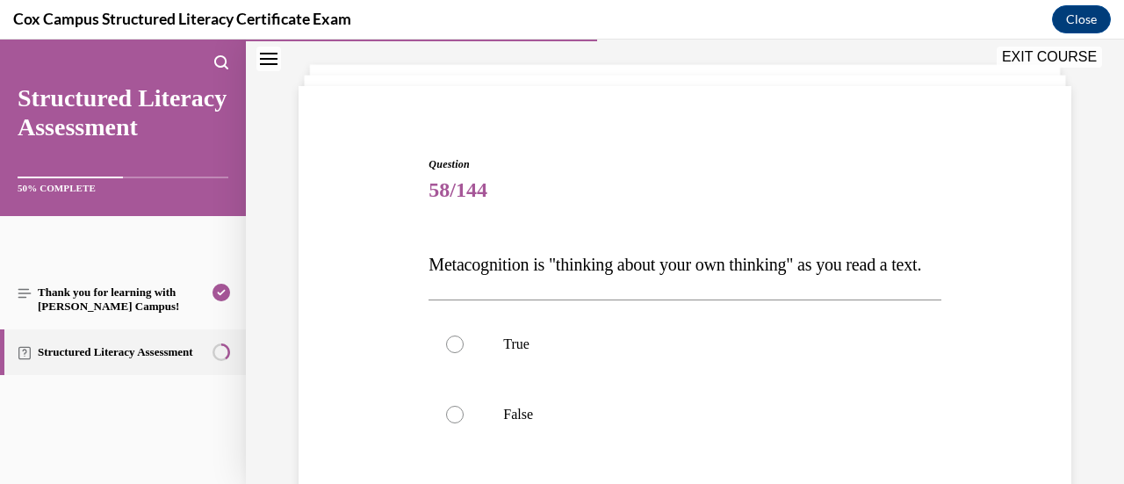
scroll to position [176, 0]
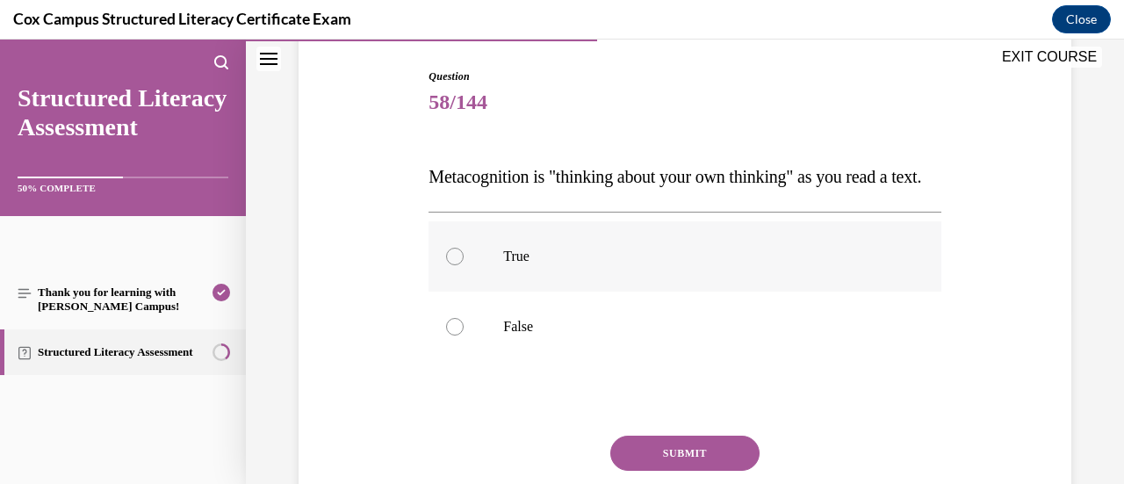
click at [835, 292] on label "True" at bounding box center [684, 256] width 512 height 70
click at [464, 265] on input "True" at bounding box center [455, 257] width 18 height 18
radio input "true"
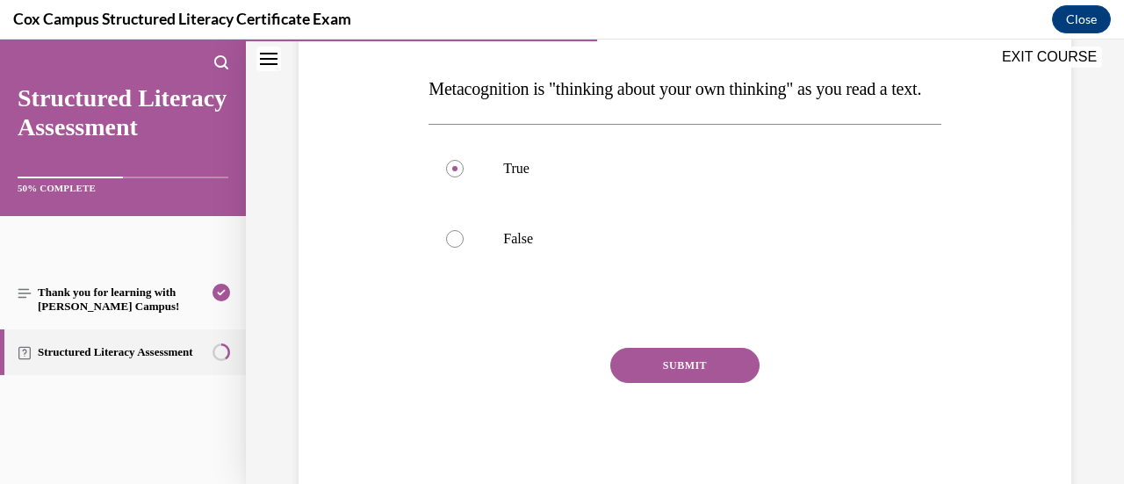
click at [731, 383] on button "SUBMIT" at bounding box center [684, 365] width 149 height 35
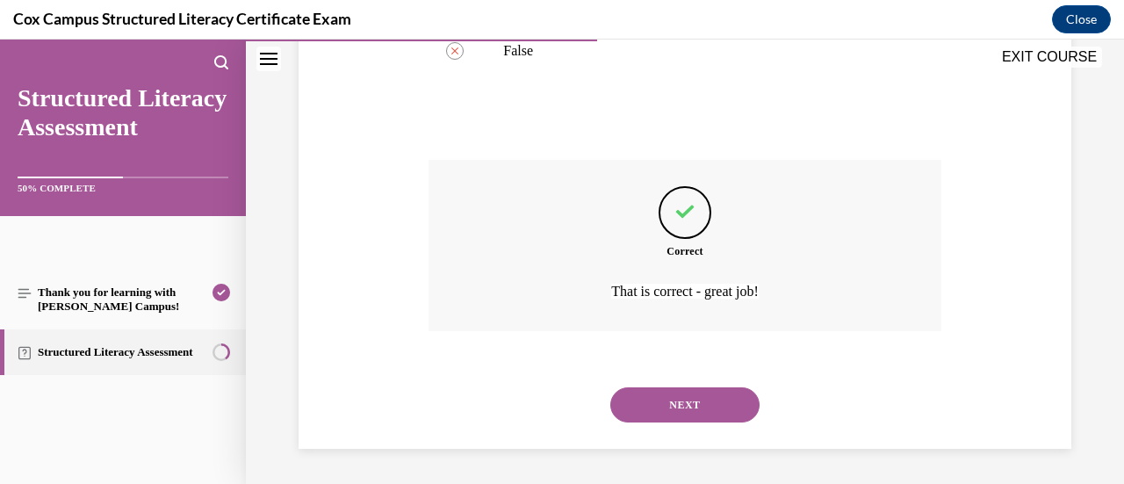
scroll to position [486, 0]
click at [709, 412] on button "NEXT" at bounding box center [684, 404] width 149 height 35
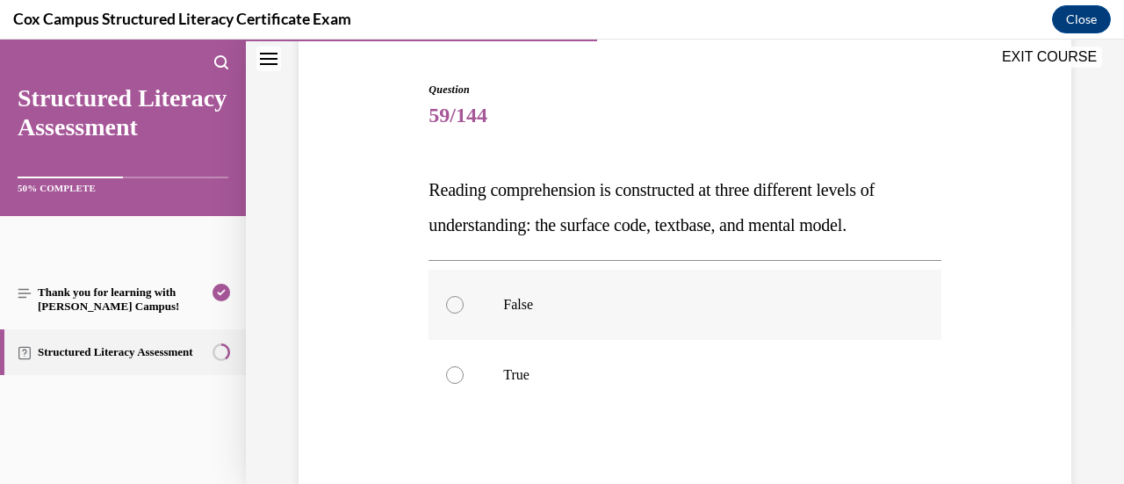
scroll to position [176, 0]
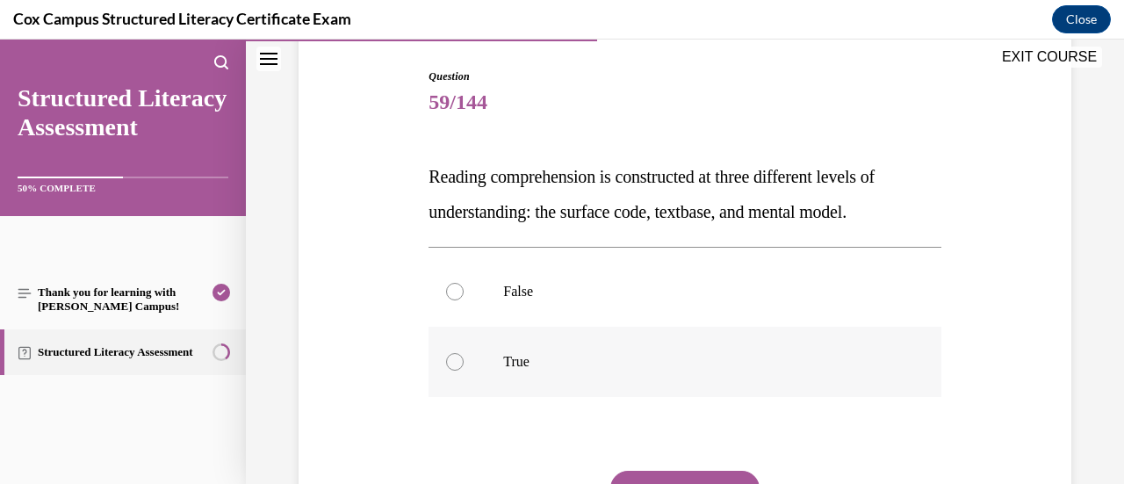
click at [744, 338] on label "True" at bounding box center [684, 362] width 512 height 70
click at [464, 353] on input "True" at bounding box center [455, 362] width 18 height 18
radio input "true"
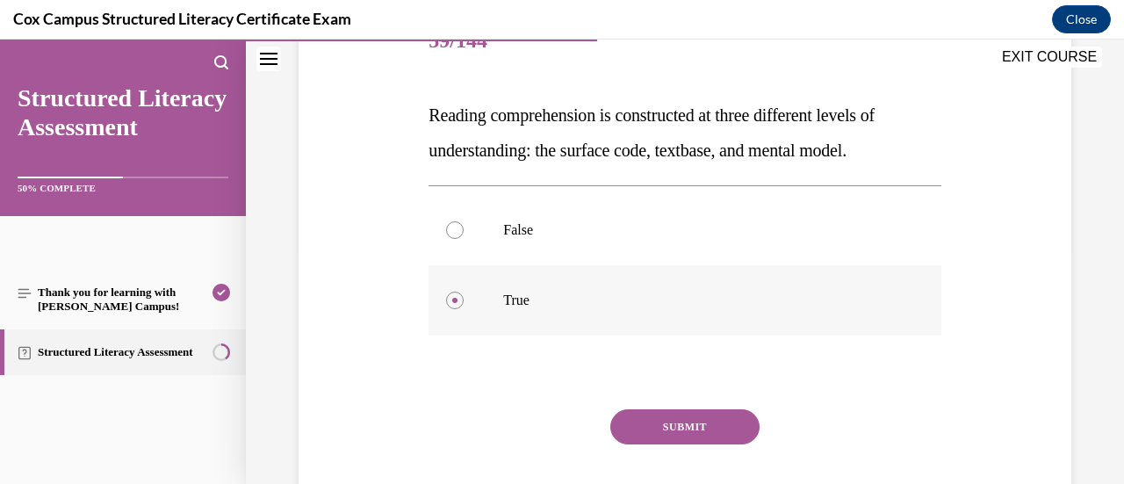
scroll to position [263, 0]
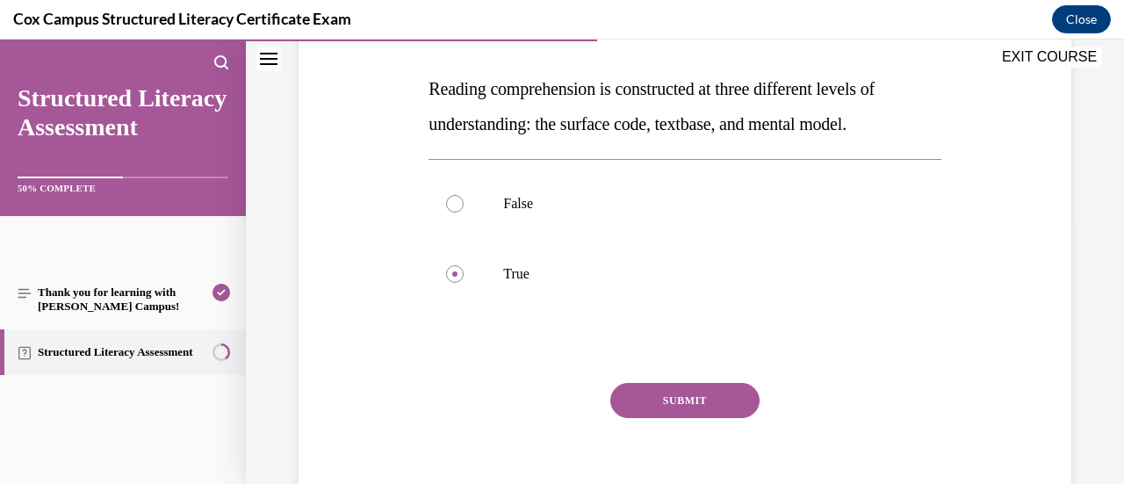
click at [713, 398] on button "SUBMIT" at bounding box center [684, 400] width 149 height 35
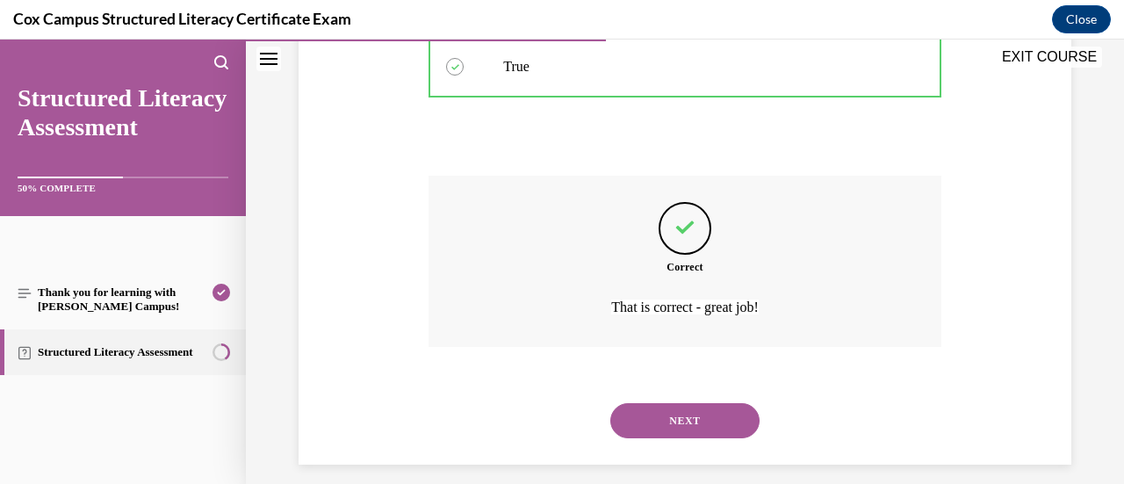
scroll to position [486, 0]
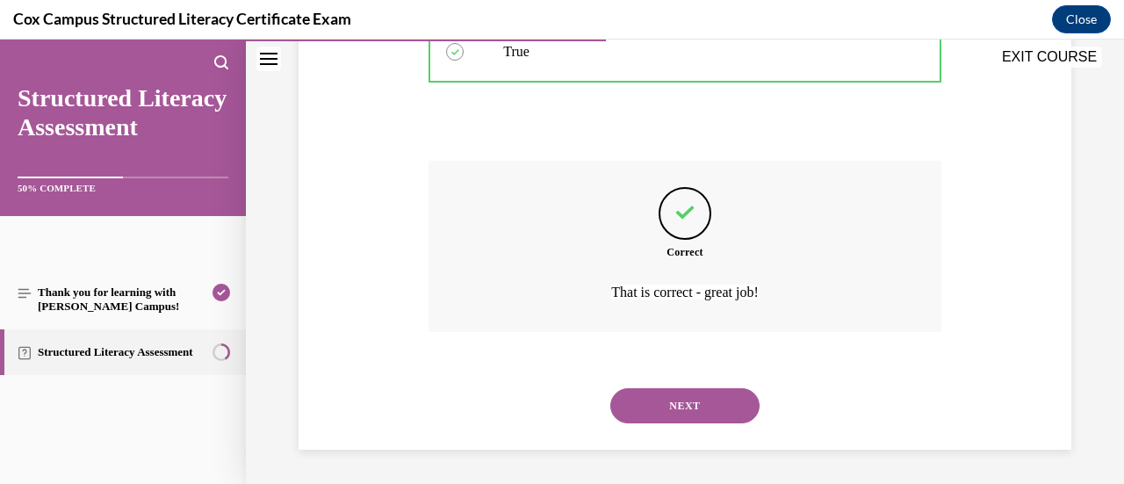
click at [726, 409] on button "NEXT" at bounding box center [684, 405] width 149 height 35
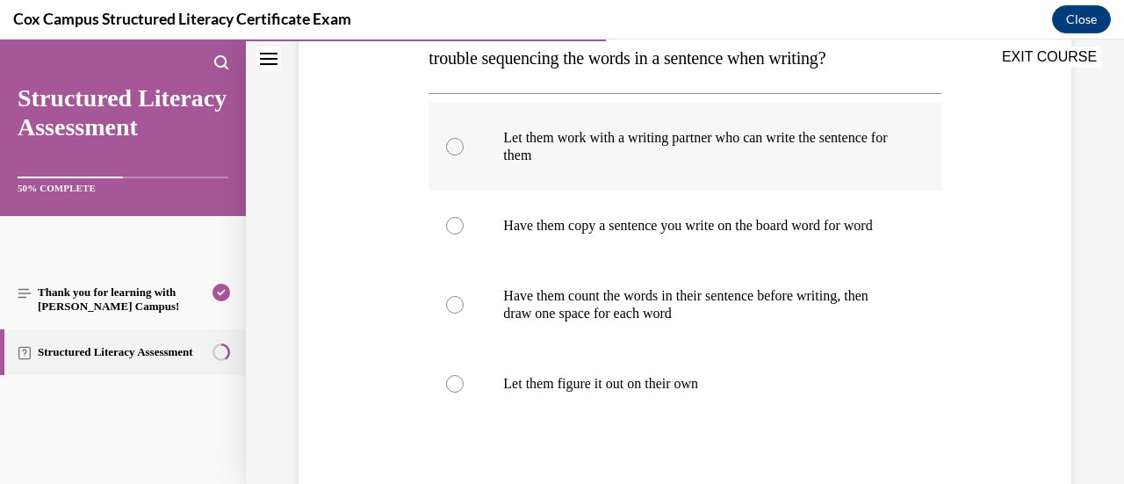
scroll to position [351, 0]
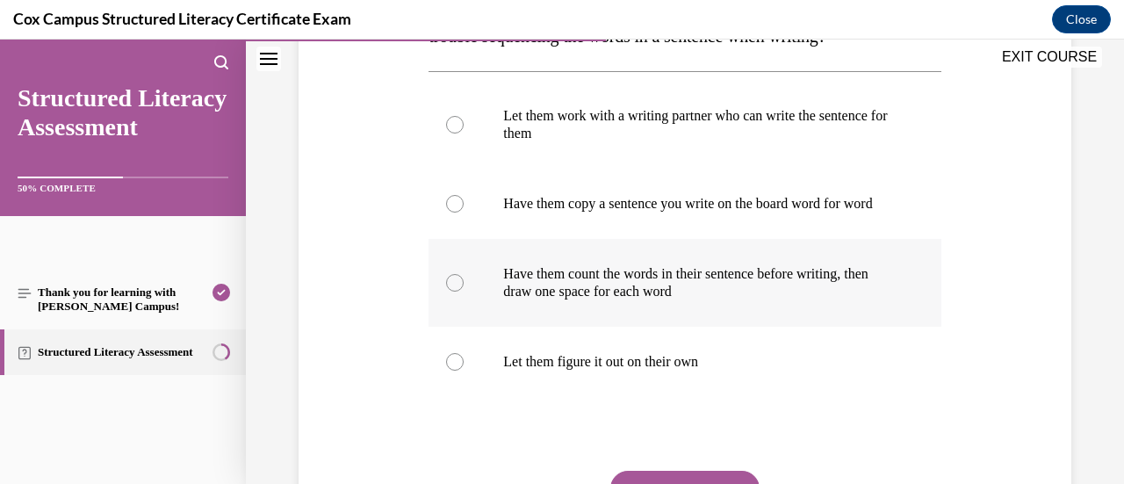
click at [843, 300] on p "Have them count the words in their sentence before writing, then draw one space…" at bounding box center [699, 282] width 393 height 35
click at [464, 292] on input "Have them count the words in their sentence before writing, then draw one space…" at bounding box center [455, 283] width 18 height 18
radio input "true"
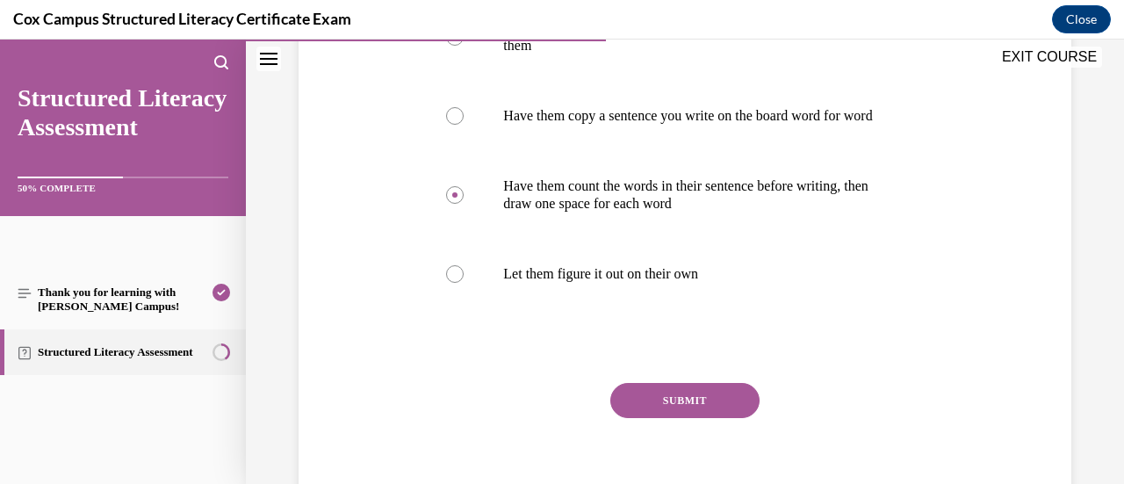
click at [725, 409] on button "SUBMIT" at bounding box center [684, 400] width 149 height 35
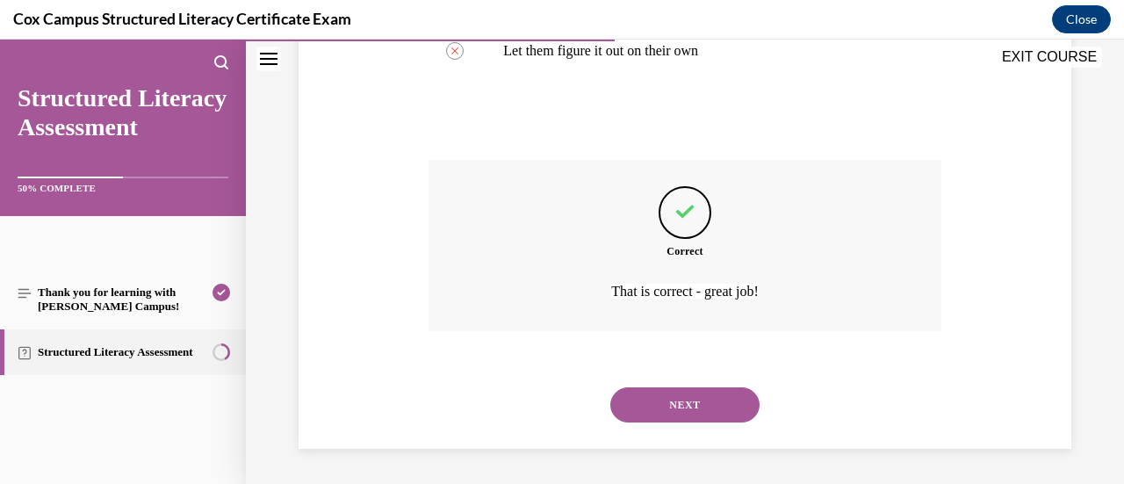
scroll to position [679, 0]
click at [734, 403] on button "NEXT" at bounding box center [684, 404] width 149 height 35
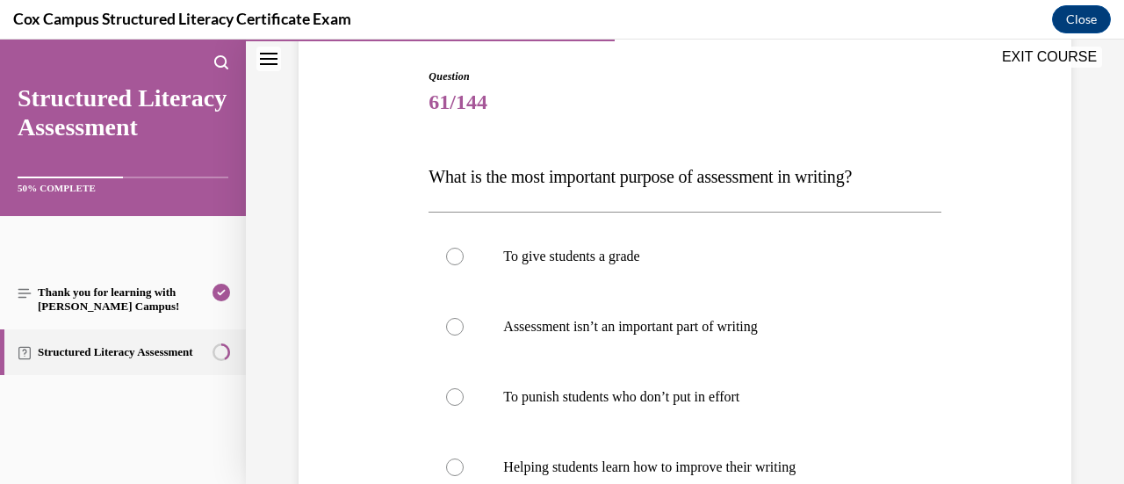
scroll to position [263, 0]
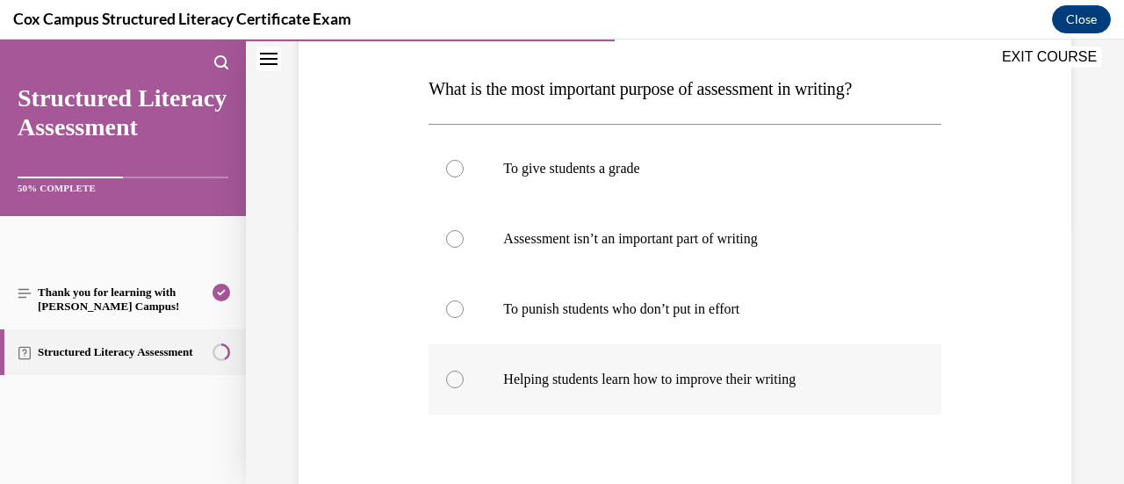
click at [806, 395] on label "Helping students learn how to improve their writing" at bounding box center [684, 379] width 512 height 70
click at [464, 388] on input "Helping students learn how to improve their writing" at bounding box center [455, 380] width 18 height 18
radio input "true"
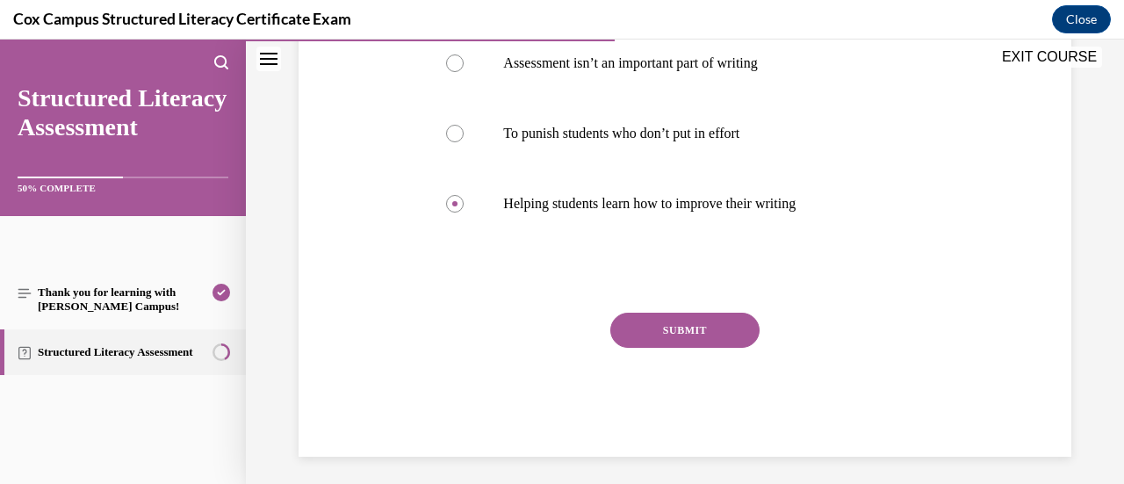
click at [739, 338] on button "SUBMIT" at bounding box center [684, 330] width 149 height 35
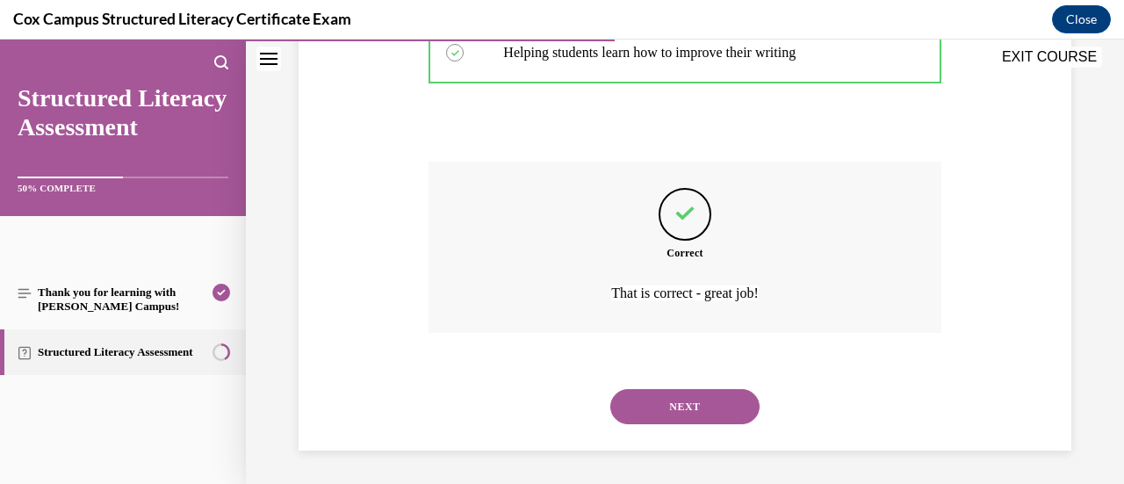
scroll to position [591, 0]
click at [719, 413] on button "NEXT" at bounding box center [684, 405] width 149 height 35
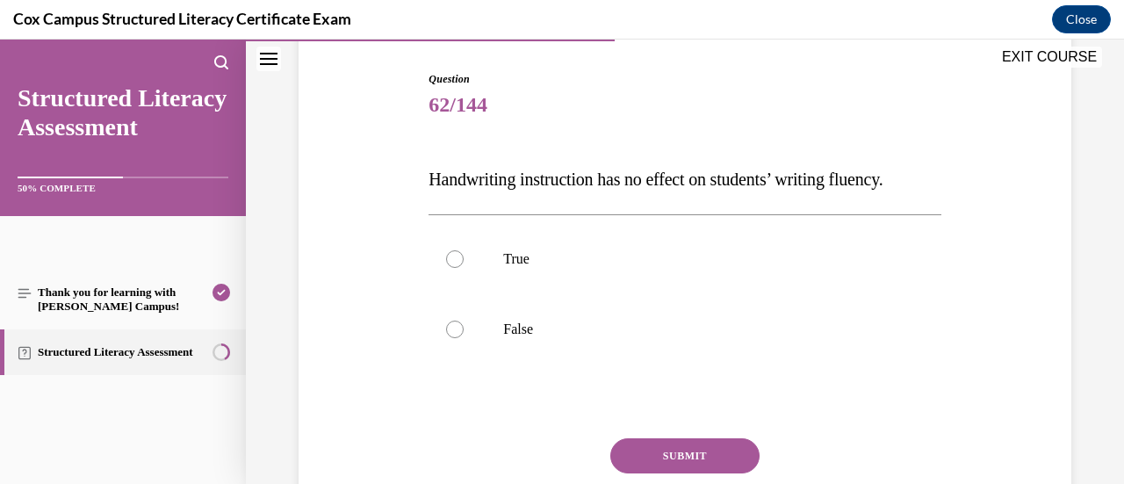
scroll to position [176, 0]
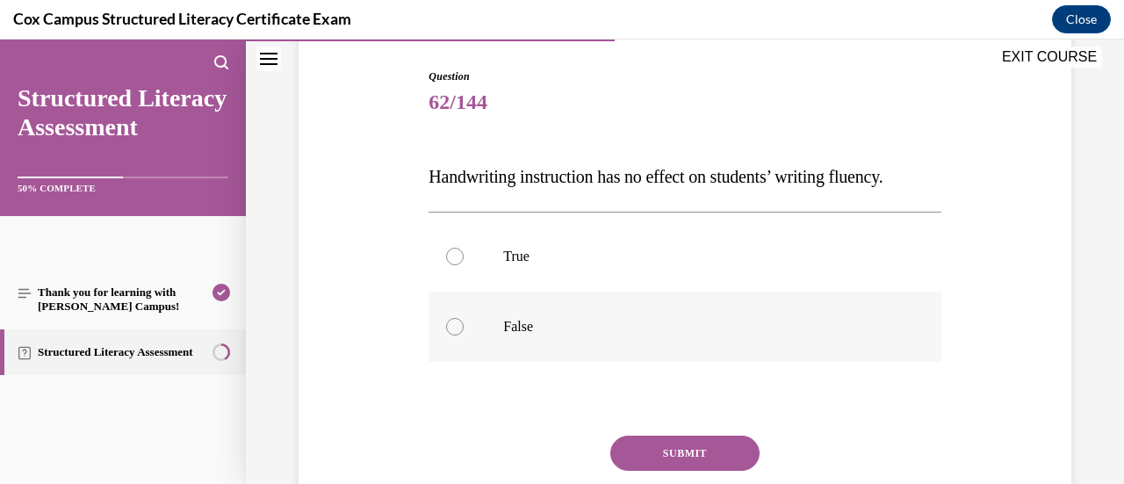
click at [836, 352] on label "False" at bounding box center [684, 327] width 512 height 70
click at [464, 335] on input "False" at bounding box center [455, 327] width 18 height 18
radio input "true"
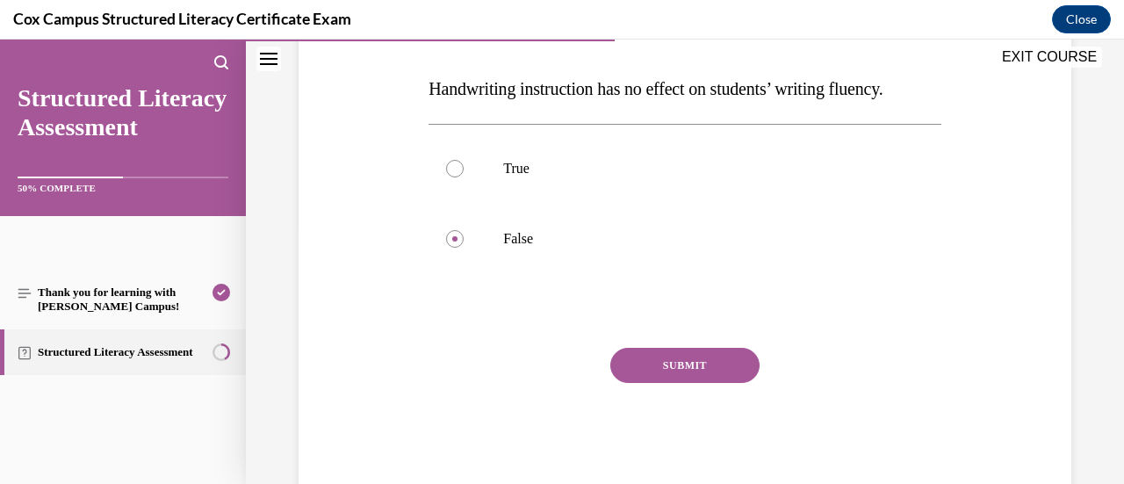
click at [718, 383] on button "SUBMIT" at bounding box center [684, 365] width 149 height 35
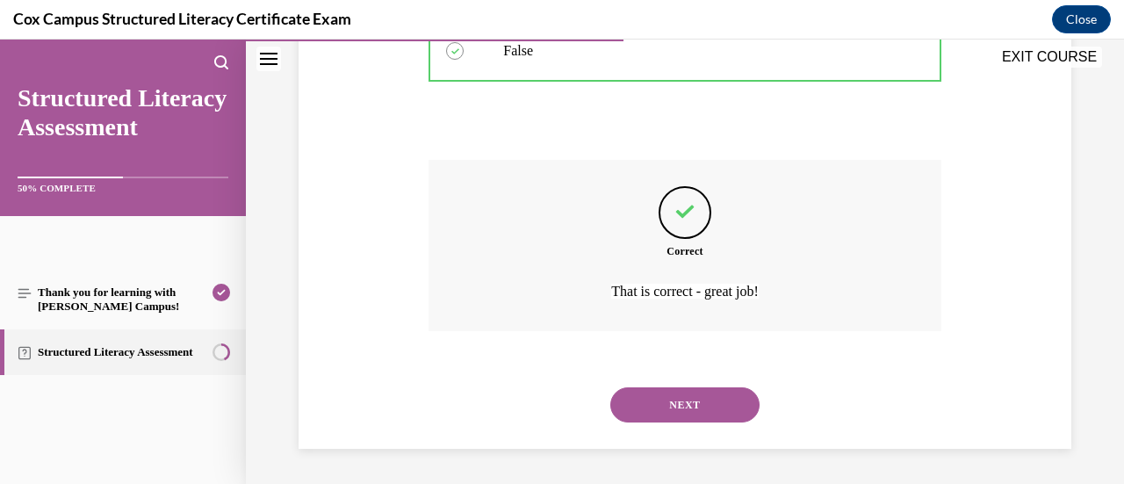
scroll to position [486, 0]
click at [705, 405] on button "NEXT" at bounding box center [684, 404] width 149 height 35
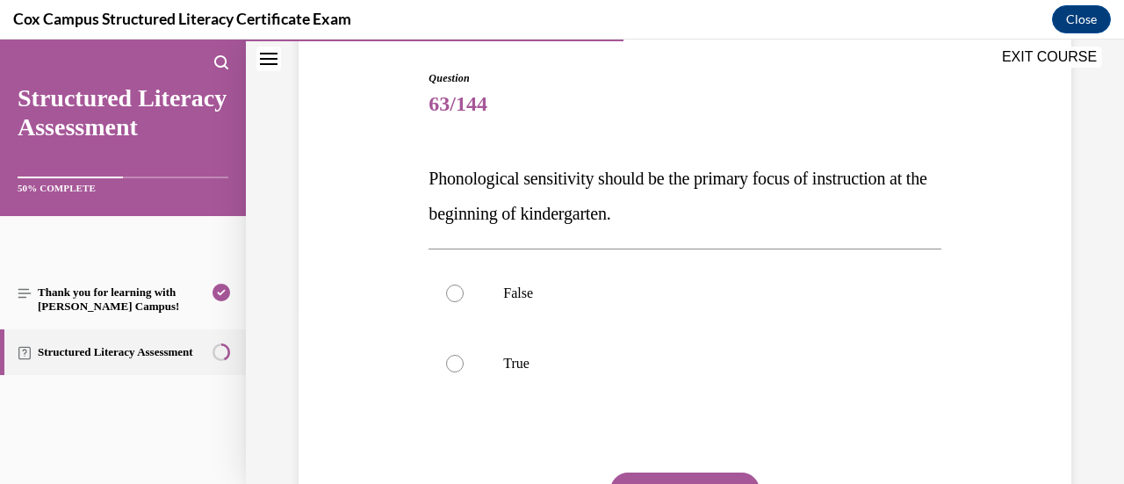
scroll to position [176, 0]
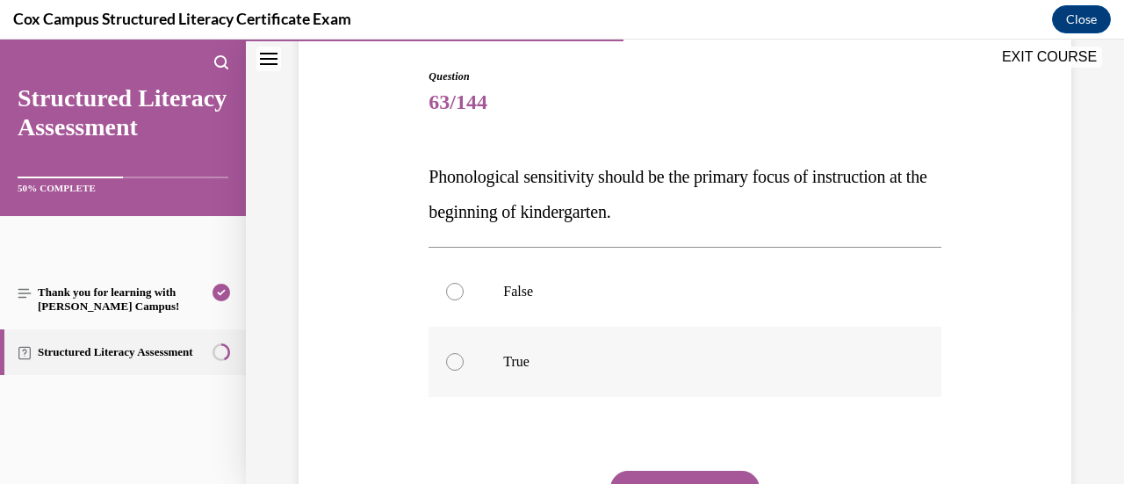
click at [861, 355] on p "True" at bounding box center [699, 362] width 393 height 18
click at [464, 355] on input "True" at bounding box center [455, 362] width 18 height 18
radio input "true"
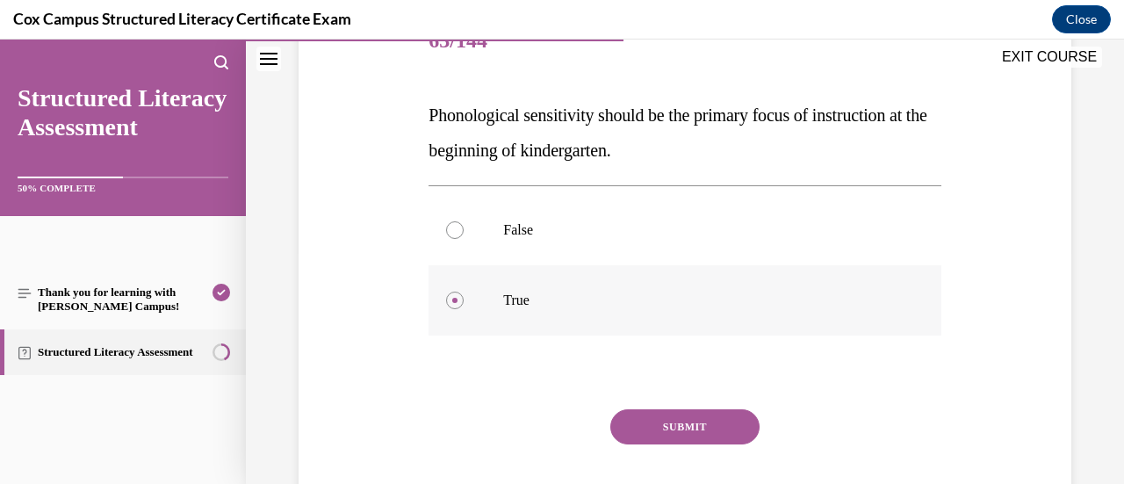
scroll to position [263, 0]
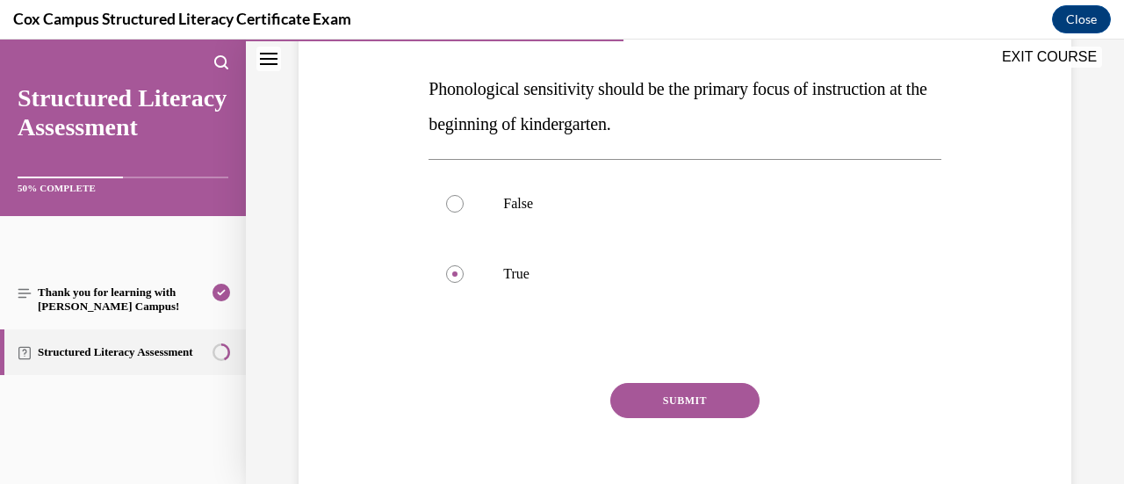
click at [739, 403] on button "SUBMIT" at bounding box center [684, 400] width 149 height 35
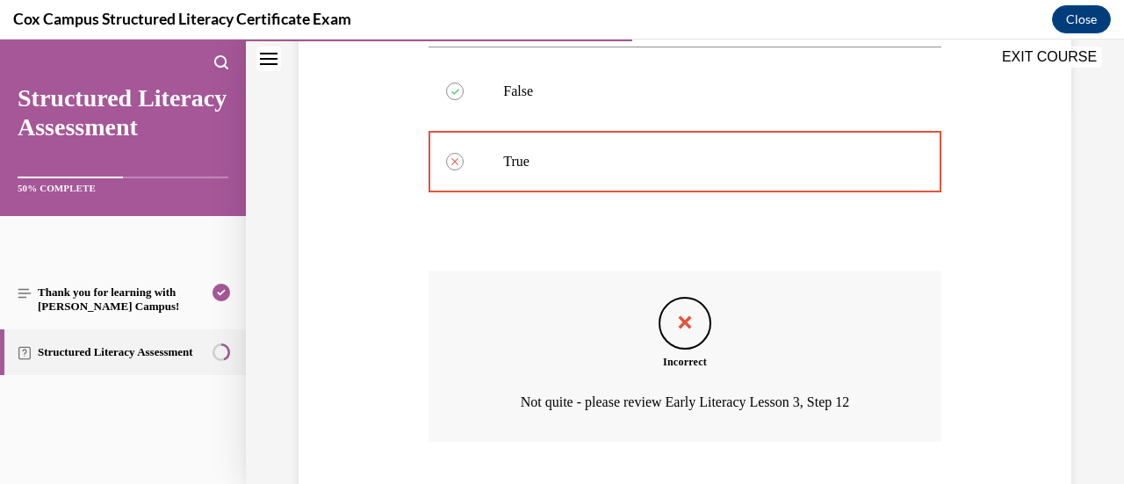
scroll to position [486, 0]
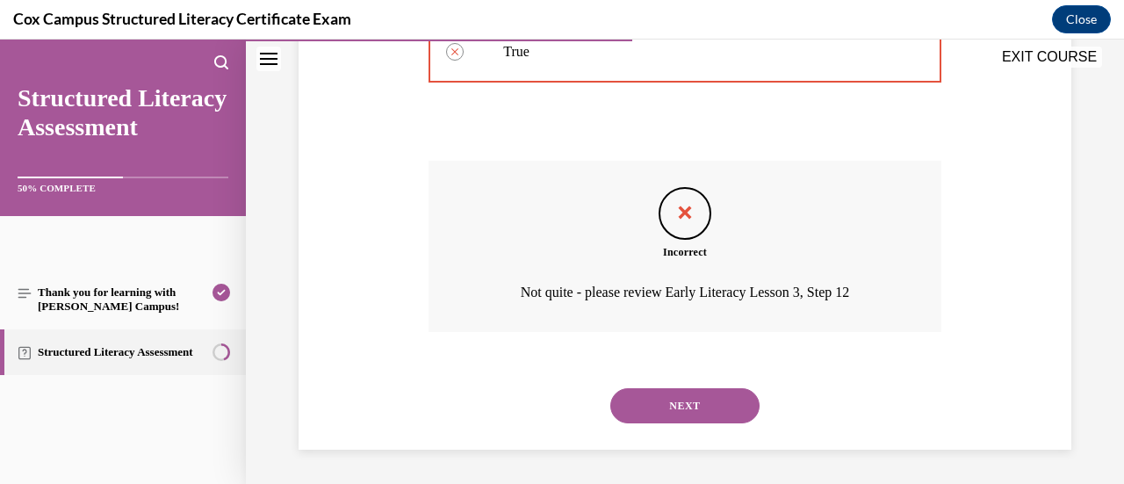
click at [725, 403] on button "NEXT" at bounding box center [684, 405] width 149 height 35
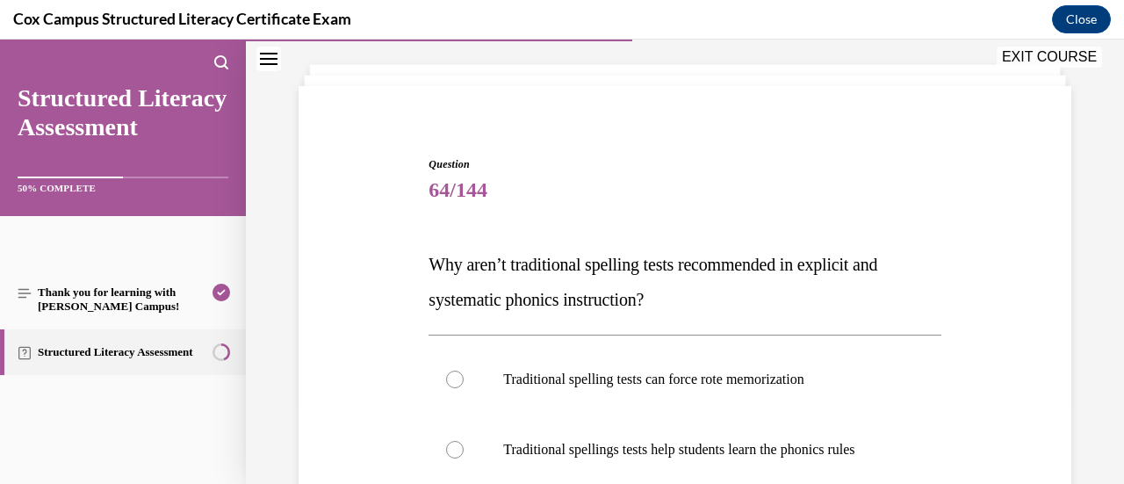
scroll to position [176, 0]
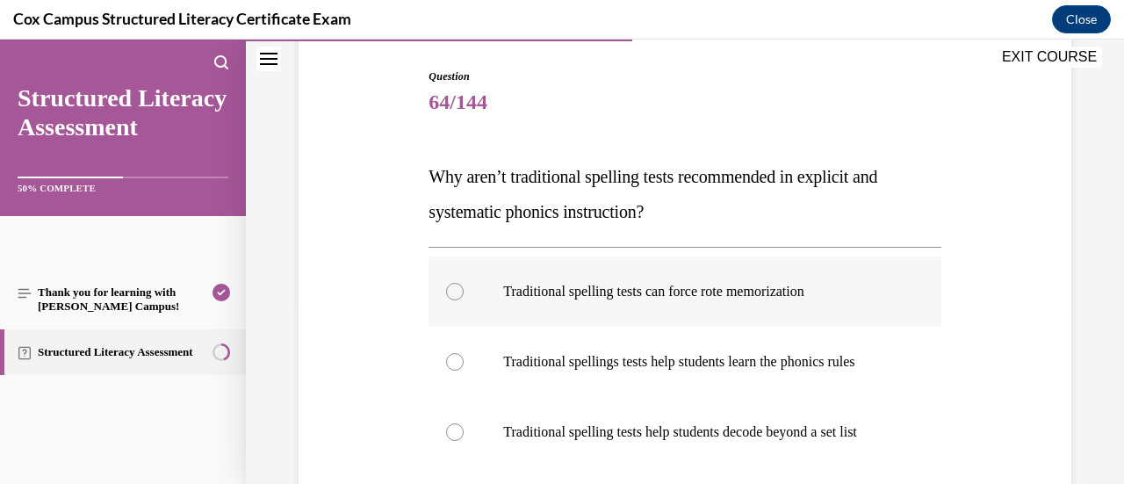
click at [831, 287] on p "Traditional spelling tests can force rote memorization" at bounding box center [699, 292] width 393 height 18
click at [464, 287] on input "Traditional spelling tests can force rote memorization" at bounding box center [455, 292] width 18 height 18
radio input "true"
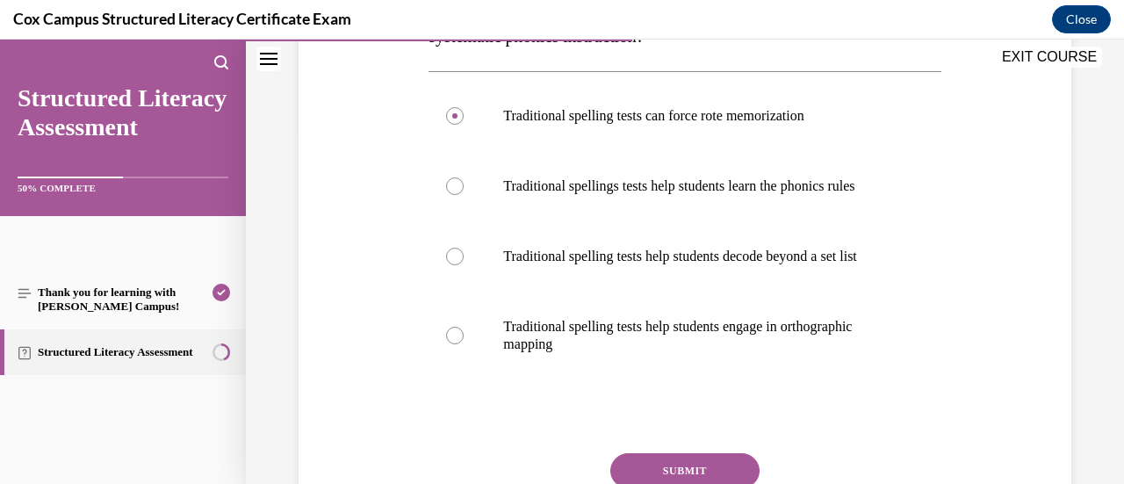
scroll to position [527, 0]
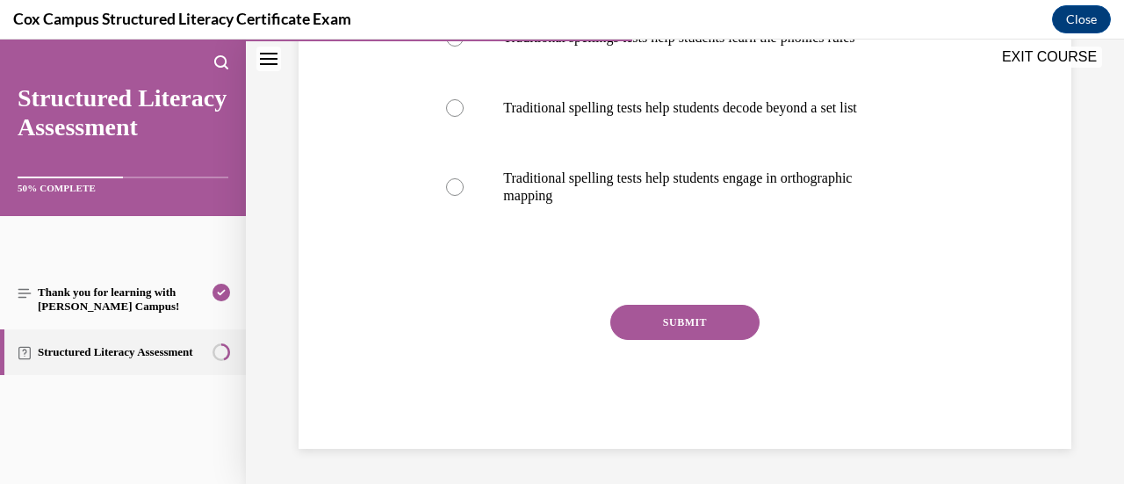
click at [733, 339] on button "SUBMIT" at bounding box center [684, 322] width 149 height 35
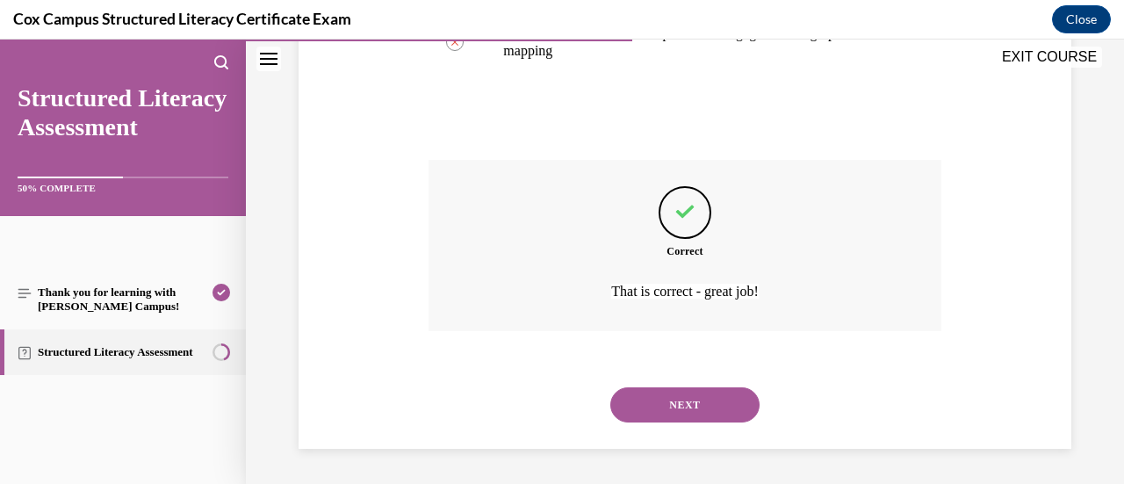
scroll to position [679, 0]
click at [685, 408] on button "NEXT" at bounding box center [684, 404] width 149 height 35
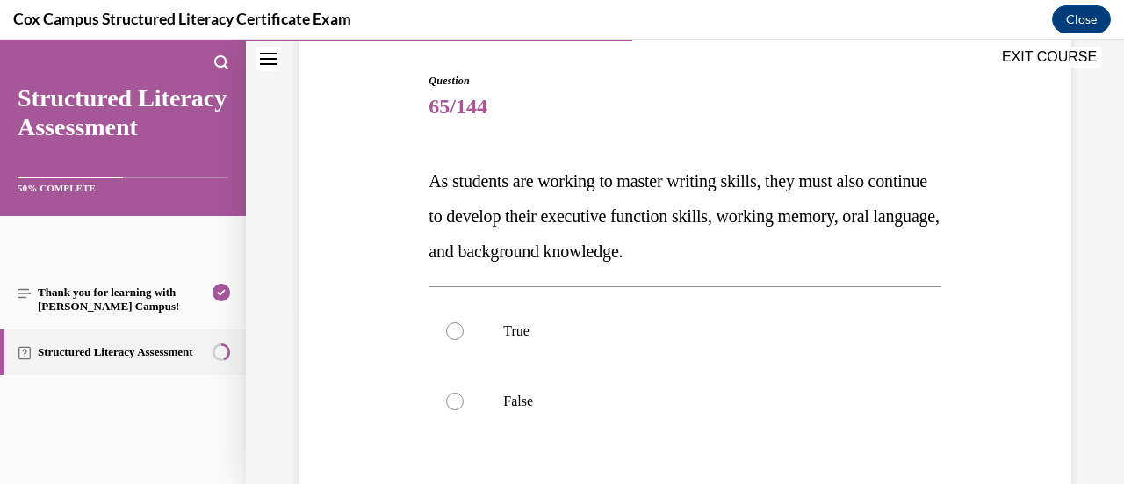
scroll to position [176, 0]
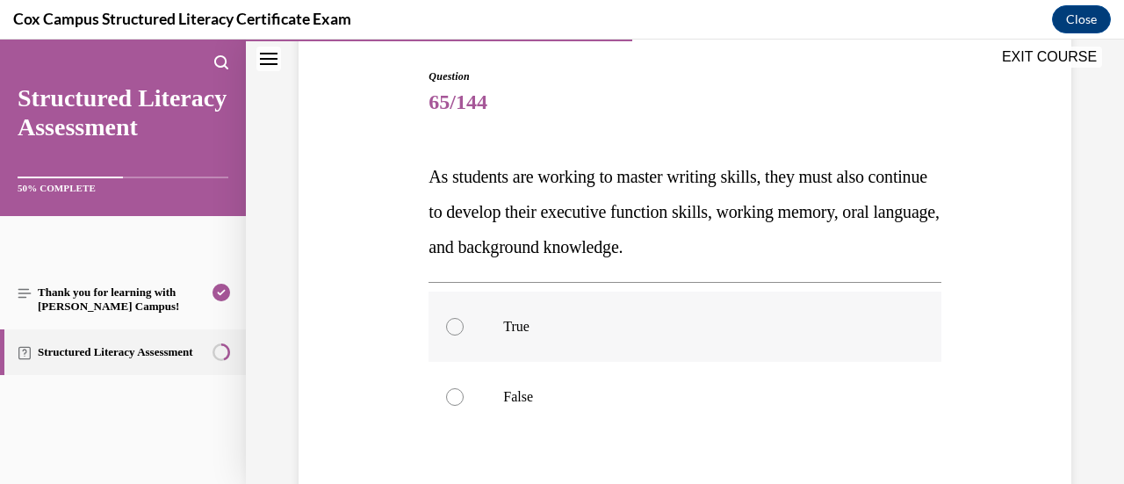
click at [837, 331] on p "True" at bounding box center [699, 327] width 393 height 18
click at [464, 331] on input "True" at bounding box center [455, 327] width 18 height 18
radio input "true"
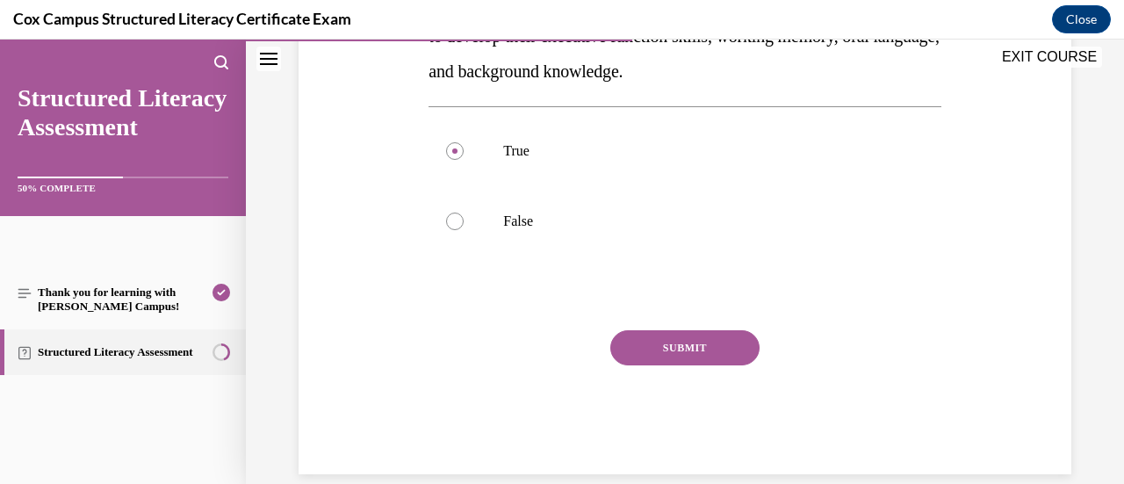
click at [711, 356] on button "SUBMIT" at bounding box center [684, 347] width 149 height 35
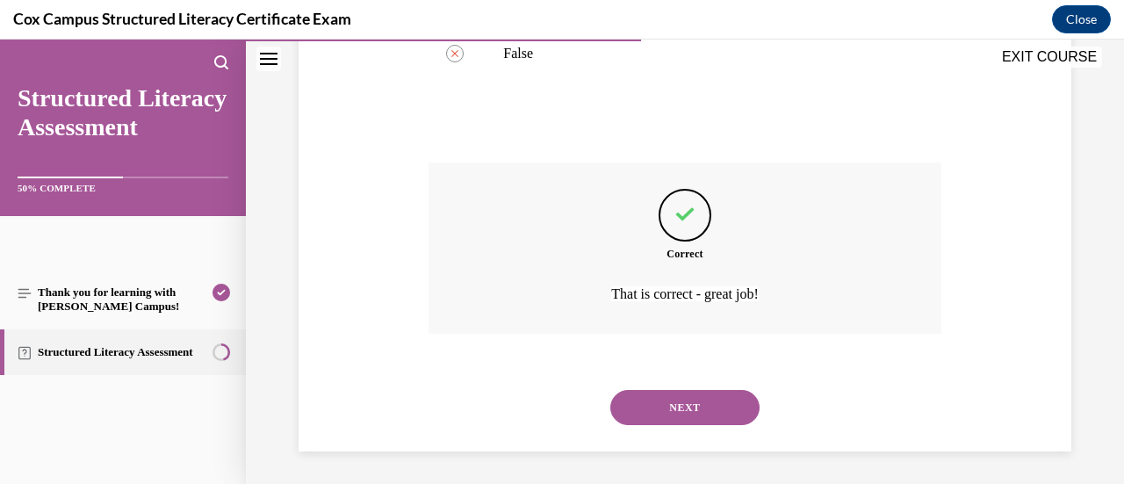
scroll to position [521, 0]
click at [688, 405] on button "NEXT" at bounding box center [684, 405] width 149 height 35
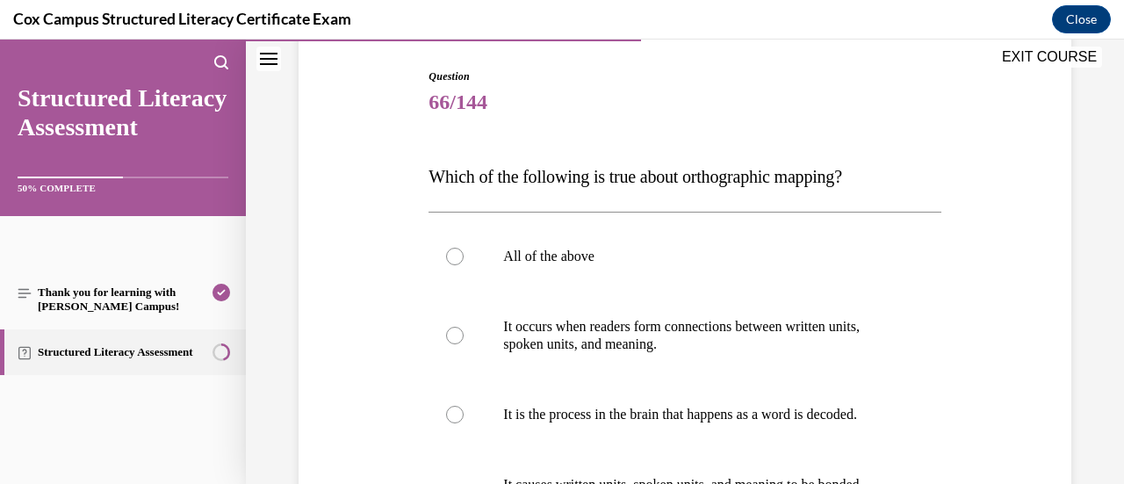
scroll to position [263, 0]
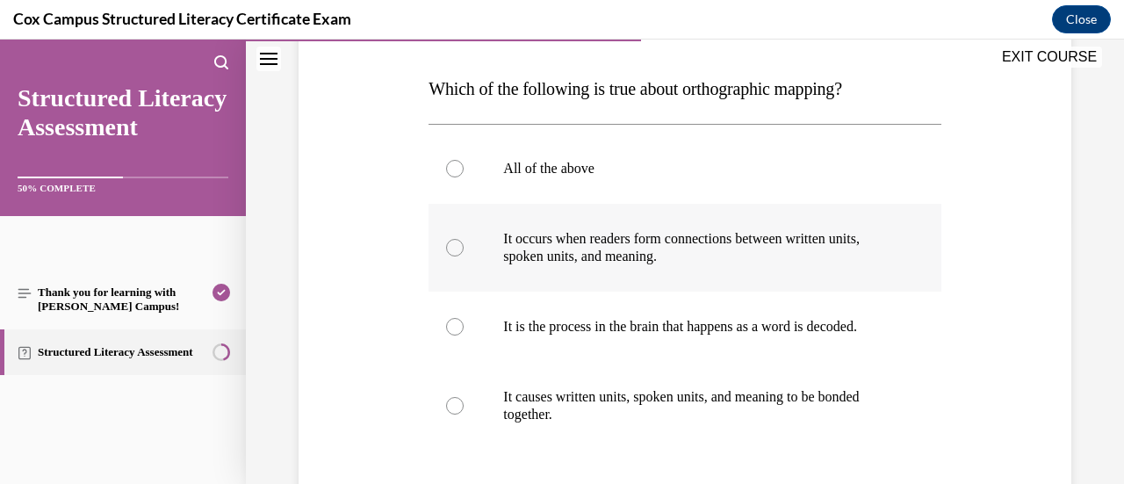
click at [834, 265] on label "It occurs when readers form connections between written units, spoken units, an…" at bounding box center [684, 248] width 512 height 88
click at [464, 256] on input "It occurs when readers form connections between written units, spoken units, an…" at bounding box center [455, 248] width 18 height 18
radio input "true"
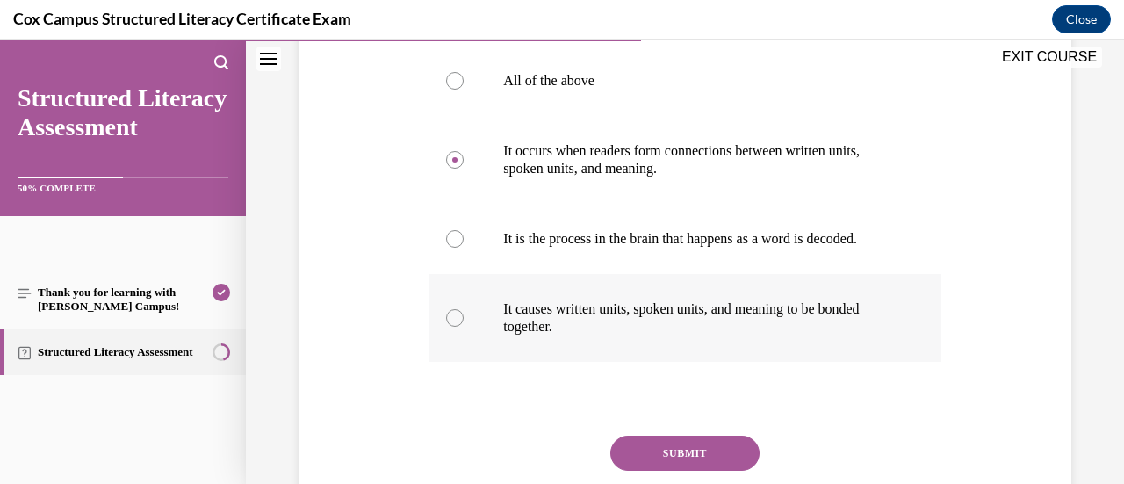
click at [805, 335] on p "It causes written units, spoken units, and meaning to be bonded together." at bounding box center [699, 317] width 393 height 35
click at [464, 327] on input "It causes written units, spoken units, and meaning to be bonded together." at bounding box center [455, 318] width 18 height 18
radio input "true"
click at [727, 471] on button "SUBMIT" at bounding box center [684, 452] width 149 height 35
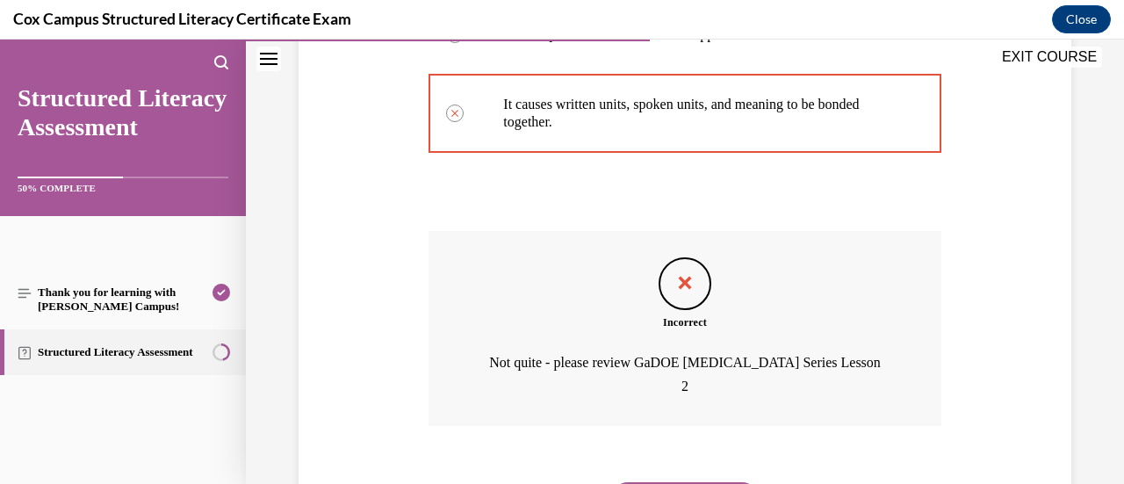
scroll to position [644, 0]
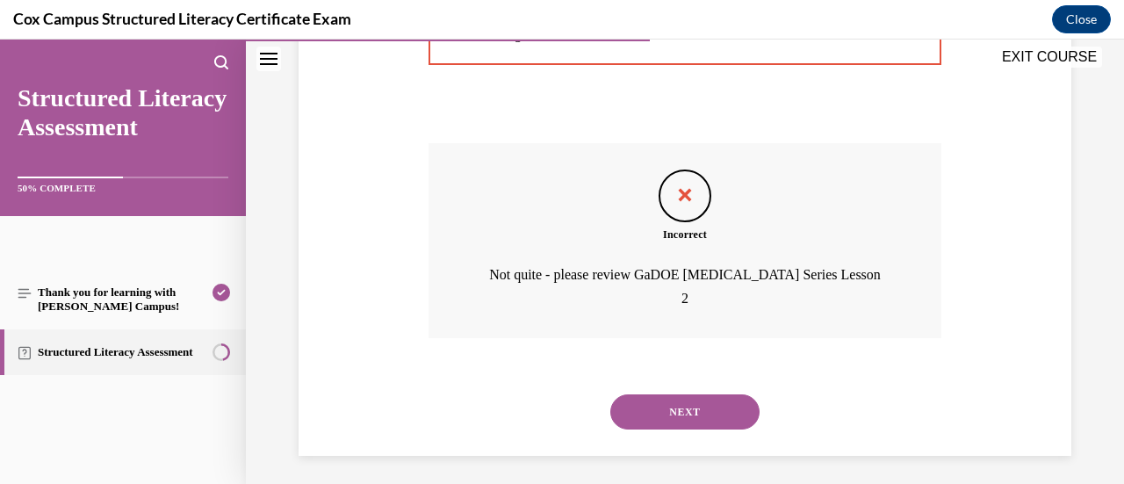
click at [690, 414] on button "NEXT" at bounding box center [684, 411] width 149 height 35
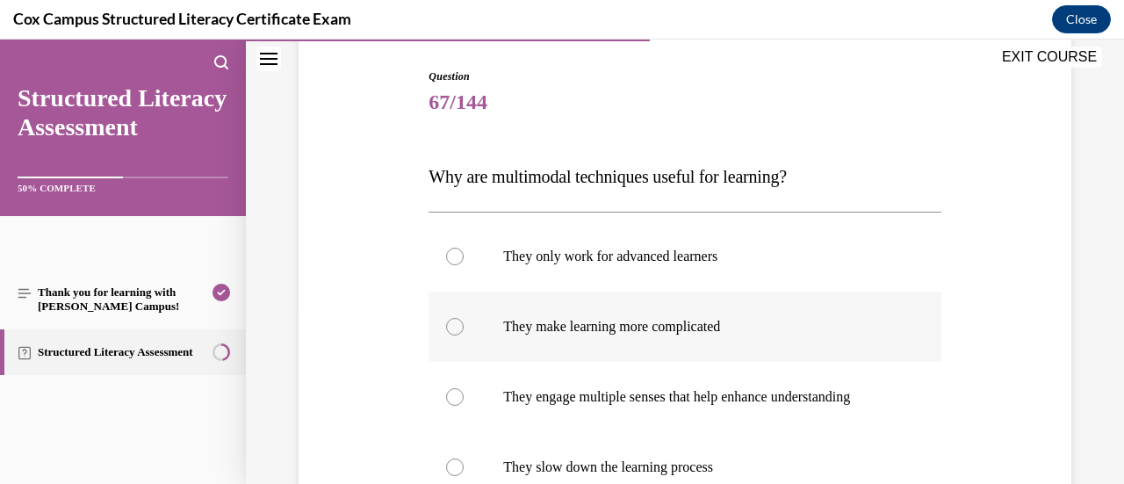
scroll to position [263, 0]
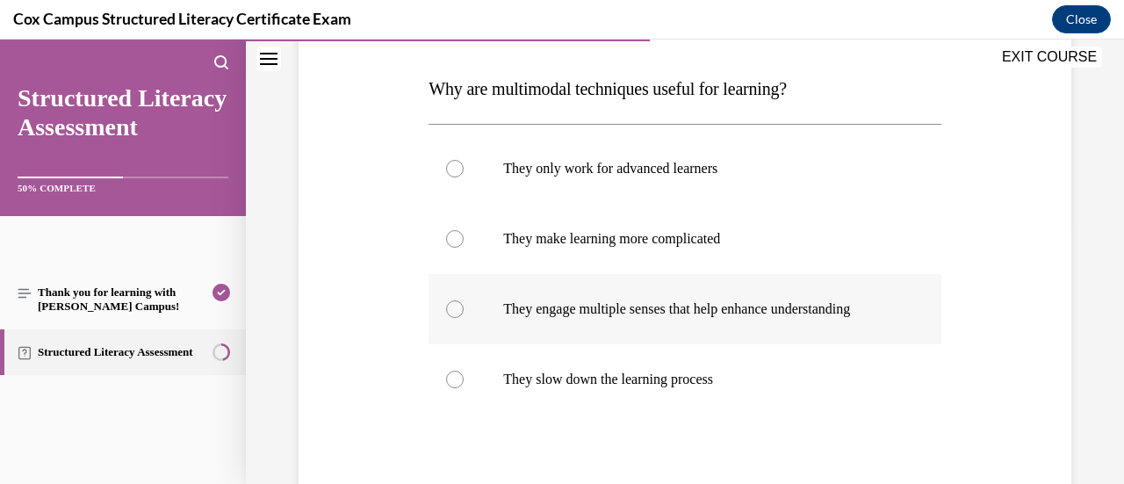
click at [871, 318] on p "They engage multiple senses that help enhance understanding" at bounding box center [699, 309] width 393 height 18
click at [464, 318] on input "They engage multiple senses that help enhance understanding" at bounding box center [455, 309] width 18 height 18
radio input "true"
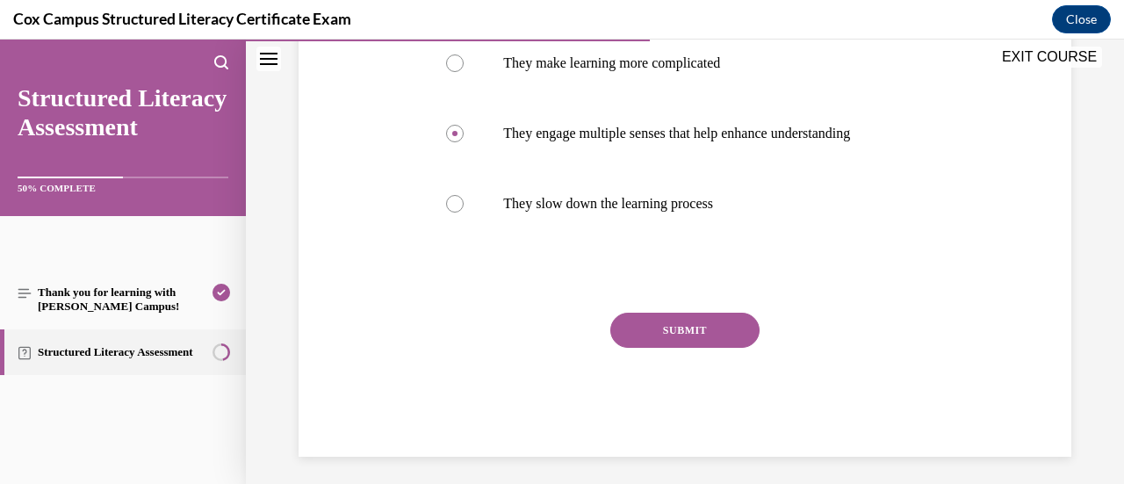
click at [725, 347] on button "SUBMIT" at bounding box center [684, 330] width 149 height 35
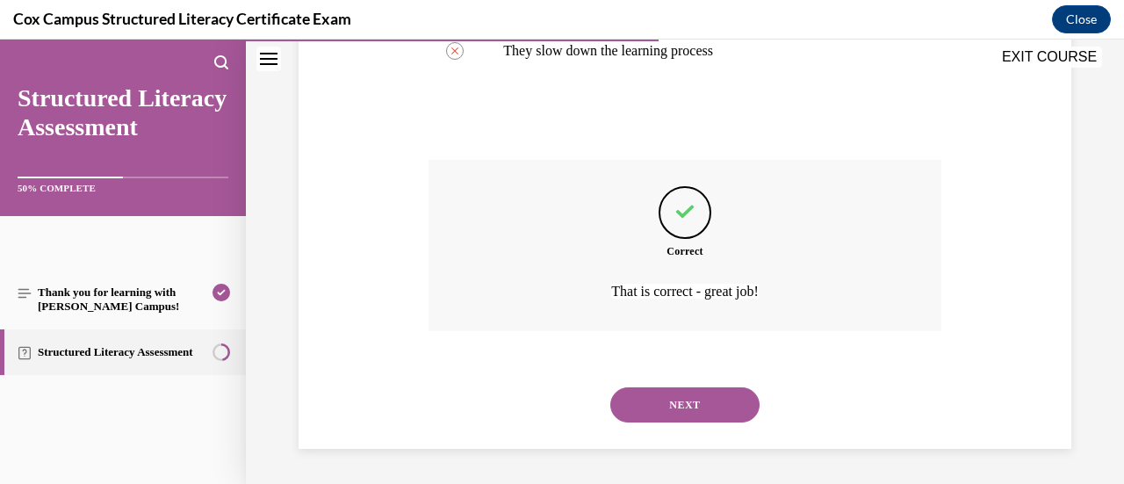
scroll to position [608, 0]
click at [680, 410] on button "NEXT" at bounding box center [684, 404] width 149 height 35
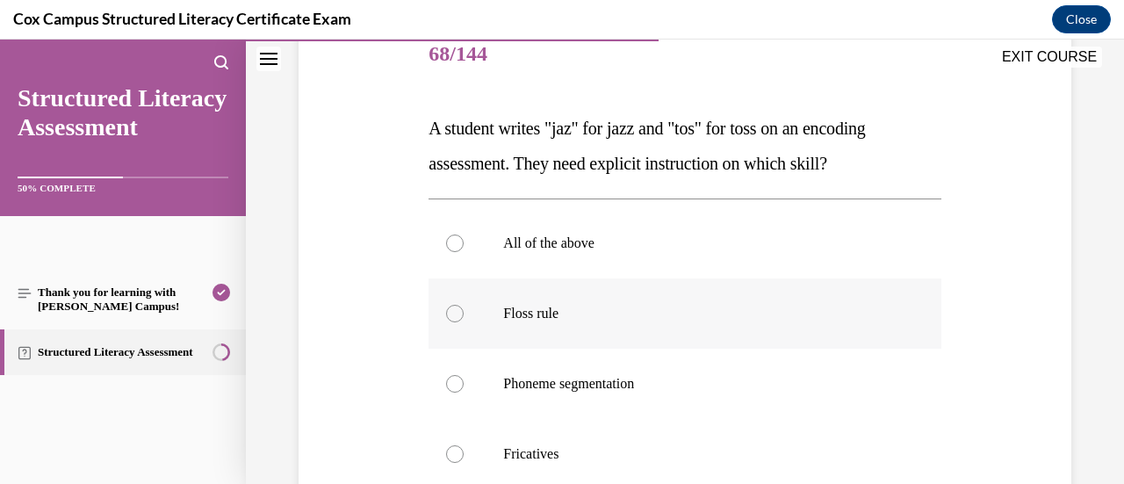
scroll to position [263, 0]
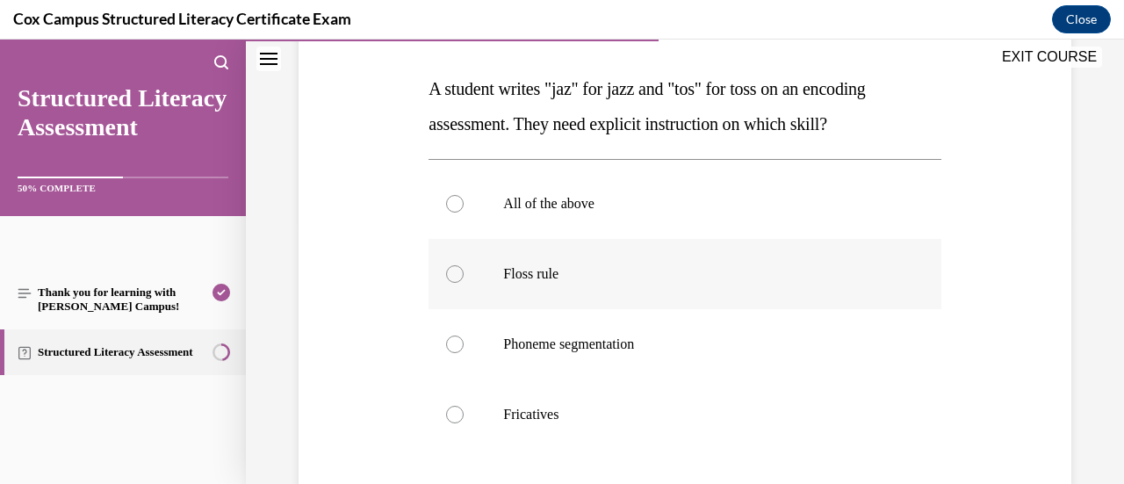
click at [873, 291] on label "Floss rule" at bounding box center [684, 274] width 512 height 70
click at [464, 283] on input "Floss rule" at bounding box center [455, 274] width 18 height 18
radio input "true"
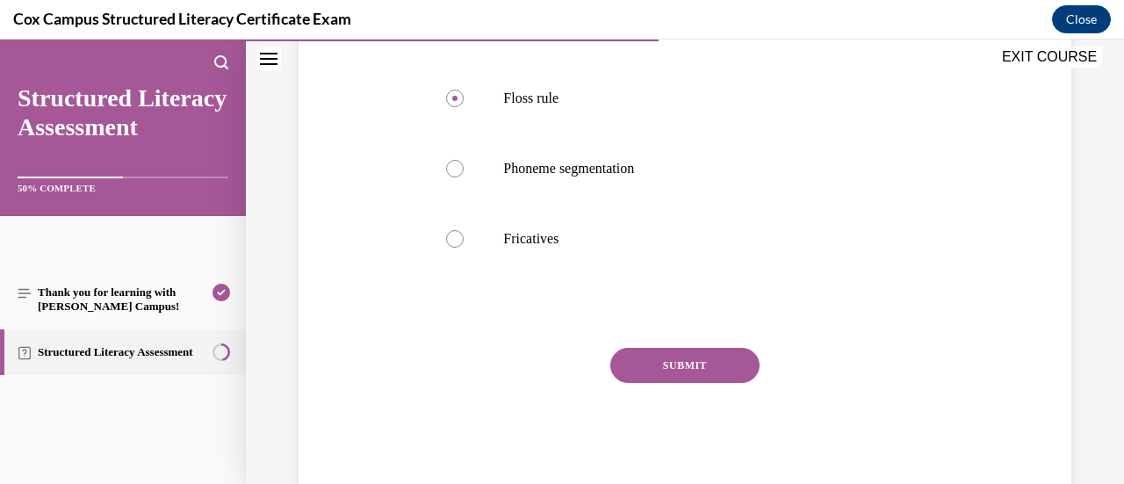
click at [720, 363] on button "SUBMIT" at bounding box center [684, 365] width 149 height 35
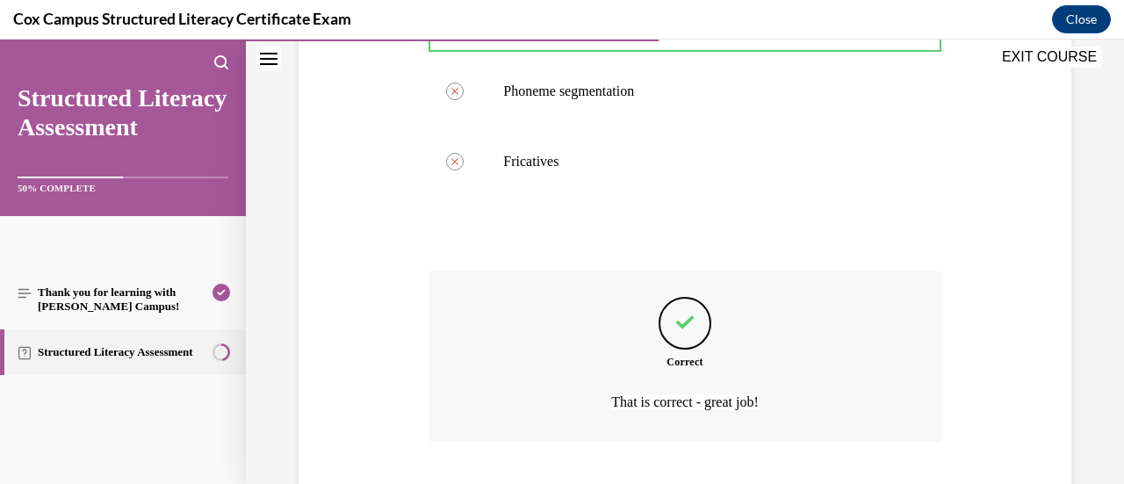
scroll to position [626, 0]
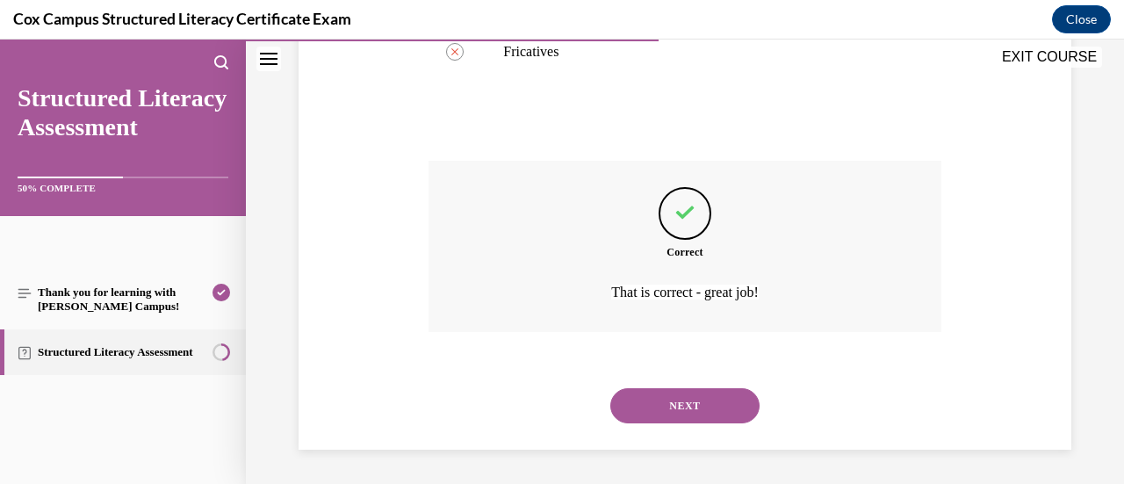
click at [681, 403] on button "NEXT" at bounding box center [684, 405] width 149 height 35
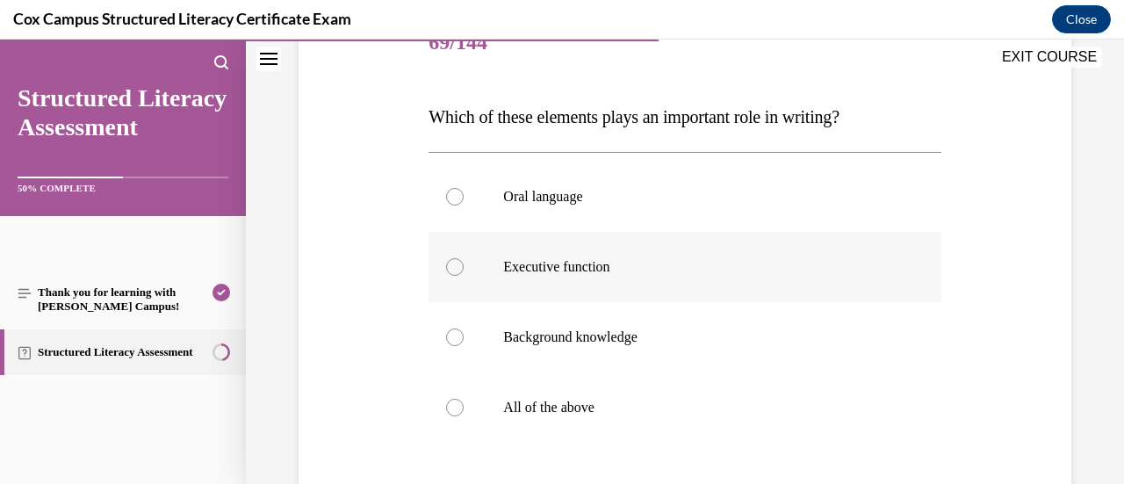
scroll to position [263, 0]
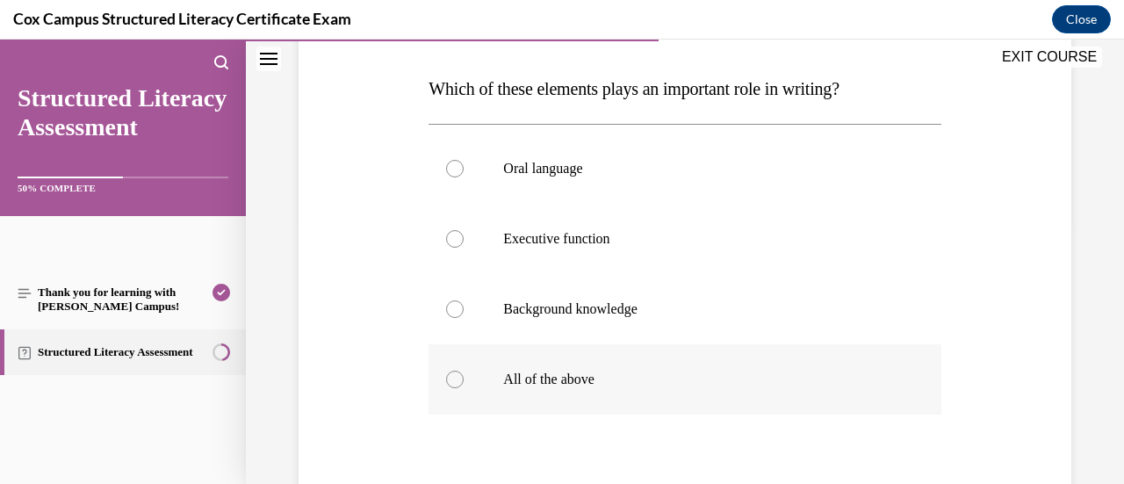
click at [747, 377] on p "All of the above" at bounding box center [699, 380] width 393 height 18
click at [464, 377] on input "All of the above" at bounding box center [455, 380] width 18 height 18
radio input "true"
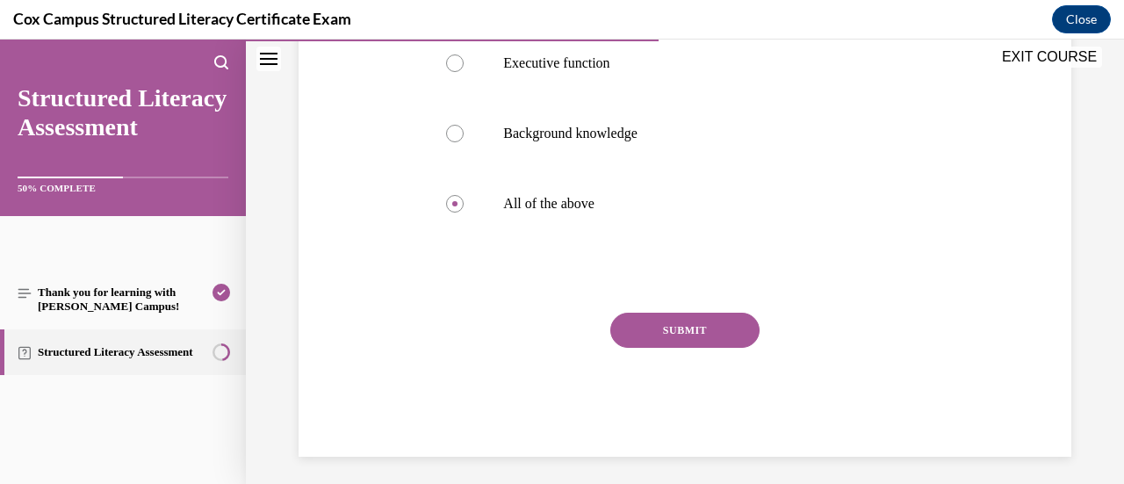
click at [706, 335] on button "SUBMIT" at bounding box center [684, 330] width 149 height 35
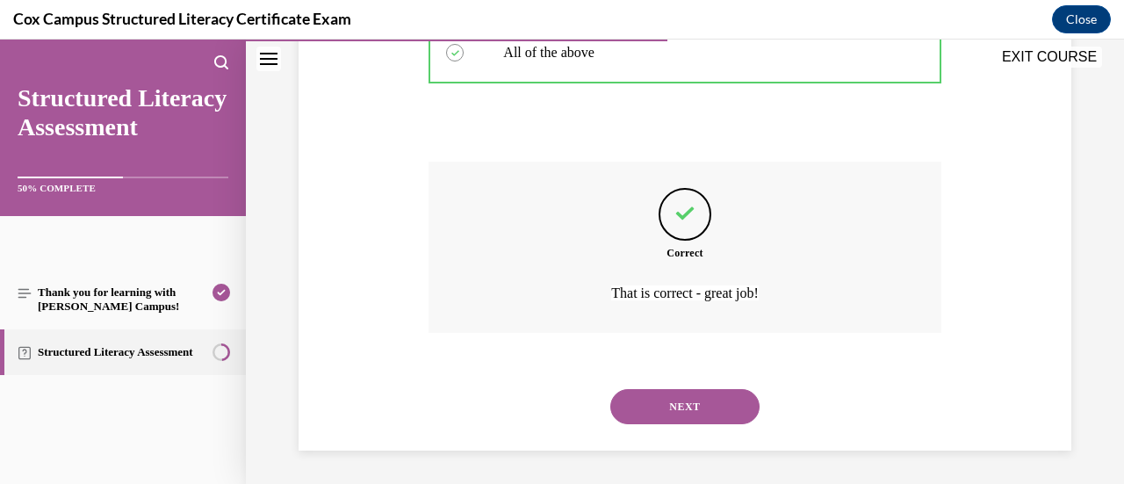
scroll to position [591, 0]
click at [674, 412] on button "NEXT" at bounding box center [684, 405] width 149 height 35
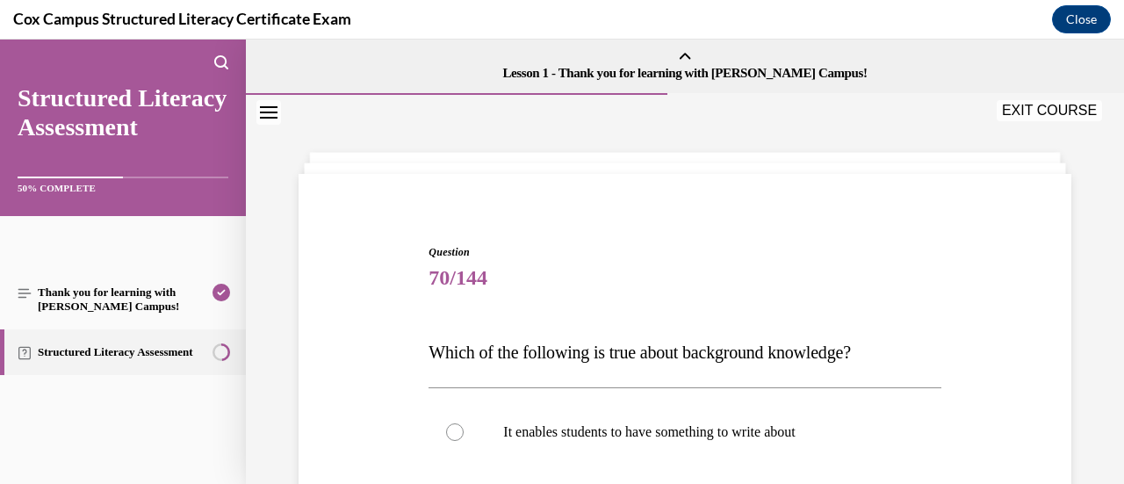
scroll to position [176, 0]
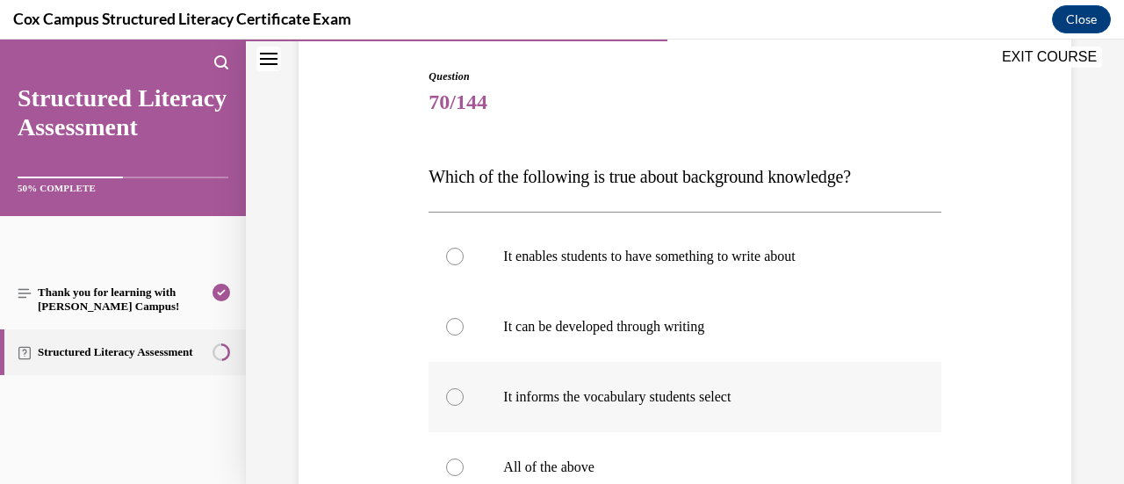
click at [853, 389] on p "It informs the vocabulary students select" at bounding box center [699, 397] width 393 height 18
click at [464, 389] on input "It informs the vocabulary students select" at bounding box center [455, 397] width 18 height 18
radio input "true"
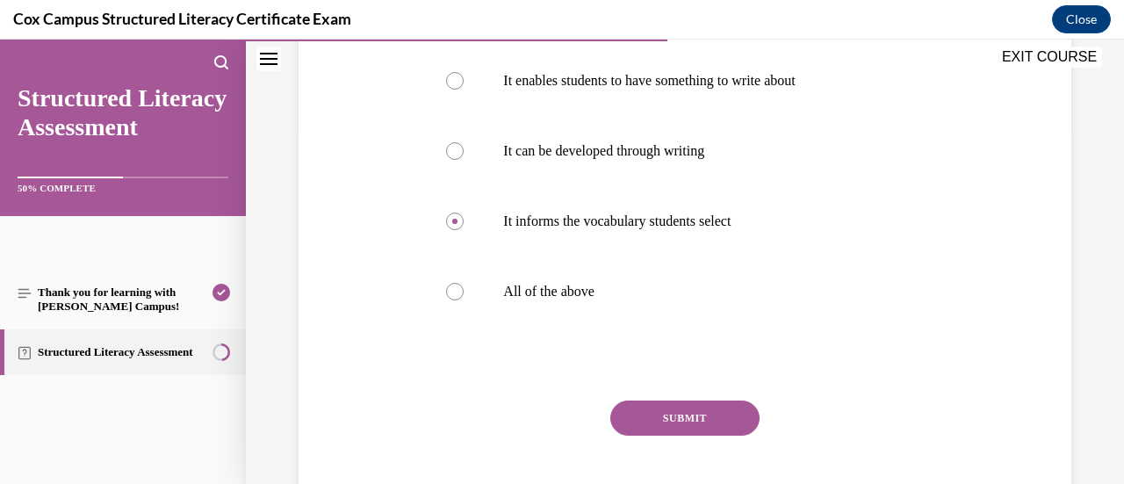
click at [706, 420] on button "SUBMIT" at bounding box center [684, 417] width 149 height 35
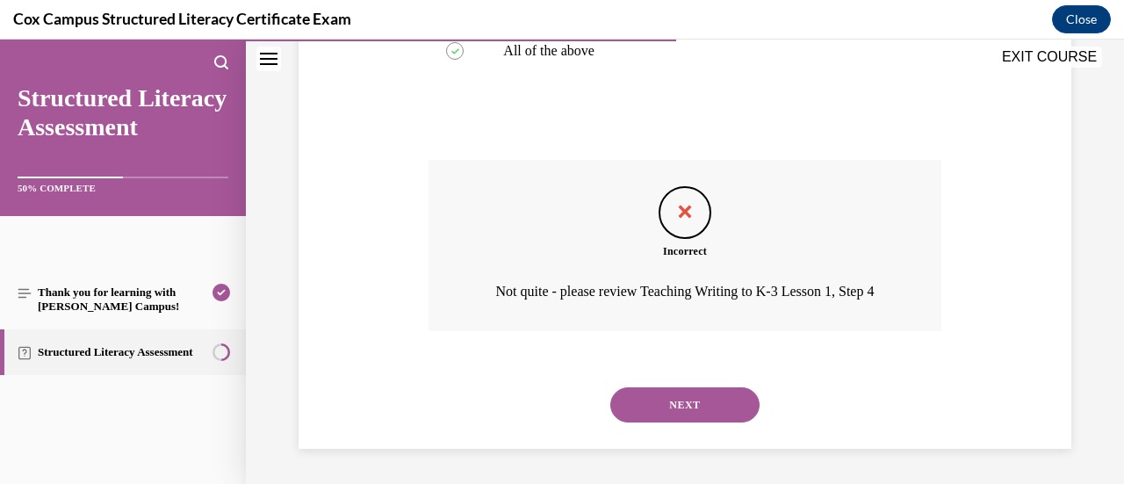
scroll to position [615, 0]
click at [687, 414] on button "NEXT" at bounding box center [684, 404] width 149 height 35
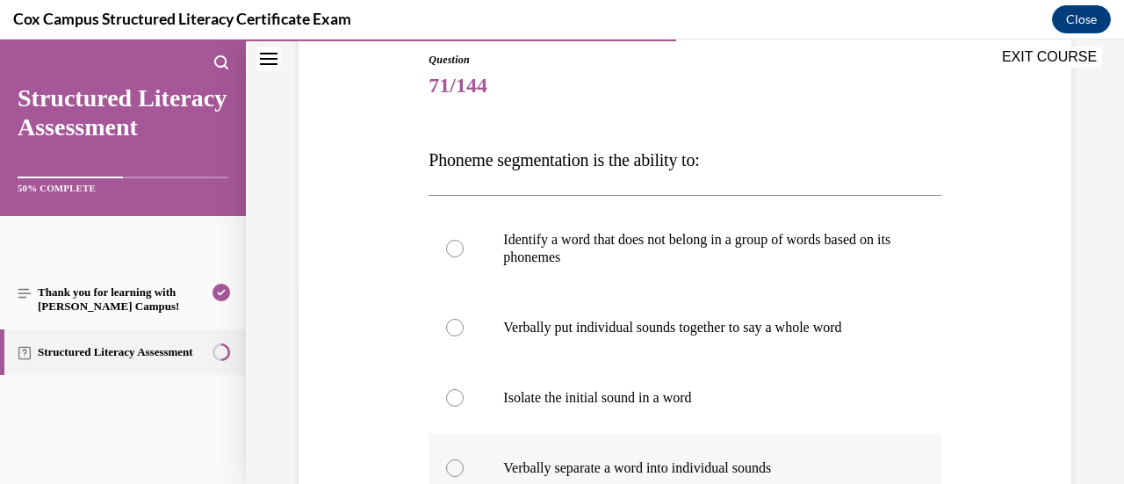
scroll to position [176, 0]
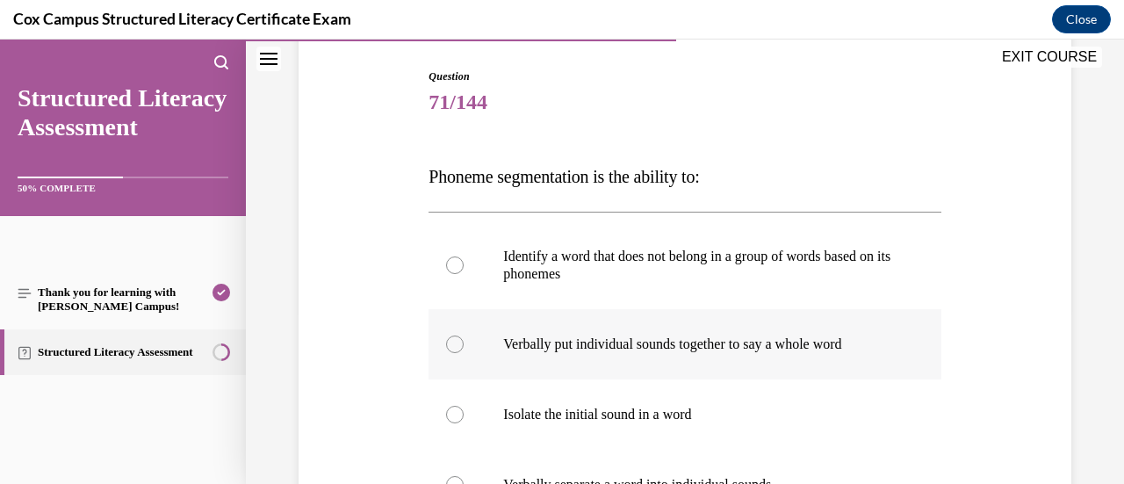
click at [875, 348] on p "Verbally put individual sounds together to say a whole word" at bounding box center [699, 344] width 393 height 18
click at [464, 348] on input "Verbally put individual sounds together to say a whole word" at bounding box center [455, 344] width 18 height 18
radio input "true"
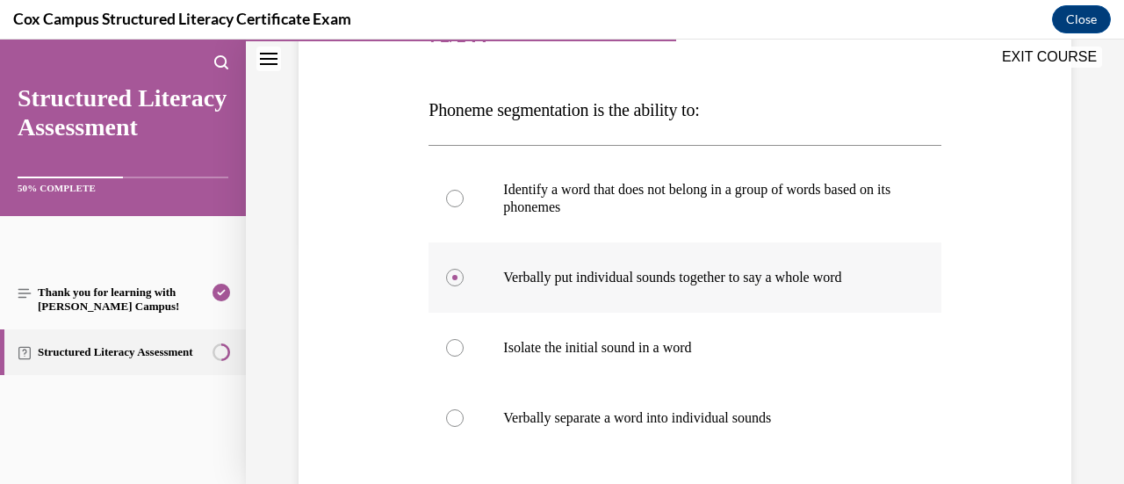
scroll to position [263, 0]
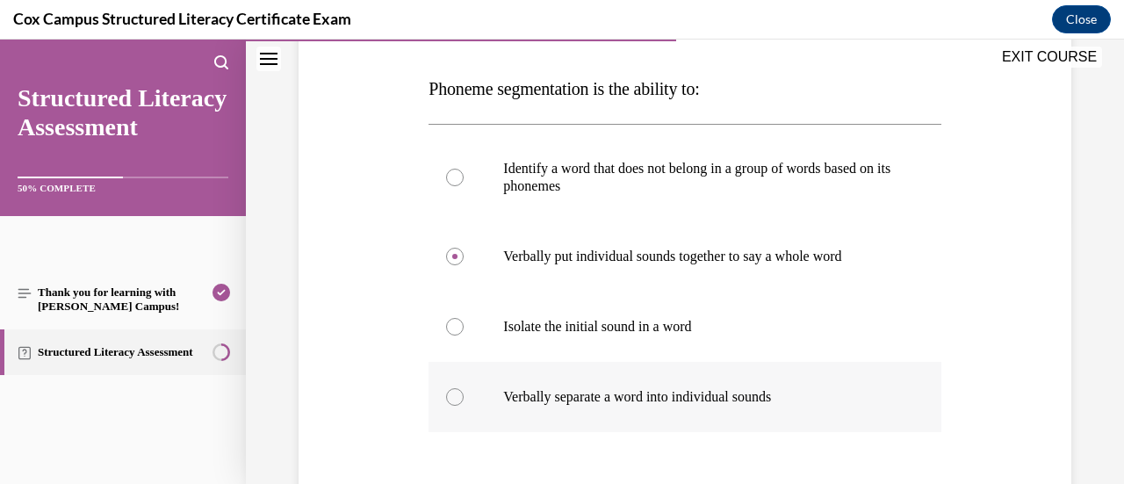
click at [824, 390] on p "Verbally separate a word into individual sounds" at bounding box center [699, 397] width 393 height 18
click at [464, 390] on input "Verbally separate a word into individual sounds" at bounding box center [455, 397] width 18 height 18
radio input "true"
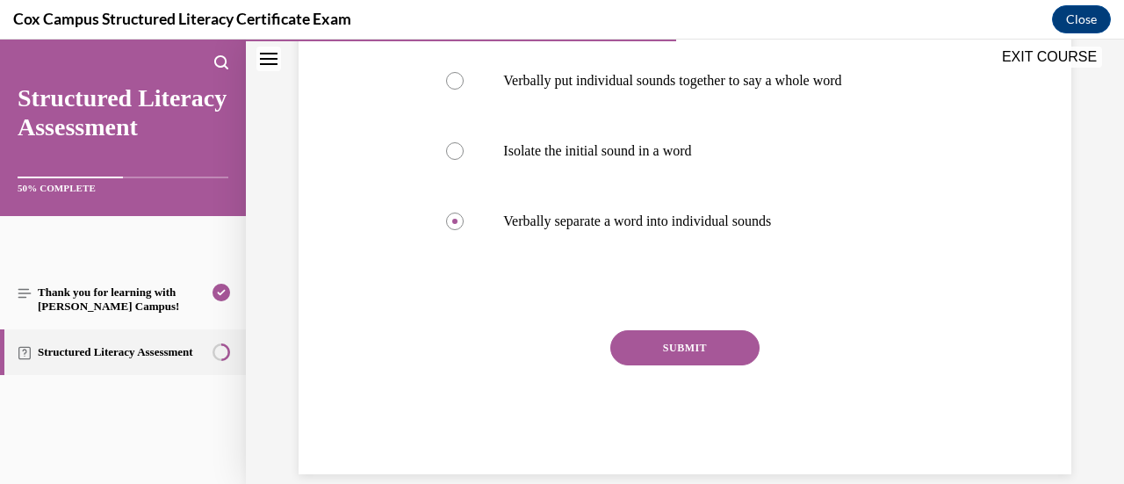
click at [675, 342] on button "SUBMIT" at bounding box center [684, 347] width 149 height 35
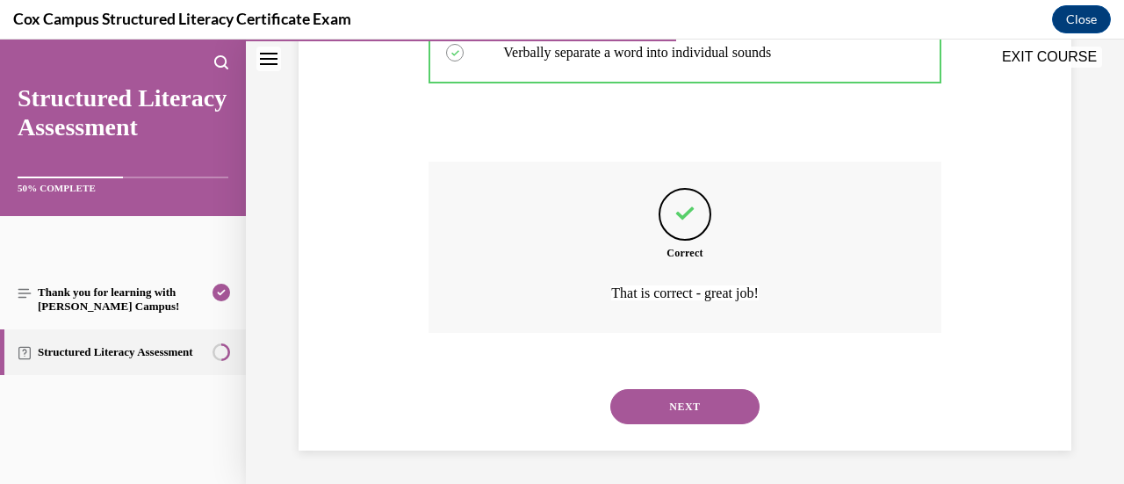
scroll to position [608, 0]
click at [708, 404] on button "NEXT" at bounding box center [684, 405] width 149 height 35
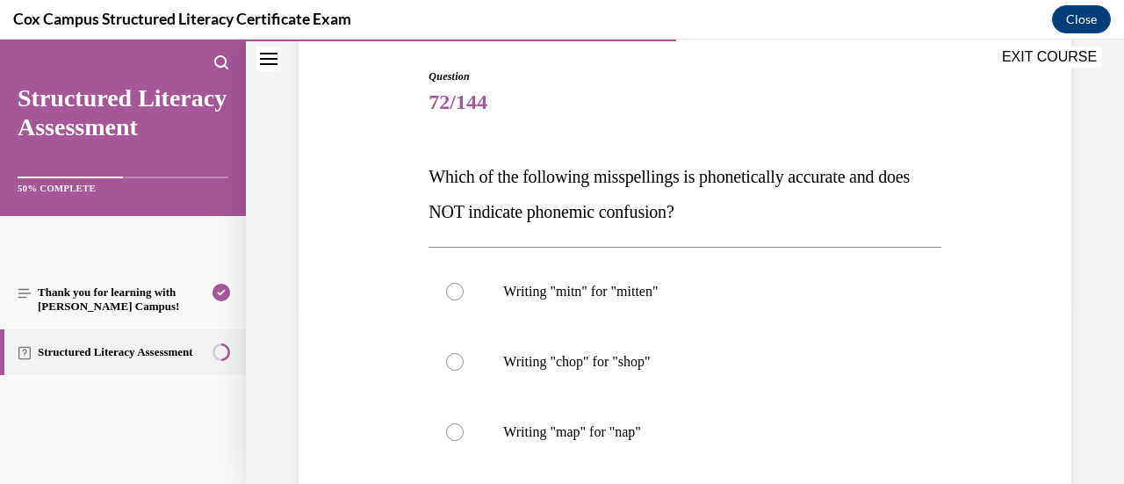
scroll to position [263, 0]
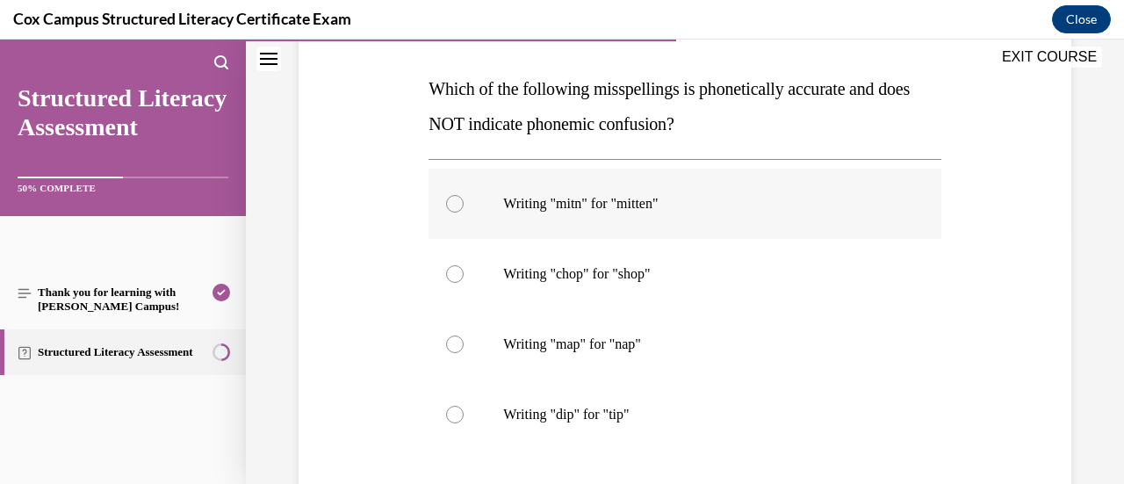
click at [833, 217] on label "Writing "mitn" for "mitten"" at bounding box center [684, 204] width 512 height 70
click at [464, 212] on input "Writing "mitn" for "mitten"" at bounding box center [455, 204] width 18 height 18
radio input "true"
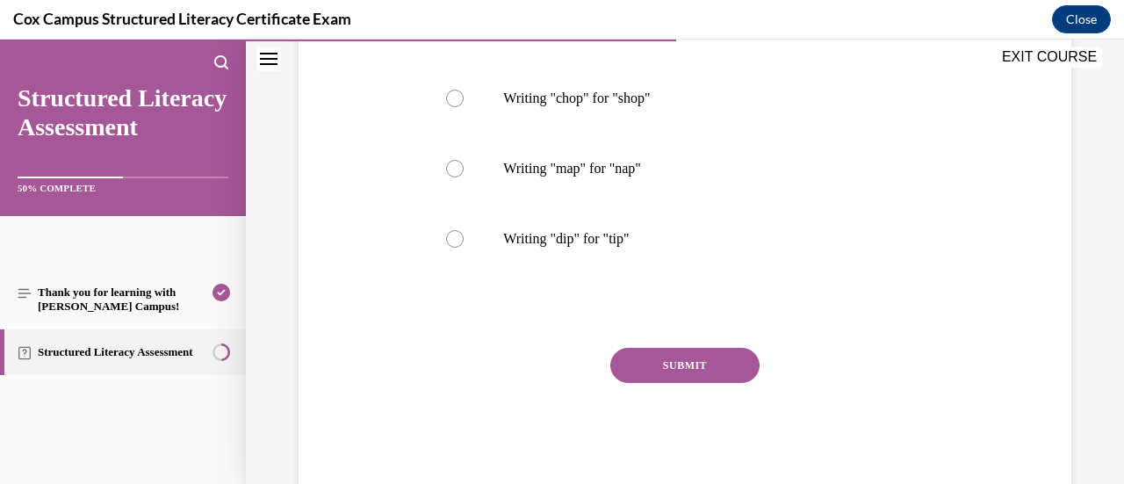
click at [706, 366] on button "SUBMIT" at bounding box center [684, 365] width 149 height 35
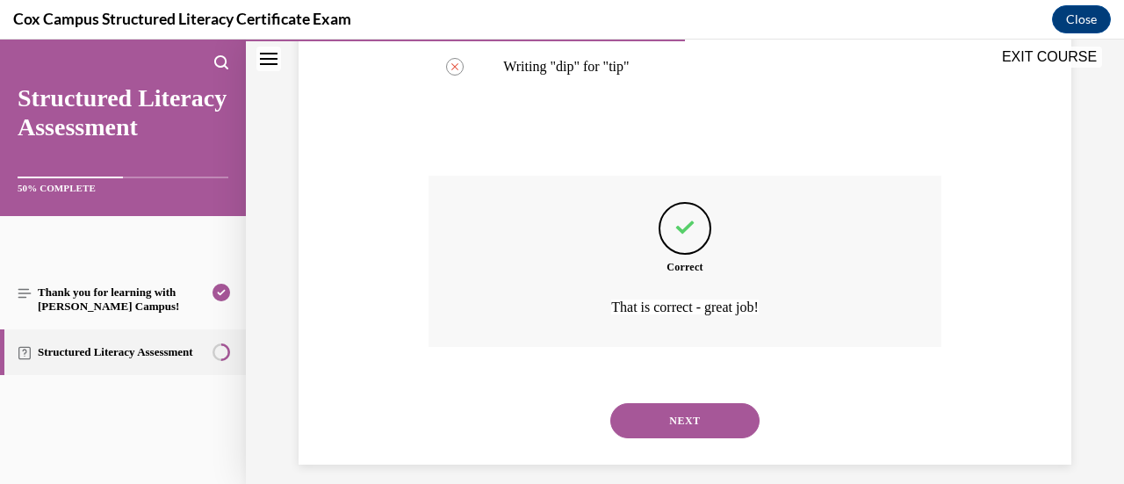
scroll to position [626, 0]
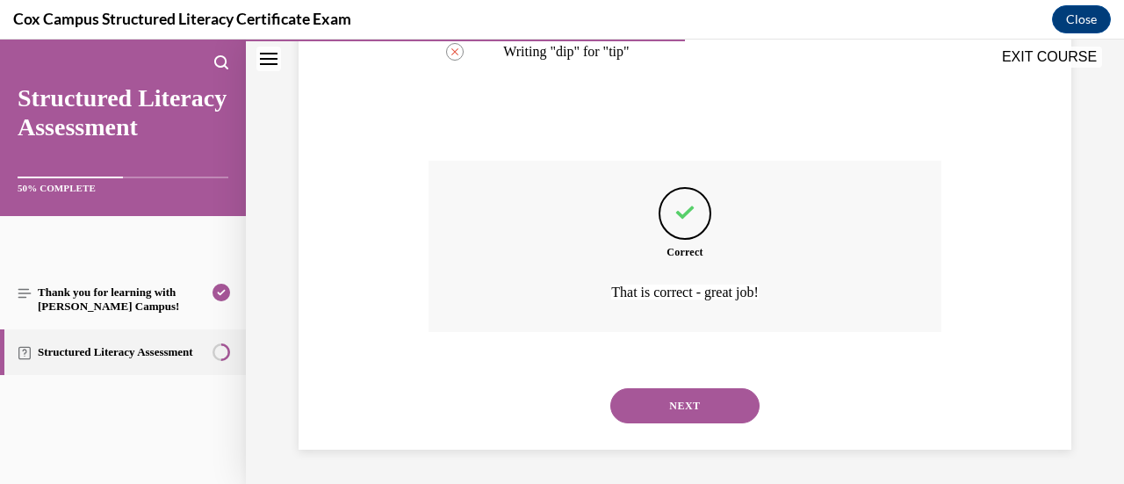
click at [723, 408] on button "NEXT" at bounding box center [684, 405] width 149 height 35
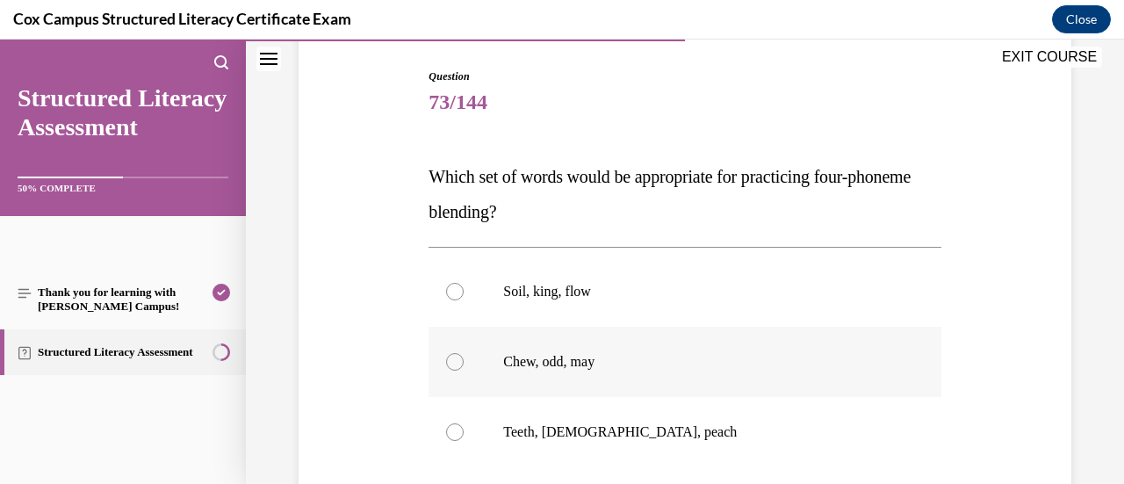
scroll to position [263, 0]
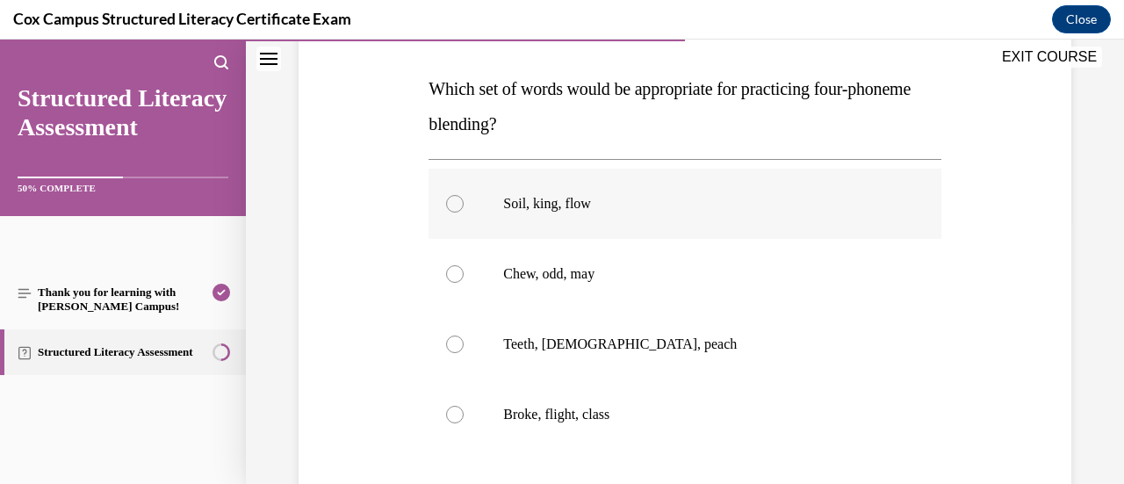
click at [797, 219] on label "Soil, king, flow" at bounding box center [684, 204] width 512 height 70
click at [464, 212] on input "Soil, king, flow" at bounding box center [455, 204] width 18 height 18
radio input "true"
click at [530, 408] on p "Broke, flight, class" at bounding box center [699, 415] width 393 height 18
click at [464, 408] on input "Broke, flight, class" at bounding box center [455, 415] width 18 height 18
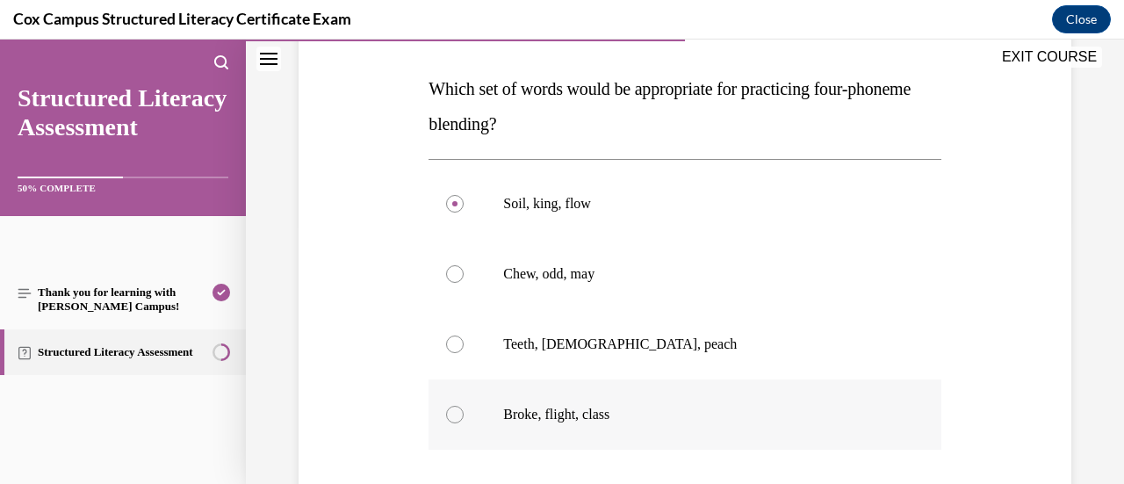
radio input "true"
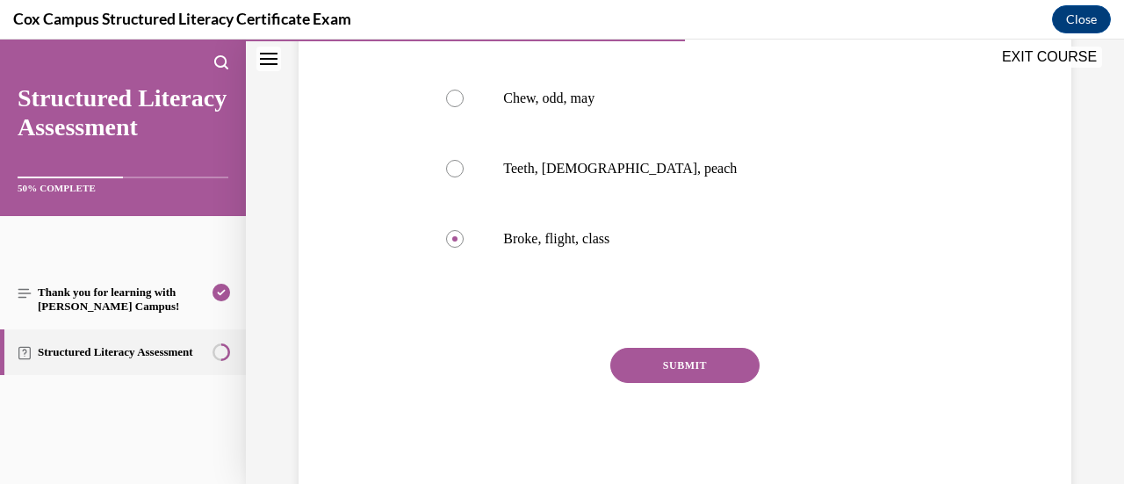
click at [660, 378] on button "SUBMIT" at bounding box center [684, 365] width 149 height 35
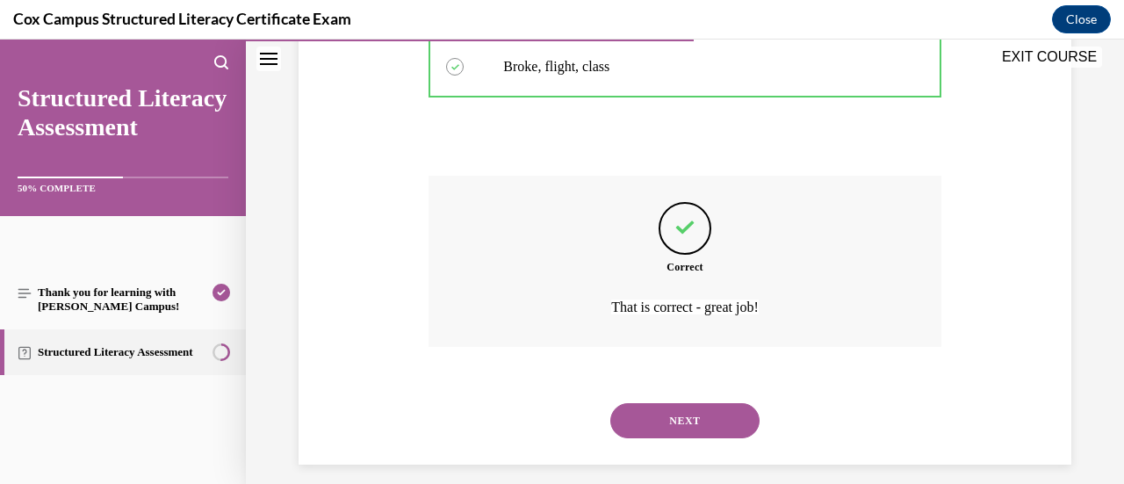
scroll to position [626, 0]
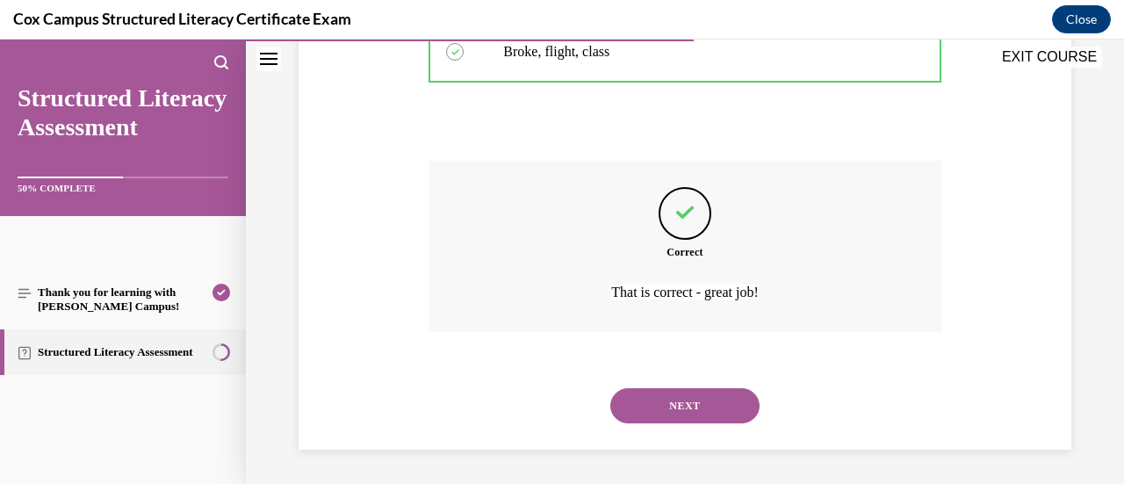
click at [702, 408] on button "NEXT" at bounding box center [684, 405] width 149 height 35
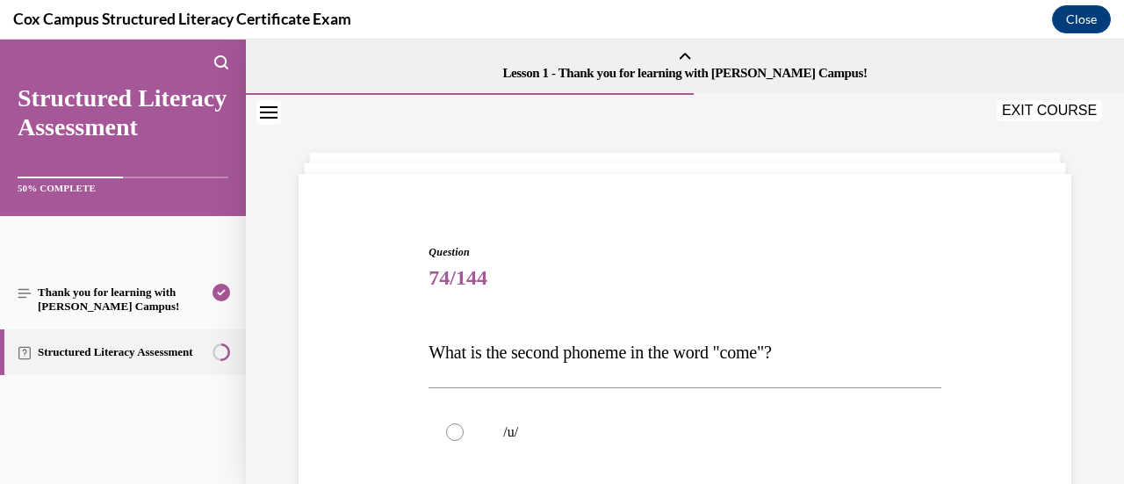
scroll to position [88, 0]
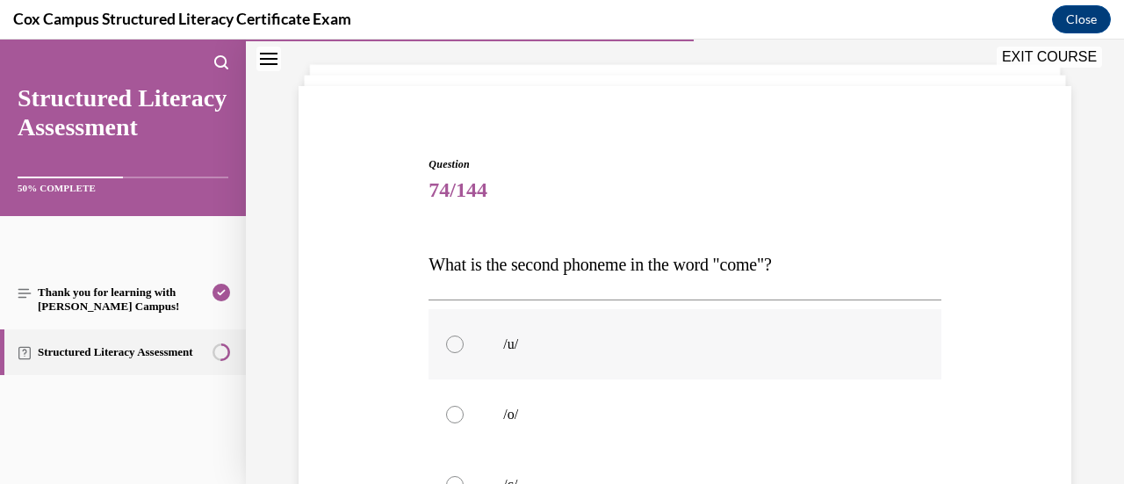
click at [704, 363] on label "/u/" at bounding box center [684, 344] width 512 height 70
click at [464, 353] on input "/u/" at bounding box center [455, 344] width 18 height 18
radio input "true"
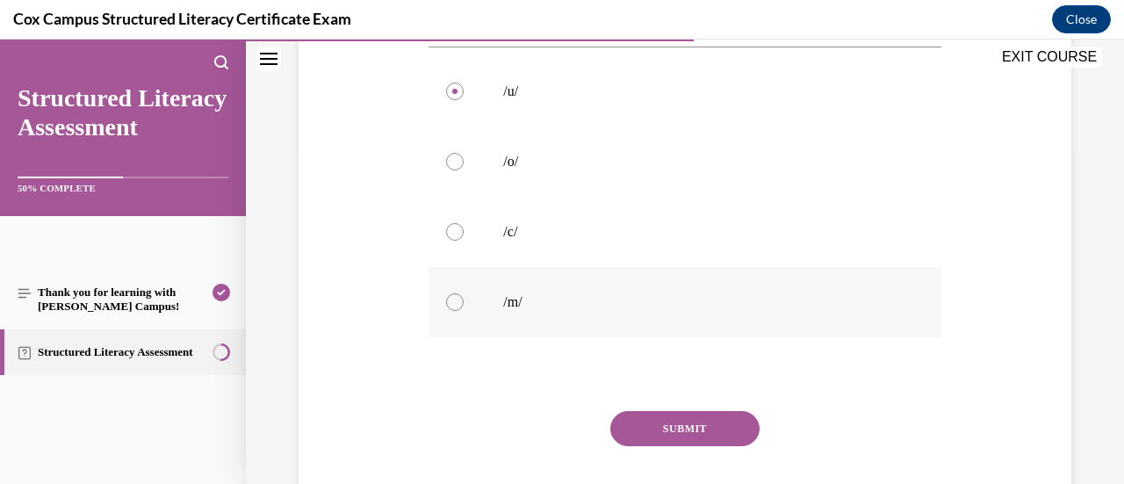
scroll to position [439, 0]
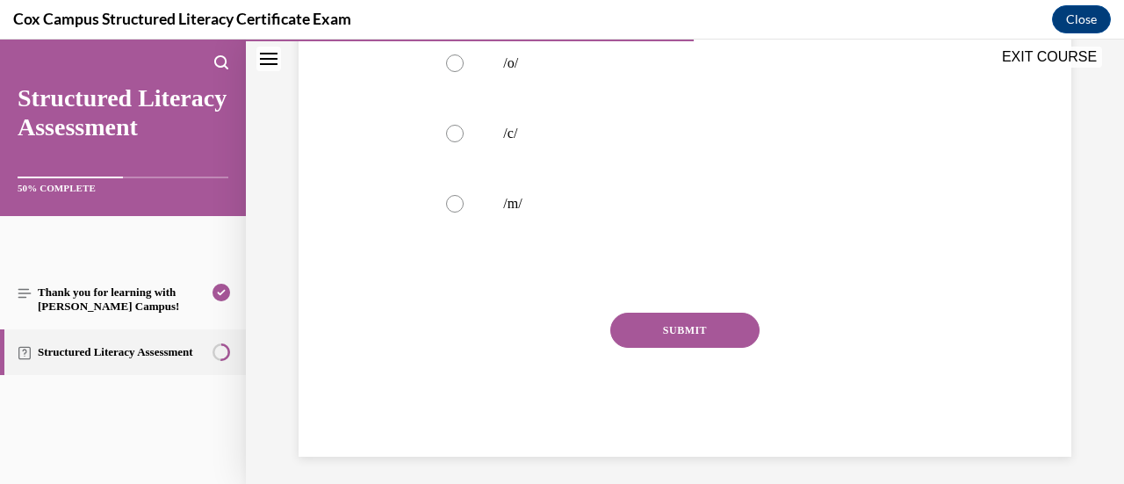
click at [684, 342] on button "SUBMIT" at bounding box center [684, 330] width 149 height 35
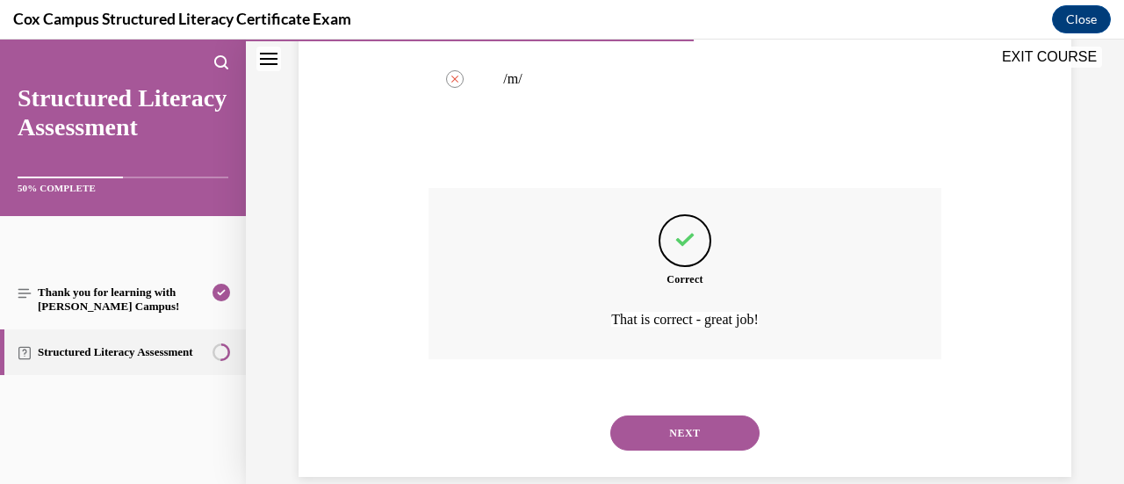
scroll to position [591, 0]
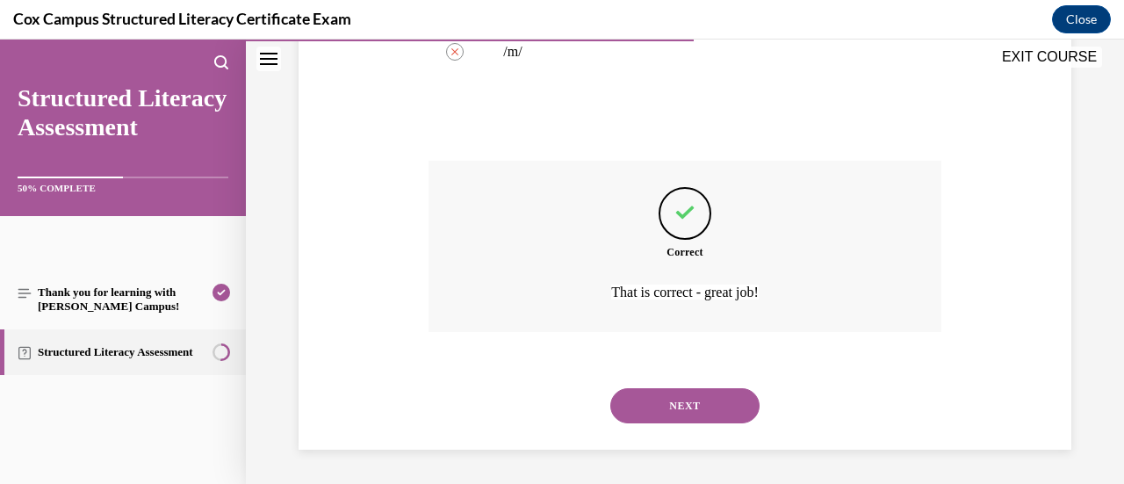
click at [707, 412] on button "NEXT" at bounding box center [684, 405] width 149 height 35
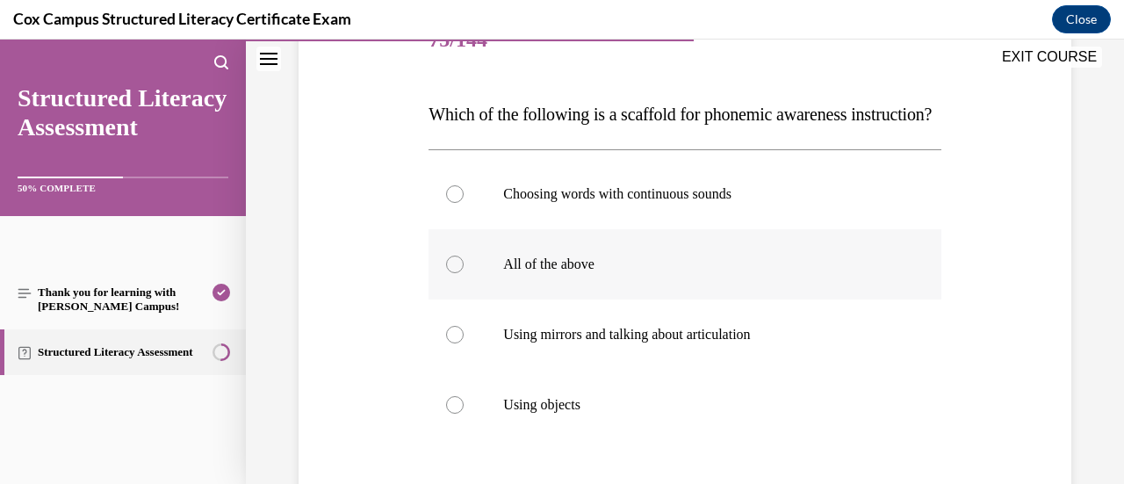
scroll to position [176, 0]
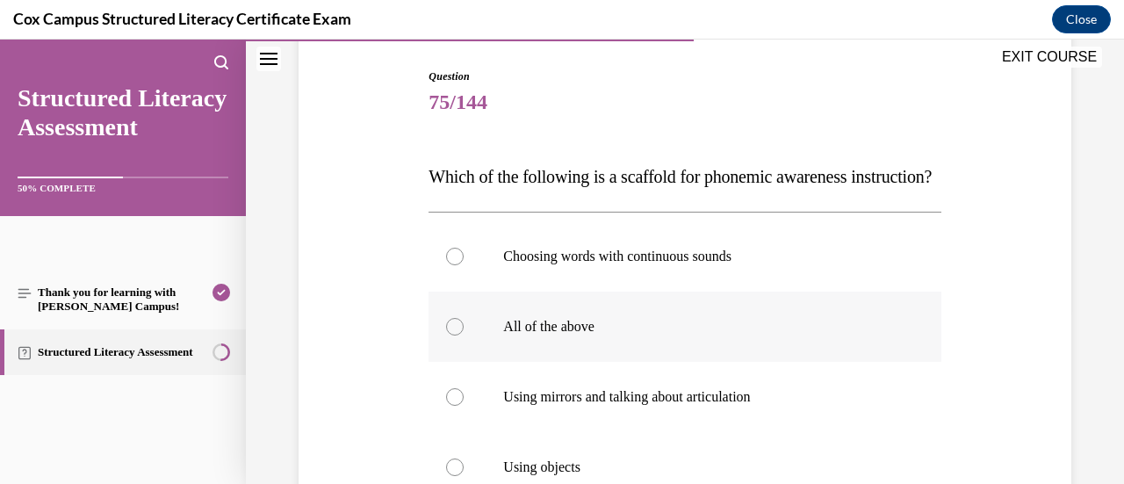
click at [850, 344] on label "All of the above" at bounding box center [684, 327] width 512 height 70
click at [464, 335] on input "All of the above" at bounding box center [455, 327] width 18 height 18
radio input "true"
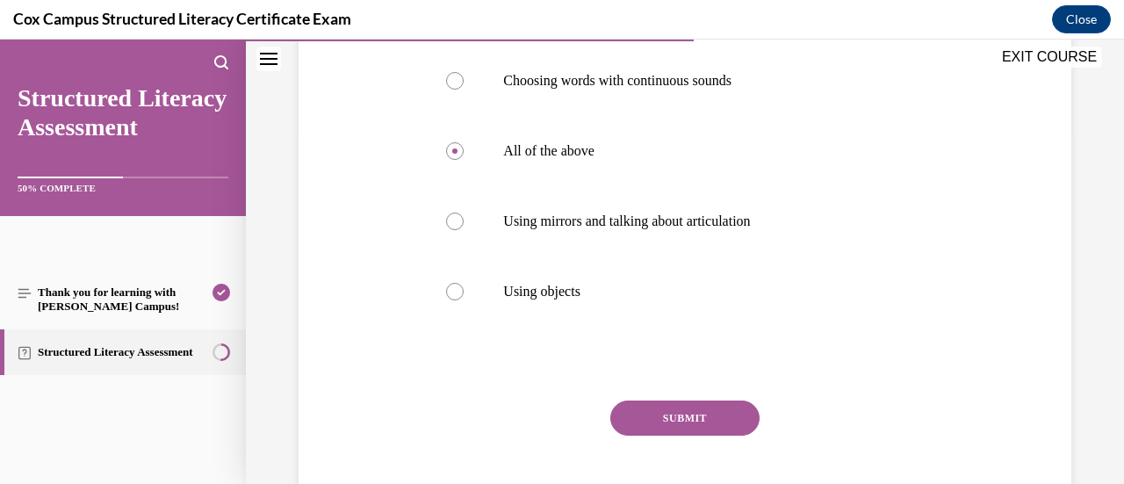
click at [717, 435] on button "SUBMIT" at bounding box center [684, 417] width 149 height 35
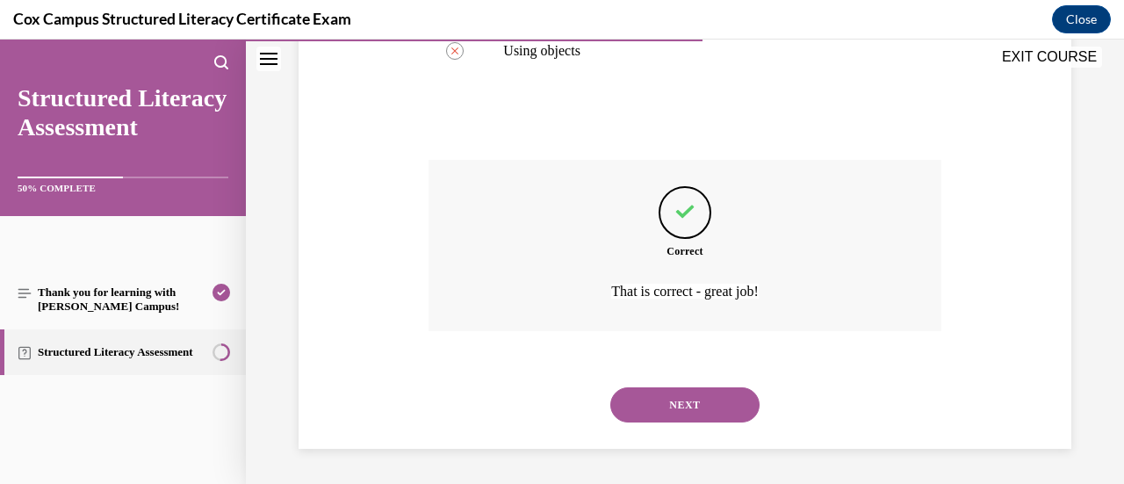
scroll to position [626, 0]
click at [736, 407] on button "NEXT" at bounding box center [684, 404] width 149 height 35
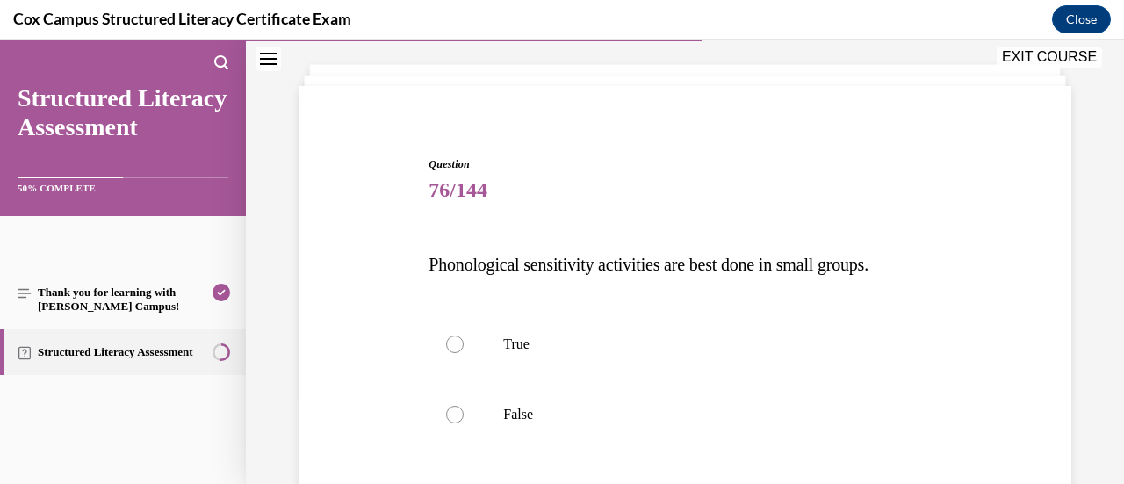
scroll to position [176, 0]
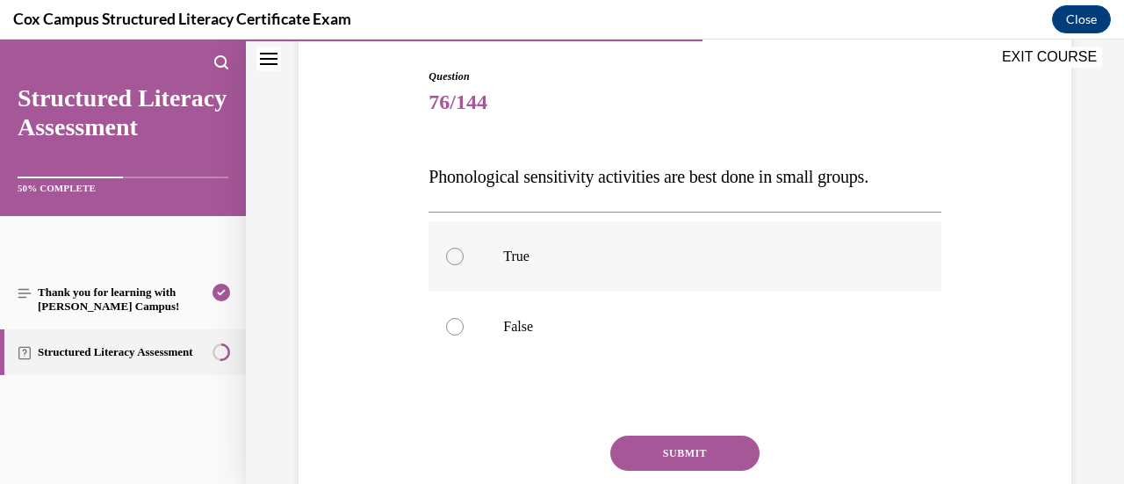
click at [677, 248] on p "True" at bounding box center [699, 257] width 393 height 18
click at [464, 248] on input "True" at bounding box center [455, 257] width 18 height 18
radio input "true"
click at [661, 449] on button "SUBMIT" at bounding box center [684, 452] width 149 height 35
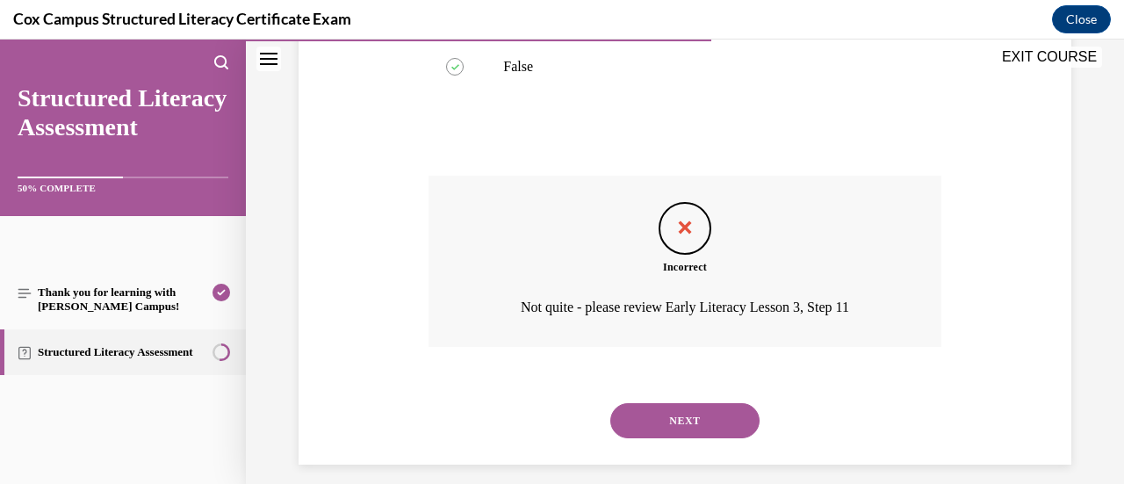
scroll to position [450, 0]
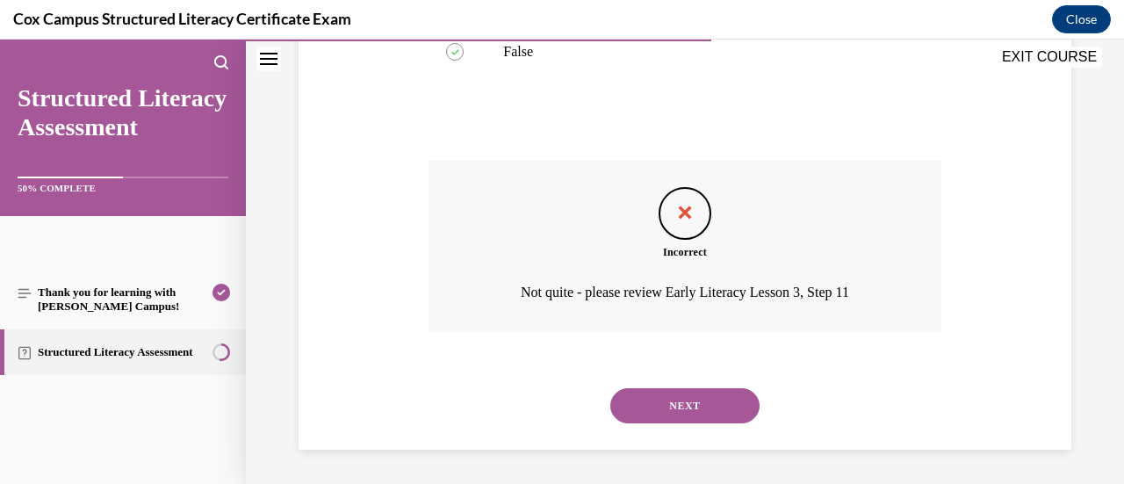
click at [715, 409] on button "NEXT" at bounding box center [684, 405] width 149 height 35
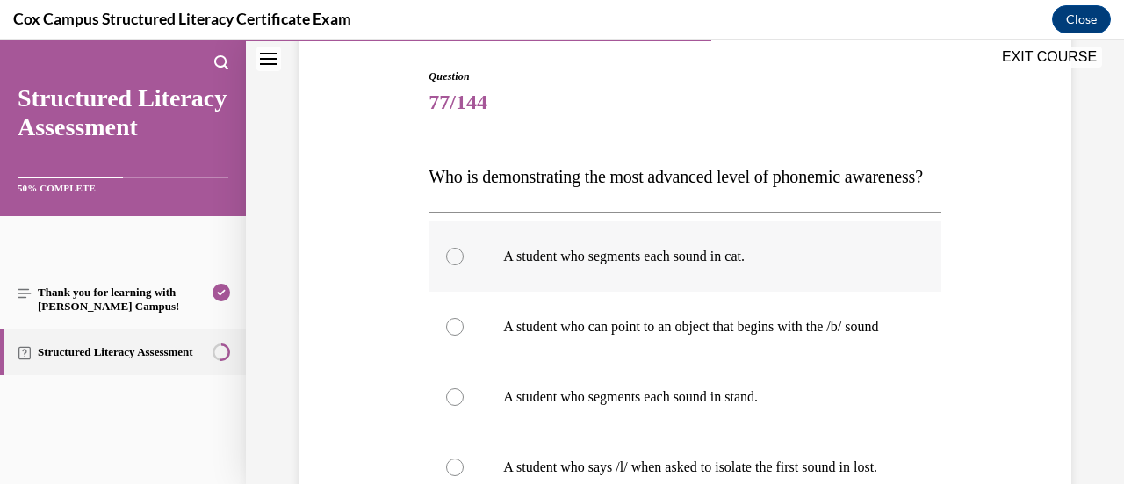
scroll to position [263, 0]
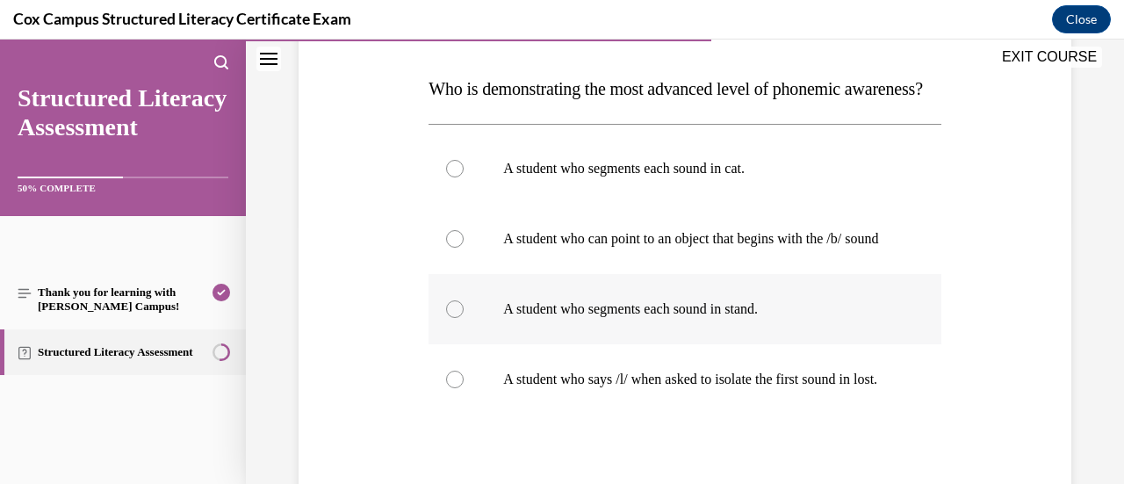
click at [852, 318] on p "A student who segments each sound in stand." at bounding box center [699, 309] width 393 height 18
click at [464, 318] on input "A student who segments each sound in stand." at bounding box center [455, 309] width 18 height 18
radio input "true"
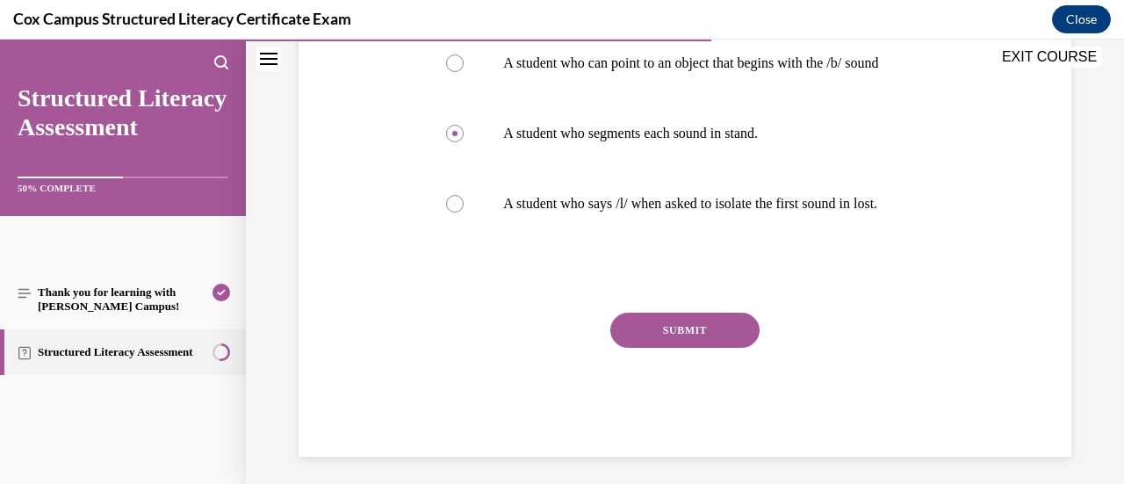
click at [681, 348] on button "SUBMIT" at bounding box center [684, 330] width 149 height 35
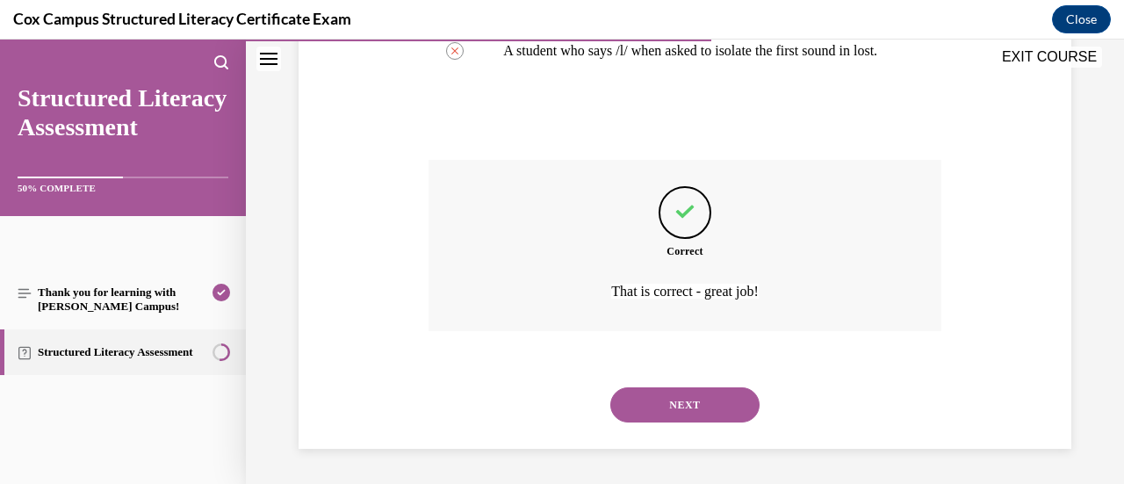
scroll to position [661, 0]
click at [723, 412] on button "NEXT" at bounding box center [684, 404] width 149 height 35
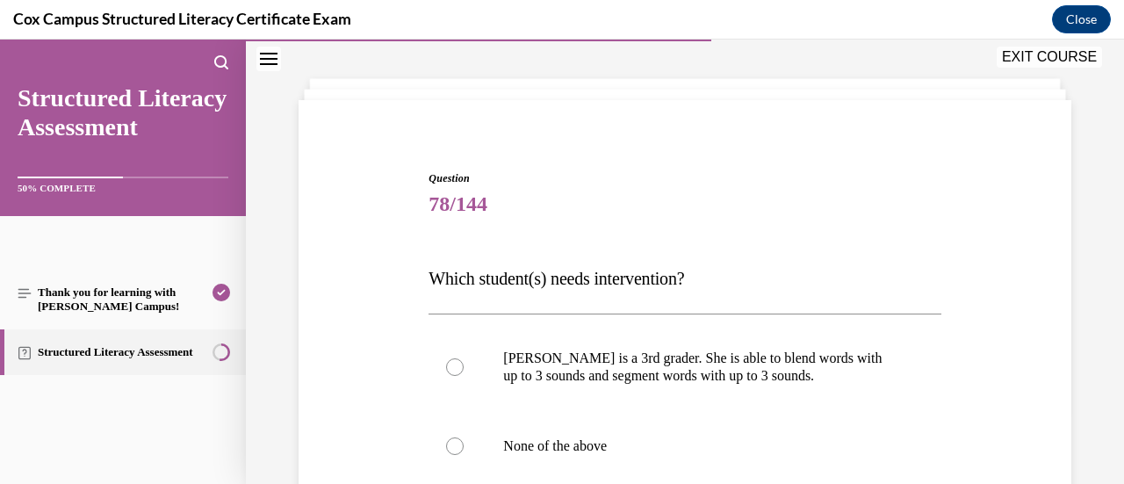
scroll to position [176, 0]
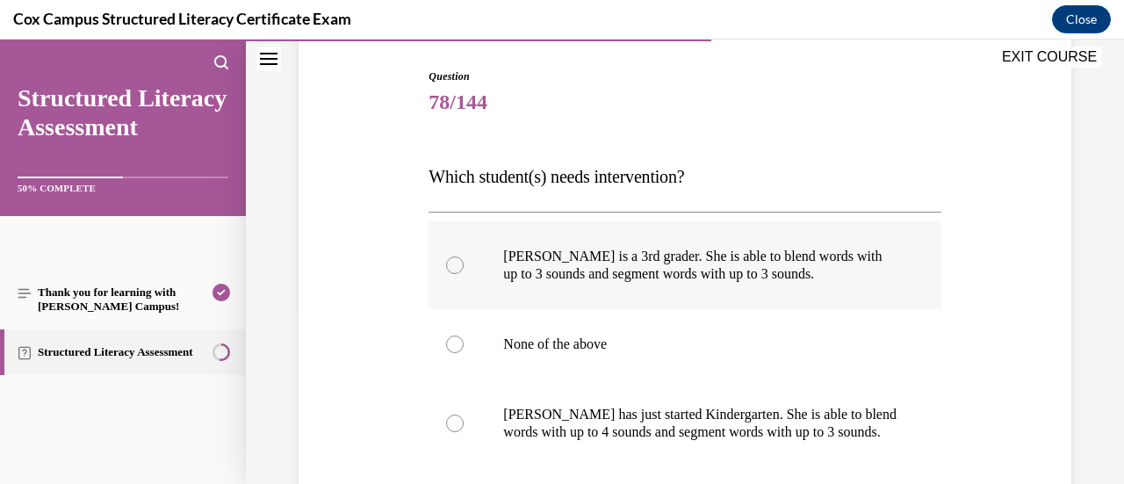
click at [458, 264] on div at bounding box center [455, 265] width 18 height 18
click at [458, 264] on input "[PERSON_NAME] is a 3rd grader. She is able to blend words with up to 3 sounds a…" at bounding box center [455, 265] width 18 height 18
radio input "true"
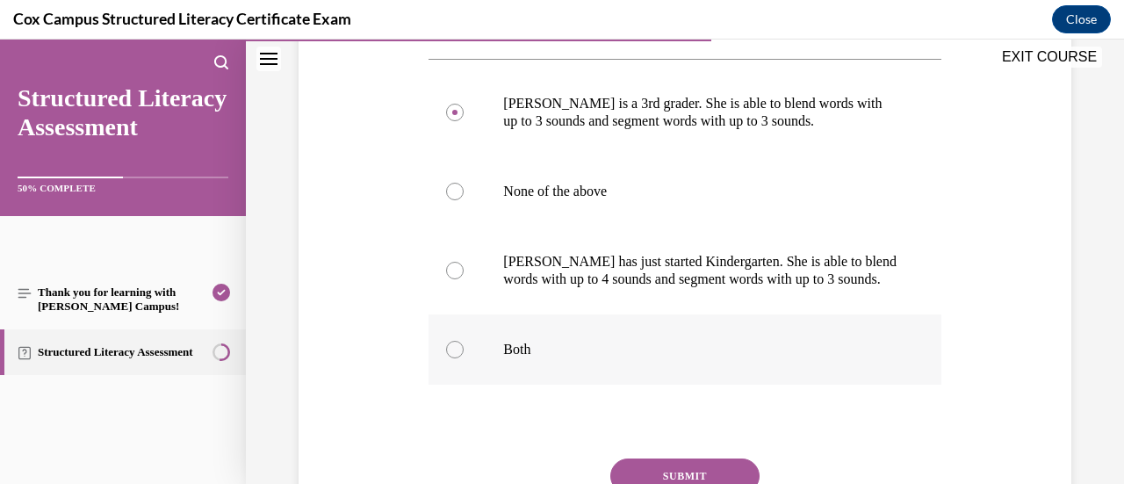
scroll to position [351, 0]
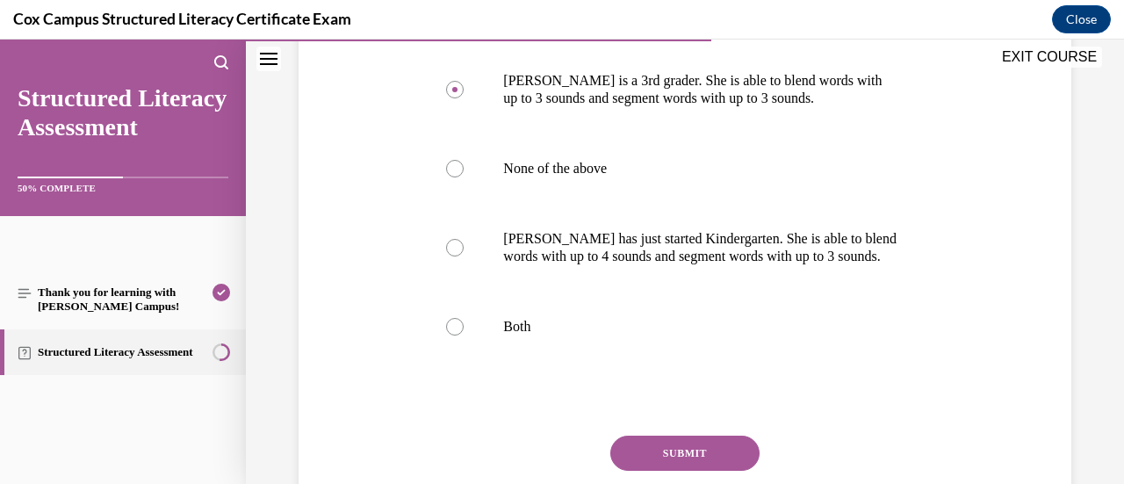
click at [704, 456] on button "SUBMIT" at bounding box center [684, 452] width 149 height 35
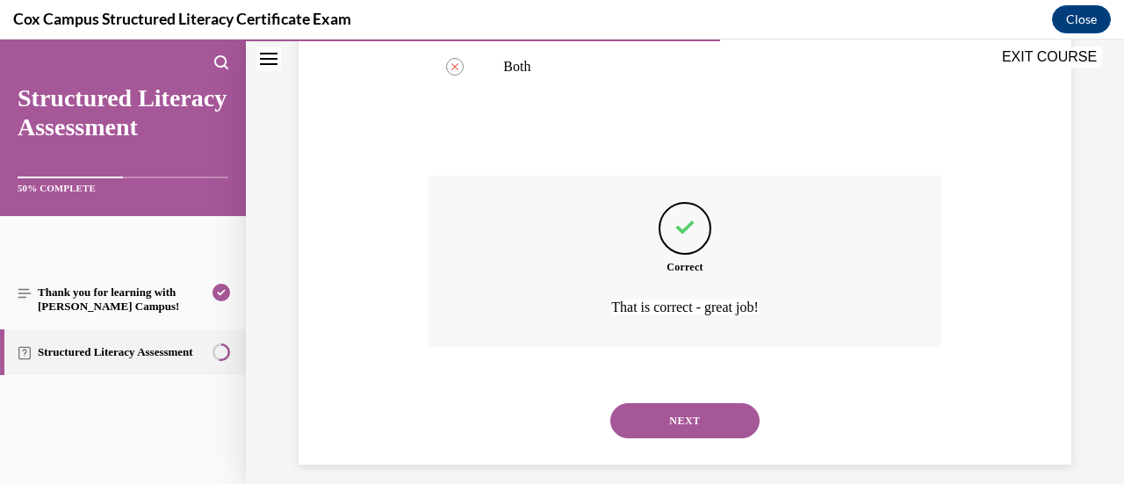
scroll to position [626, 0]
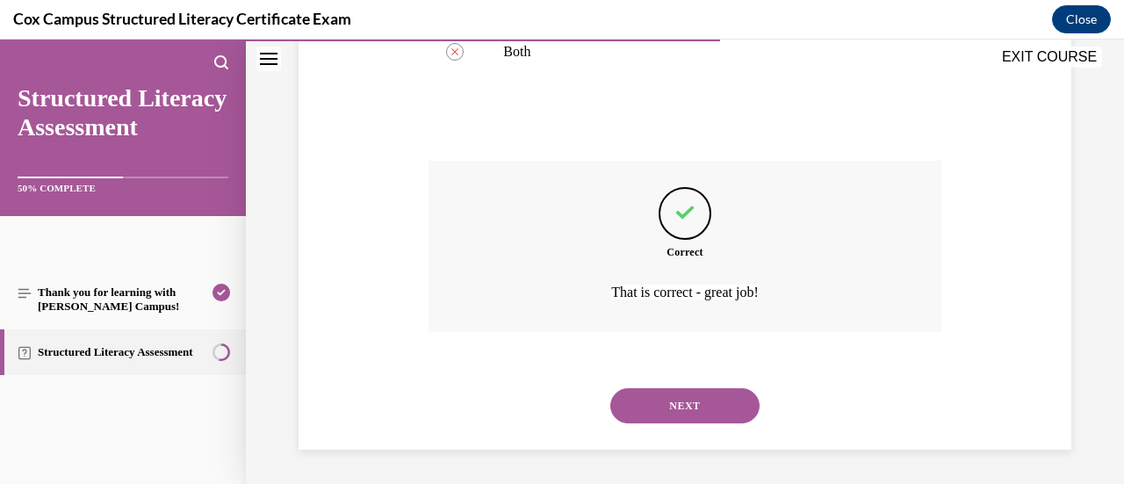
click at [686, 415] on button "NEXT" at bounding box center [684, 405] width 149 height 35
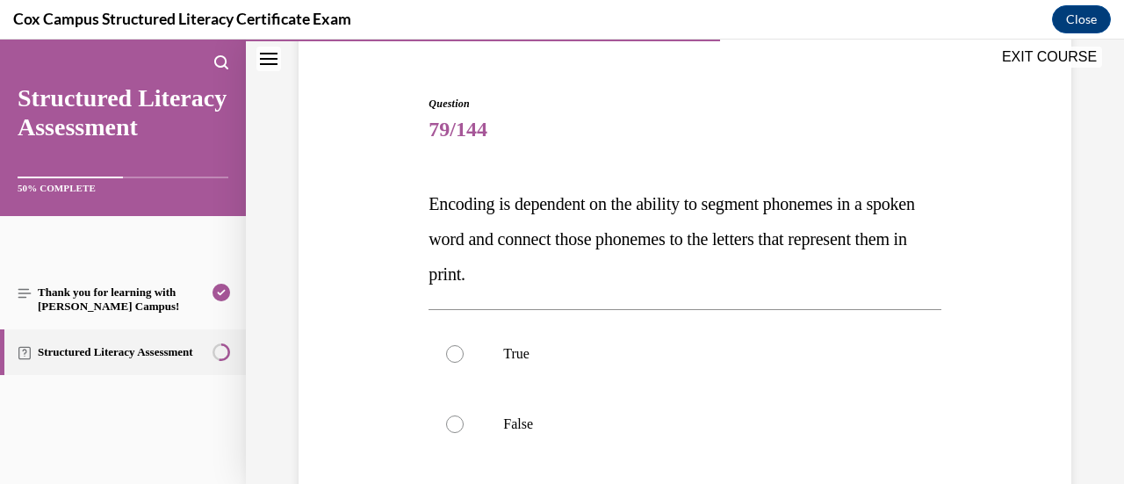
scroll to position [176, 0]
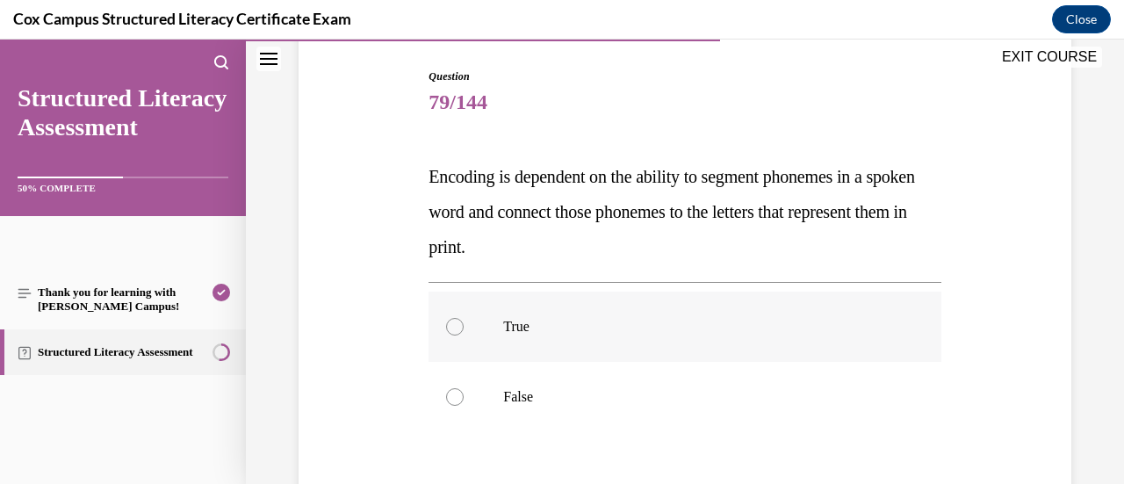
click at [812, 333] on p "True" at bounding box center [699, 327] width 393 height 18
click at [464, 333] on input "True" at bounding box center [455, 327] width 18 height 18
radio input "true"
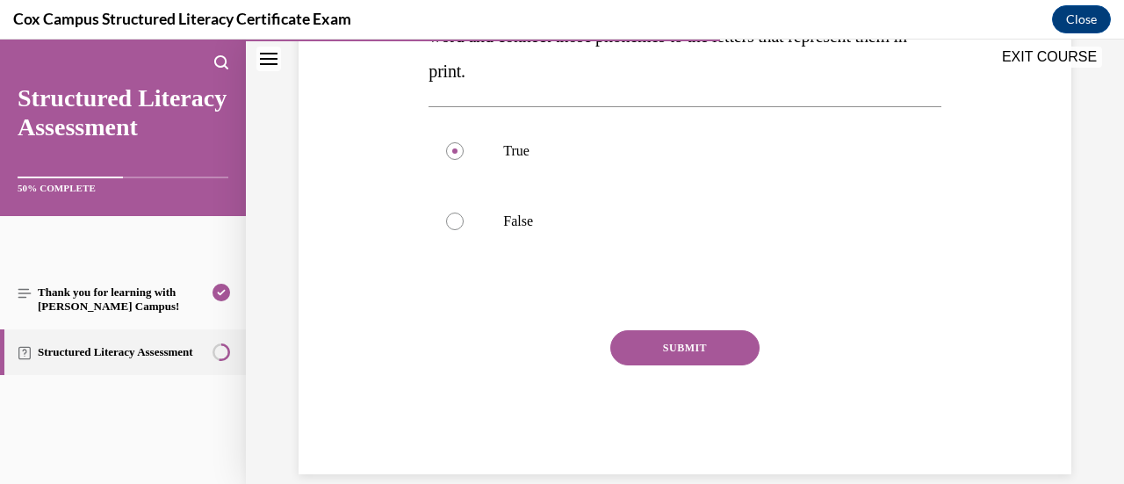
click at [731, 357] on button "SUBMIT" at bounding box center [684, 347] width 149 height 35
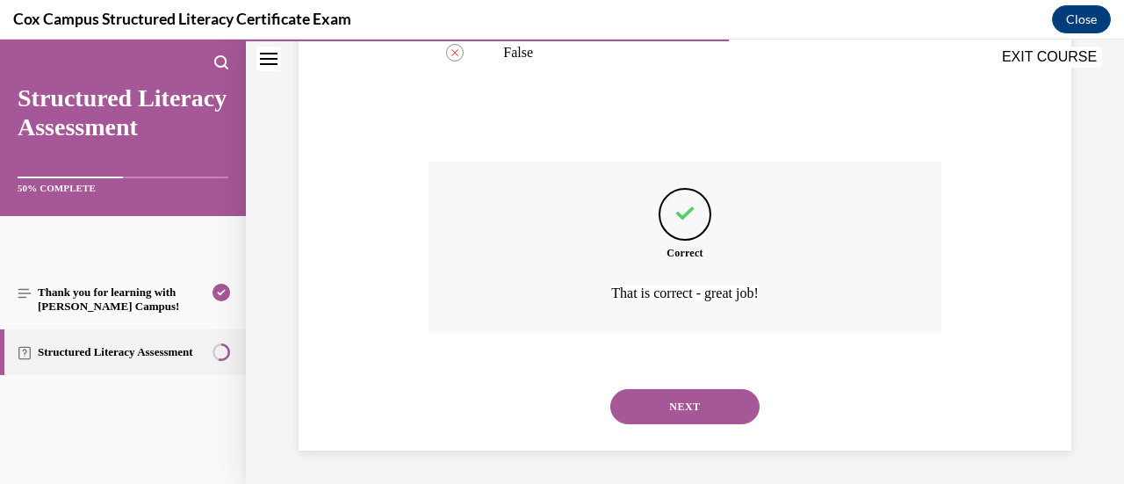
scroll to position [521, 0]
click at [725, 420] on button "NEXT" at bounding box center [684, 405] width 149 height 35
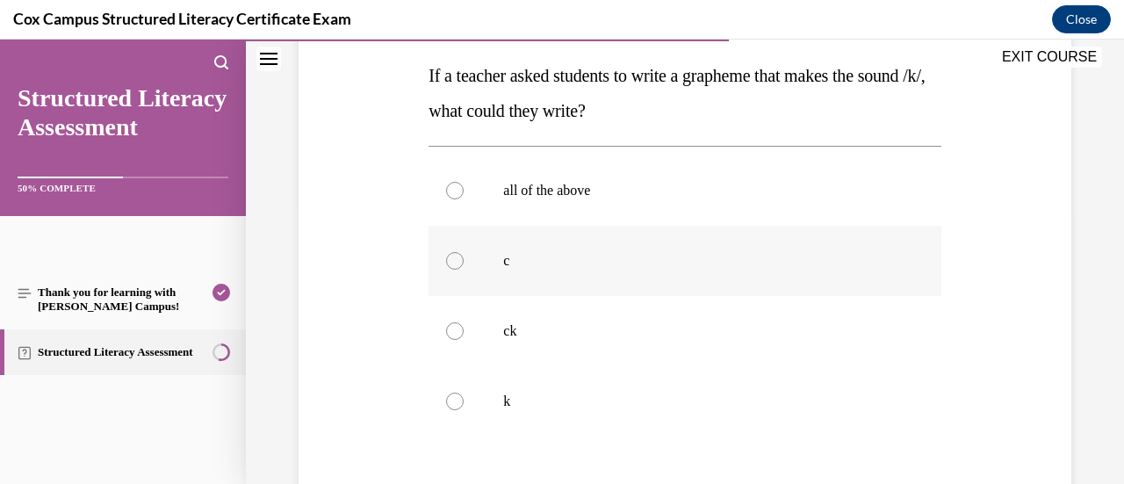
scroll to position [351, 0]
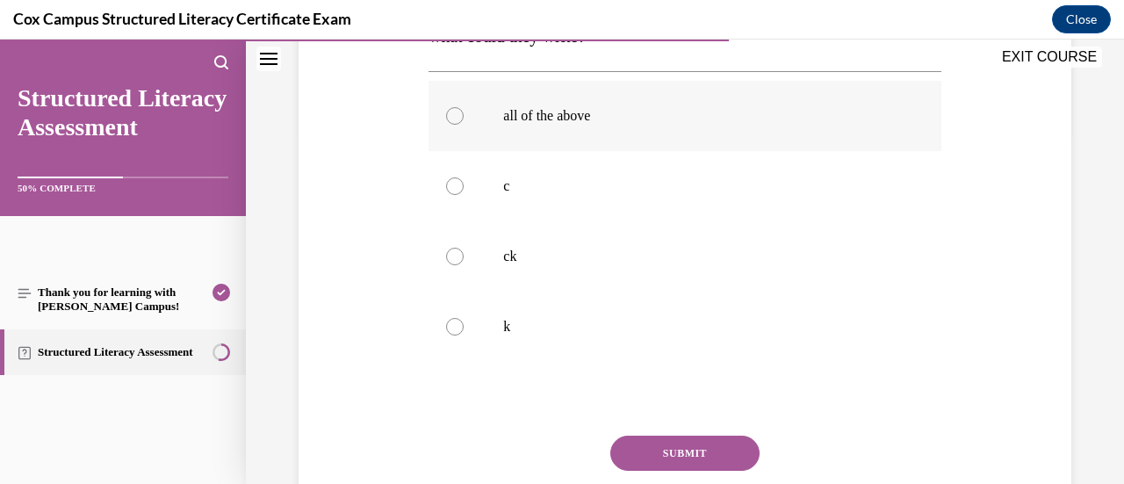
click at [718, 131] on label "all of the above" at bounding box center [684, 116] width 512 height 70
click at [464, 125] on input "all of the above" at bounding box center [455, 116] width 18 height 18
radio input "true"
click at [657, 461] on button "SUBMIT" at bounding box center [684, 452] width 149 height 35
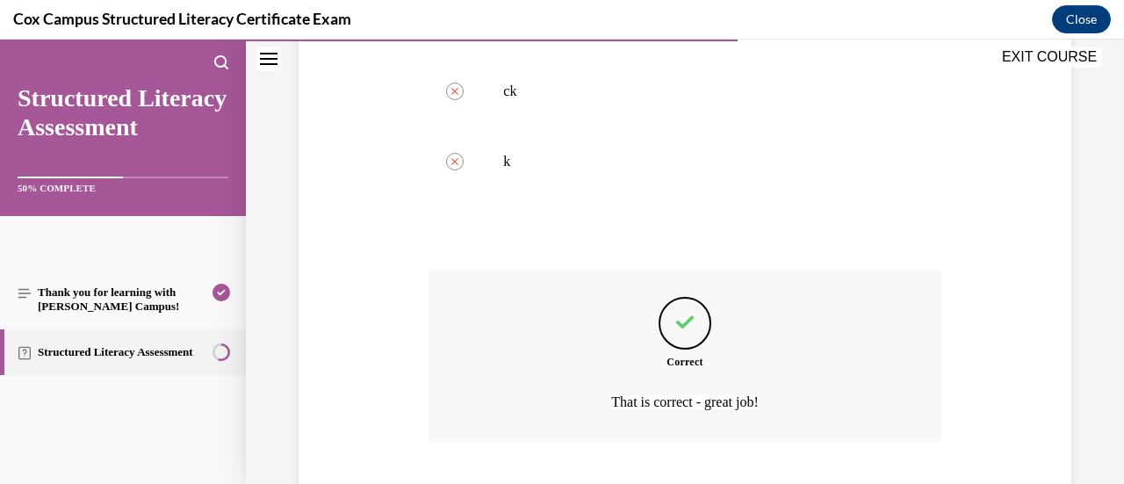
scroll to position [626, 0]
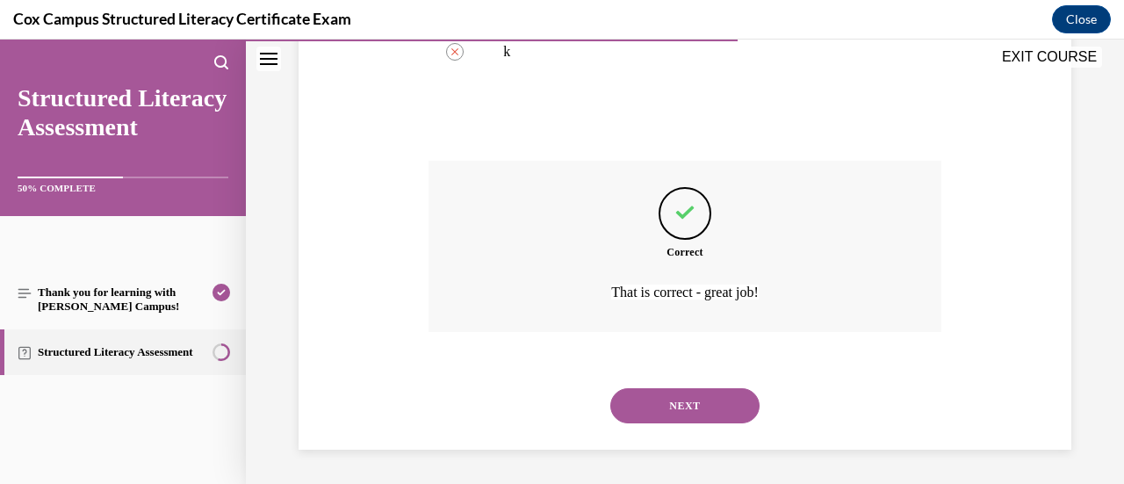
click at [681, 415] on button "NEXT" at bounding box center [684, 405] width 149 height 35
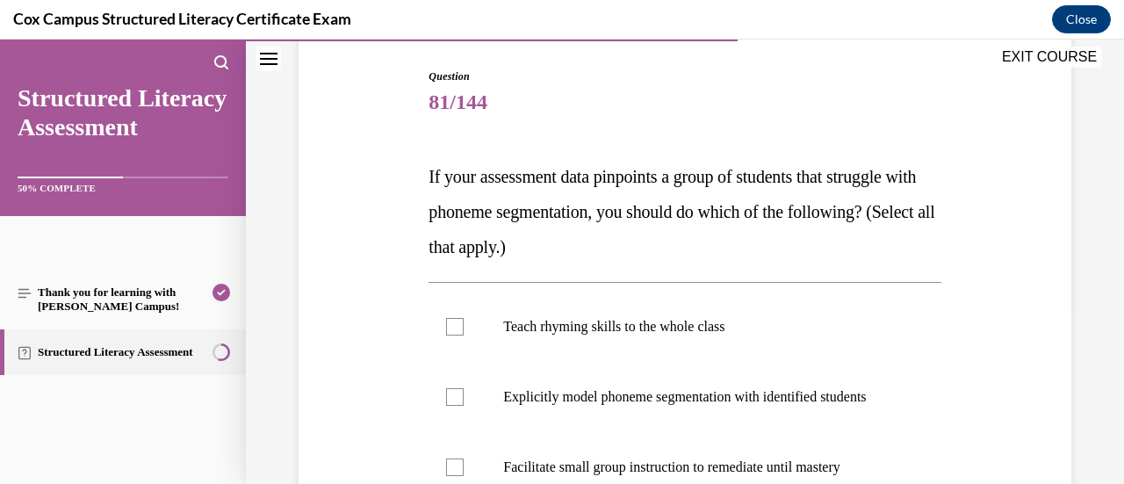
scroll to position [263, 0]
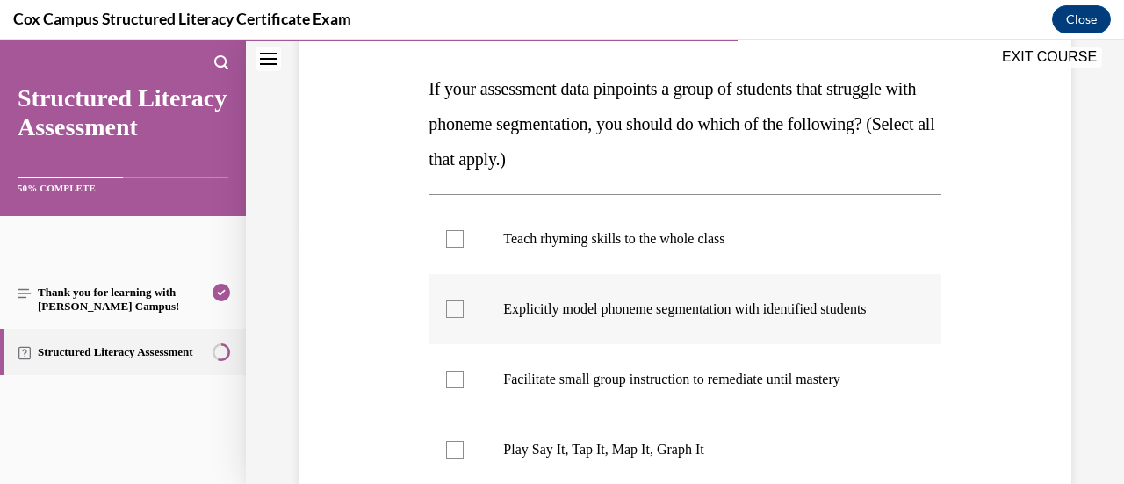
click at [451, 318] on div at bounding box center [455, 309] width 18 height 18
click at [451, 318] on input "Explicitly model phoneme segmentation with identified students" at bounding box center [455, 309] width 18 height 18
checkbox input "true"
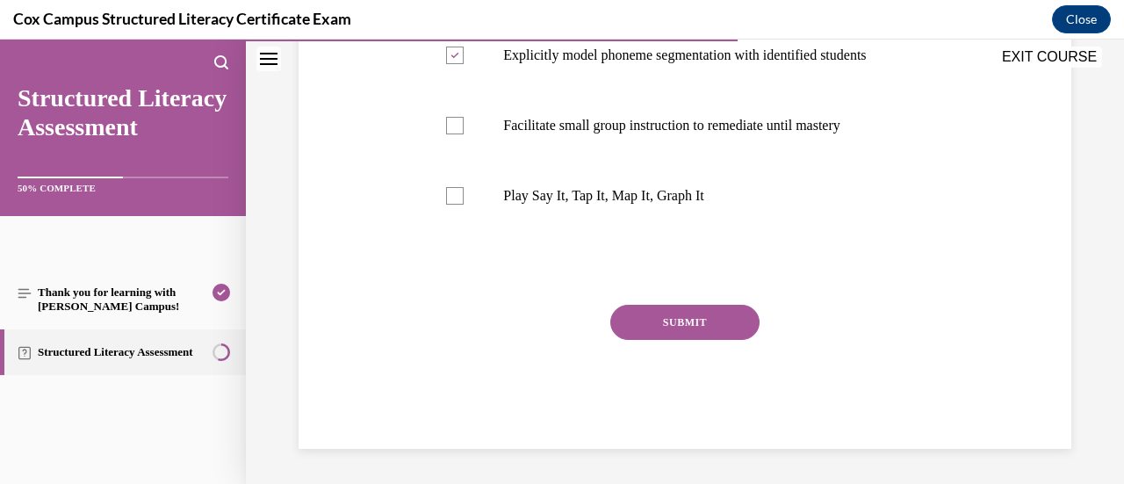
click at [692, 335] on button "SUBMIT" at bounding box center [684, 322] width 149 height 35
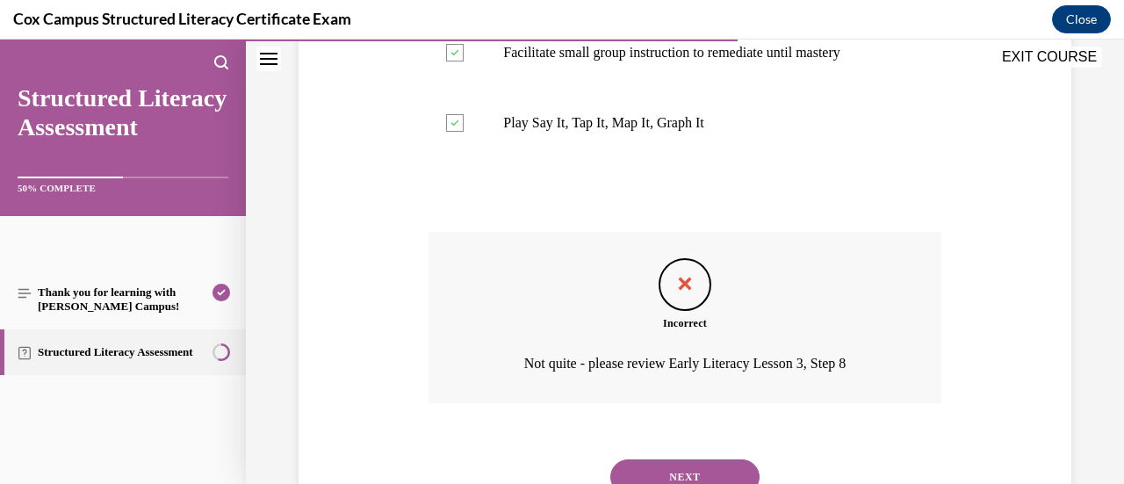
scroll to position [679, 0]
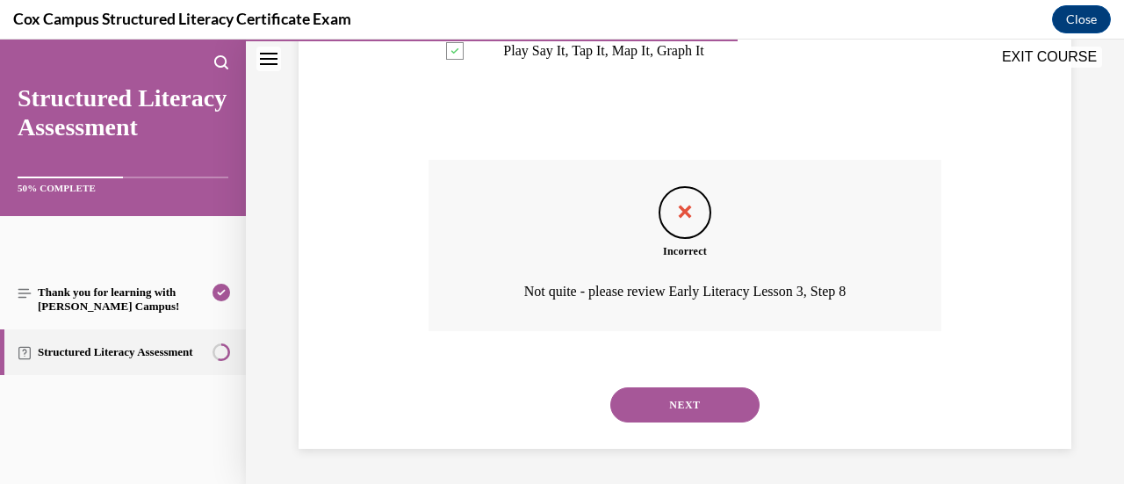
click at [682, 412] on button "NEXT" at bounding box center [684, 404] width 149 height 35
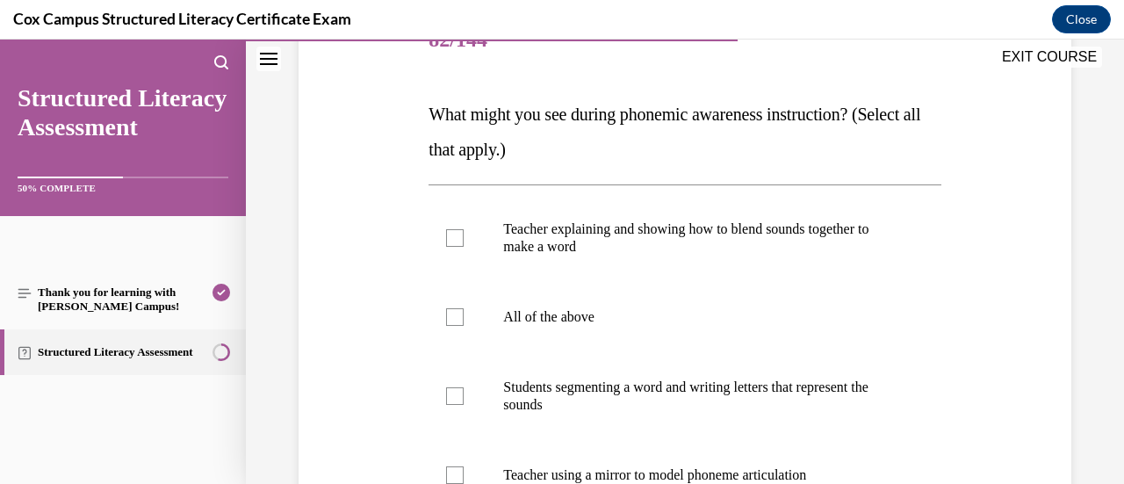
scroll to position [263, 0]
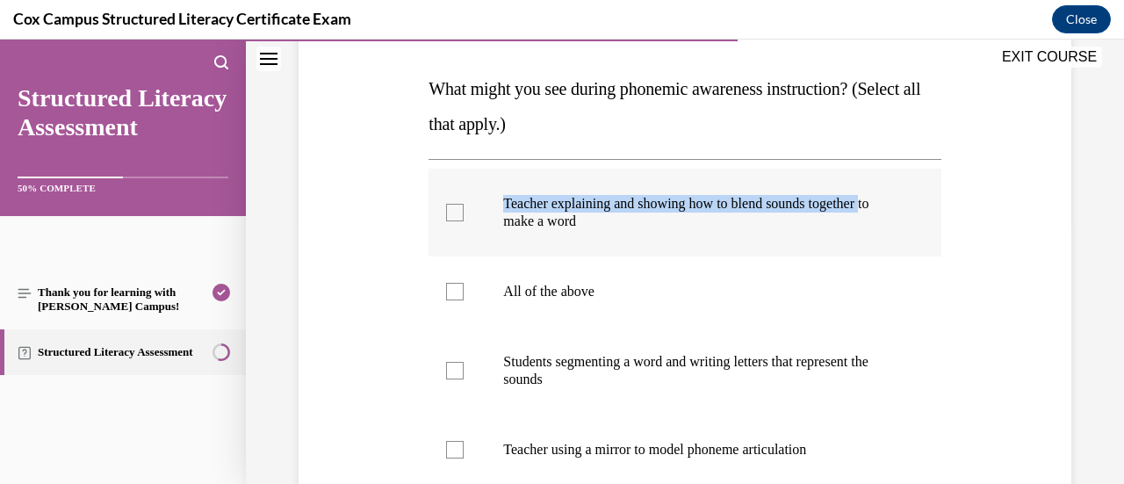
click at [447, 212] on label "Teacher explaining and showing how to blend sounds together to make a word" at bounding box center [684, 213] width 512 height 88
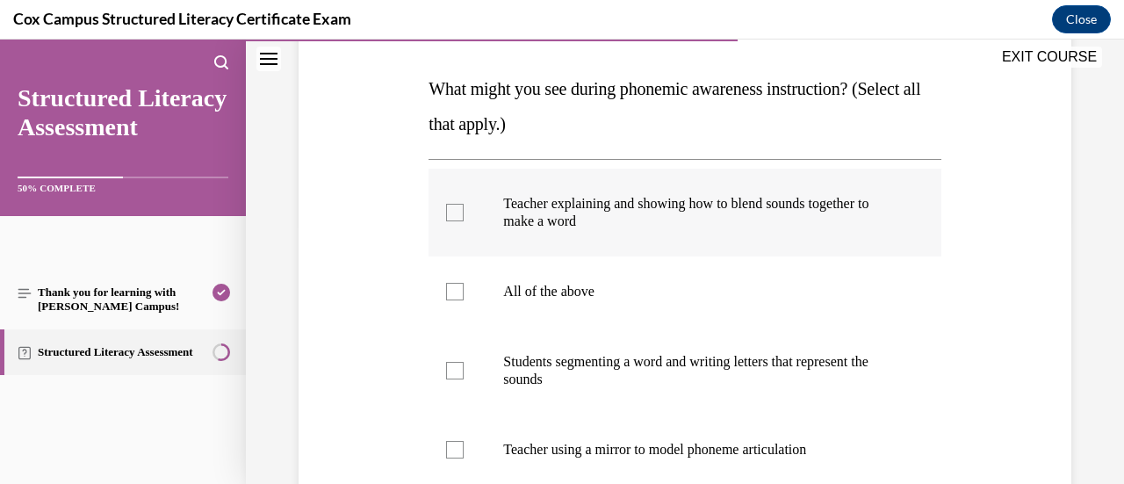
click at [457, 216] on div at bounding box center [455, 213] width 18 height 18
click at [457, 216] on input "Teacher explaining and showing how to blend sounds together to make a word" at bounding box center [455, 213] width 18 height 18
checkbox input "true"
click at [453, 371] on div at bounding box center [455, 371] width 18 height 18
click at [453, 371] on input "Students segmenting a word and writing letters that represent the sounds" at bounding box center [455, 371] width 18 height 18
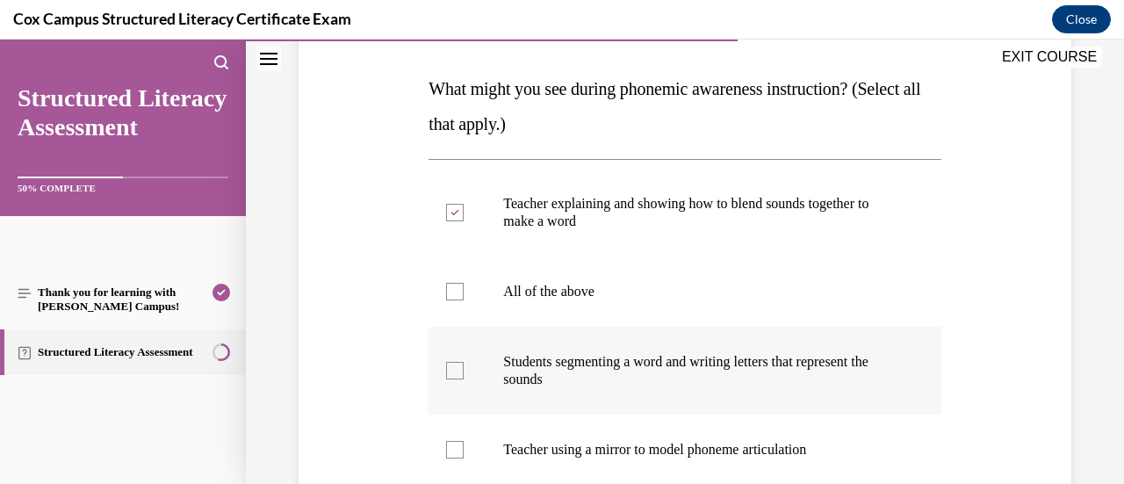
checkbox input "true"
click at [453, 449] on div at bounding box center [455, 450] width 18 height 18
click at [453, 449] on input "Teacher using a mirror to model phoneme articulation" at bounding box center [455, 450] width 18 height 18
checkbox input "true"
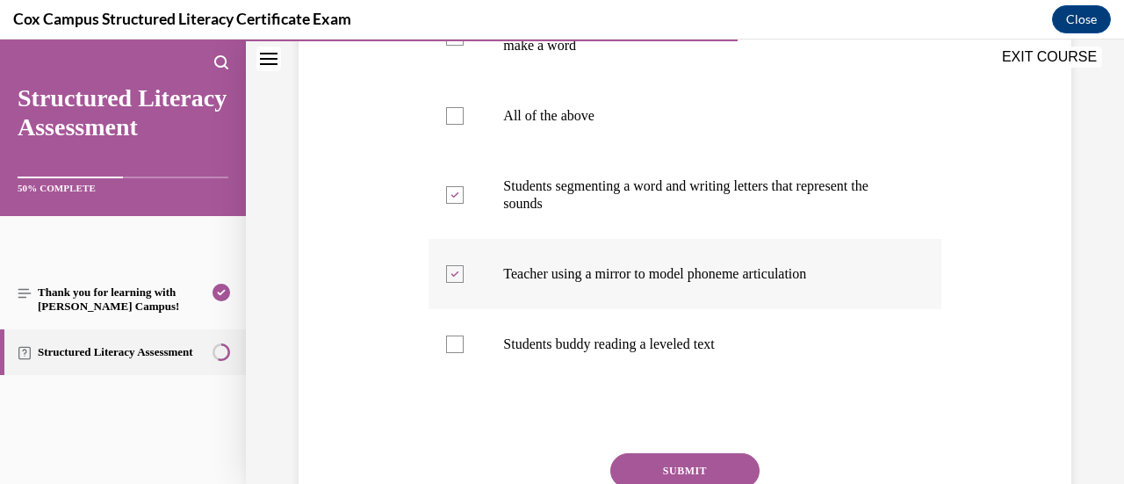
scroll to position [527, 0]
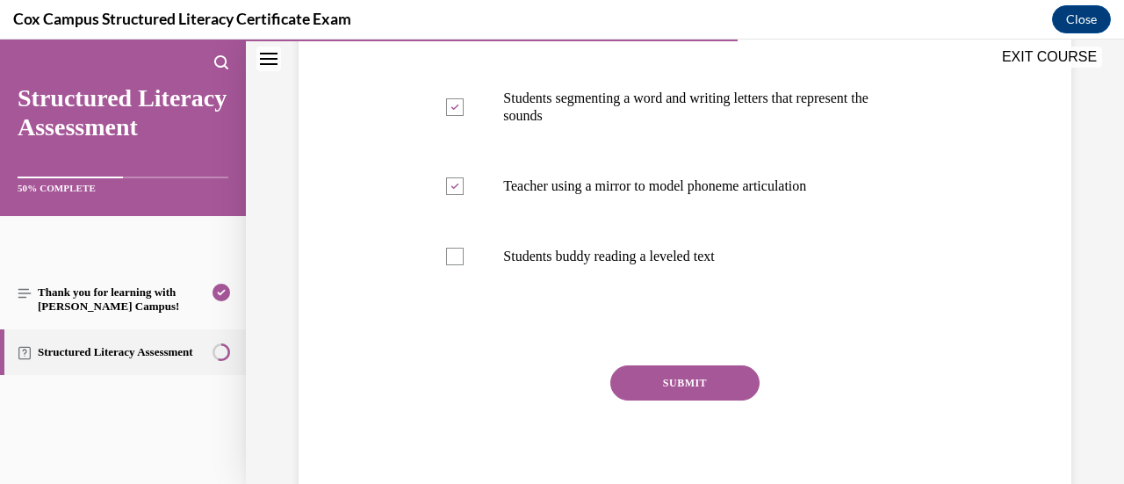
click at [732, 378] on button "SUBMIT" at bounding box center [684, 382] width 149 height 35
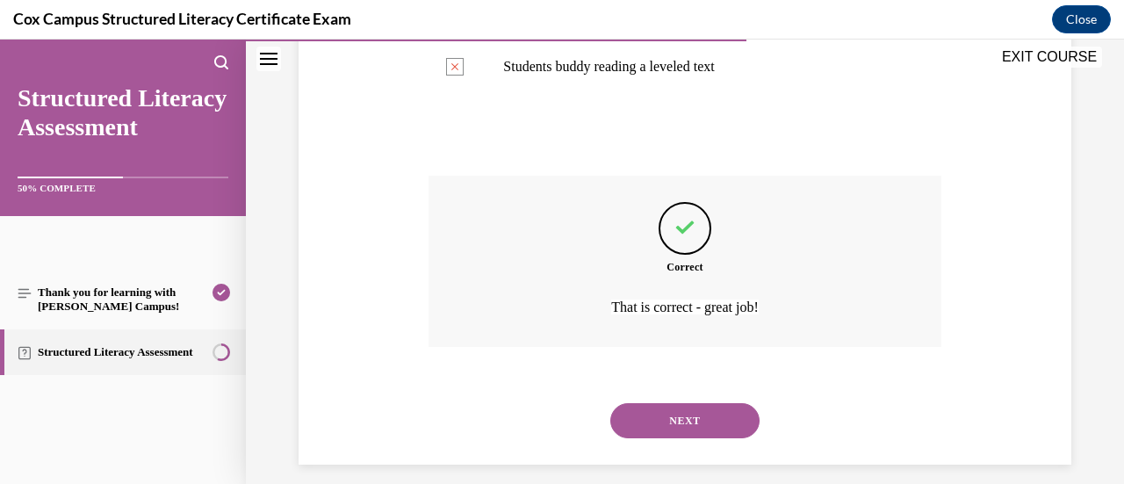
scroll to position [731, 0]
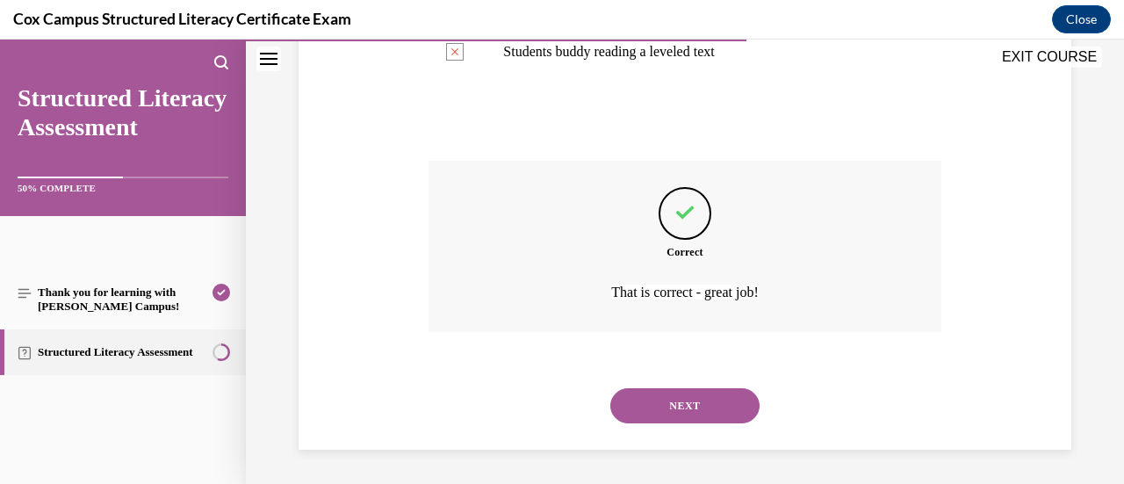
click at [692, 411] on button "NEXT" at bounding box center [684, 405] width 149 height 35
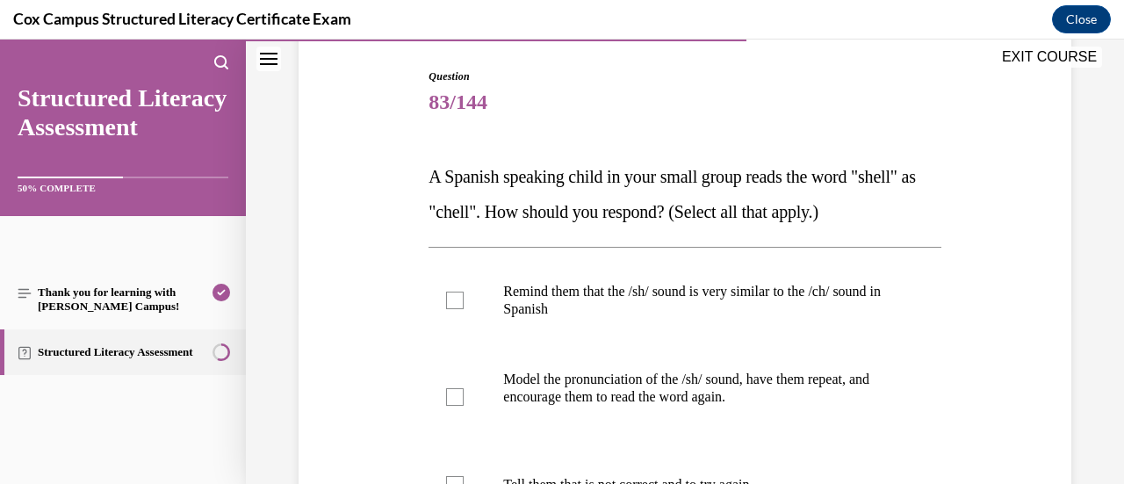
scroll to position [263, 0]
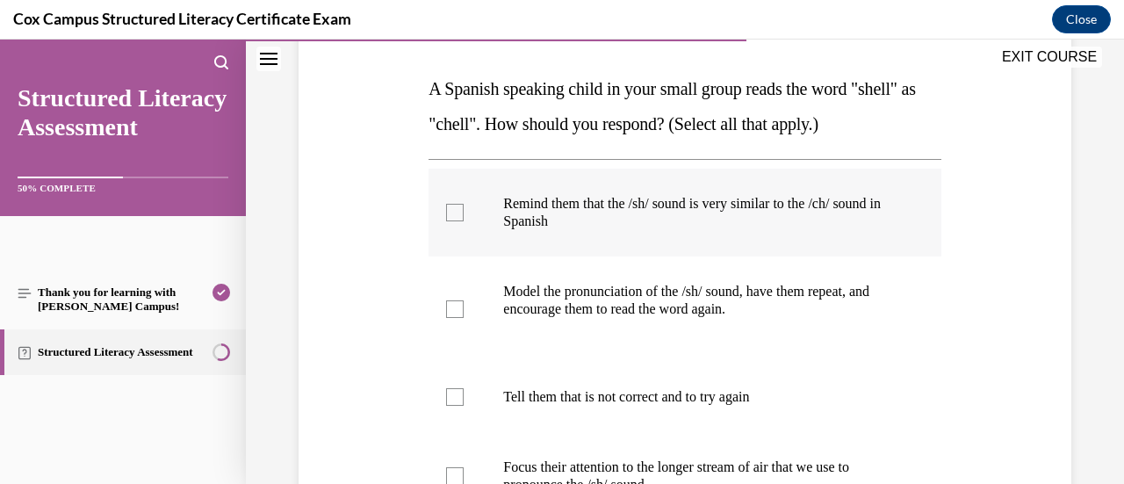
click at [454, 217] on div at bounding box center [455, 213] width 18 height 18
click at [454, 217] on input "Remind them that the /sh/ sound is very similar to the /ch/ sound in Spanish" at bounding box center [455, 213] width 18 height 18
checkbox input "true"
click at [453, 310] on div at bounding box center [455, 309] width 18 height 18
click at [453, 310] on input "Model the pronunciation of the /sh/ sound, have them repeat, and encourage them…" at bounding box center [455, 309] width 18 height 18
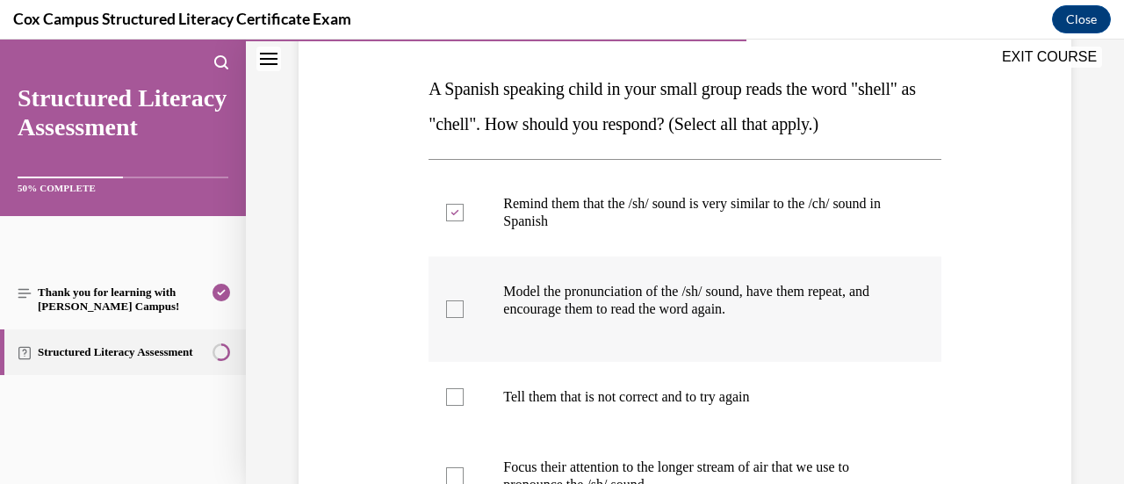
checkbox input "true"
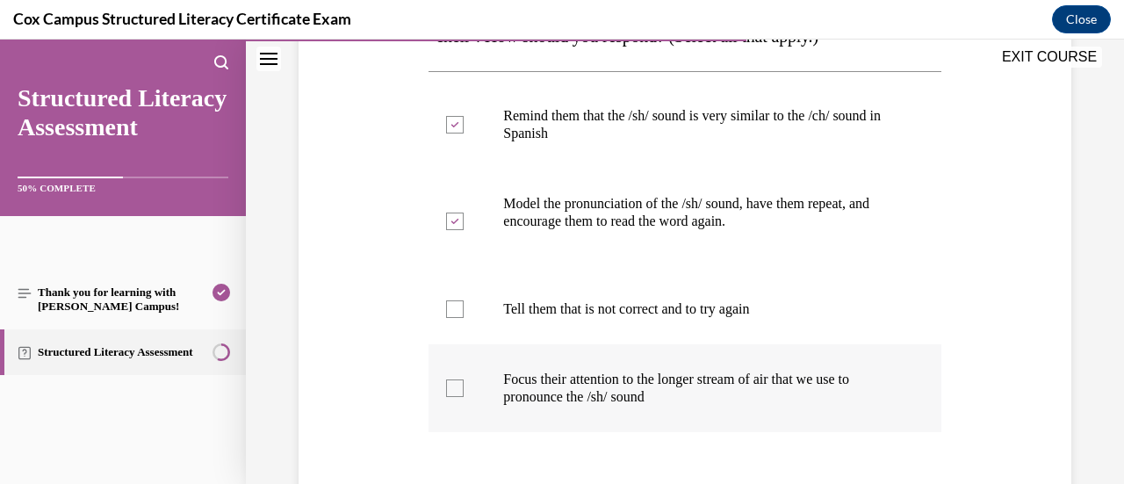
click at [455, 391] on div at bounding box center [455, 388] width 18 height 18
click at [455, 391] on input "Focus their attention to the longer stream of air that we use to pronounce the …" at bounding box center [455, 388] width 18 height 18
checkbox input "true"
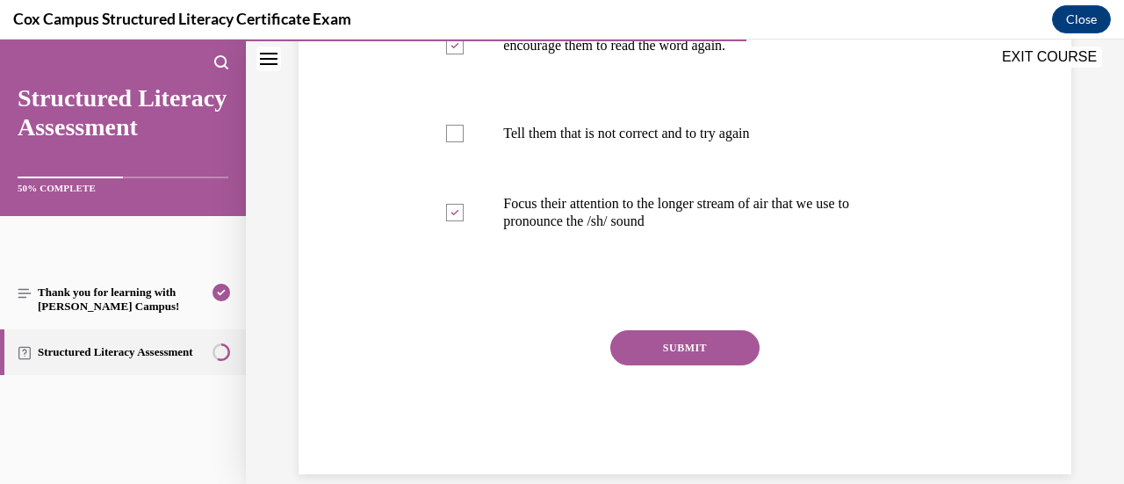
click at [697, 354] on button "SUBMIT" at bounding box center [684, 347] width 149 height 35
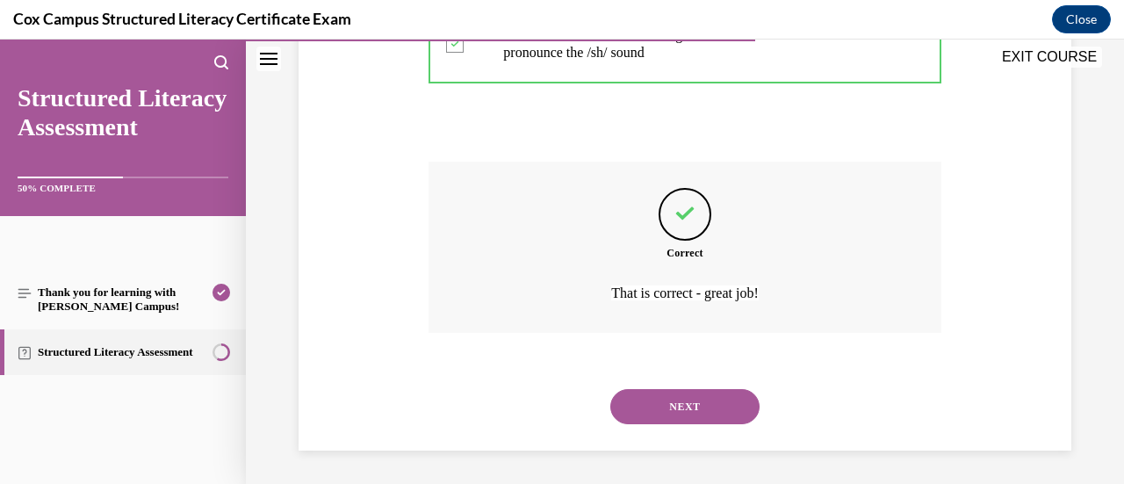
scroll to position [696, 0]
click at [660, 414] on button "NEXT" at bounding box center [684, 405] width 149 height 35
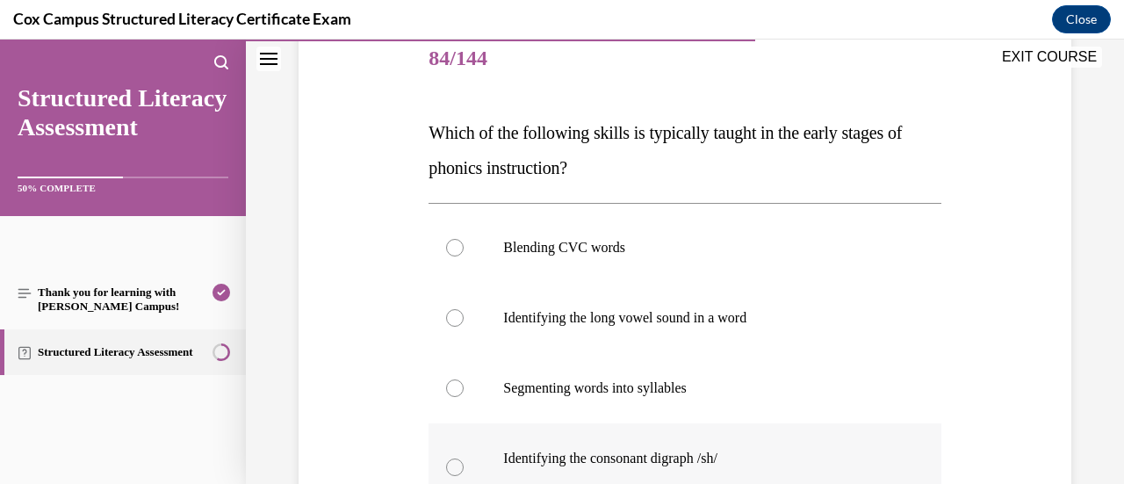
scroll to position [176, 0]
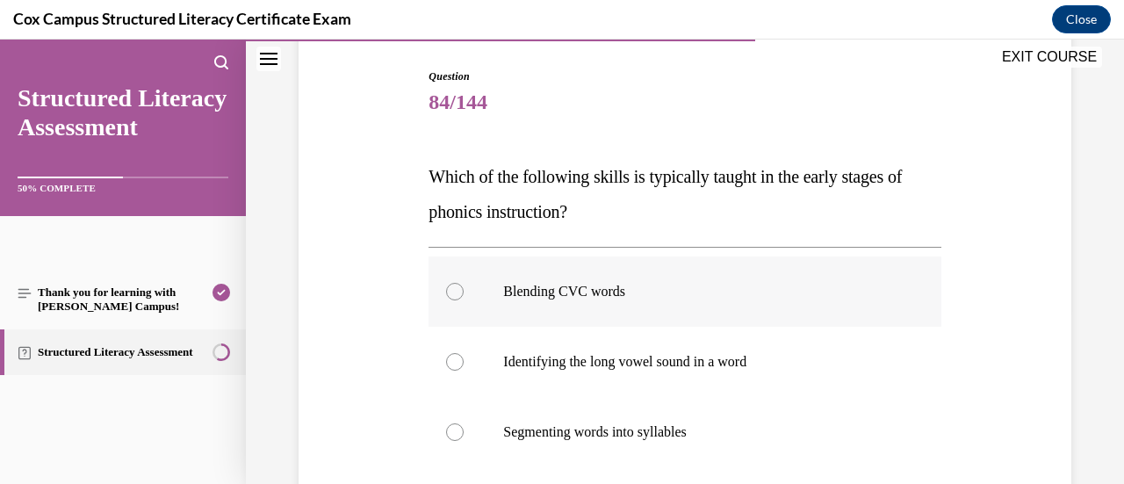
click at [780, 291] on p "Blending CVC words" at bounding box center [699, 292] width 393 height 18
click at [464, 291] on input "Blending CVC words" at bounding box center [455, 292] width 18 height 18
radio input "true"
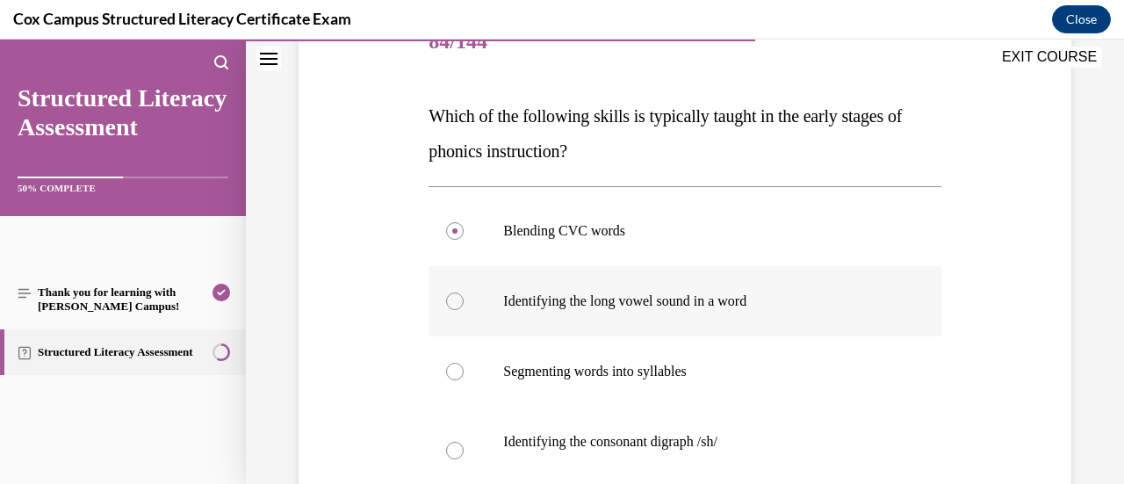
scroll to position [263, 0]
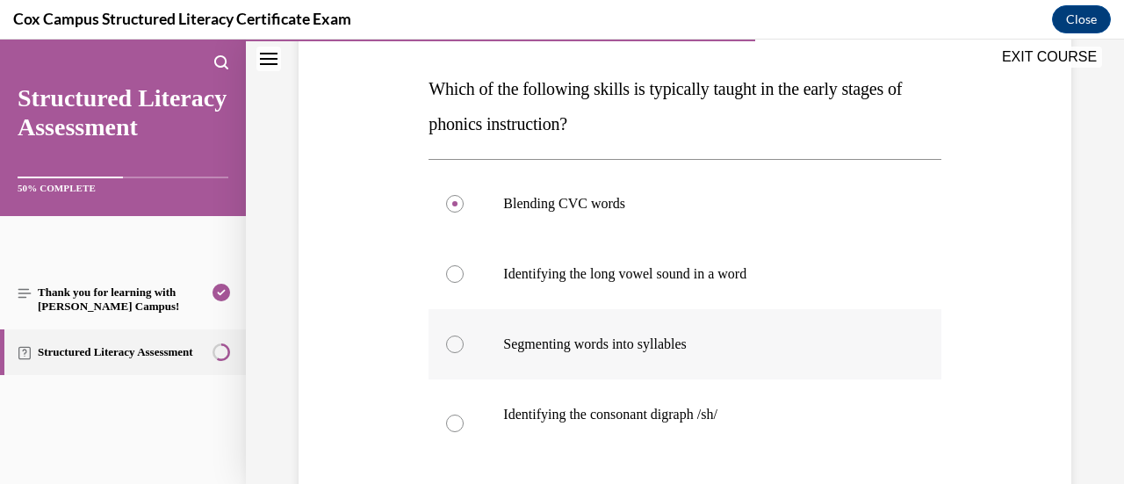
click at [824, 349] on p "Segmenting words into syllables" at bounding box center [699, 344] width 393 height 18
click at [464, 349] on input "Segmenting words into syllables" at bounding box center [455, 344] width 18 height 18
radio input "true"
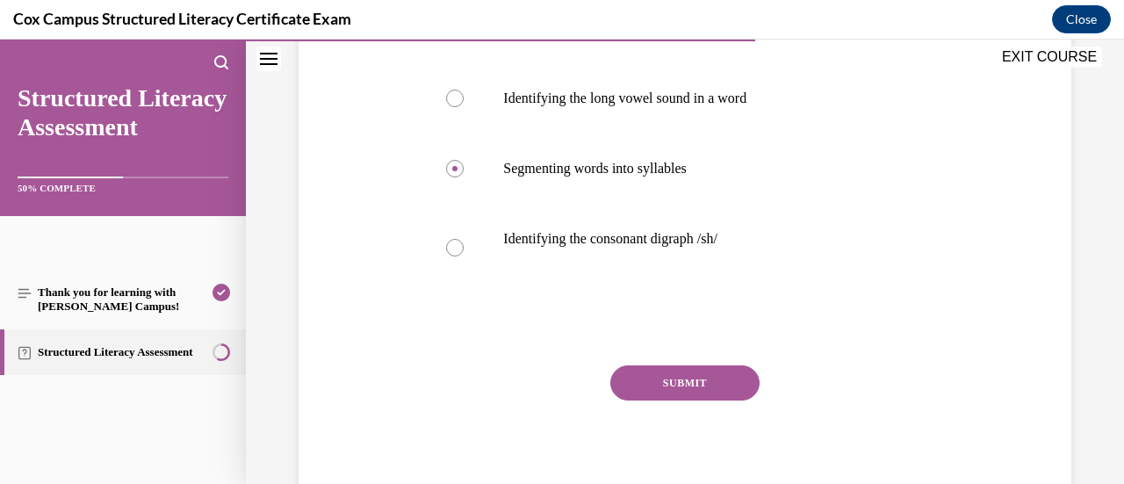
click at [731, 385] on button "SUBMIT" at bounding box center [684, 382] width 149 height 35
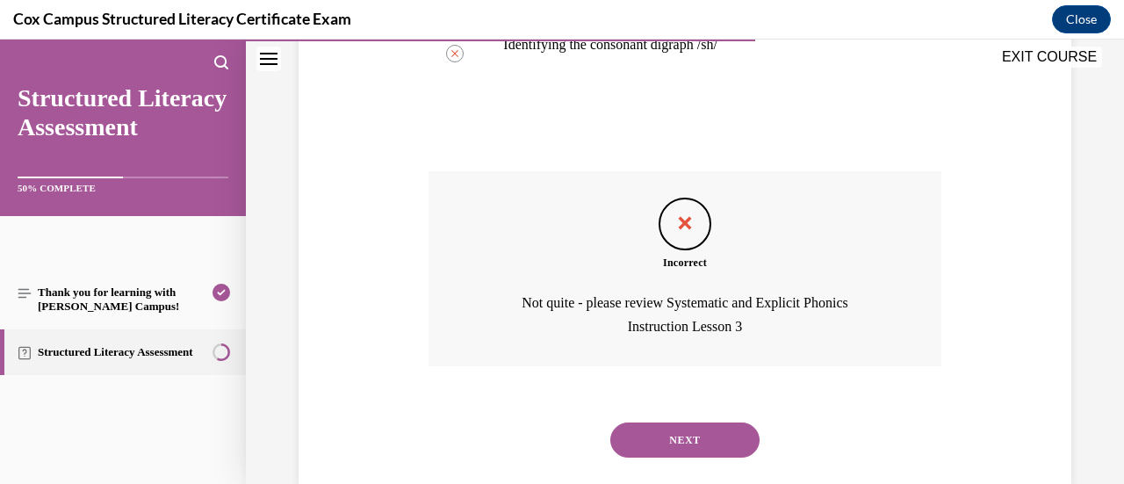
scroll to position [667, 0]
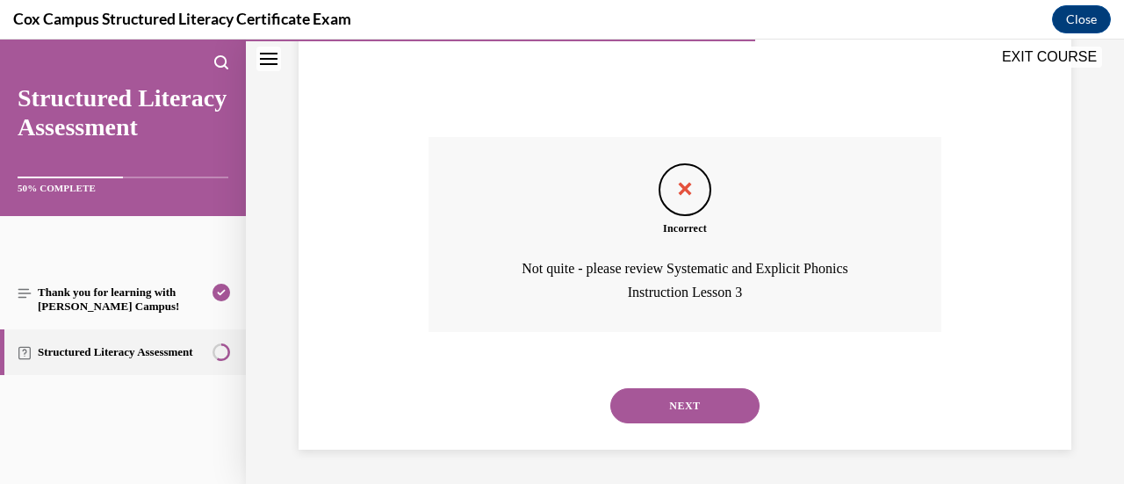
click at [659, 401] on button "NEXT" at bounding box center [684, 405] width 149 height 35
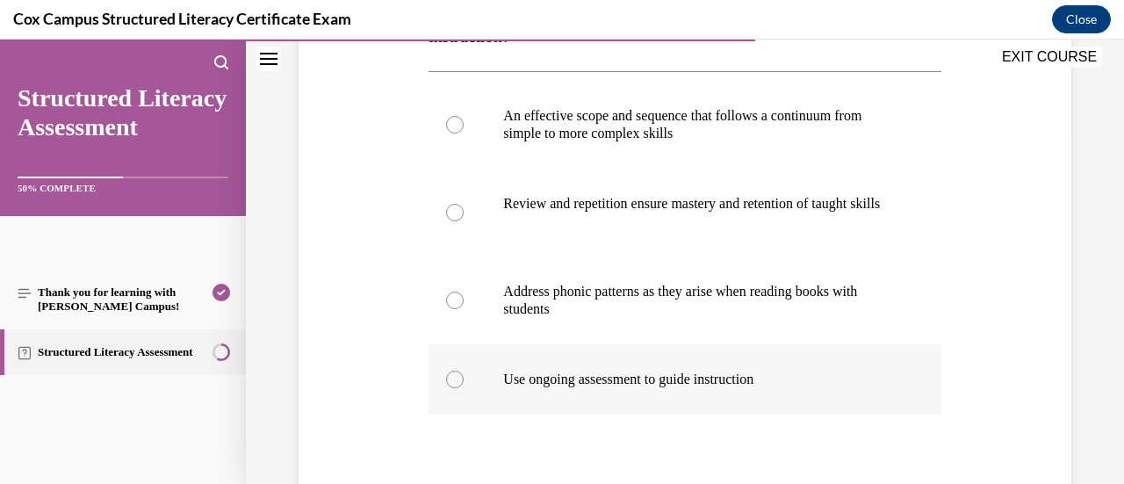
scroll to position [439, 0]
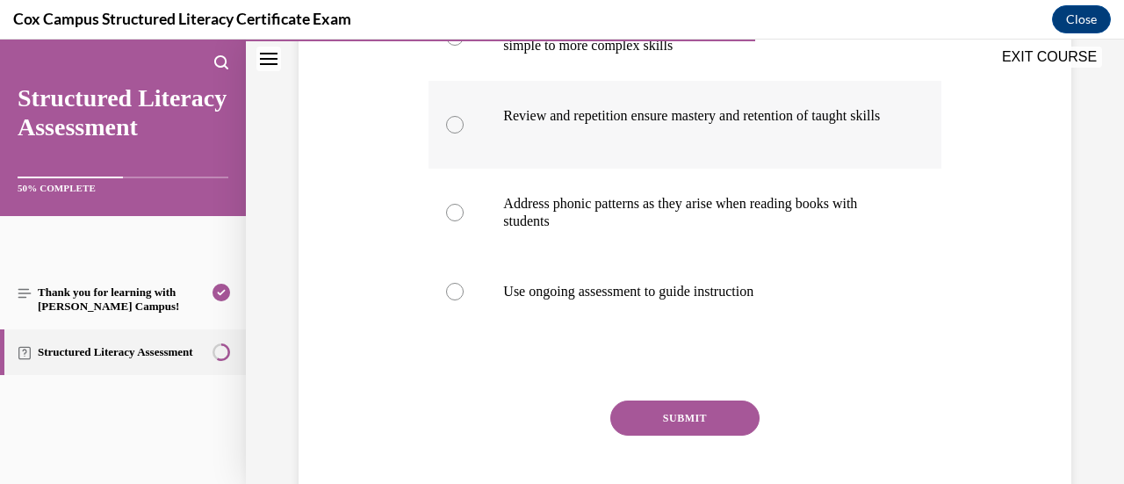
click at [776, 125] on p "Review and repetition ensure mastery and retention of taught skills" at bounding box center [699, 116] width 393 height 18
click at [464, 133] on input "Review and repetition ensure mastery and retention of taught skills" at bounding box center [455, 125] width 18 height 18
radio input "true"
click at [692, 435] on button "SUBMIT" at bounding box center [684, 417] width 149 height 35
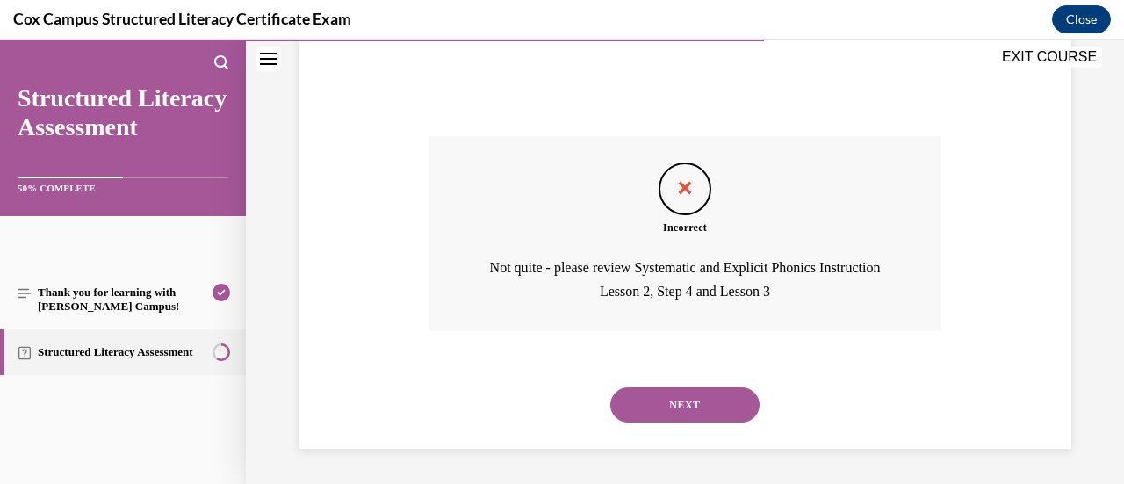
scroll to position [720, 0]
click at [693, 406] on button "NEXT" at bounding box center [684, 404] width 149 height 35
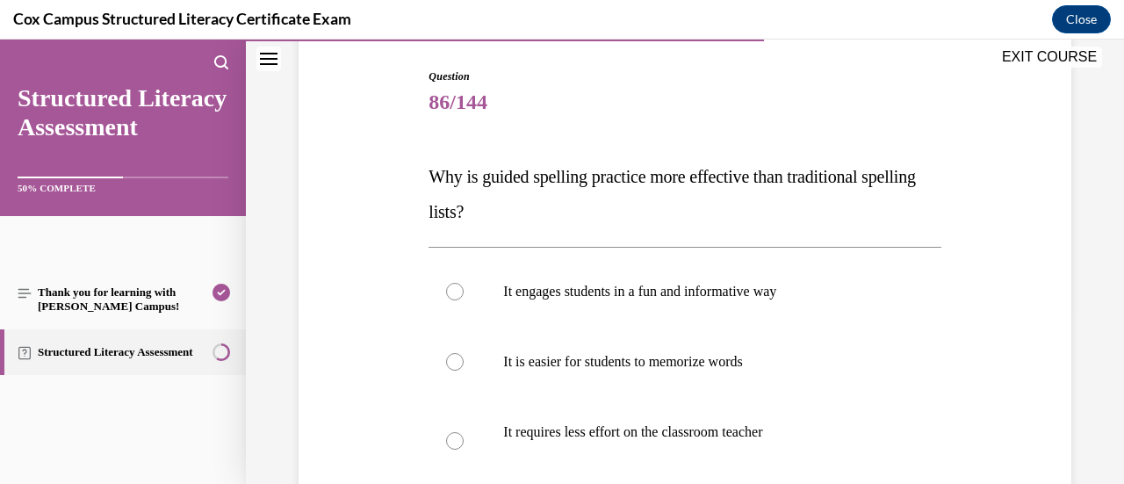
scroll to position [439, 0]
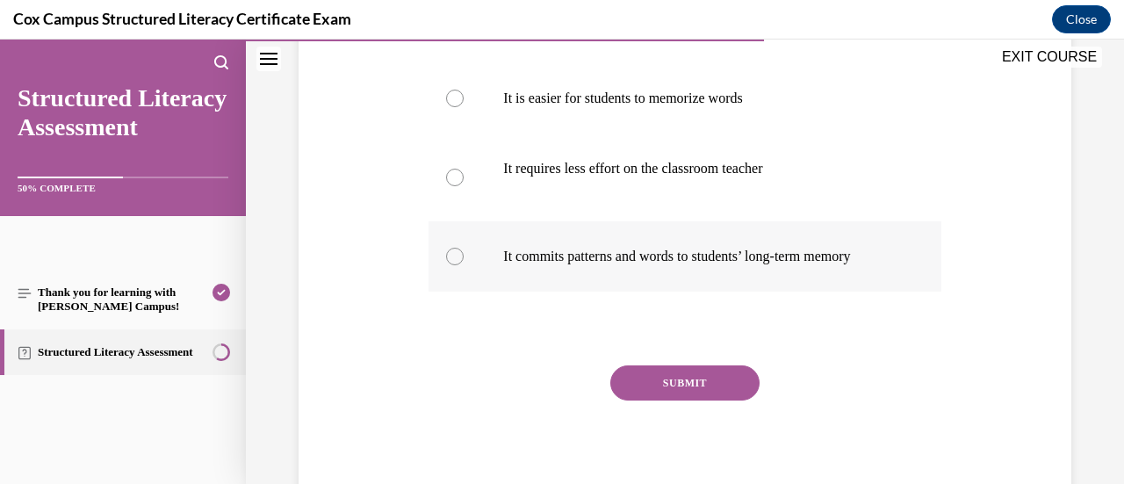
click at [741, 265] on p "It commits patterns and words to students’ long-term memory" at bounding box center [699, 257] width 393 height 18
click at [464, 265] on input "It commits patterns and words to students’ long-term memory" at bounding box center [455, 257] width 18 height 18
radio input "true"
click at [692, 400] on button "SUBMIT" at bounding box center [684, 382] width 149 height 35
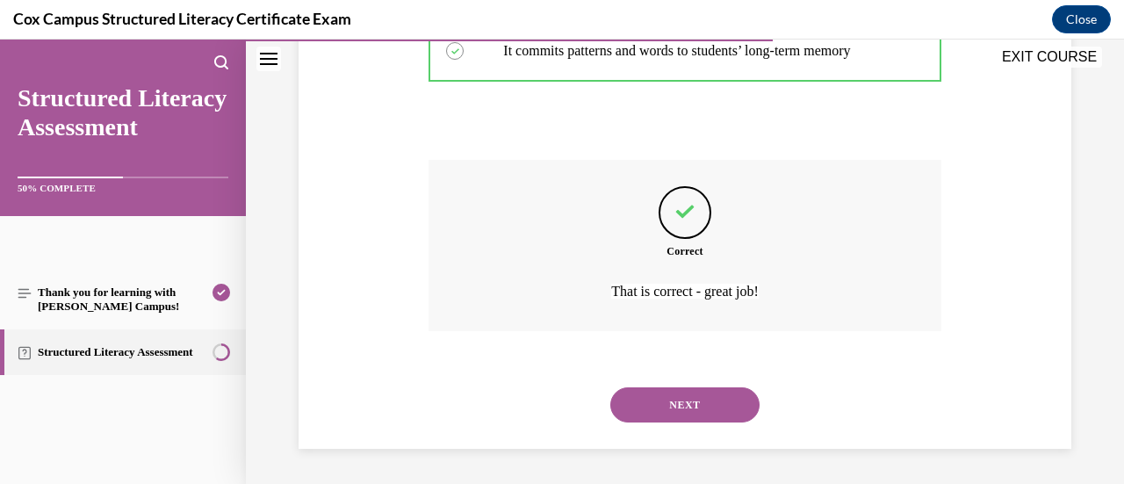
scroll to position [661, 0]
click at [727, 414] on button "NEXT" at bounding box center [684, 404] width 149 height 35
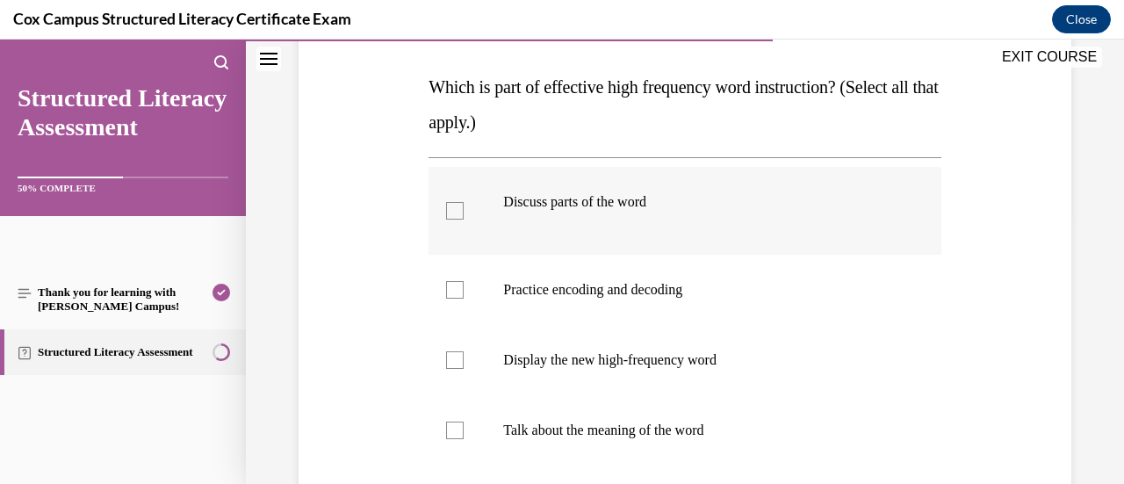
scroll to position [263, 0]
click at [750, 205] on p "Discuss parts of the word" at bounding box center [699, 204] width 393 height 18
click at [464, 205] on input "Discuss parts of the word" at bounding box center [455, 213] width 18 height 18
checkbox input "true"
click at [749, 414] on label "Talk about the meaning of the word" at bounding box center [684, 432] width 512 height 70
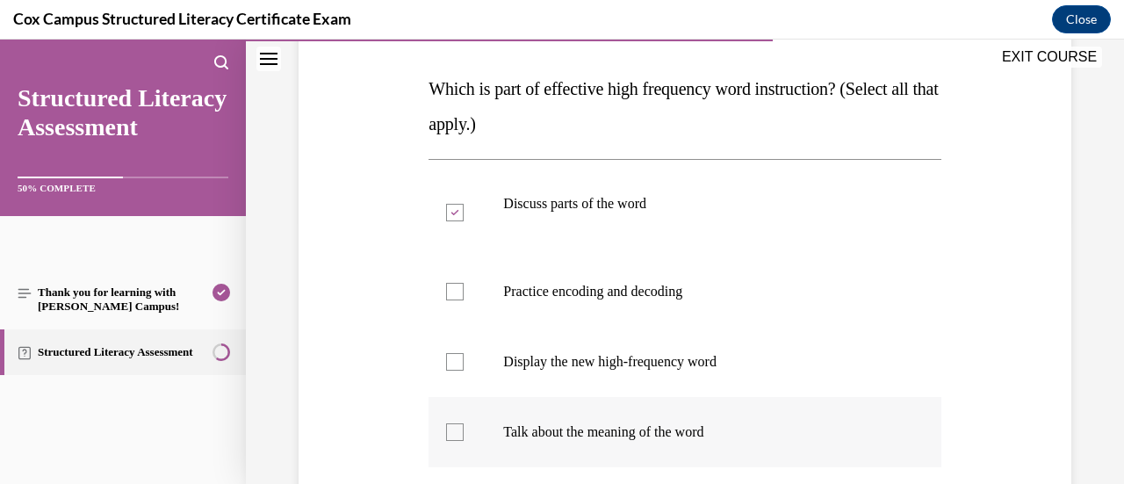
click at [464, 423] on input "Talk about the meaning of the word" at bounding box center [455, 432] width 18 height 18
checkbox input "true"
click at [738, 364] on p "Display the new high-frequency word" at bounding box center [699, 362] width 393 height 18
click at [464, 364] on input "Display the new high-frequency word" at bounding box center [455, 362] width 18 height 18
checkbox input "true"
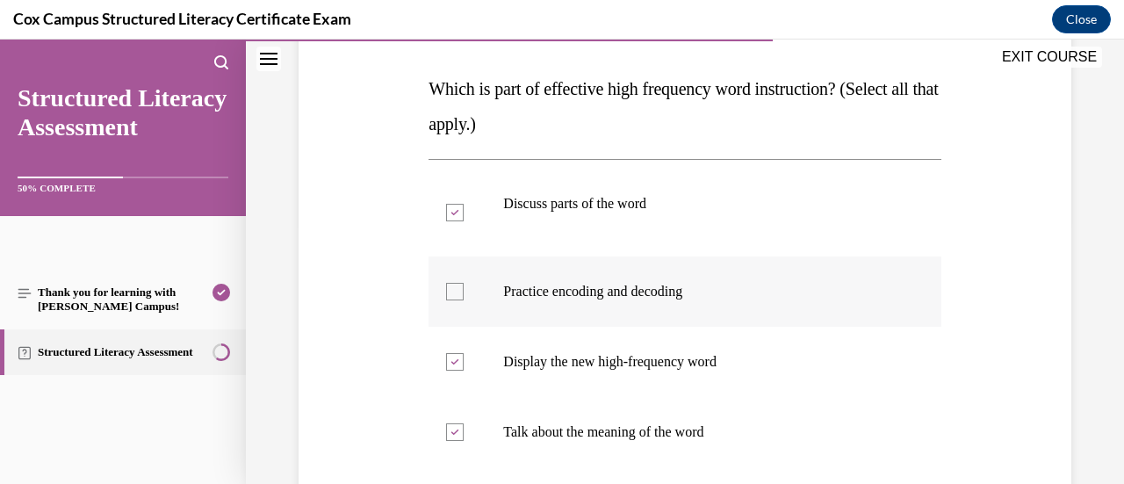
click at [727, 301] on label "Practice encoding and decoding" at bounding box center [684, 291] width 512 height 70
click at [464, 300] on input "Practice encoding and decoding" at bounding box center [455, 292] width 18 height 18
checkbox input "true"
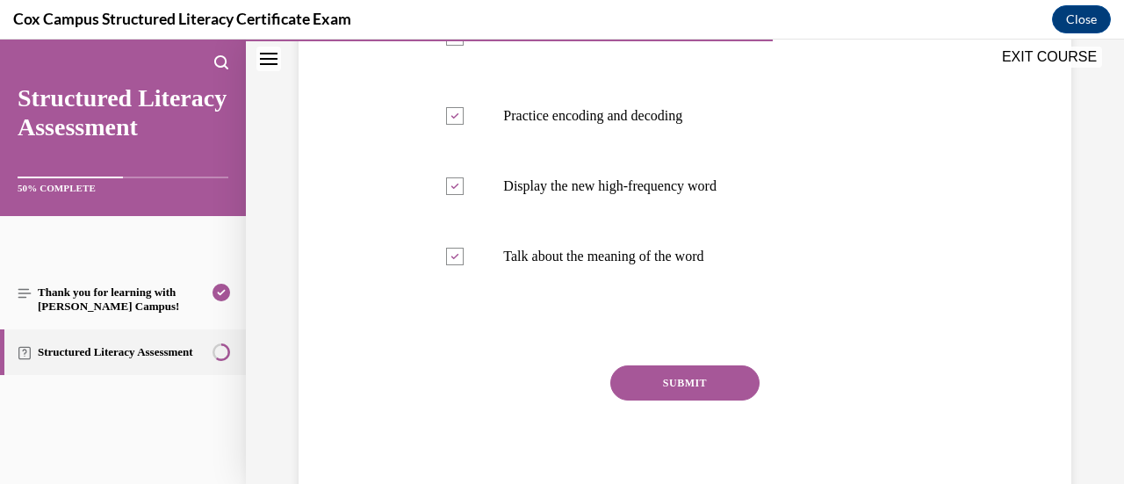
click at [675, 385] on button "SUBMIT" at bounding box center [684, 382] width 149 height 35
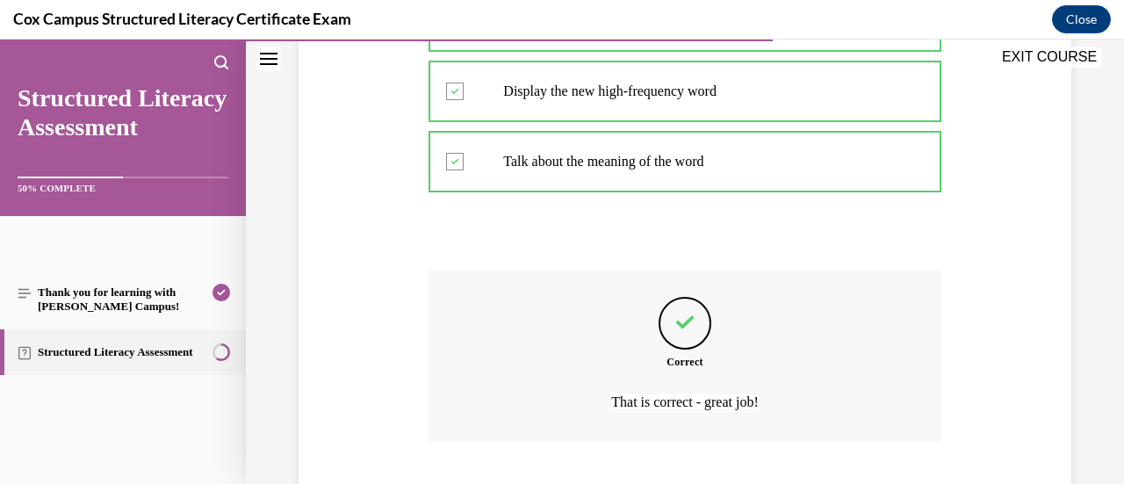
scroll to position [644, 0]
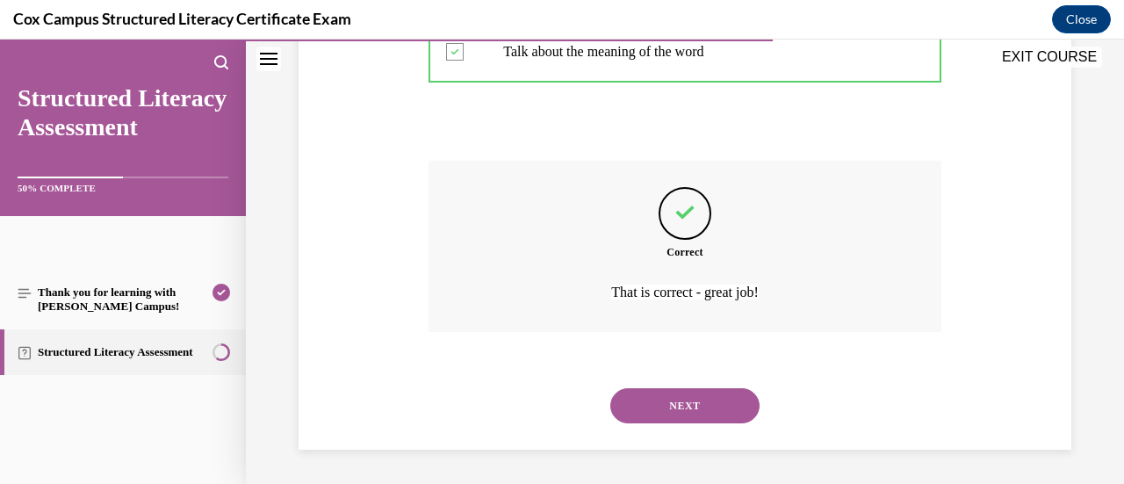
click at [676, 414] on button "NEXT" at bounding box center [684, 405] width 149 height 35
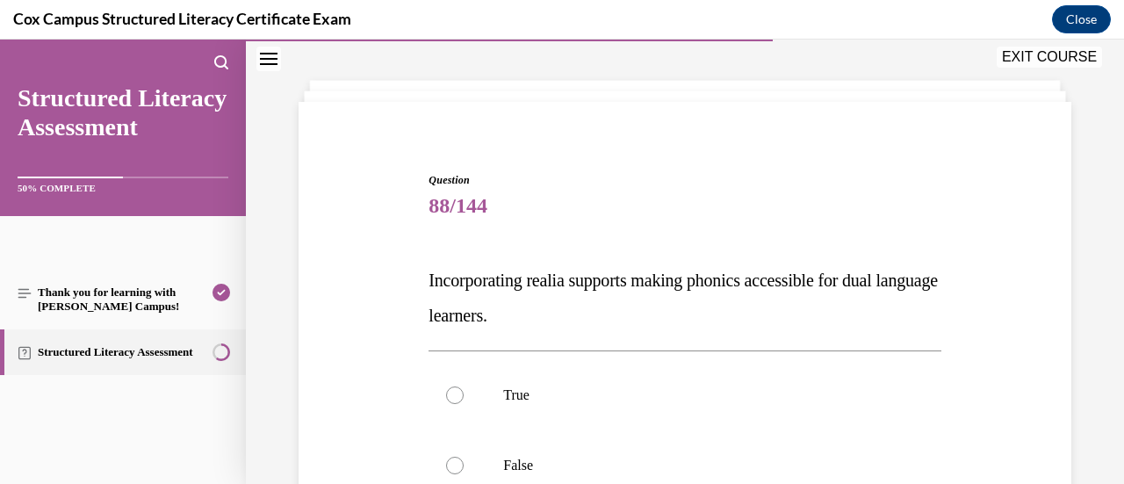
scroll to position [176, 0]
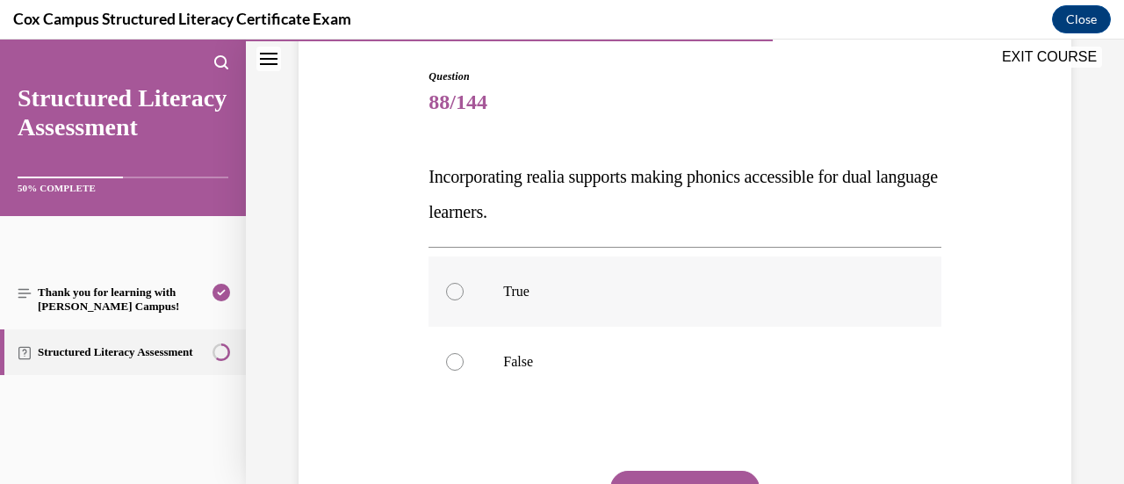
click at [792, 291] on p "True" at bounding box center [699, 292] width 393 height 18
click at [464, 291] on input "True" at bounding box center [455, 292] width 18 height 18
radio input "true"
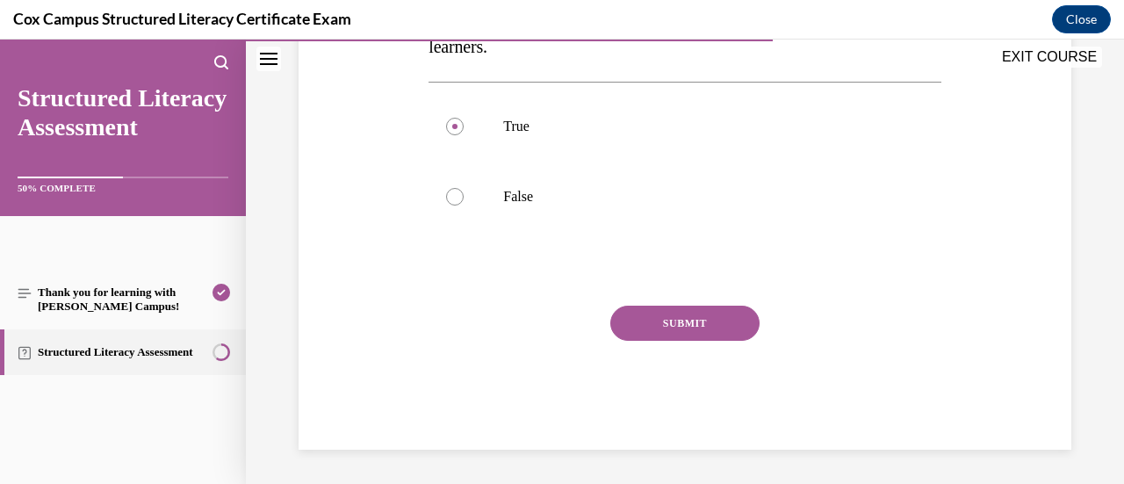
click at [716, 316] on button "SUBMIT" at bounding box center [684, 323] width 149 height 35
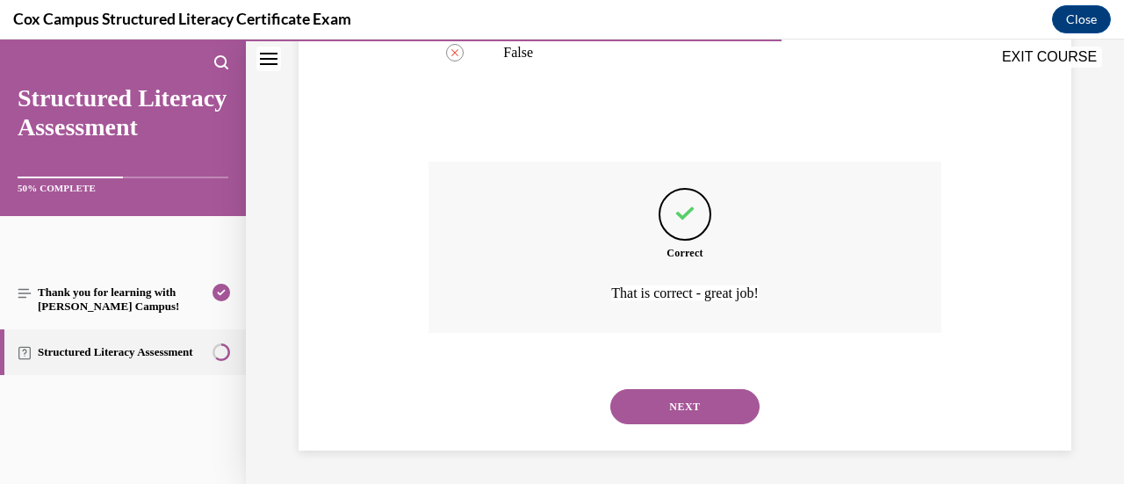
scroll to position [486, 0]
click at [676, 410] on button "NEXT" at bounding box center [684, 405] width 149 height 35
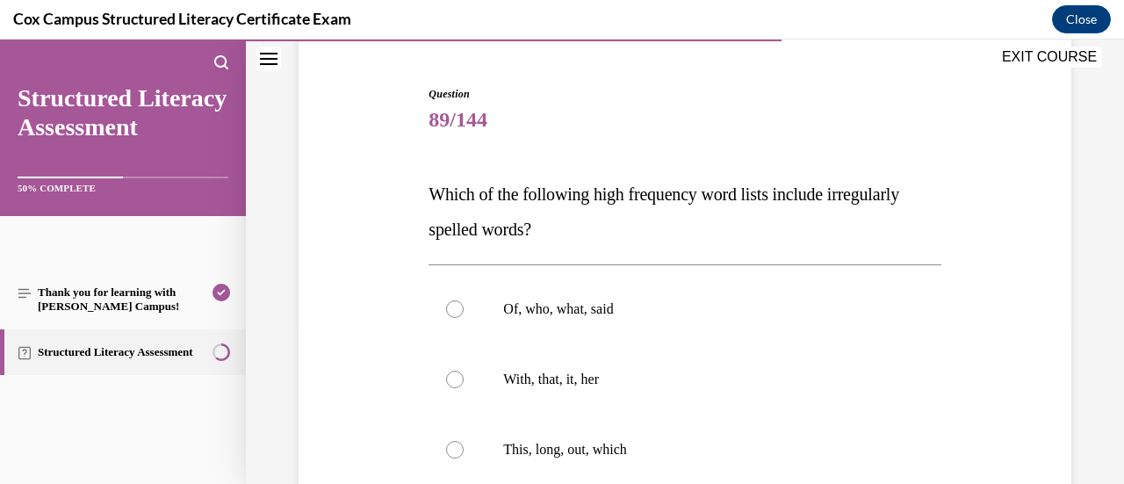
scroll to position [176, 0]
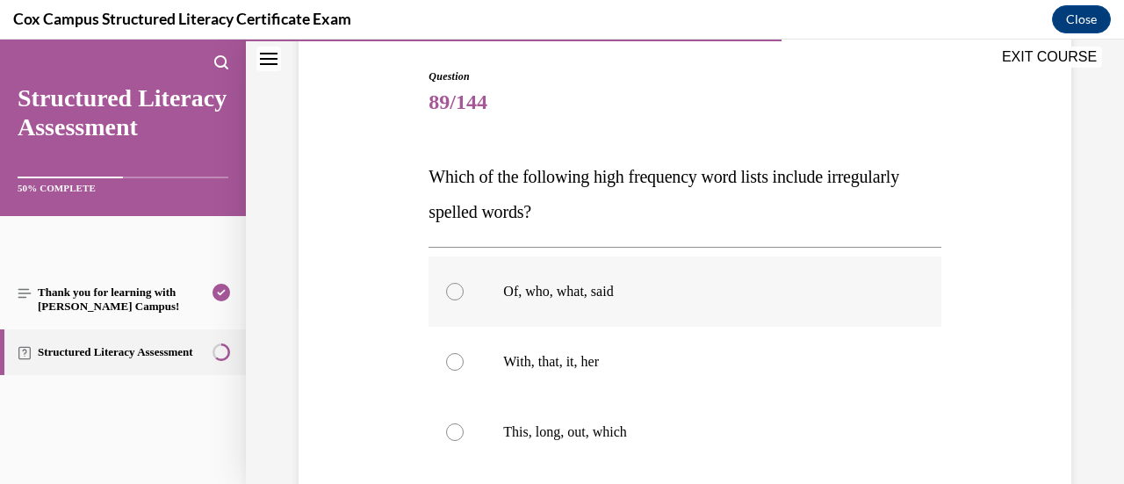
click at [734, 281] on label "Of, who, what, said" at bounding box center [684, 291] width 512 height 70
click at [464, 283] on input "Of, who, what, said" at bounding box center [455, 292] width 18 height 18
radio input "true"
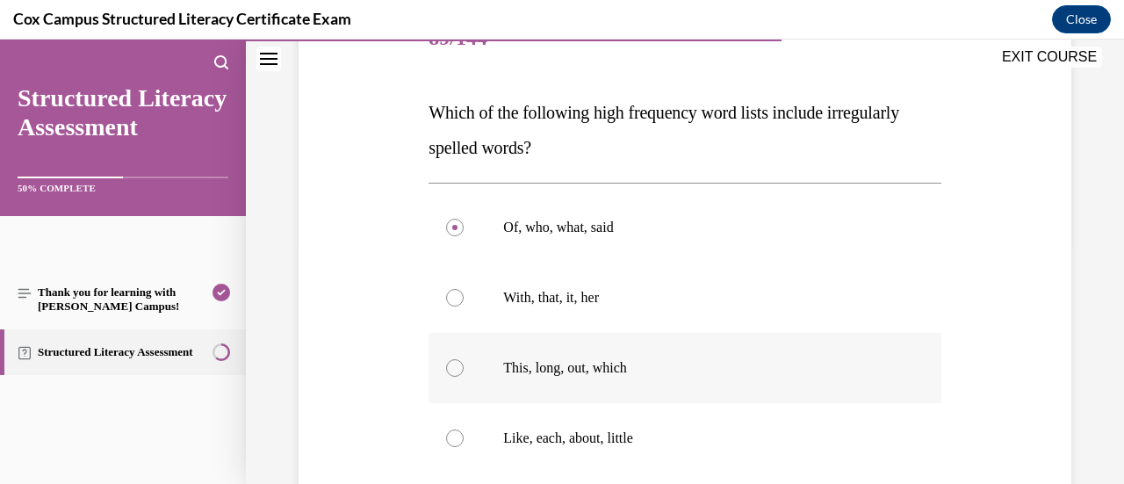
scroll to position [263, 0]
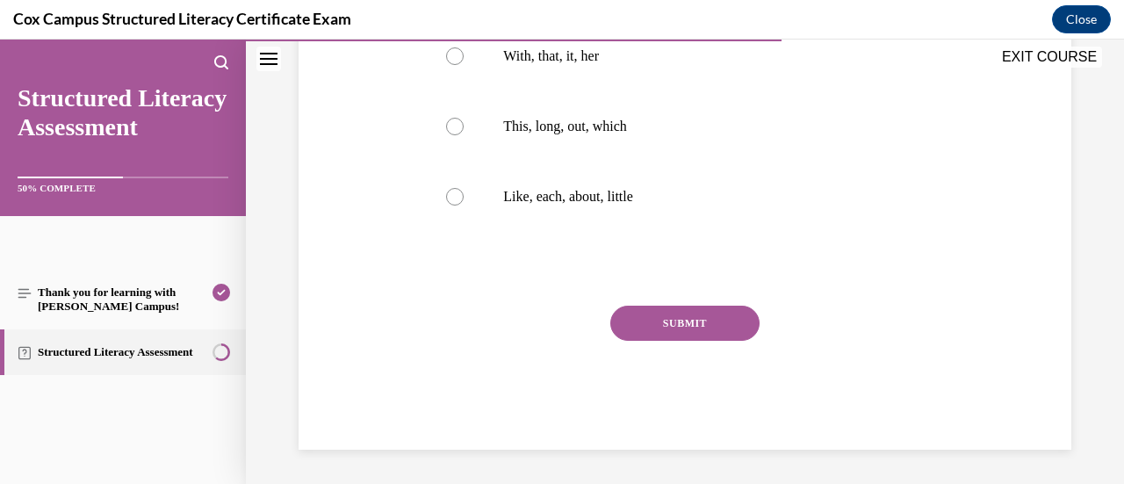
click at [734, 327] on button "SUBMIT" at bounding box center [684, 323] width 149 height 35
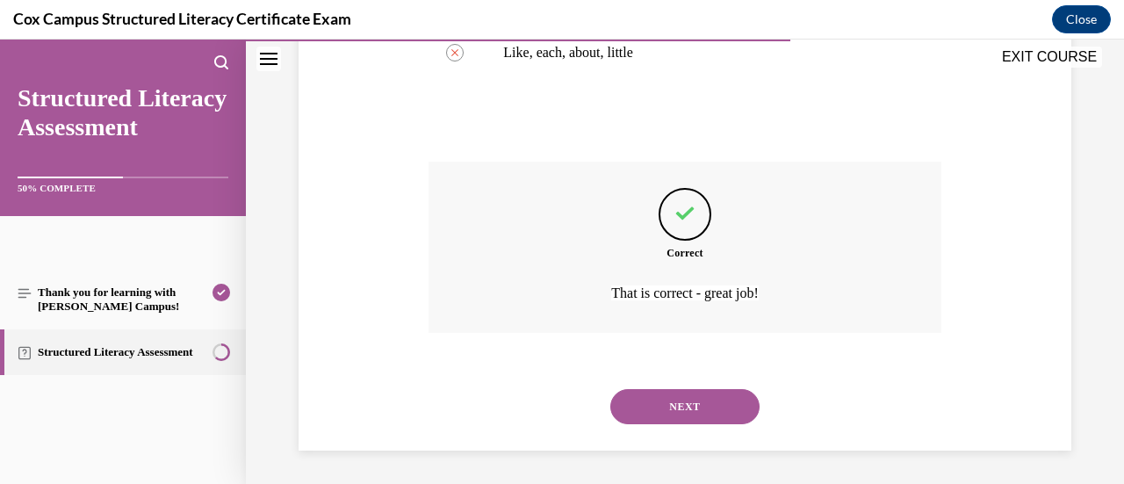
scroll to position [626, 0]
click at [687, 411] on button "NEXT" at bounding box center [684, 405] width 149 height 35
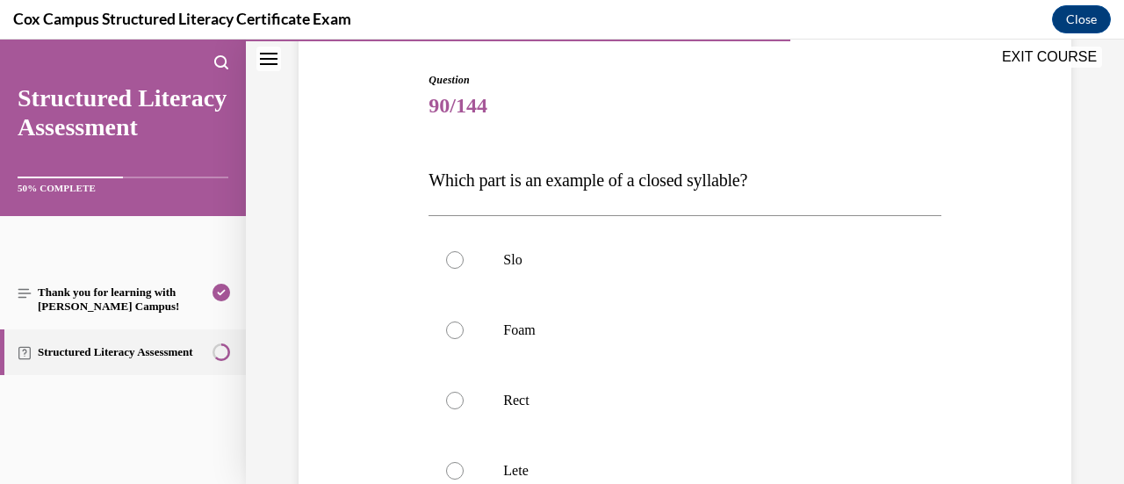
scroll to position [176, 0]
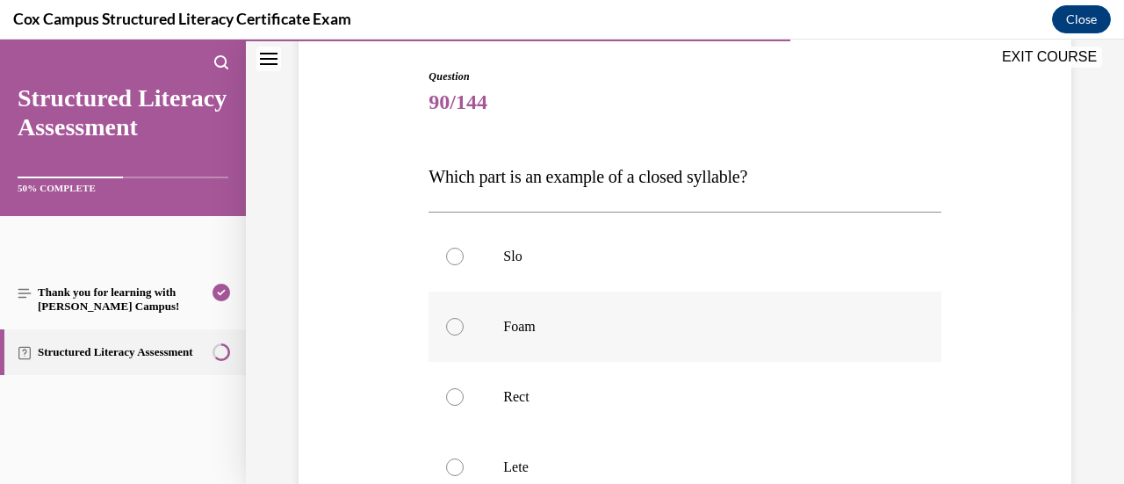
click at [827, 318] on p "Foam" at bounding box center [699, 327] width 393 height 18
click at [464, 318] on input "Foam" at bounding box center [455, 327] width 18 height 18
radio input "true"
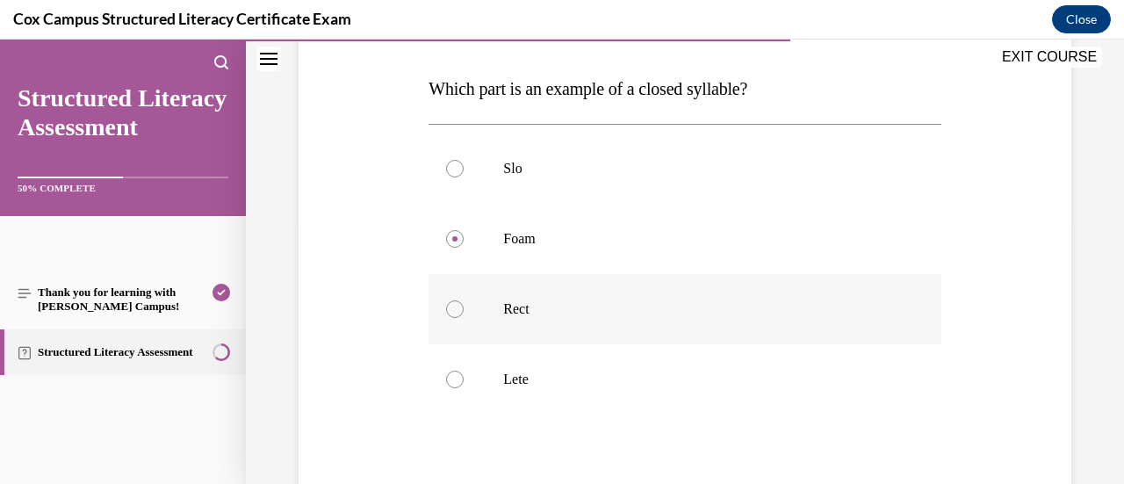
click at [824, 316] on p "Rect" at bounding box center [699, 309] width 393 height 18
click at [464, 316] on input "Rect" at bounding box center [455, 309] width 18 height 18
radio input "true"
click at [778, 237] on p "Foam" at bounding box center [699, 239] width 393 height 18
click at [464, 237] on input "Foam" at bounding box center [455, 239] width 18 height 18
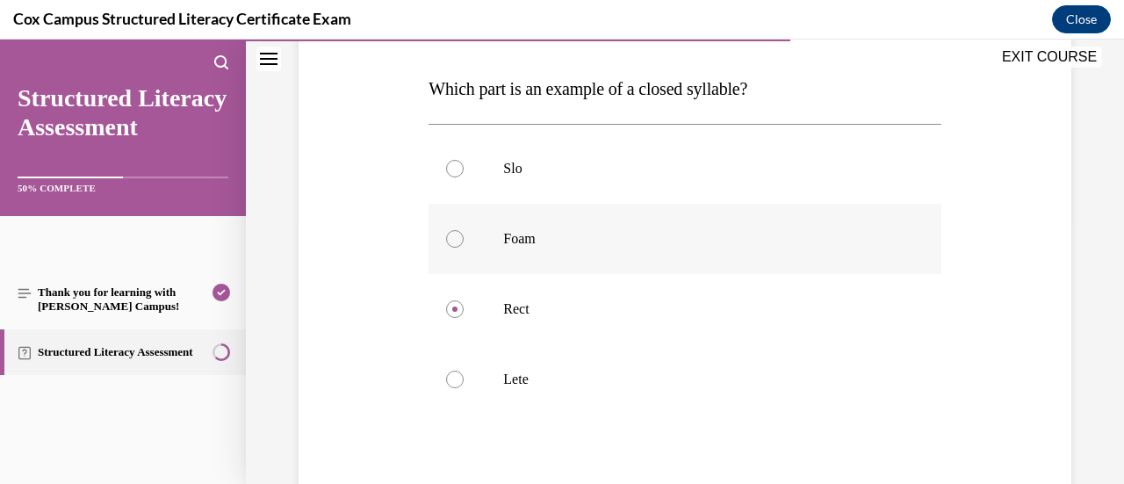
radio input "true"
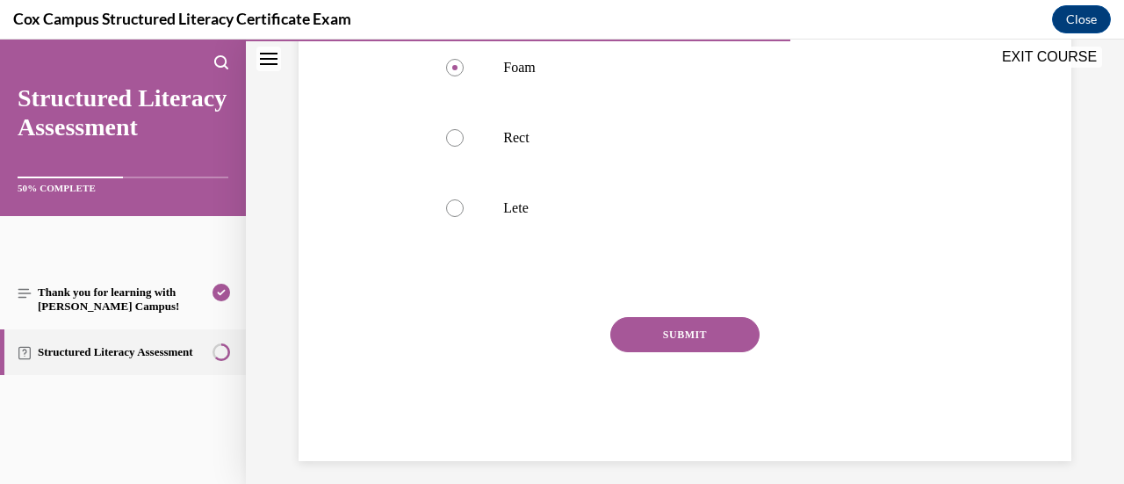
scroll to position [439, 0]
click at [634, 331] on button "SUBMIT" at bounding box center [684, 330] width 149 height 35
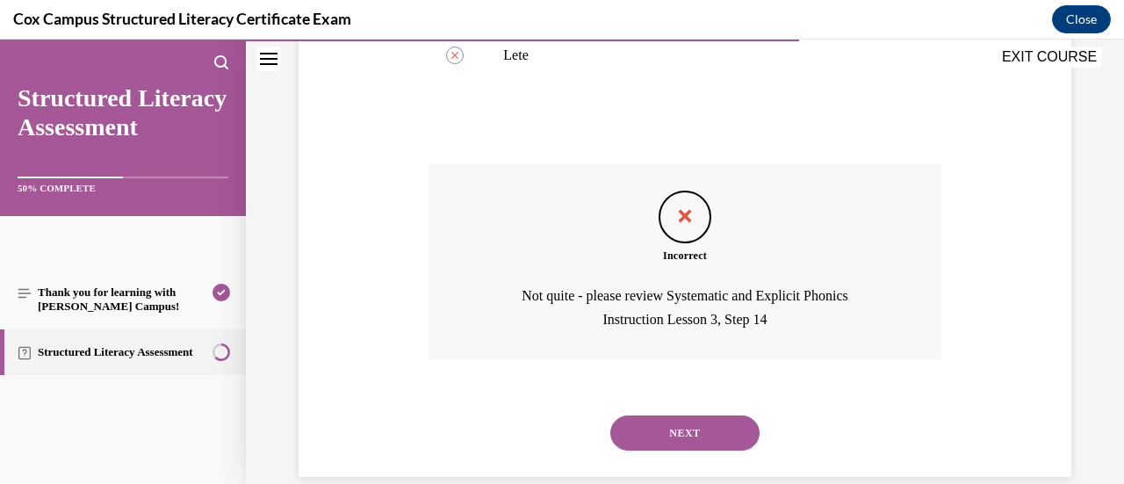
scroll to position [615, 0]
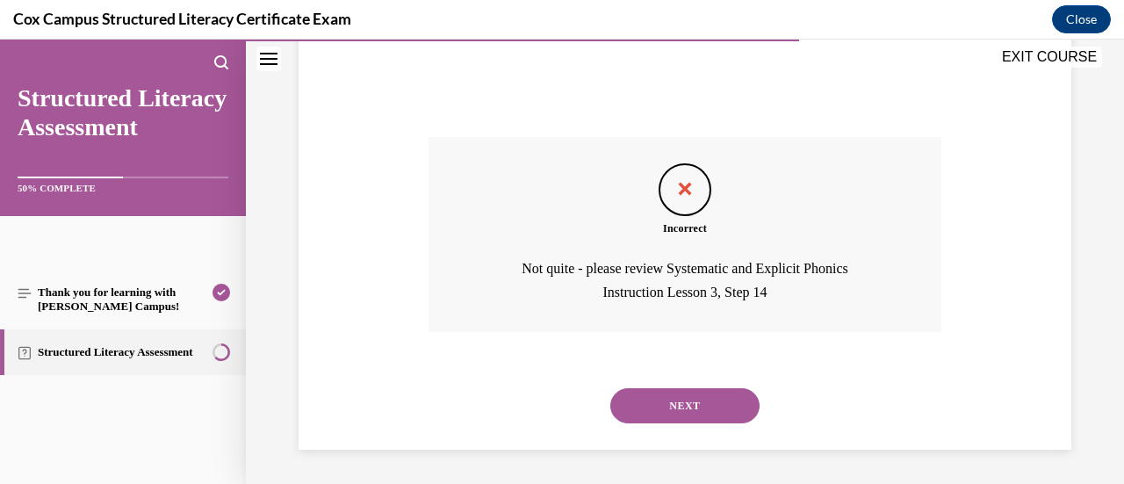
click at [695, 407] on button "NEXT" at bounding box center [684, 405] width 149 height 35
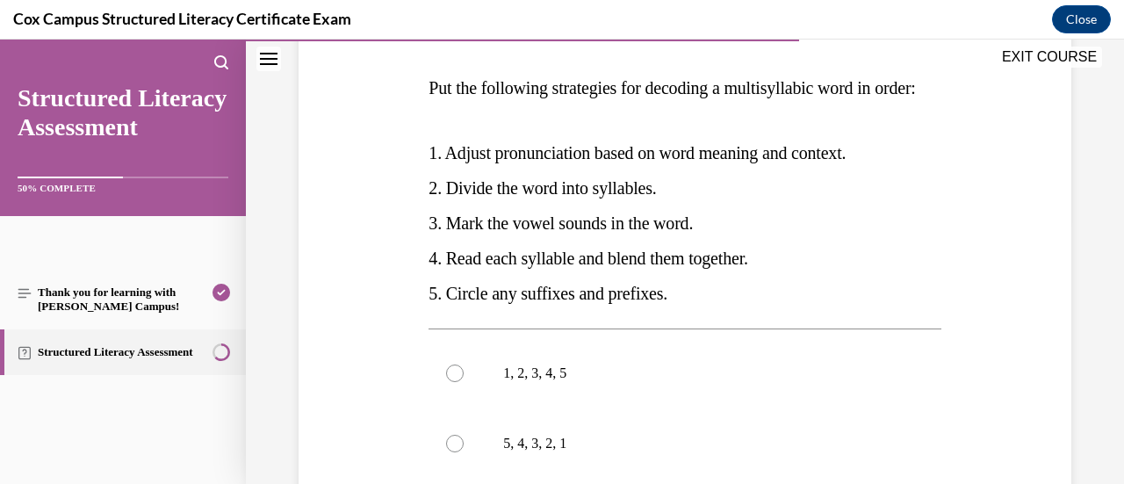
scroll to position [263, 0]
click at [846, 383] on p "1, 2, 3, 4, 5" at bounding box center [699, 374] width 393 height 18
click at [464, 383] on input "1, 2, 3, 4, 5" at bounding box center [455, 374] width 18 height 18
radio input "true"
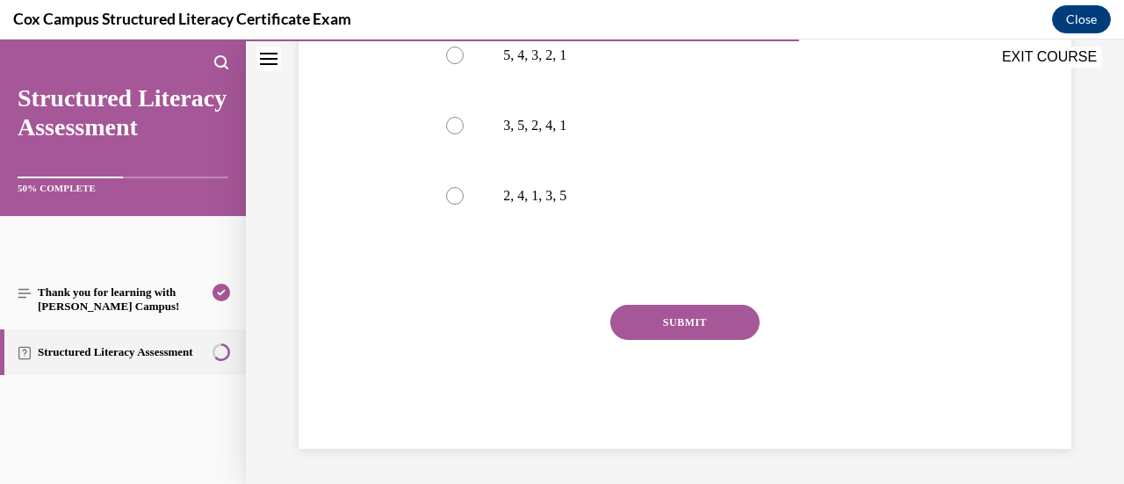
click at [676, 335] on button "SUBMIT" at bounding box center [684, 322] width 149 height 35
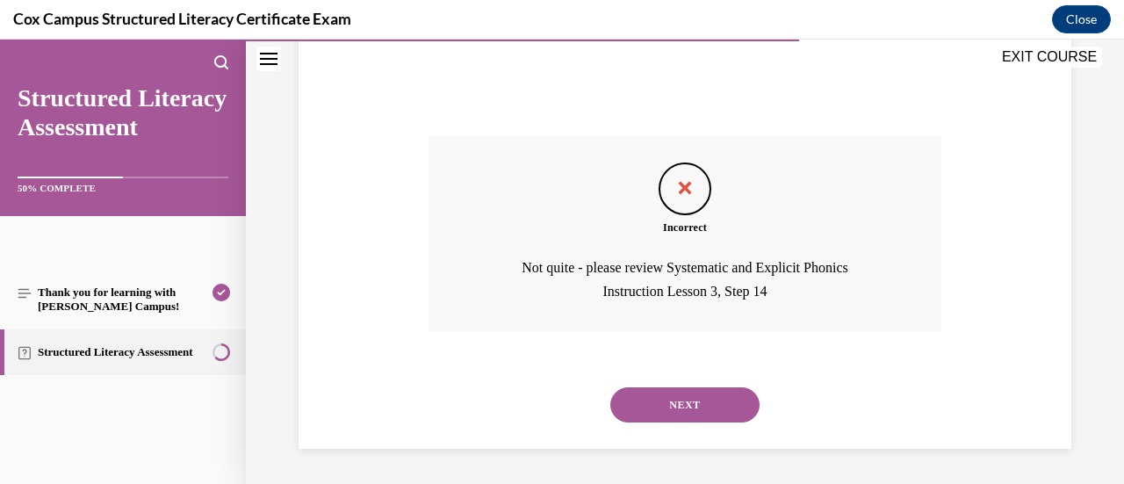
scroll to position [855, 0]
click at [695, 415] on button "NEXT" at bounding box center [684, 404] width 149 height 35
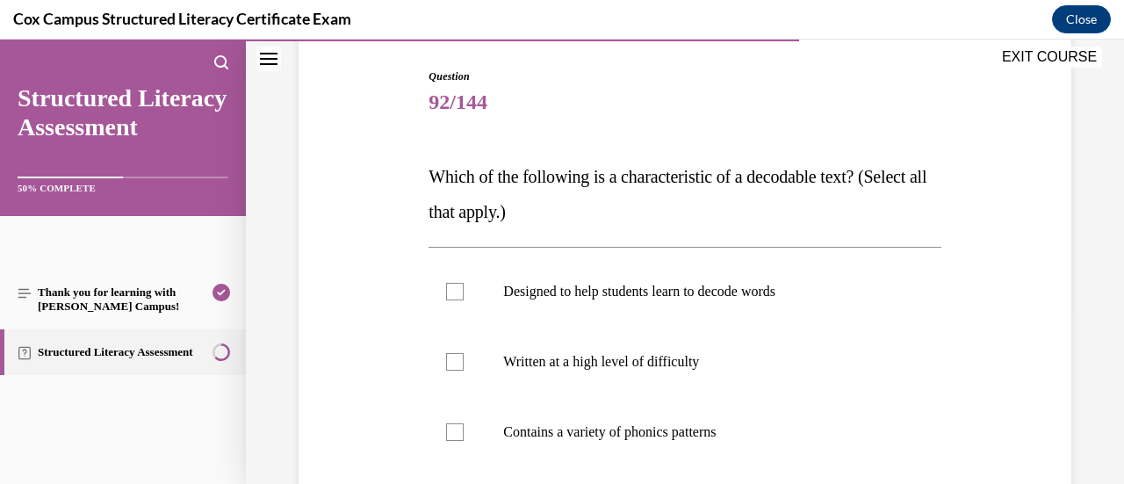
scroll to position [263, 0]
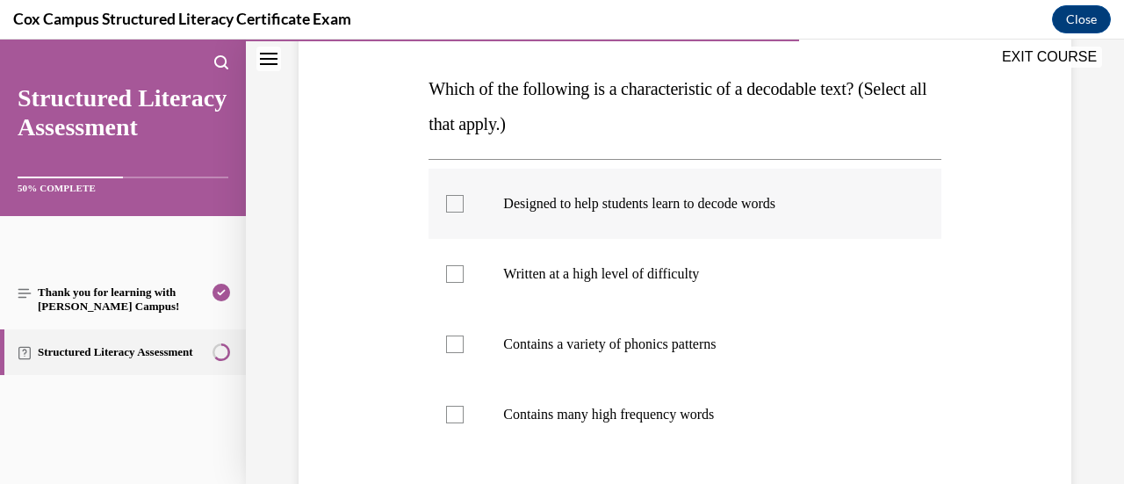
click at [759, 203] on p "Designed to help students learn to decode words" at bounding box center [699, 204] width 393 height 18
click at [464, 203] on input "Designed to help students learn to decode words" at bounding box center [455, 204] width 18 height 18
checkbox input "true"
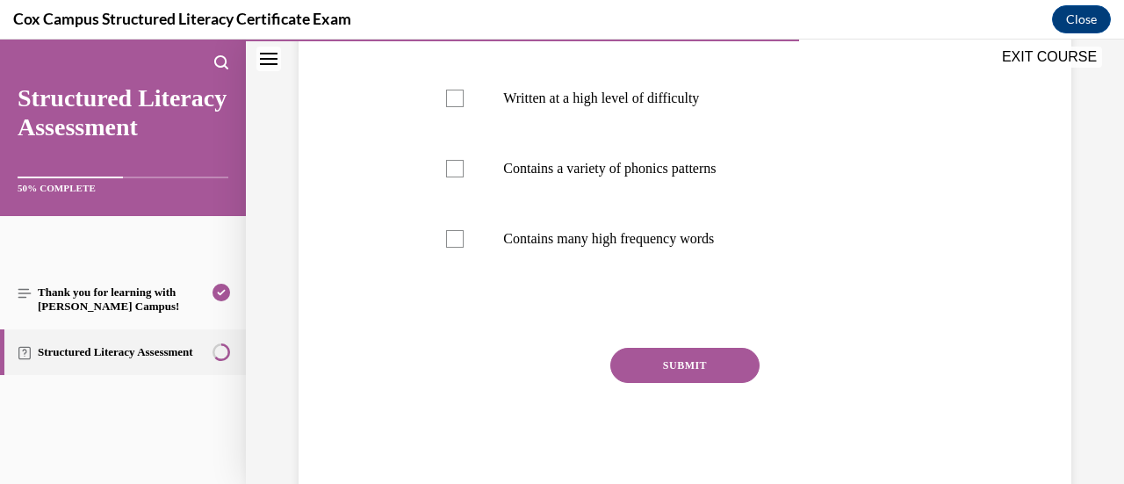
click at [721, 363] on button "SUBMIT" at bounding box center [684, 365] width 149 height 35
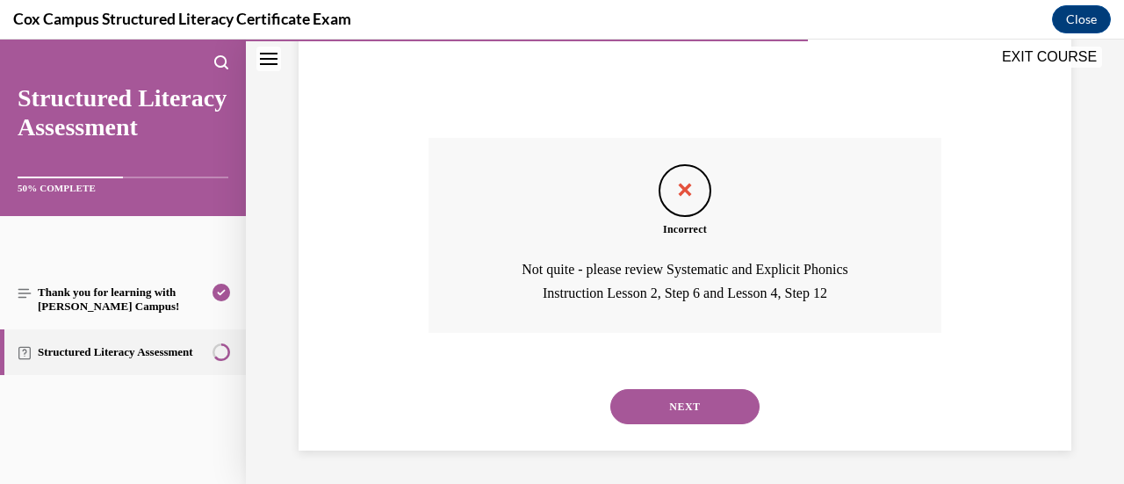
scroll to position [650, 0]
click at [717, 405] on button "NEXT" at bounding box center [684, 405] width 149 height 35
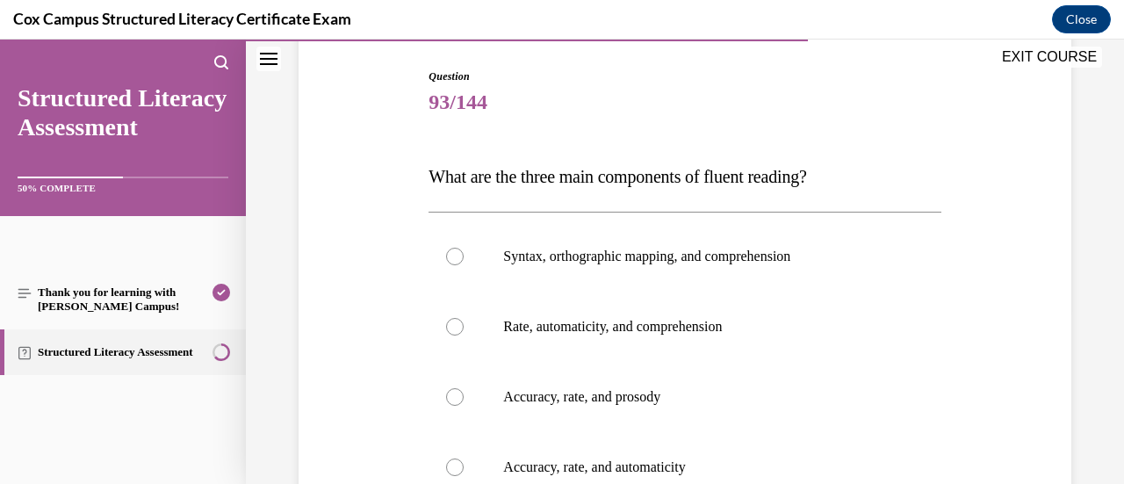
scroll to position [263, 0]
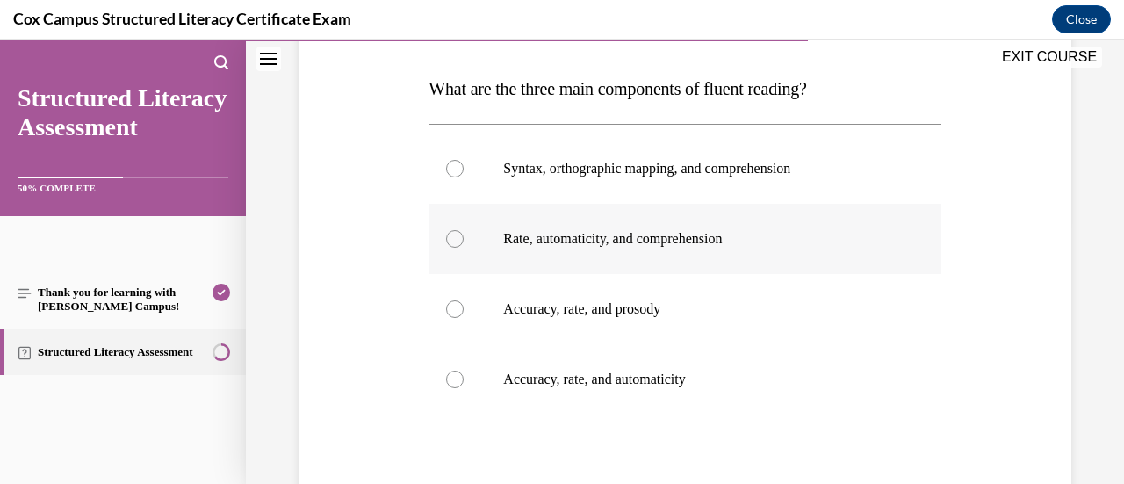
click at [810, 267] on label "Rate, automaticity, and comprehension" at bounding box center [684, 239] width 512 height 70
click at [464, 248] on input "Rate, automaticity, and comprehension" at bounding box center [455, 239] width 18 height 18
radio input "true"
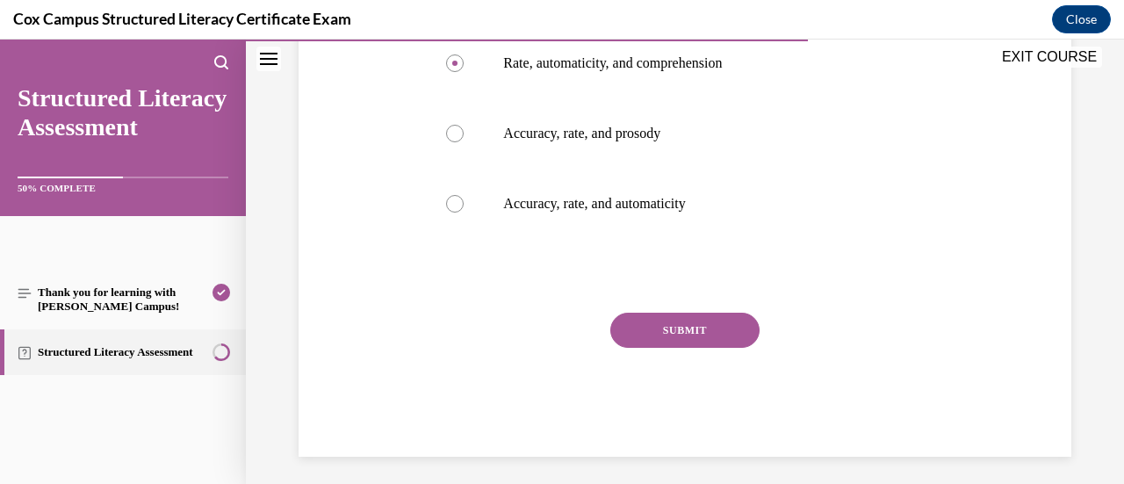
click at [699, 335] on button "SUBMIT" at bounding box center [684, 330] width 149 height 35
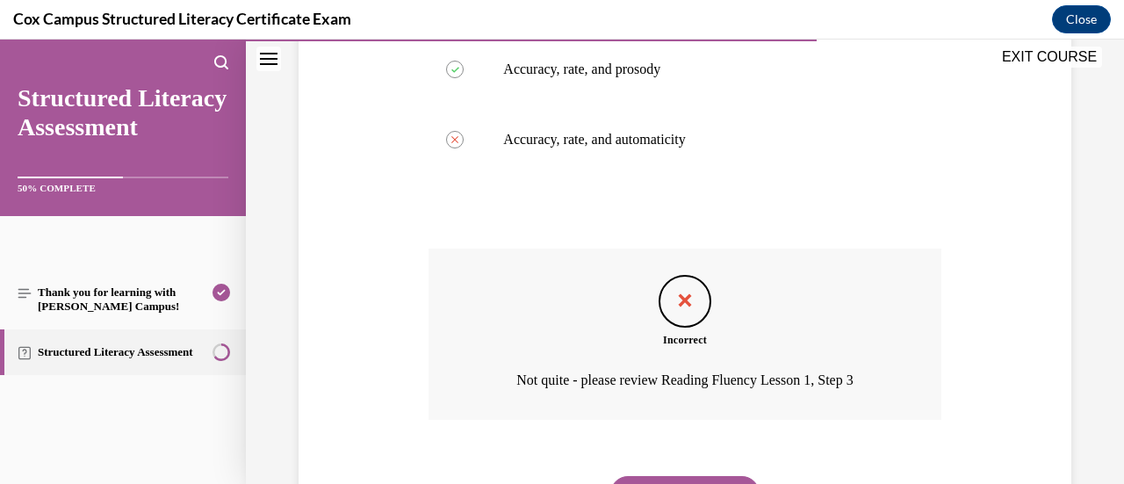
scroll to position [591, 0]
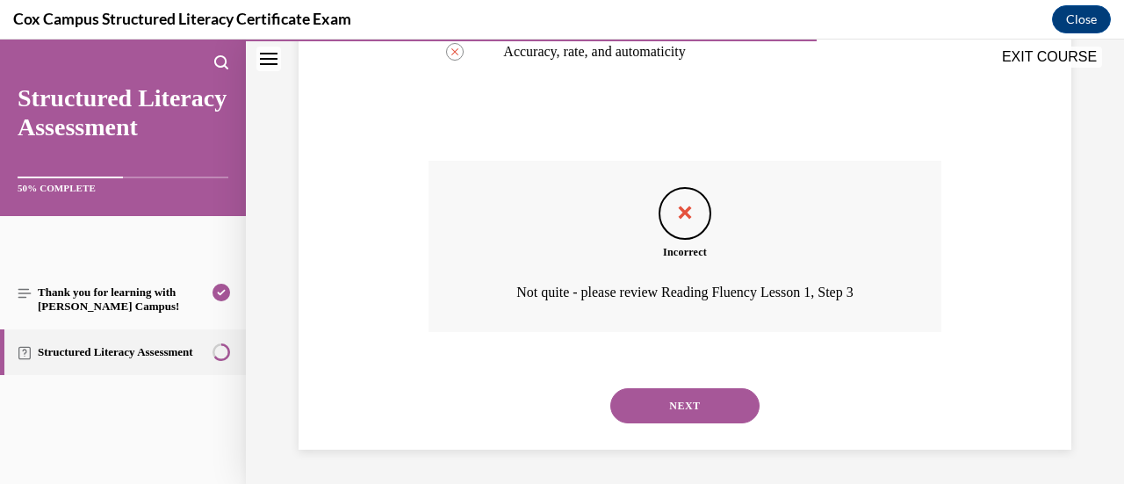
click at [667, 408] on button "NEXT" at bounding box center [684, 405] width 149 height 35
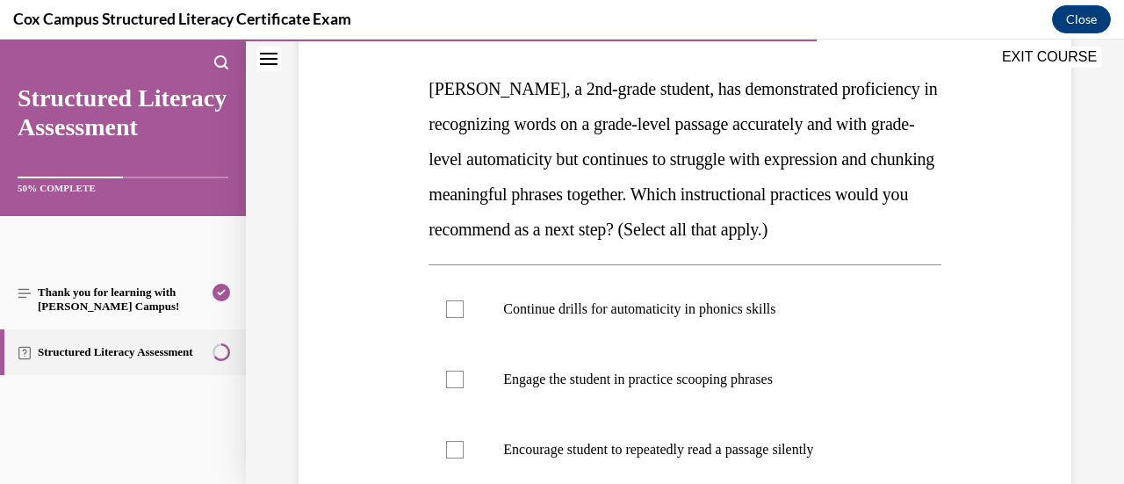
scroll to position [439, 0]
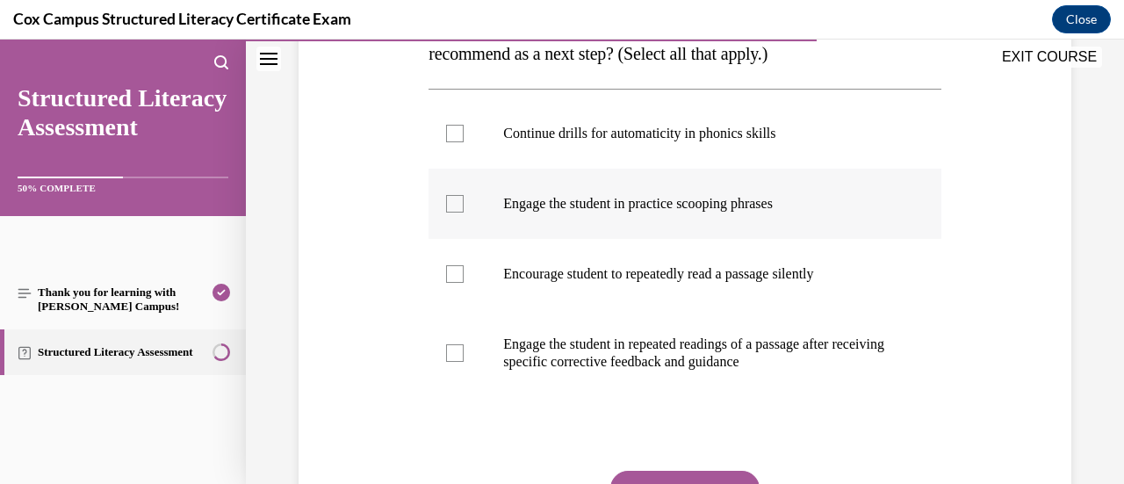
click at [452, 212] on div at bounding box center [455, 204] width 18 height 18
click at [452, 212] on input "Engage the student in practice scooping phrases" at bounding box center [455, 204] width 18 height 18
checkbox input "true"
click at [732, 371] on p "Engage the student in repeated readings of a passage after receiving specific c…" at bounding box center [699, 352] width 393 height 35
click at [464, 362] on input "Engage the student in repeated readings of a passage after receiving specific c…" at bounding box center [455, 353] width 18 height 18
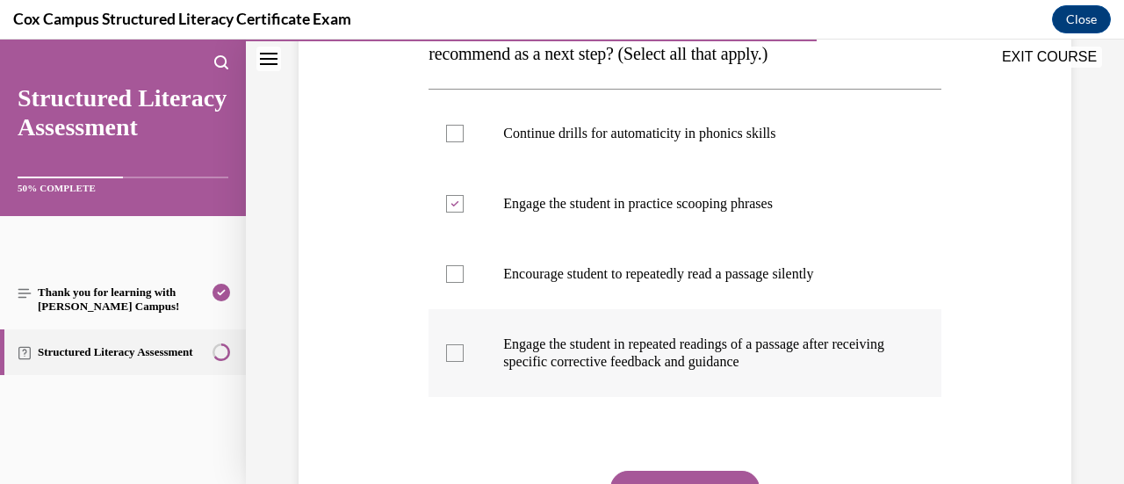
checkbox input "true"
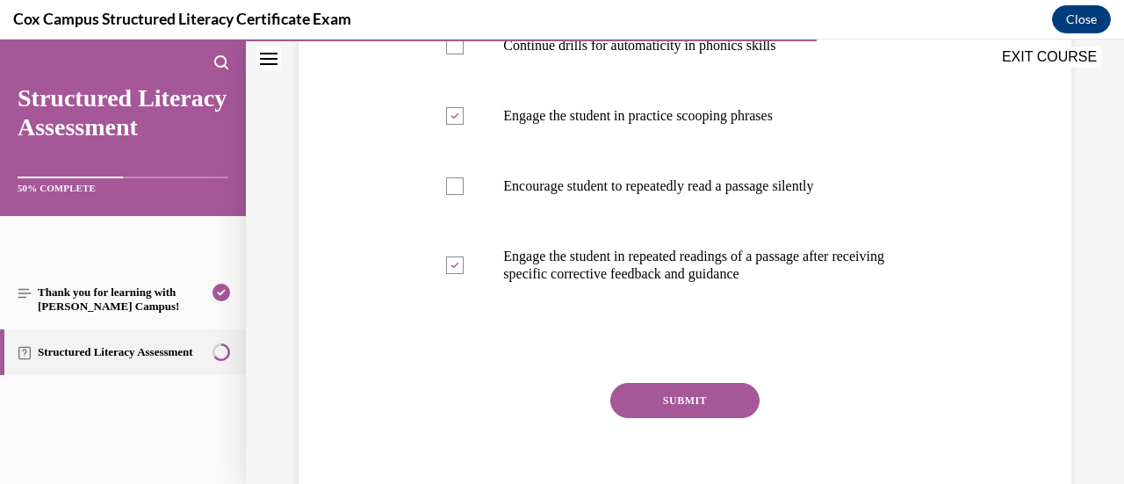
click at [680, 418] on button "SUBMIT" at bounding box center [684, 400] width 149 height 35
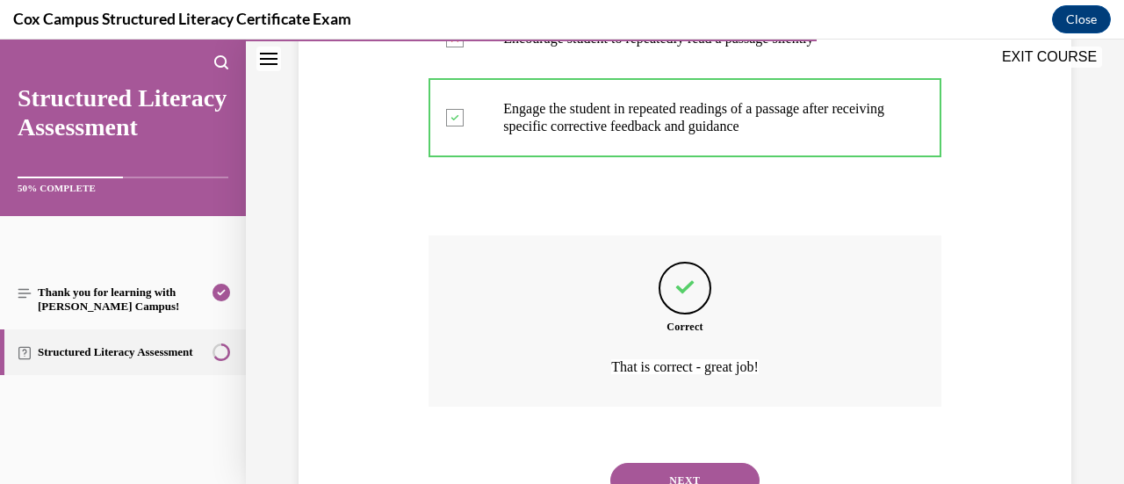
scroll to position [784, 0]
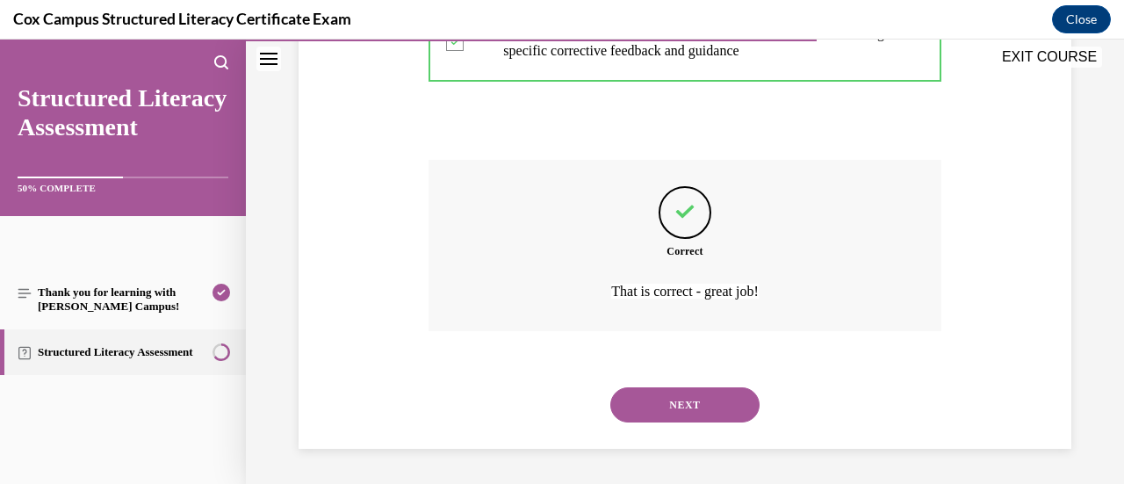
click at [697, 415] on button "NEXT" at bounding box center [684, 404] width 149 height 35
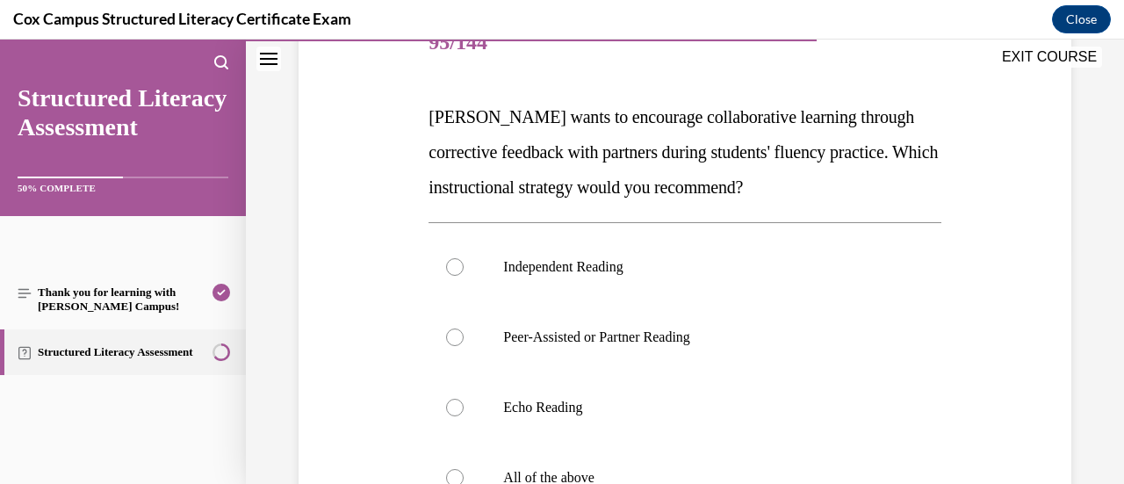
scroll to position [263, 0]
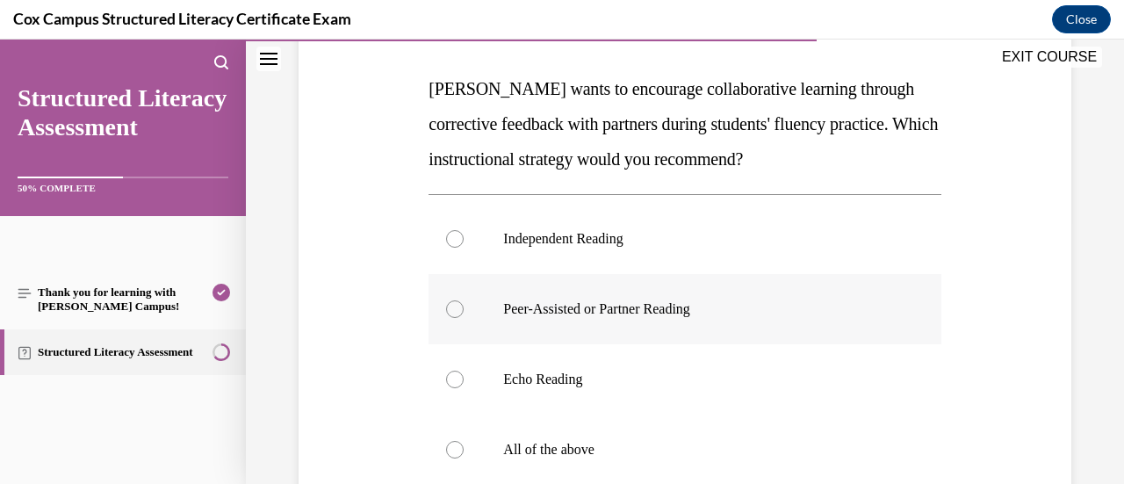
click at [827, 296] on label "Peer-Assisted or Partner Reading" at bounding box center [684, 309] width 512 height 70
click at [464, 300] on input "Peer-Assisted or Partner Reading" at bounding box center [455, 309] width 18 height 18
radio input "true"
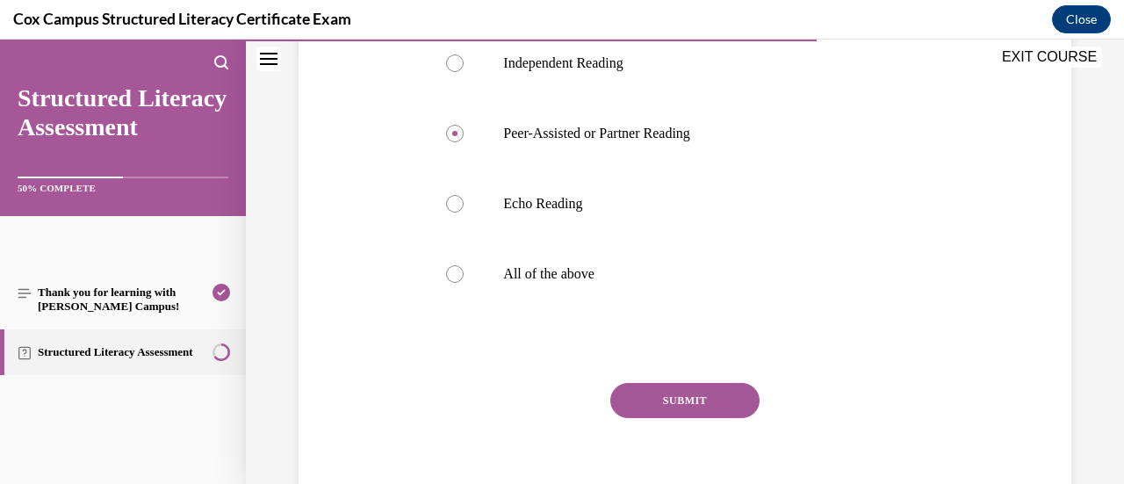
click at [731, 396] on button "SUBMIT" at bounding box center [684, 400] width 149 height 35
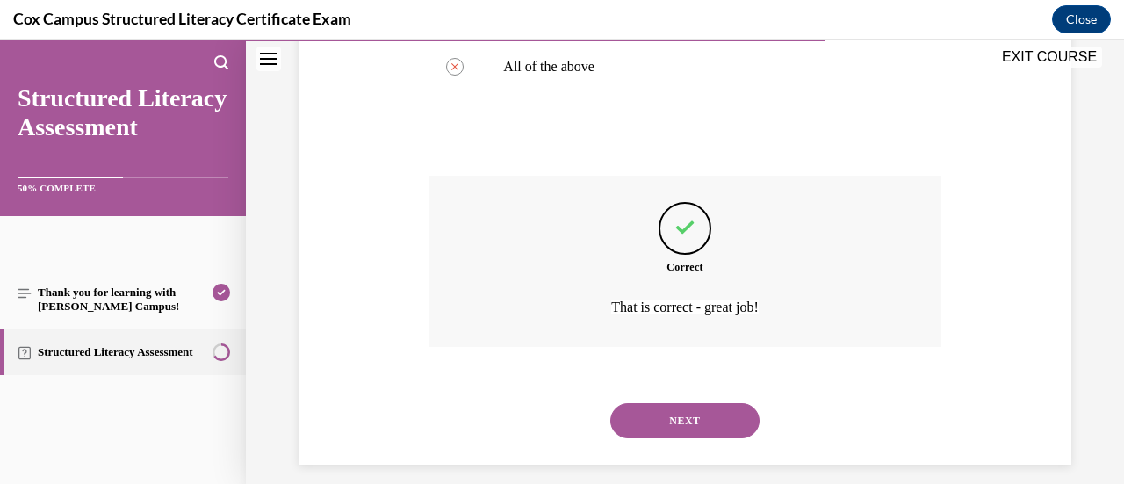
scroll to position [661, 0]
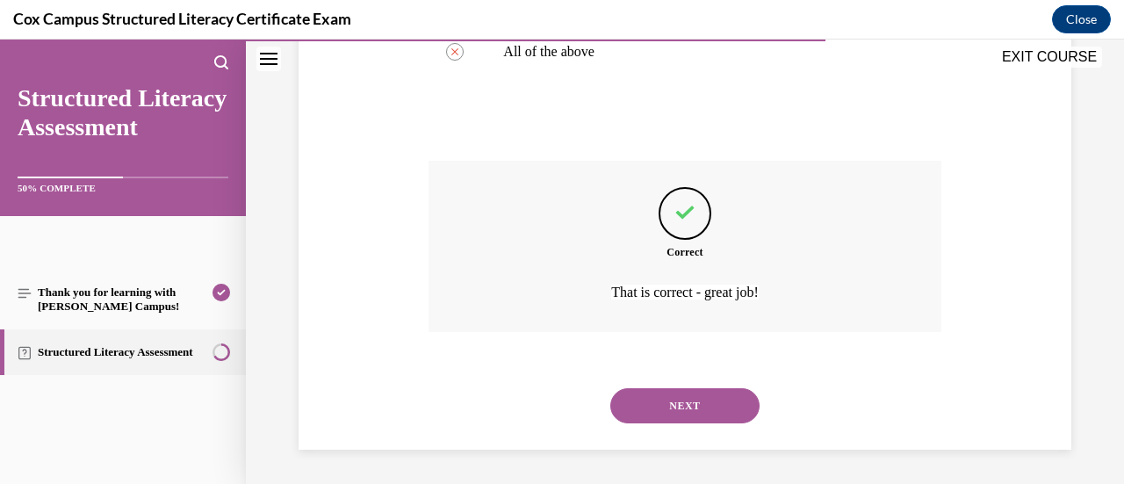
click at [731, 414] on button "NEXT" at bounding box center [684, 405] width 149 height 35
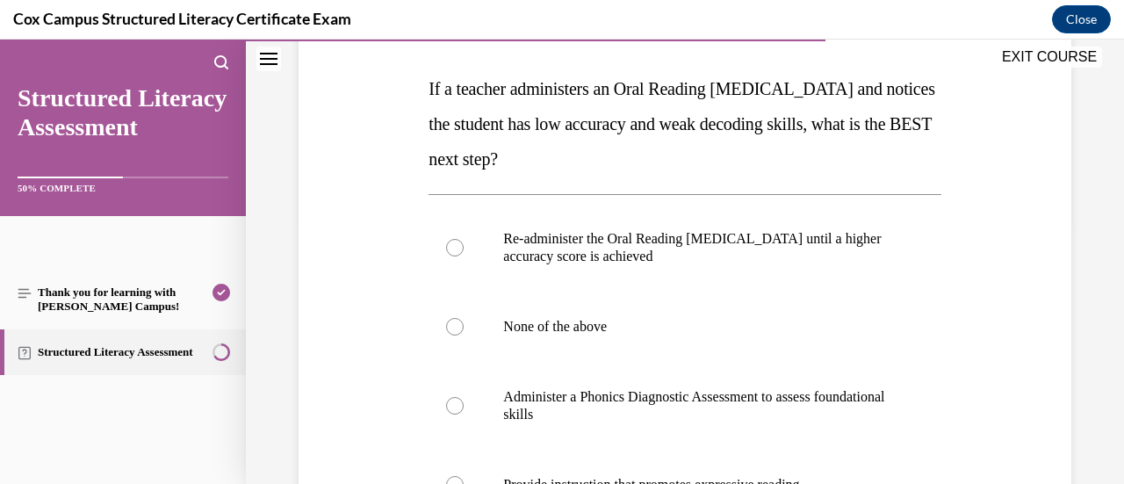
scroll to position [351, 0]
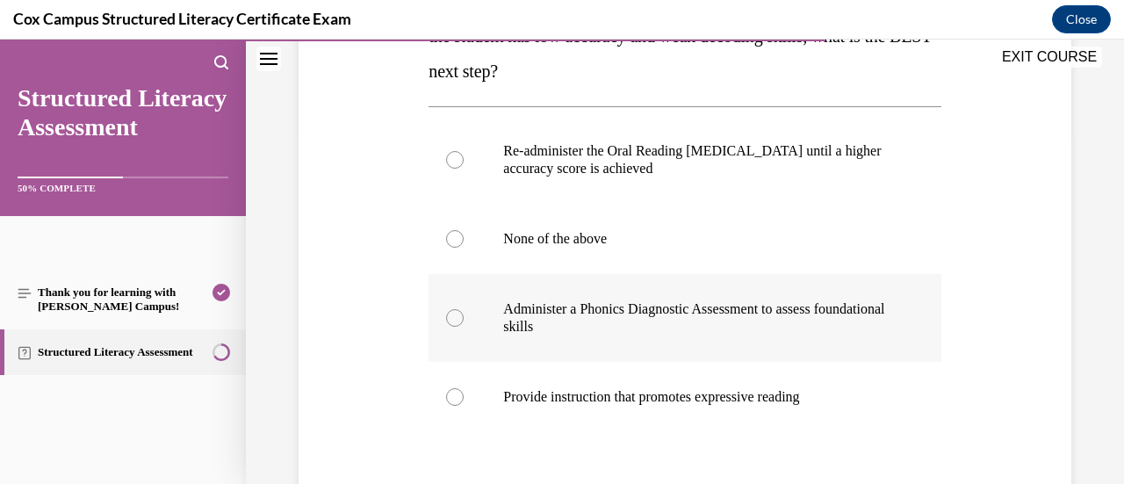
click at [811, 326] on p "Administer a Phonics Diagnostic Assessment to assess foundational skills" at bounding box center [699, 317] width 393 height 35
click at [464, 326] on input "Administer a Phonics Diagnostic Assessment to assess foundational skills" at bounding box center [455, 318] width 18 height 18
radio input "true"
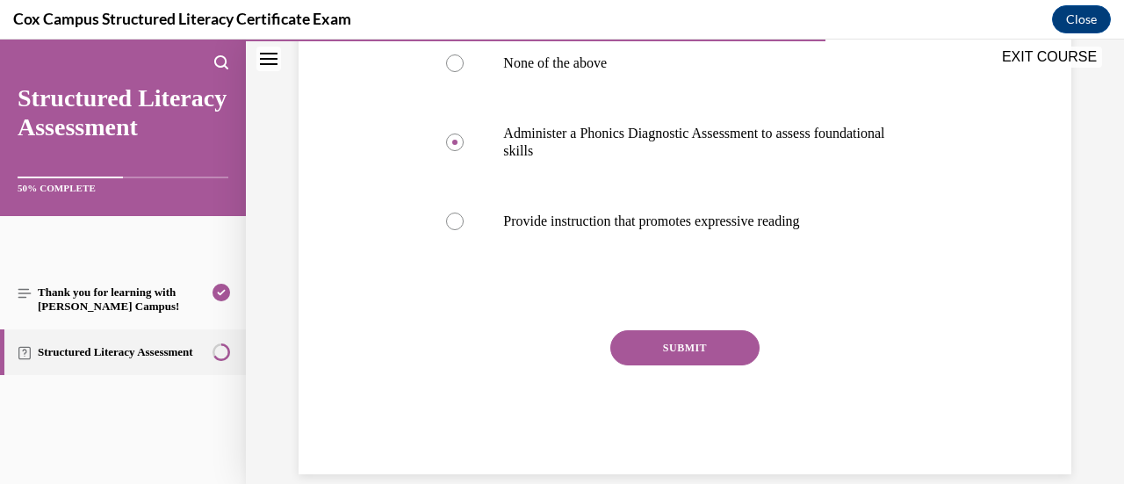
click at [722, 352] on button "SUBMIT" at bounding box center [684, 347] width 149 height 35
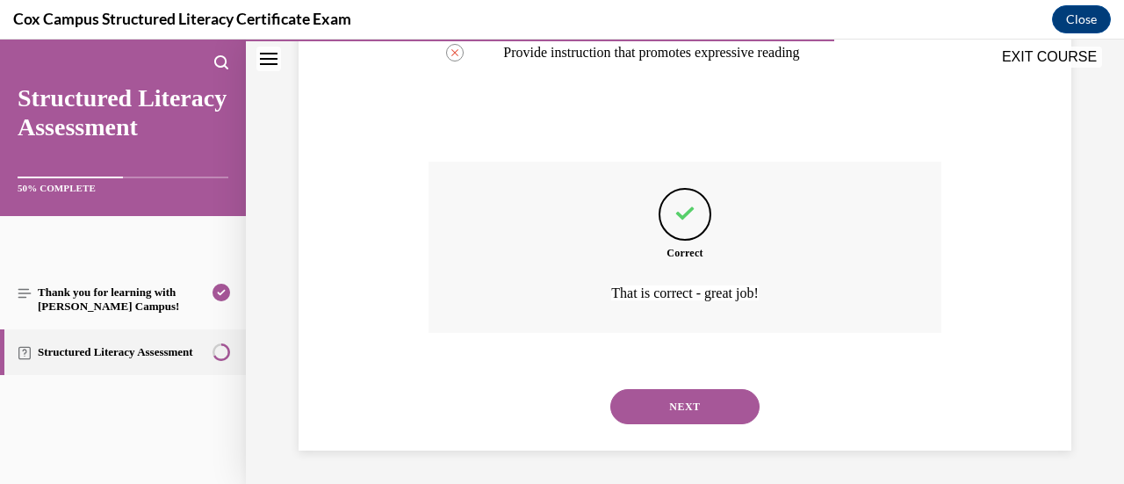
scroll to position [696, 0]
click at [730, 408] on button "NEXT" at bounding box center [684, 405] width 149 height 35
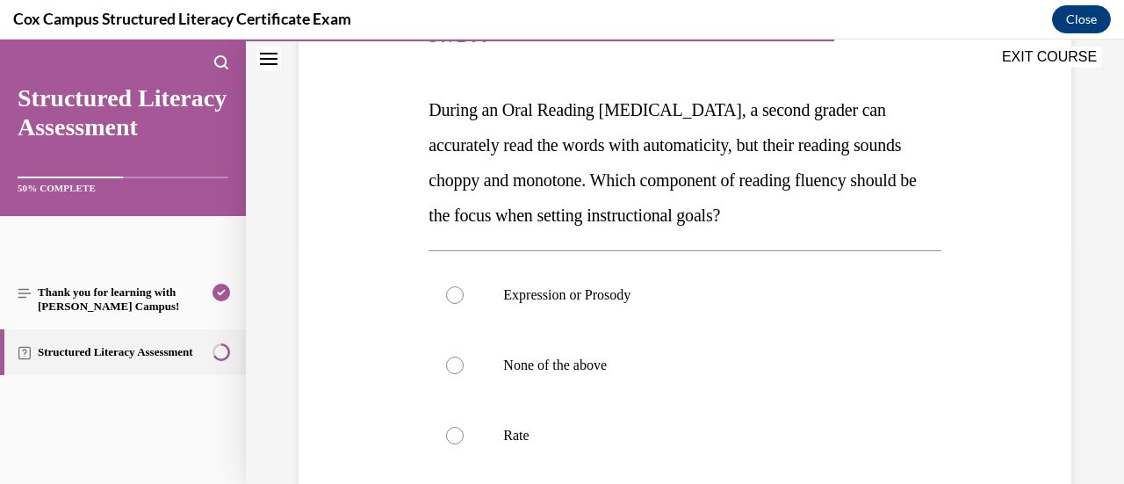
scroll to position [263, 0]
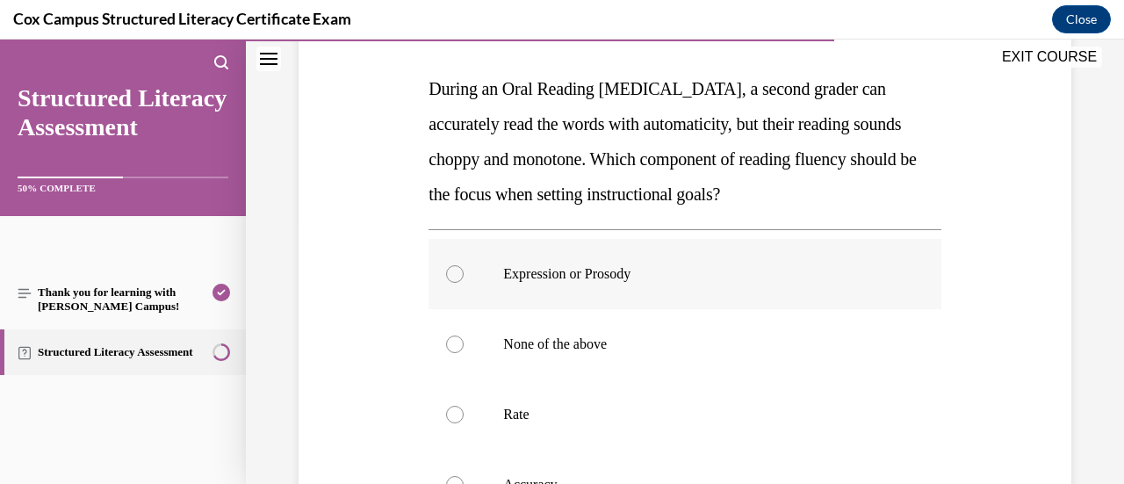
click at [715, 292] on label "Expression or Prosody" at bounding box center [684, 274] width 512 height 70
click at [464, 283] on input "Expression or Prosody" at bounding box center [455, 274] width 18 height 18
radio input "true"
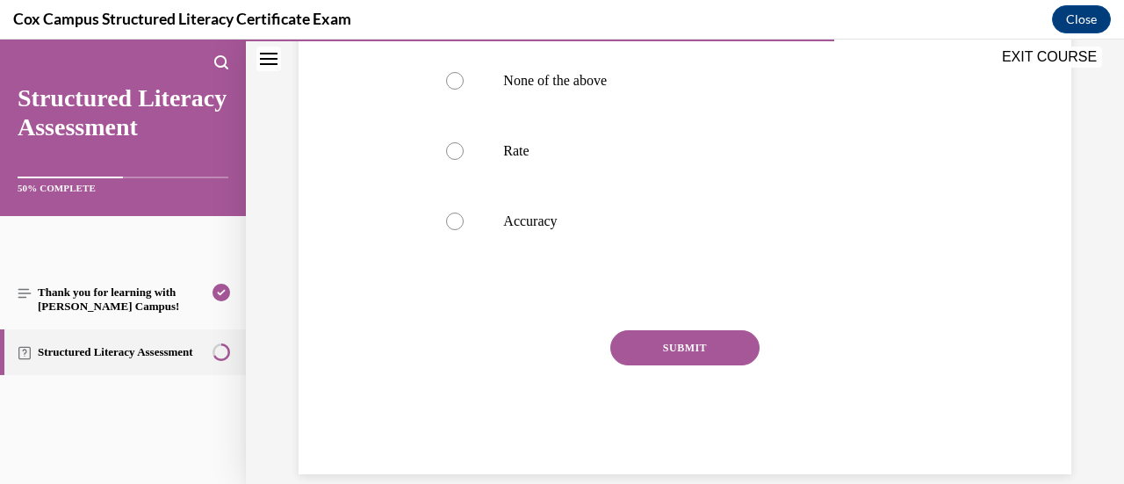
click at [702, 349] on button "SUBMIT" at bounding box center [684, 347] width 149 height 35
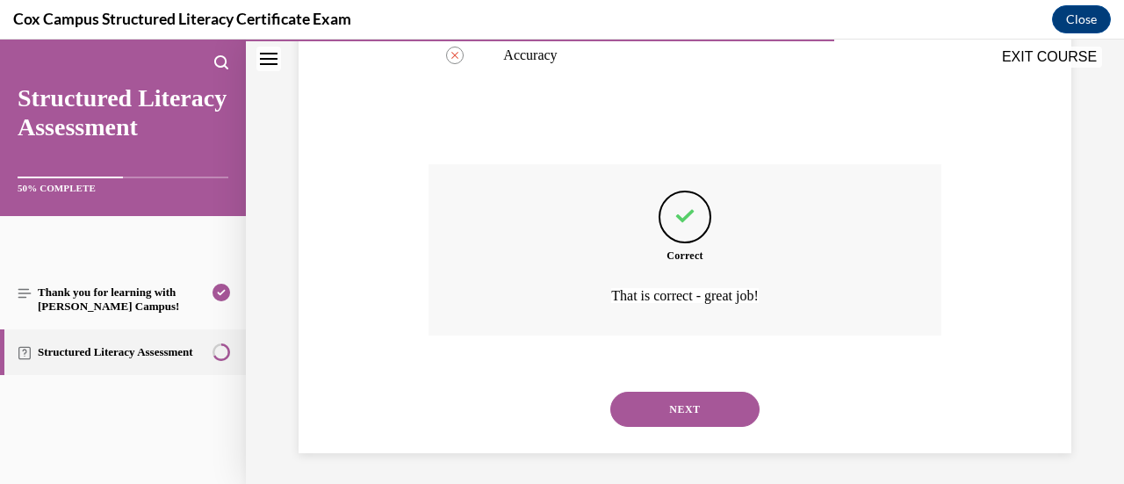
scroll to position [696, 0]
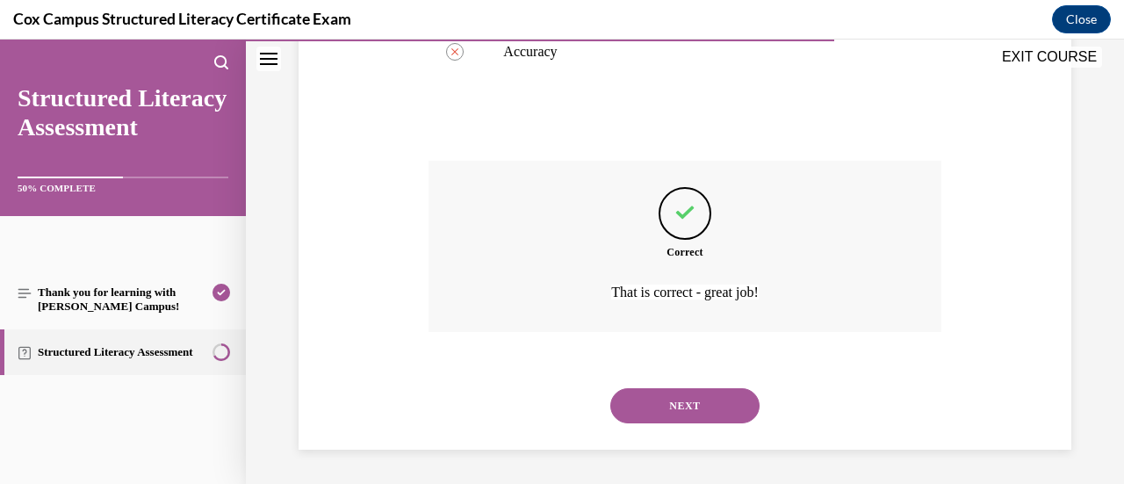
click at [698, 412] on button "NEXT" at bounding box center [684, 405] width 149 height 35
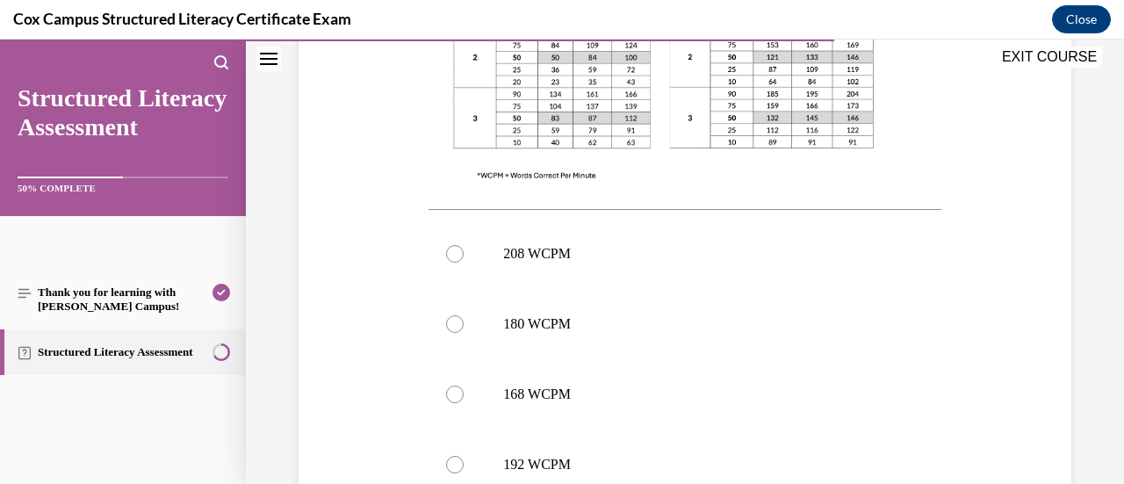
scroll to position [704, 0]
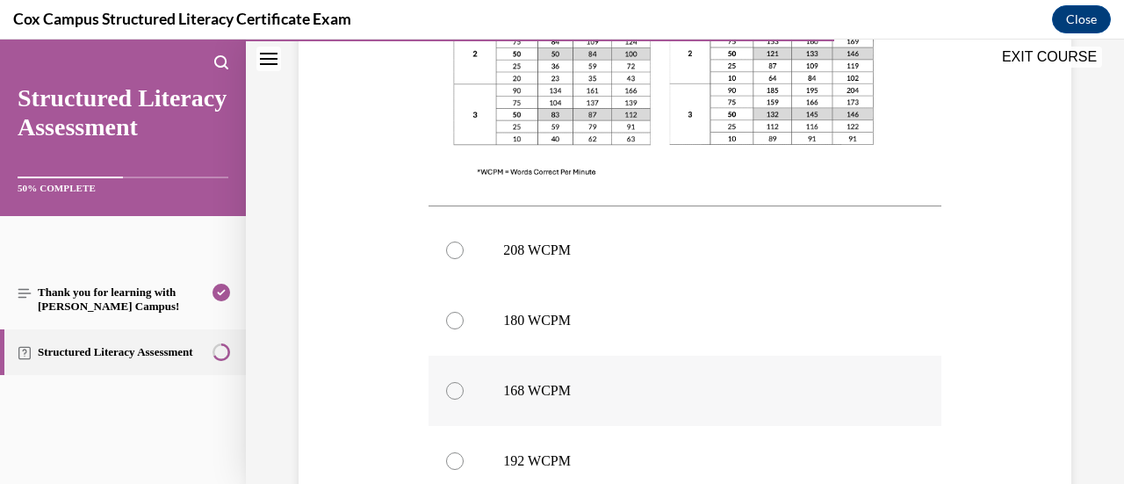
click at [896, 356] on label "168 WCPM" at bounding box center [684, 391] width 512 height 70
click at [464, 382] on input "168 WCPM" at bounding box center [455, 391] width 18 height 18
radio input "true"
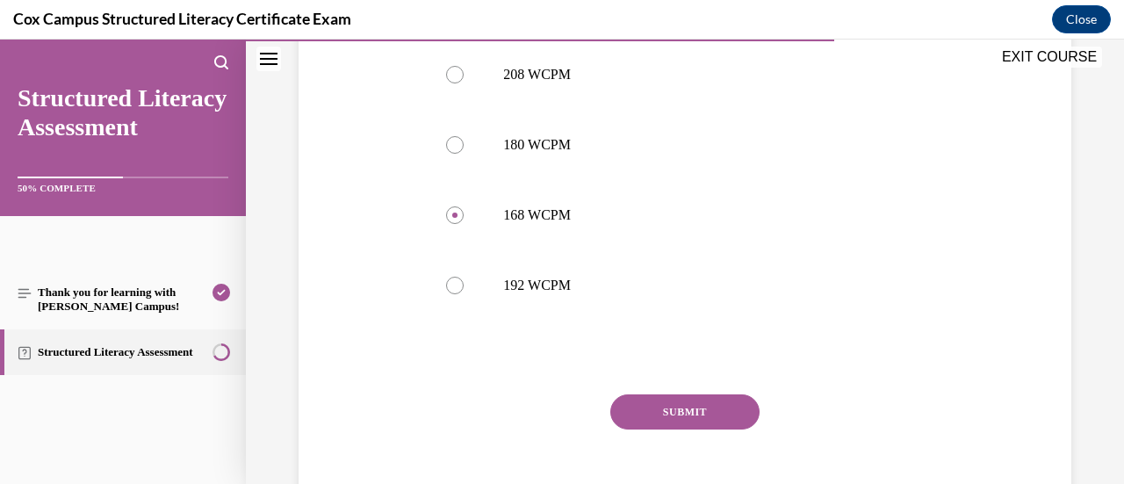
click at [684, 394] on button "SUBMIT" at bounding box center [684, 411] width 149 height 35
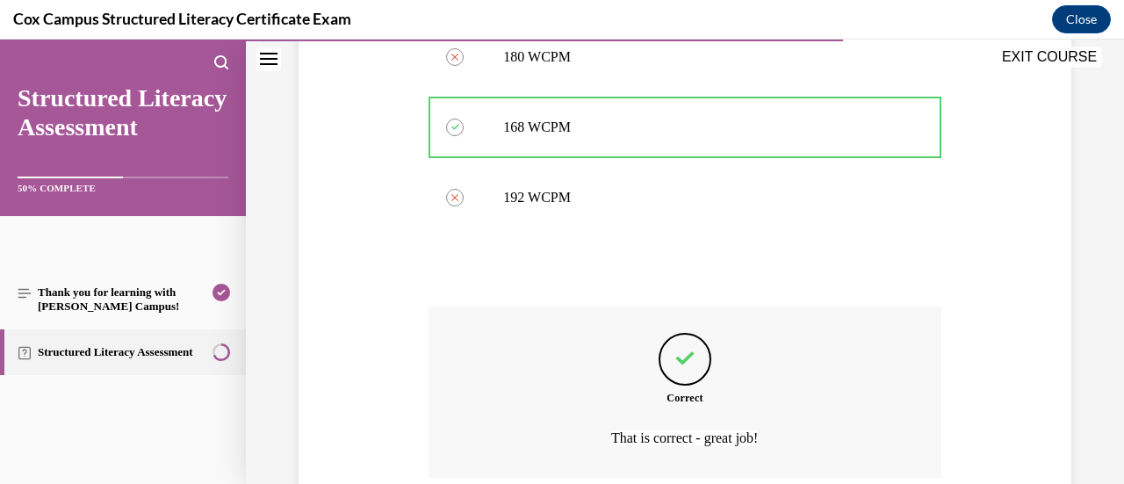
scroll to position [1078, 0]
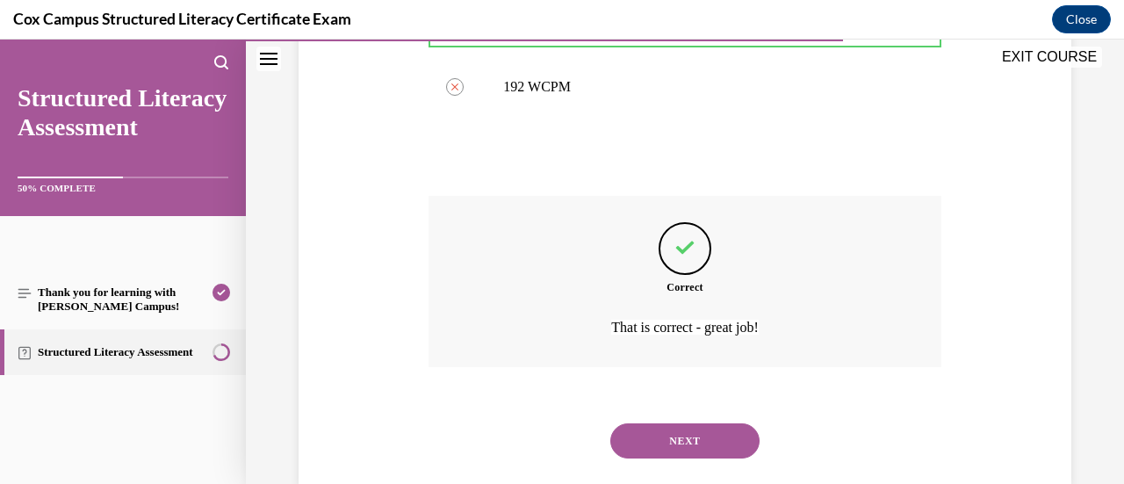
click at [690, 423] on button "NEXT" at bounding box center [684, 440] width 149 height 35
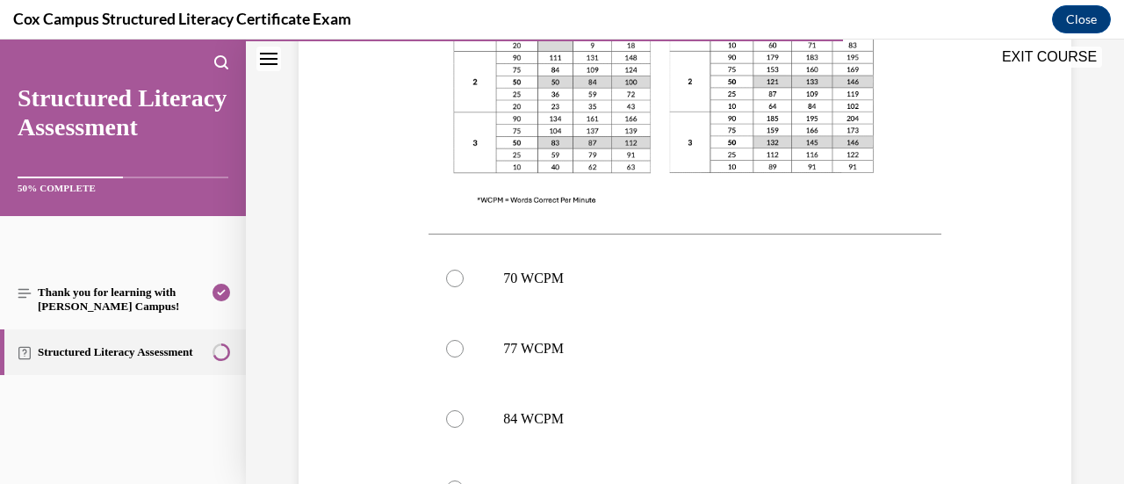
scroll to position [616, 0]
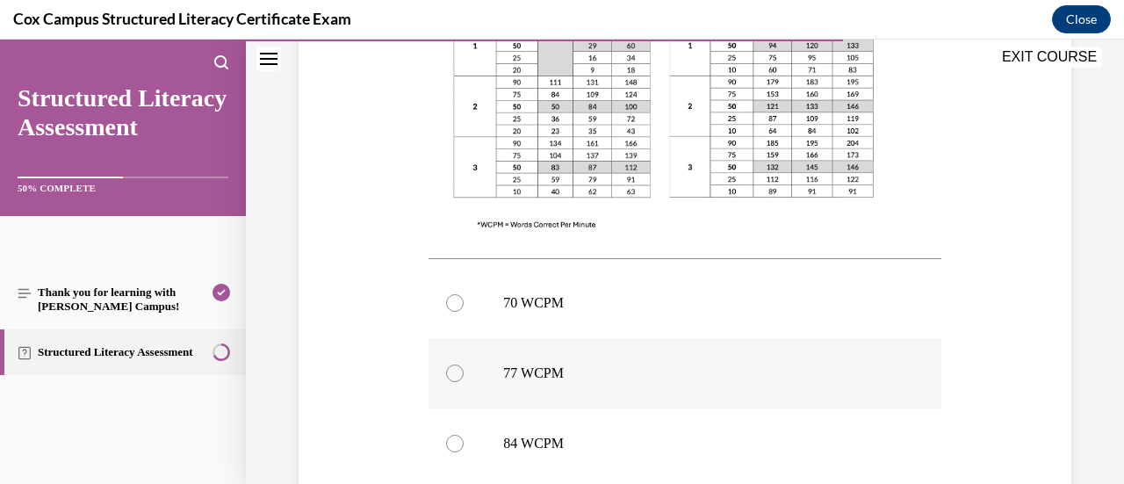
click at [687, 384] on label "77 WCPM" at bounding box center [684, 373] width 512 height 70
click at [464, 382] on input "77 WCPM" at bounding box center [455, 373] width 18 height 18
radio input "true"
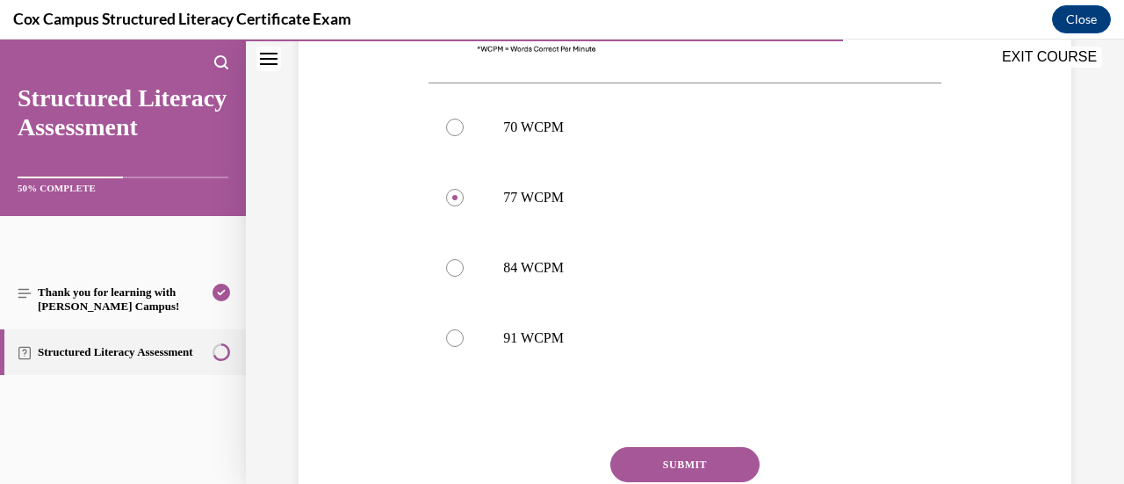
click at [660, 463] on button "SUBMIT" at bounding box center [684, 464] width 149 height 35
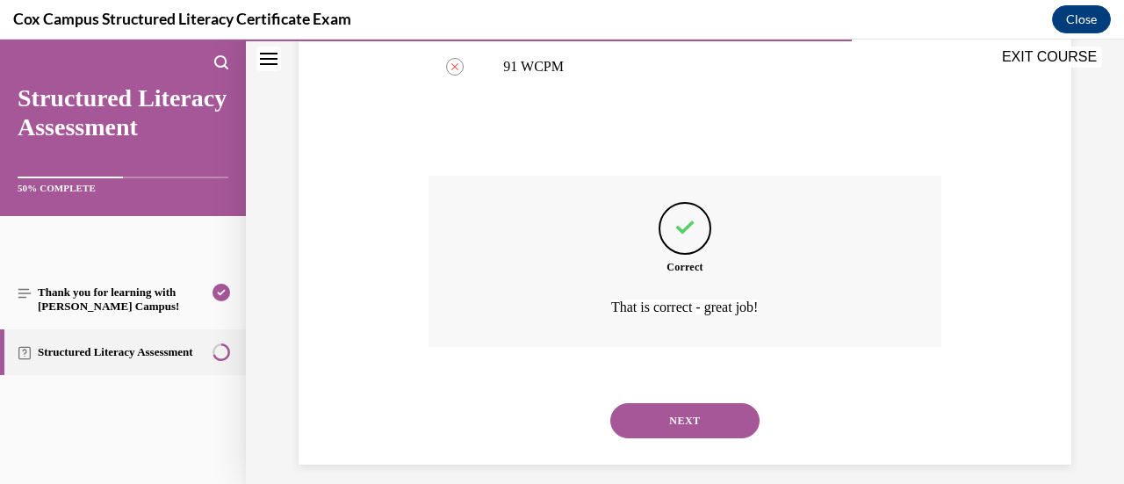
scroll to position [1078, 0]
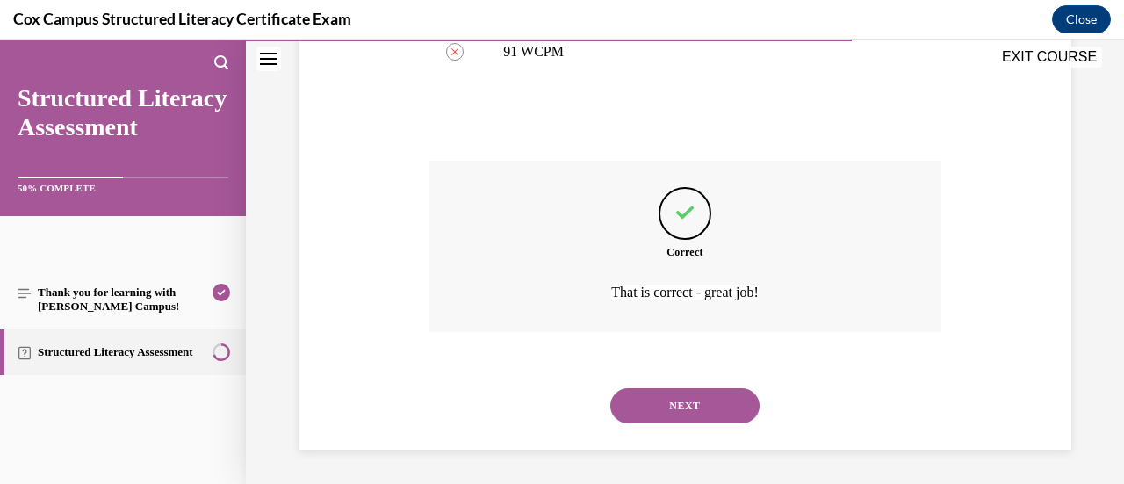
click at [699, 412] on button "NEXT" at bounding box center [684, 405] width 149 height 35
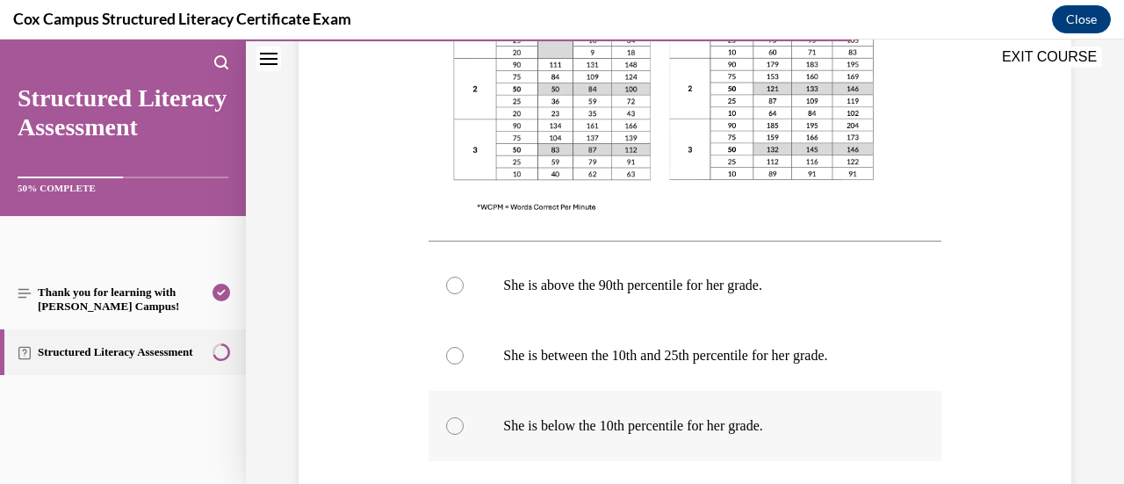
scroll to position [792, 0]
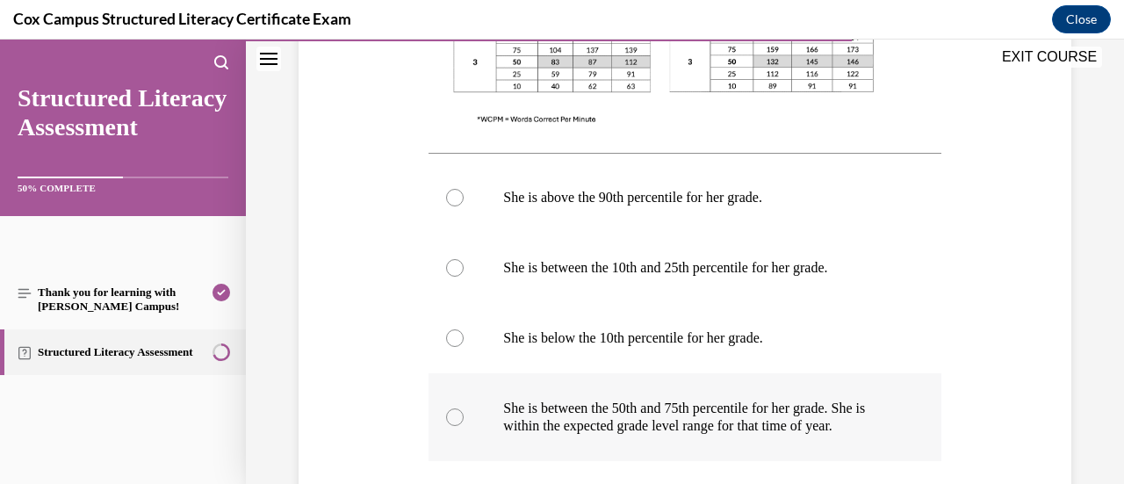
click at [455, 426] on div at bounding box center [455, 417] width 18 height 18
click at [455, 426] on input "She is between the 50th and 75th percentile for her grade. She is within the ex…" at bounding box center [455, 417] width 18 height 18
radio input "true"
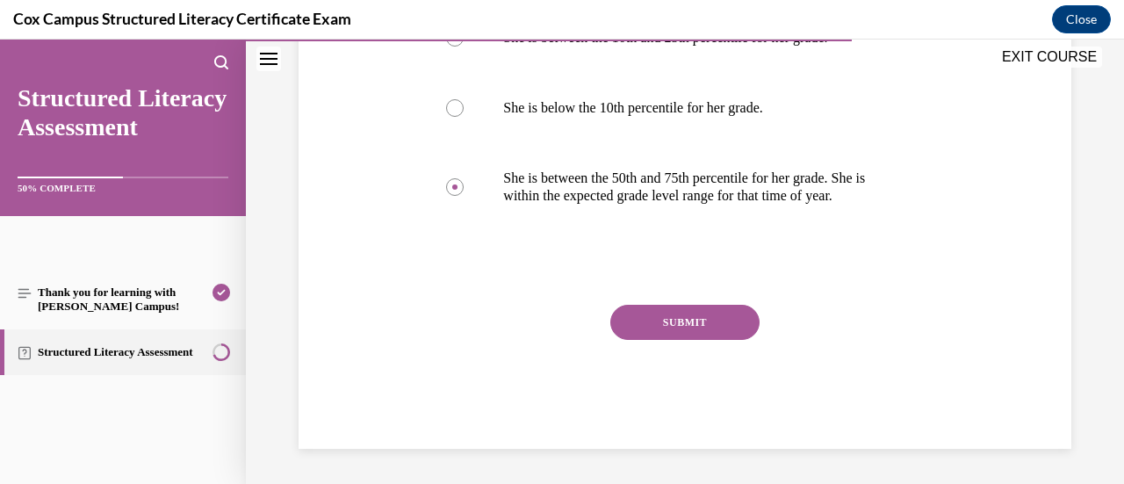
click at [654, 327] on button "SUBMIT" at bounding box center [684, 322] width 149 height 35
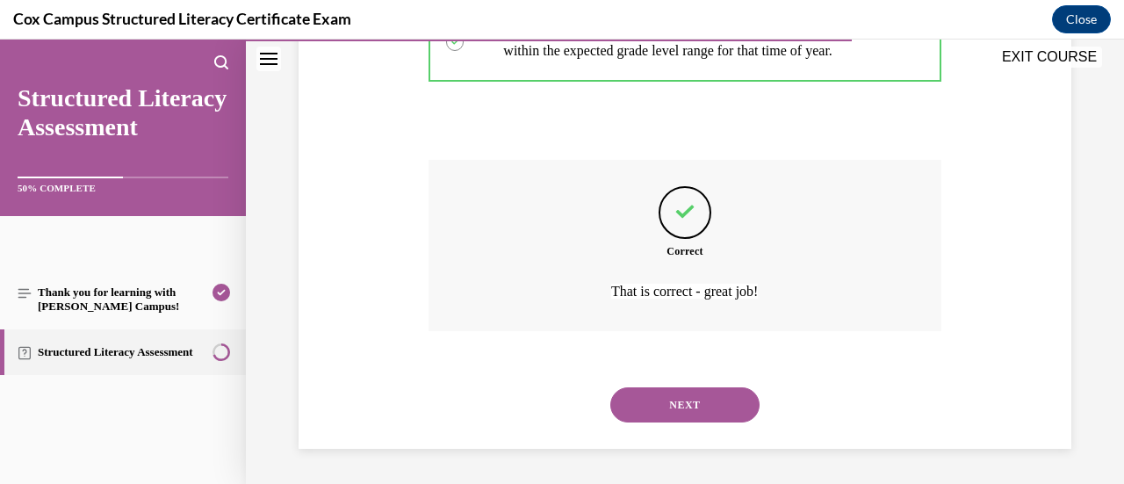
scroll to position [1184, 0]
click at [704, 409] on button "NEXT" at bounding box center [684, 404] width 149 height 35
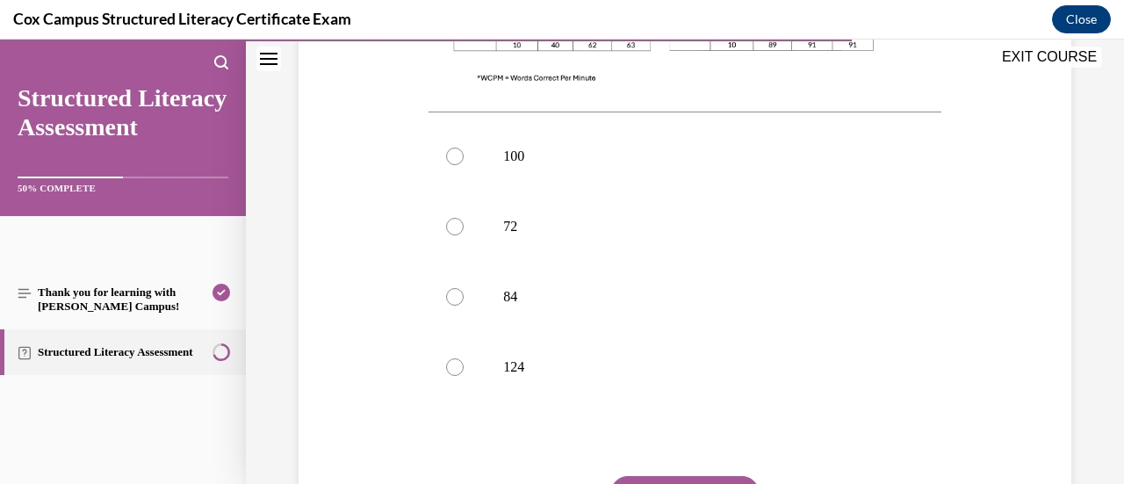
scroll to position [704, 0]
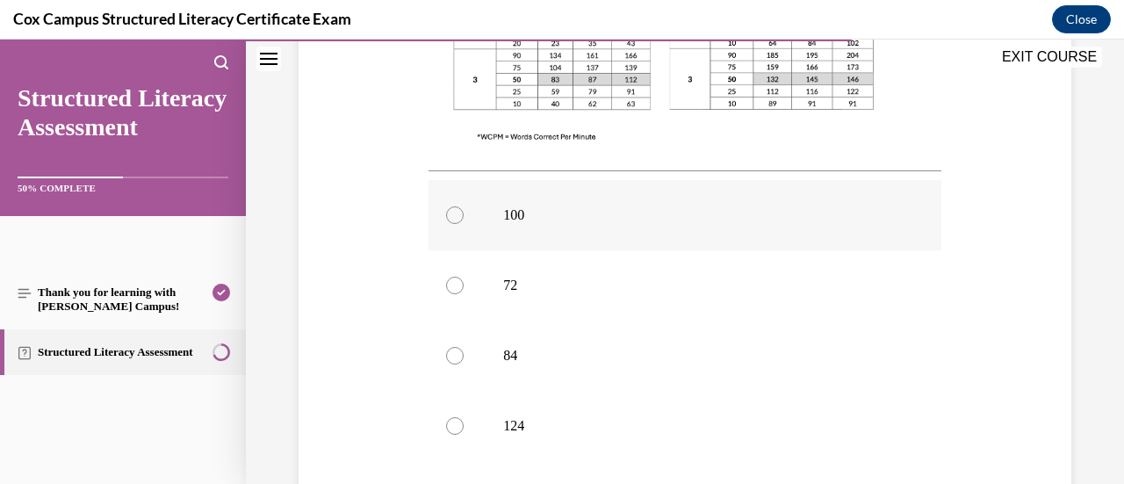
click at [537, 219] on p "100" at bounding box center [699, 215] width 393 height 18
click at [464, 219] on input "100" at bounding box center [455, 215] width 18 height 18
radio input "true"
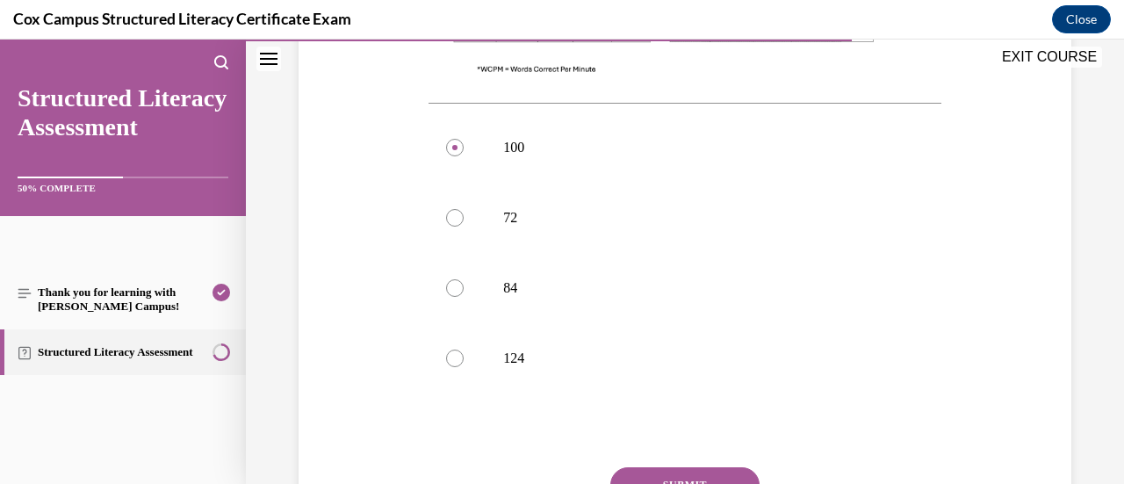
scroll to position [792, 0]
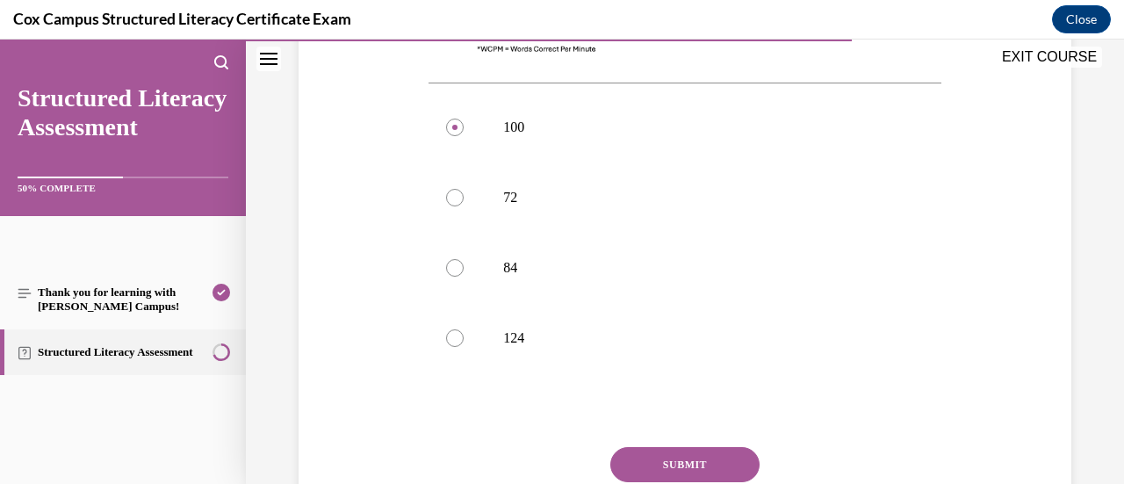
click at [655, 460] on button "SUBMIT" at bounding box center [684, 464] width 149 height 35
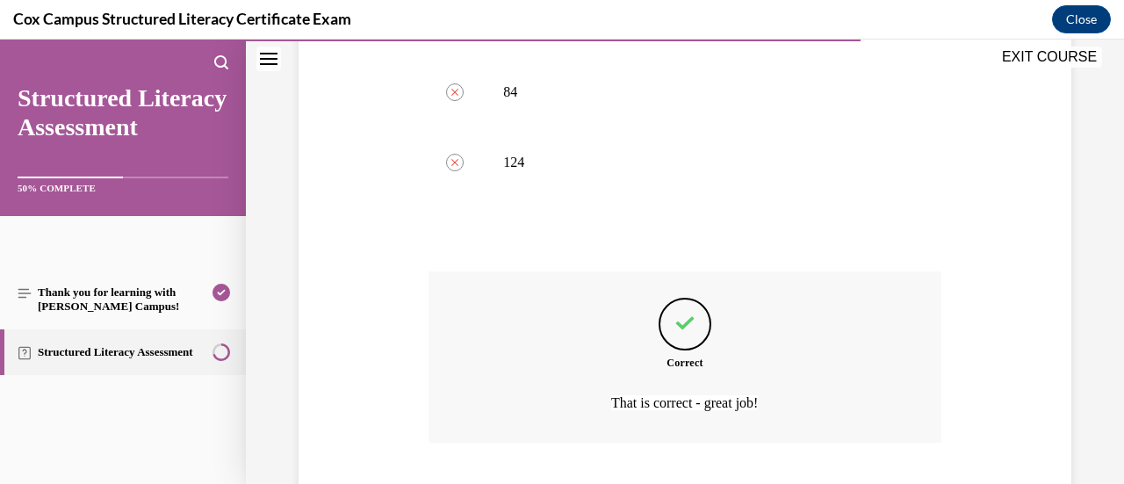
scroll to position [1078, 0]
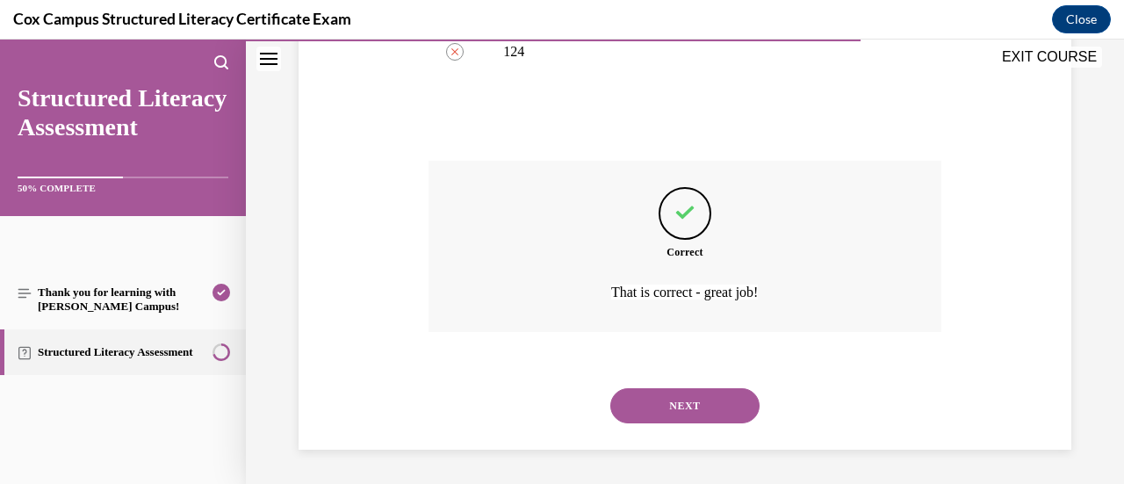
click at [720, 403] on button "NEXT" at bounding box center [684, 405] width 149 height 35
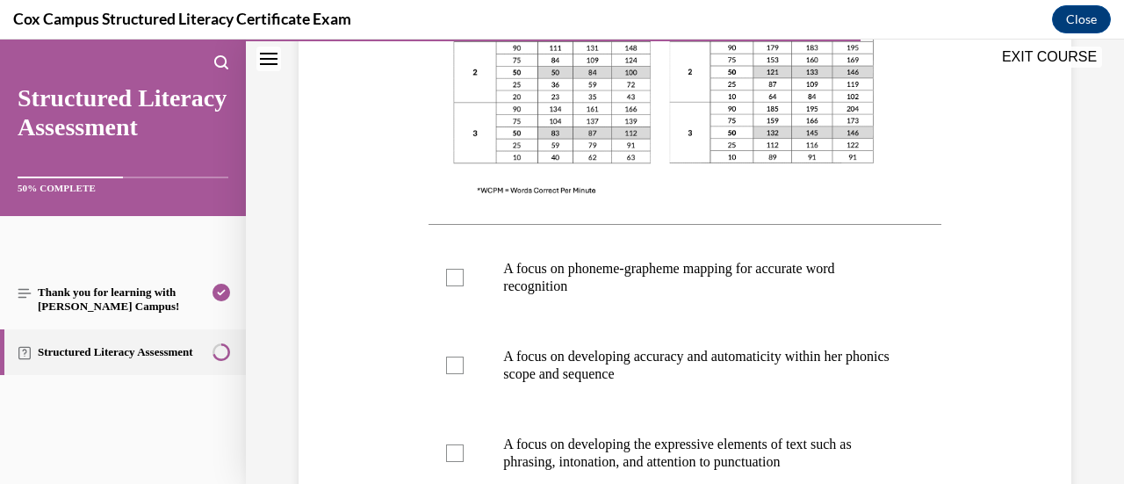
scroll to position [703, 0]
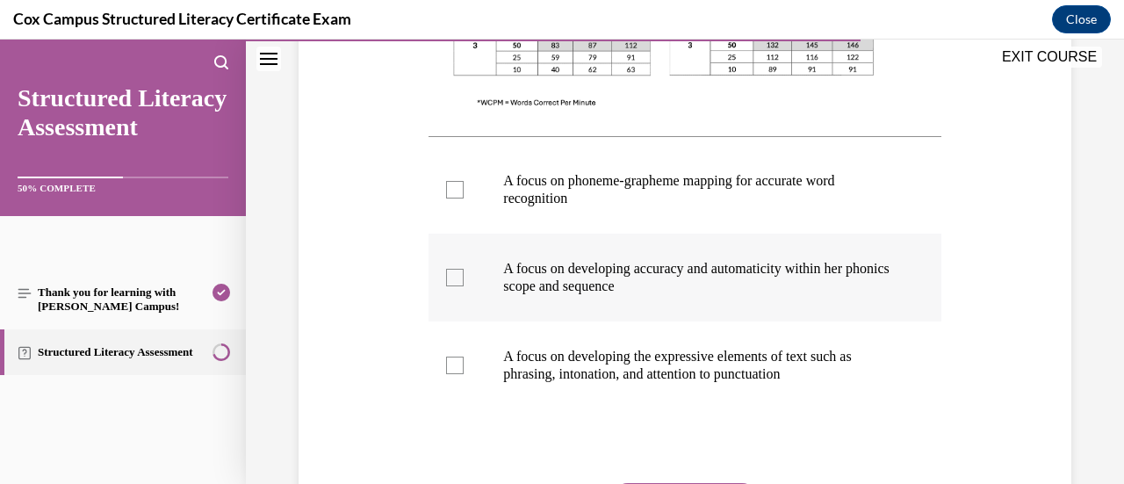
click at [603, 290] on p "A focus on developing accuracy and automaticity within her phonics scope and se…" at bounding box center [699, 277] width 393 height 35
click at [464, 286] on input "A focus on developing accuracy and automaticity within her phonics scope and se…" at bounding box center [455, 278] width 18 height 18
checkbox input "true"
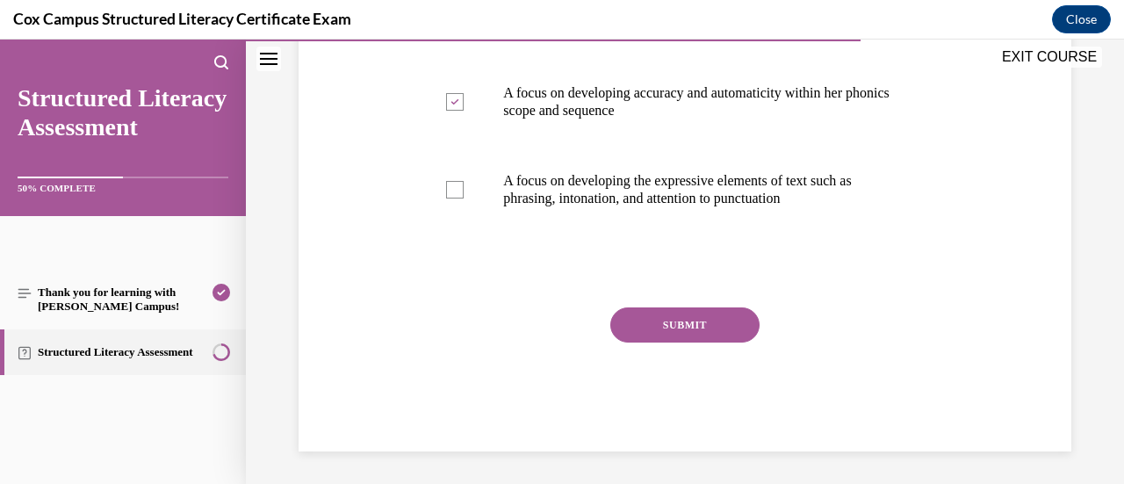
click at [716, 329] on button "SUBMIT" at bounding box center [684, 324] width 149 height 35
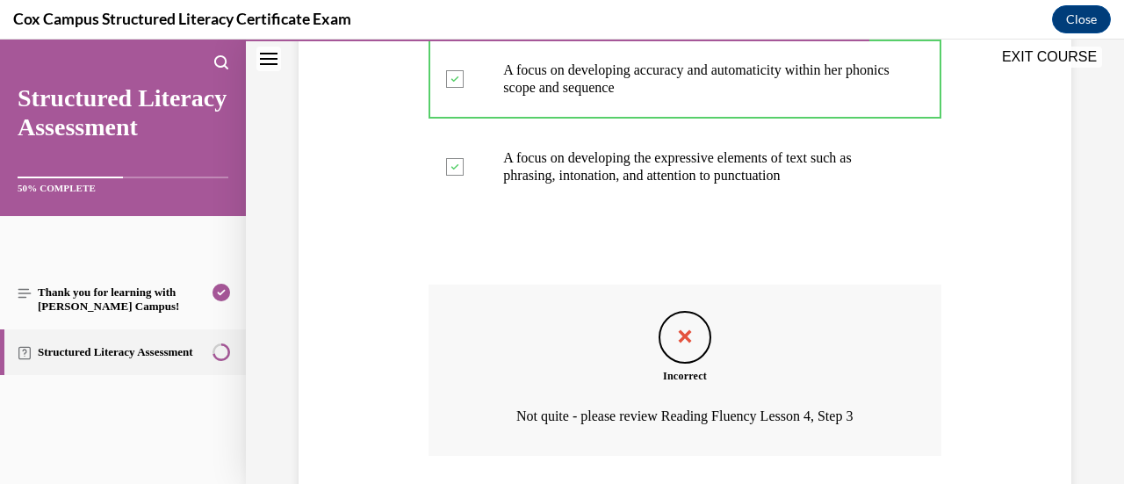
scroll to position [1026, 0]
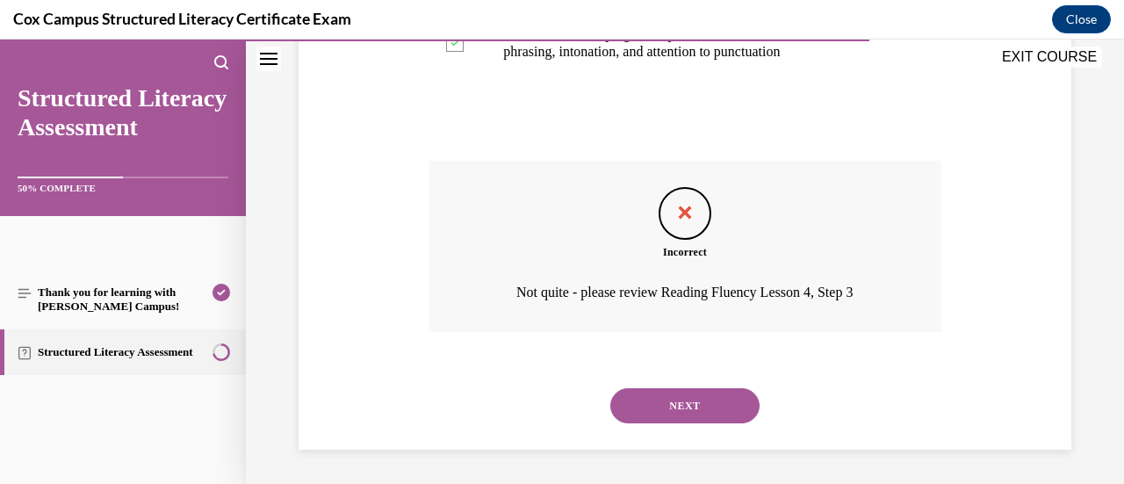
click at [678, 401] on button "NEXT" at bounding box center [684, 405] width 149 height 35
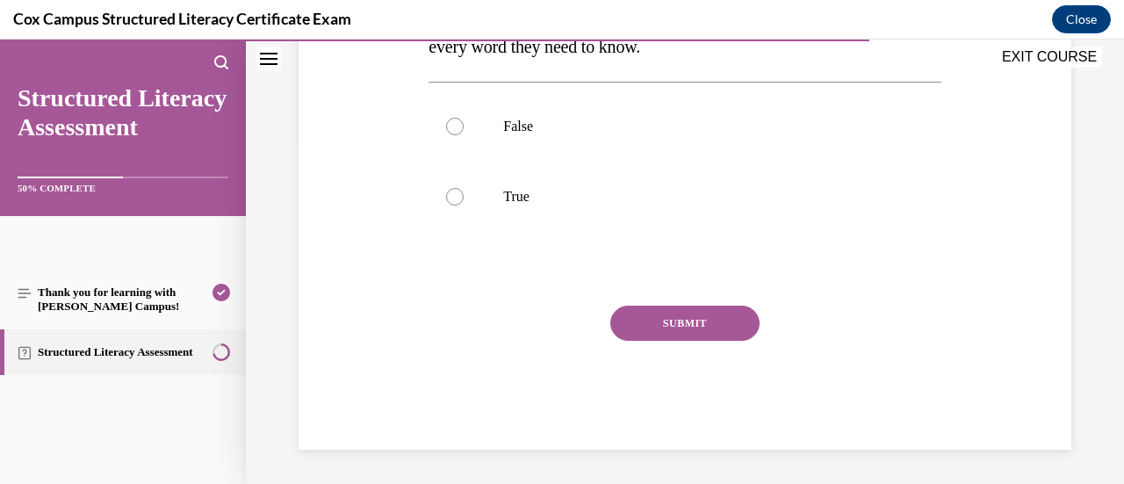
scroll to position [165, 0]
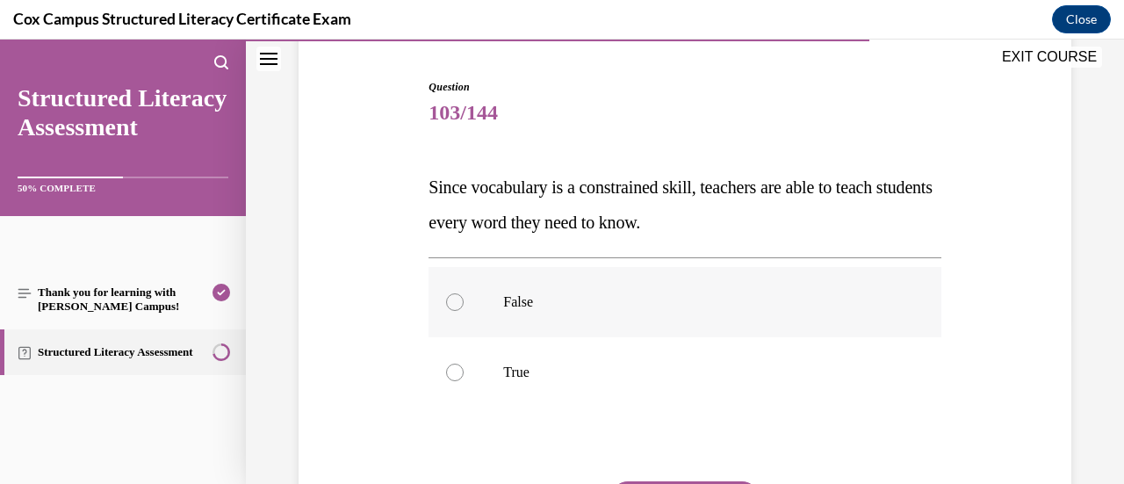
click at [771, 299] on p "False" at bounding box center [699, 302] width 393 height 18
click at [464, 299] on input "False" at bounding box center [455, 302] width 18 height 18
radio input "true"
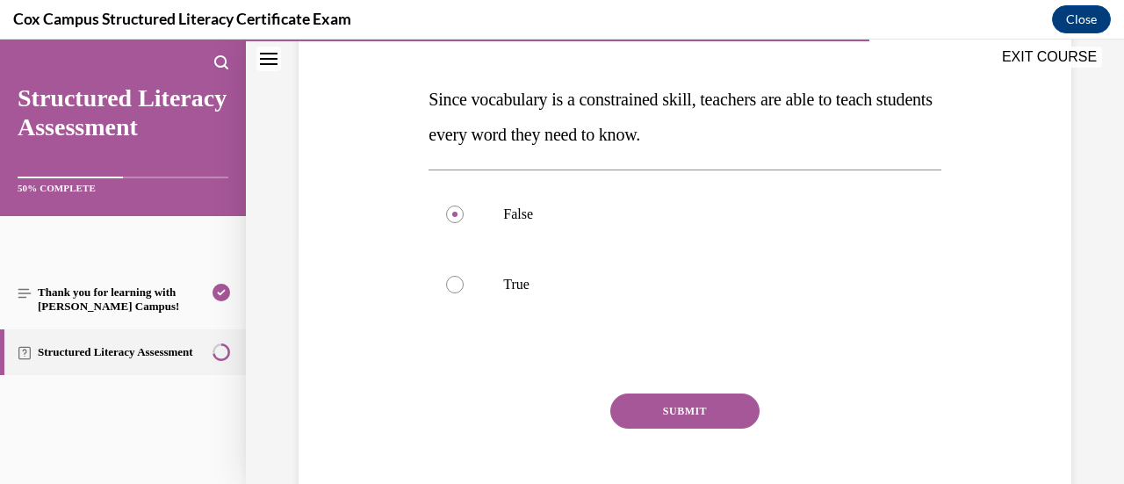
click at [719, 405] on button "SUBMIT" at bounding box center [684, 410] width 149 height 35
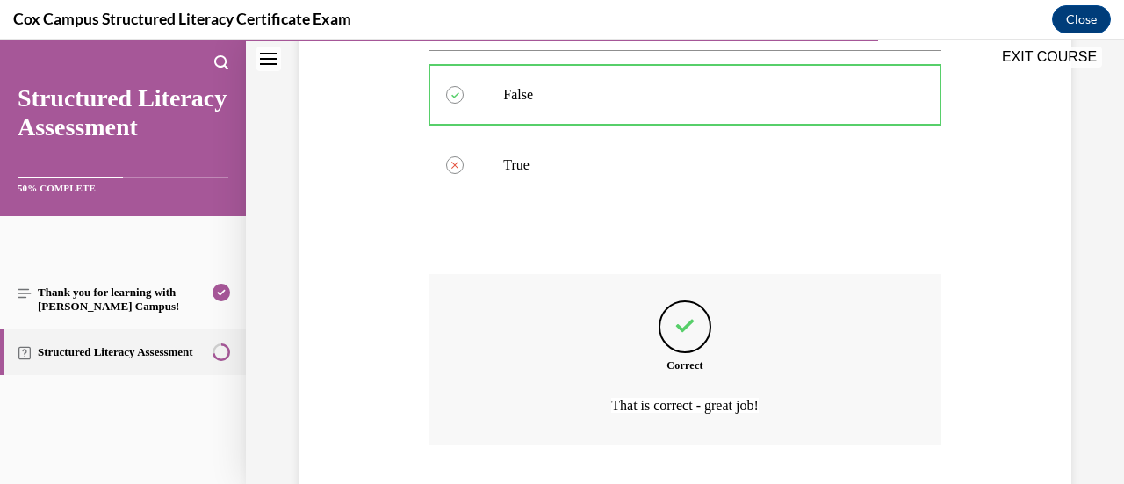
scroll to position [486, 0]
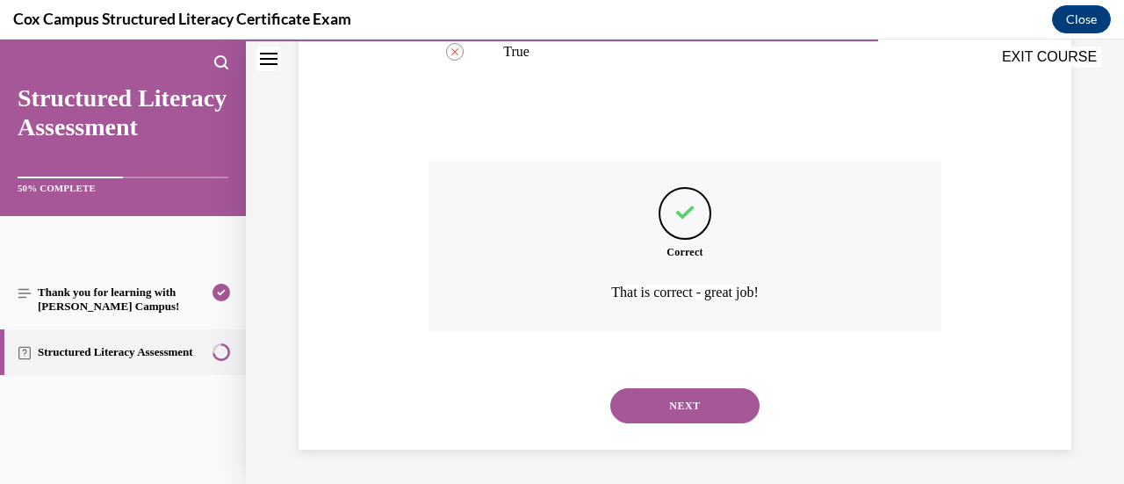
click at [723, 406] on button "NEXT" at bounding box center [684, 405] width 149 height 35
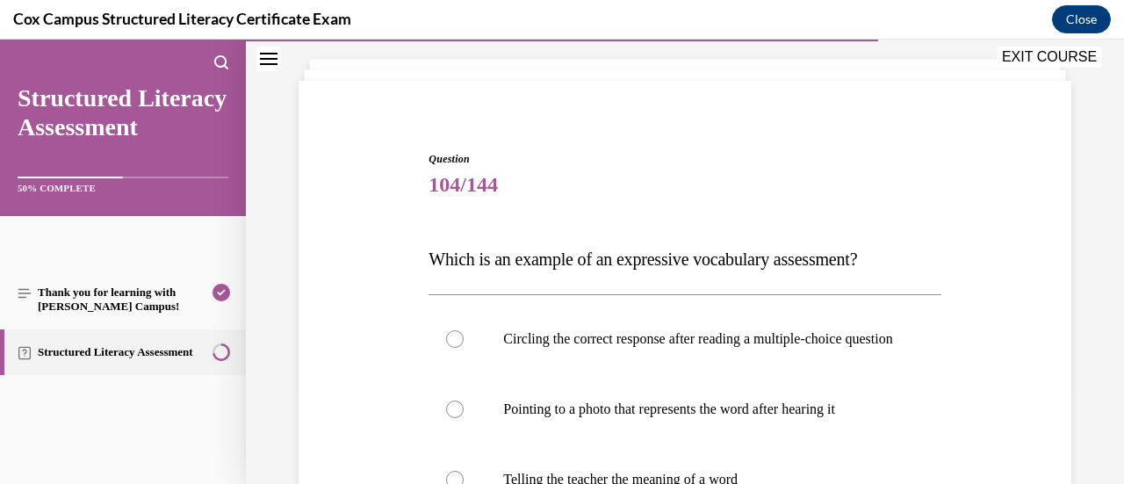
scroll to position [176, 0]
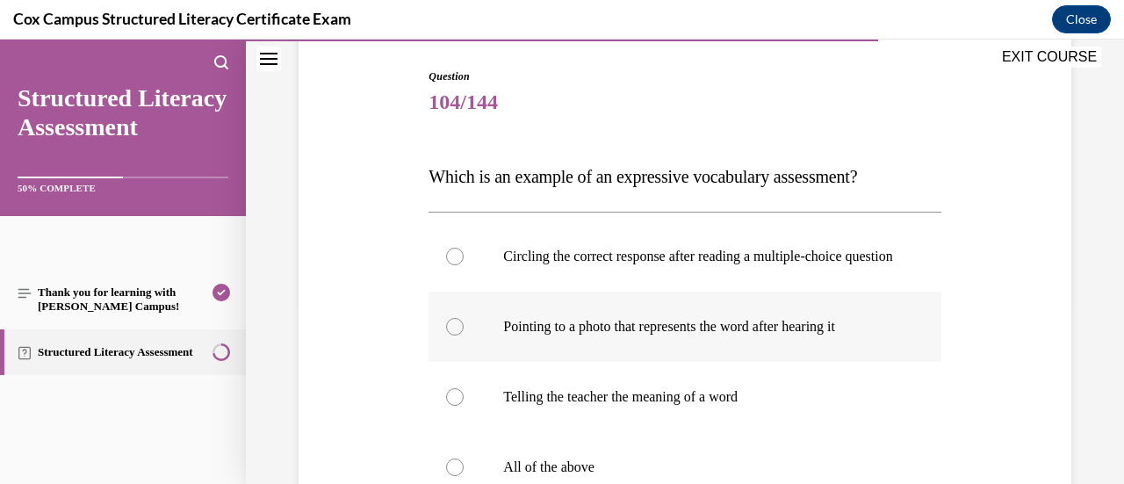
click at [913, 327] on label "Pointing to a photo that represents the word after hearing it" at bounding box center [684, 327] width 512 height 70
click at [464, 327] on input "Pointing to a photo that represents the word after hearing it" at bounding box center [455, 327] width 18 height 18
radio input "true"
click at [837, 397] on label "Telling the teacher the meaning of a word" at bounding box center [684, 397] width 512 height 70
click at [464, 397] on input "Telling the teacher the meaning of a word" at bounding box center [455, 397] width 18 height 18
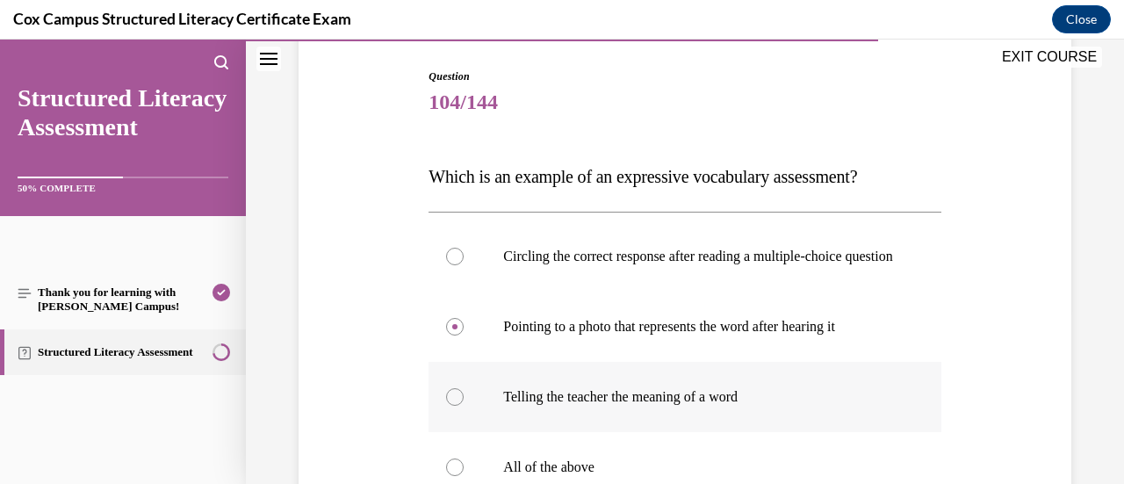
radio input "true"
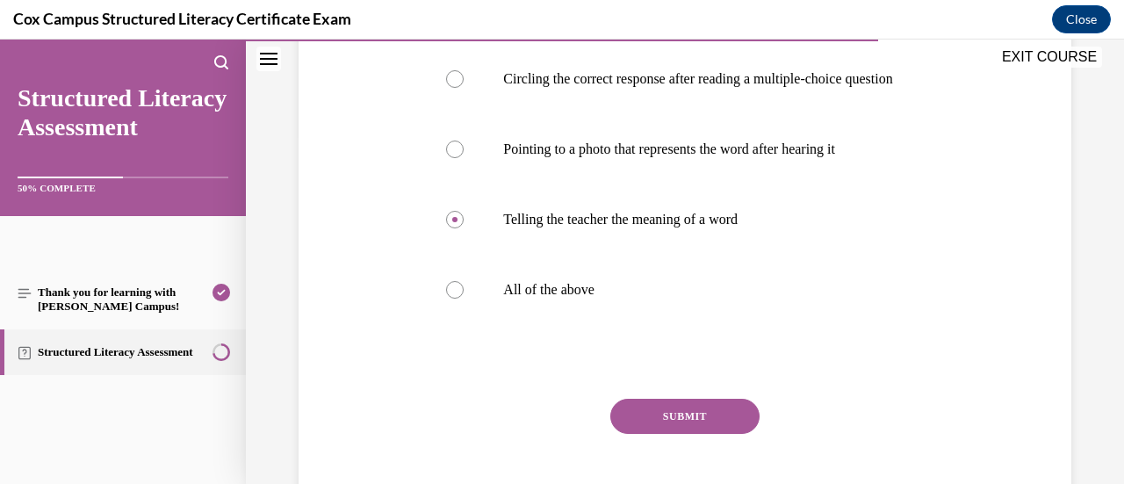
scroll to position [439, 0]
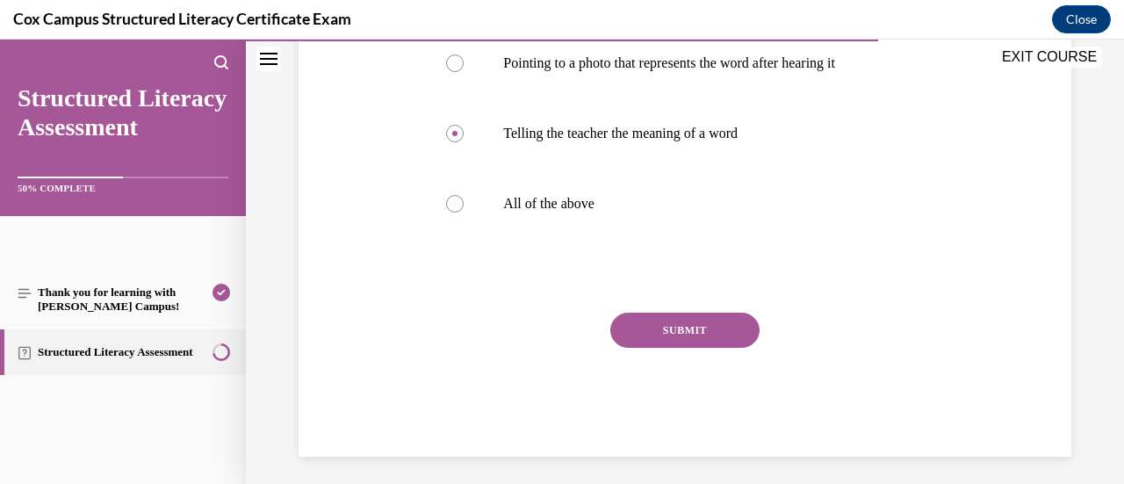
click at [704, 348] on button "SUBMIT" at bounding box center [684, 330] width 149 height 35
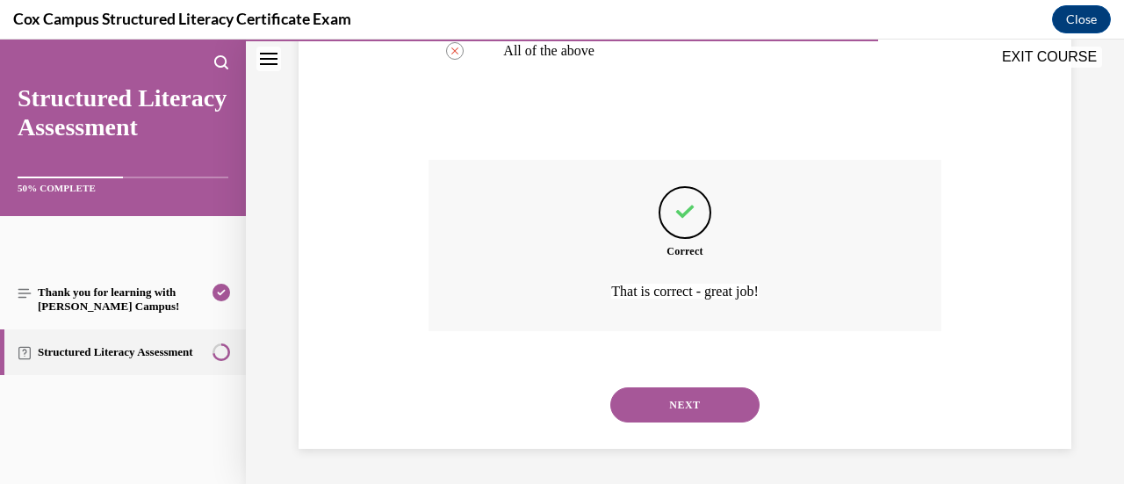
scroll to position [608, 0]
click at [692, 409] on button "NEXT" at bounding box center [684, 404] width 149 height 35
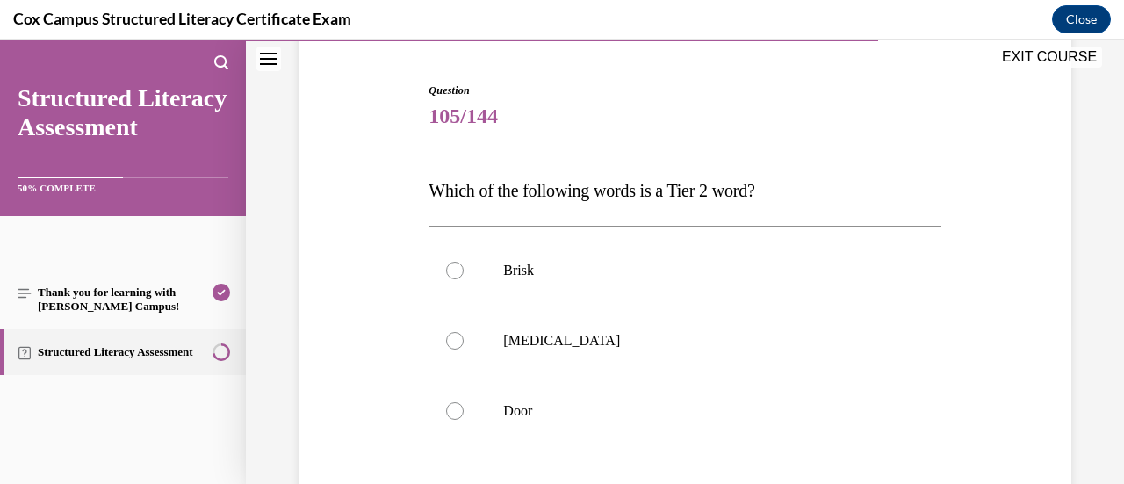
scroll to position [176, 0]
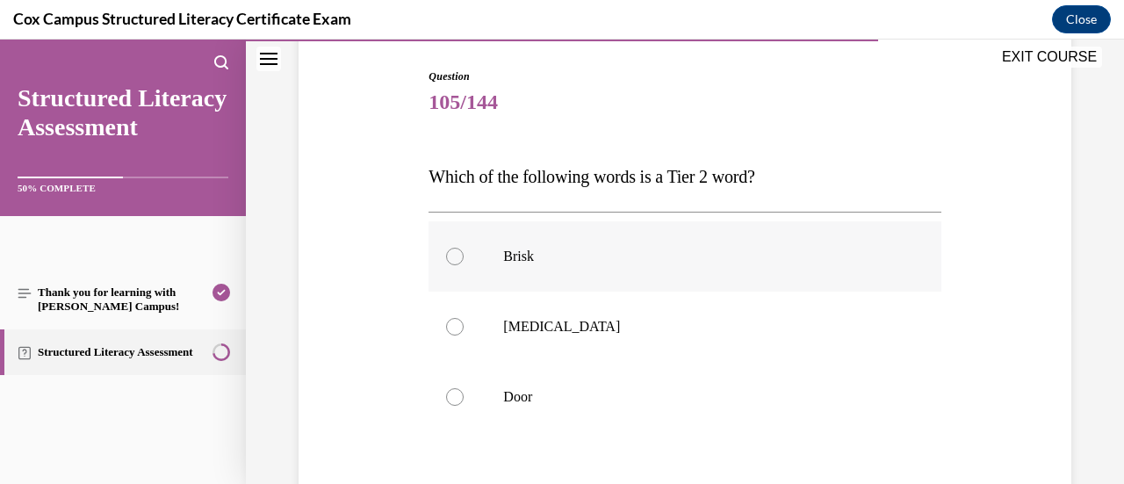
click at [803, 263] on p "Brisk" at bounding box center [699, 257] width 393 height 18
click at [464, 263] on input "Brisk" at bounding box center [455, 257] width 18 height 18
radio input "true"
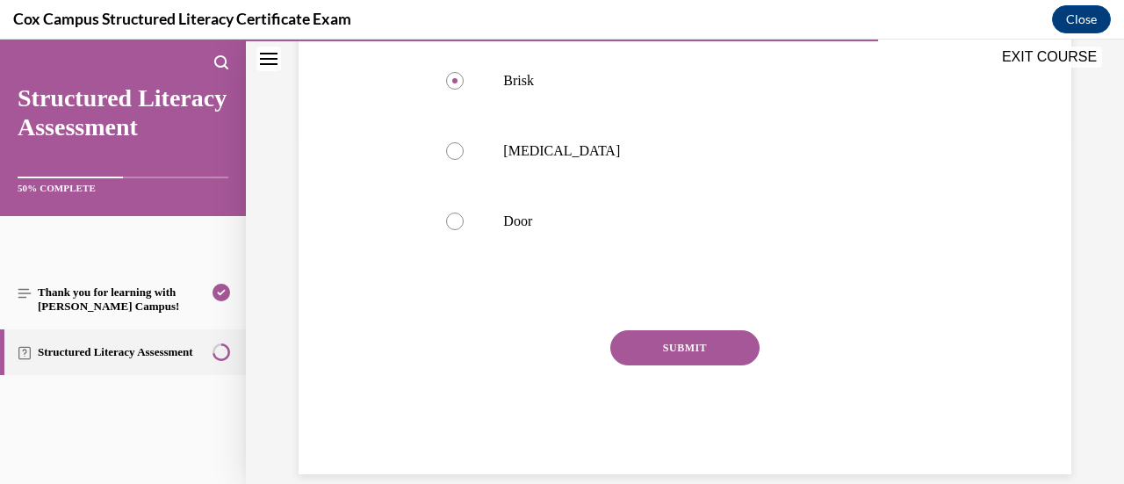
click at [728, 351] on button "SUBMIT" at bounding box center [684, 347] width 149 height 35
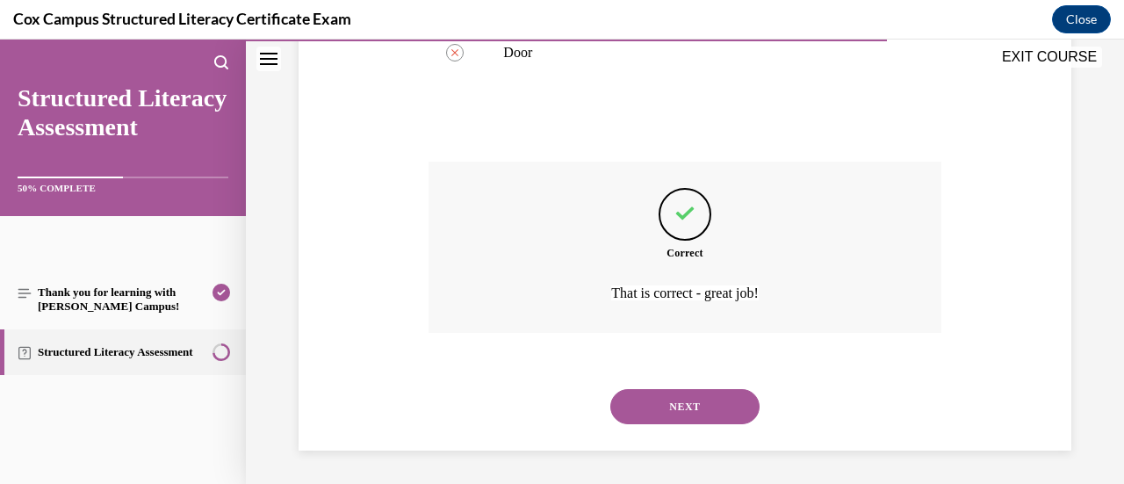
scroll to position [521, 0]
click at [714, 406] on button "NEXT" at bounding box center [684, 405] width 149 height 35
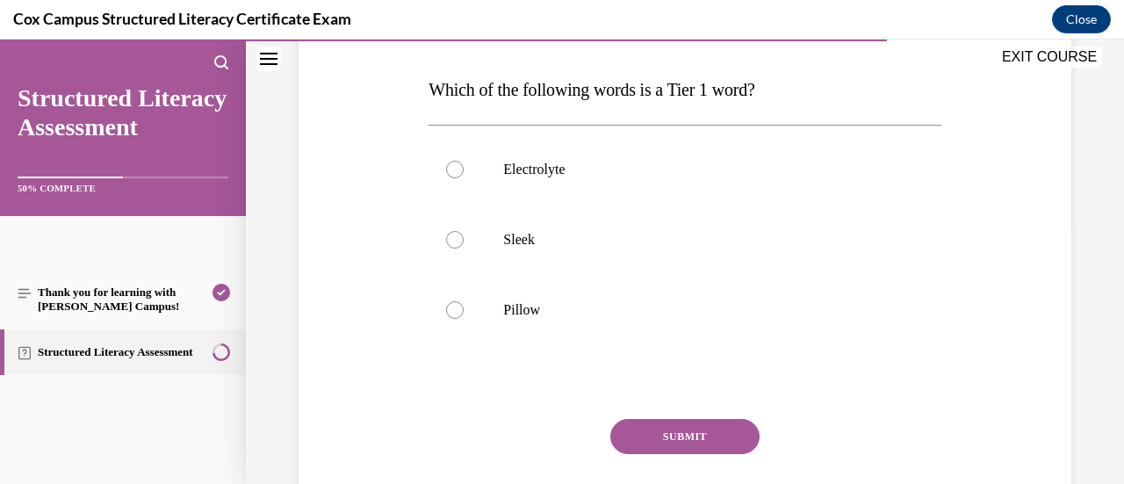
scroll to position [263, 0]
click at [726, 307] on p "Pillow" at bounding box center [699, 309] width 393 height 18
click at [464, 307] on input "Pillow" at bounding box center [455, 309] width 18 height 18
radio input "true"
click at [711, 431] on button "SUBMIT" at bounding box center [684, 435] width 149 height 35
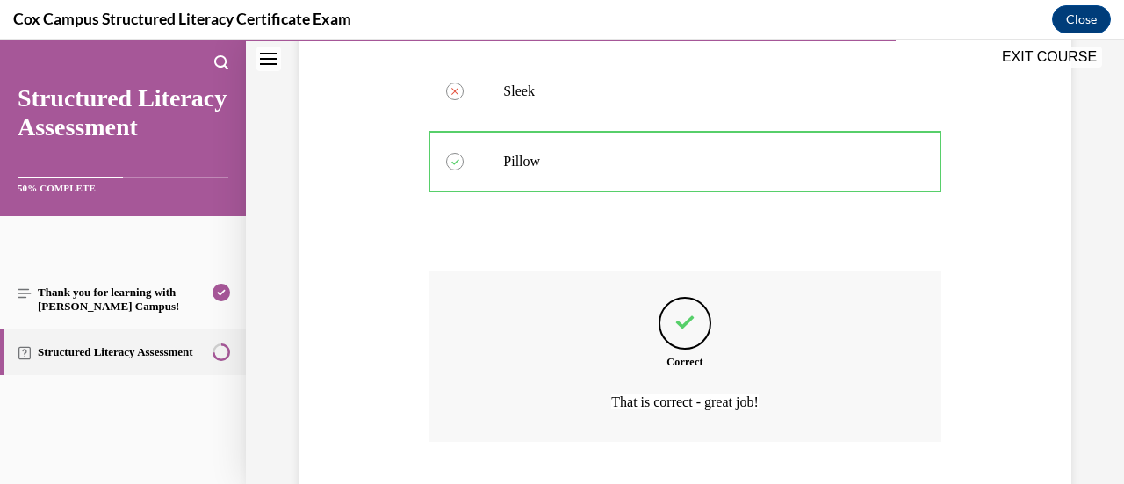
scroll to position [521, 0]
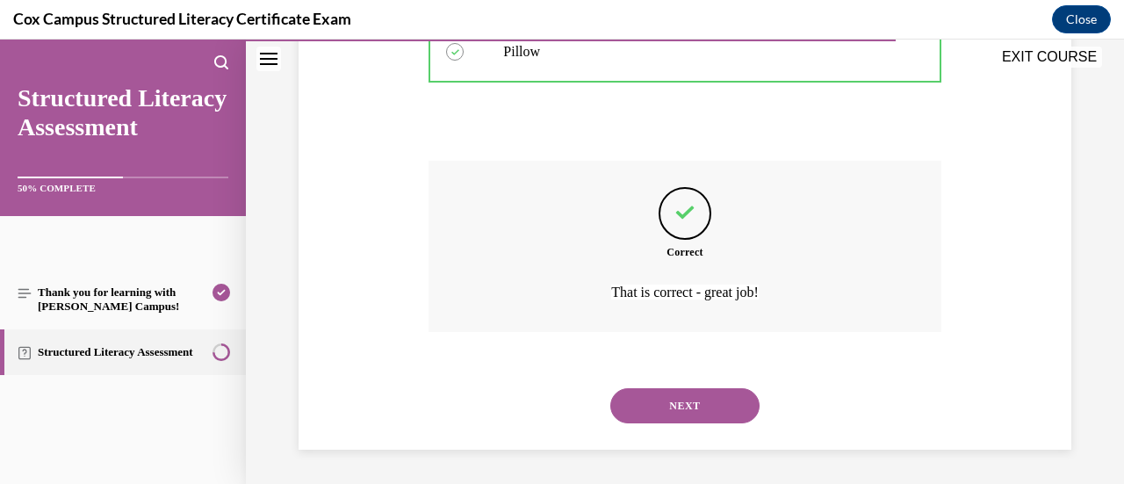
click at [720, 417] on button "NEXT" at bounding box center [684, 405] width 149 height 35
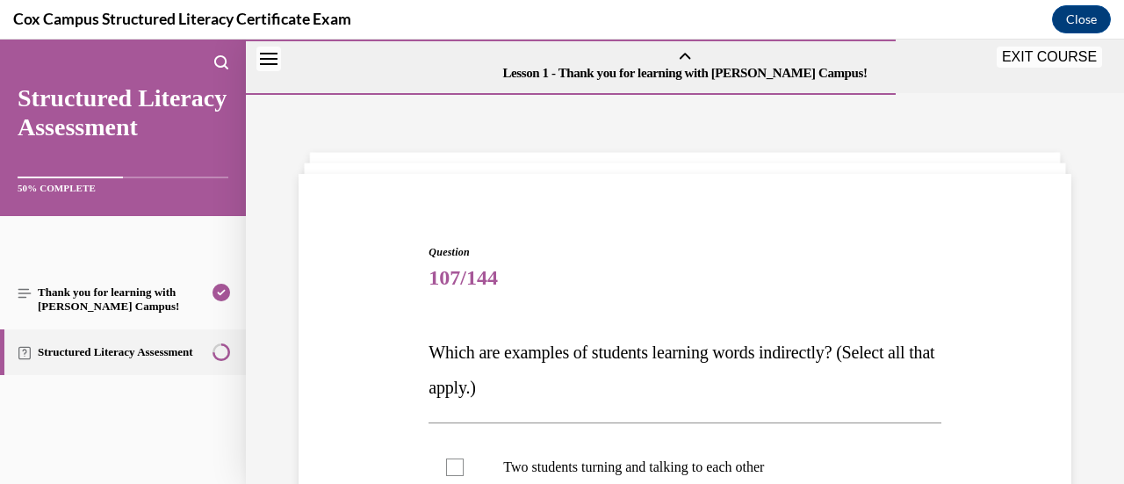
scroll to position [176, 0]
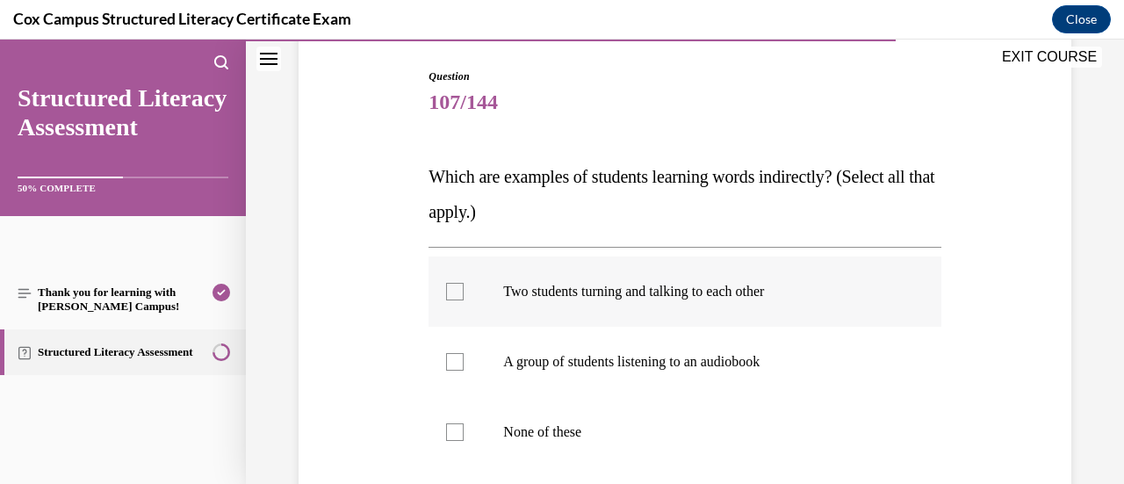
click at [853, 287] on p "Two students turning and talking to each other" at bounding box center [699, 292] width 393 height 18
click at [464, 287] on input "Two students turning and talking to each other" at bounding box center [455, 292] width 18 height 18
checkbox input "true"
click at [824, 354] on p "A group of students listening to an audiobook" at bounding box center [699, 362] width 393 height 18
click at [464, 354] on input "A group of students listening to an audiobook" at bounding box center [455, 362] width 18 height 18
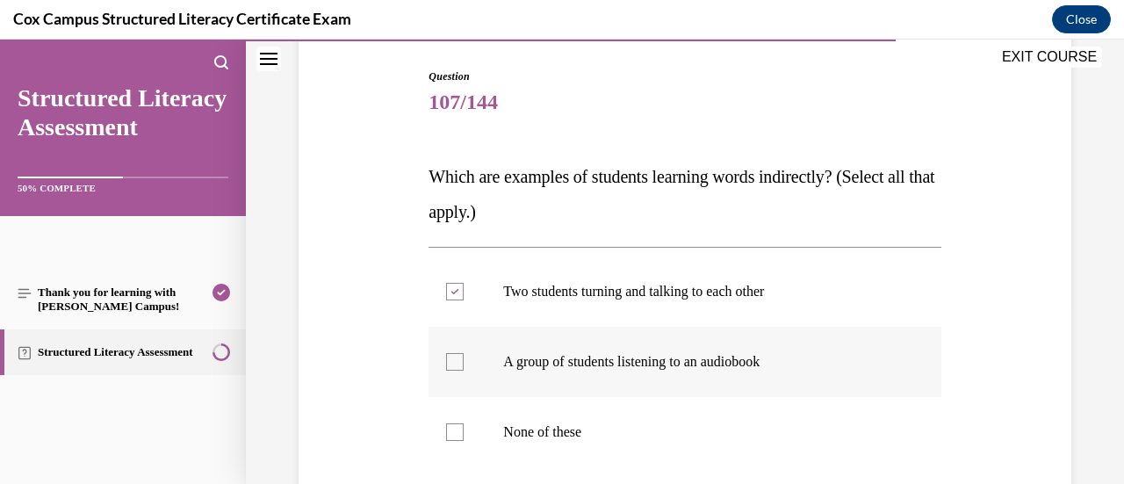
checkbox input "true"
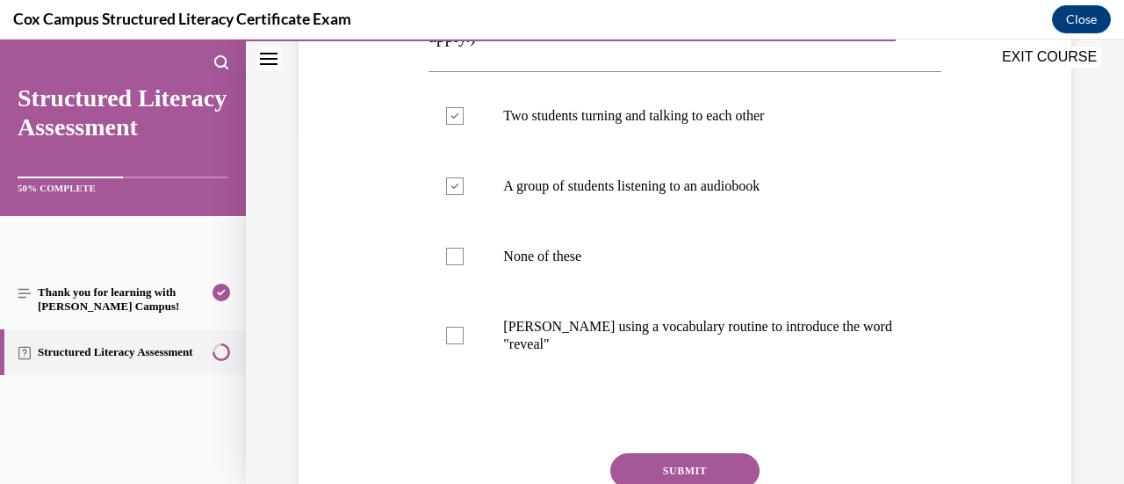
click at [728, 457] on button "SUBMIT" at bounding box center [684, 470] width 149 height 35
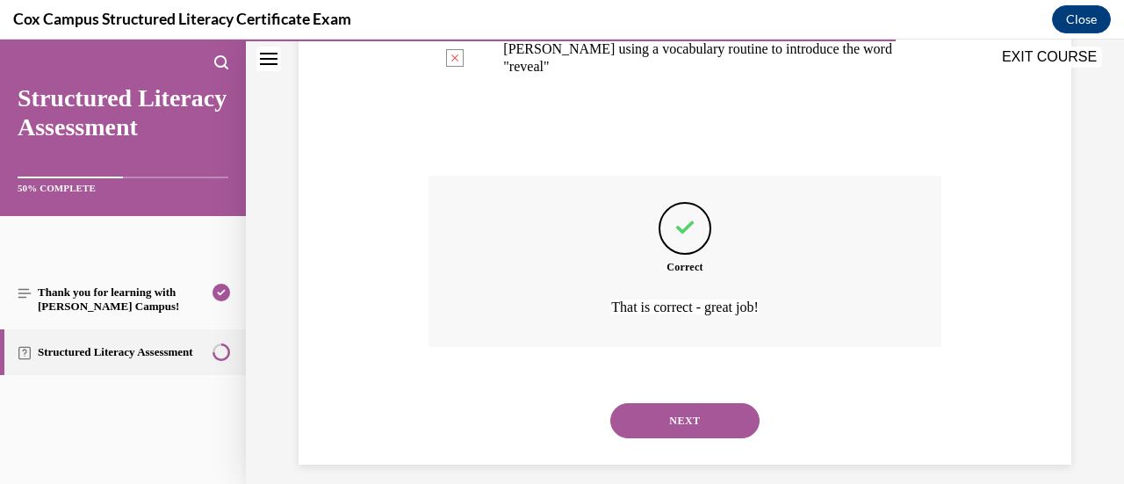
scroll to position [644, 0]
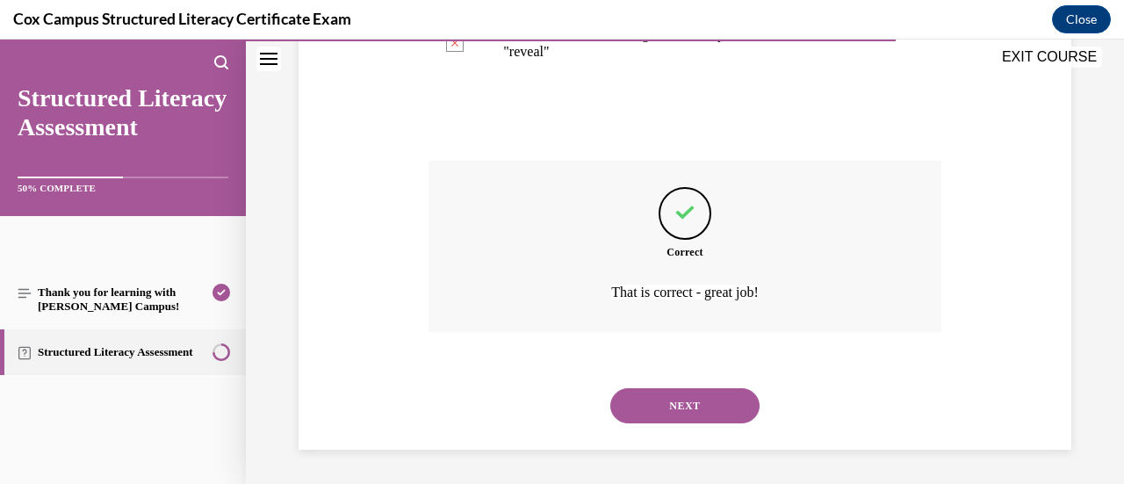
click at [671, 407] on button "NEXT" at bounding box center [684, 405] width 149 height 35
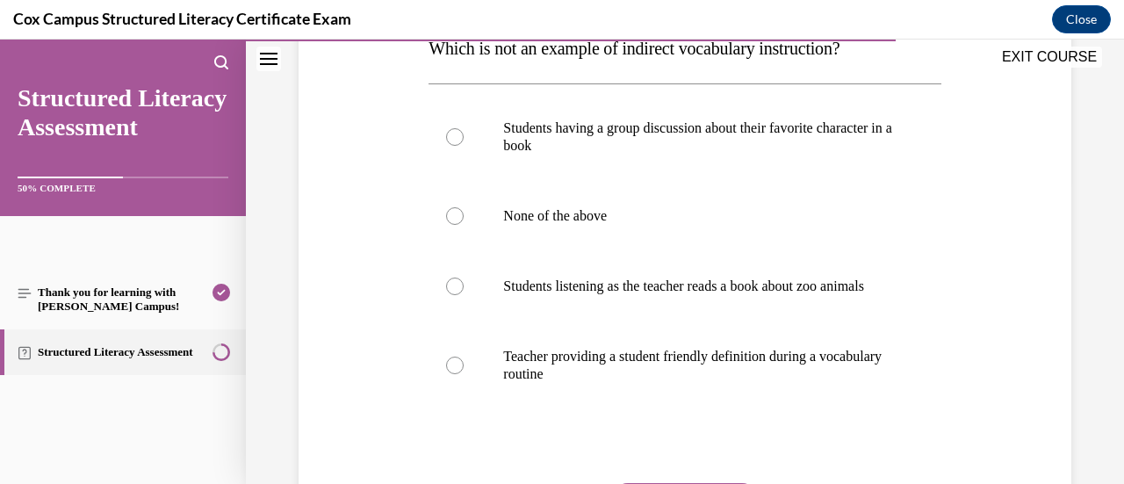
scroll to position [263, 0]
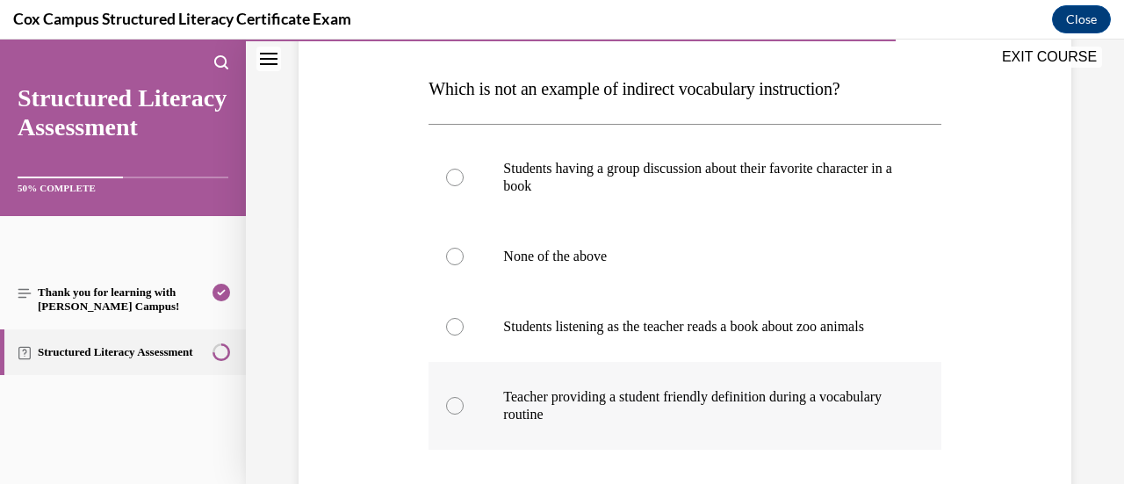
click at [788, 423] on p "Teacher providing a student friendly definition during a vocabulary routine" at bounding box center [699, 405] width 393 height 35
click at [464, 414] on input "Teacher providing a student friendly definition during a vocabulary routine" at bounding box center [455, 406] width 18 height 18
radio input "true"
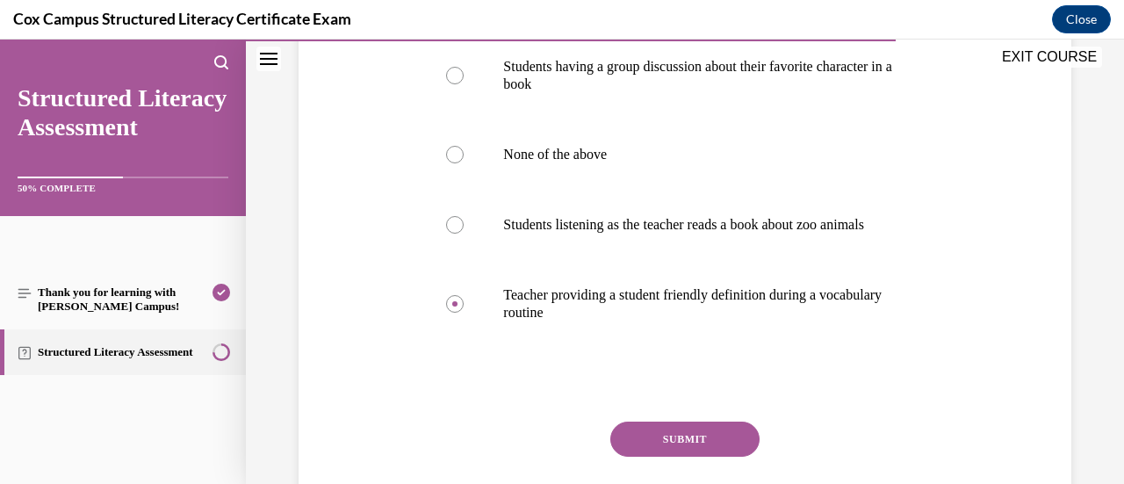
scroll to position [439, 0]
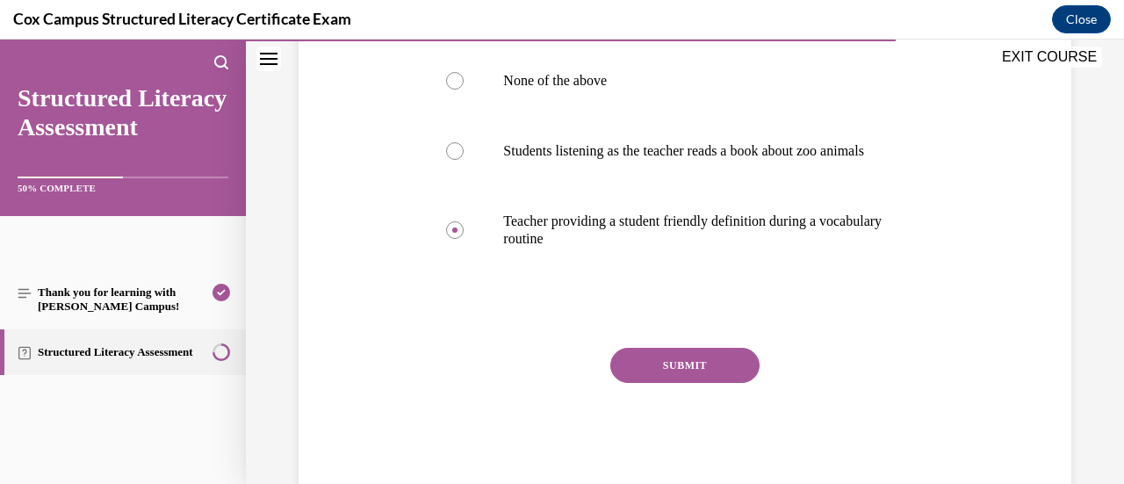
click at [745, 399] on div "SUBMIT" at bounding box center [684, 392] width 512 height 88
click at [731, 383] on button "SUBMIT" at bounding box center [684, 365] width 149 height 35
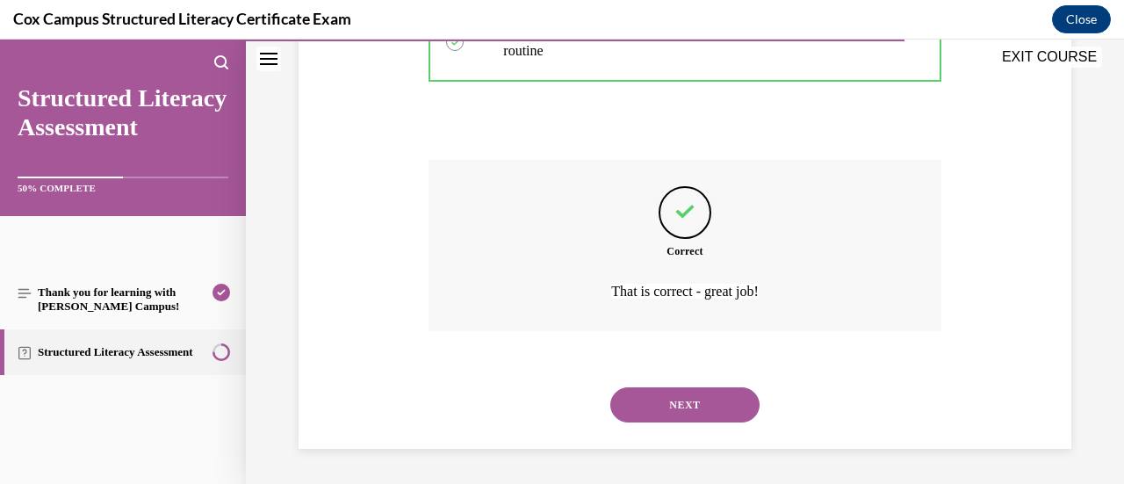
scroll to position [644, 0]
click at [698, 410] on button "NEXT" at bounding box center [684, 404] width 149 height 35
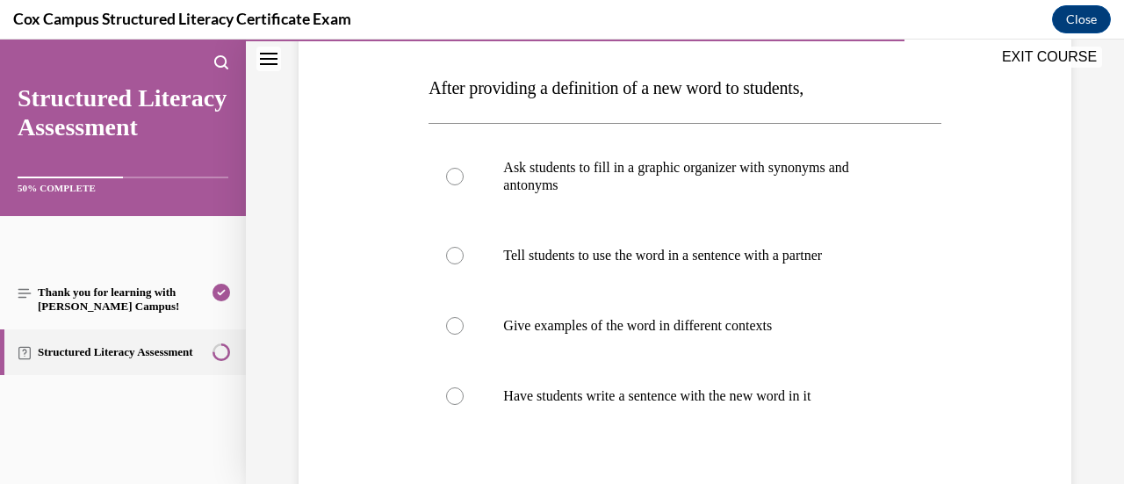
scroll to position [263, 0]
click at [867, 269] on label "Tell students to use the word in a sentence with a partner" at bounding box center [684, 256] width 512 height 70
click at [464, 265] on input "Tell students to use the word in a sentence with a partner" at bounding box center [455, 257] width 18 height 18
radio input "true"
click at [831, 328] on p "Give examples of the word in different contexts" at bounding box center [699, 327] width 393 height 18
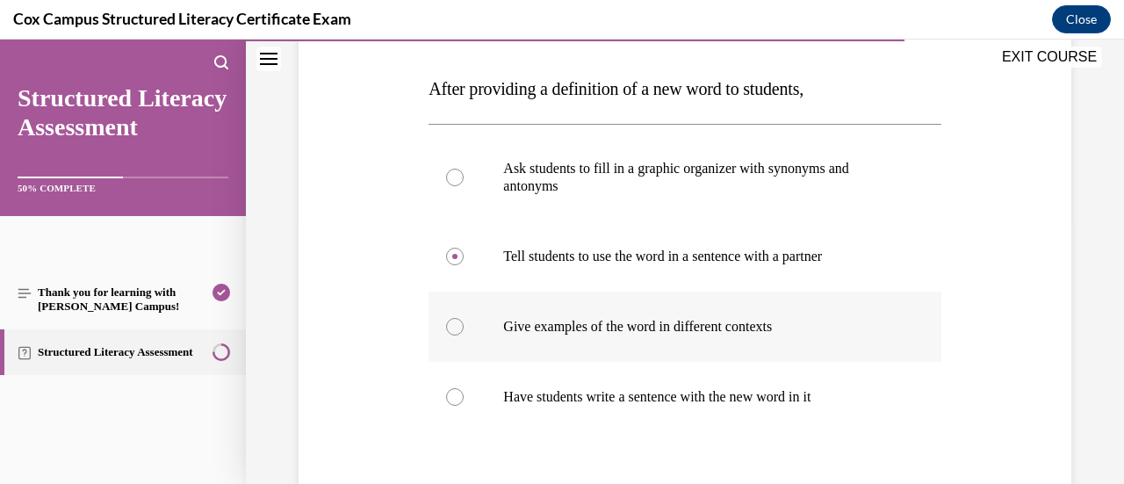
click at [464, 328] on input "Give examples of the word in different contexts" at bounding box center [455, 327] width 18 height 18
radio input "true"
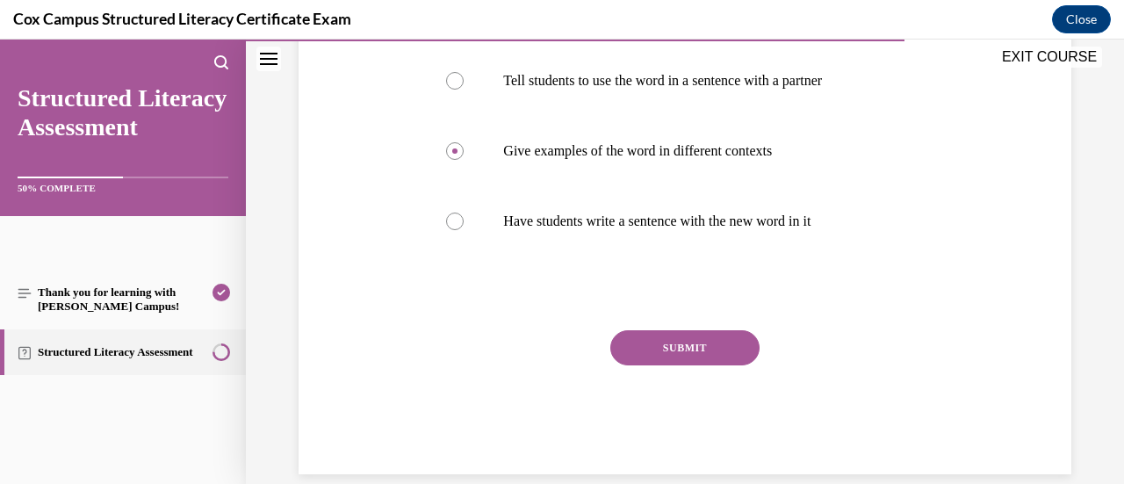
click at [708, 355] on button "SUBMIT" at bounding box center [684, 347] width 149 height 35
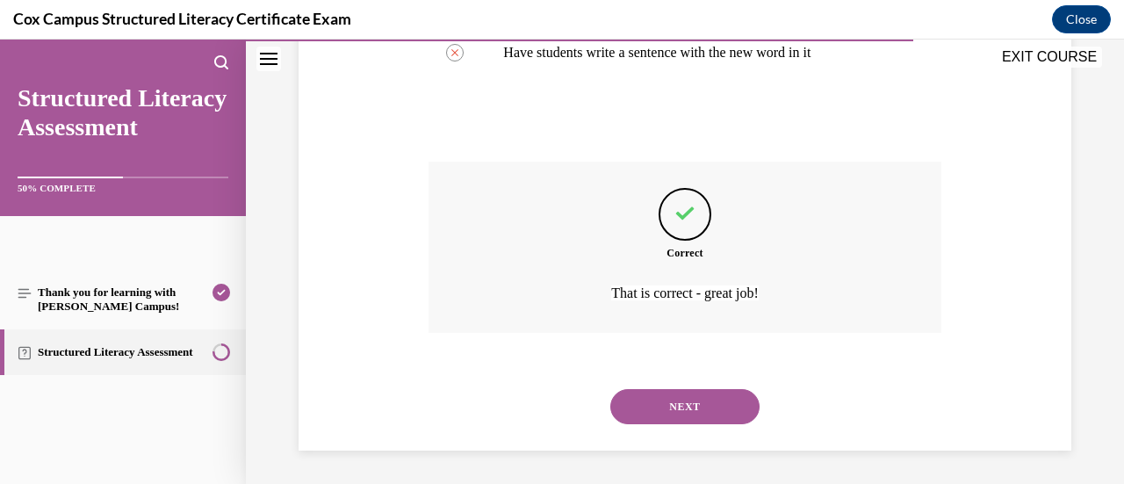
scroll to position [608, 0]
click at [725, 407] on button "NEXT" at bounding box center [684, 405] width 149 height 35
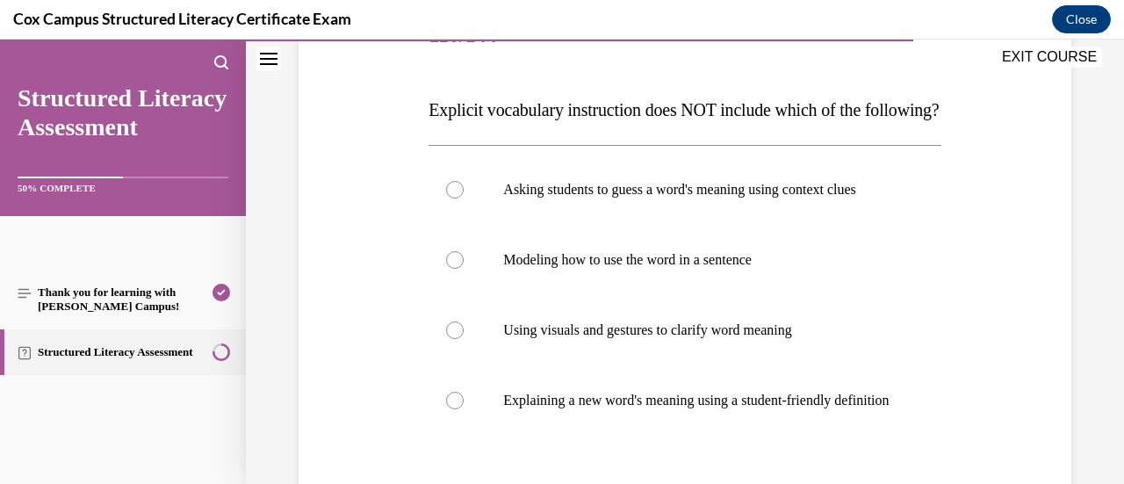
scroll to position [263, 0]
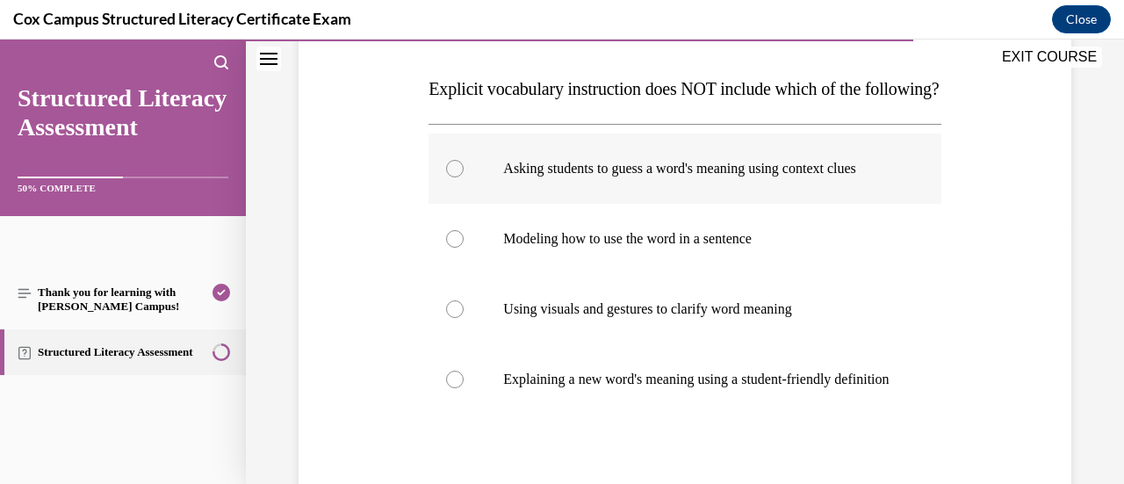
click at [835, 204] on label "Asking students to guess a word's meaning using context clues" at bounding box center [684, 168] width 512 height 70
click at [464, 177] on input "Asking students to guess a word's meaning using context clues" at bounding box center [455, 169] width 18 height 18
radio input "true"
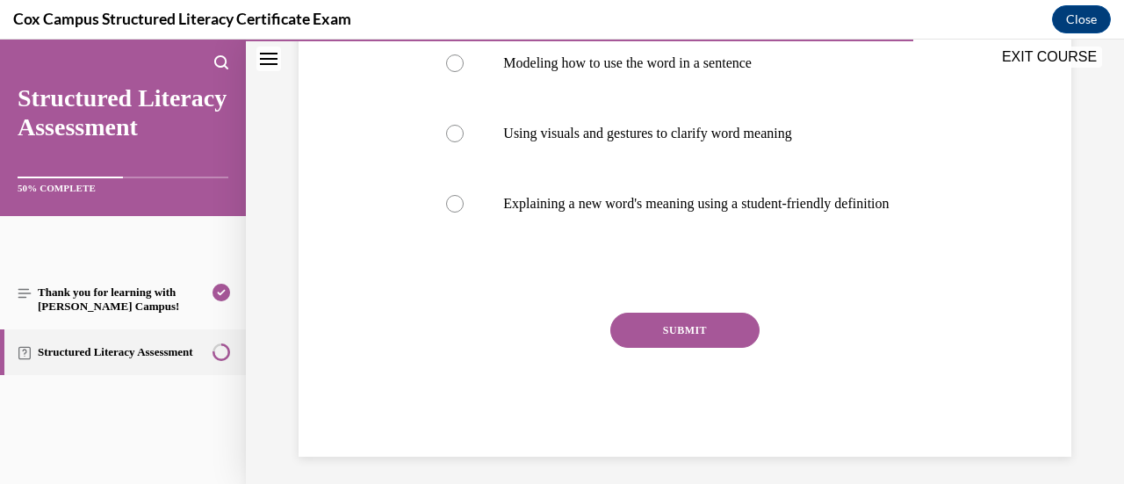
click at [702, 348] on button "SUBMIT" at bounding box center [684, 330] width 149 height 35
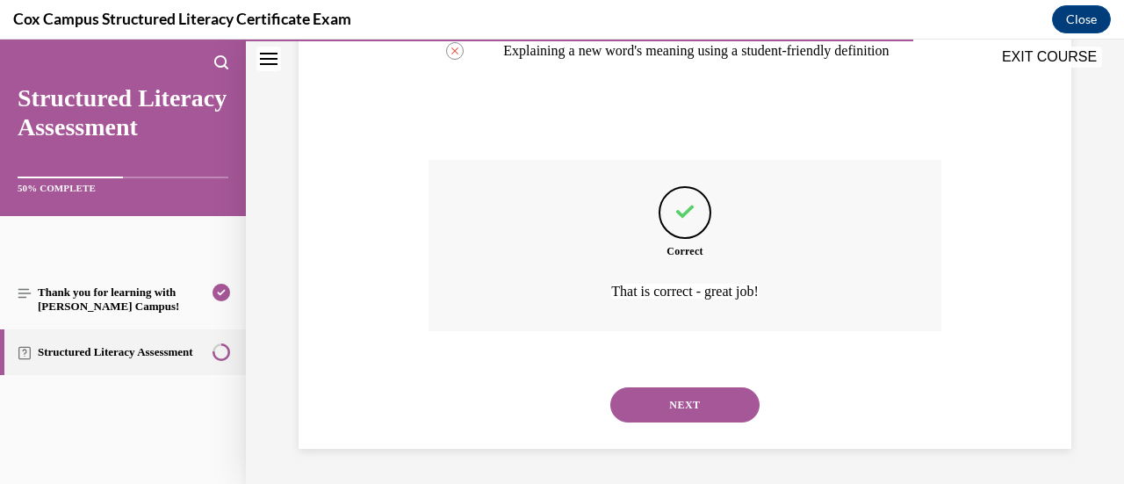
scroll to position [644, 0]
click at [700, 410] on button "NEXT" at bounding box center [684, 404] width 149 height 35
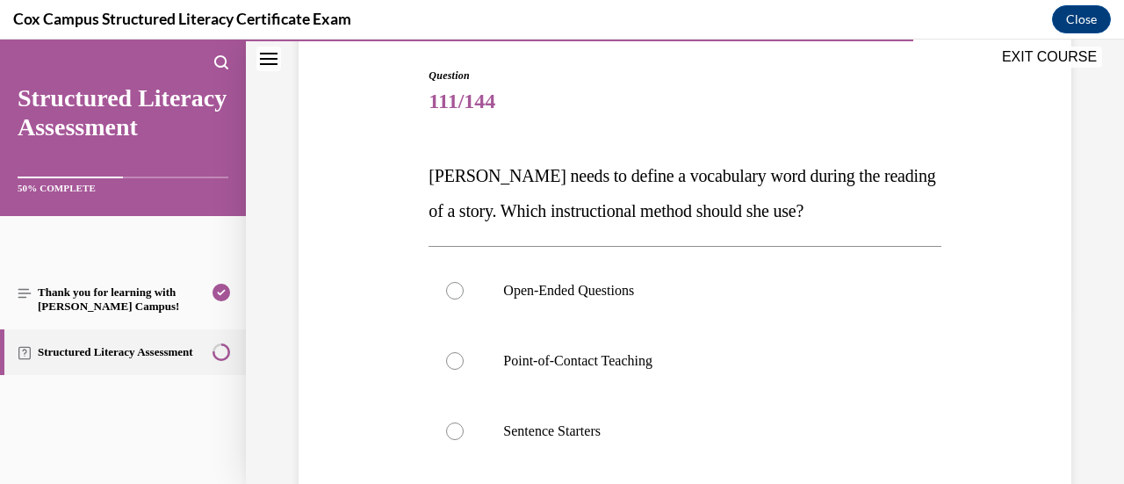
scroll to position [176, 0]
click at [768, 353] on p "Point-of-Contact Teaching" at bounding box center [699, 362] width 393 height 18
click at [464, 353] on input "Point-of-Contact Teaching" at bounding box center [455, 362] width 18 height 18
radio input "true"
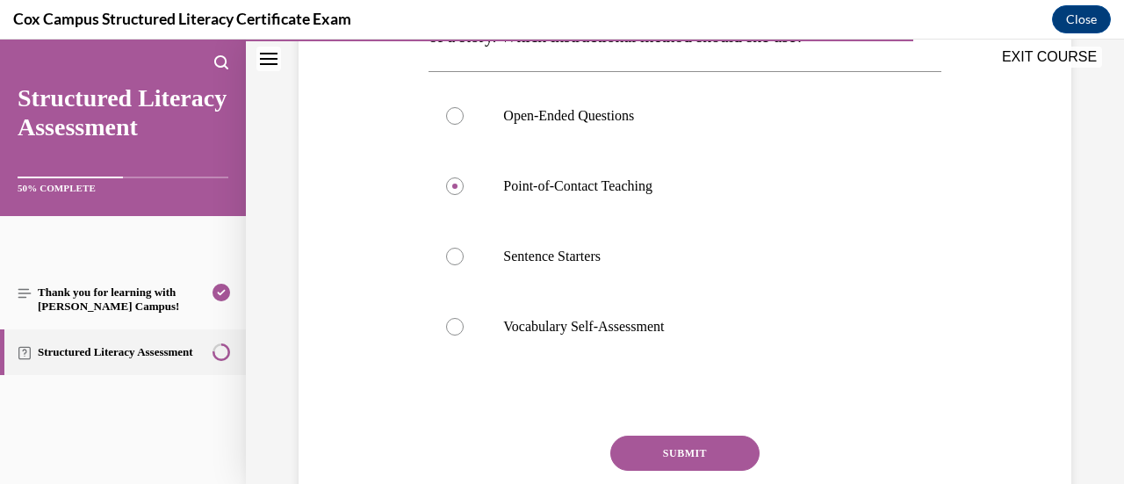
click at [727, 447] on button "SUBMIT" at bounding box center [684, 452] width 149 height 35
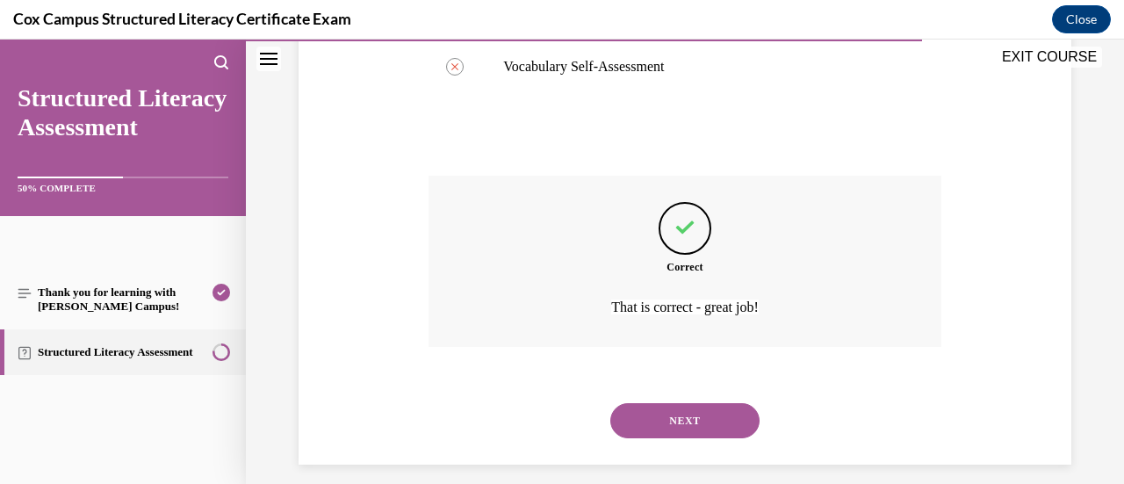
scroll to position [626, 0]
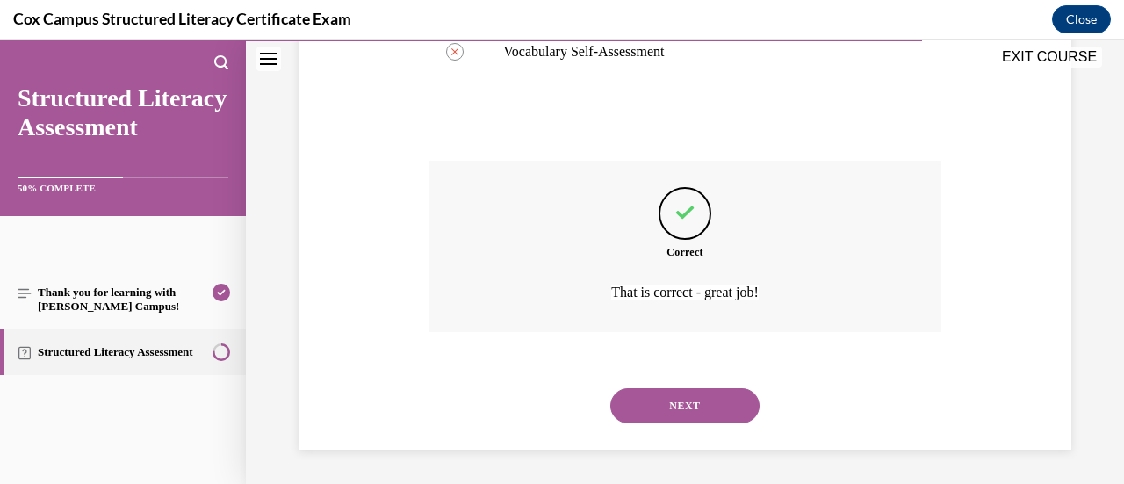
click at [716, 410] on button "NEXT" at bounding box center [684, 405] width 149 height 35
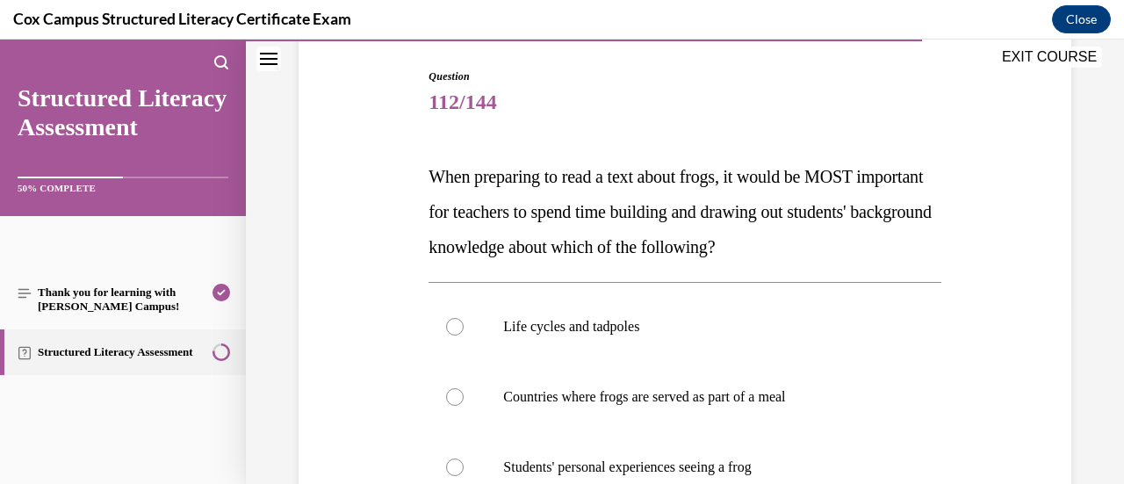
scroll to position [263, 0]
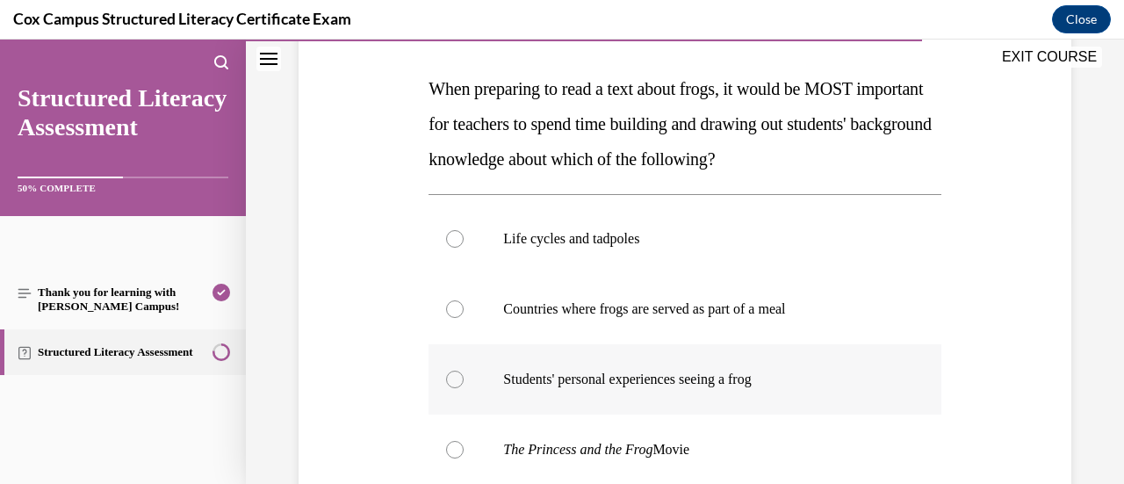
click at [735, 382] on p "Students' personal experiences seeing a frog" at bounding box center [699, 380] width 393 height 18
click at [464, 382] on input "Students' personal experiences seeing a frog" at bounding box center [455, 380] width 18 height 18
radio input "true"
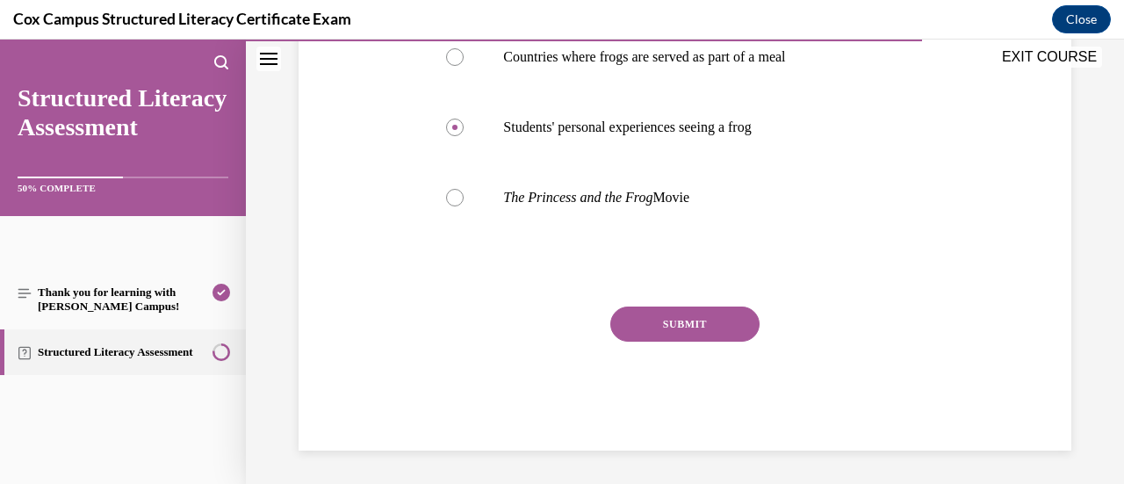
scroll to position [516, 0]
click at [710, 333] on button "SUBMIT" at bounding box center [684, 323] width 149 height 35
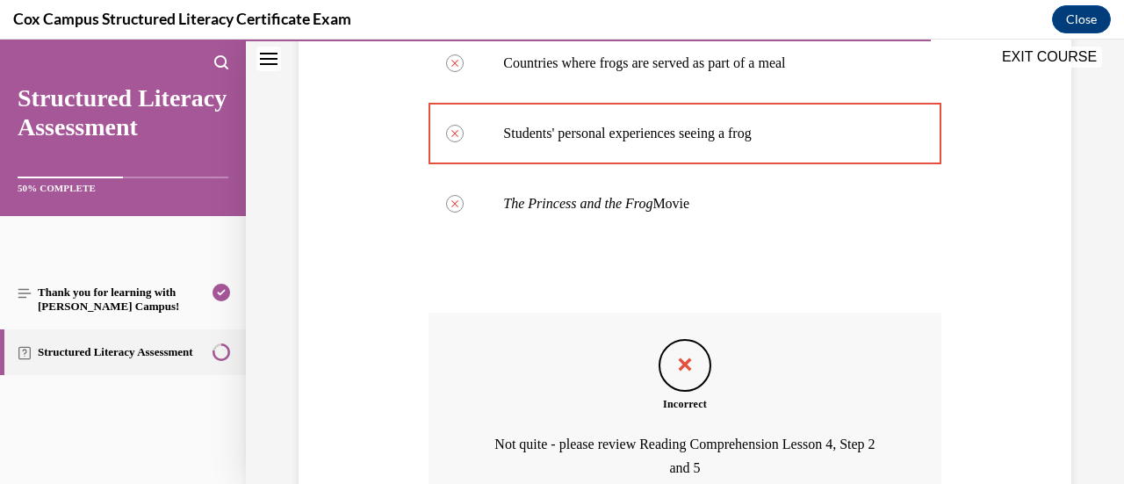
scroll to position [685, 0]
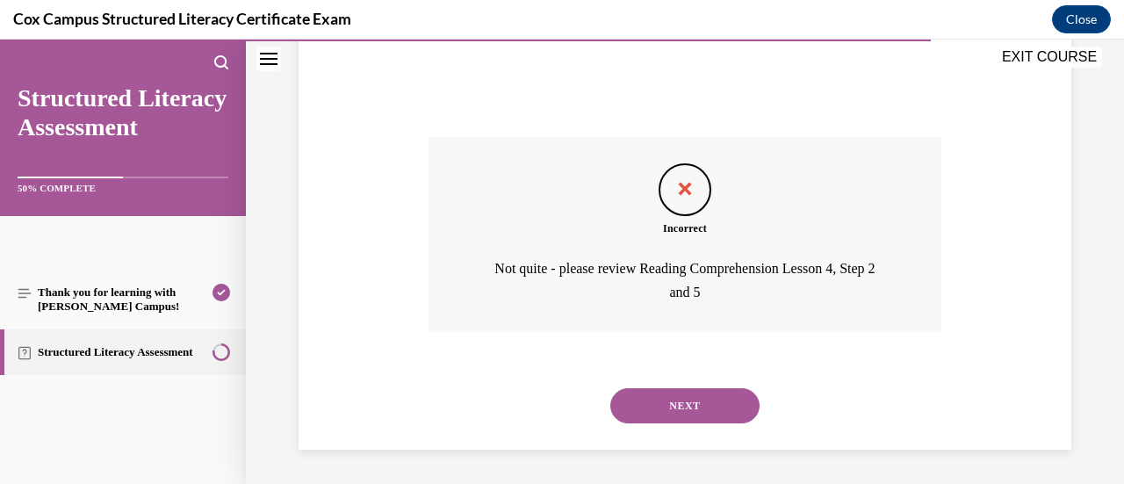
click at [689, 413] on button "NEXT" at bounding box center [684, 405] width 149 height 35
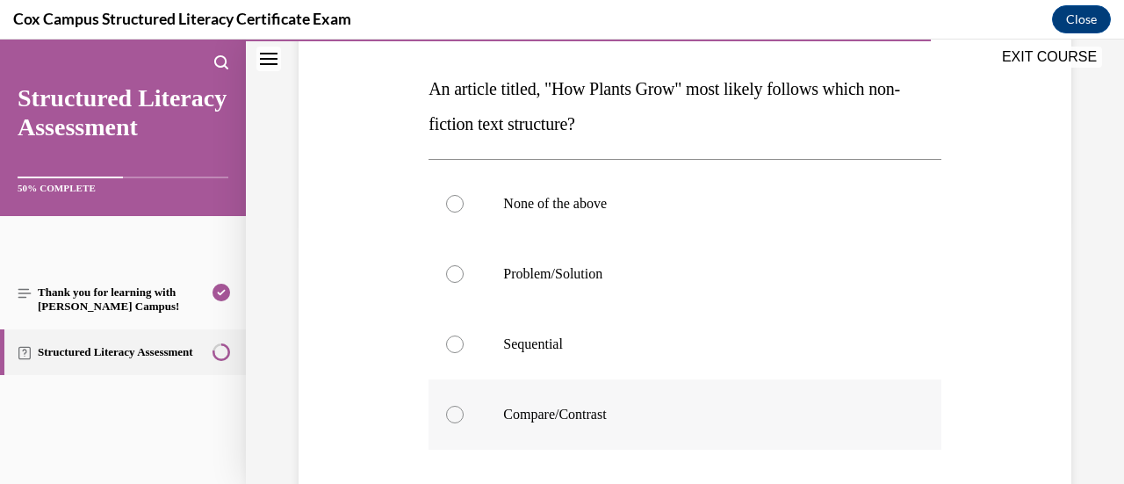
scroll to position [176, 0]
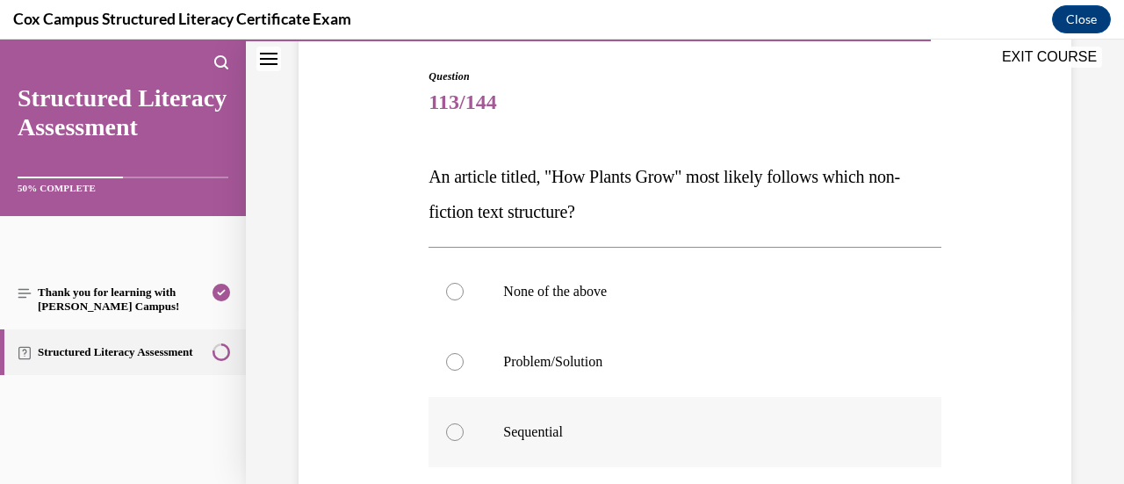
click at [771, 424] on p "Sequential" at bounding box center [699, 432] width 393 height 18
click at [464, 424] on input "Sequential" at bounding box center [455, 432] width 18 height 18
radio input "true"
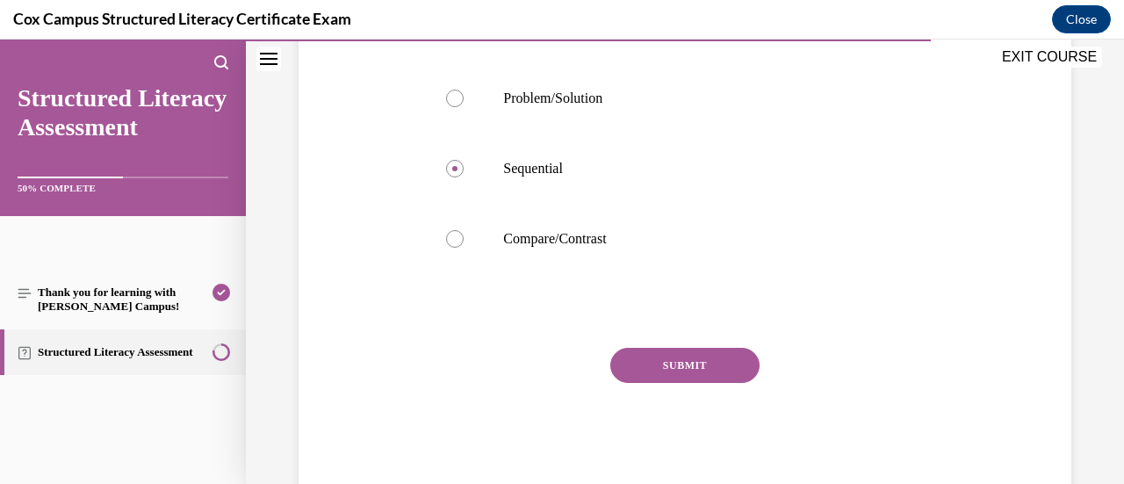
click at [704, 364] on button "SUBMIT" at bounding box center [684, 365] width 149 height 35
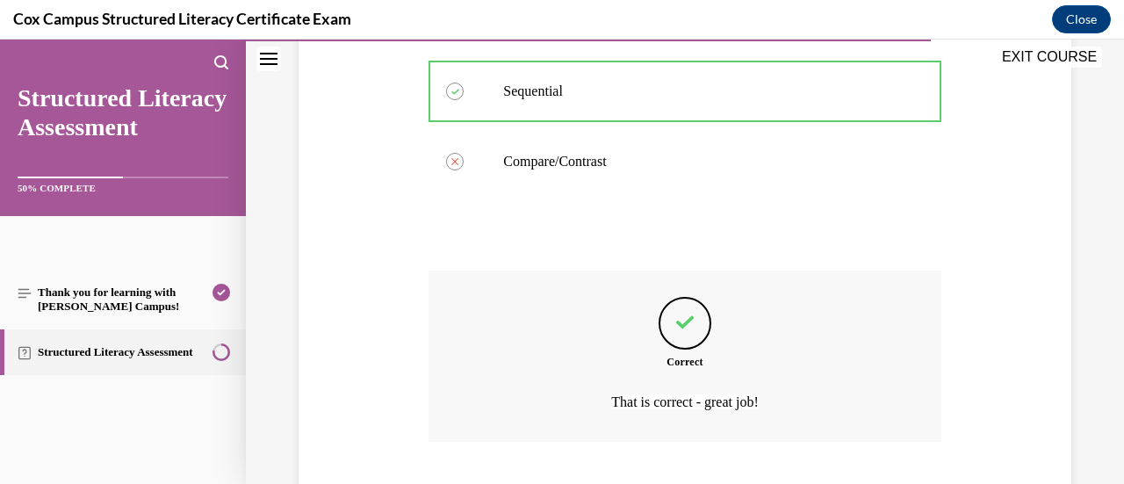
scroll to position [626, 0]
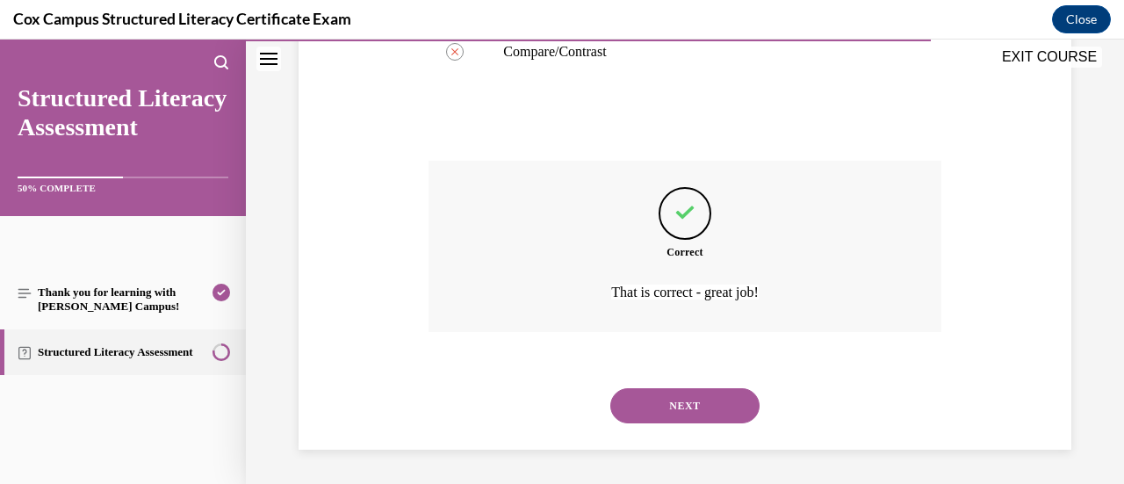
click at [713, 409] on button "NEXT" at bounding box center [684, 405] width 149 height 35
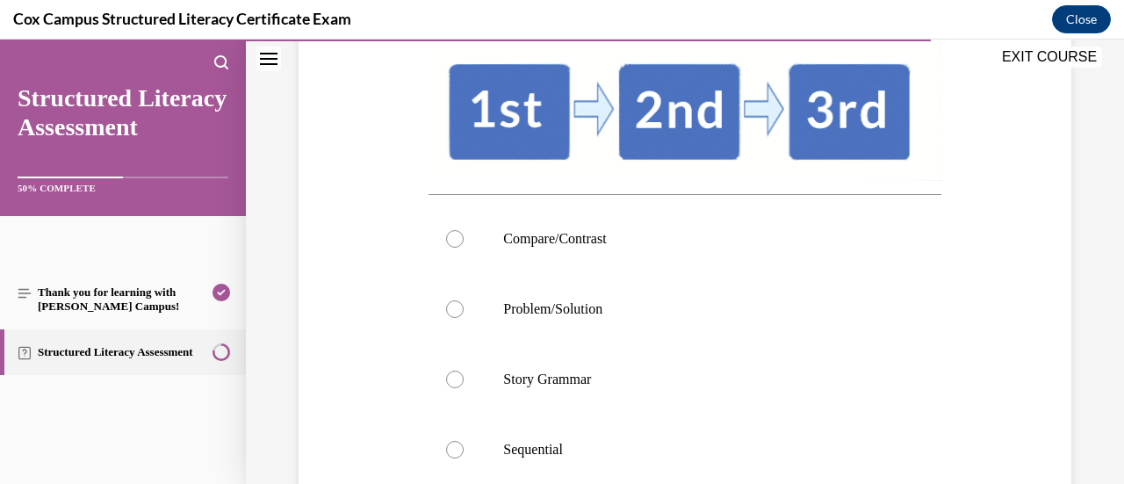
scroll to position [439, 0]
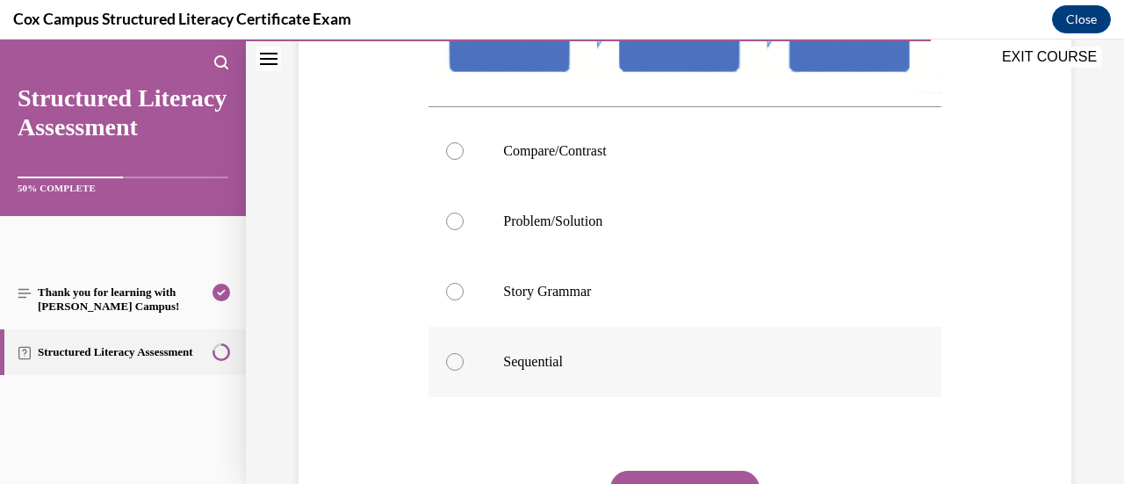
click at [681, 368] on label "Sequential" at bounding box center [684, 362] width 512 height 70
click at [464, 368] on input "Sequential" at bounding box center [455, 362] width 18 height 18
radio input "true"
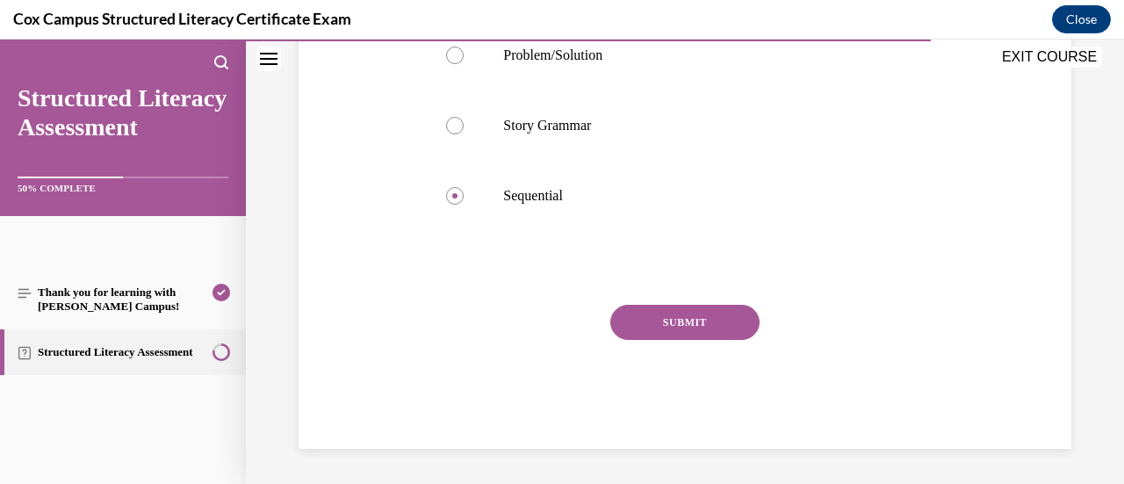
click at [676, 340] on button "SUBMIT" at bounding box center [684, 322] width 149 height 35
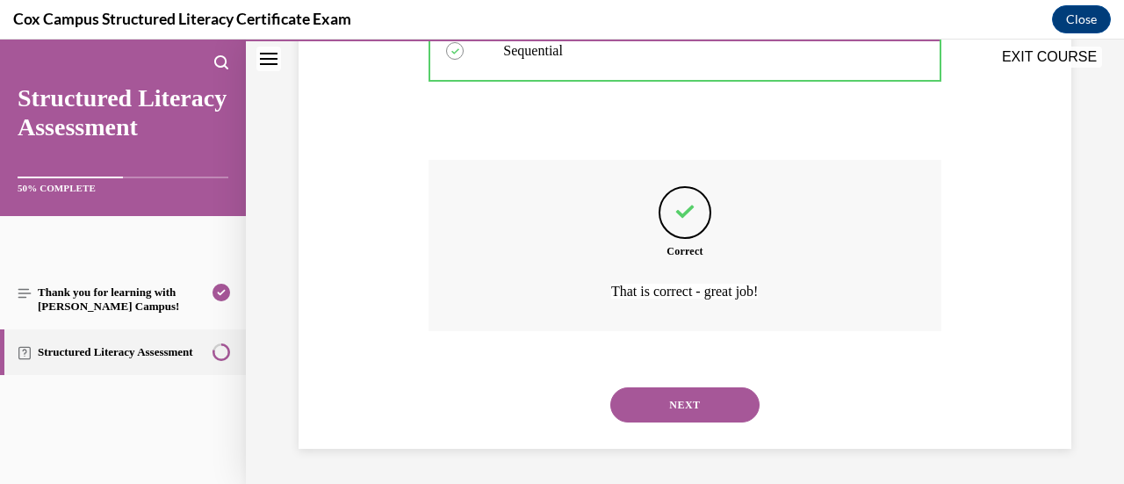
scroll to position [781, 0]
click at [669, 405] on button "NEXT" at bounding box center [684, 404] width 149 height 35
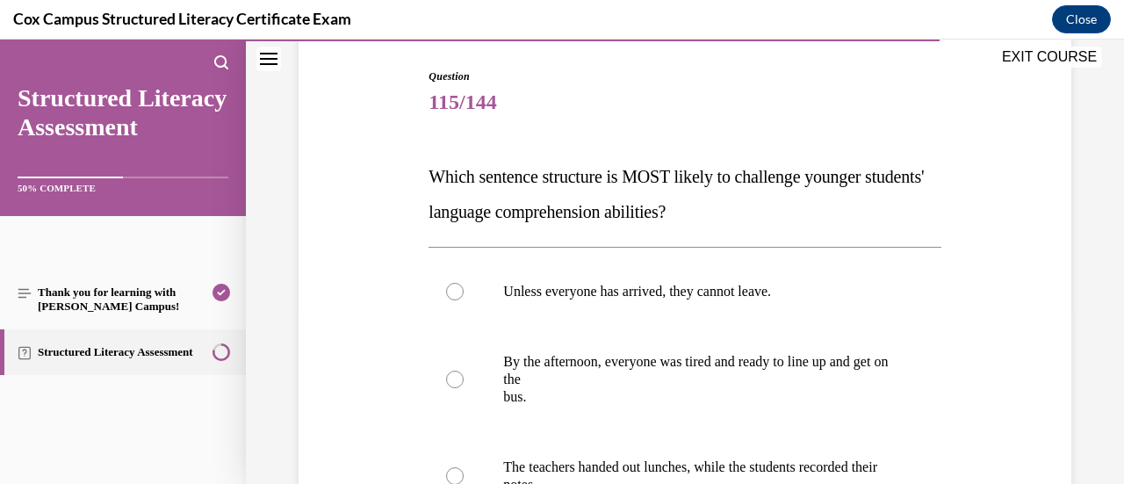
scroll to position [263, 0]
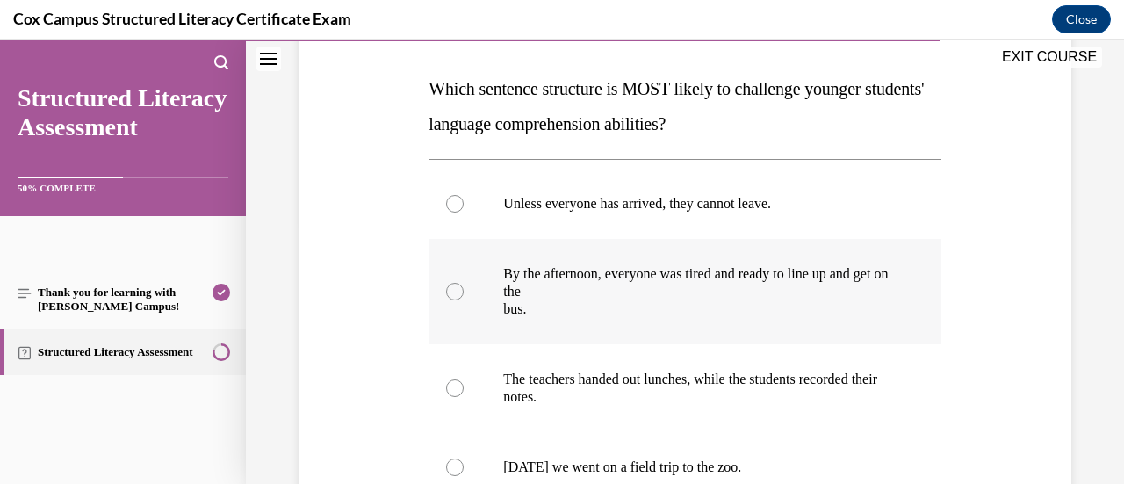
click at [833, 273] on p "By the afternoon, everyone was tired and ready to line up and get on the" at bounding box center [699, 282] width 393 height 35
click at [464, 283] on input "By the afternoon, everyone was tired and ready to line up and get on the bus." at bounding box center [455, 292] width 18 height 18
radio input "true"
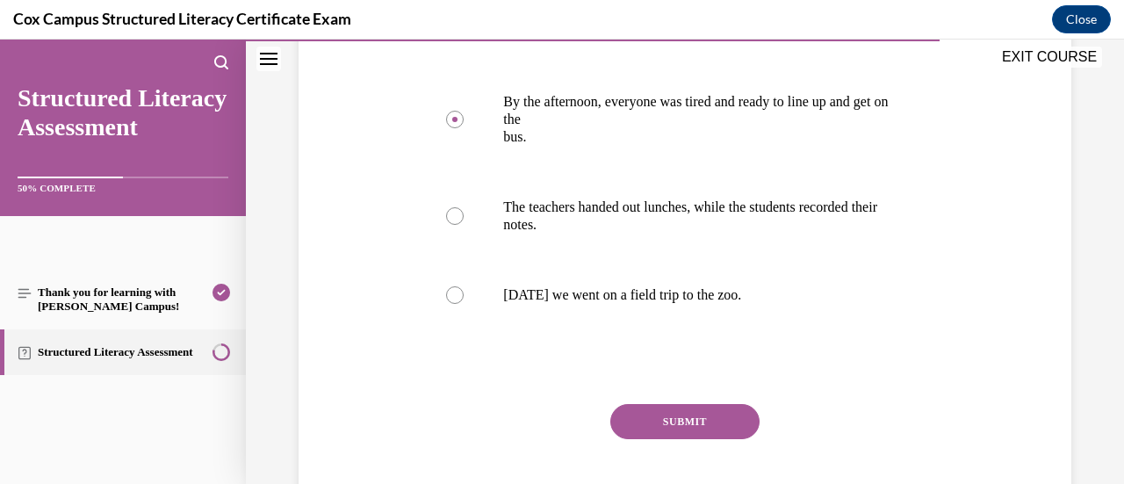
scroll to position [439, 0]
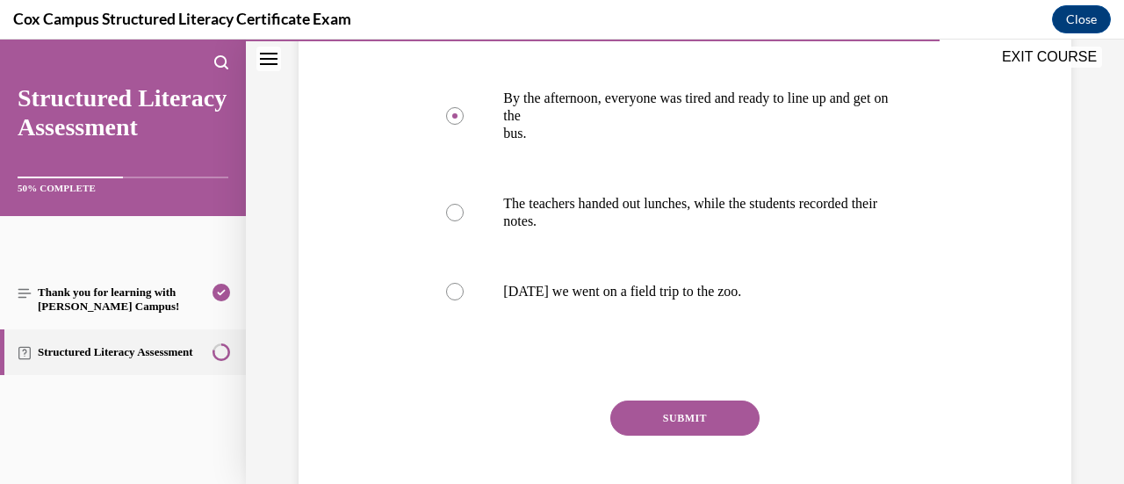
click at [688, 412] on button "SUBMIT" at bounding box center [684, 417] width 149 height 35
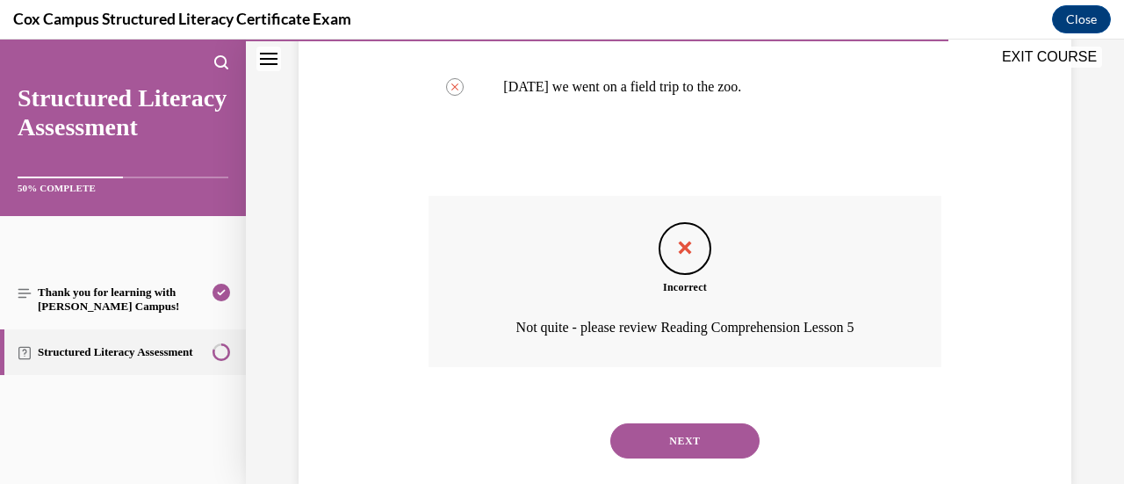
scroll to position [679, 0]
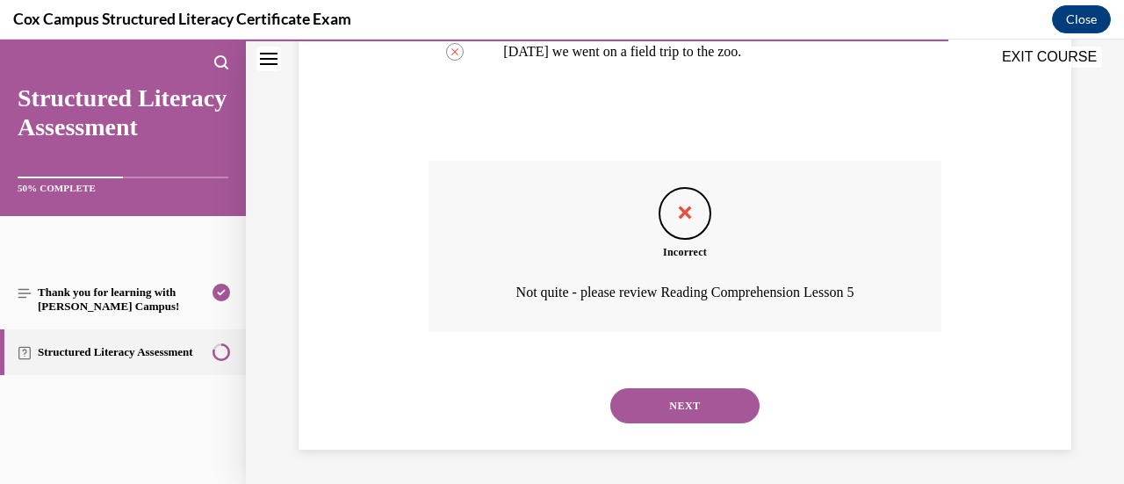
click at [669, 409] on button "NEXT" at bounding box center [684, 405] width 149 height 35
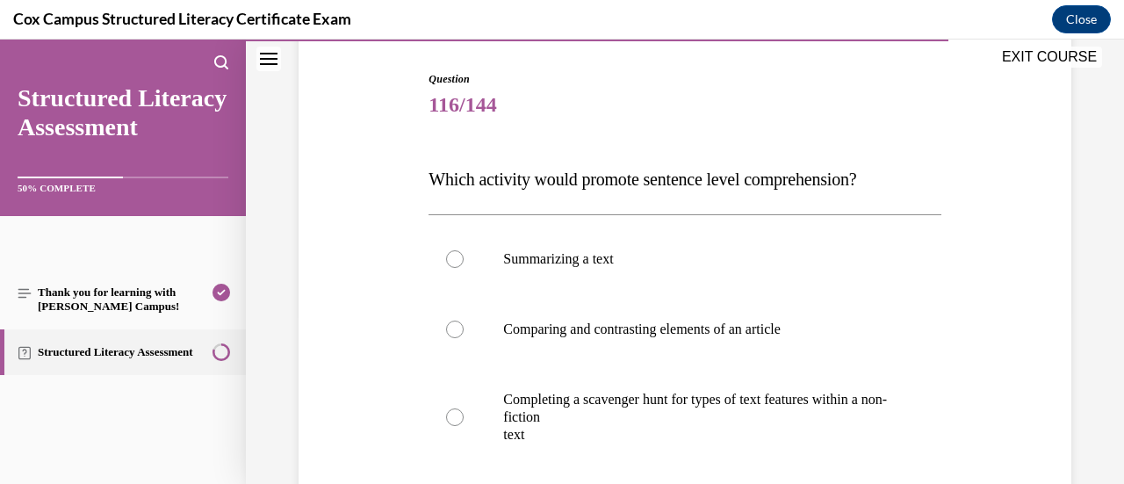
scroll to position [263, 0]
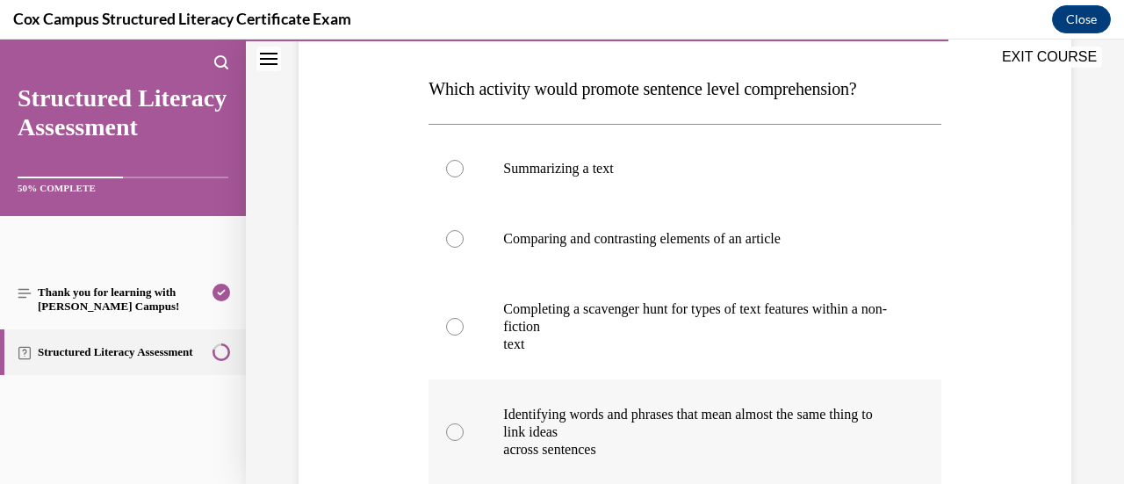
click at [831, 431] on p "Identifying words and phrases that mean almost the same thing to link ideas" at bounding box center [699, 423] width 393 height 35
click at [464, 431] on input "Identifying words and phrases that mean almost the same thing to link ideas acr…" at bounding box center [455, 432] width 18 height 18
radio input "true"
click at [601, 157] on label "Summarizing a text" at bounding box center [684, 168] width 512 height 70
click at [464, 160] on input "Summarizing a text" at bounding box center [455, 169] width 18 height 18
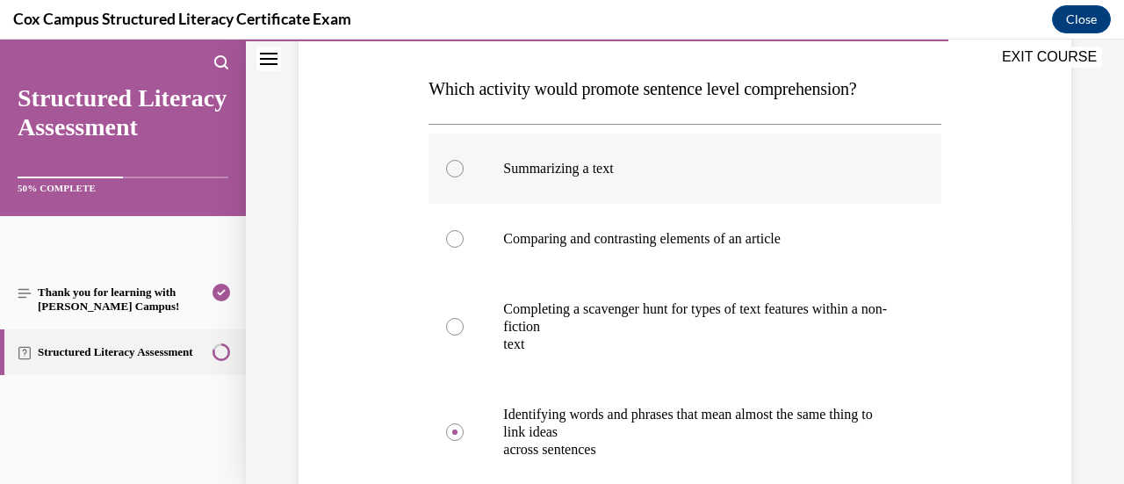
radio input "true"
click at [748, 426] on p "Identifying words and phrases that mean almost the same thing to link ideas" at bounding box center [699, 423] width 393 height 35
click at [464, 426] on input "Identifying words and phrases that mean almost the same thing to link ideas acr…" at bounding box center [455, 432] width 18 height 18
radio input "true"
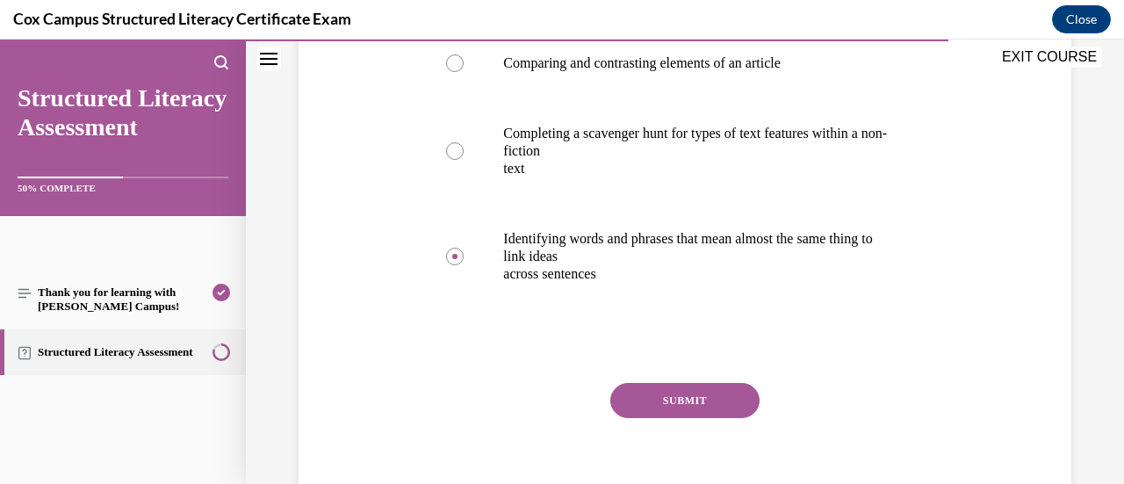
click at [709, 392] on button "SUBMIT" at bounding box center [684, 400] width 149 height 35
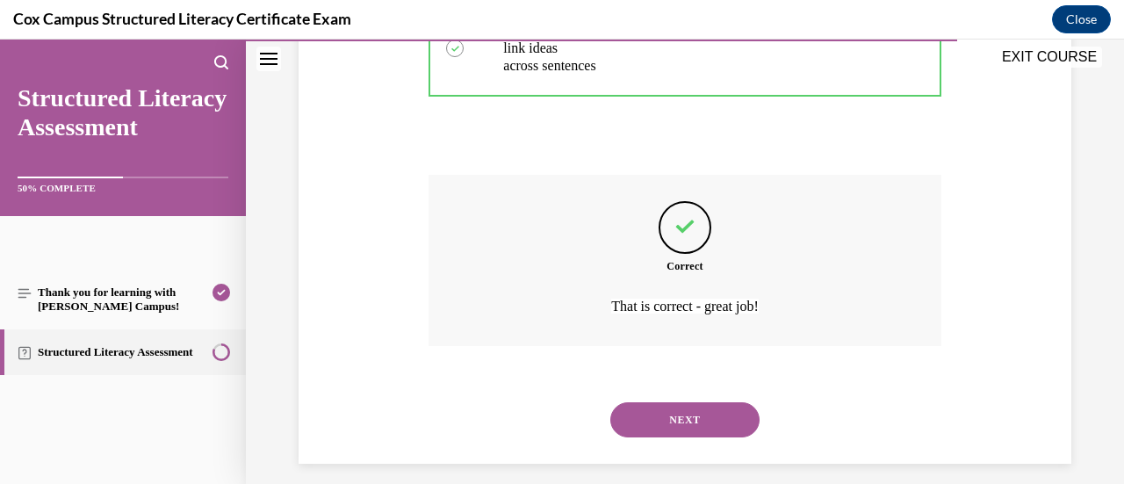
scroll to position [661, 0]
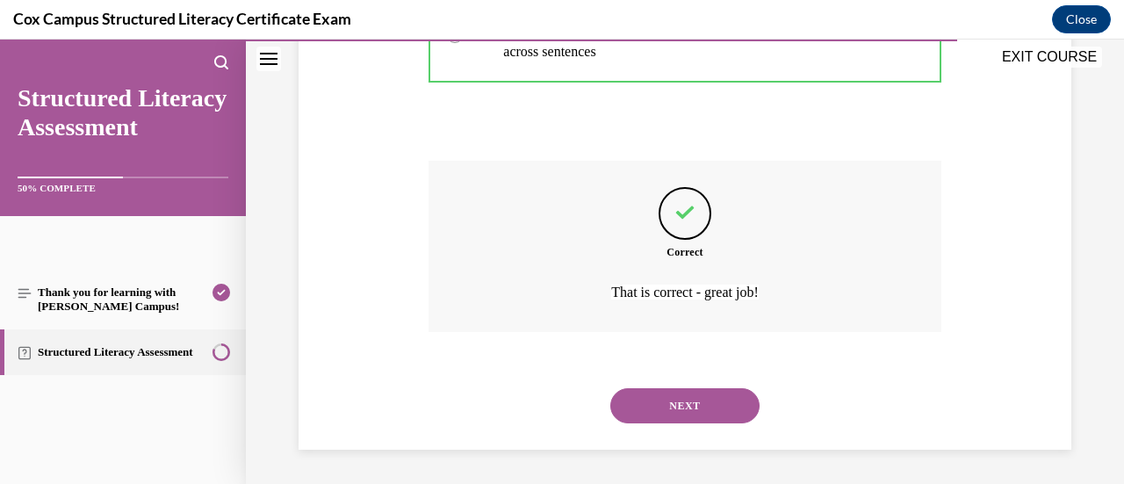
click at [688, 405] on button "NEXT" at bounding box center [684, 405] width 149 height 35
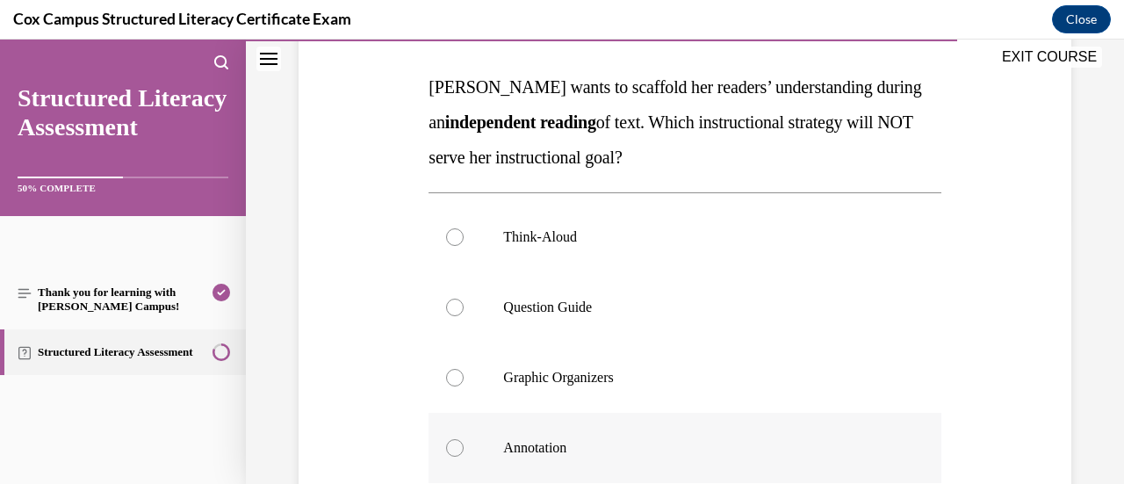
scroll to position [263, 0]
click at [697, 441] on p "Annotation" at bounding box center [699, 450] width 393 height 18
click at [464, 441] on input "Annotation" at bounding box center [455, 450] width 18 height 18
radio input "true"
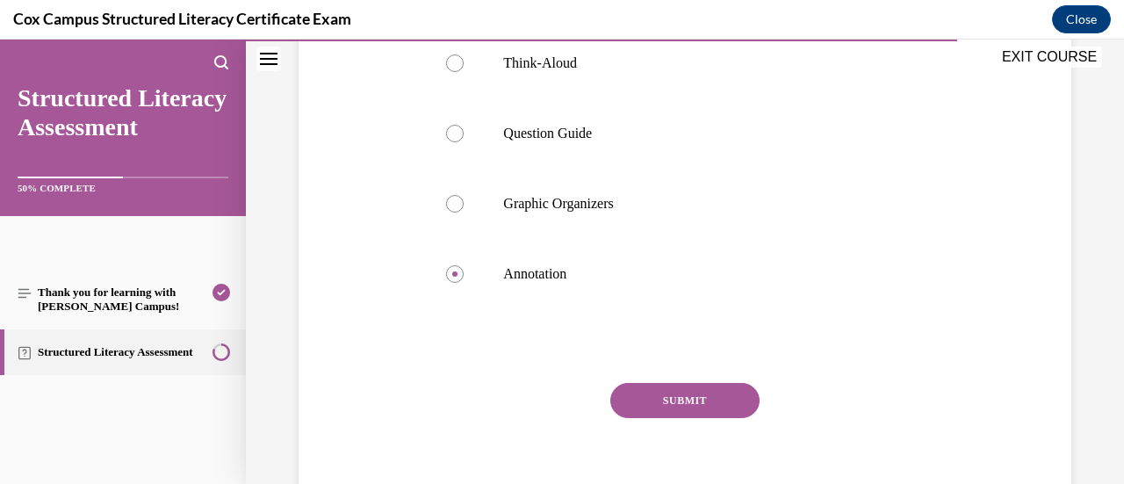
click at [702, 390] on button "SUBMIT" at bounding box center [684, 400] width 149 height 35
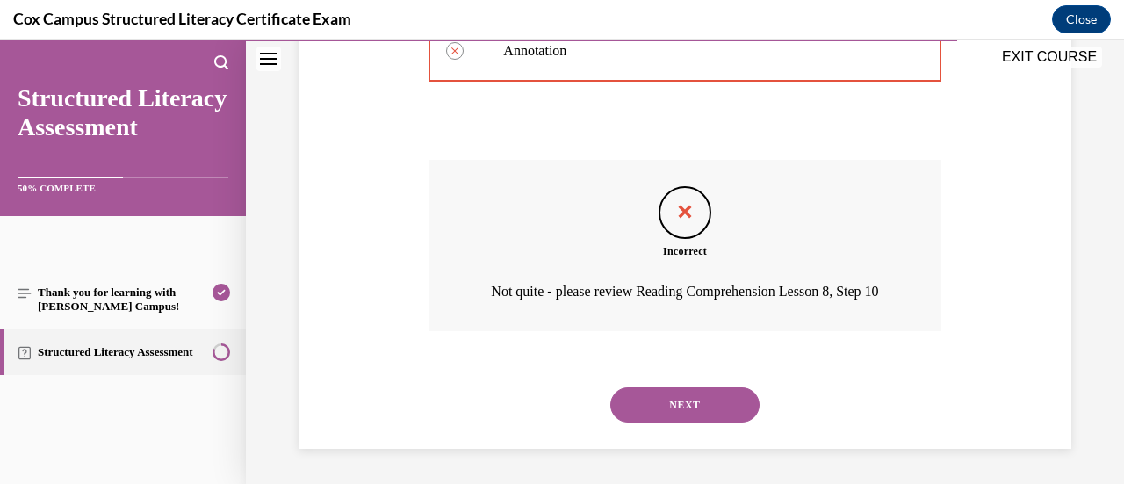
scroll to position [685, 0]
click at [697, 421] on button "NEXT" at bounding box center [684, 404] width 149 height 35
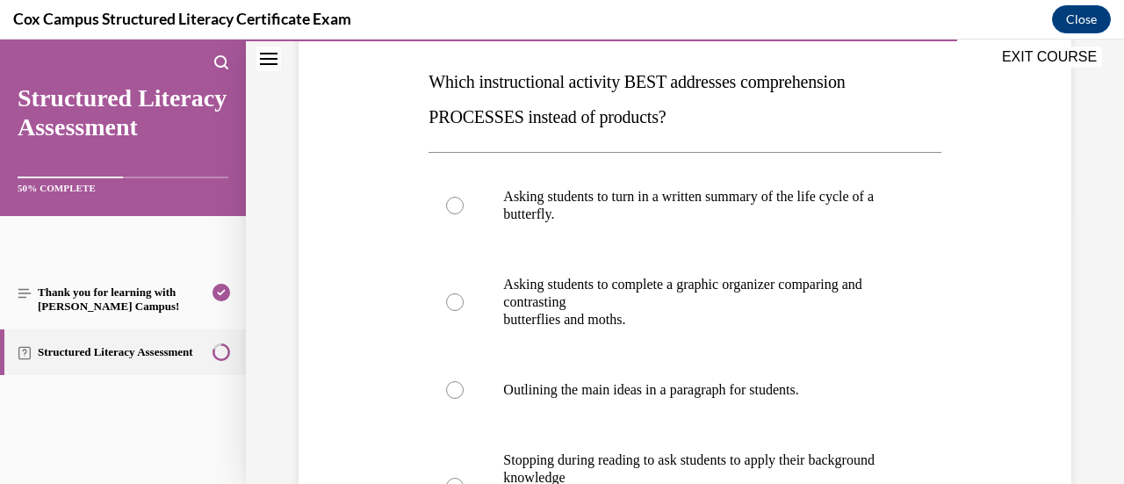
scroll to position [176, 0]
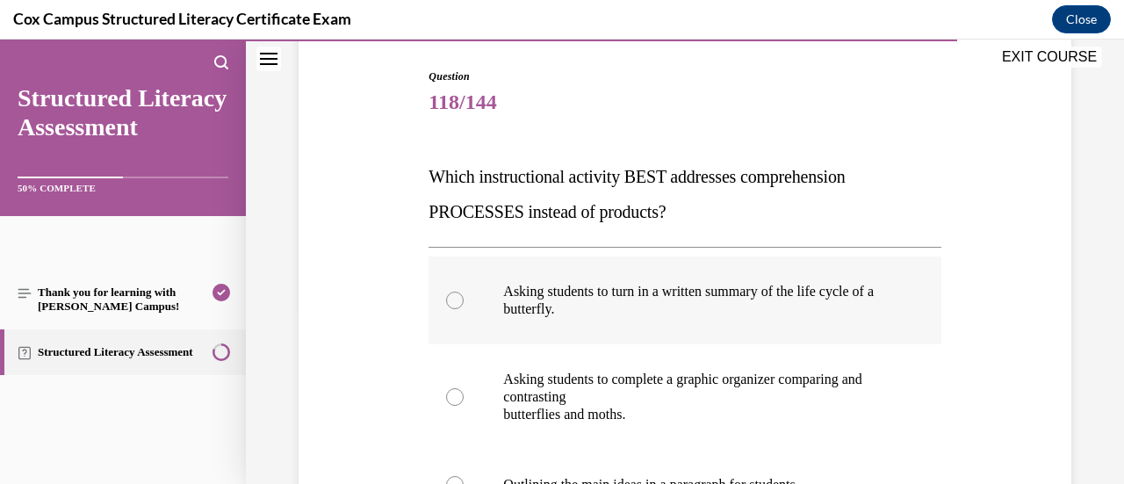
click at [832, 315] on p "Asking students to turn in a written summary of the life cycle of a butterfly." at bounding box center [699, 300] width 393 height 35
click at [464, 309] on input "Asking students to turn in a written summary of the life cycle of a butterfly." at bounding box center [455, 301] width 18 height 18
radio input "true"
click at [803, 392] on p "Asking students to complete a graphic organizer comparing and contrasting" at bounding box center [699, 388] width 393 height 35
click at [464, 392] on input "Asking students to complete a graphic organizer comparing and contrasting butte…" at bounding box center [455, 397] width 18 height 18
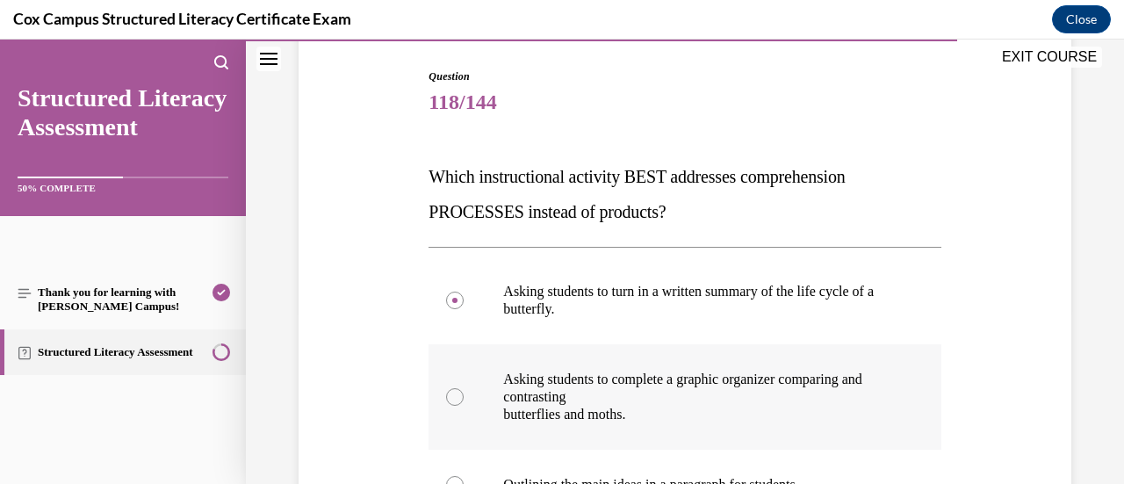
radio input "true"
click at [801, 298] on p "Asking students to turn in a written summary of the life cycle of a butterfly." at bounding box center [699, 300] width 393 height 35
click at [464, 298] on input "Asking students to turn in a written summary of the life cycle of a butterfly." at bounding box center [455, 301] width 18 height 18
radio input "true"
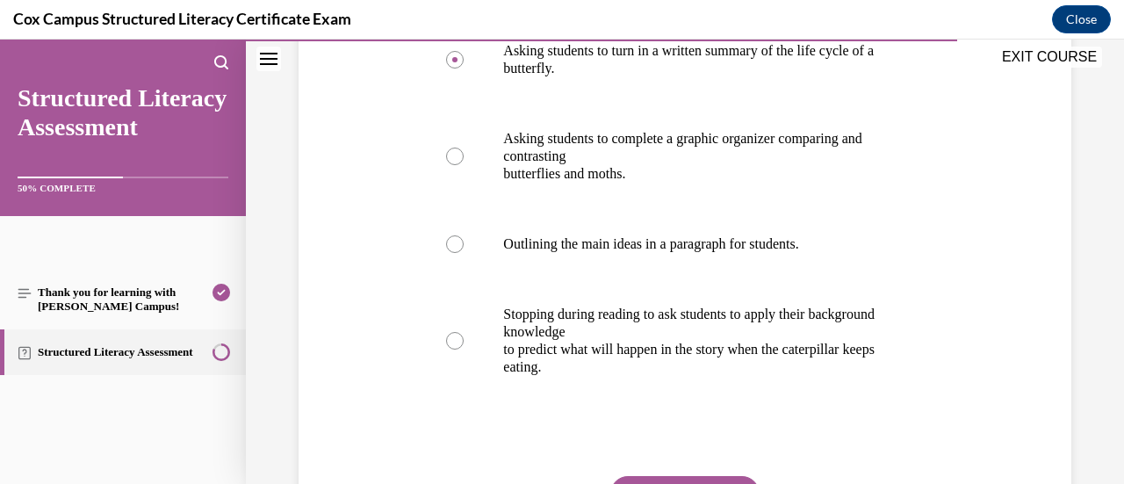
scroll to position [439, 0]
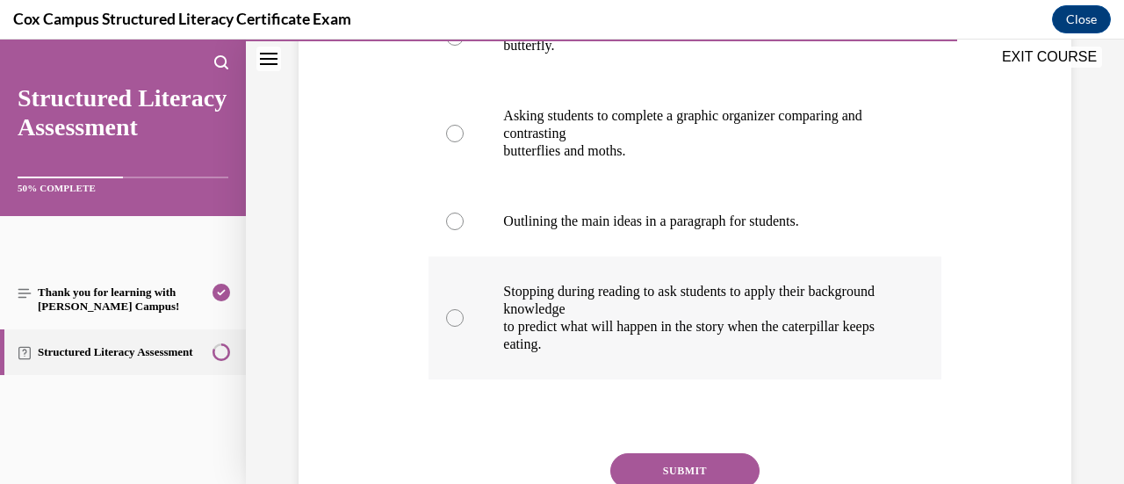
click at [773, 347] on p "to predict what will happen in the story when the caterpillar keeps eating." at bounding box center [699, 335] width 393 height 35
click at [464, 327] on input "Stopping during reading to ask students to apply their background knowledge to …" at bounding box center [455, 318] width 18 height 18
radio input "true"
click at [721, 473] on button "SUBMIT" at bounding box center [684, 470] width 149 height 35
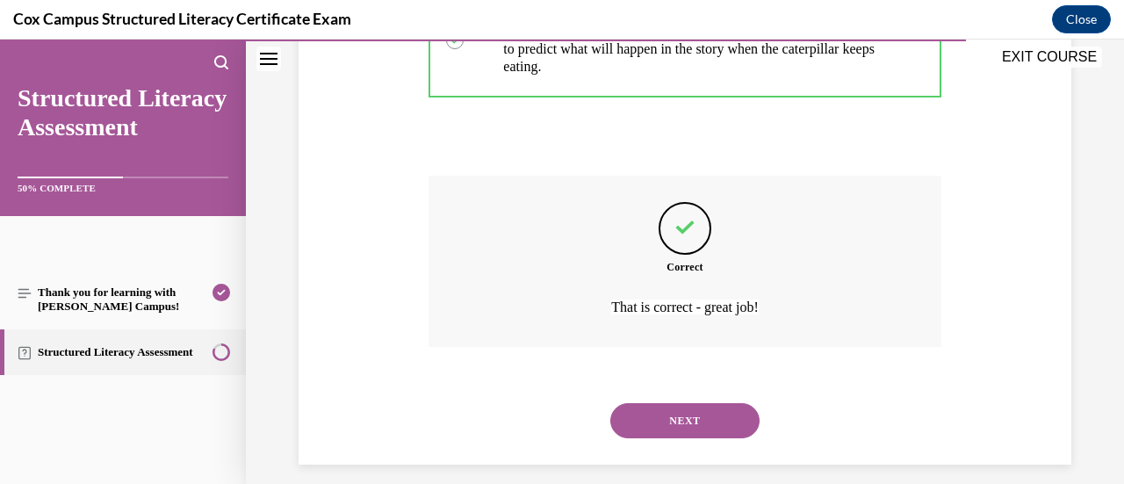
scroll to position [731, 0]
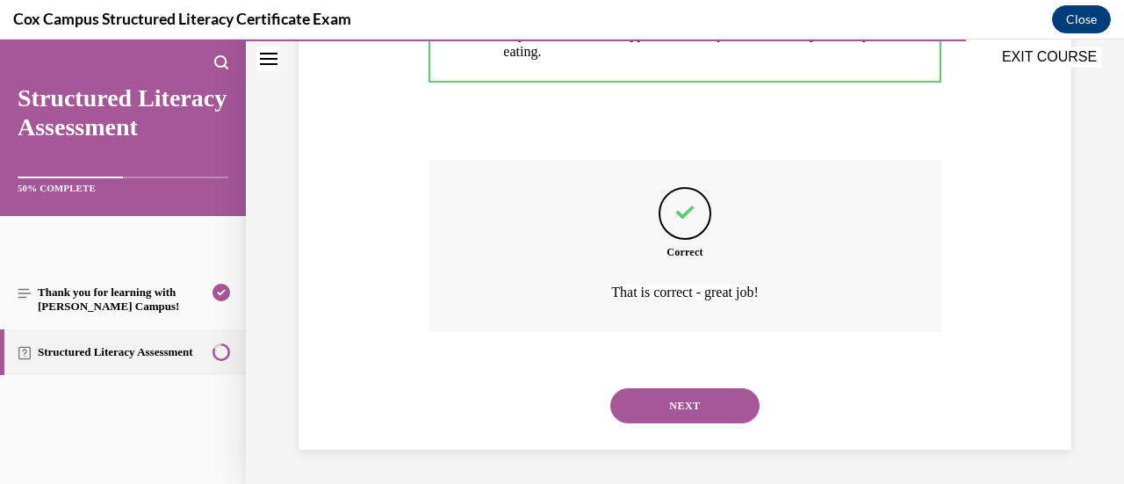
click at [676, 403] on button "NEXT" at bounding box center [684, 405] width 149 height 35
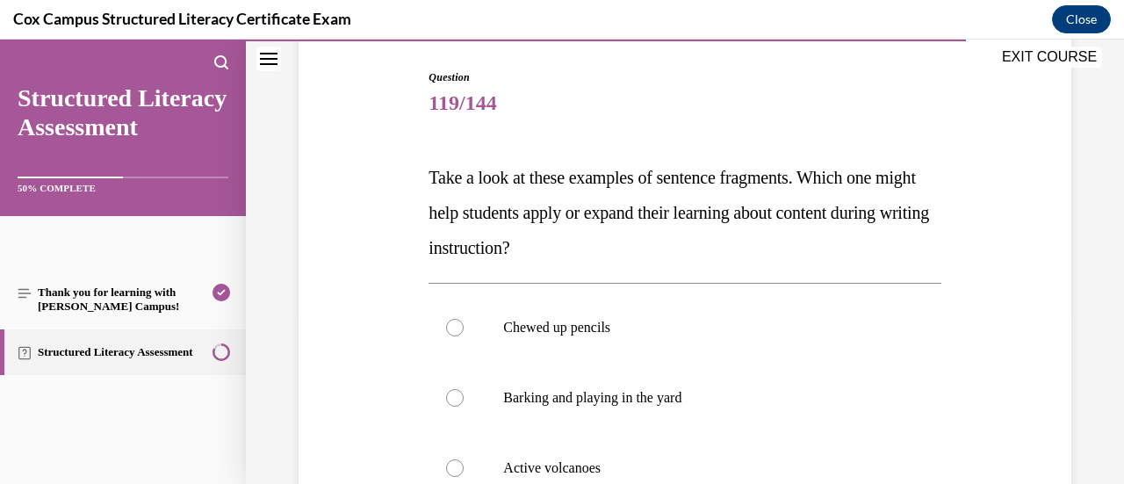
scroll to position [176, 0]
click at [720, 401] on p "Barking and playing in the yard" at bounding box center [699, 397] width 393 height 18
click at [464, 401] on input "Barking and playing in the yard" at bounding box center [455, 397] width 18 height 18
radio input "true"
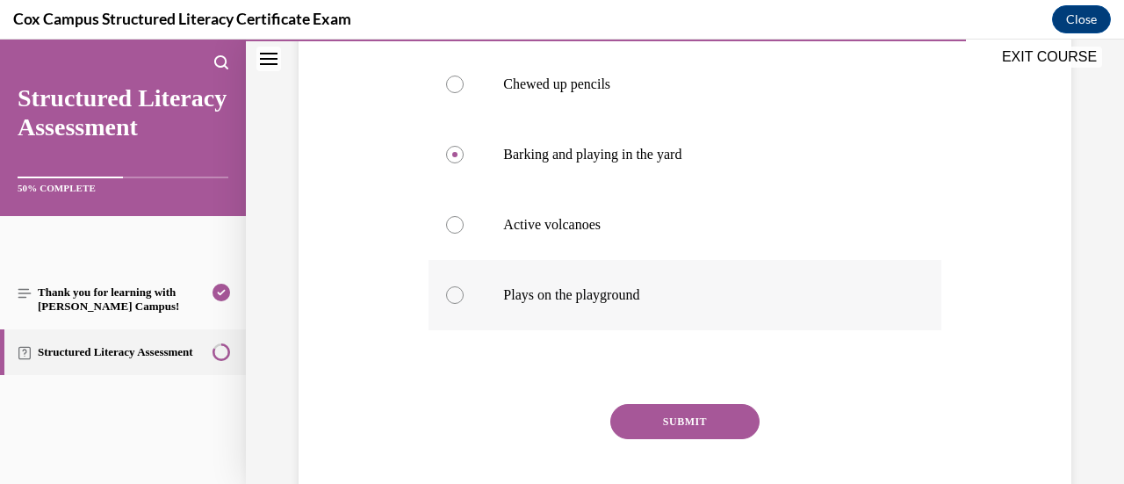
scroll to position [439, 0]
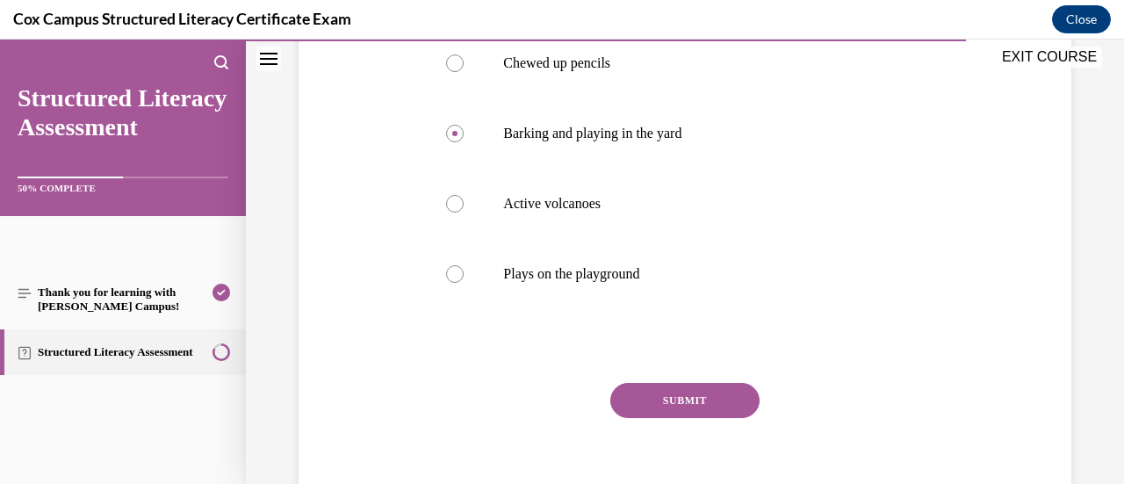
click at [692, 409] on button "SUBMIT" at bounding box center [684, 400] width 149 height 35
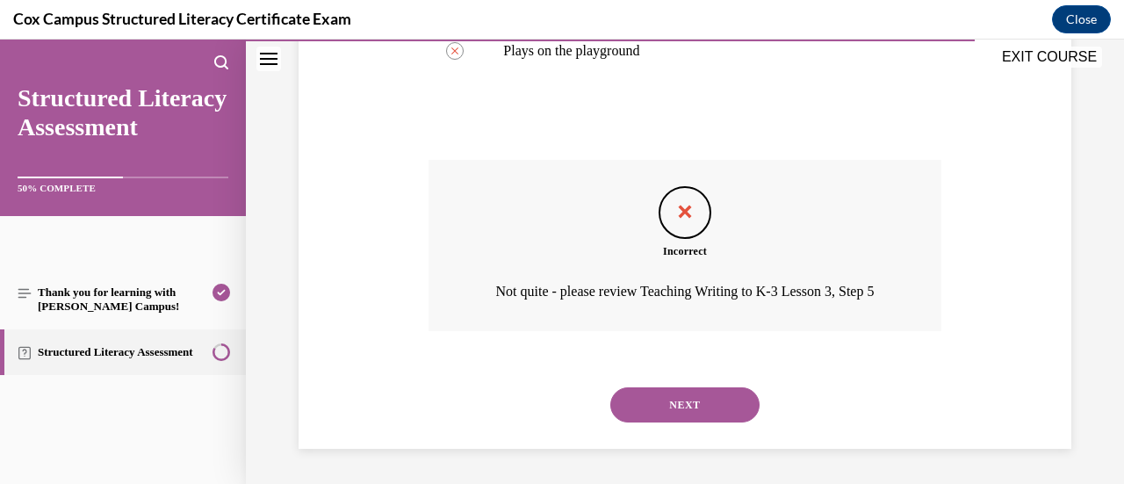
scroll to position [685, 0]
click at [666, 412] on button "NEXT" at bounding box center [684, 404] width 149 height 35
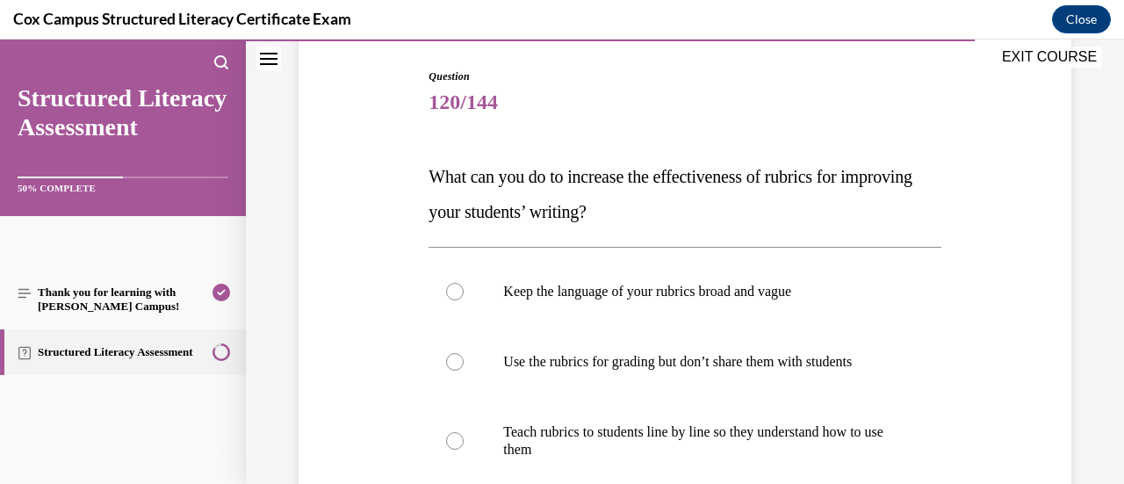
scroll to position [263, 0]
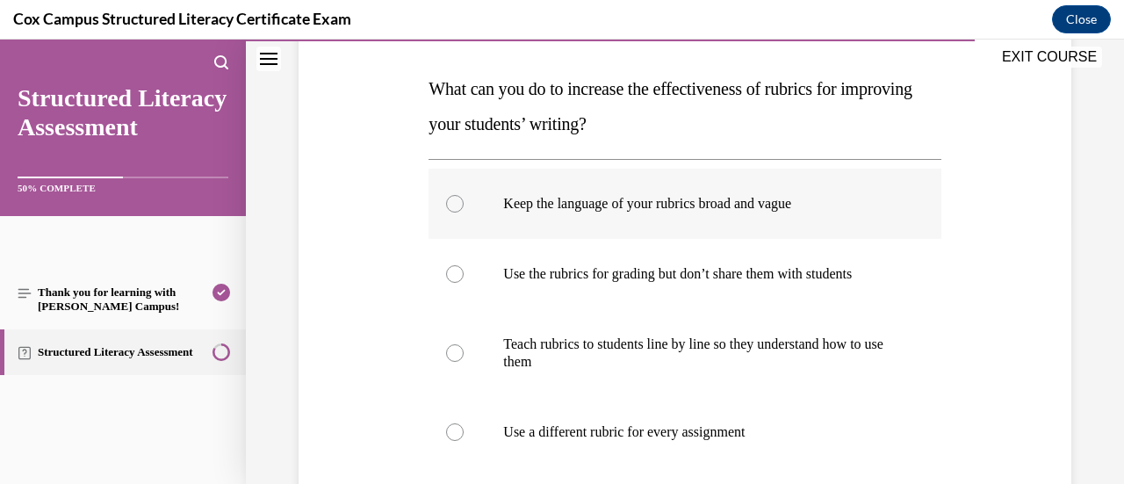
click at [873, 213] on label "Keep the language of your rubrics broad and vague" at bounding box center [684, 204] width 512 height 70
click at [464, 212] on input "Keep the language of your rubrics broad and vague" at bounding box center [455, 204] width 18 height 18
radio input "true"
click at [850, 368] on p "Teach rubrics to students line by line so they understand how to use them" at bounding box center [699, 352] width 393 height 35
click at [464, 362] on input "Teach rubrics to students line by line so they understand how to use them" at bounding box center [455, 353] width 18 height 18
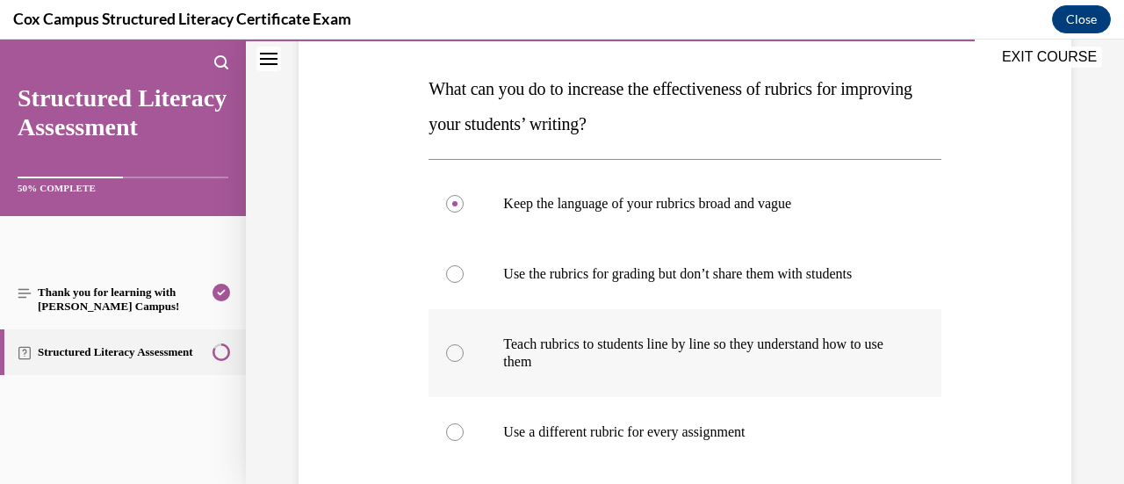
radio input "true"
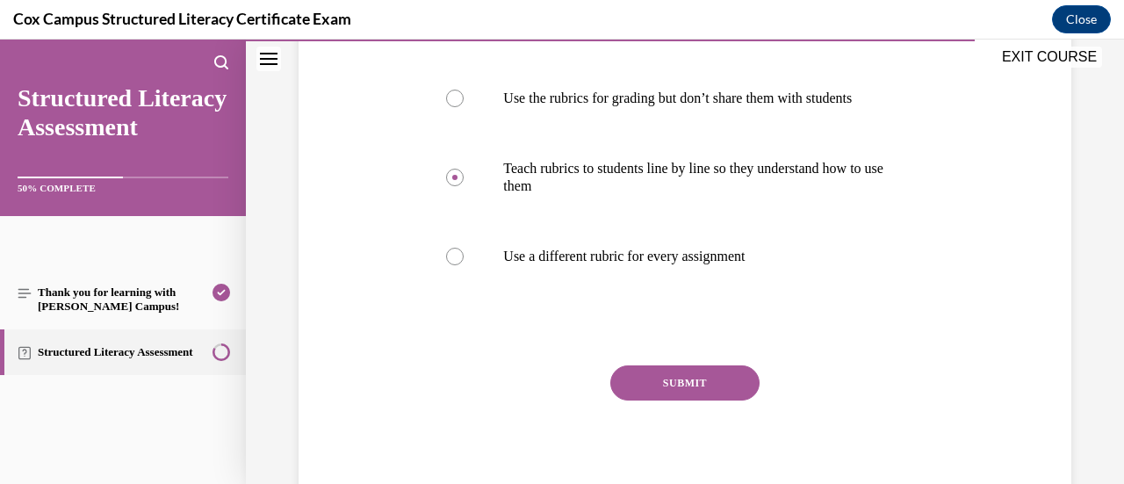
click at [738, 396] on button "SUBMIT" at bounding box center [684, 382] width 149 height 35
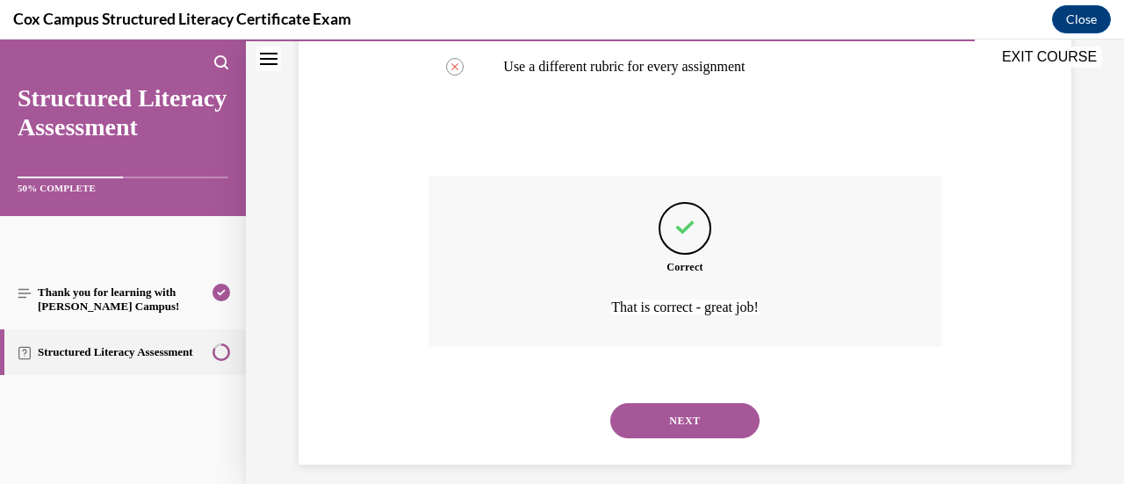
scroll to position [644, 0]
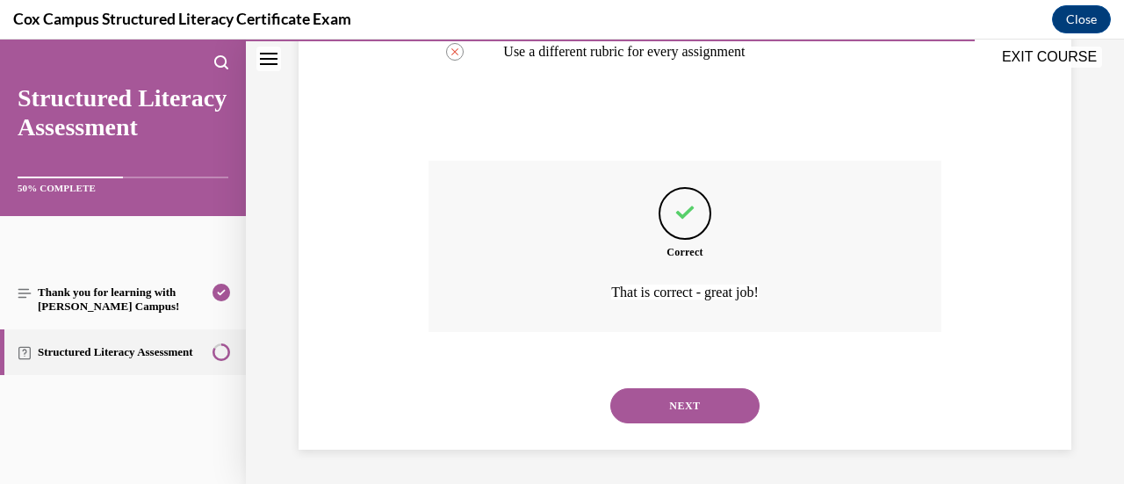
click at [679, 412] on button "NEXT" at bounding box center [684, 405] width 149 height 35
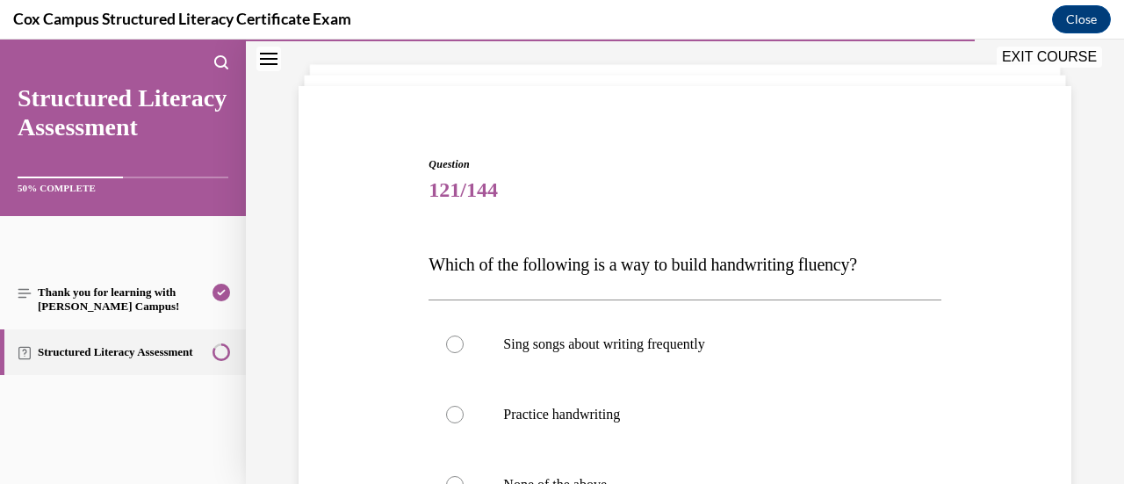
scroll to position [176, 0]
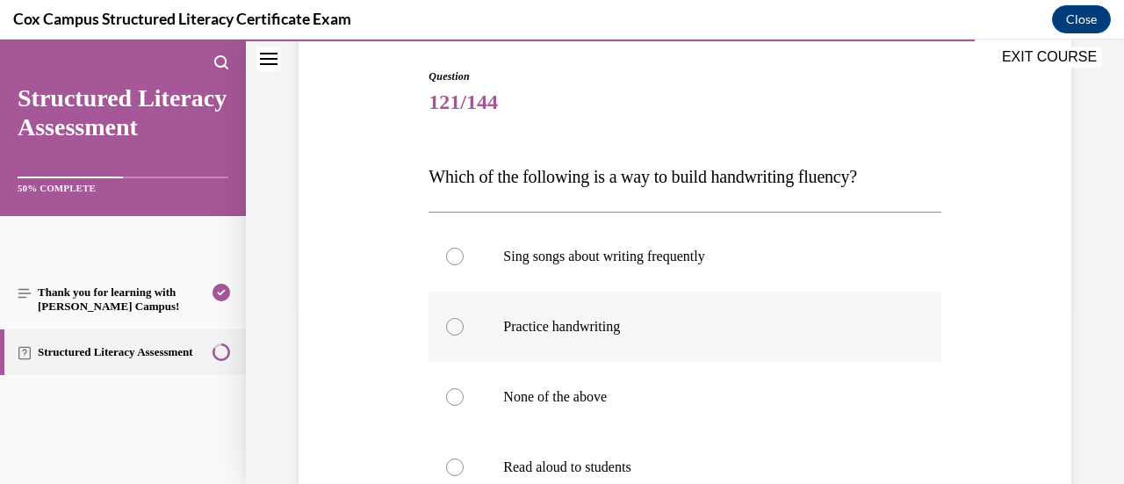
click at [782, 322] on p "Practice handwriting" at bounding box center [699, 327] width 393 height 18
click at [464, 322] on input "Practice handwriting" at bounding box center [455, 327] width 18 height 18
radio input "true"
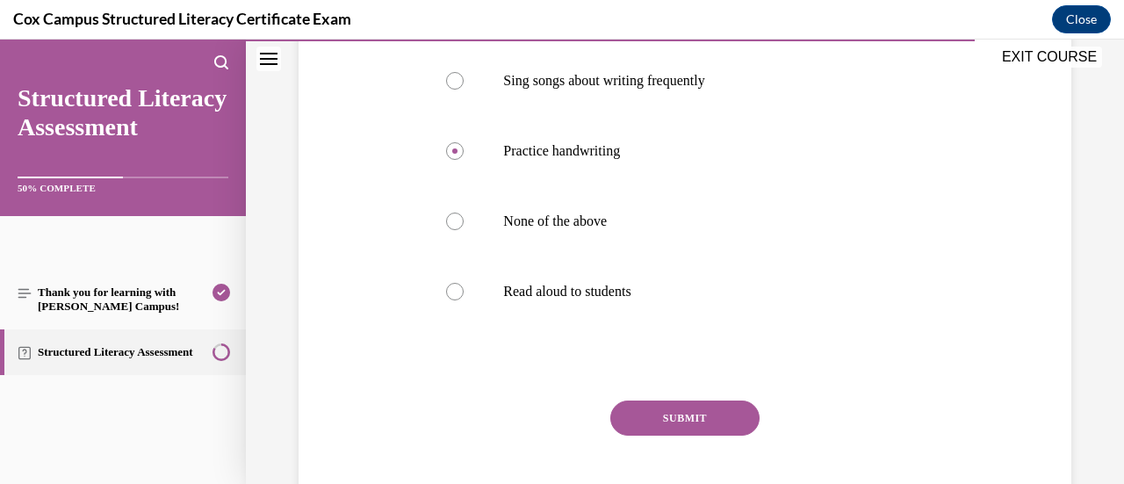
click at [690, 415] on button "SUBMIT" at bounding box center [684, 417] width 149 height 35
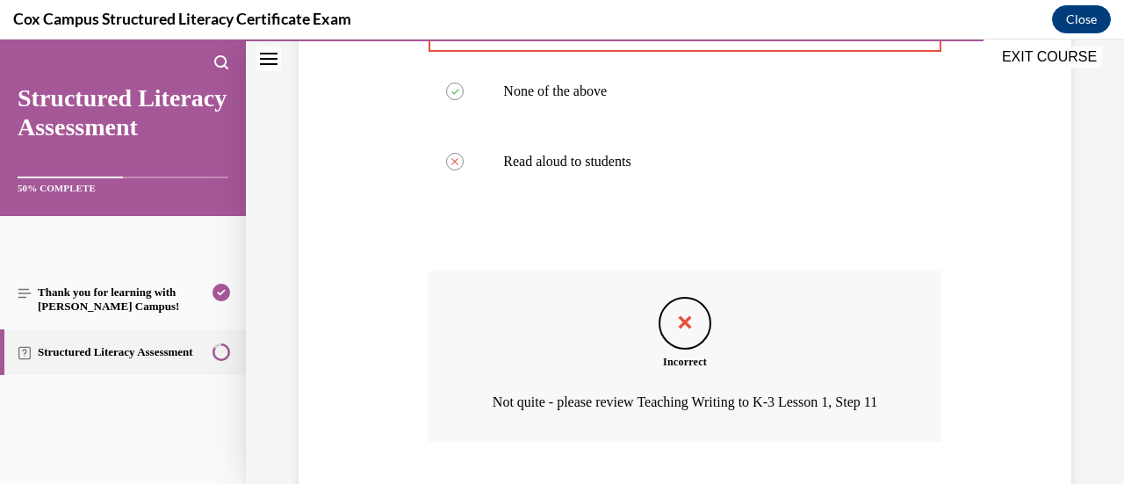
scroll to position [615, 0]
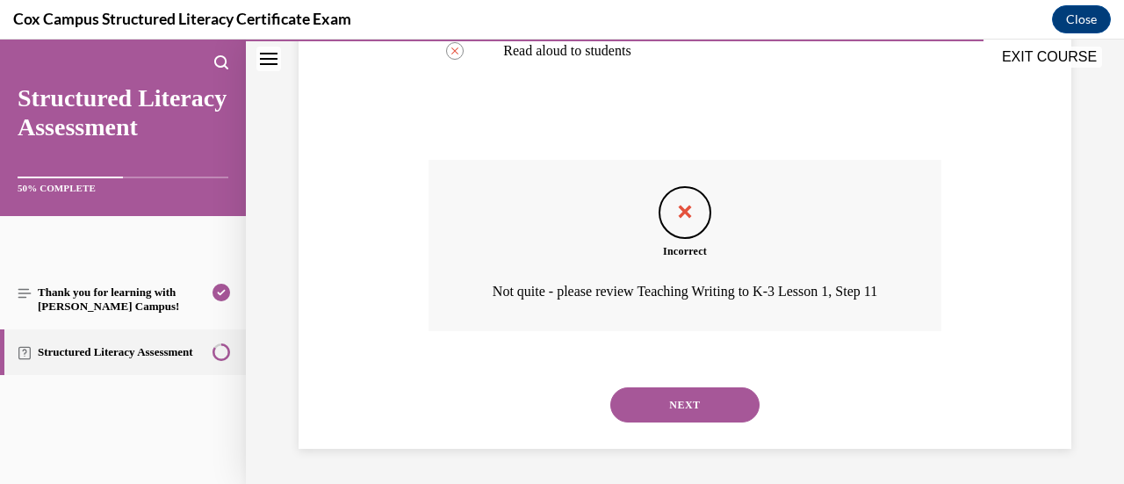
click at [666, 410] on button "NEXT" at bounding box center [684, 404] width 149 height 35
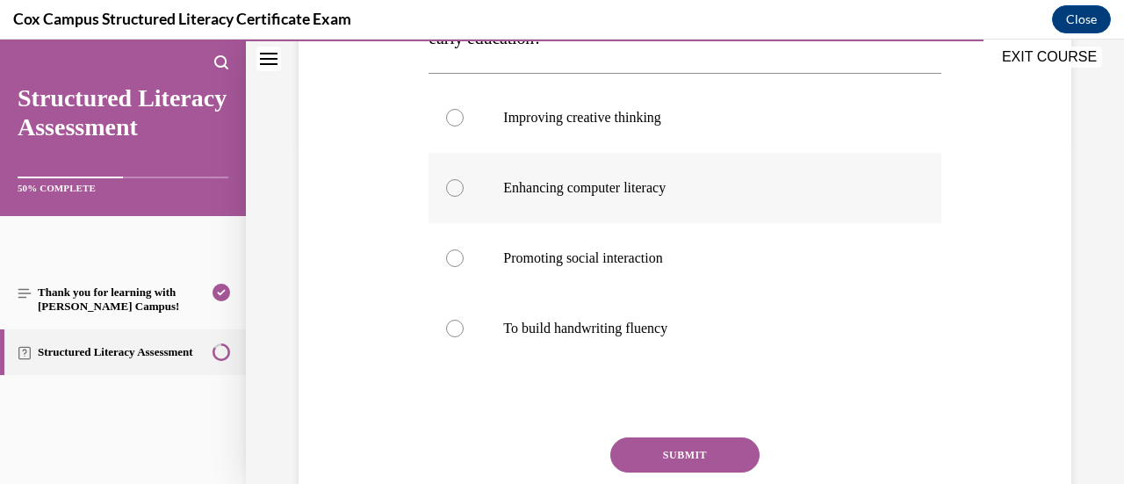
scroll to position [351, 0]
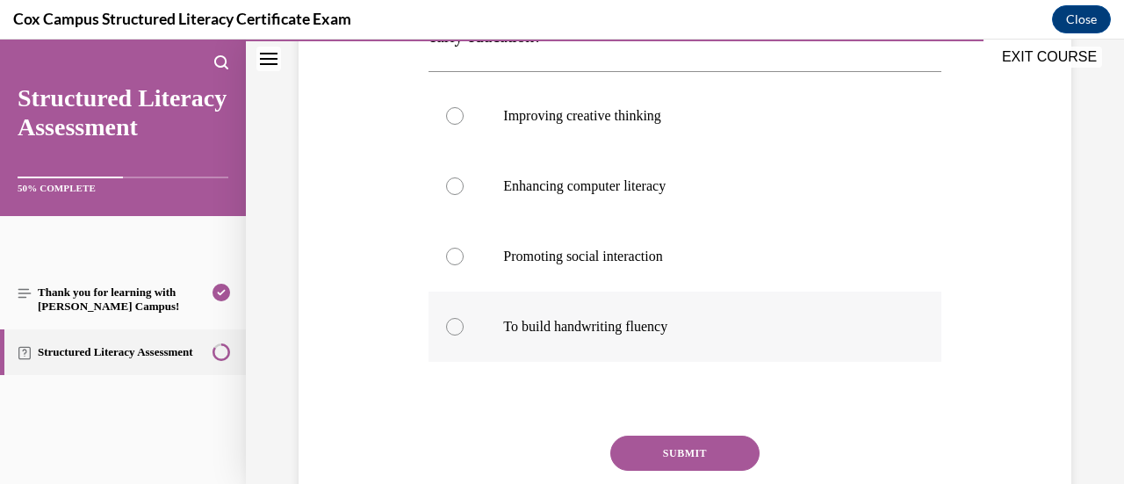
click at [764, 326] on p "To build handwriting fluency" at bounding box center [699, 327] width 393 height 18
click at [464, 326] on input "To build handwriting fluency" at bounding box center [455, 327] width 18 height 18
radio input "true"
click at [683, 454] on button "SUBMIT" at bounding box center [684, 452] width 149 height 35
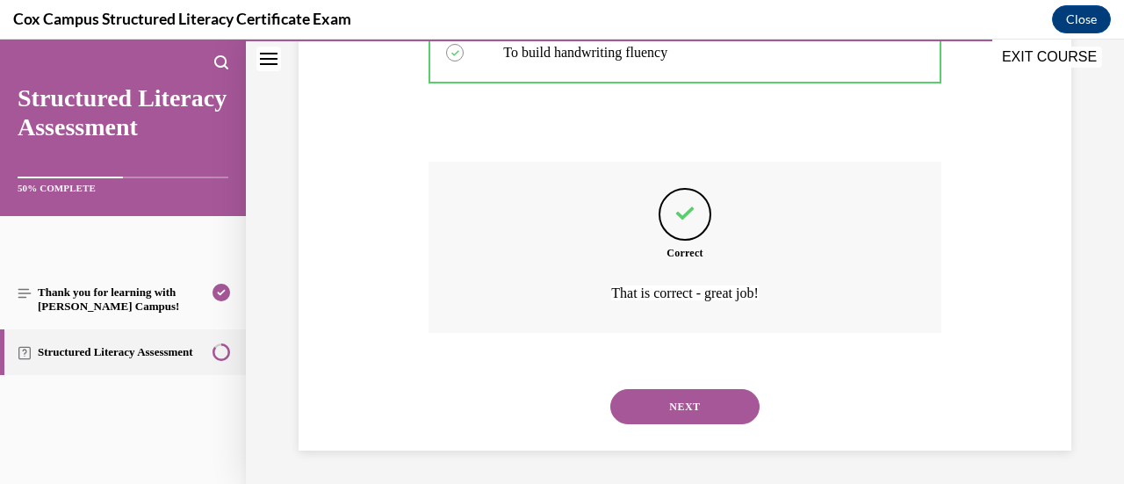
scroll to position [626, 0]
click at [676, 404] on button "NEXT" at bounding box center [684, 405] width 149 height 35
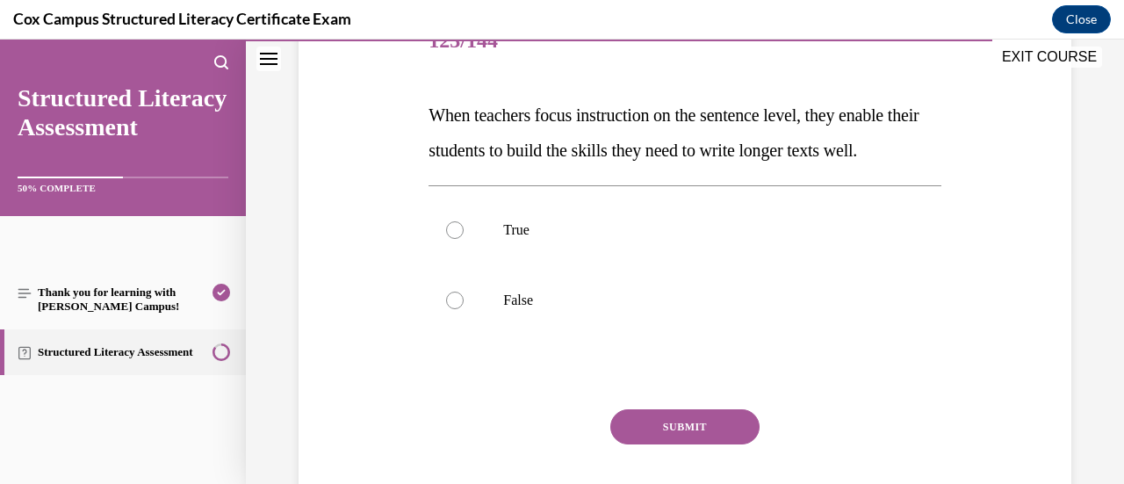
scroll to position [263, 0]
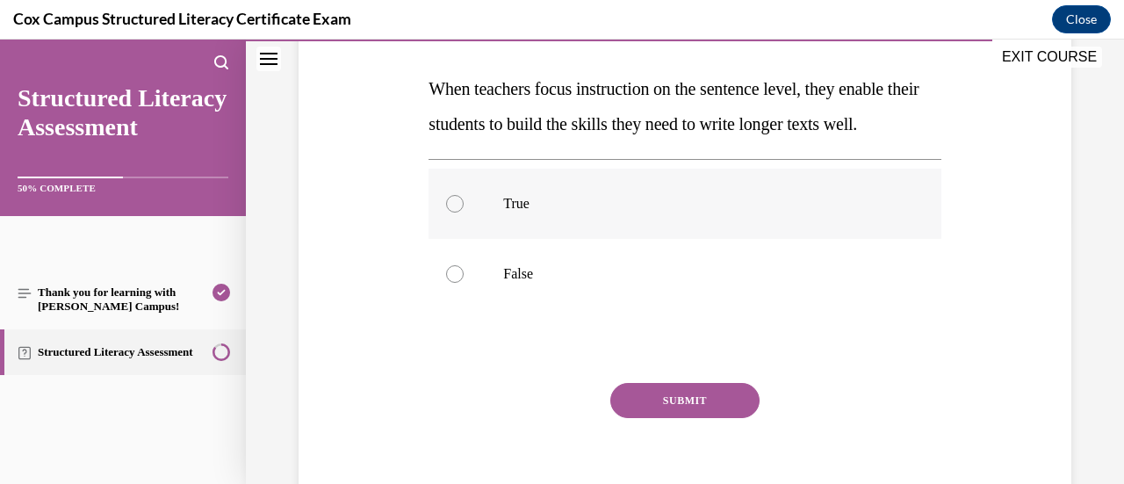
click at [841, 212] on p "True" at bounding box center [699, 204] width 393 height 18
click at [464, 212] on input "True" at bounding box center [455, 204] width 18 height 18
radio input "true"
click at [733, 418] on button "SUBMIT" at bounding box center [684, 400] width 149 height 35
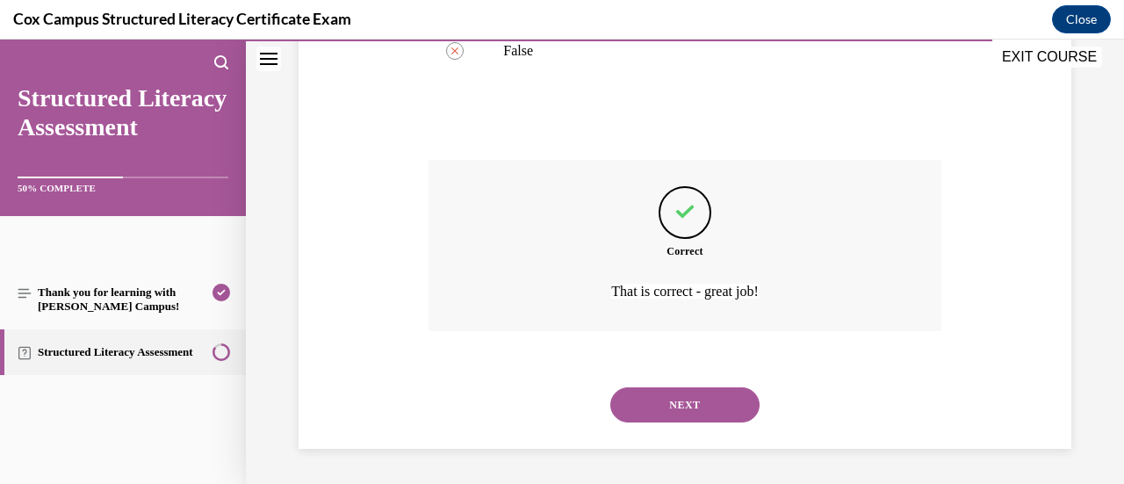
scroll to position [521, 0]
click at [711, 410] on button "NEXT" at bounding box center [684, 404] width 149 height 35
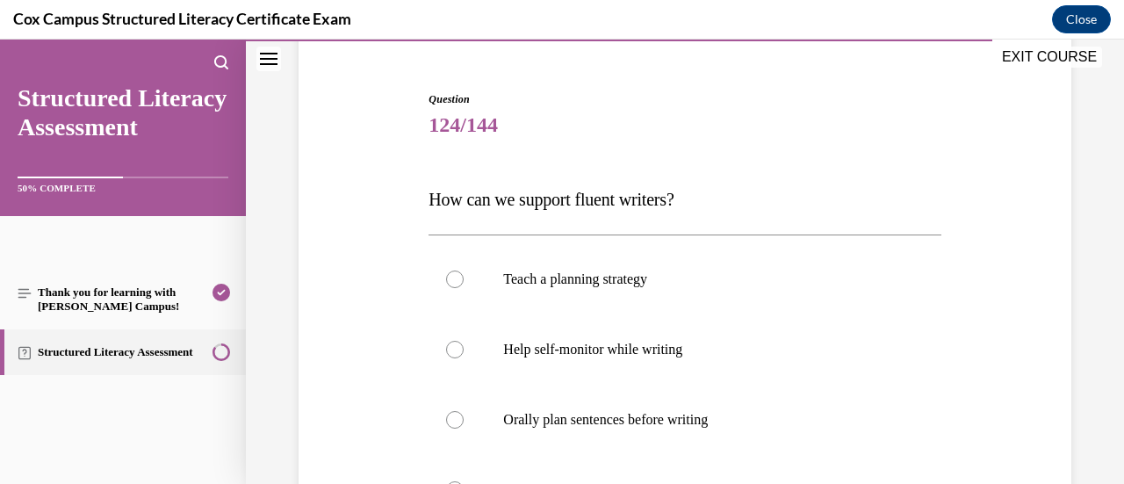
scroll to position [176, 0]
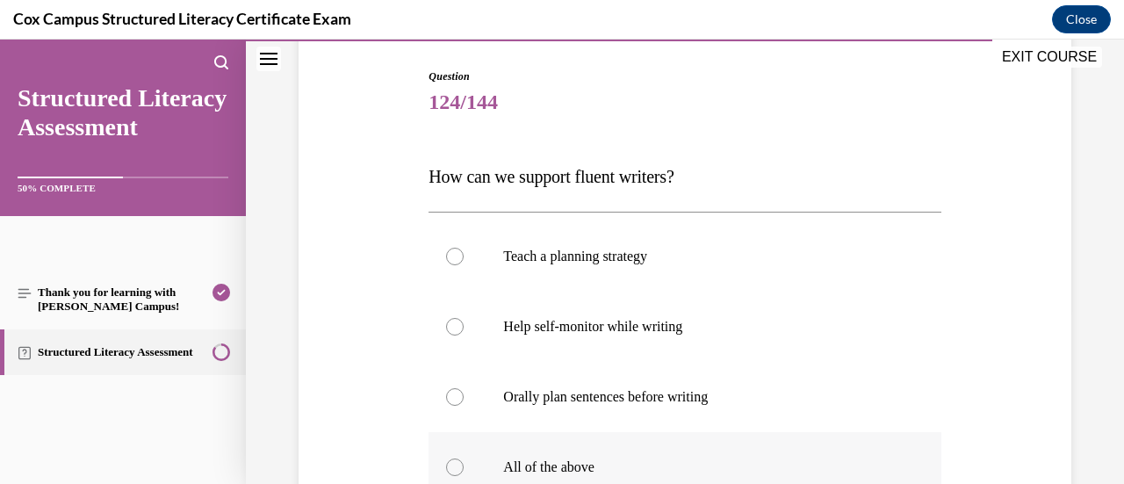
click at [825, 451] on label "All of the above" at bounding box center [684, 467] width 512 height 70
click at [464, 458] on input "All of the above" at bounding box center [455, 467] width 18 height 18
radio input "true"
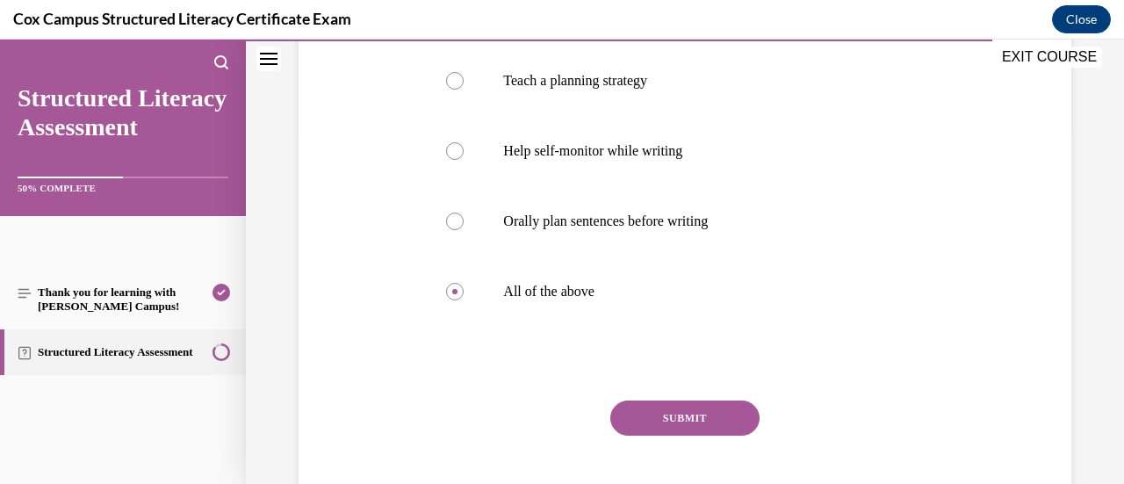
click at [716, 414] on button "SUBMIT" at bounding box center [684, 417] width 149 height 35
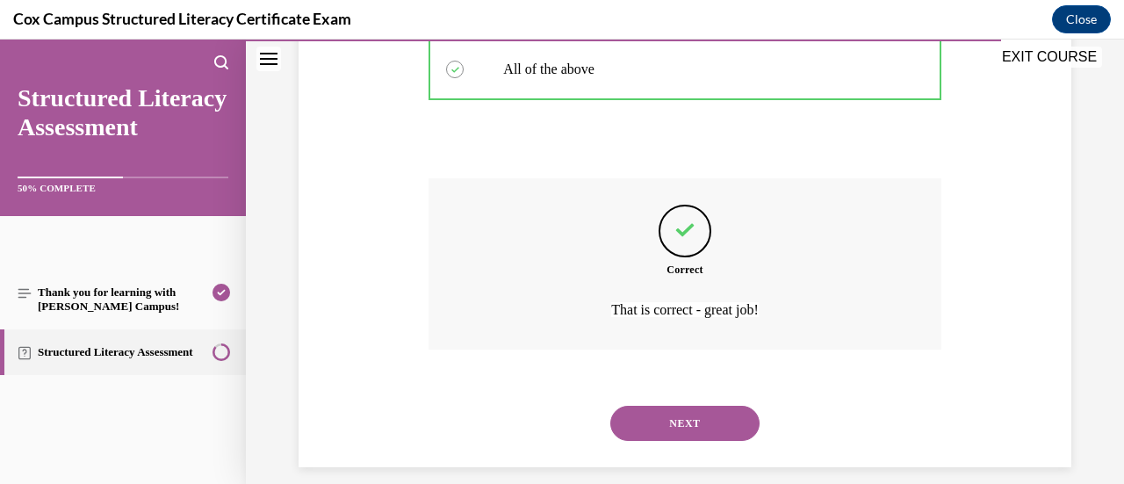
scroll to position [591, 0]
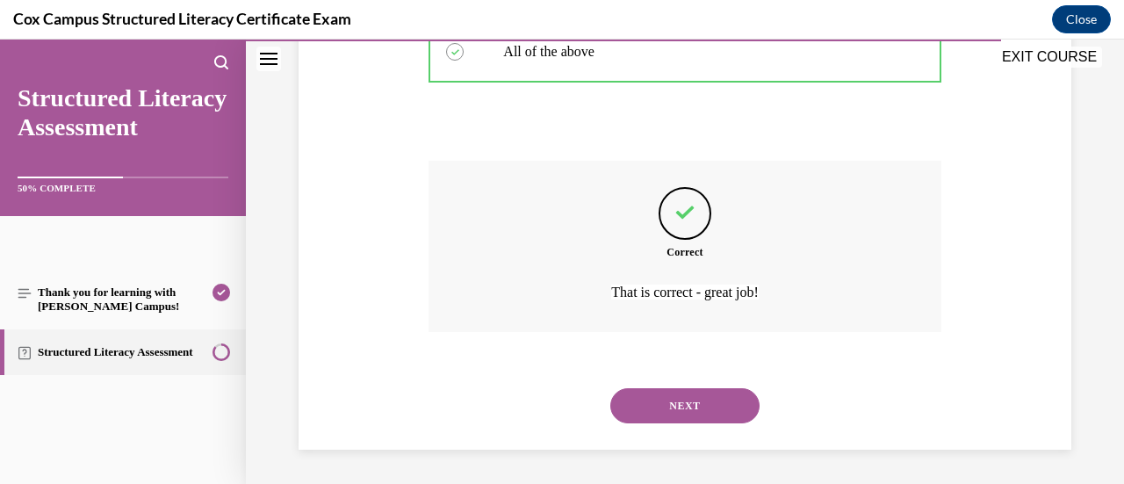
click at [716, 414] on button "NEXT" at bounding box center [684, 405] width 149 height 35
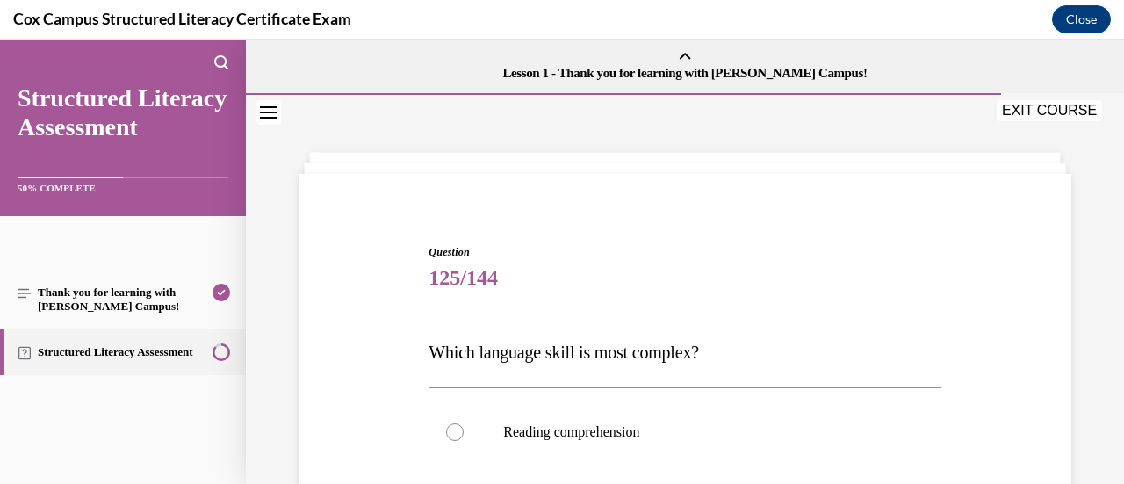
scroll to position [176, 0]
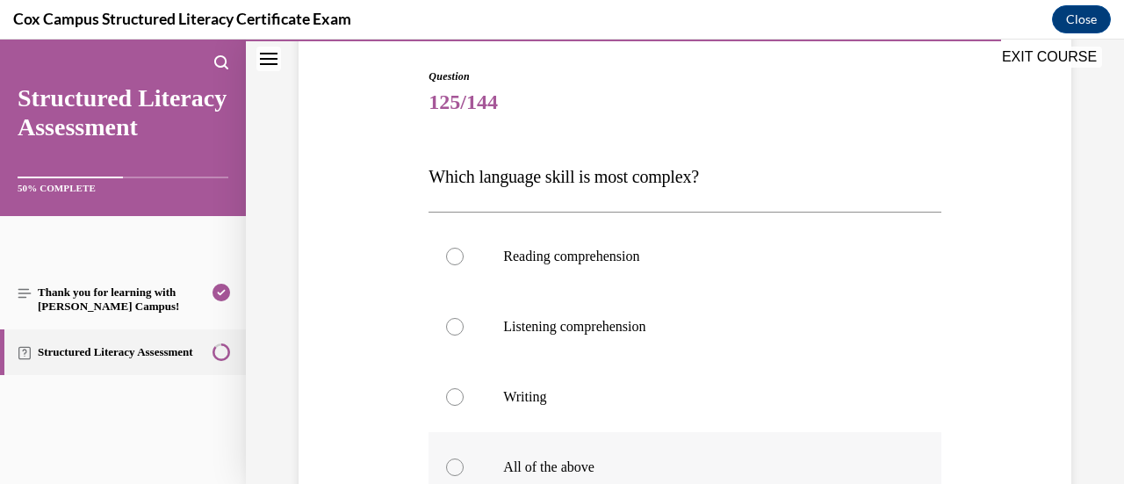
click at [738, 456] on label "All of the above" at bounding box center [684, 467] width 512 height 70
click at [464, 458] on input "All of the above" at bounding box center [455, 467] width 18 height 18
radio input "true"
click at [726, 394] on p "Writing" at bounding box center [699, 397] width 393 height 18
click at [464, 394] on input "Writing" at bounding box center [455, 397] width 18 height 18
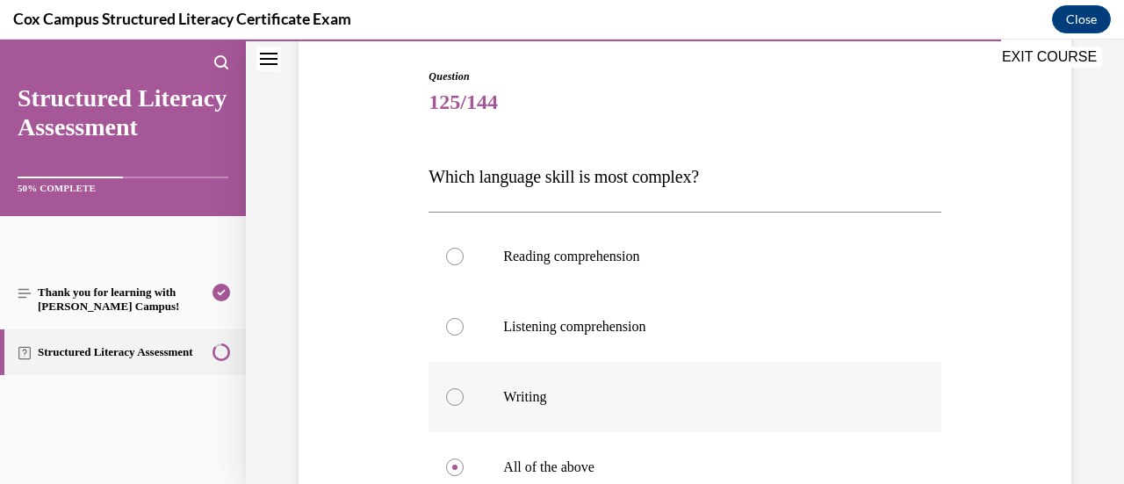
radio input "true"
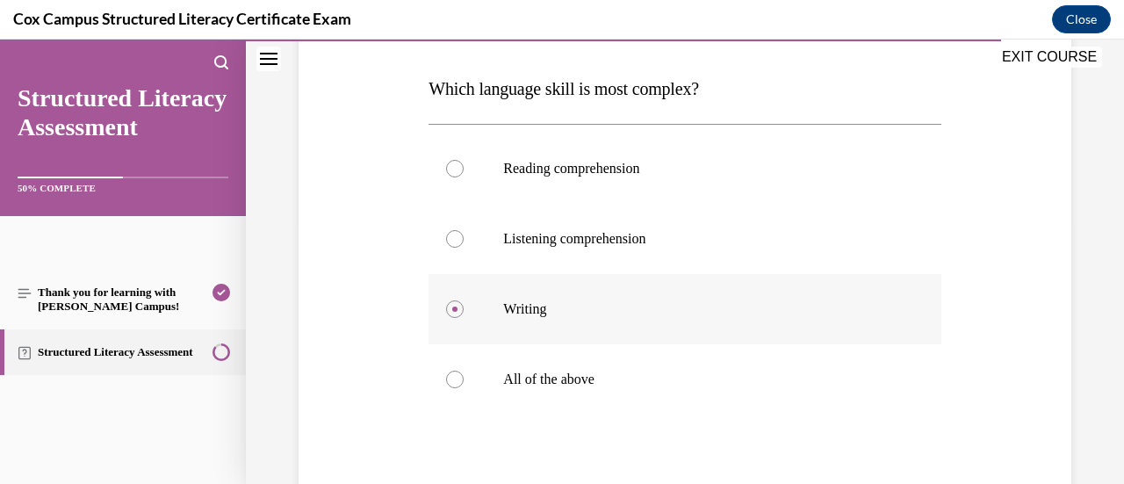
click at [726, 394] on label "All of the above" at bounding box center [684, 379] width 512 height 70
click at [464, 388] on input "All of the above" at bounding box center [455, 380] width 18 height 18
radio input "true"
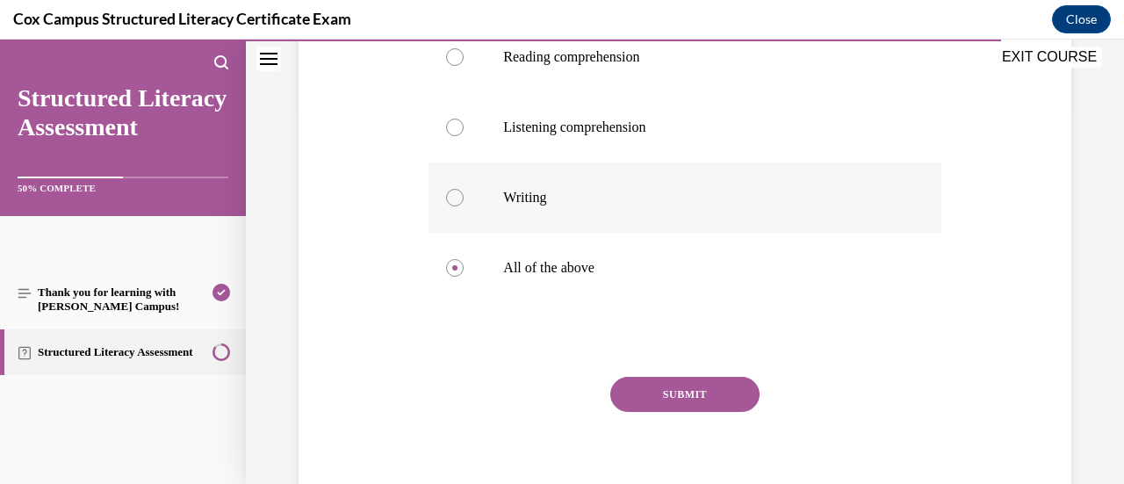
scroll to position [446, 0]
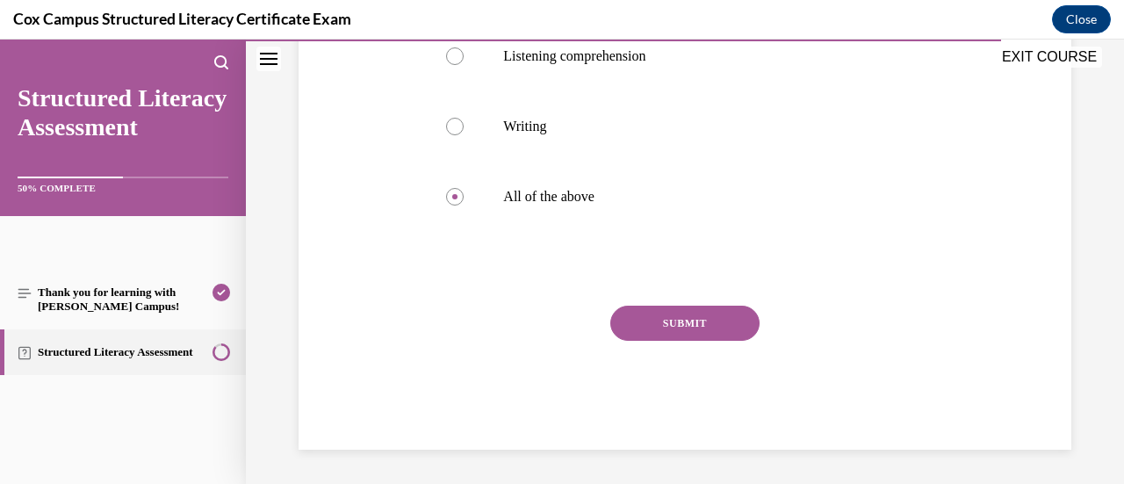
click at [695, 322] on button "SUBMIT" at bounding box center [684, 323] width 149 height 35
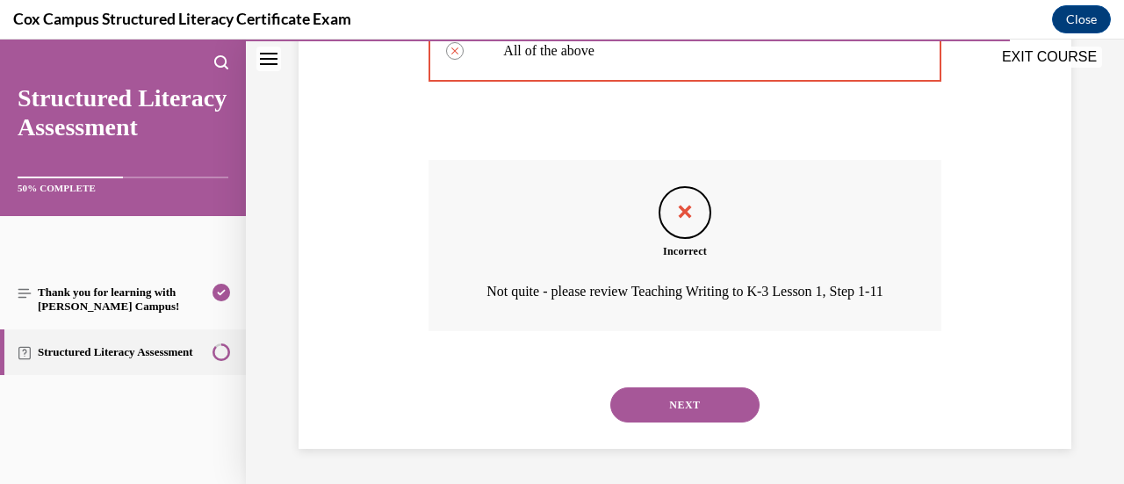
scroll to position [615, 0]
click at [690, 399] on button "NEXT" at bounding box center [684, 404] width 149 height 35
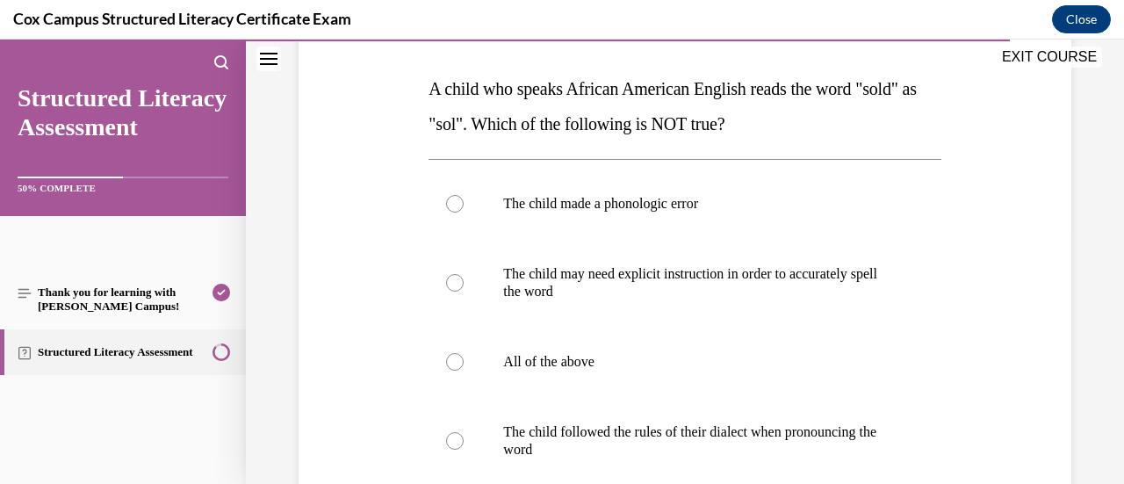
scroll to position [351, 0]
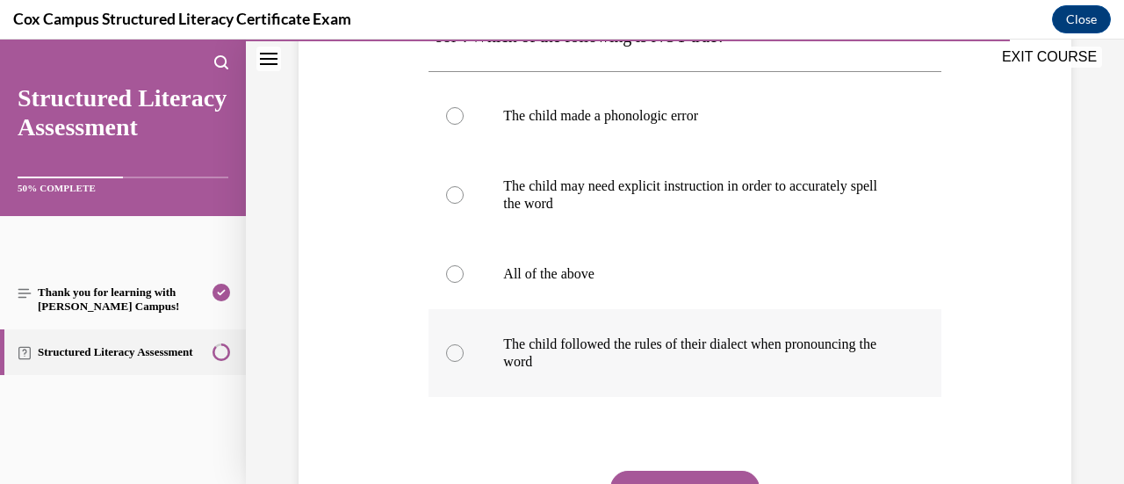
click at [904, 337] on label "The child followed the rules of their dialect when pronouncing the word" at bounding box center [684, 353] width 512 height 88
click at [464, 344] on input "The child followed the rules of their dialect when pronouncing the word" at bounding box center [455, 353] width 18 height 18
radio input "true"
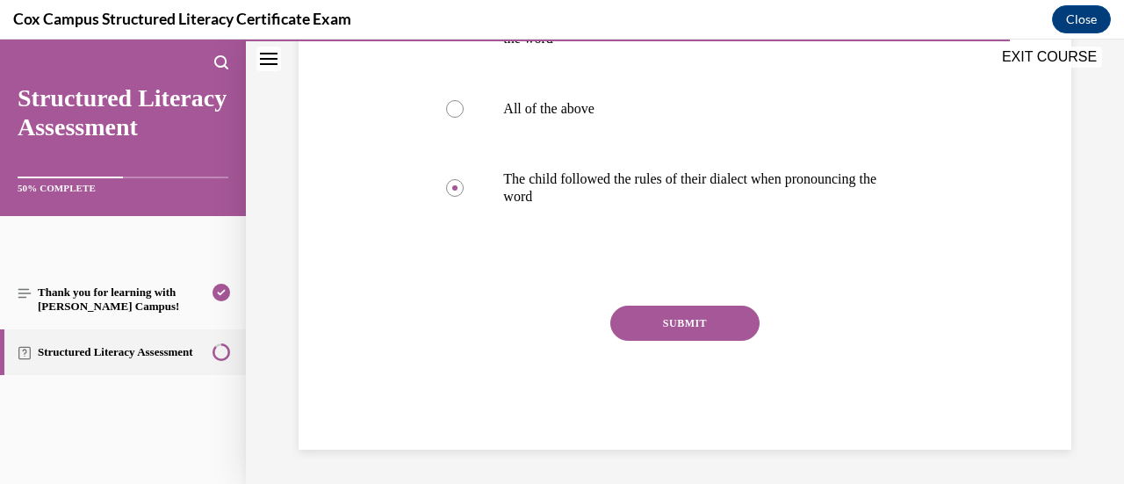
click at [686, 317] on button "SUBMIT" at bounding box center [684, 323] width 149 height 35
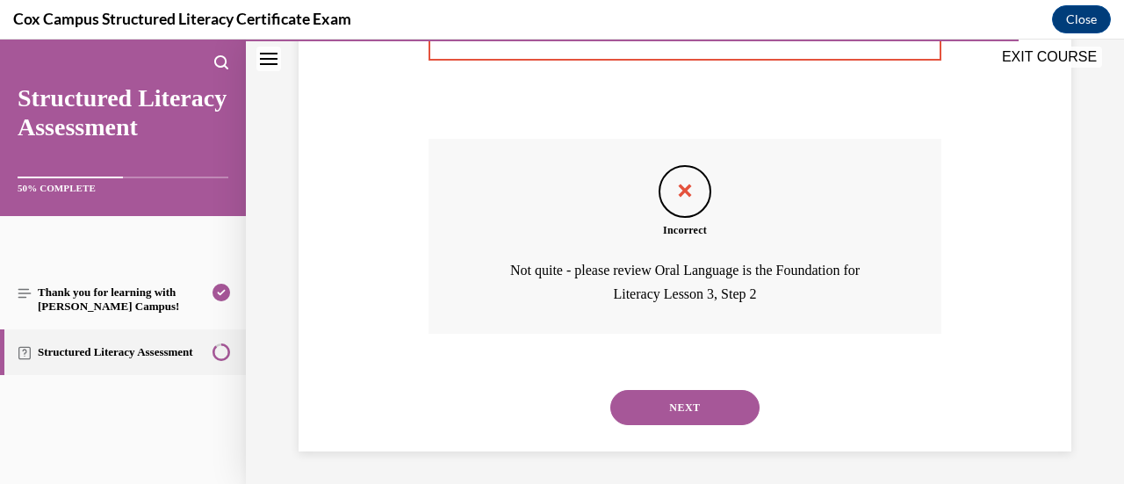
scroll to position [685, 0]
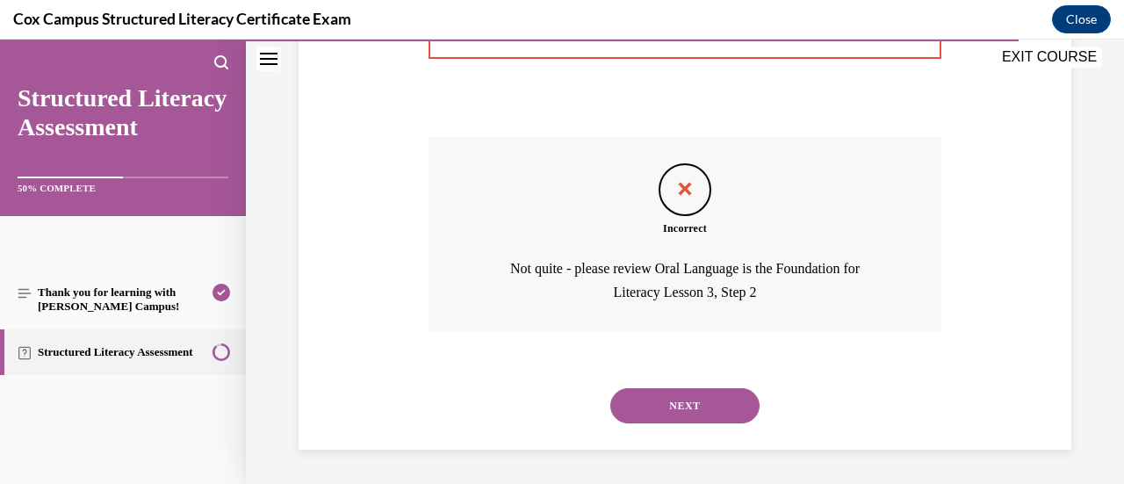
click at [680, 404] on button "NEXT" at bounding box center [684, 405] width 149 height 35
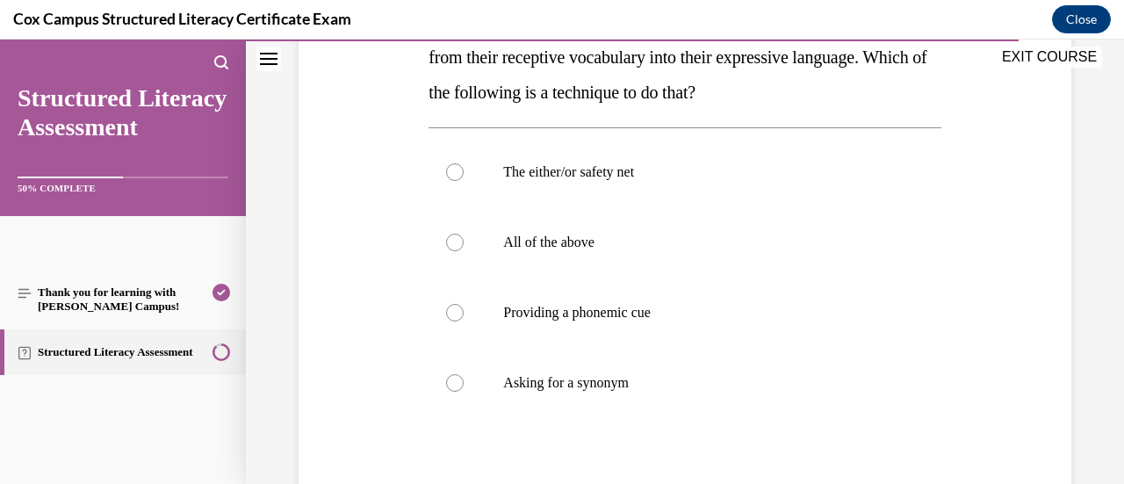
scroll to position [351, 0]
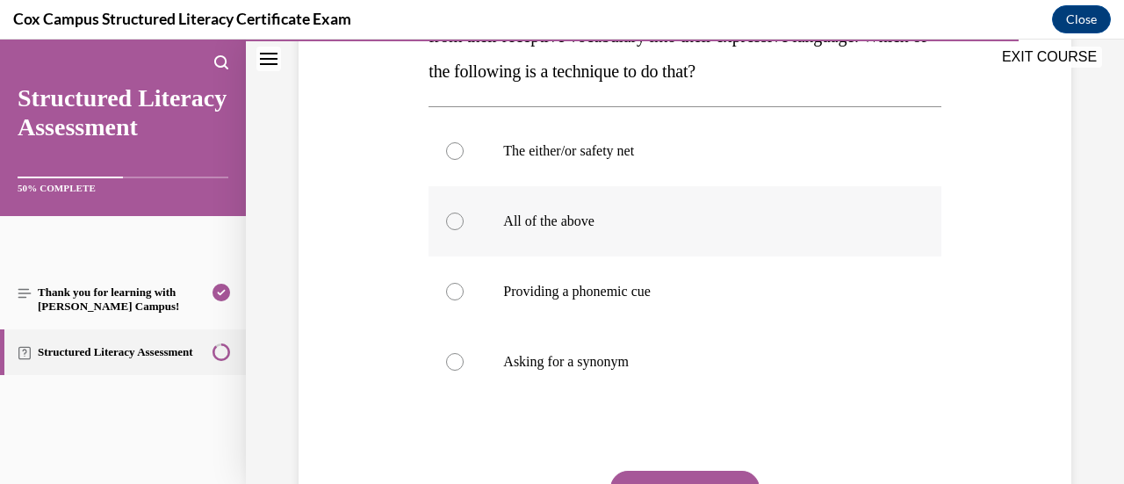
click at [666, 217] on p "All of the above" at bounding box center [699, 221] width 393 height 18
click at [464, 217] on input "All of the above" at bounding box center [455, 221] width 18 height 18
radio input "true"
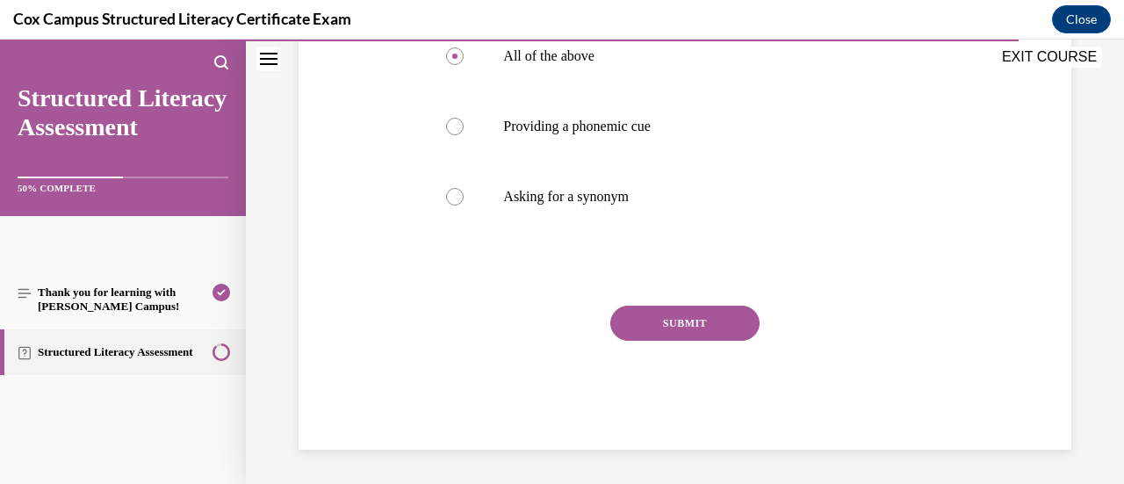
click at [673, 330] on button "SUBMIT" at bounding box center [684, 323] width 149 height 35
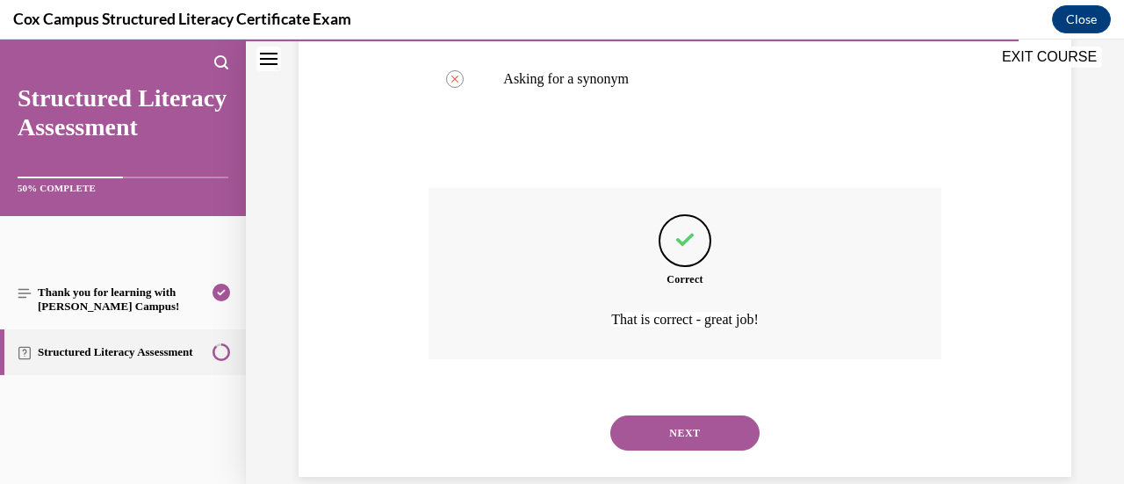
scroll to position [661, 0]
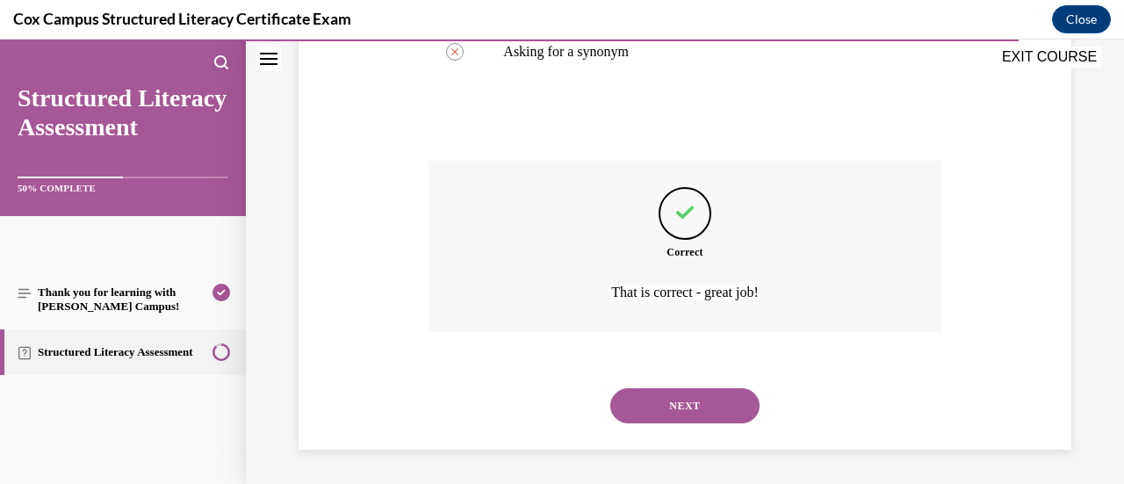
click at [672, 411] on button "NEXT" at bounding box center [684, 405] width 149 height 35
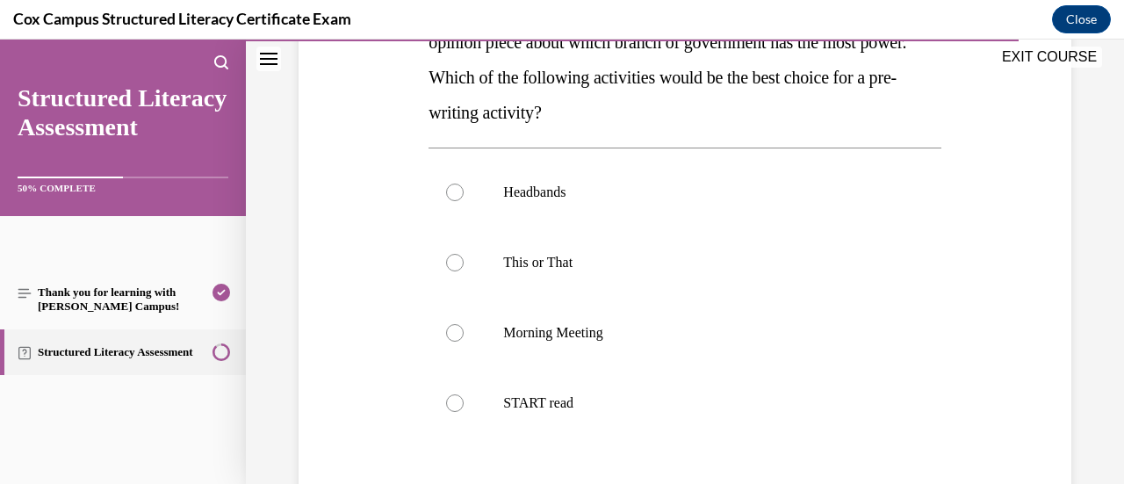
scroll to position [439, 0]
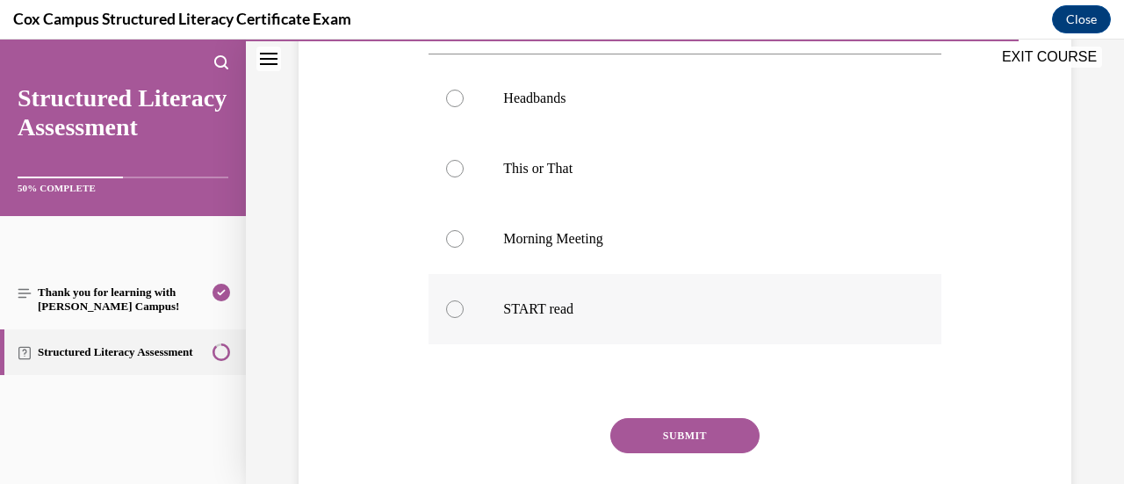
click at [808, 303] on p "START read" at bounding box center [699, 309] width 393 height 18
click at [464, 303] on input "START read" at bounding box center [455, 309] width 18 height 18
radio input "true"
click at [723, 424] on button "SUBMIT" at bounding box center [684, 435] width 149 height 35
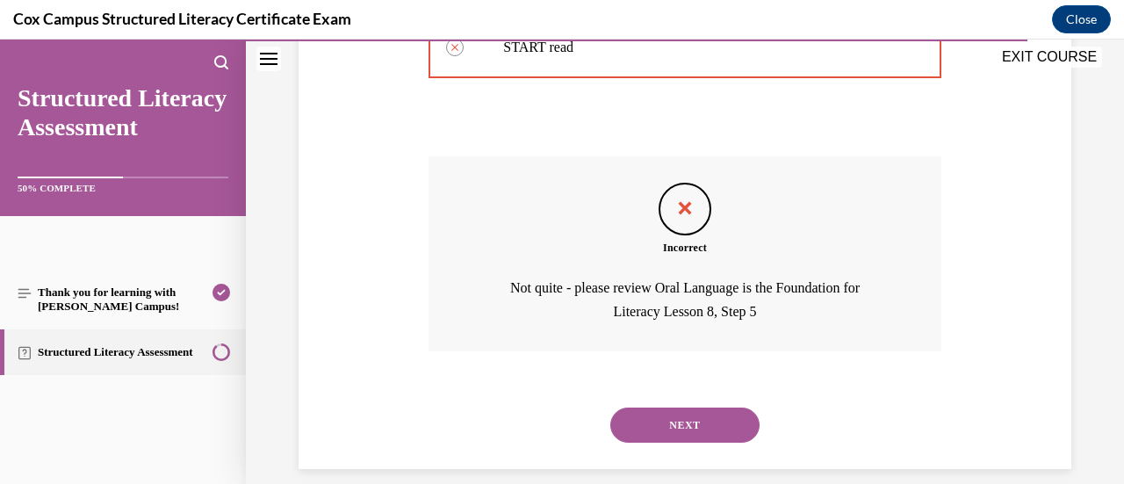
scroll to position [720, 0]
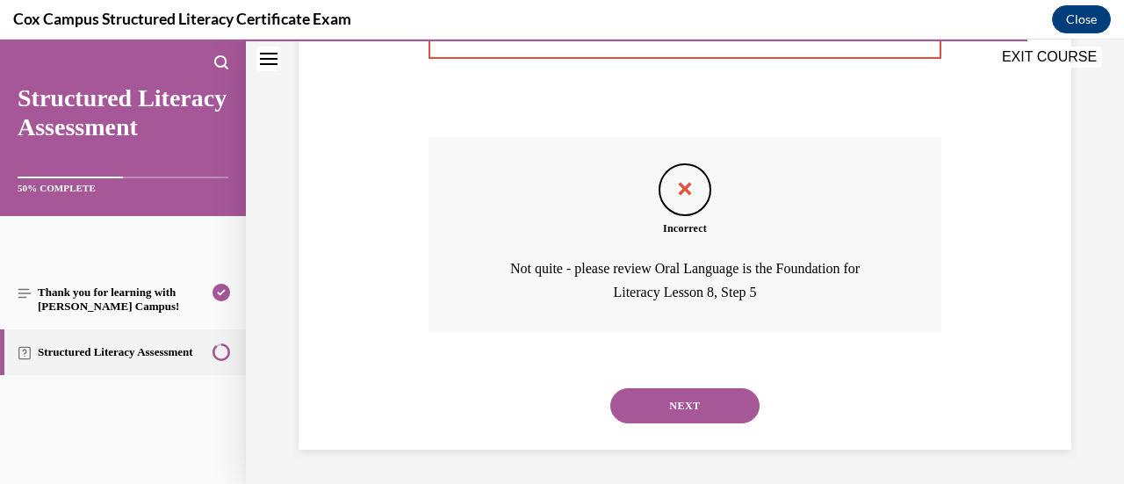
click at [701, 411] on button "NEXT" at bounding box center [684, 405] width 149 height 35
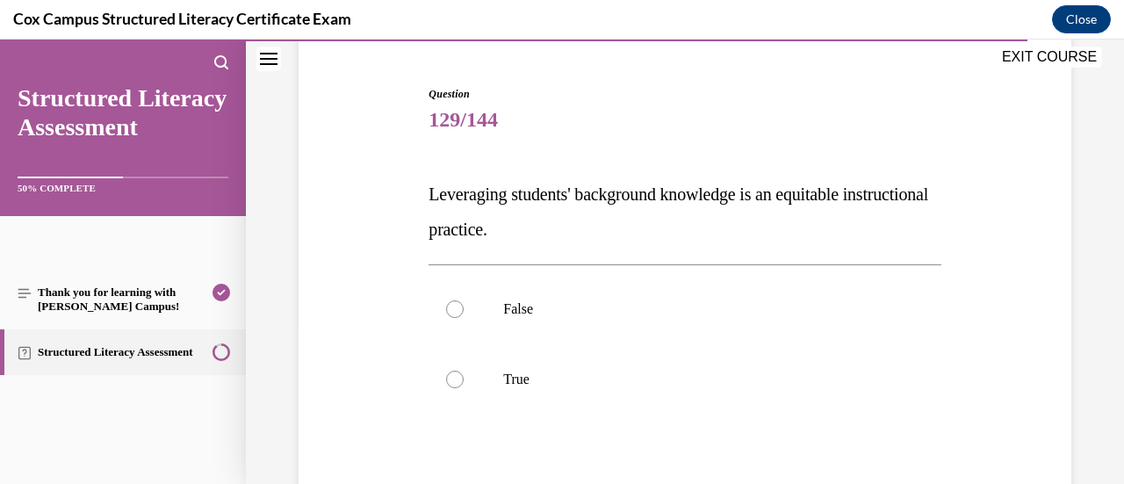
scroll to position [176, 0]
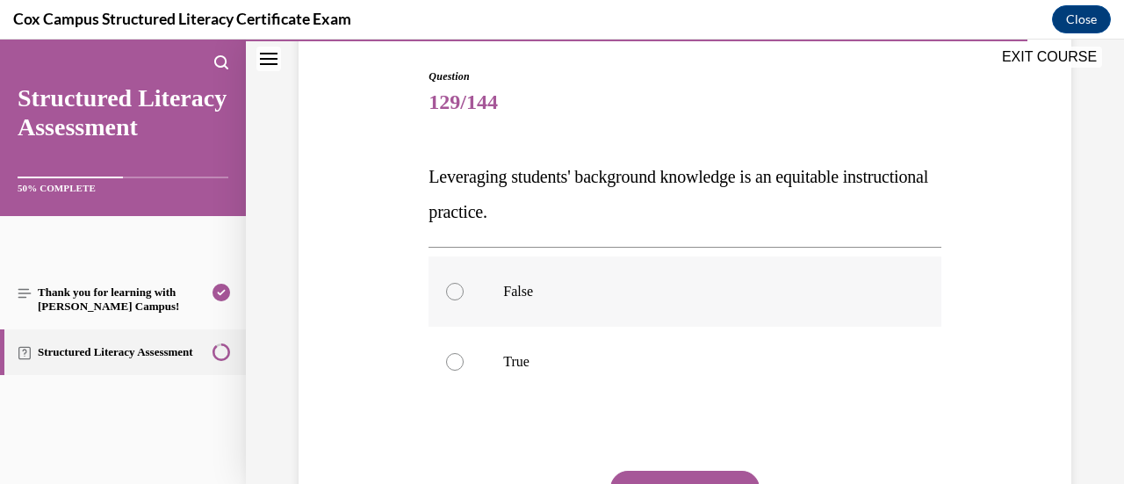
click at [788, 292] on p "False" at bounding box center [699, 292] width 393 height 18
click at [464, 292] on input "False" at bounding box center [455, 292] width 18 height 18
radio input "true"
click at [674, 363] on p "True" at bounding box center [699, 362] width 393 height 18
click at [464, 363] on input "True" at bounding box center [455, 362] width 18 height 18
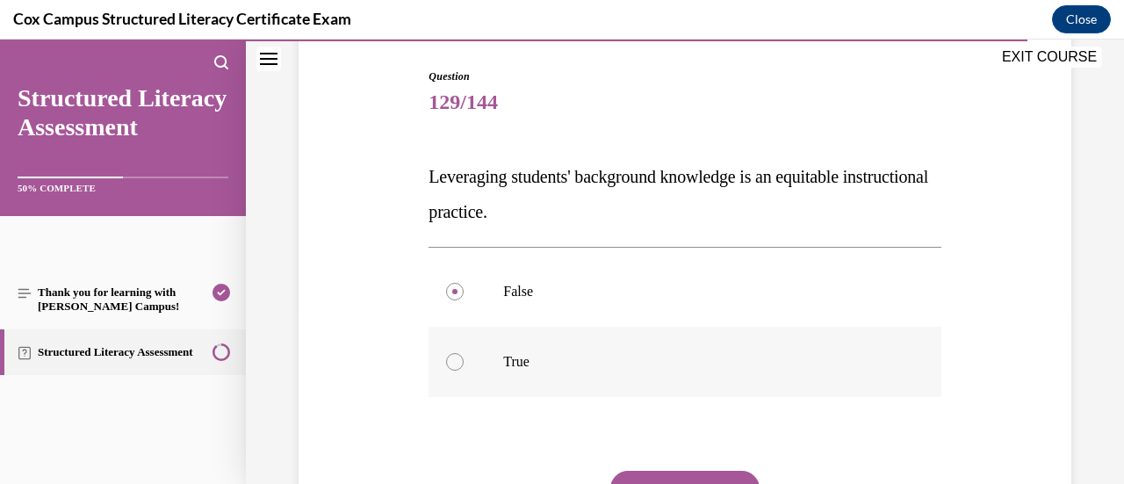
radio input "true"
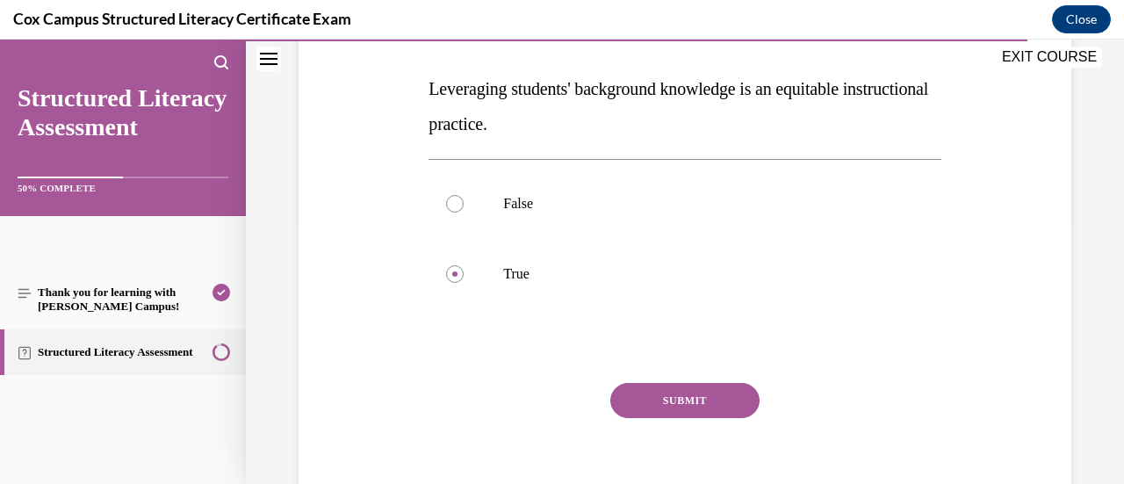
click at [702, 397] on button "SUBMIT" at bounding box center [684, 400] width 149 height 35
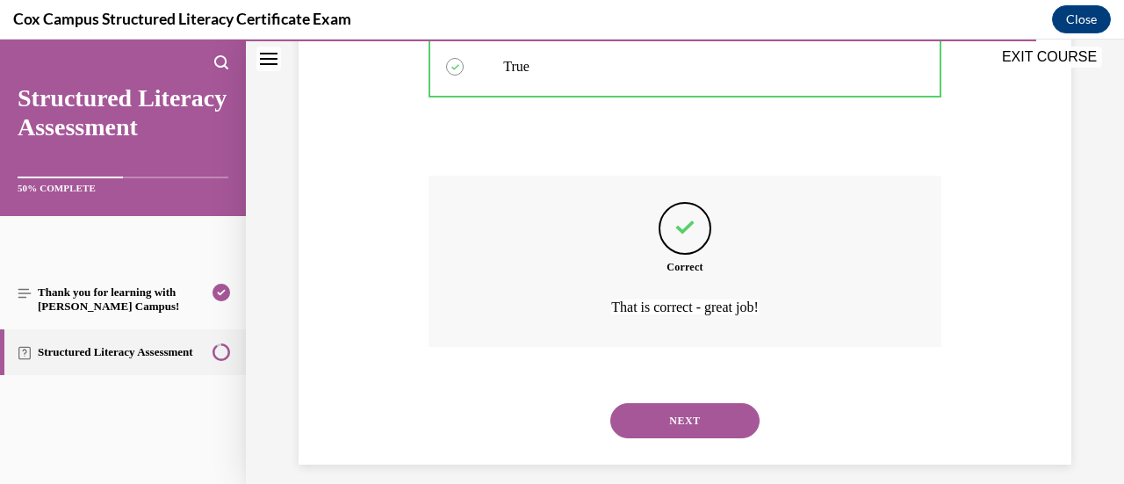
scroll to position [486, 0]
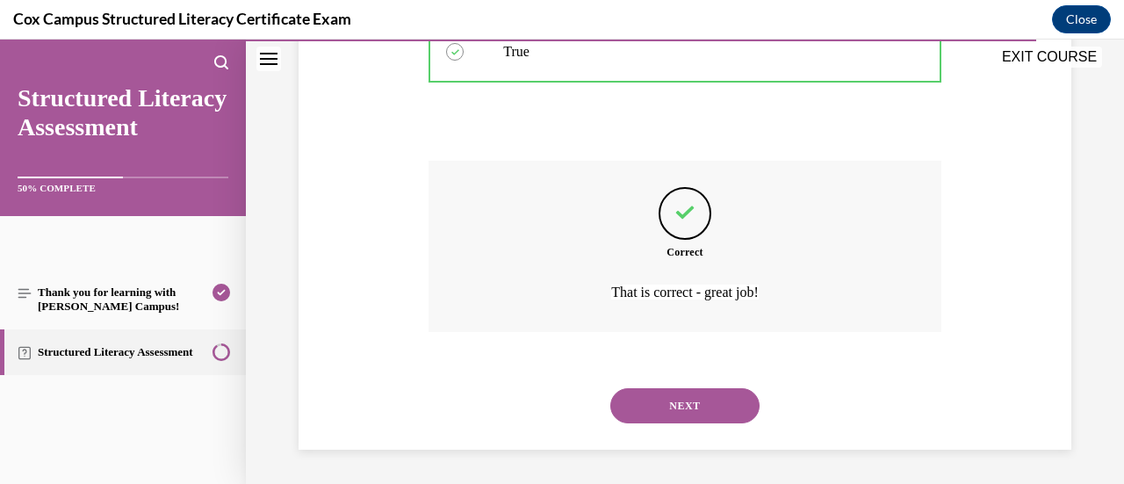
click at [709, 410] on button "NEXT" at bounding box center [684, 405] width 149 height 35
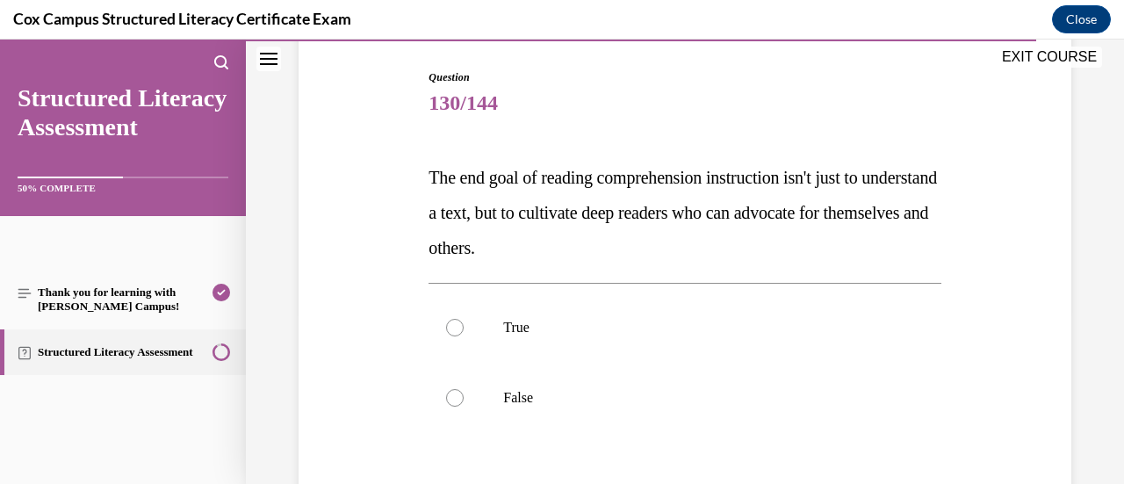
scroll to position [176, 0]
click at [705, 335] on p "True" at bounding box center [699, 327] width 393 height 18
click at [464, 335] on input "True" at bounding box center [455, 327] width 18 height 18
radio input "true"
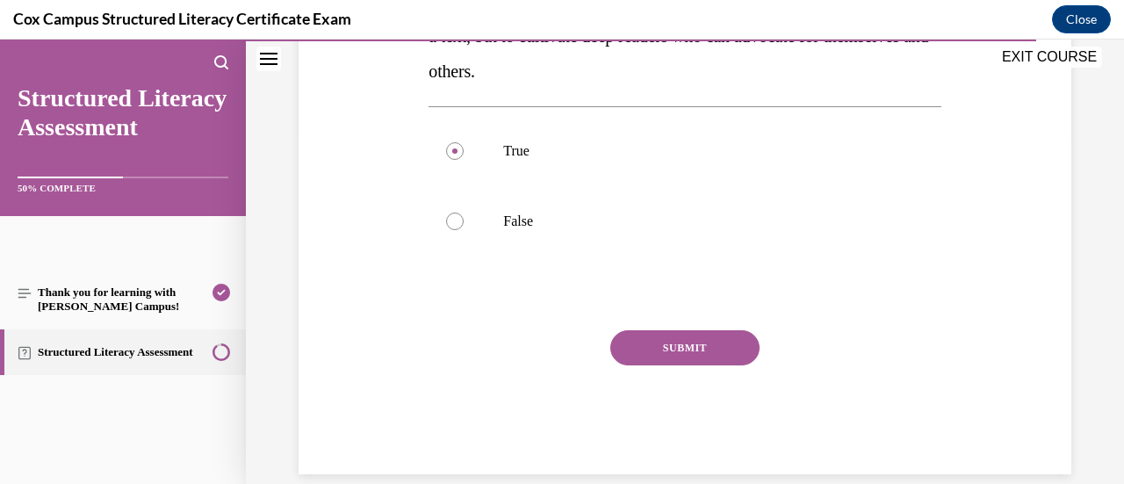
click at [709, 355] on button "SUBMIT" at bounding box center [684, 347] width 149 height 35
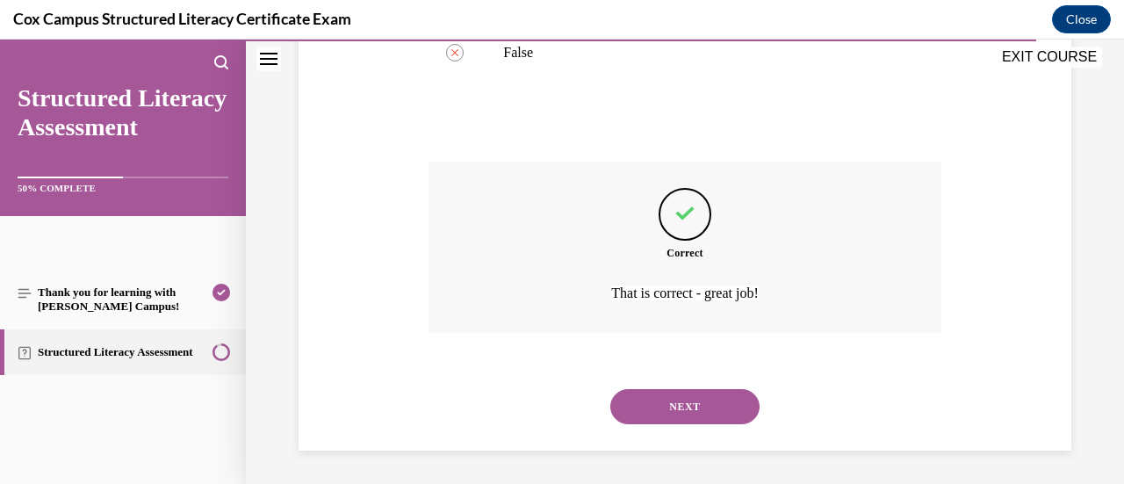
scroll to position [521, 0]
click at [686, 414] on button "NEXT" at bounding box center [684, 405] width 149 height 35
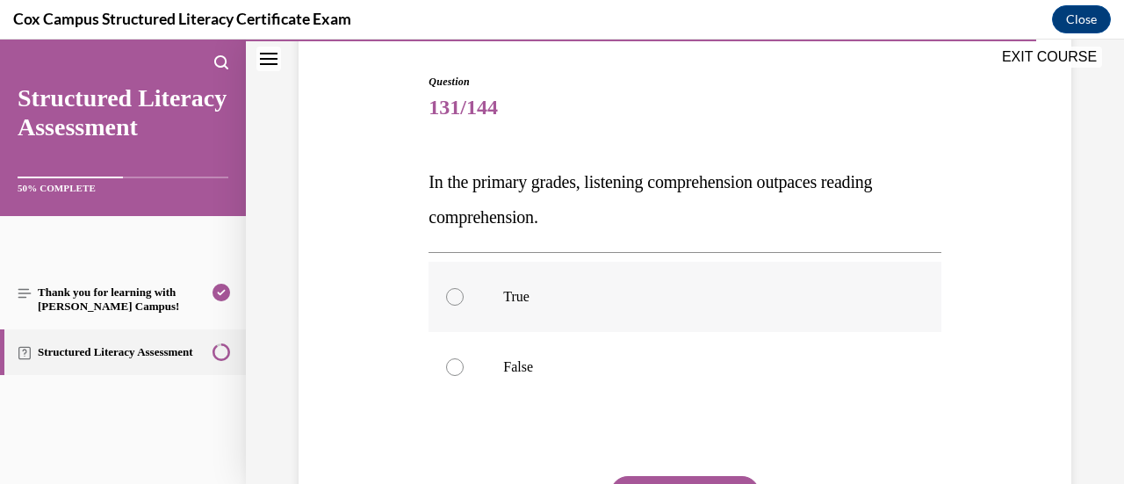
scroll to position [176, 0]
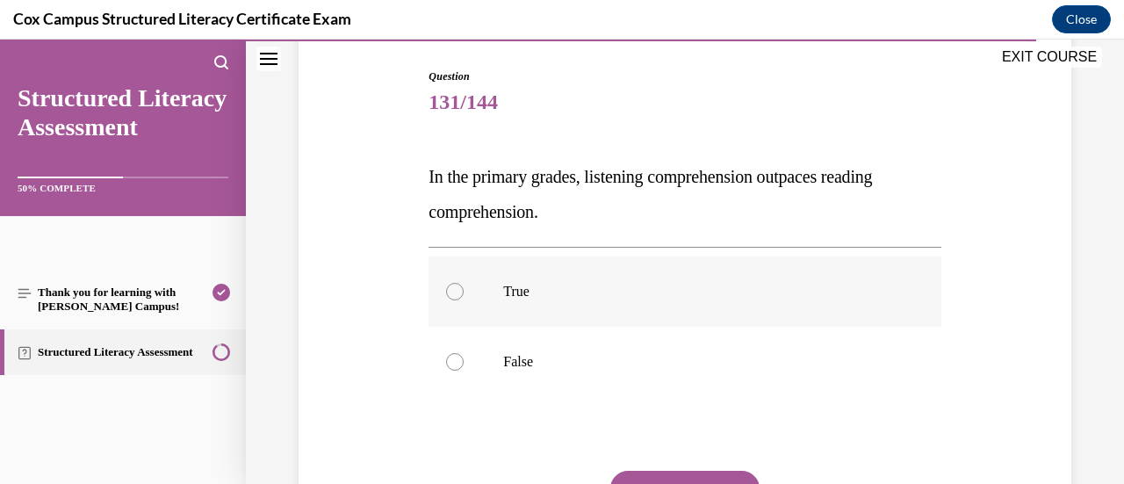
click at [655, 273] on label "True" at bounding box center [684, 291] width 512 height 70
click at [464, 283] on input "True" at bounding box center [455, 292] width 18 height 18
radio input "true"
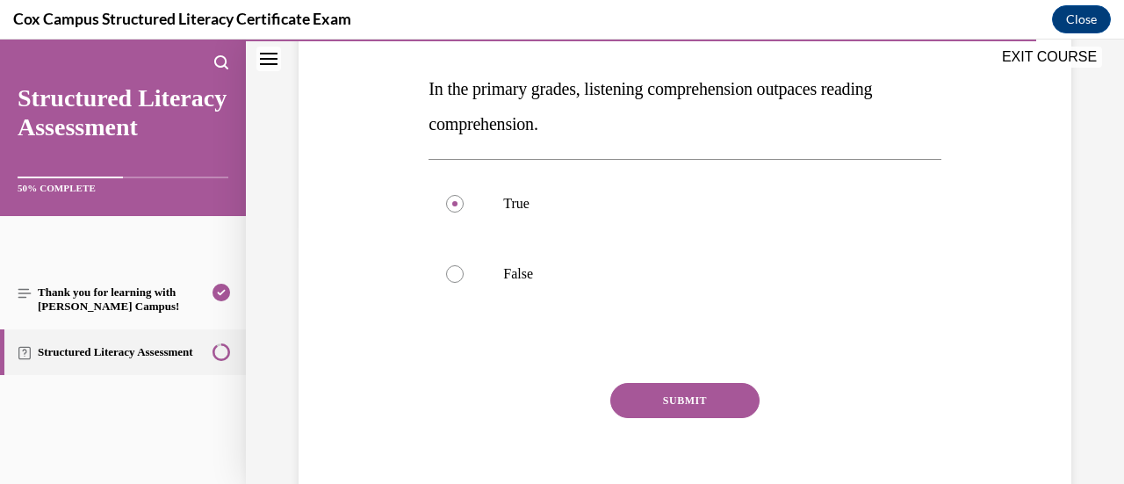
click at [666, 407] on button "SUBMIT" at bounding box center [684, 400] width 149 height 35
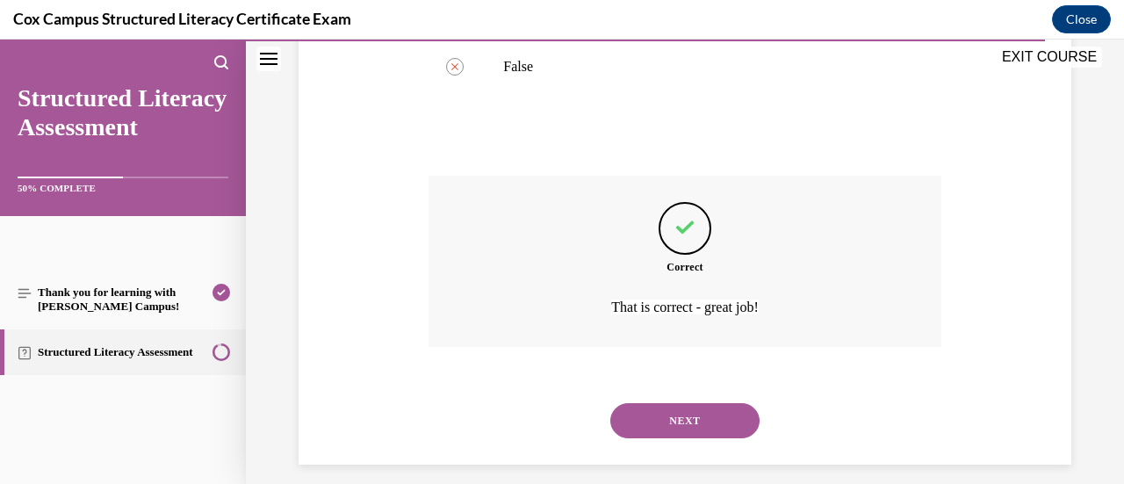
scroll to position [486, 0]
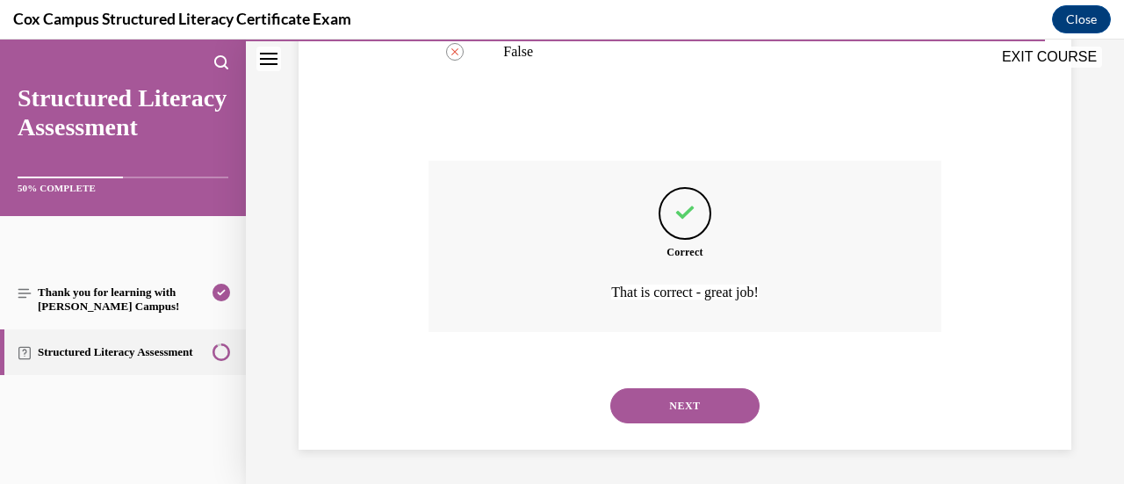
click at [718, 407] on button "NEXT" at bounding box center [684, 405] width 149 height 35
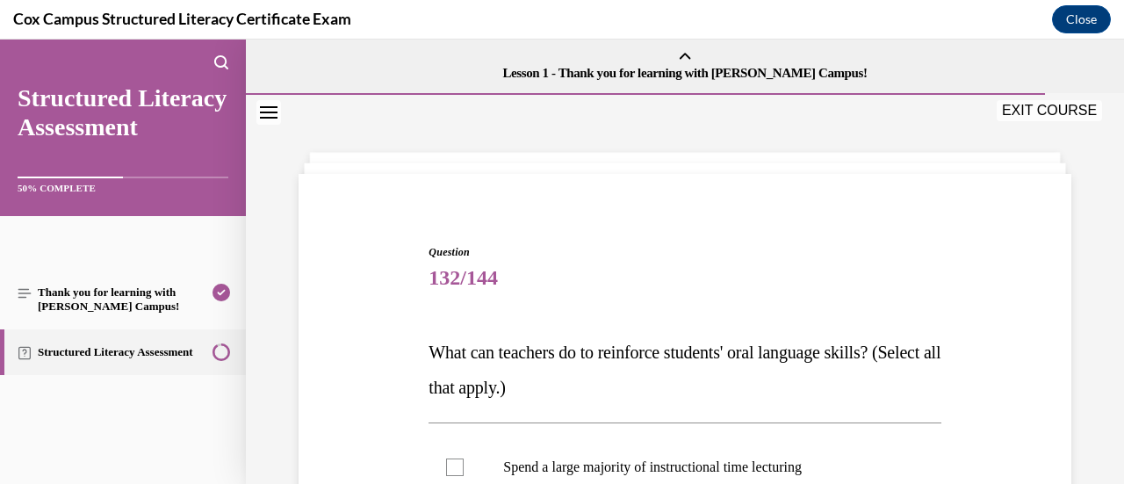
scroll to position [176, 0]
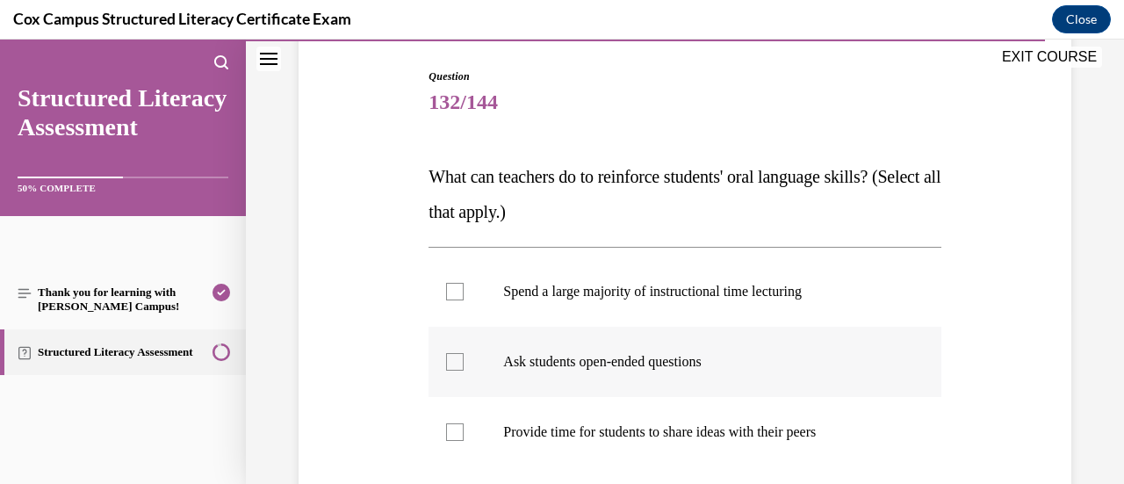
click at [791, 367] on p "Ask students open-ended questions" at bounding box center [699, 362] width 393 height 18
click at [464, 367] on input "Ask students open-ended questions" at bounding box center [455, 362] width 18 height 18
checkbox input "true"
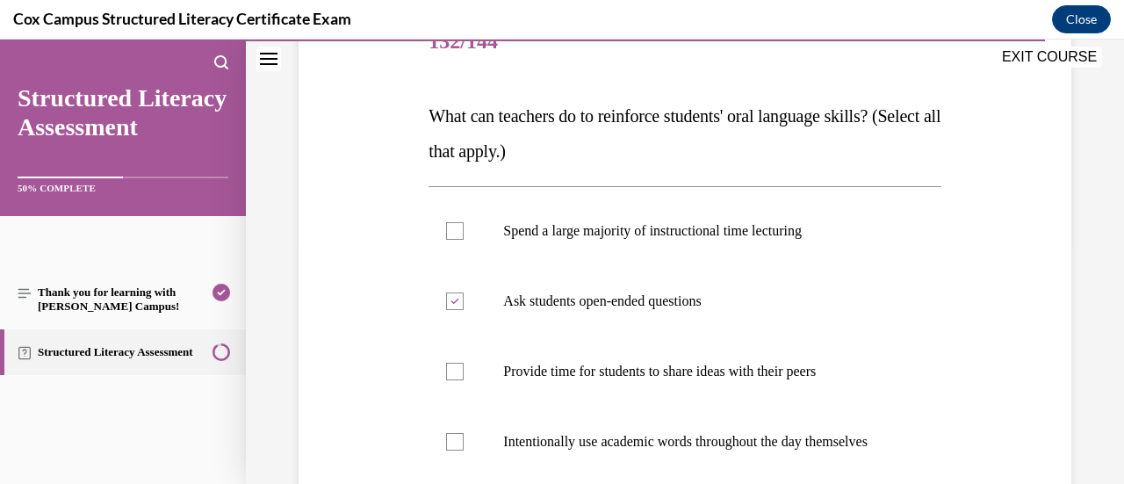
scroll to position [263, 0]
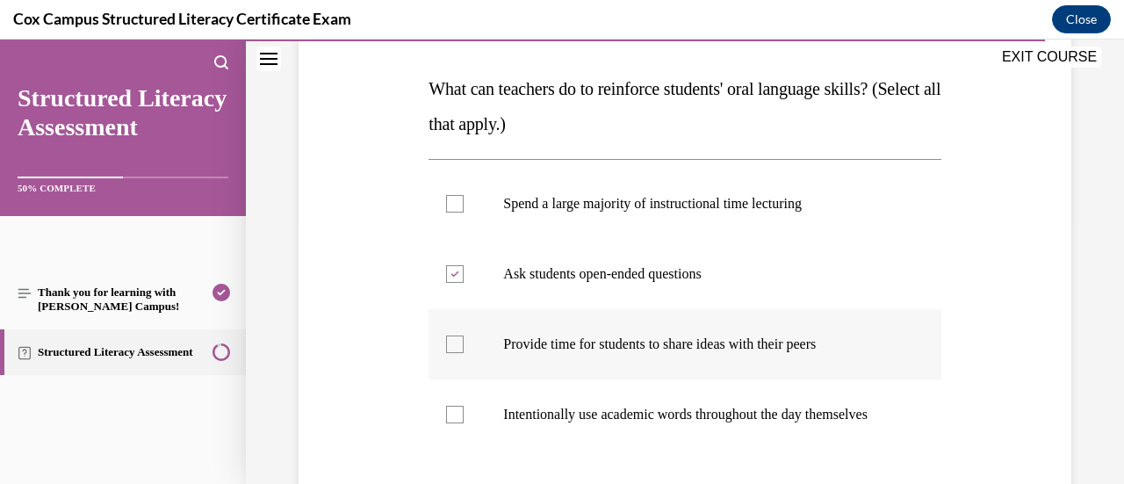
click at [878, 347] on p "Provide time for students to share ideas with their peers" at bounding box center [699, 344] width 393 height 18
click at [464, 347] on input "Provide time for students to share ideas with their peers" at bounding box center [455, 344] width 18 height 18
checkbox input "true"
click at [858, 412] on p "Intentionally use academic words throughout the day themselves" at bounding box center [699, 415] width 393 height 18
click at [464, 412] on input "Intentionally use academic words throughout the day themselves" at bounding box center [455, 415] width 18 height 18
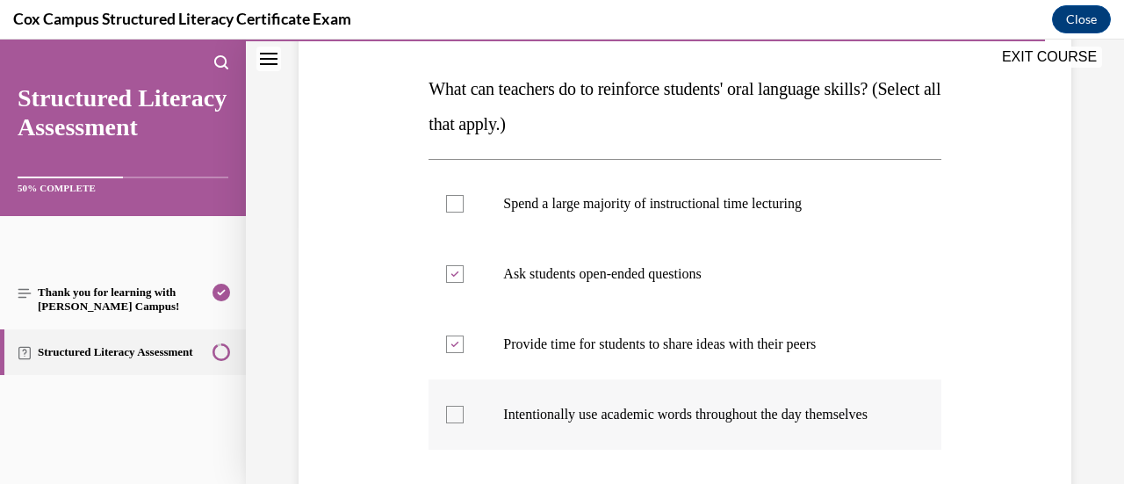
checkbox input "true"
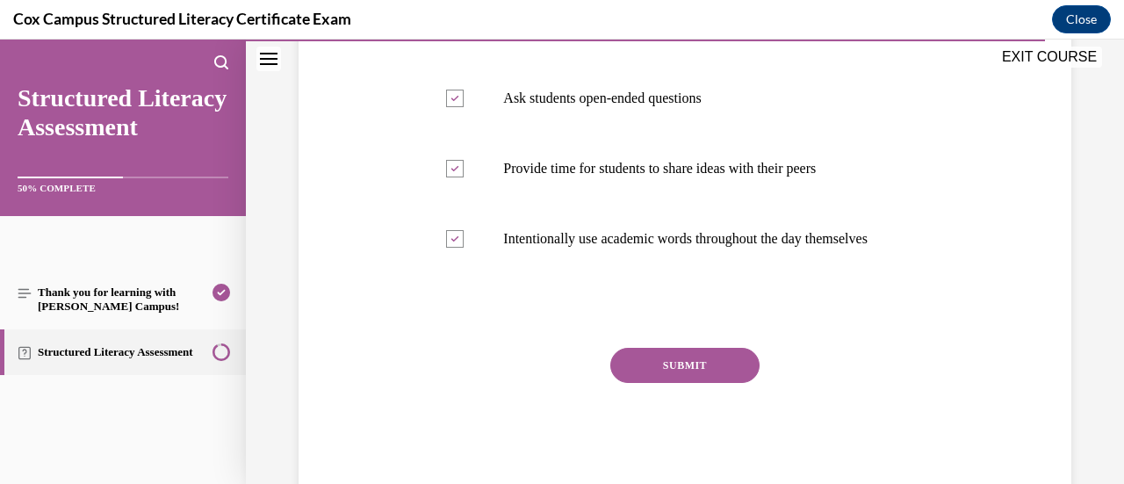
click at [731, 383] on button "SUBMIT" at bounding box center [684, 365] width 149 height 35
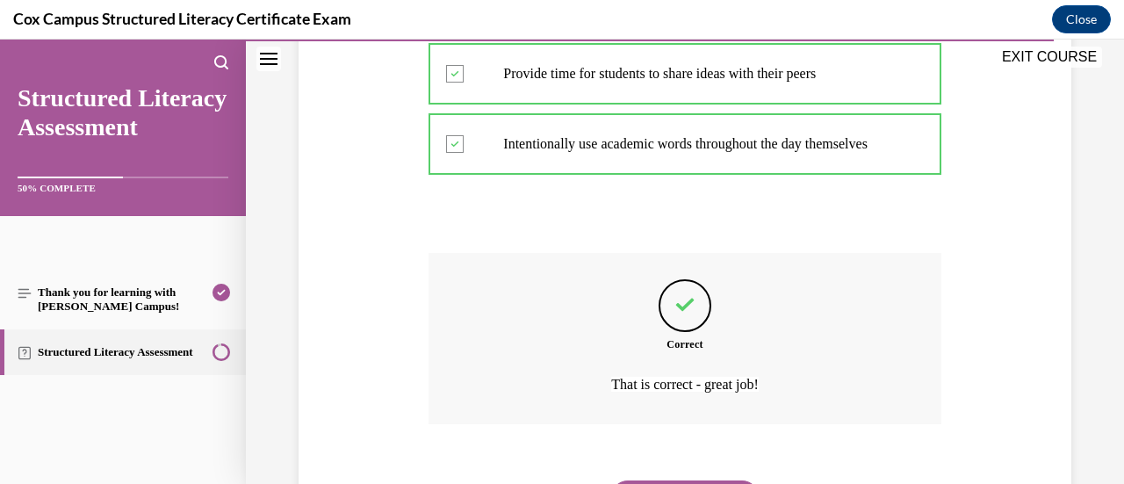
scroll to position [644, 0]
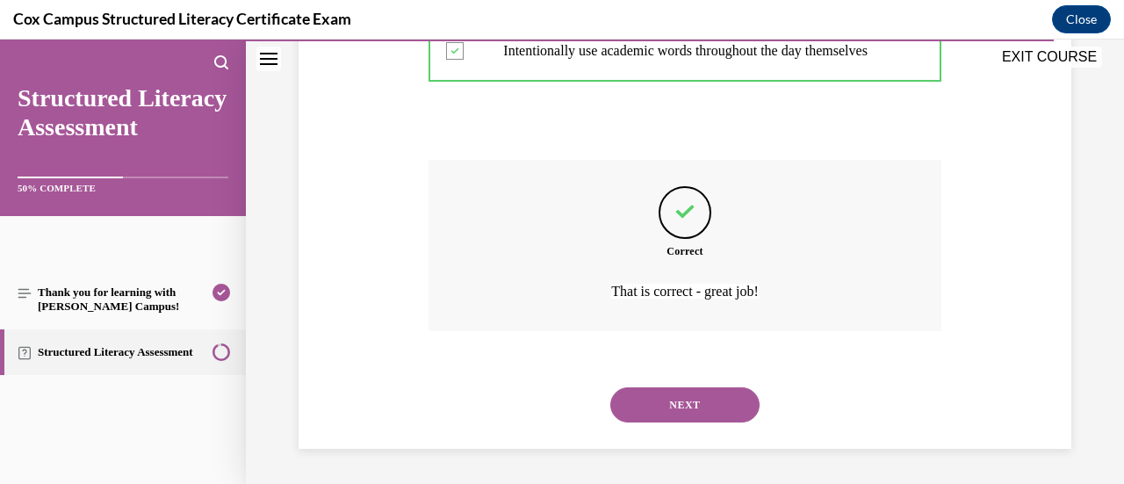
click at [713, 416] on button "NEXT" at bounding box center [684, 404] width 149 height 35
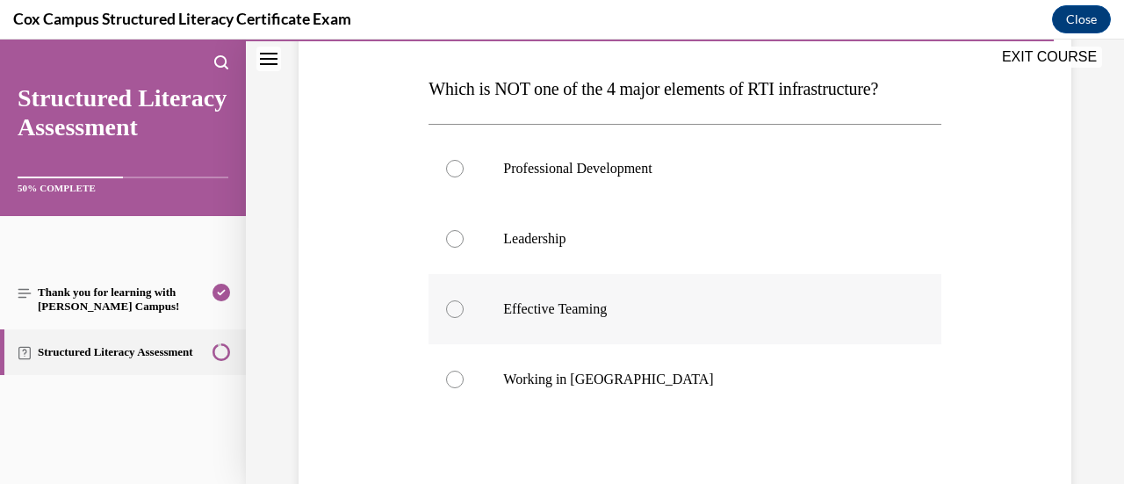
scroll to position [176, 0]
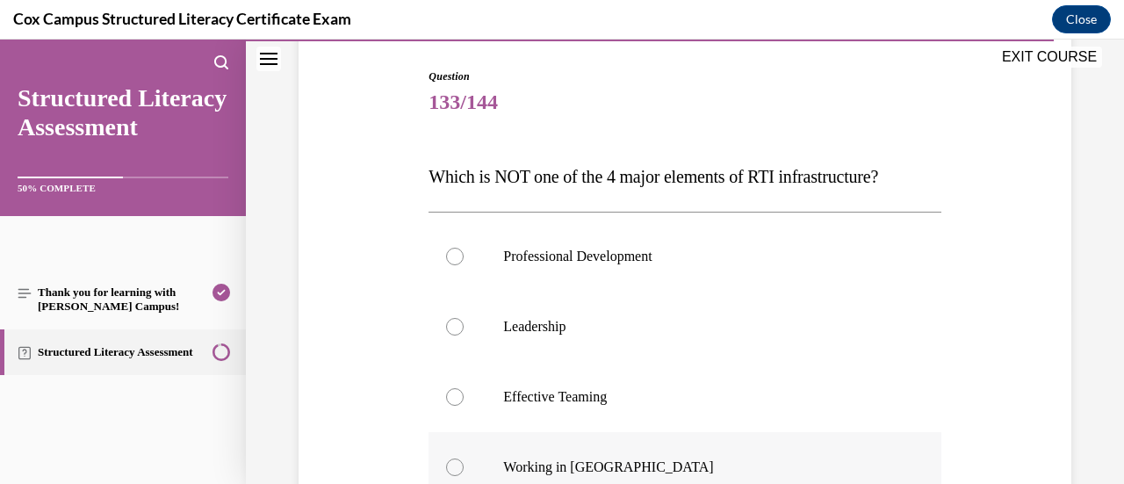
click at [796, 449] on label "Working in [GEOGRAPHIC_DATA]" at bounding box center [684, 467] width 512 height 70
click at [464, 458] on input "Working in [GEOGRAPHIC_DATA]" at bounding box center [455, 467] width 18 height 18
radio input "true"
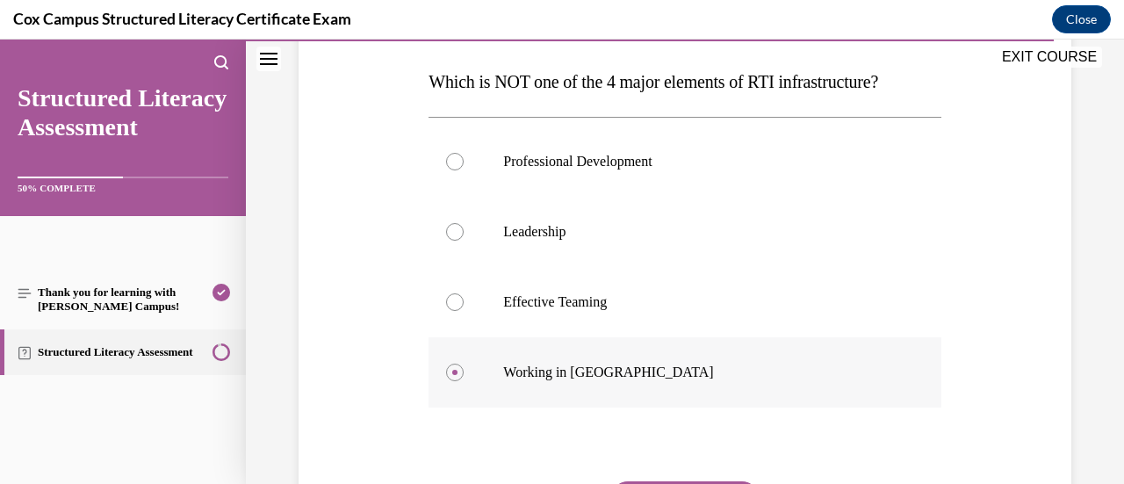
scroll to position [351, 0]
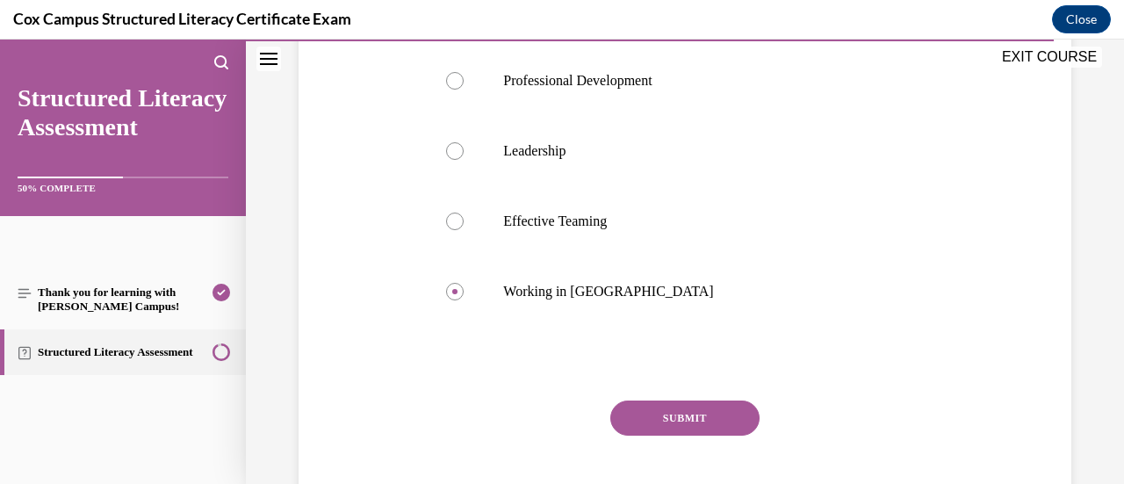
click at [712, 422] on button "SUBMIT" at bounding box center [684, 417] width 149 height 35
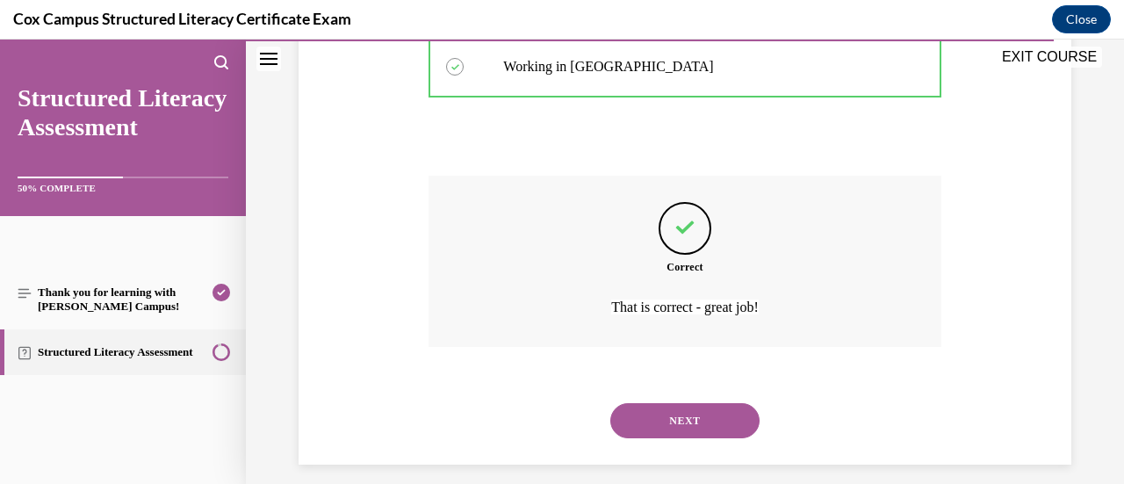
scroll to position [591, 0]
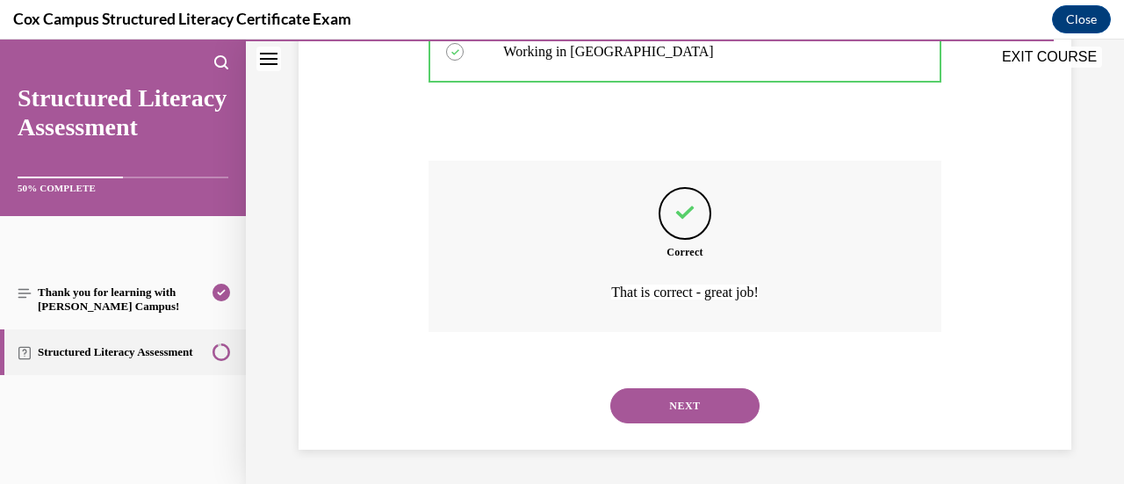
click at [739, 411] on button "NEXT" at bounding box center [684, 405] width 149 height 35
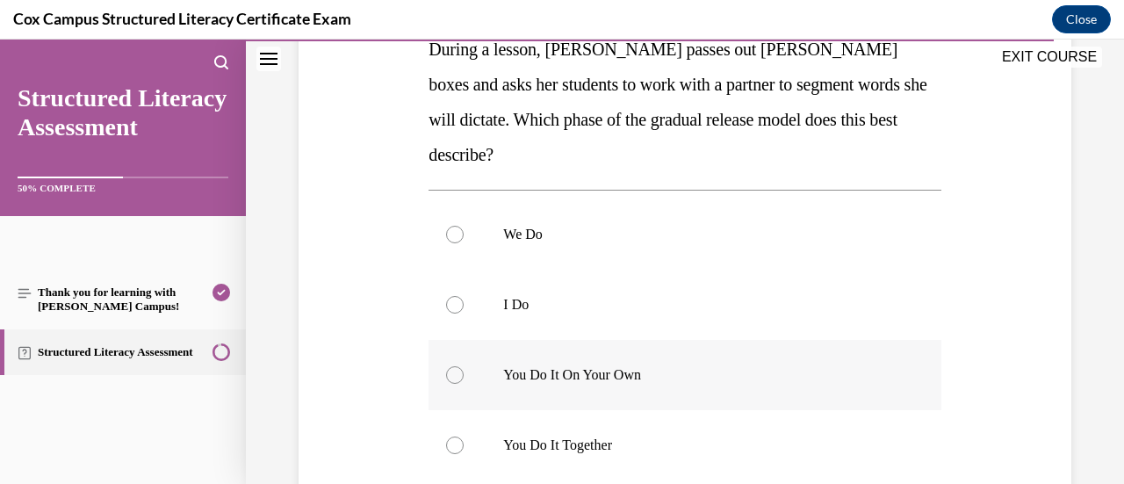
scroll to position [351, 0]
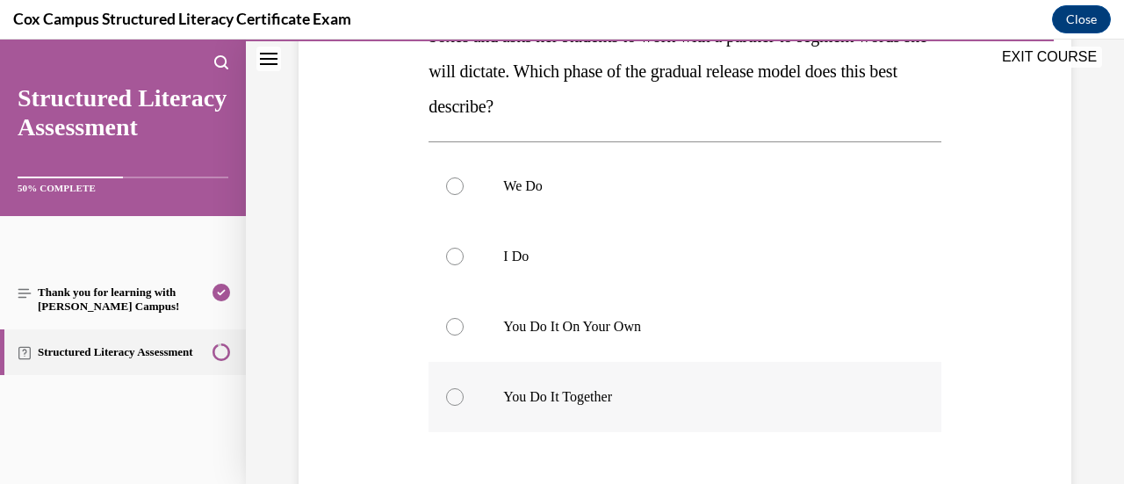
click at [631, 388] on p "You Do It Together" at bounding box center [699, 397] width 393 height 18
click at [464, 388] on input "You Do It Together" at bounding box center [455, 397] width 18 height 18
radio input "true"
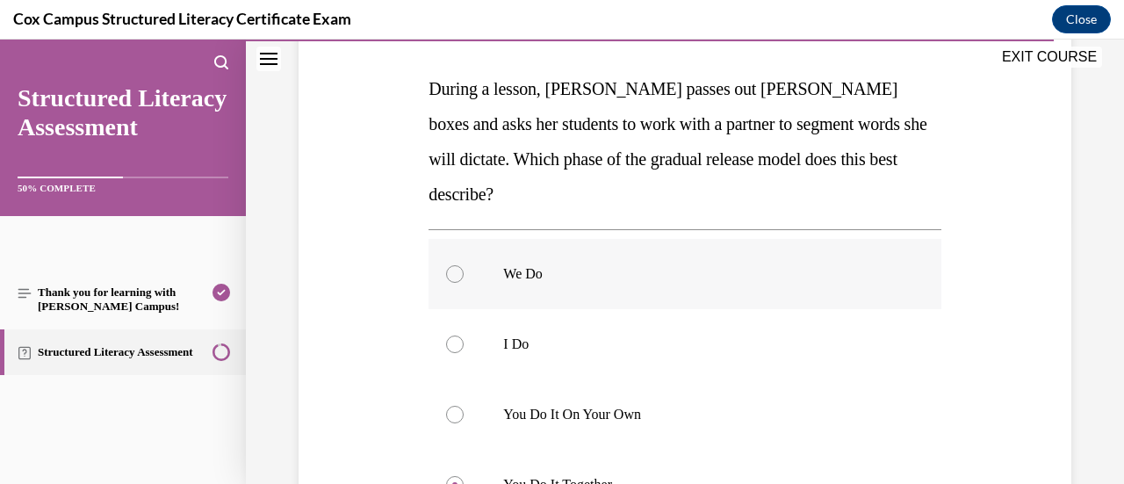
click at [762, 265] on p "We Do" at bounding box center [699, 274] width 393 height 18
click at [464, 265] on input "We Do" at bounding box center [455, 274] width 18 height 18
radio input "true"
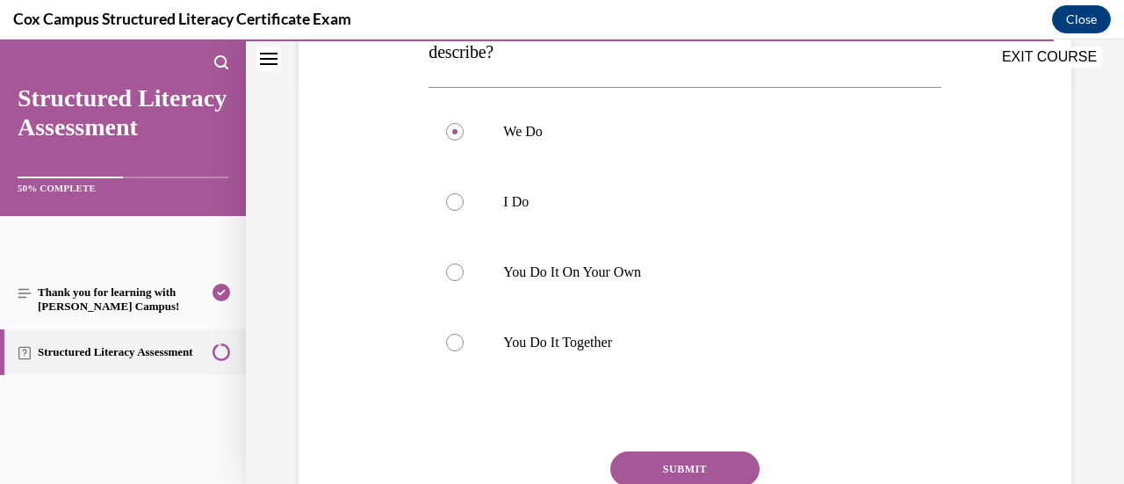
scroll to position [439, 0]
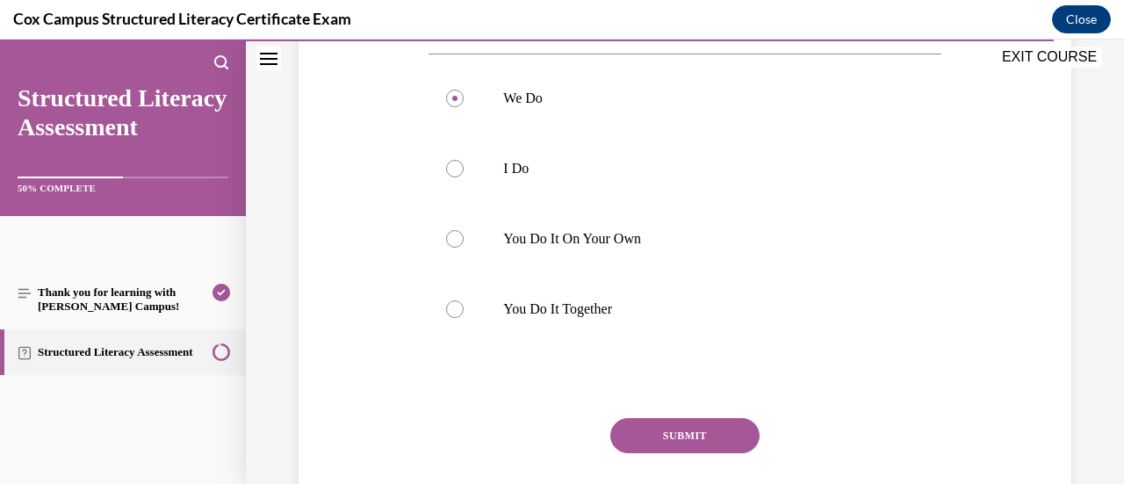
click at [704, 418] on button "SUBMIT" at bounding box center [684, 435] width 149 height 35
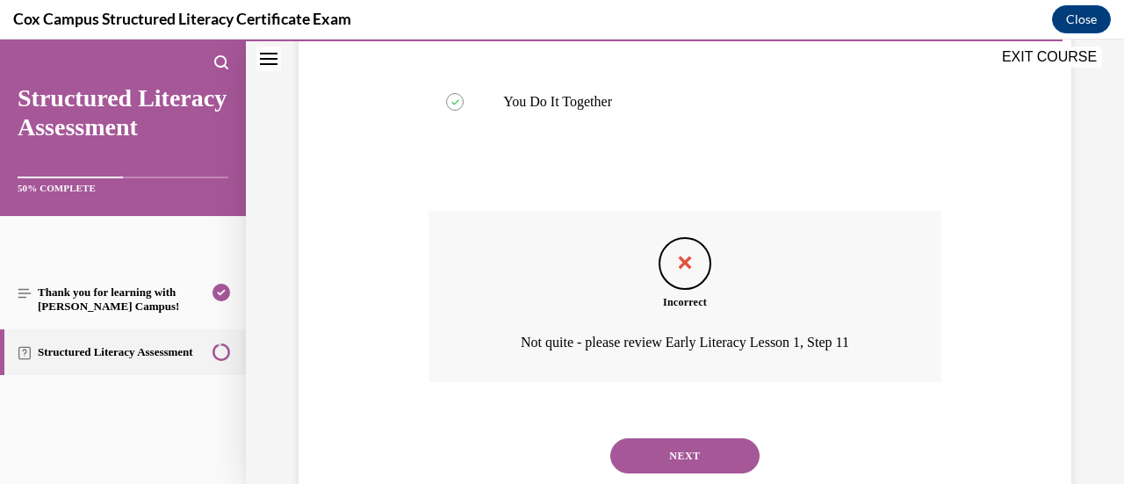
scroll to position [661, 0]
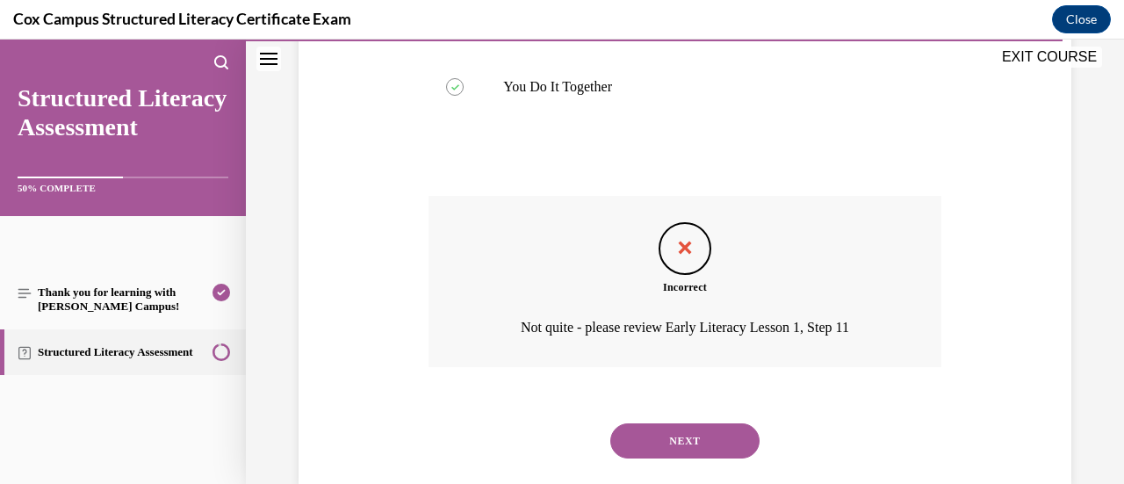
click at [680, 423] on button "NEXT" at bounding box center [684, 440] width 149 height 35
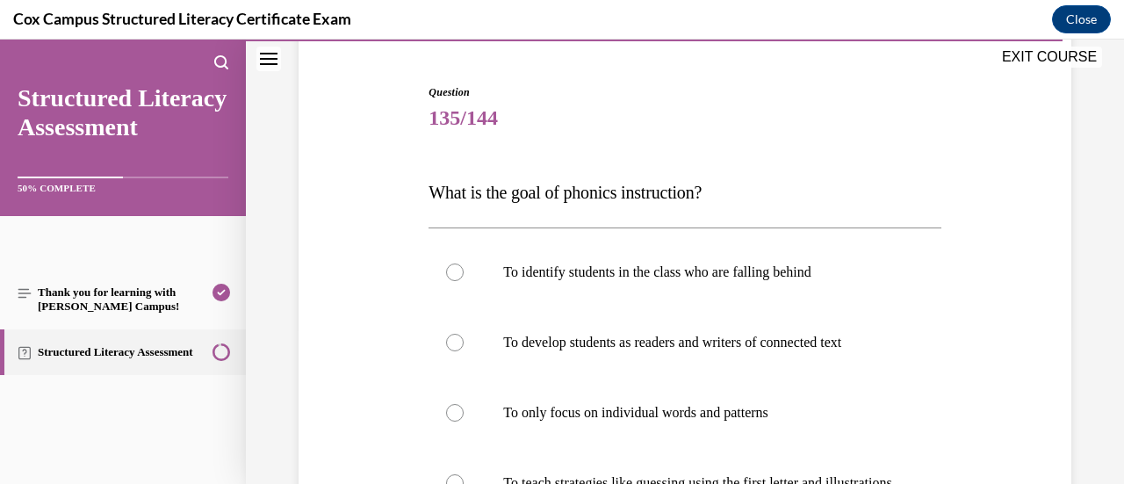
scroll to position [176, 0]
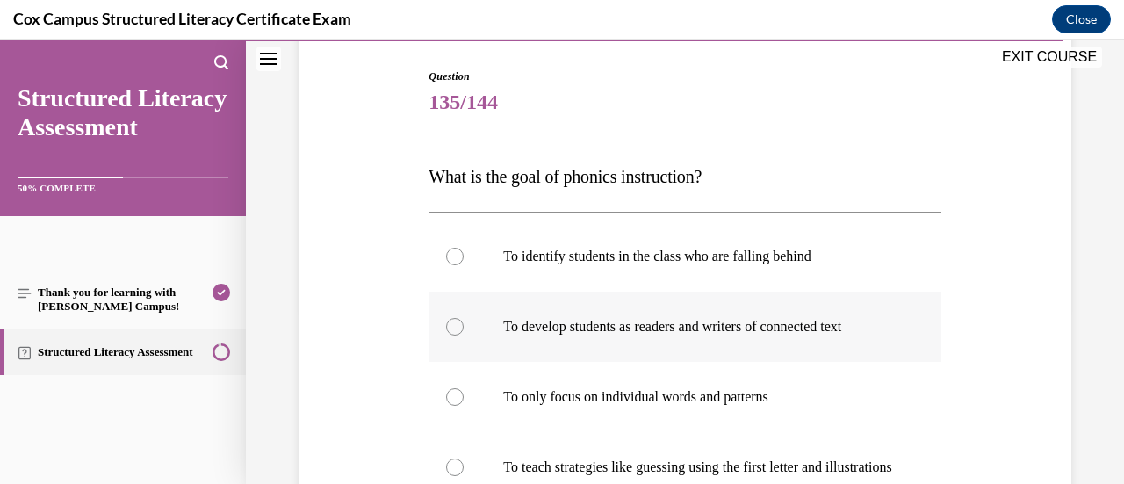
click at [880, 323] on p "To develop students as readers and writers of connected text" at bounding box center [699, 327] width 393 height 18
click at [464, 323] on input "To develop students as readers and writers of connected text" at bounding box center [455, 327] width 18 height 18
radio input "true"
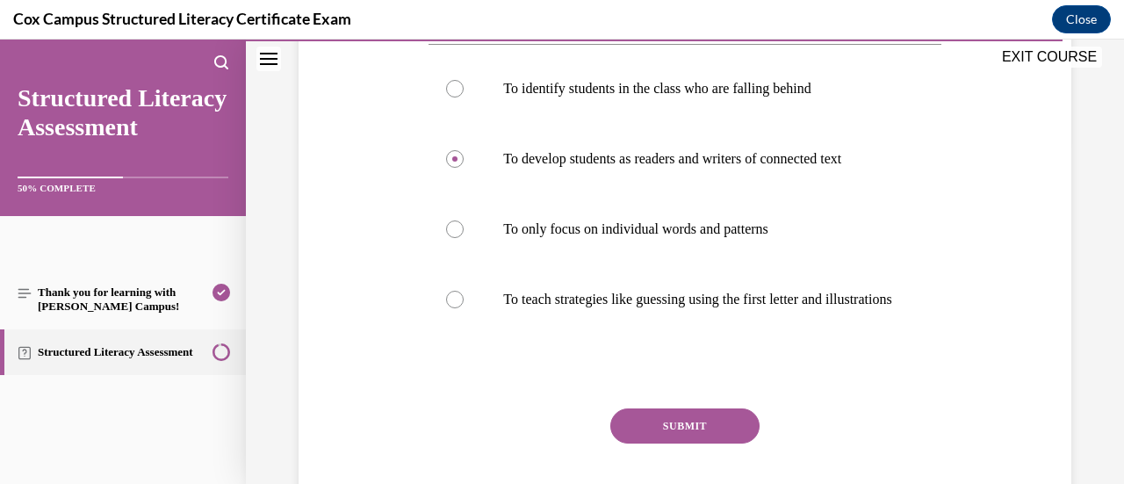
scroll to position [351, 0]
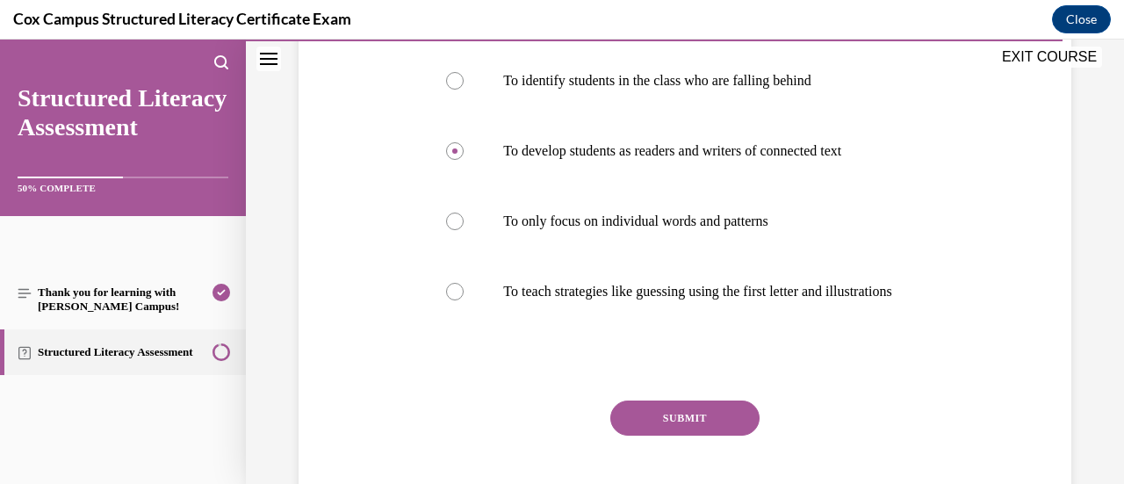
click at [630, 435] on button "SUBMIT" at bounding box center [684, 417] width 149 height 35
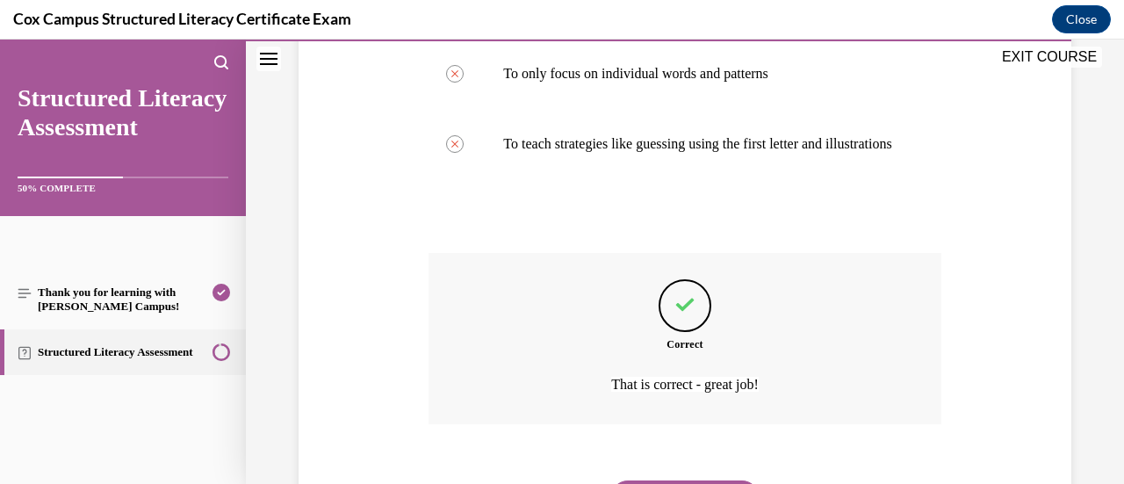
scroll to position [608, 0]
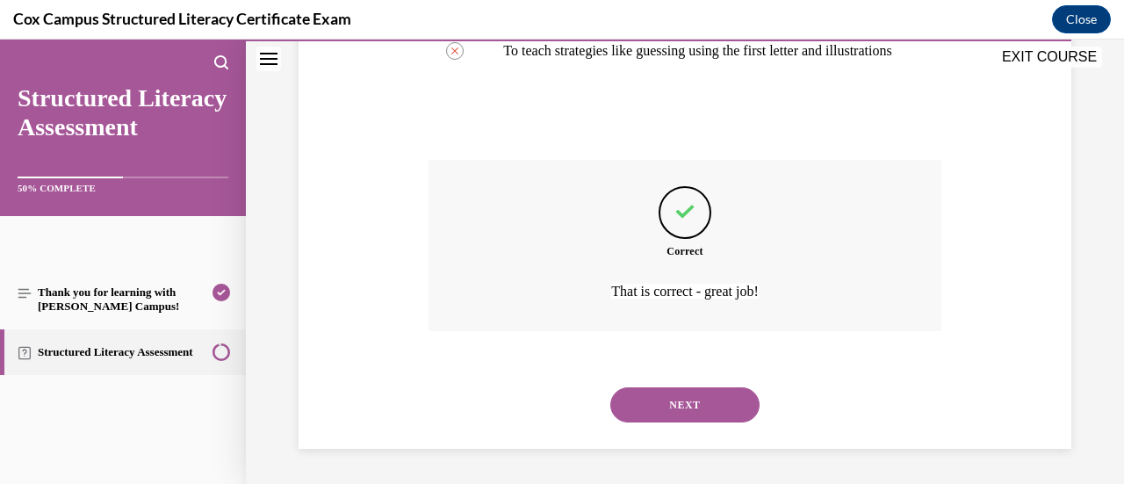
click at [693, 413] on button "NEXT" at bounding box center [684, 404] width 149 height 35
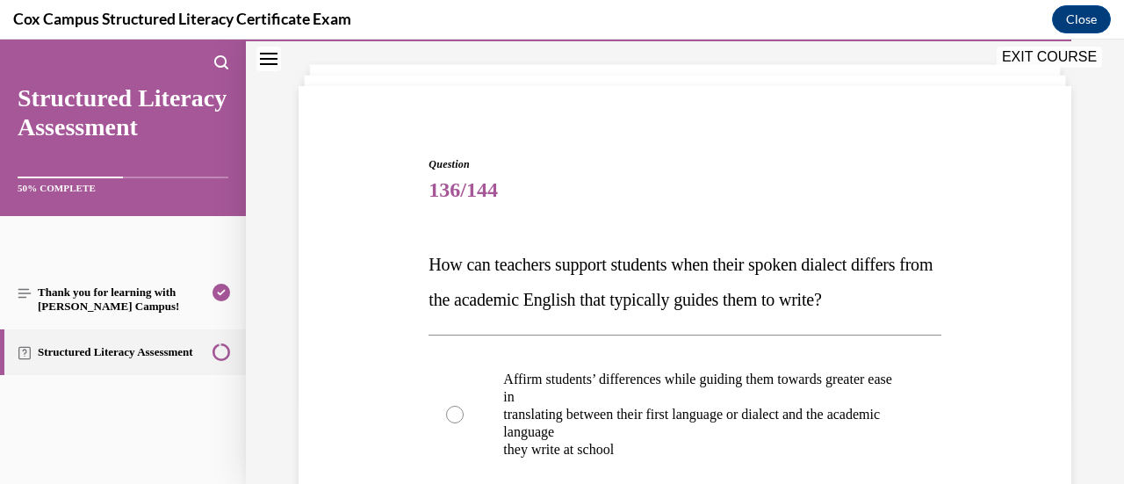
scroll to position [176, 0]
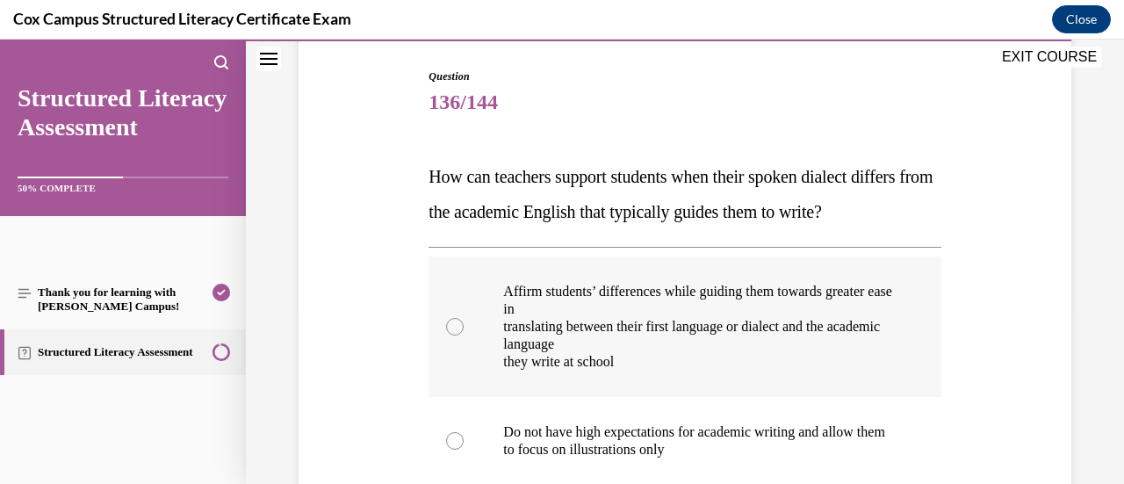
click at [452, 335] on div at bounding box center [455, 327] width 18 height 18
click at [452, 335] on input "Affirm students’ differences while guiding them towards greater ease in transla…" at bounding box center [455, 327] width 18 height 18
radio input "true"
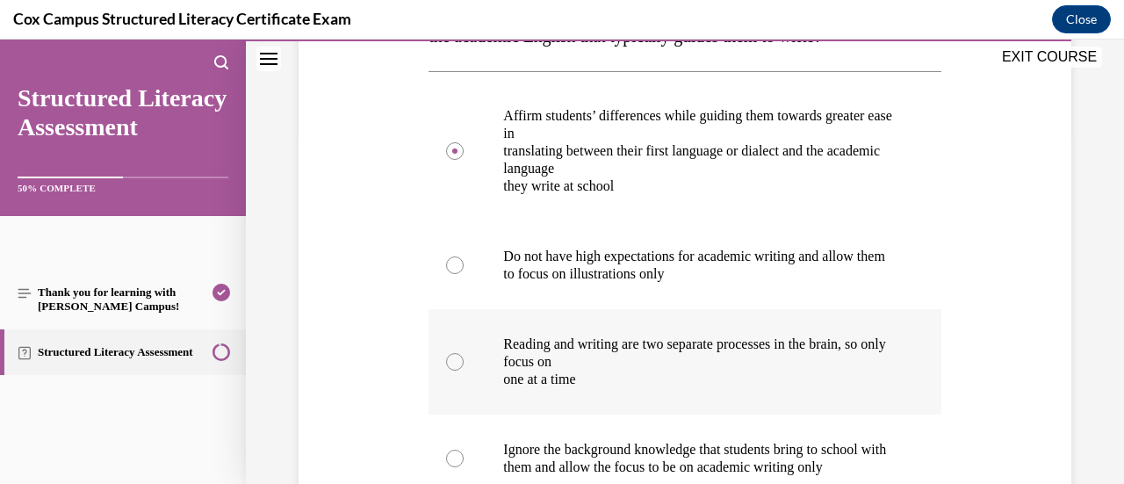
scroll to position [439, 0]
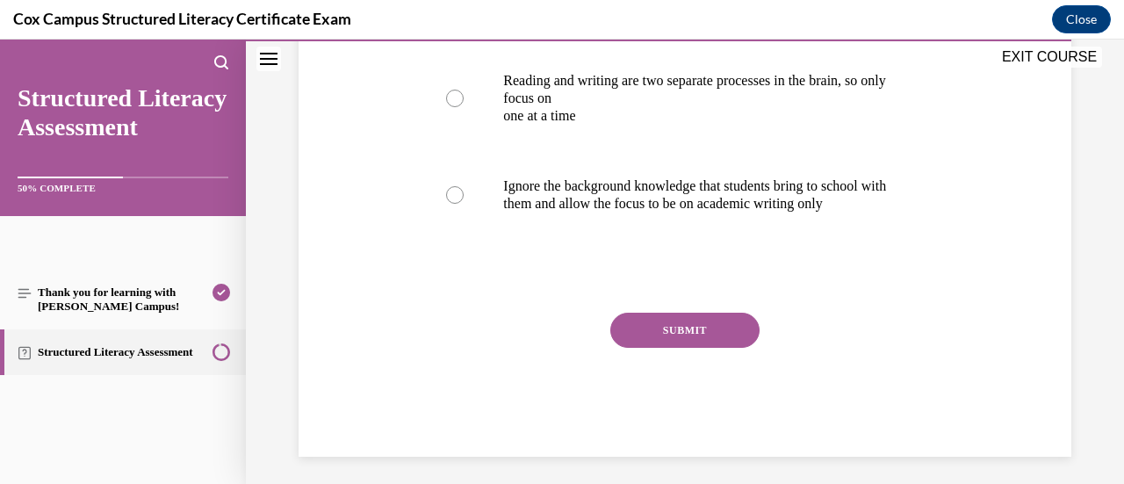
click at [648, 348] on button "SUBMIT" at bounding box center [684, 330] width 149 height 35
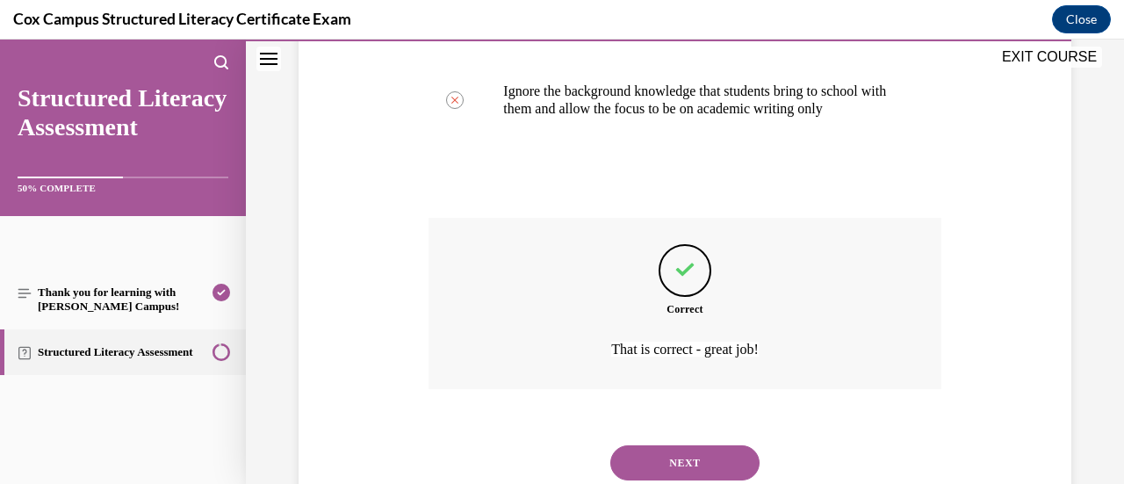
scroll to position [819, 0]
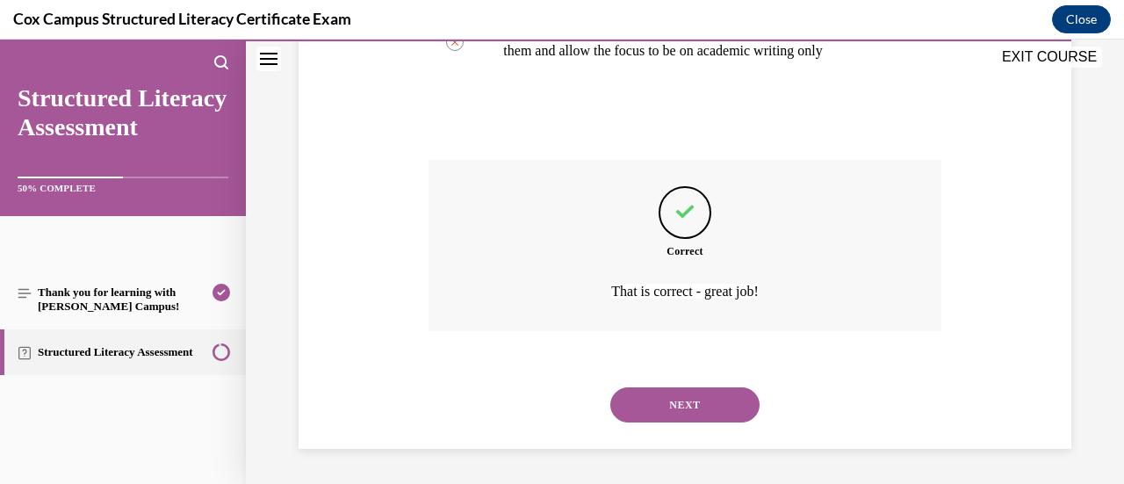
click at [685, 407] on button "NEXT" at bounding box center [684, 404] width 149 height 35
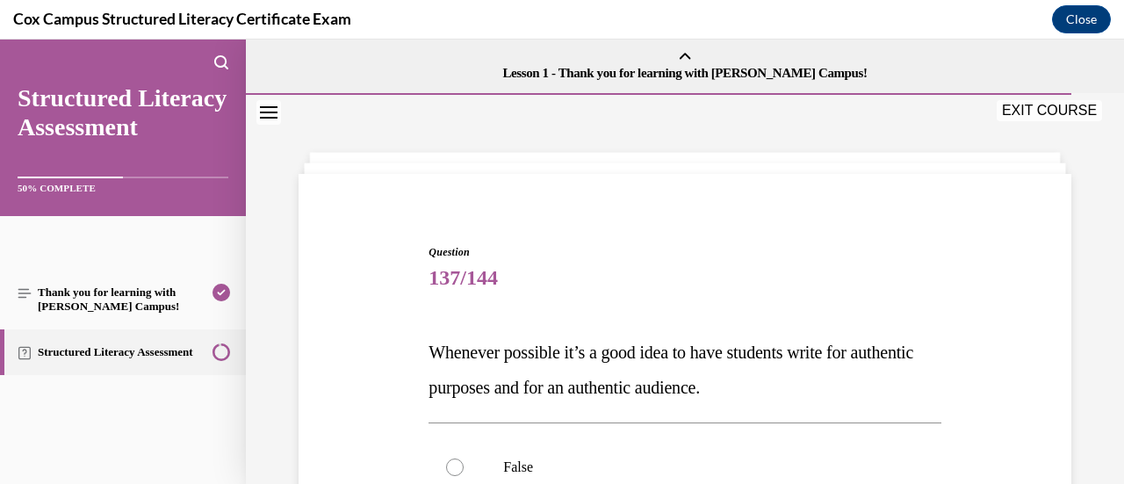
scroll to position [88, 0]
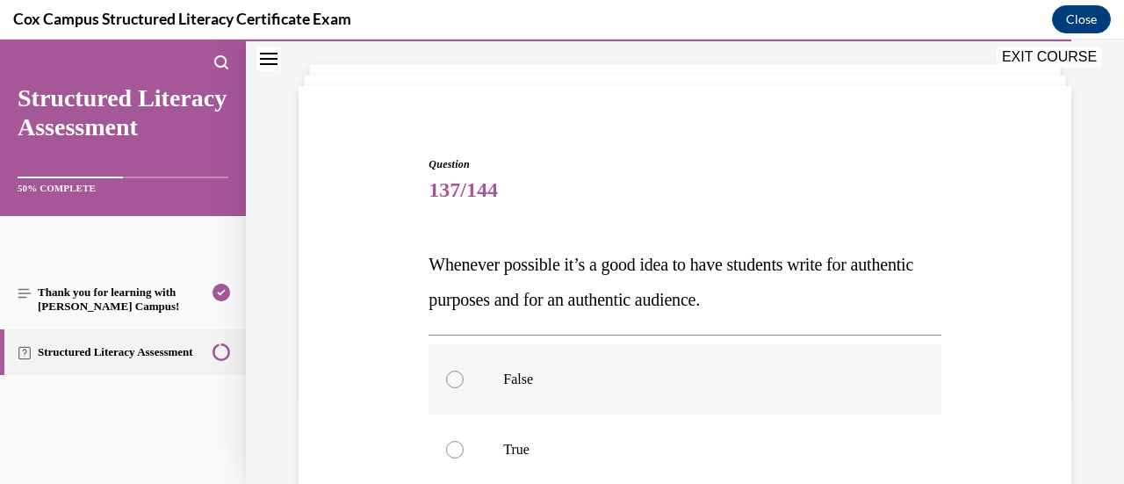
click at [730, 364] on label "False" at bounding box center [684, 379] width 512 height 70
click at [464, 371] on input "False" at bounding box center [455, 380] width 18 height 18
radio input "true"
click at [685, 428] on label "True" at bounding box center [684, 449] width 512 height 70
click at [464, 441] on input "True" at bounding box center [455, 450] width 18 height 18
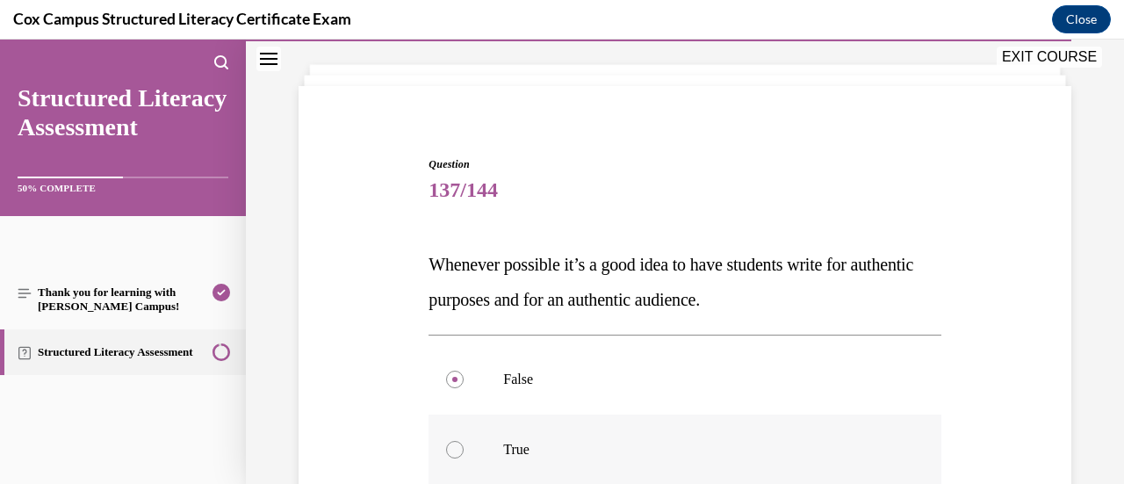
radio input "true"
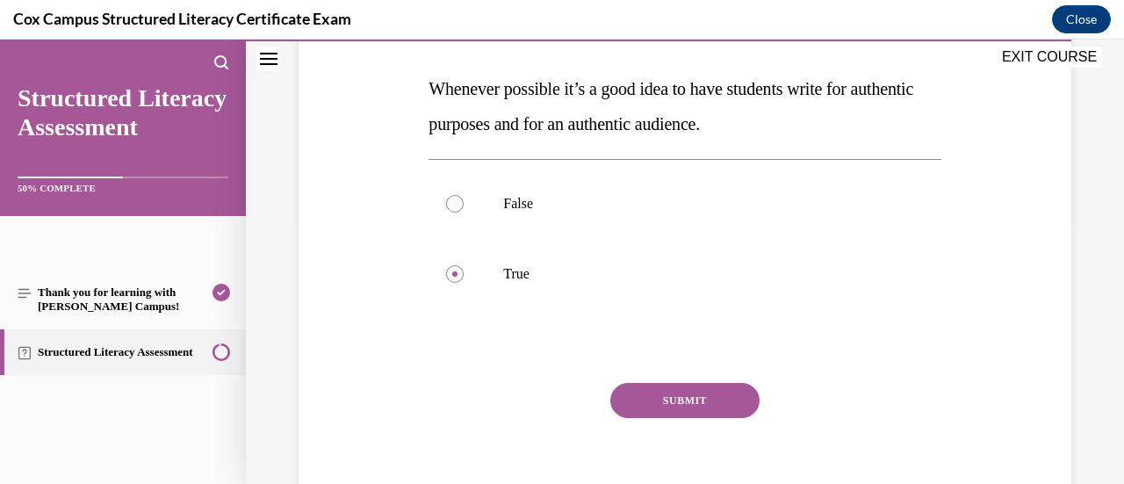
click at [688, 399] on button "SUBMIT" at bounding box center [684, 400] width 149 height 35
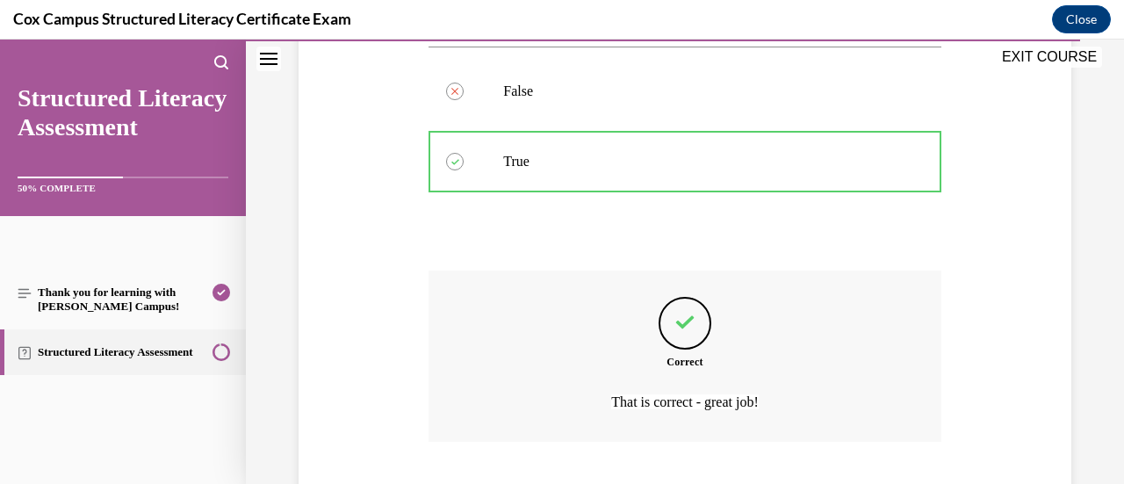
scroll to position [486, 0]
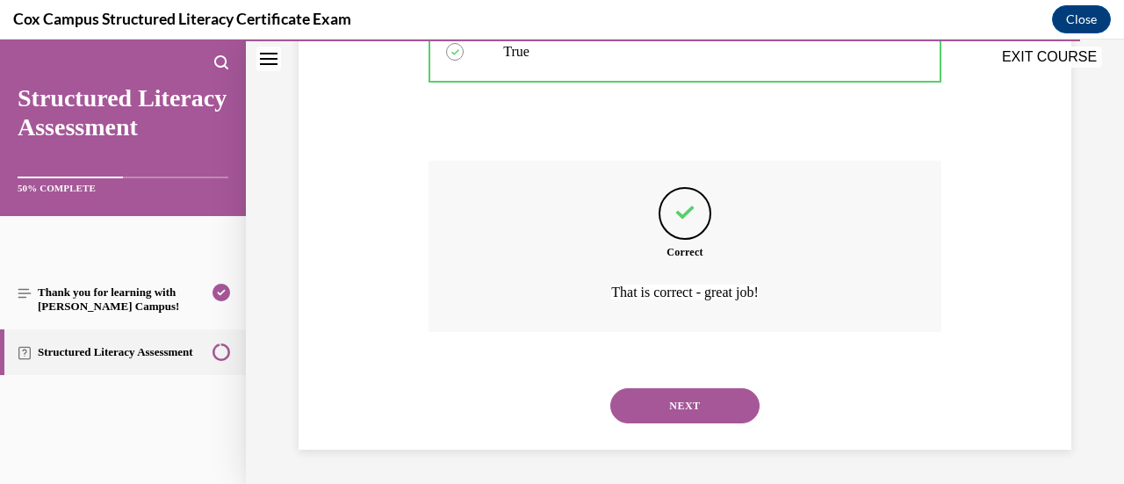
click at [707, 412] on button "NEXT" at bounding box center [684, 405] width 149 height 35
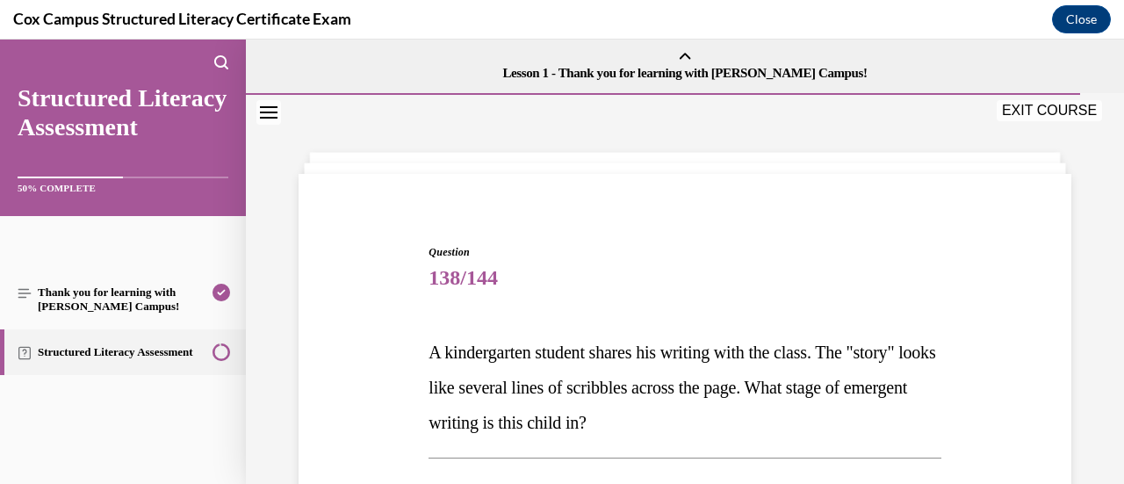
scroll to position [176, 0]
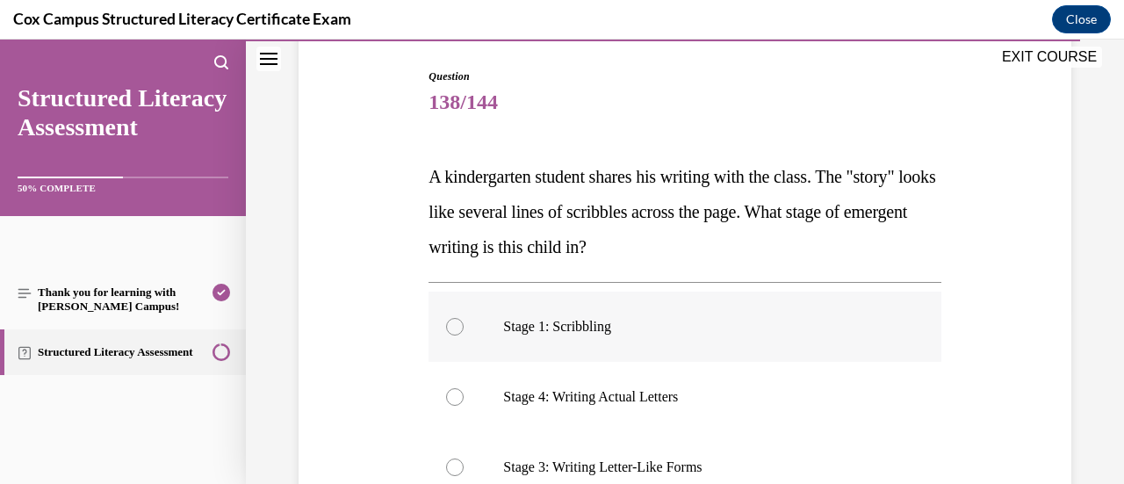
click at [914, 309] on label "Stage 1: Scribbling" at bounding box center [684, 327] width 512 height 70
click at [464, 318] on input "Stage 1: Scribbling" at bounding box center [455, 327] width 18 height 18
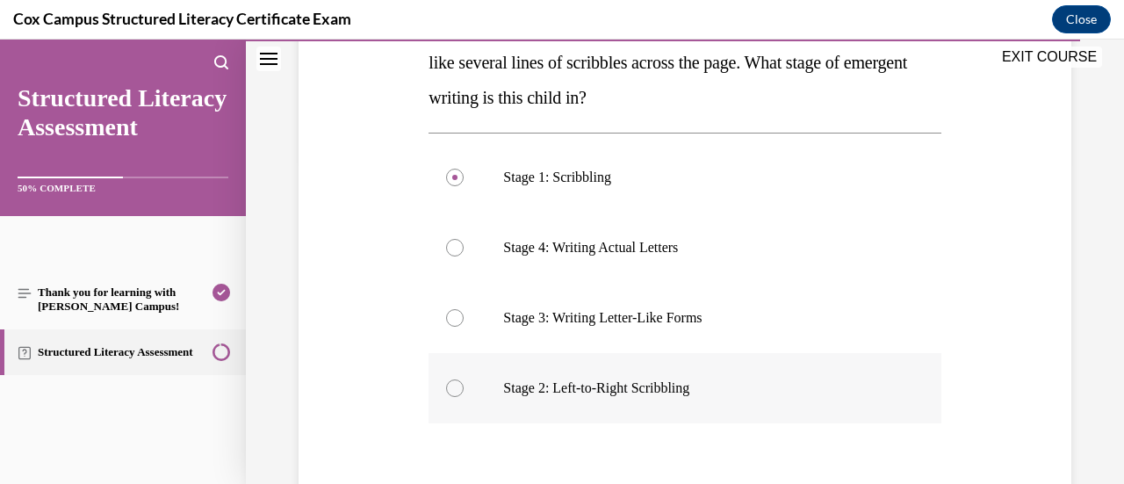
scroll to position [351, 0]
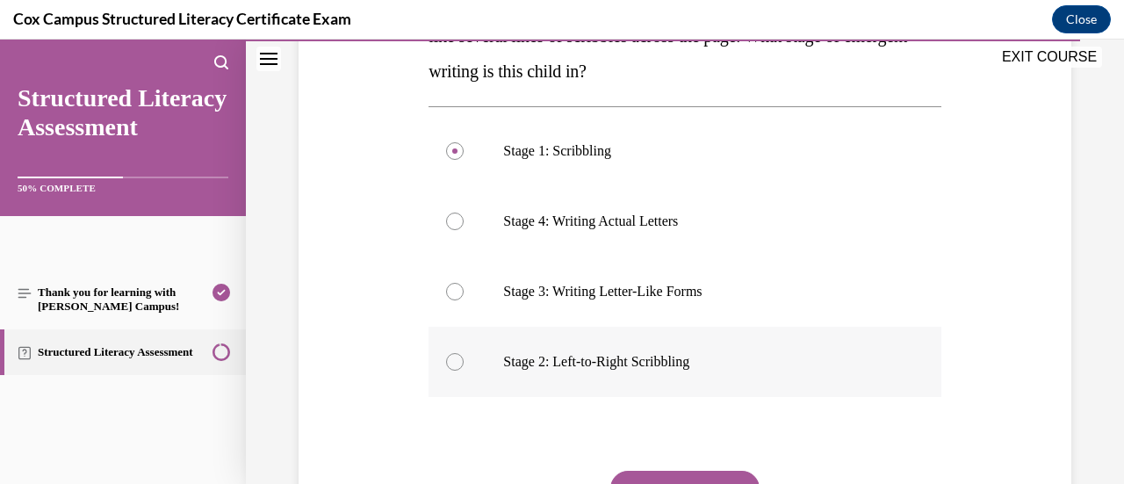
click at [767, 353] on p "Stage 2: Left-to-Right Scribbling" at bounding box center [699, 362] width 393 height 18
click at [464, 353] on input "Stage 2: Left-to-Right Scribbling" at bounding box center [455, 362] width 18 height 18
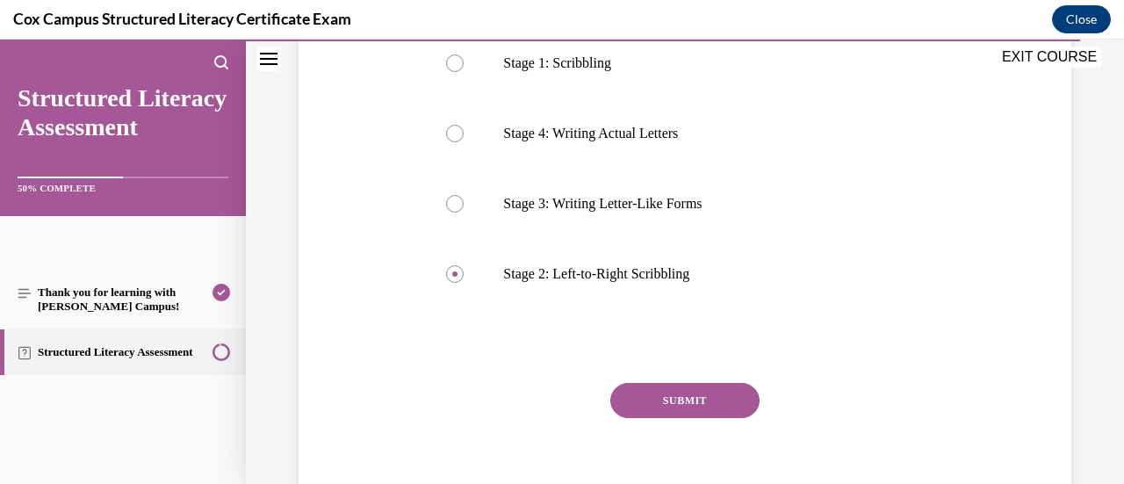
click at [731, 407] on button "SUBMIT" at bounding box center [684, 400] width 149 height 35
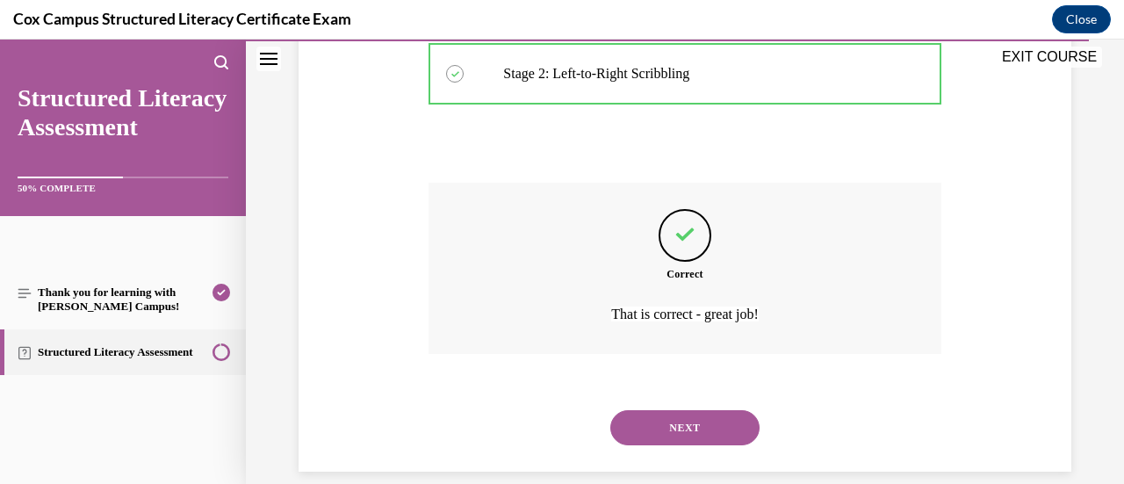
scroll to position [661, 0]
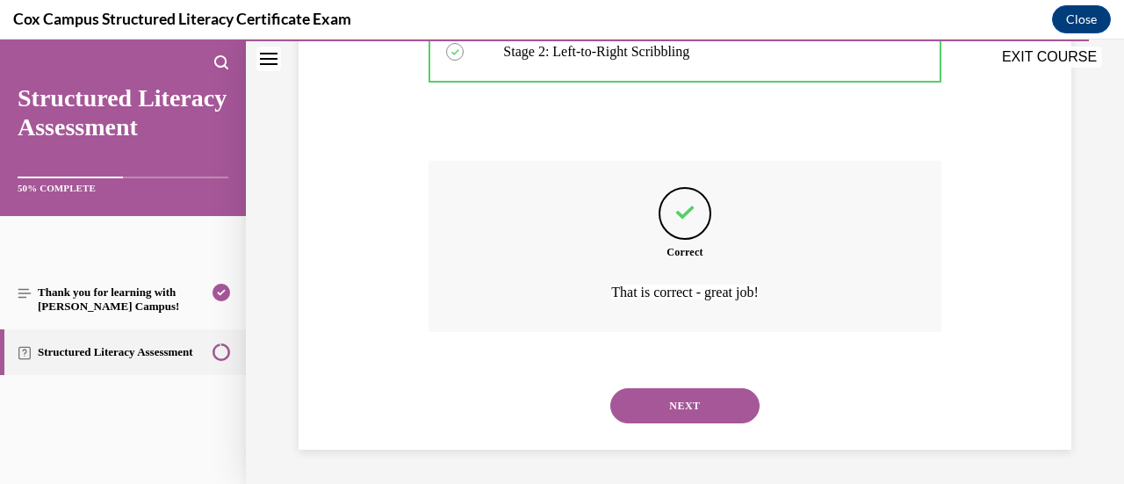
click at [722, 414] on button "NEXT" at bounding box center [684, 405] width 149 height 35
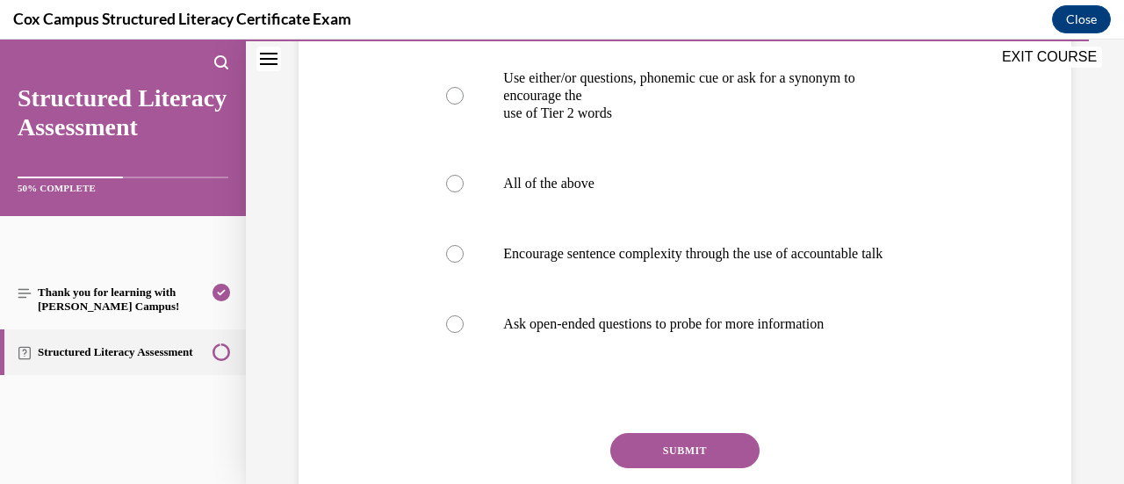
scroll to position [880, 0]
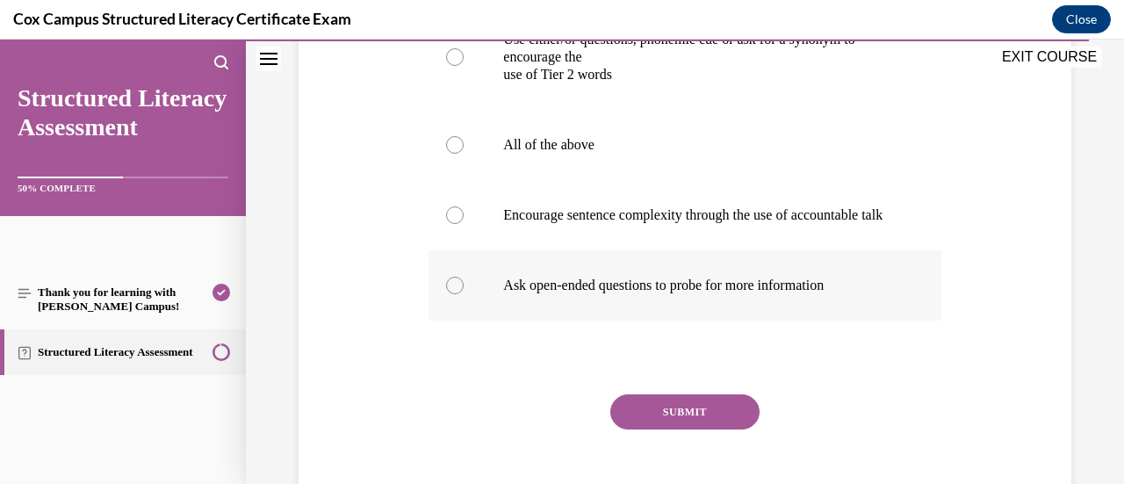
click at [772, 294] on p "Ask open-ended questions to probe for more information" at bounding box center [699, 286] width 393 height 18
click at [464, 294] on input "Ask open-ended questions to probe for more information" at bounding box center [455, 286] width 18 height 18
click at [683, 429] on button "SUBMIT" at bounding box center [684, 411] width 149 height 35
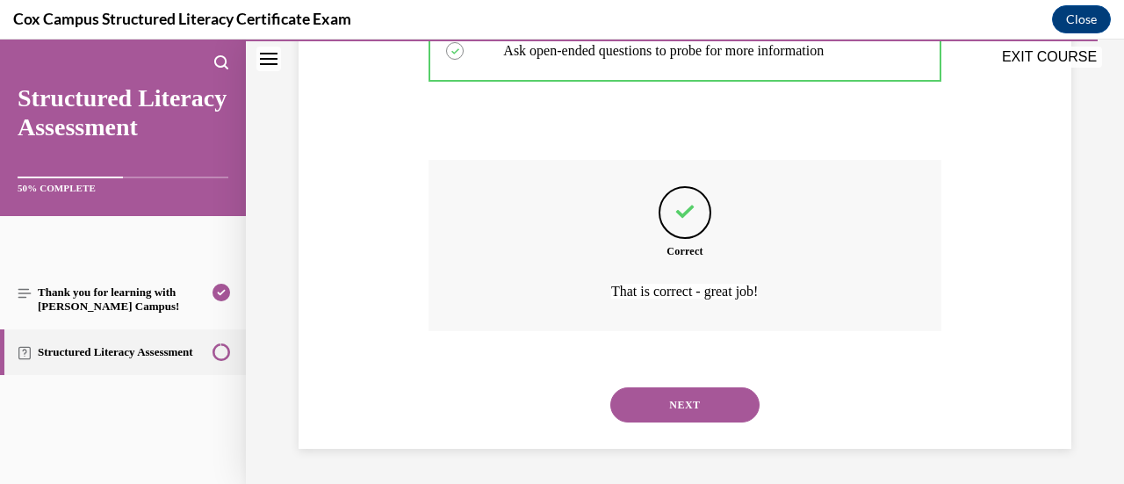
scroll to position [1166, 0]
click at [684, 414] on button "NEXT" at bounding box center [684, 404] width 149 height 35
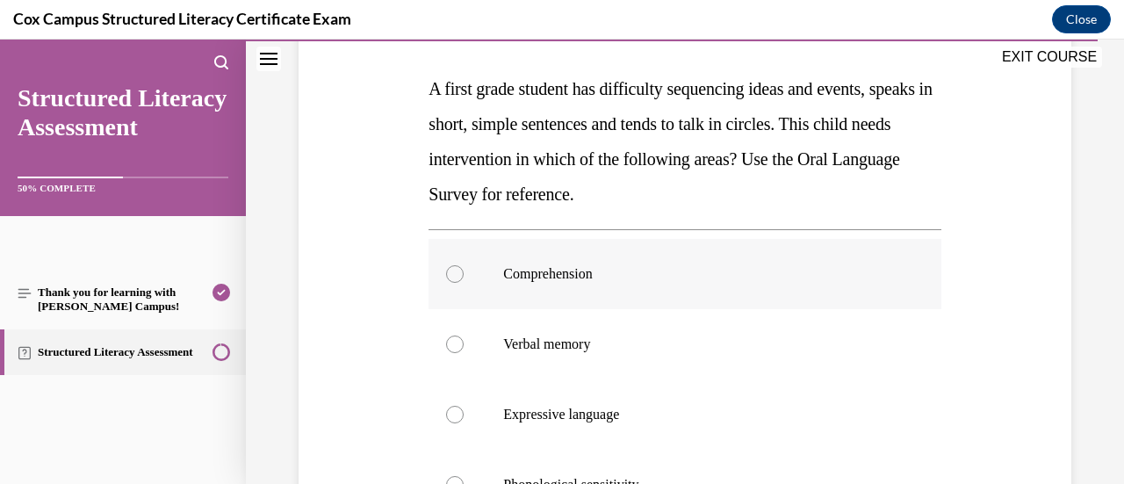
scroll to position [351, 0]
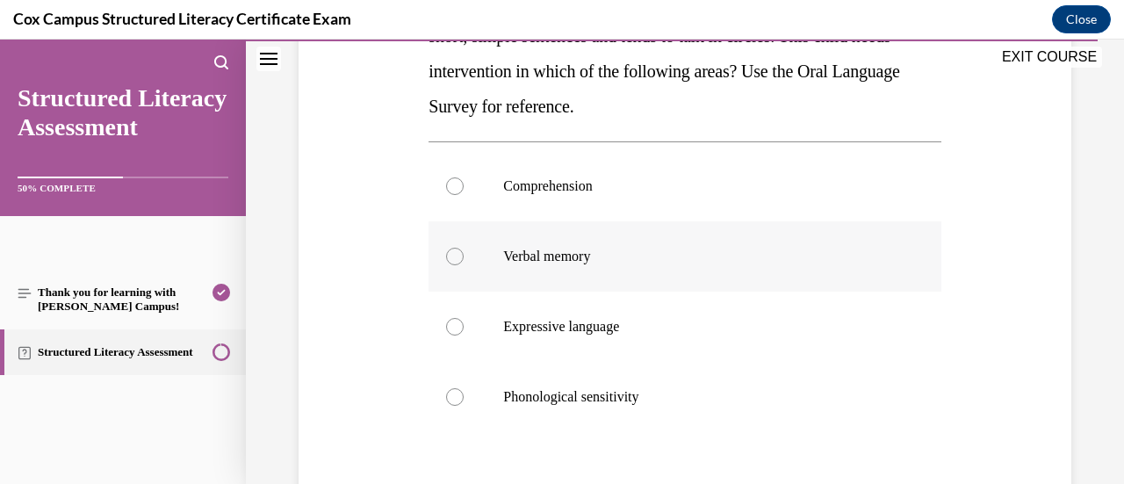
click at [827, 256] on p "Verbal memory" at bounding box center [699, 257] width 393 height 18
click at [464, 256] on input "Verbal memory" at bounding box center [455, 257] width 18 height 18
click at [868, 327] on p "Expressive language" at bounding box center [699, 327] width 393 height 18
click at [464, 327] on input "Expressive language" at bounding box center [455, 327] width 18 height 18
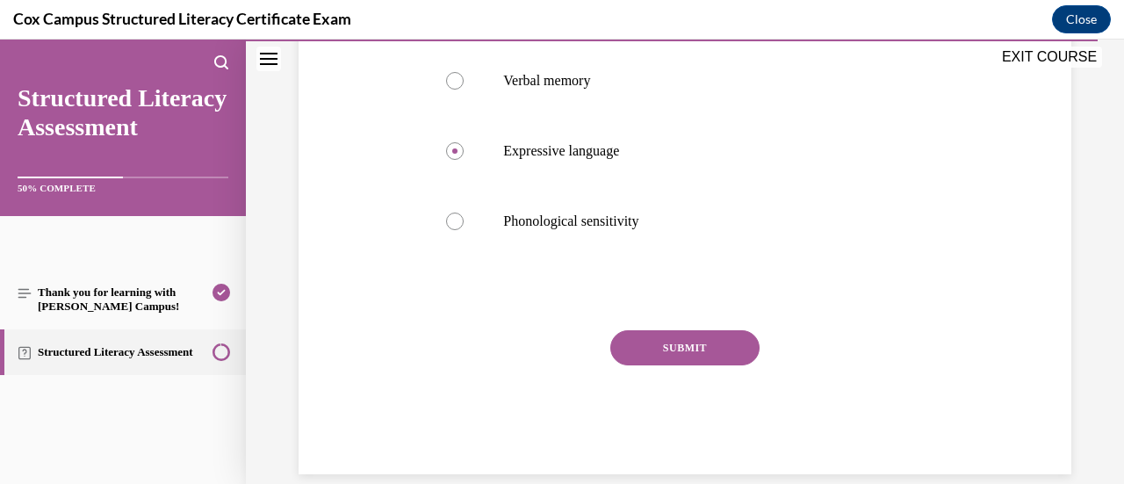
click at [741, 352] on button "SUBMIT" at bounding box center [684, 347] width 149 height 35
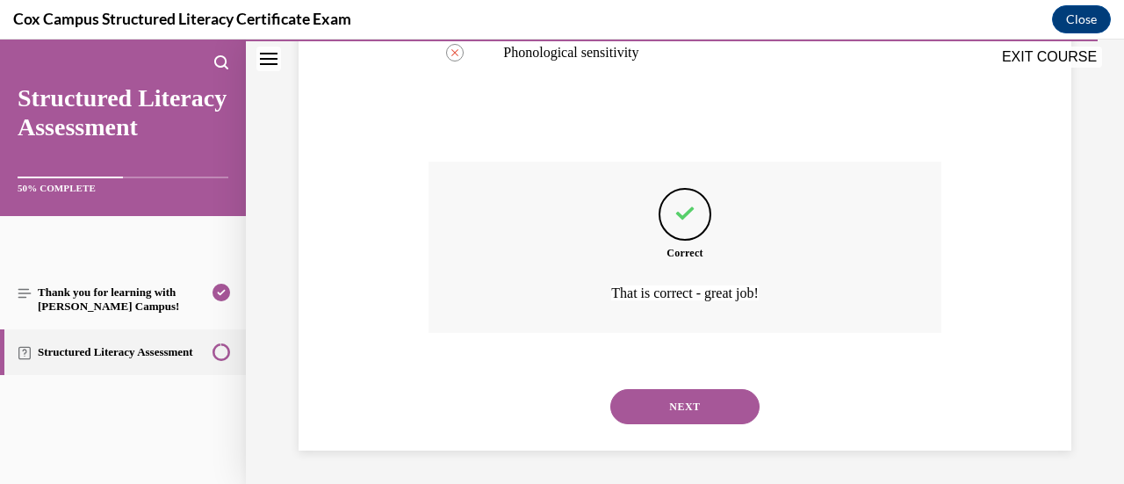
scroll to position [696, 0]
click at [731, 406] on button "NEXT" at bounding box center [684, 405] width 149 height 35
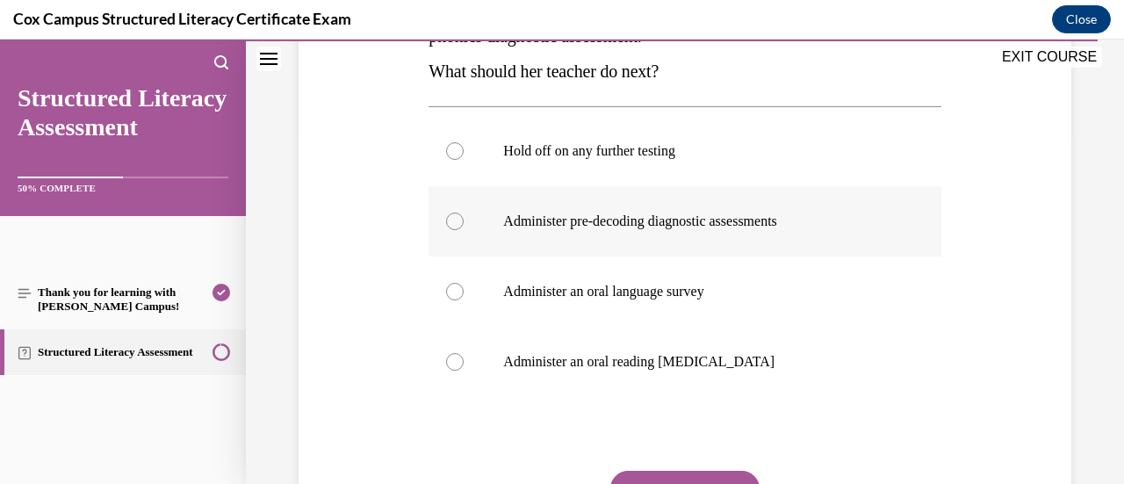
scroll to position [176, 0]
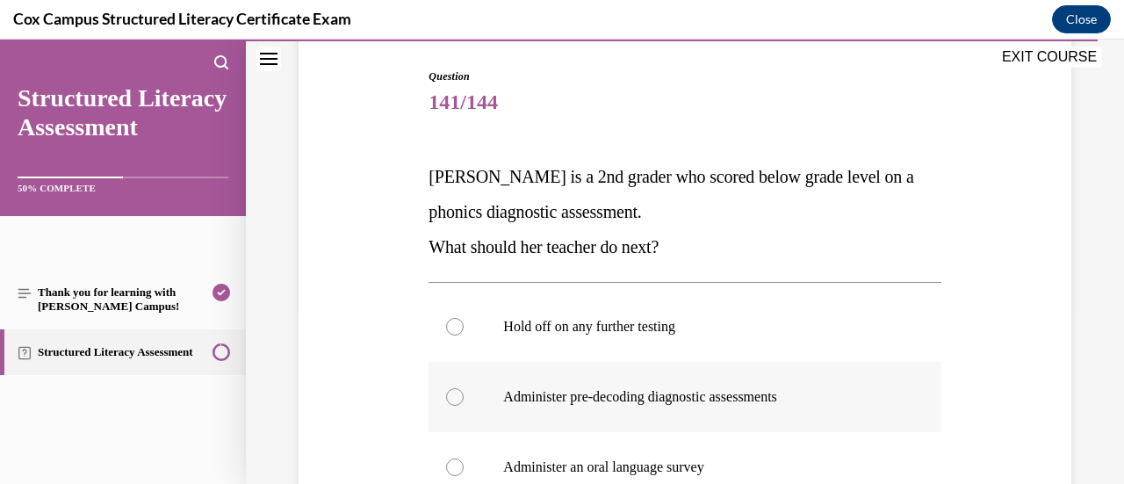
click at [880, 397] on p "Administer pre-decoding diagnostic assessments" at bounding box center [699, 397] width 393 height 18
click at [464, 397] on input "Administer pre-decoding diagnostic assessments" at bounding box center [455, 397] width 18 height 18
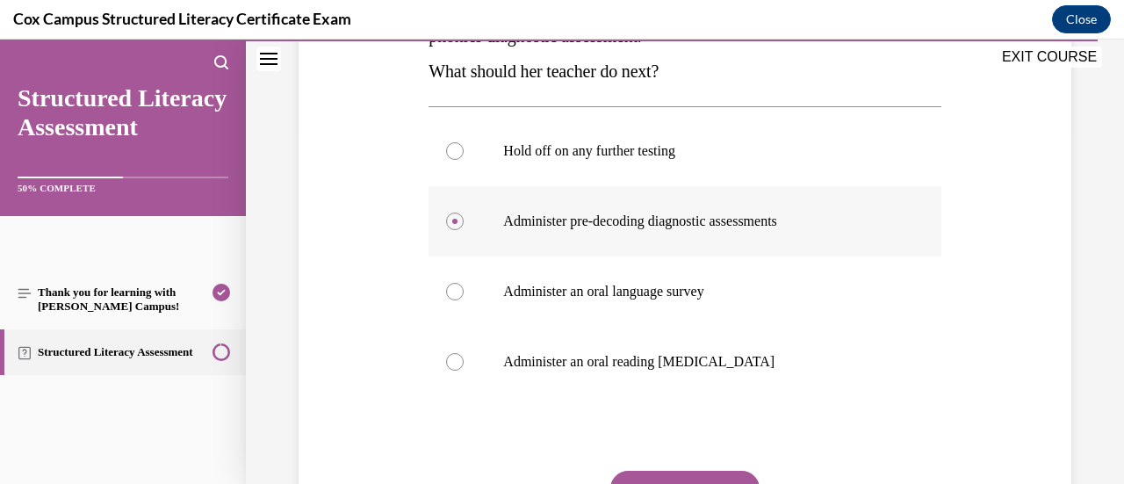
scroll to position [516, 0]
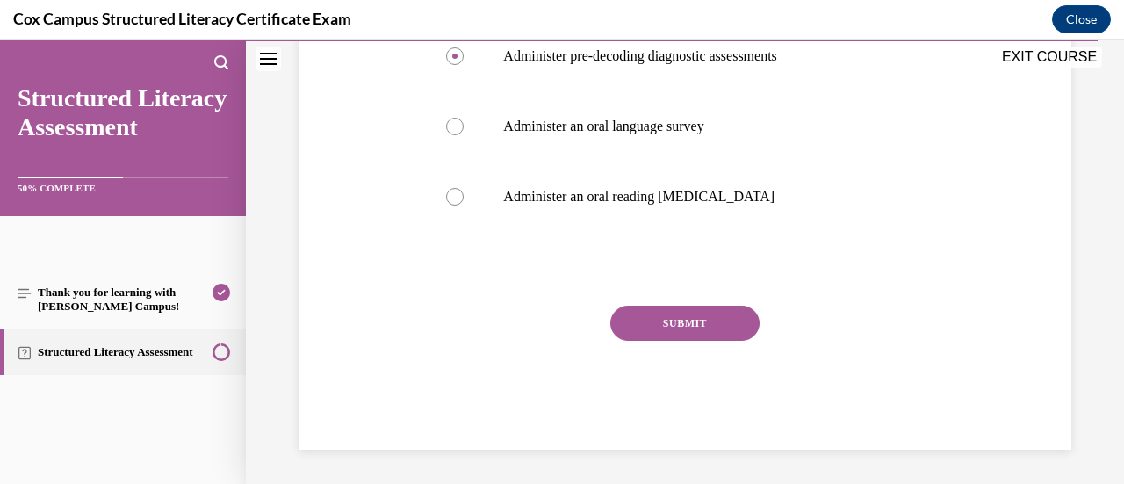
click at [705, 331] on button "SUBMIT" at bounding box center [684, 323] width 149 height 35
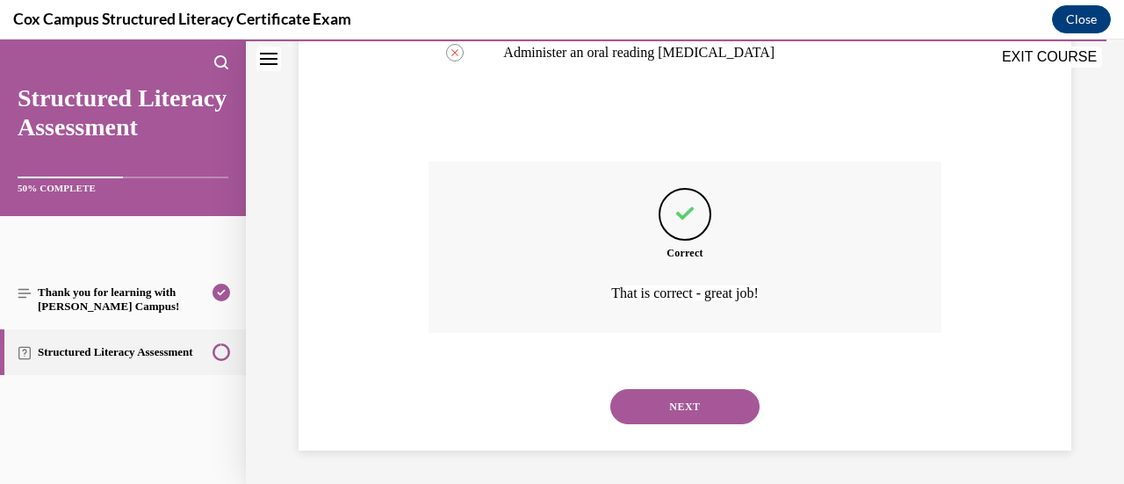
scroll to position [661, 0]
click at [693, 412] on button "NEXT" at bounding box center [684, 405] width 149 height 35
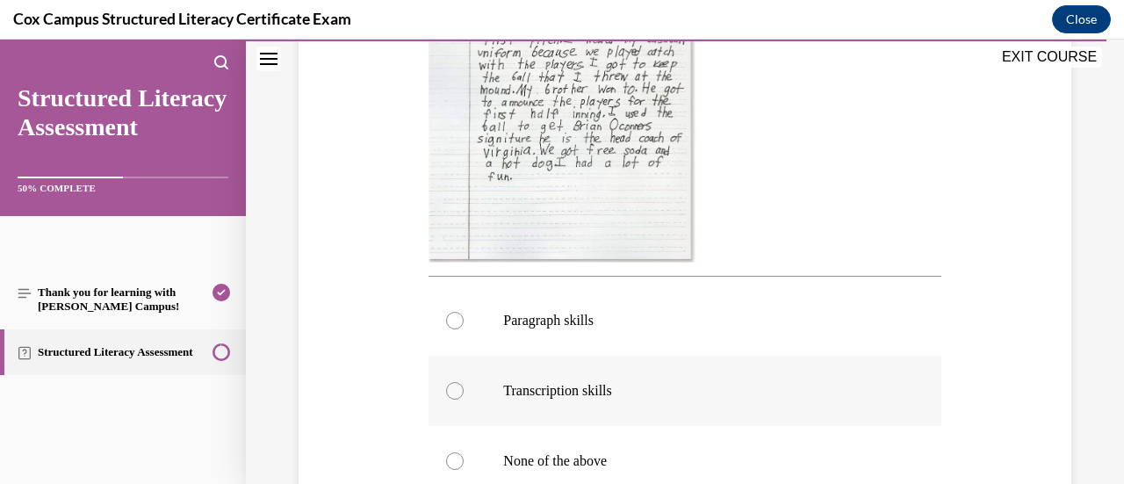
scroll to position [704, 0]
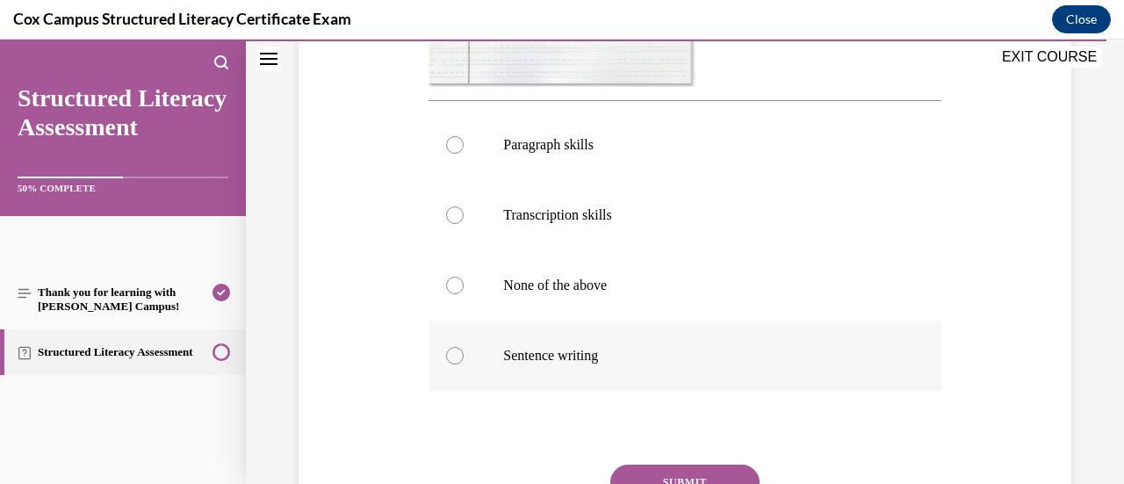
click at [785, 364] on p "Sentence writing" at bounding box center [699, 356] width 393 height 18
click at [464, 364] on input "Sentence writing" at bounding box center [455, 356] width 18 height 18
click at [750, 224] on p "Transcription skills" at bounding box center [699, 215] width 393 height 18
click at [464, 224] on input "Transcription skills" at bounding box center [455, 215] width 18 height 18
click at [763, 364] on p "Sentence writing" at bounding box center [699, 356] width 393 height 18
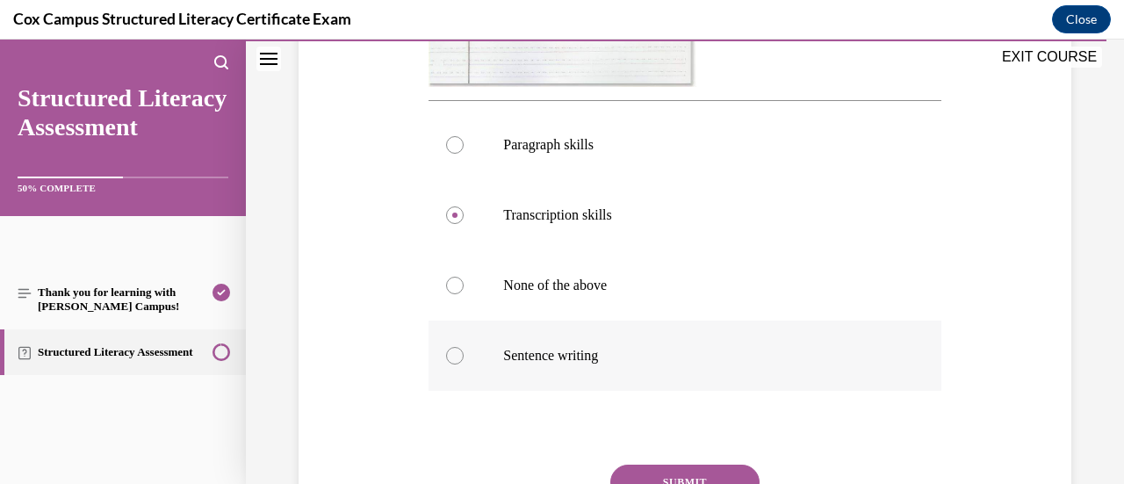
click at [464, 364] on input "Sentence writing" at bounding box center [455, 356] width 18 height 18
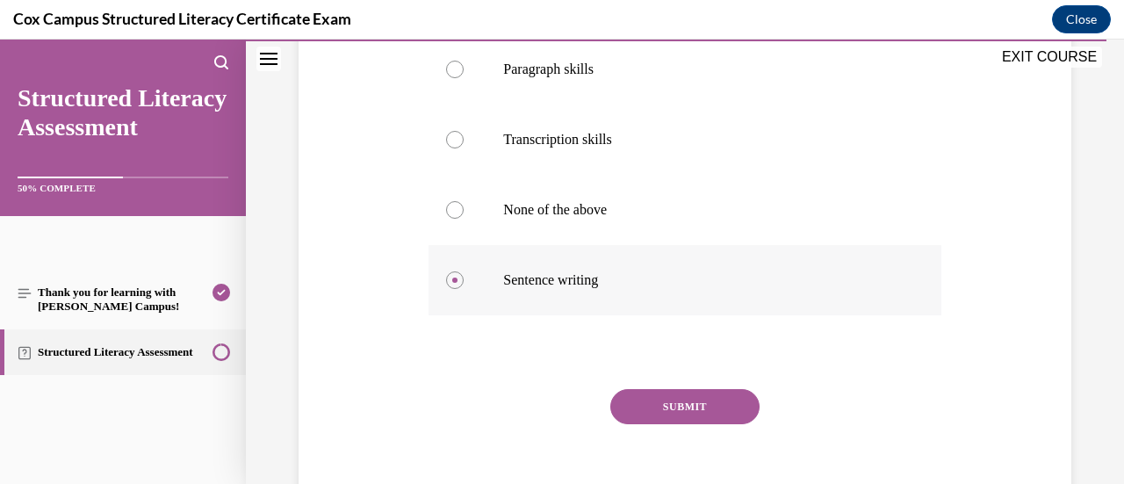
scroll to position [880, 0]
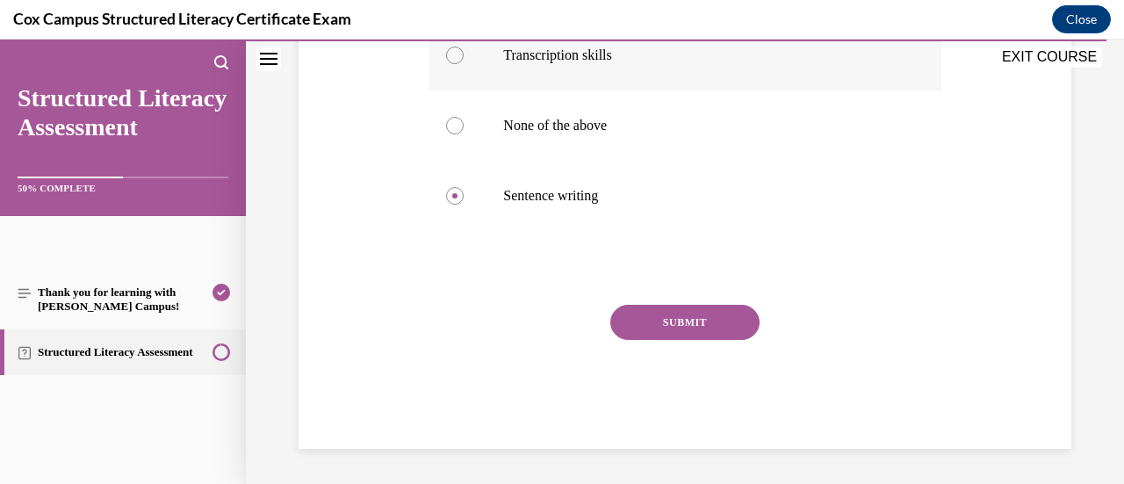
click at [666, 90] on label "Transcription skills" at bounding box center [684, 55] width 512 height 70
click at [464, 64] on input "Transcription skills" at bounding box center [455, 56] width 18 height 18
click at [702, 340] on button "SUBMIT" at bounding box center [684, 322] width 149 height 35
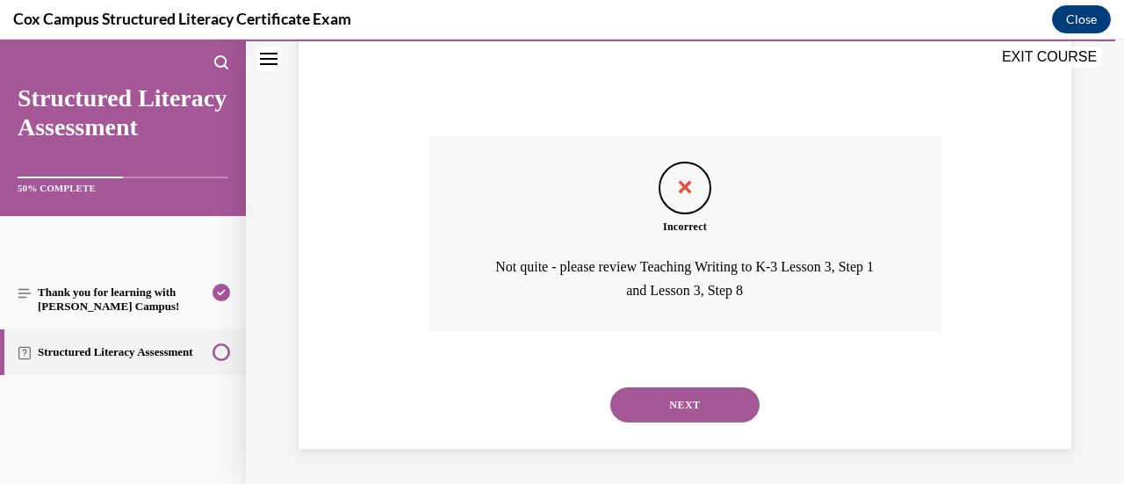
scroll to position [1068, 0]
click at [645, 412] on button "NEXT" at bounding box center [684, 404] width 149 height 35
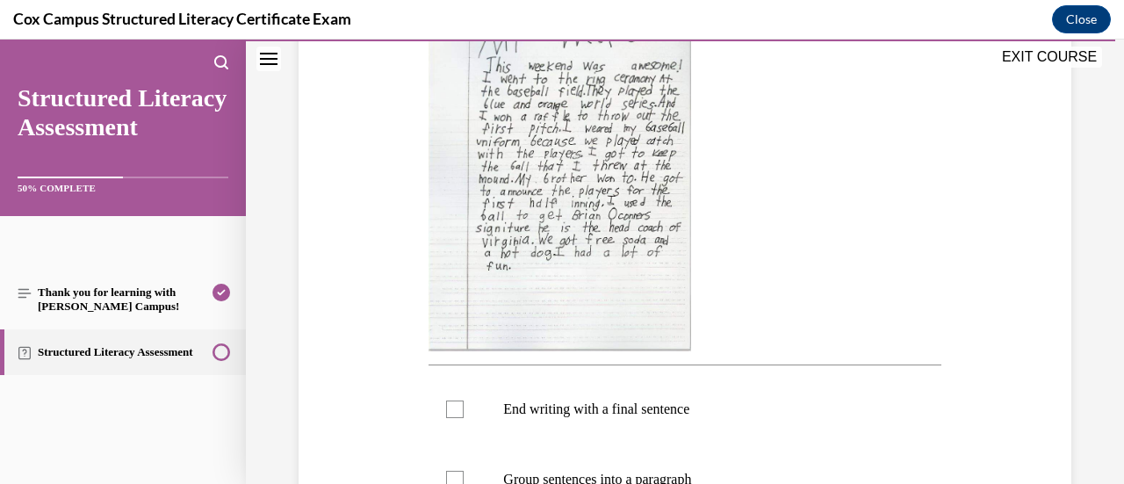
scroll to position [528, 0]
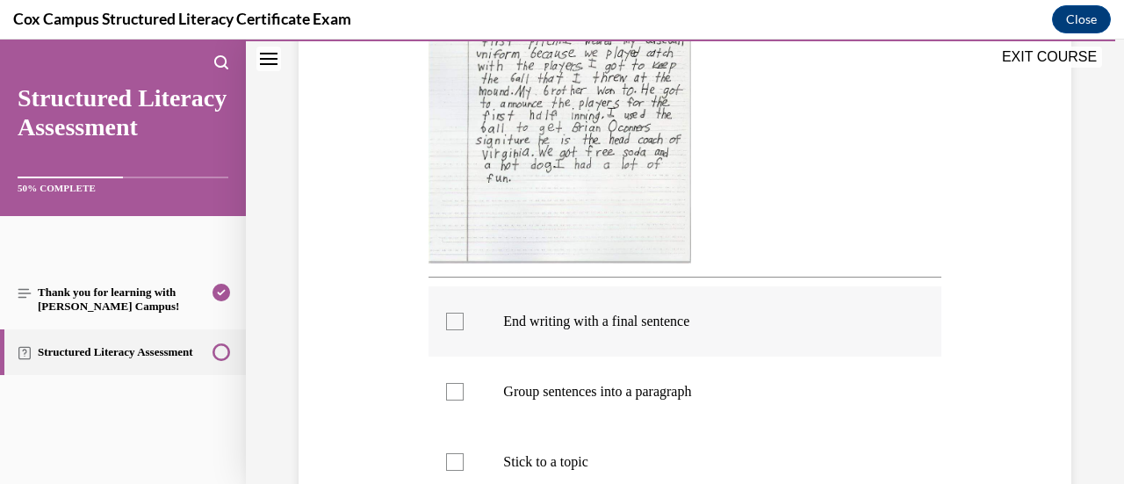
click at [718, 316] on p "End writing with a final sentence" at bounding box center [699, 322] width 393 height 18
click at [464, 316] on input "End writing with a final sentence" at bounding box center [455, 322] width 18 height 18
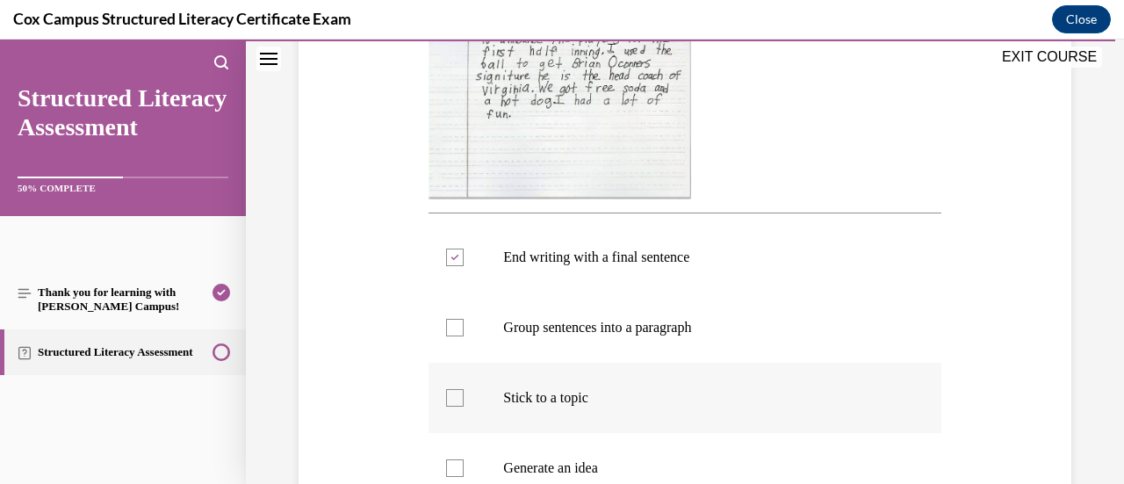
scroll to position [615, 0]
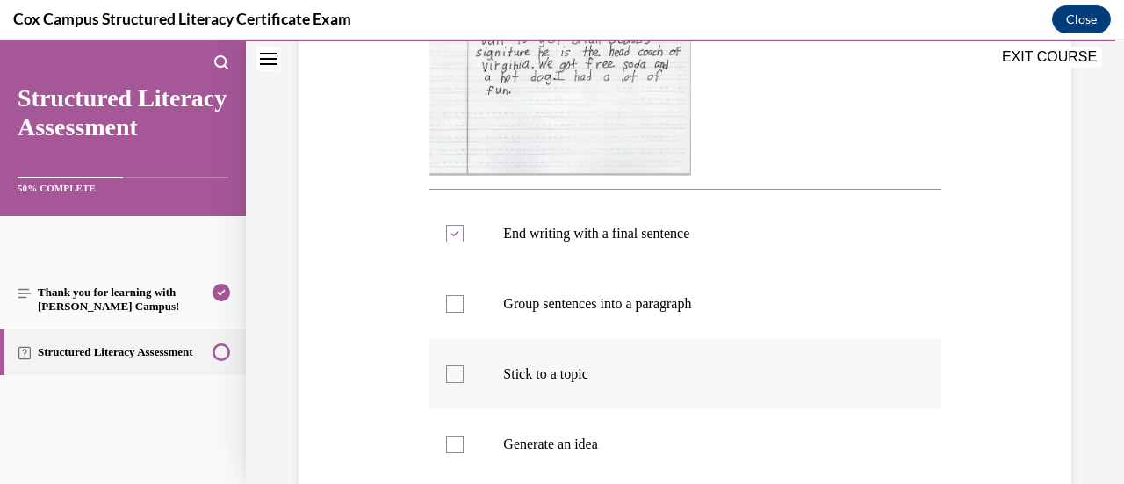
click at [700, 378] on p "Stick to a topic" at bounding box center [699, 374] width 393 height 18
click at [464, 378] on input "Stick to a topic" at bounding box center [455, 374] width 18 height 18
click at [649, 436] on p "Generate an idea" at bounding box center [699, 444] width 393 height 18
click at [464, 436] on input "Generate an idea" at bounding box center [455, 444] width 18 height 18
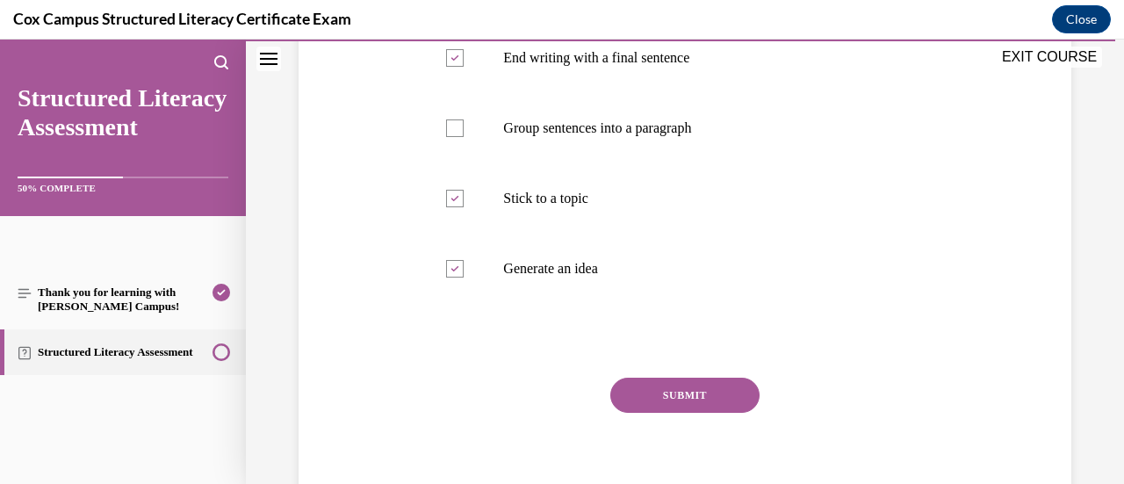
click at [694, 391] on button "SUBMIT" at bounding box center [684, 395] width 149 height 35
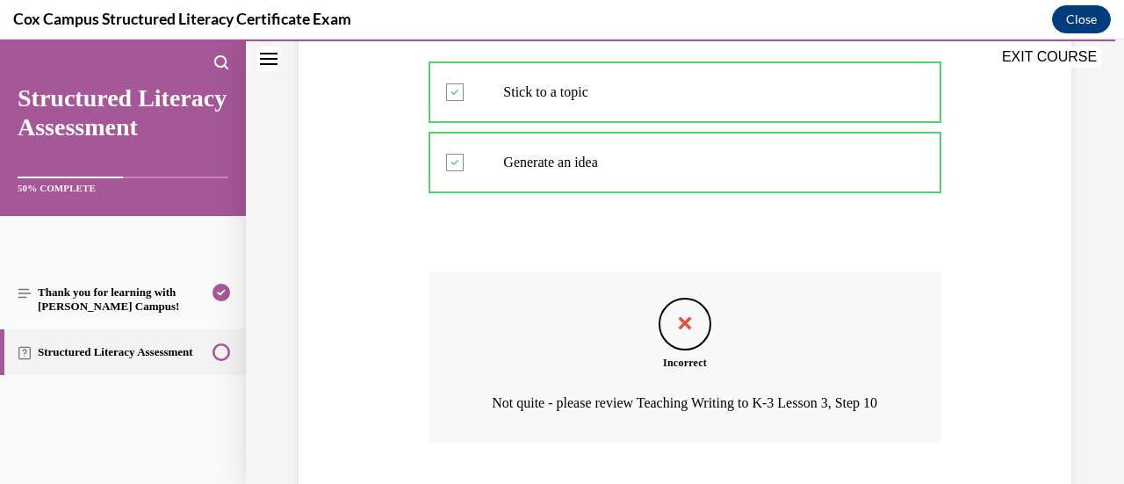
scroll to position [1031, 0]
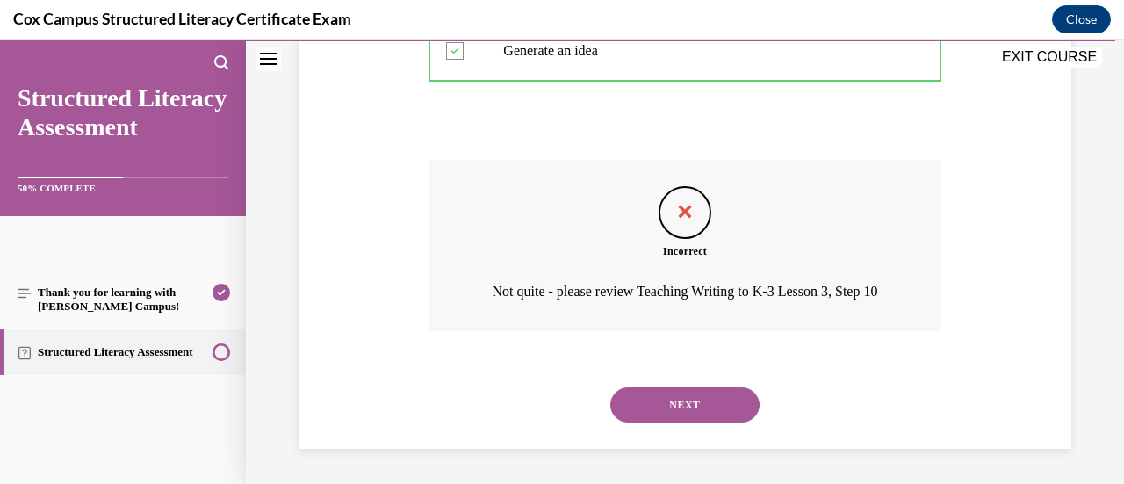
click at [684, 412] on button "NEXT" at bounding box center [684, 404] width 149 height 35
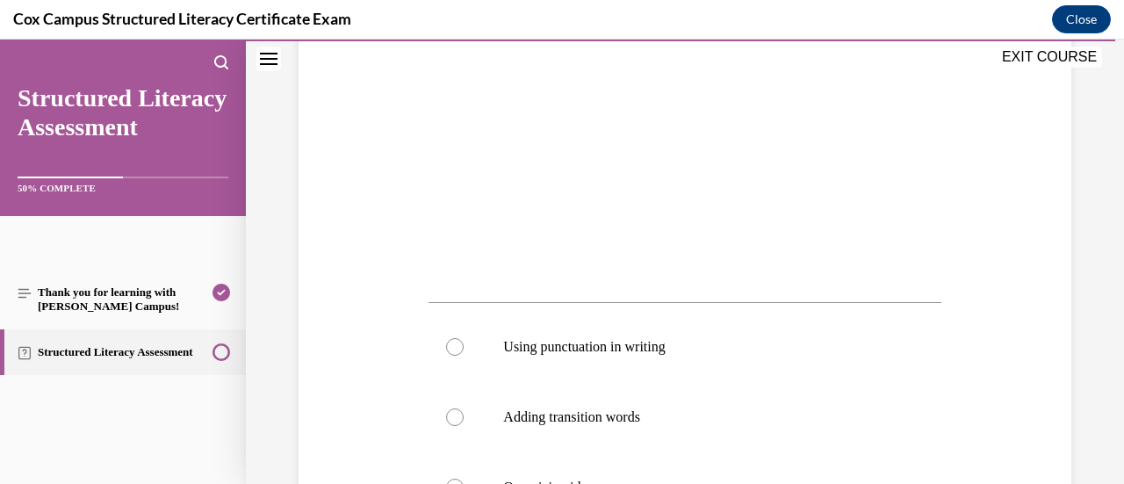
scroll to position [440, 0]
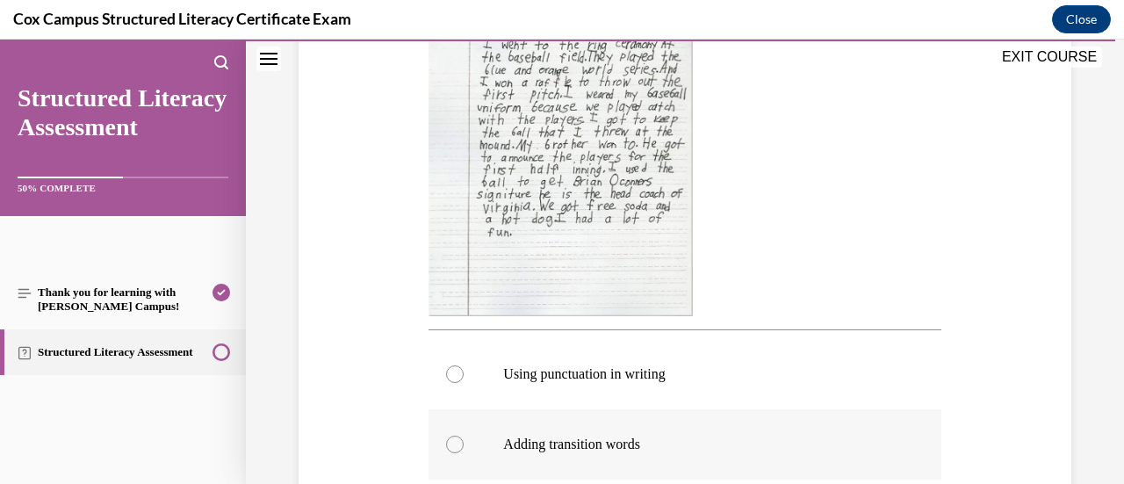
click at [664, 442] on p "Adding transition words" at bounding box center [699, 444] width 393 height 18
click at [464, 442] on input "Adding transition words" at bounding box center [455, 444] width 18 height 18
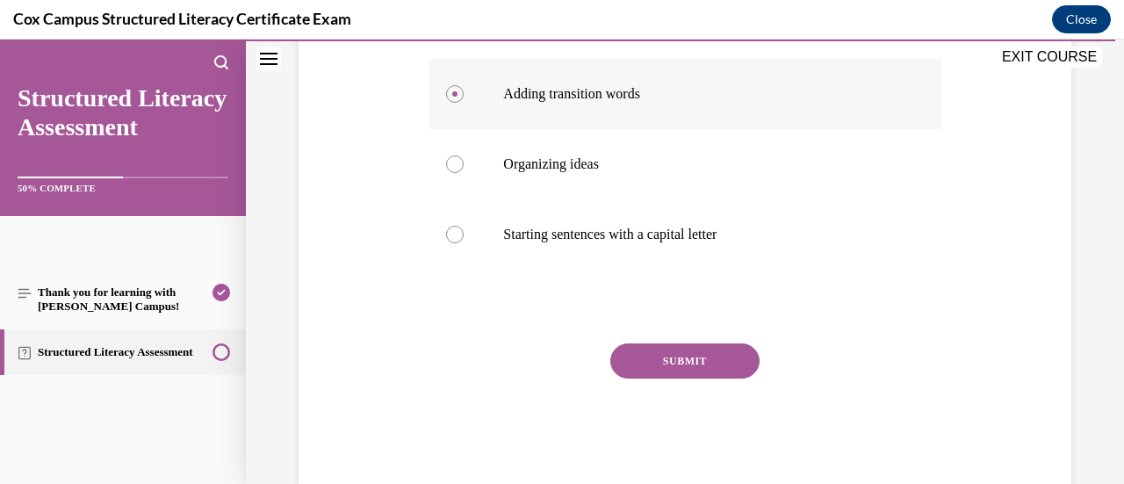
scroll to position [791, 0]
click at [669, 369] on button "SUBMIT" at bounding box center [684, 359] width 149 height 35
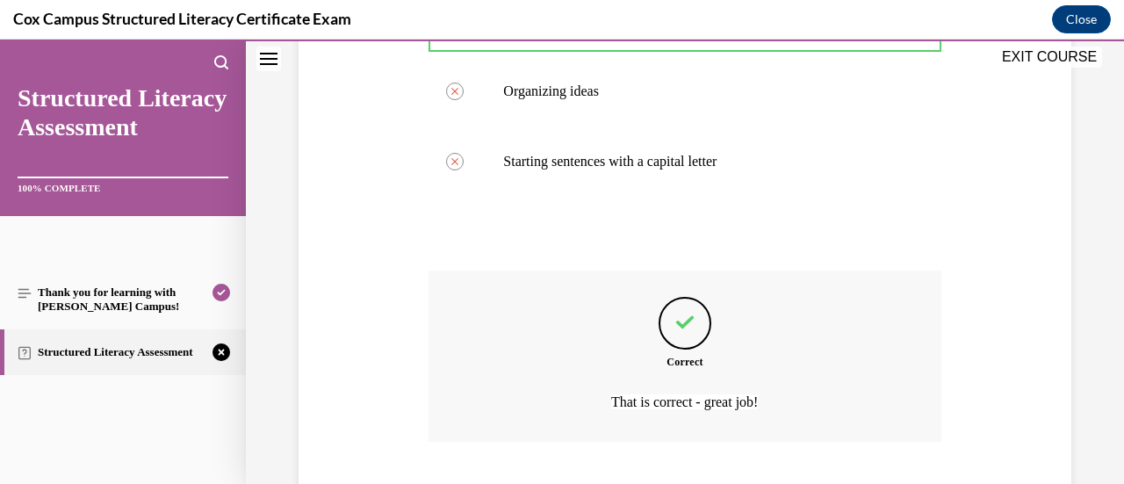
scroll to position [973, 0]
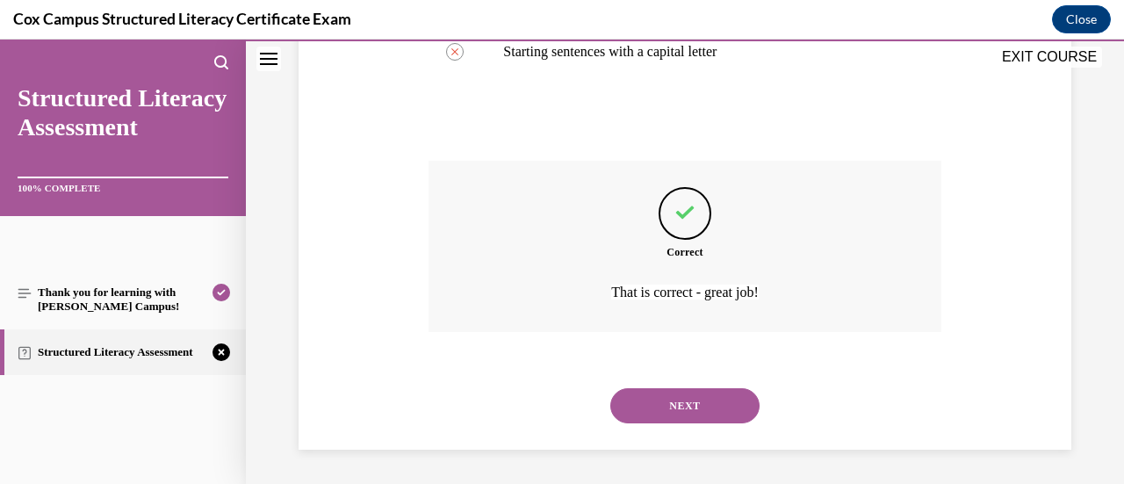
click at [666, 410] on button "NEXT" at bounding box center [684, 405] width 149 height 35
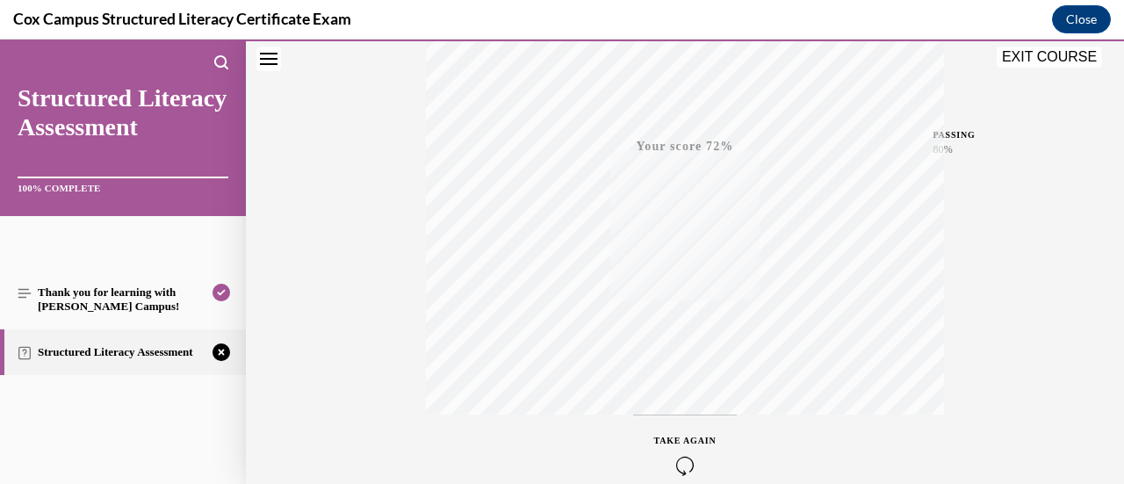
scroll to position [455, 0]
drag, startPoint x: 948, startPoint y: 379, endPoint x: 925, endPoint y: 397, distance: 28.8
